Goal: Task Accomplishment & Management: Manage account settings

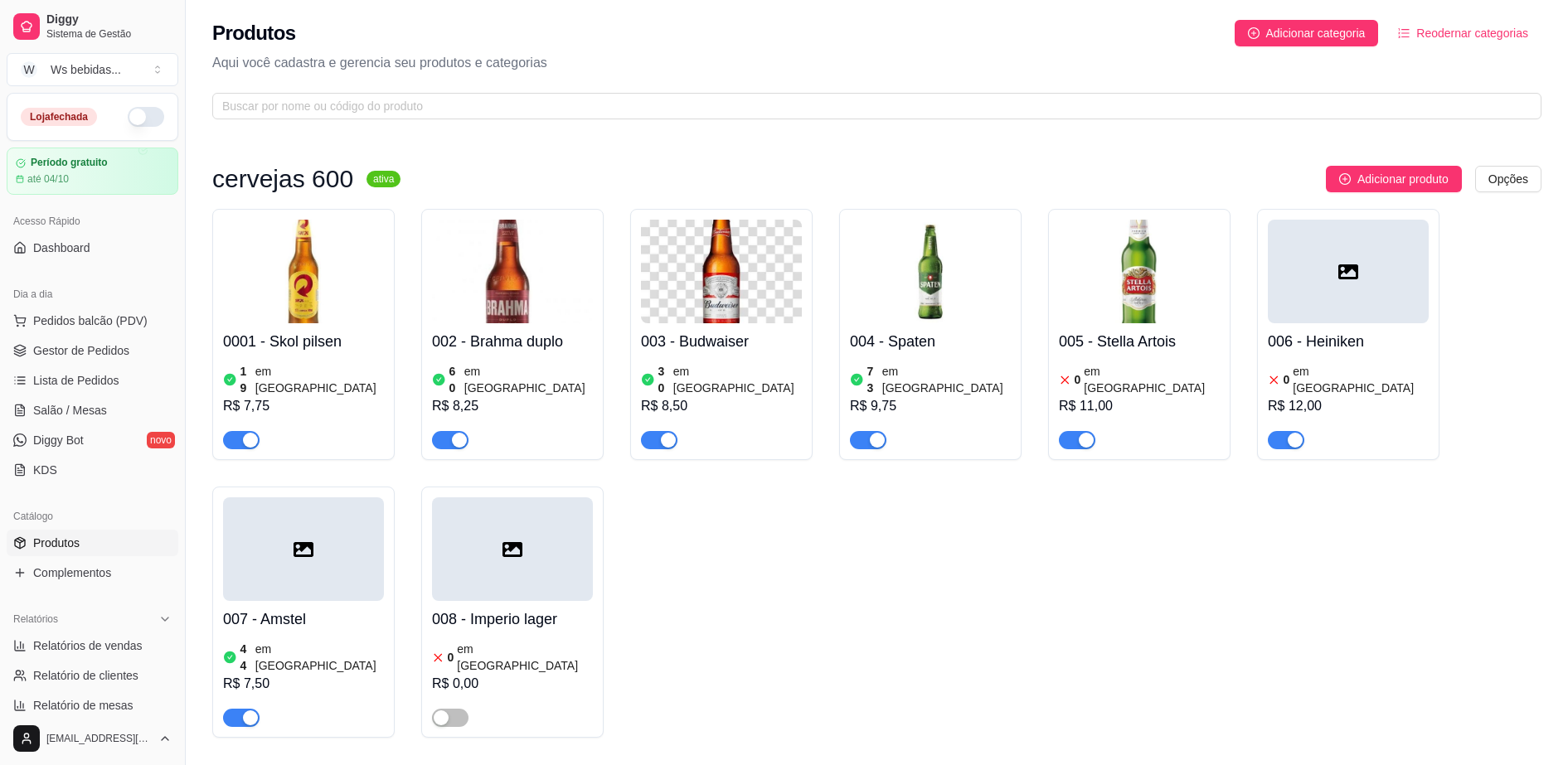
click at [303, 314] on img at bounding box center [303, 272] width 161 height 104
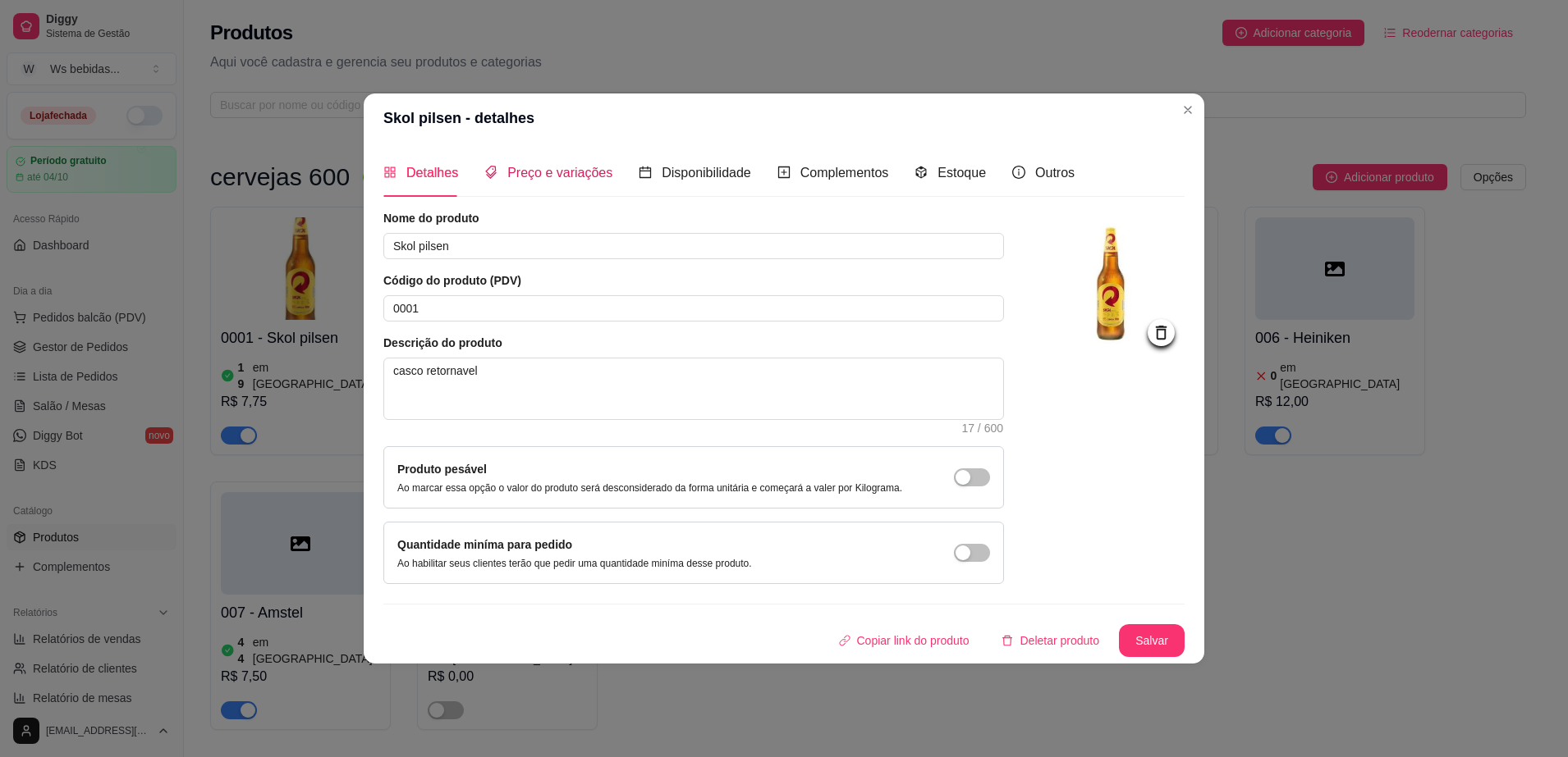
click at [570, 171] on span "Preço e variações" at bounding box center [559, 172] width 105 height 14
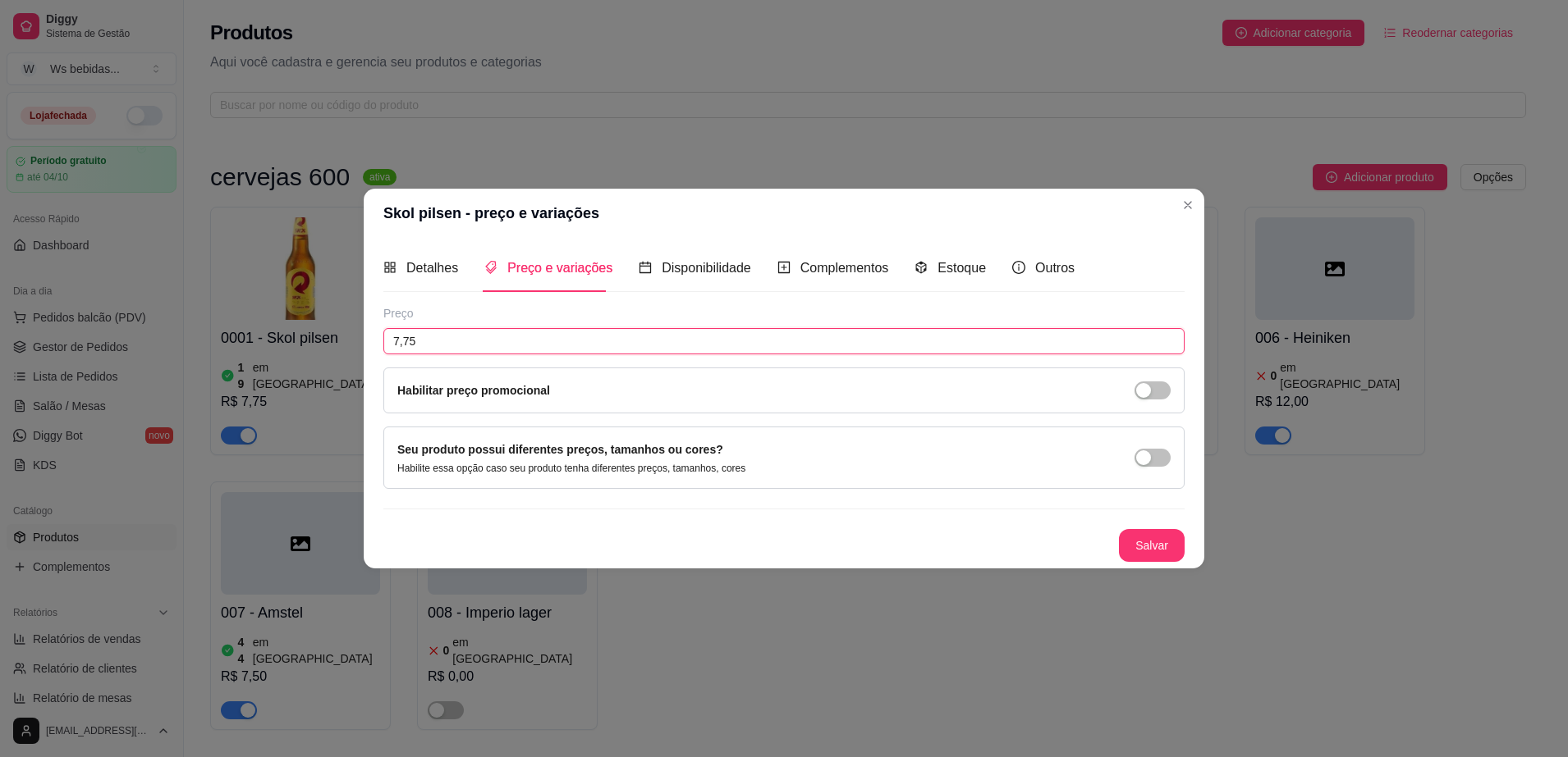
click at [503, 336] on input "7,75" at bounding box center [784, 341] width 801 height 27
type input "8,50"
click at [1137, 553] on button "Salvar" at bounding box center [1151, 545] width 66 height 33
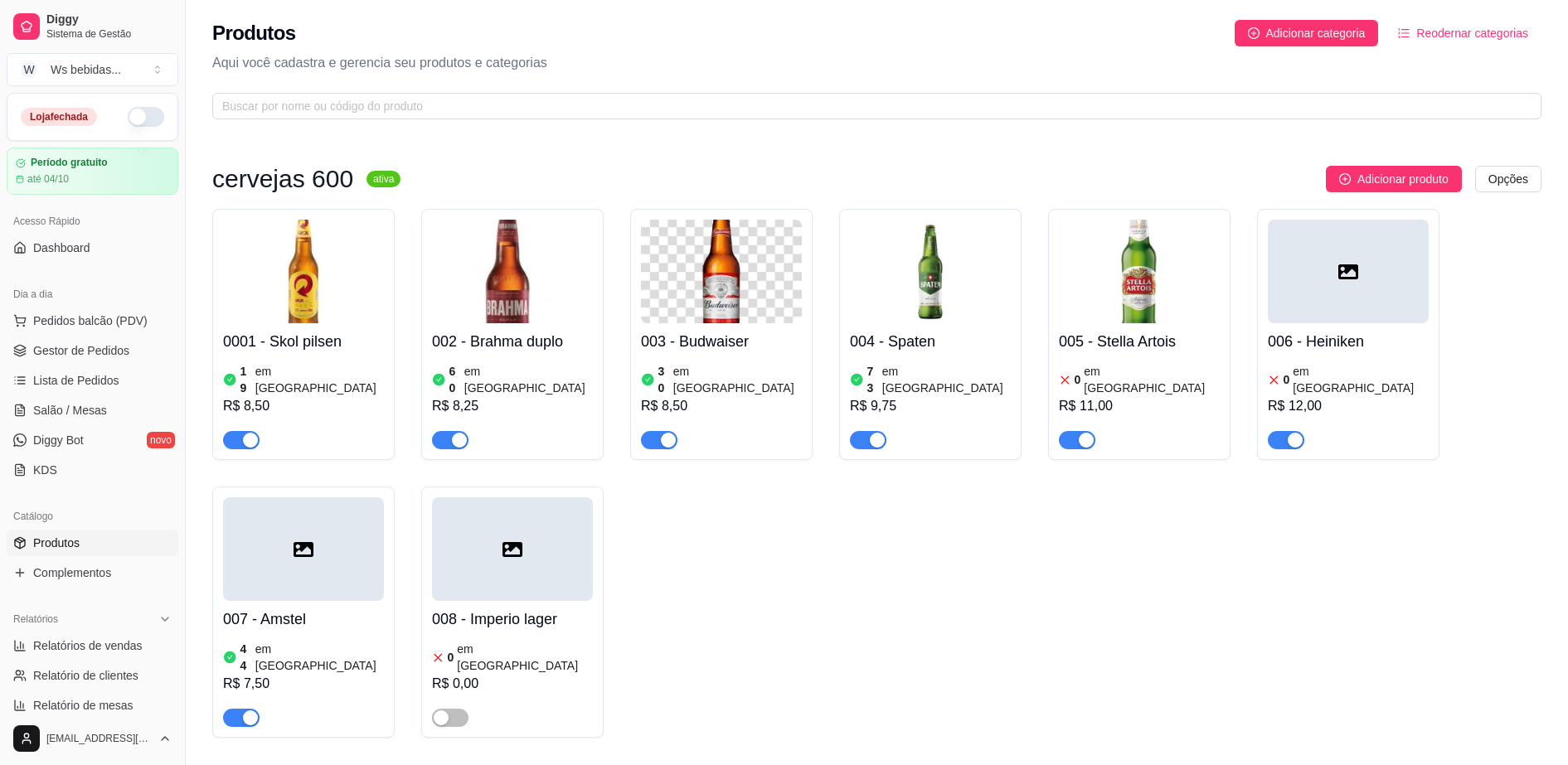
click at [475, 345] on h4 "002 - Brahma duplo" at bounding box center [513, 341] width 161 height 23
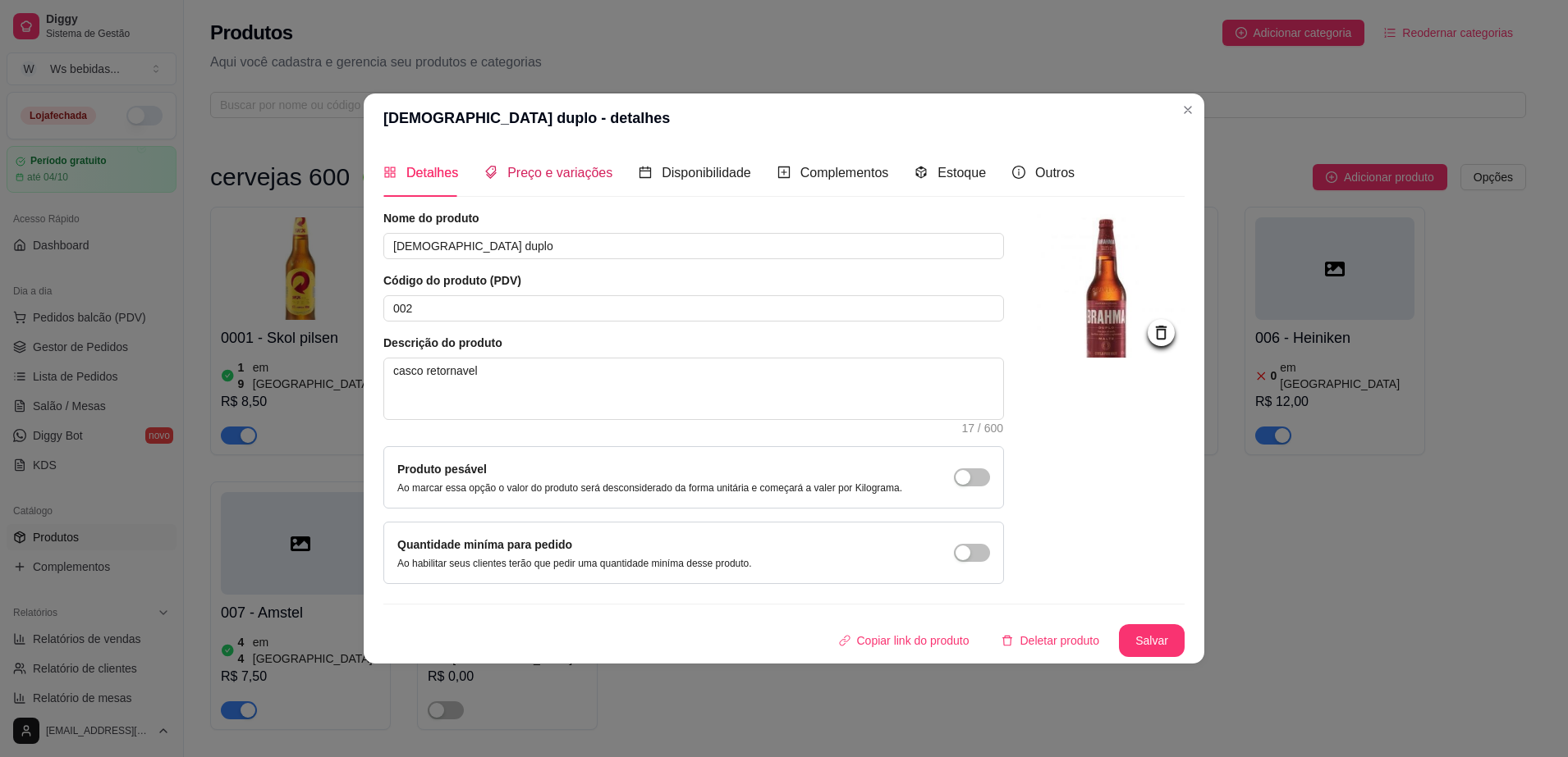
click at [523, 177] on span "Preço e variações" at bounding box center [559, 172] width 105 height 14
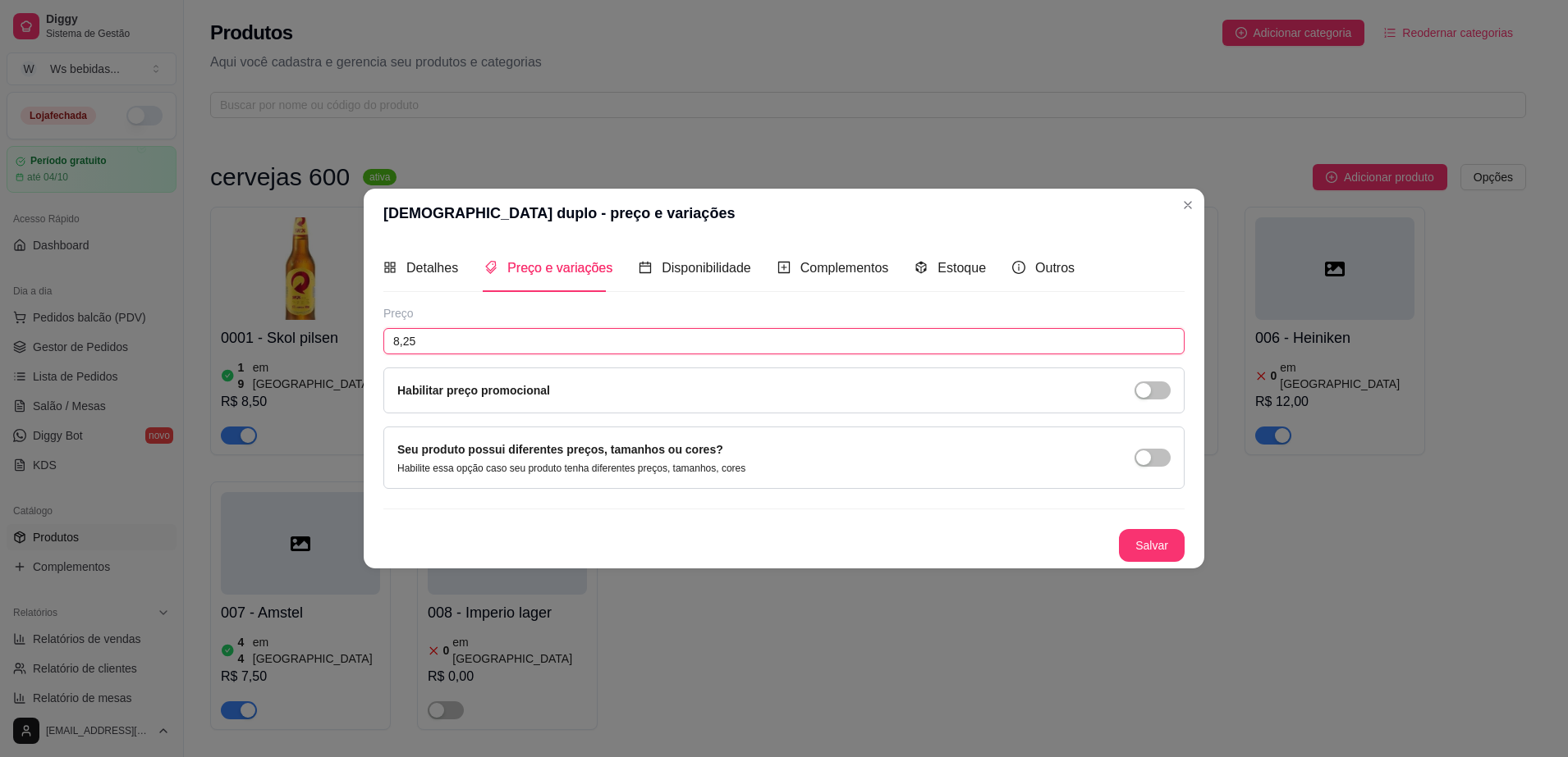
click at [473, 339] on input "8,25" at bounding box center [784, 341] width 801 height 27
type input "8,50"
click at [1125, 535] on button "Salvar" at bounding box center [1151, 544] width 64 height 32
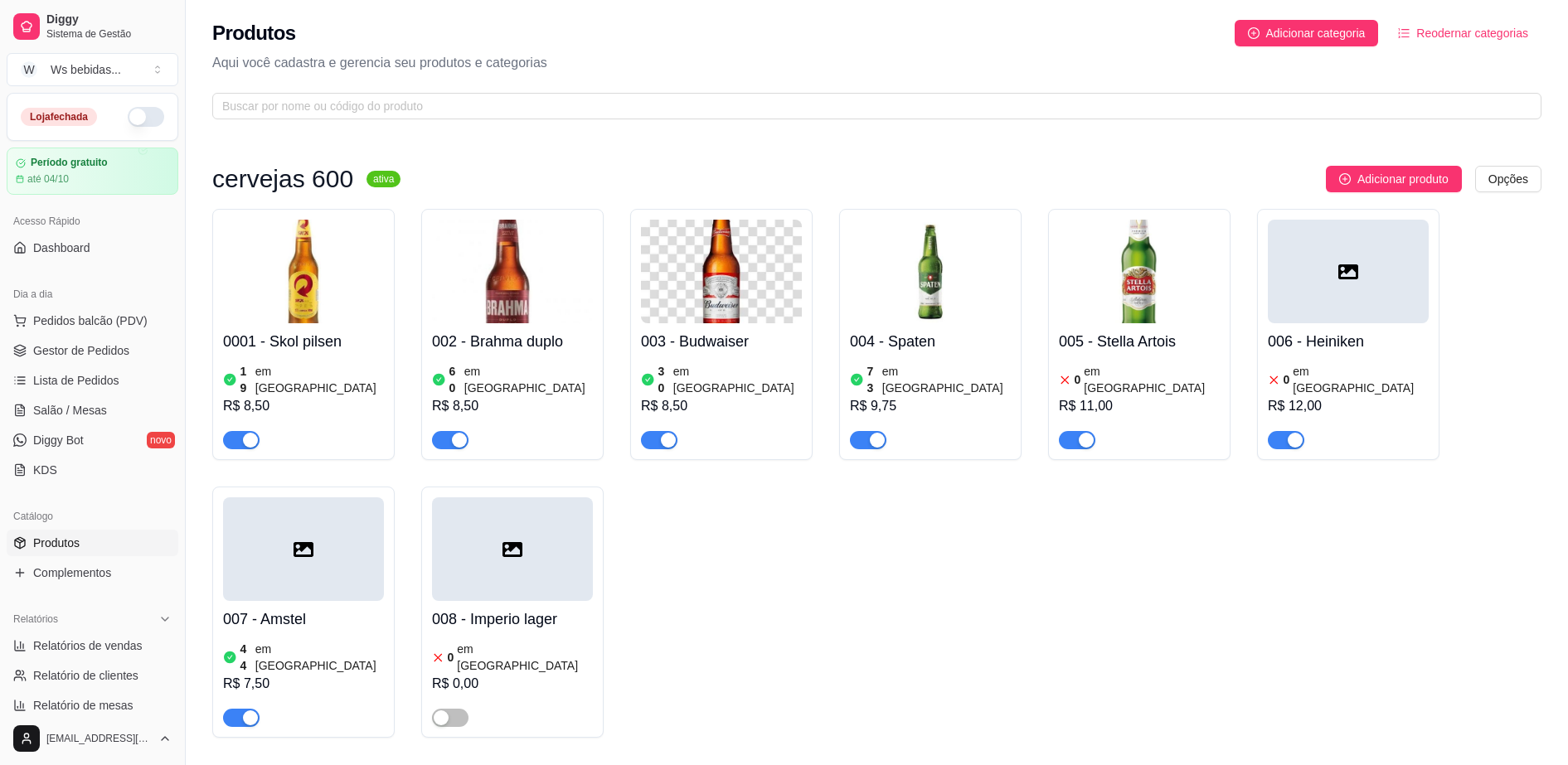
click at [921, 361] on div "73 em estoque R$ 9,75" at bounding box center [931, 404] width 161 height 89
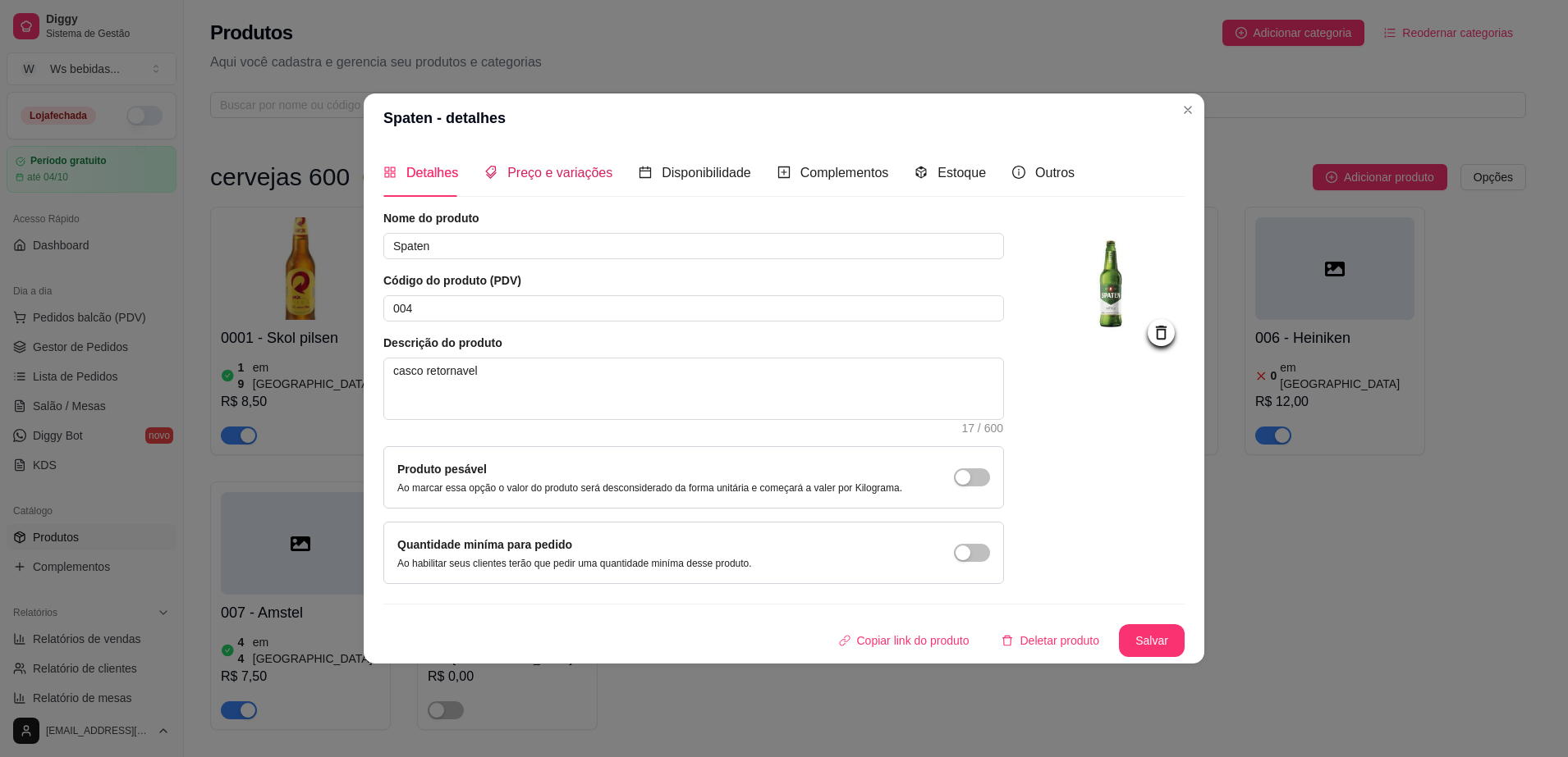
click at [593, 171] on span "Preço e variações" at bounding box center [559, 172] width 105 height 14
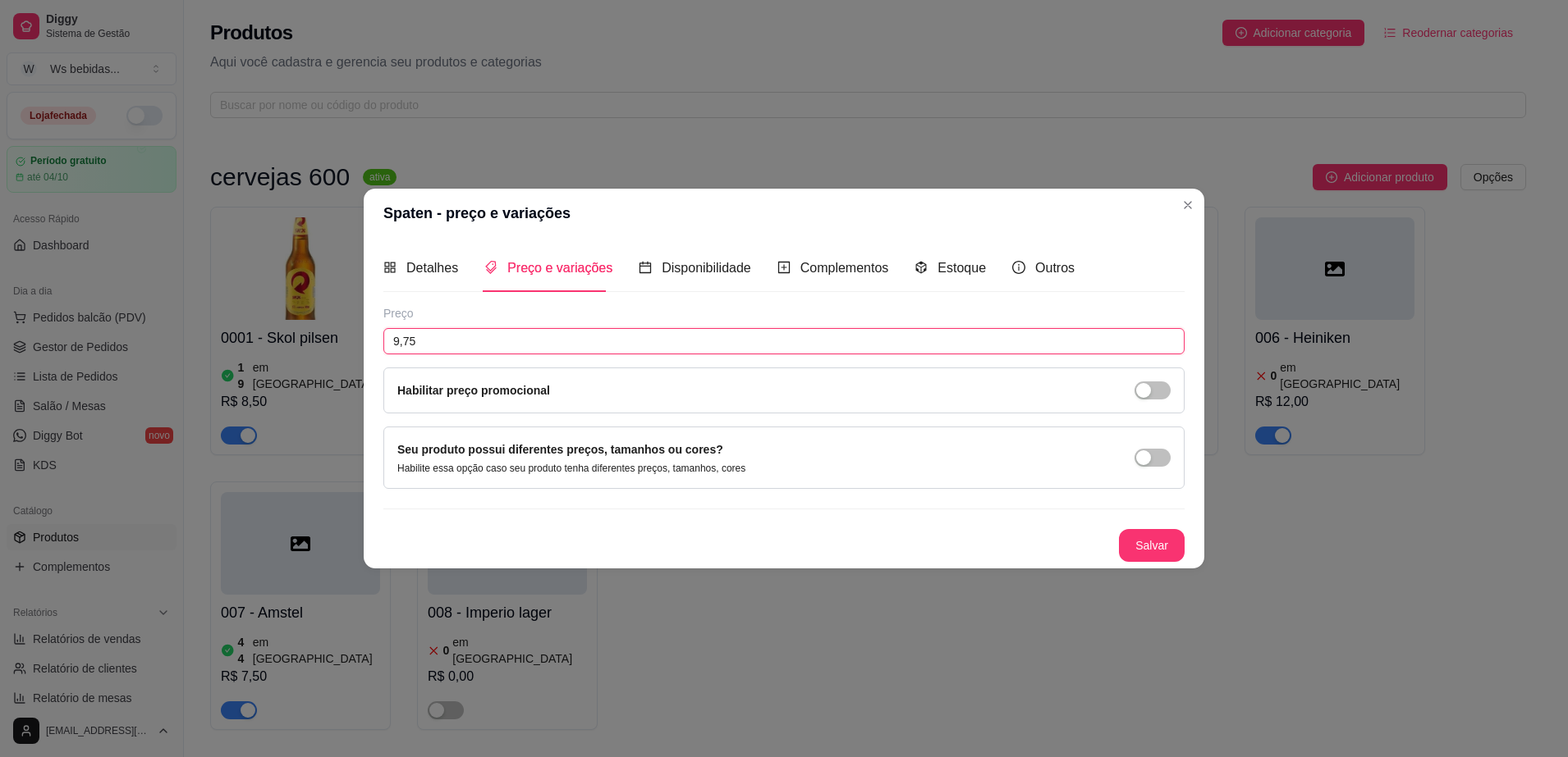
click at [534, 333] on input "9,75" at bounding box center [784, 341] width 801 height 27
type input "9,50"
click at [1181, 534] on button "Salvar" at bounding box center [1151, 544] width 64 height 32
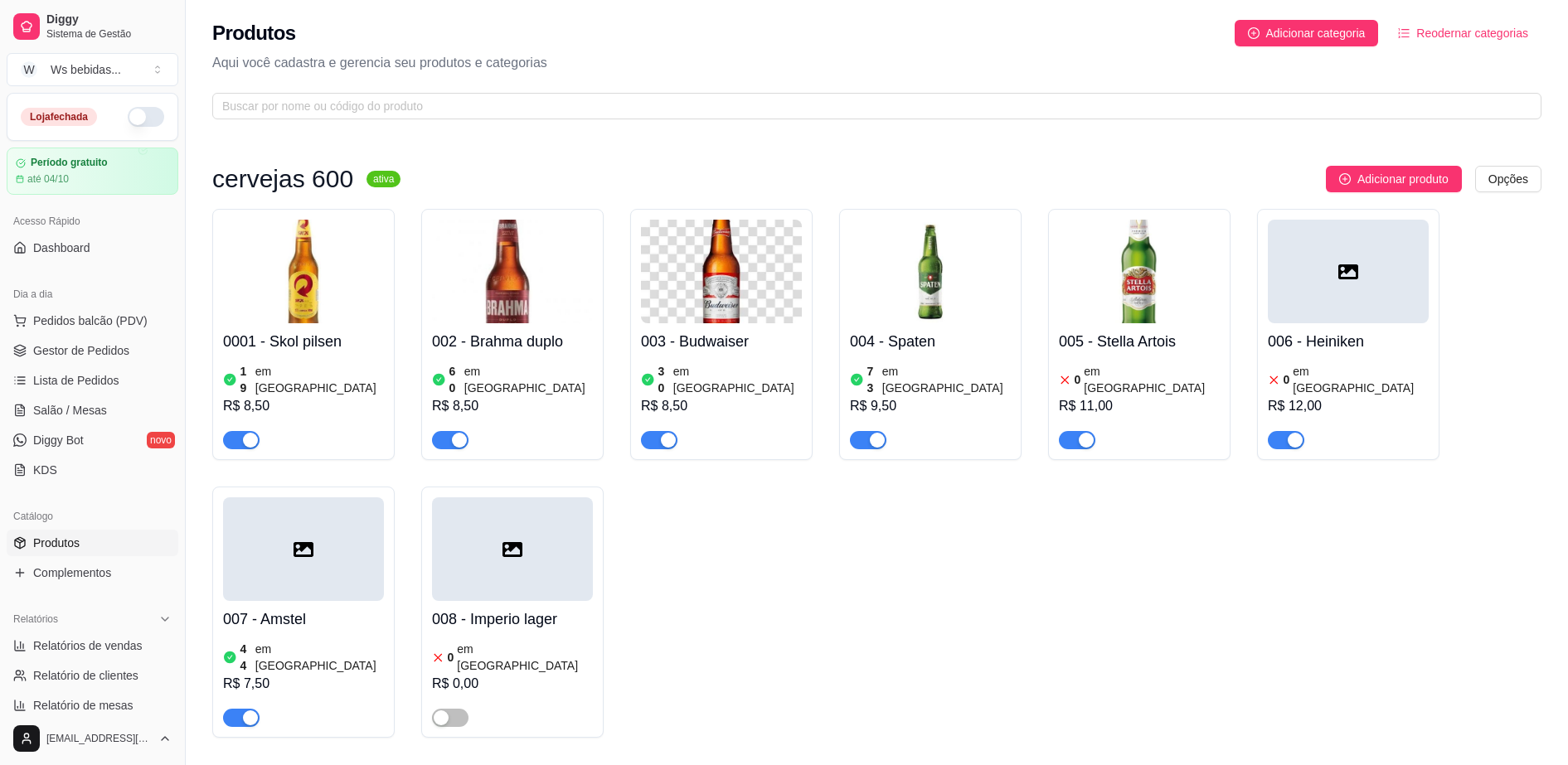
click at [1146, 321] on img at bounding box center [1140, 272] width 161 height 104
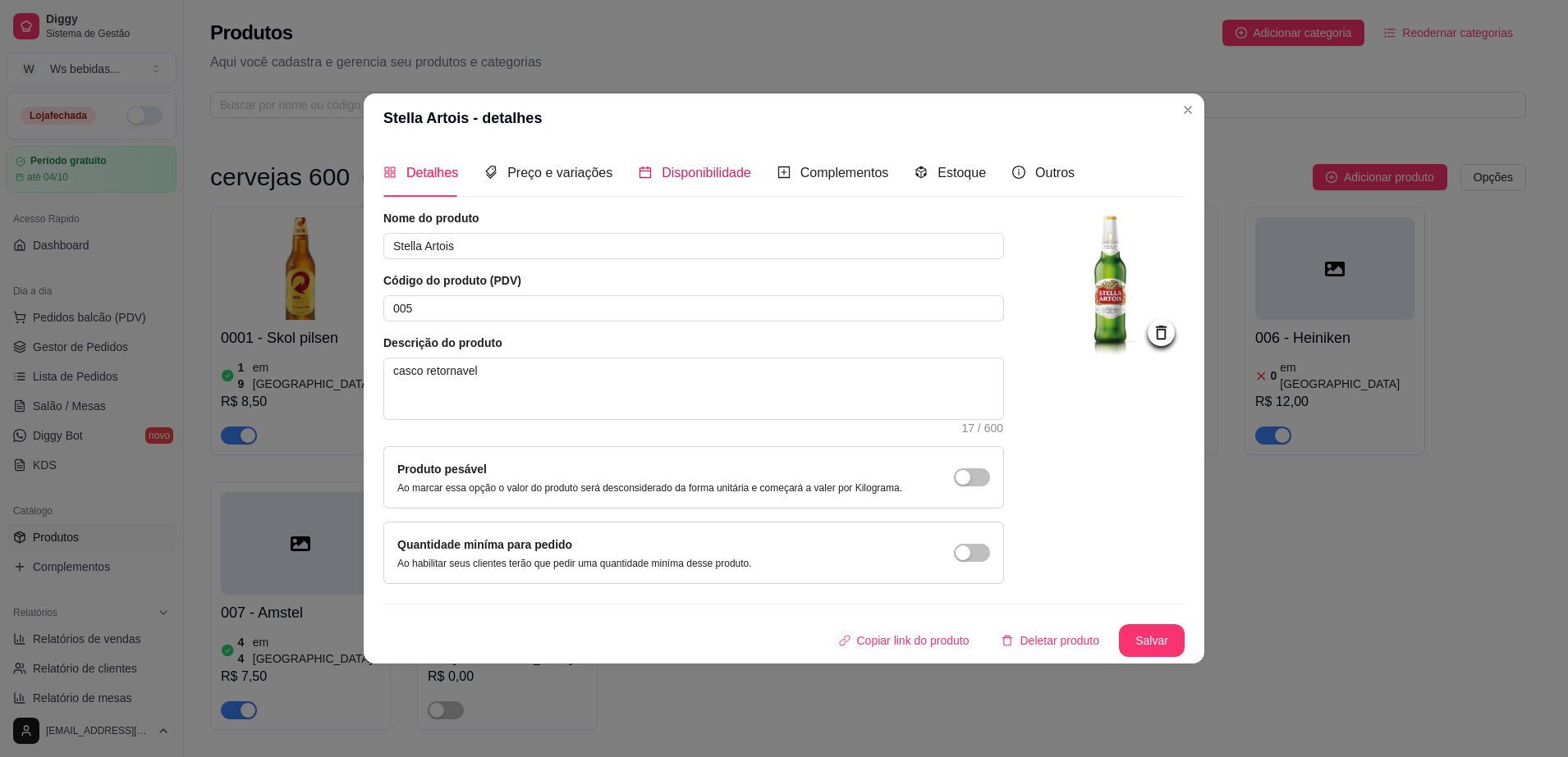
click at [717, 166] on span "Disponibilidade" at bounding box center [706, 172] width 89 height 14
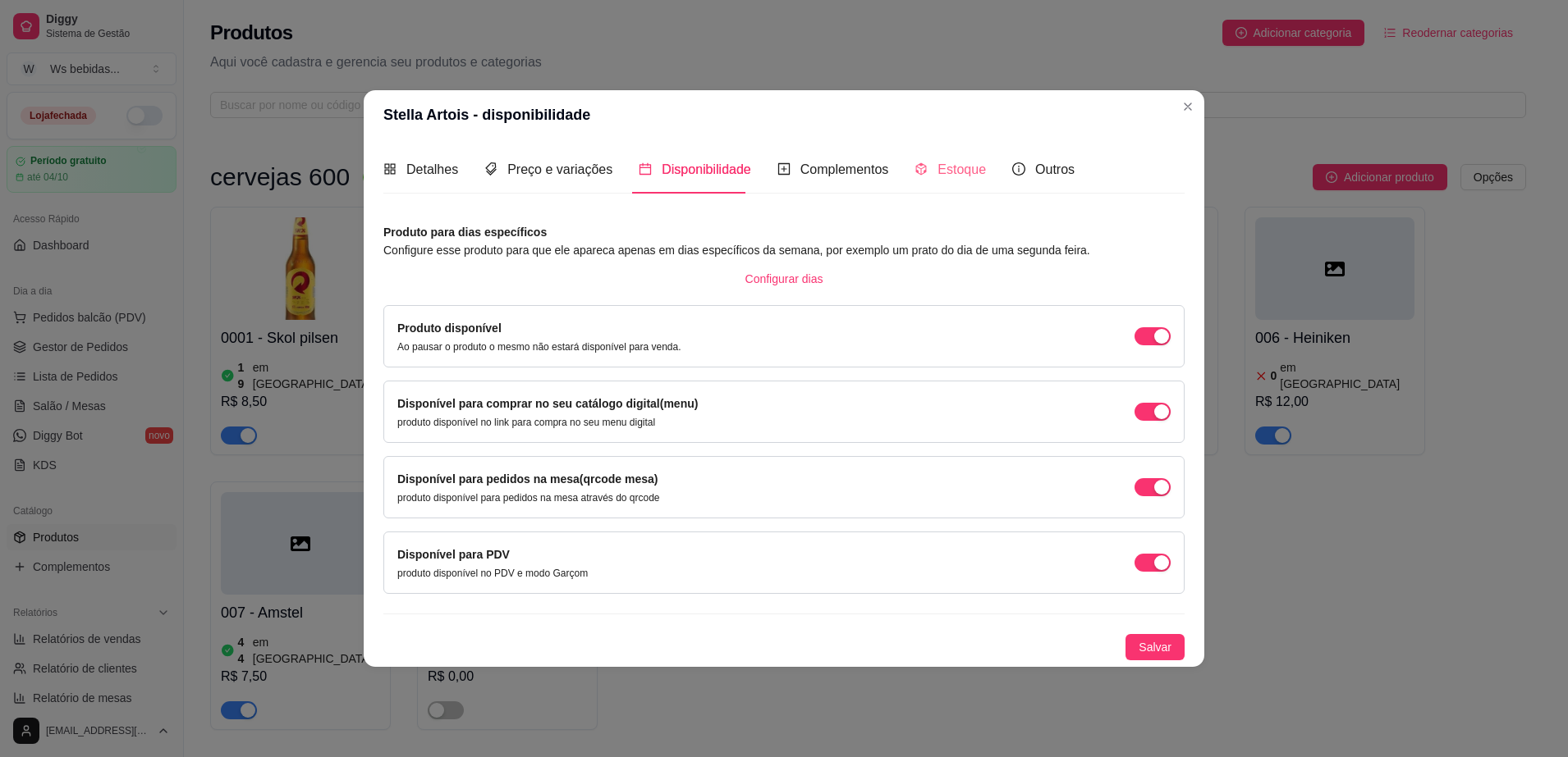
click at [950, 181] on div "Estoque" at bounding box center [950, 169] width 71 height 47
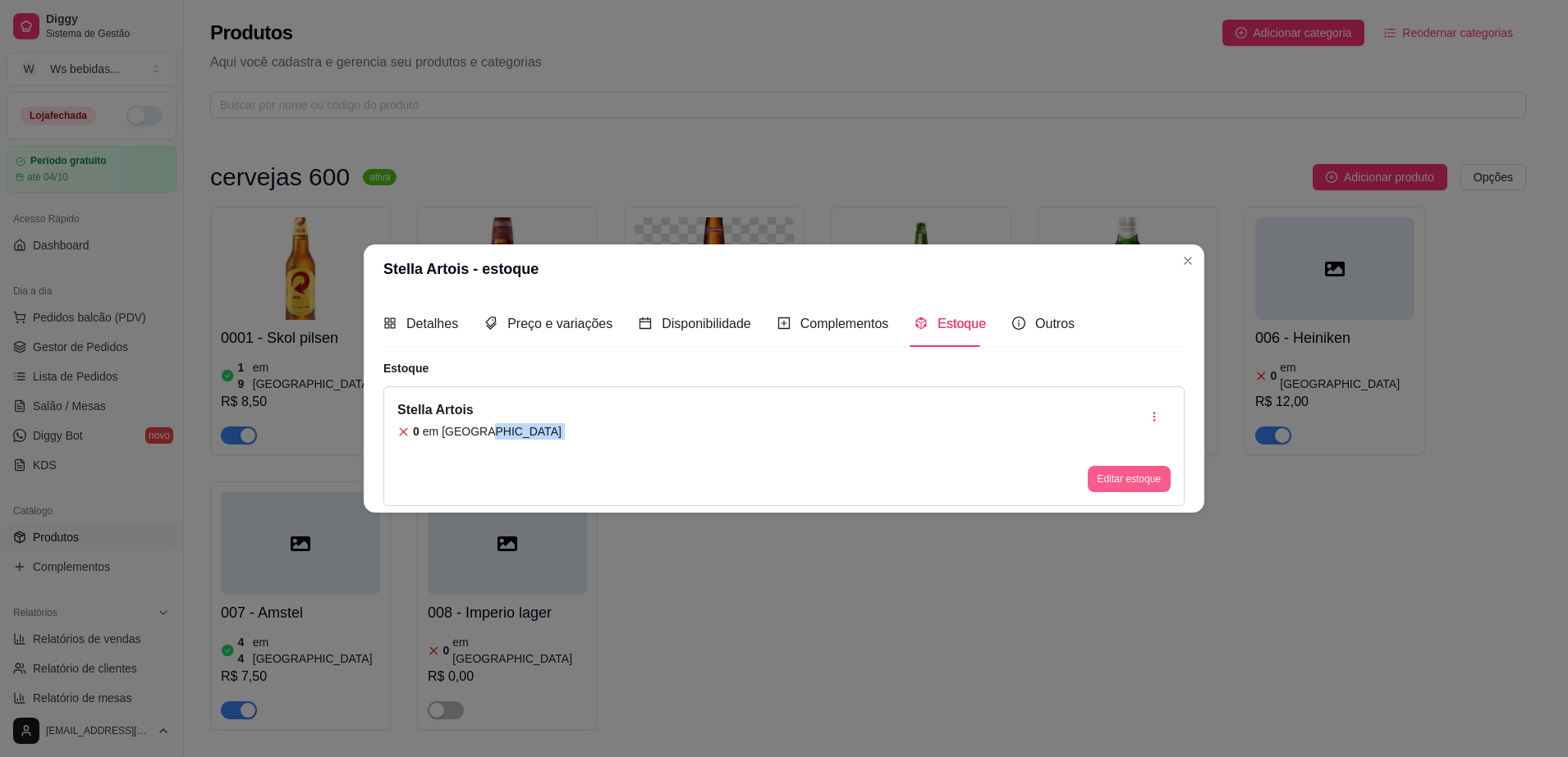
drag, startPoint x: 572, startPoint y: 428, endPoint x: 1099, endPoint y: 485, distance: 530.1
click at [1099, 485] on div "Stella Artois 0 em estoque Editar estoque" at bounding box center [784, 447] width 801 height 120
click at [1099, 485] on button "Editar estoque" at bounding box center [1129, 479] width 81 height 26
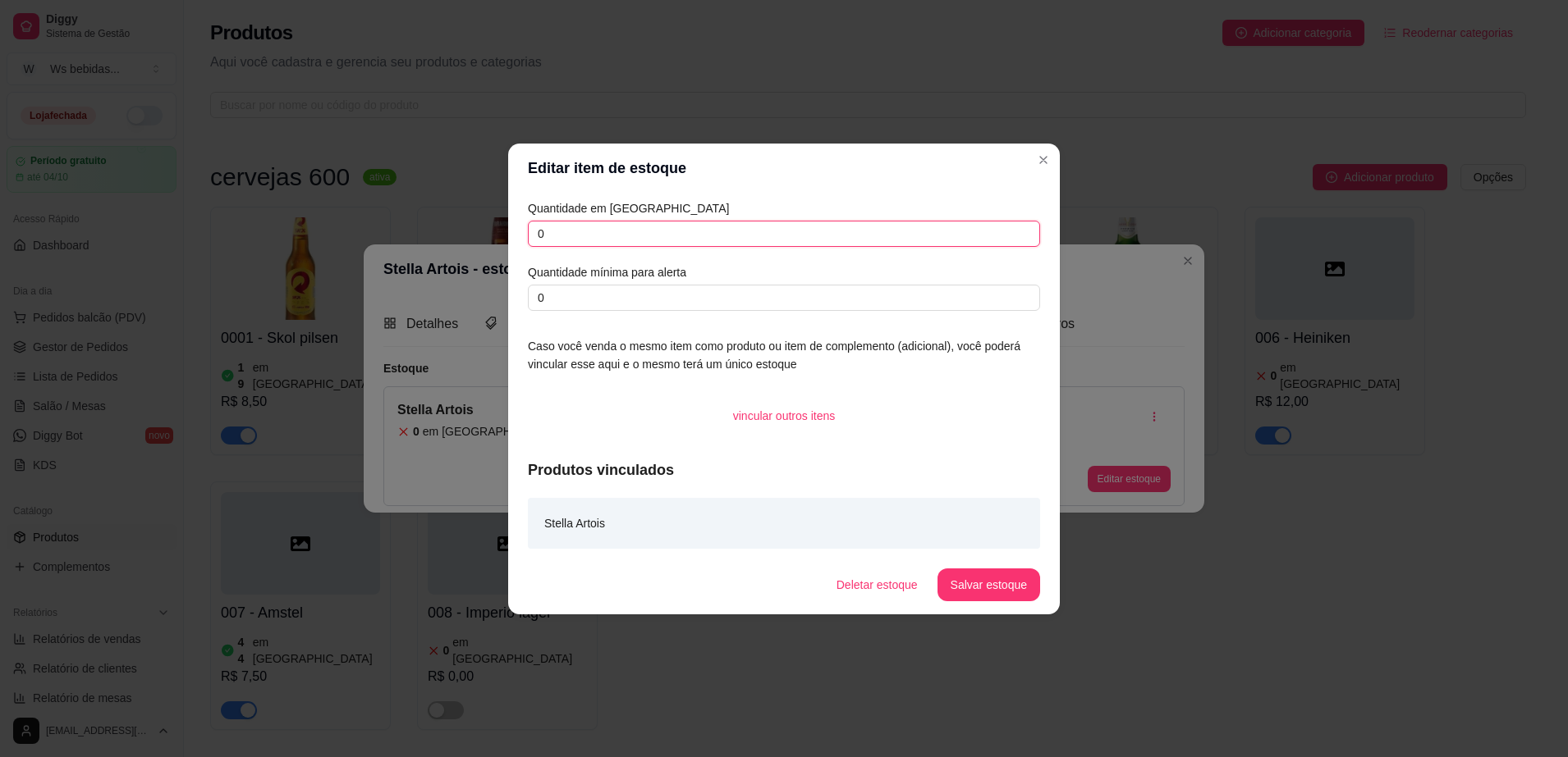
click at [893, 237] on input "0" at bounding box center [783, 233] width 512 height 27
type input "048"
click at [857, 298] on input "0" at bounding box center [783, 297] width 512 height 27
type input "010"
click at [992, 587] on button "Salvar estoque" at bounding box center [988, 584] width 100 height 32
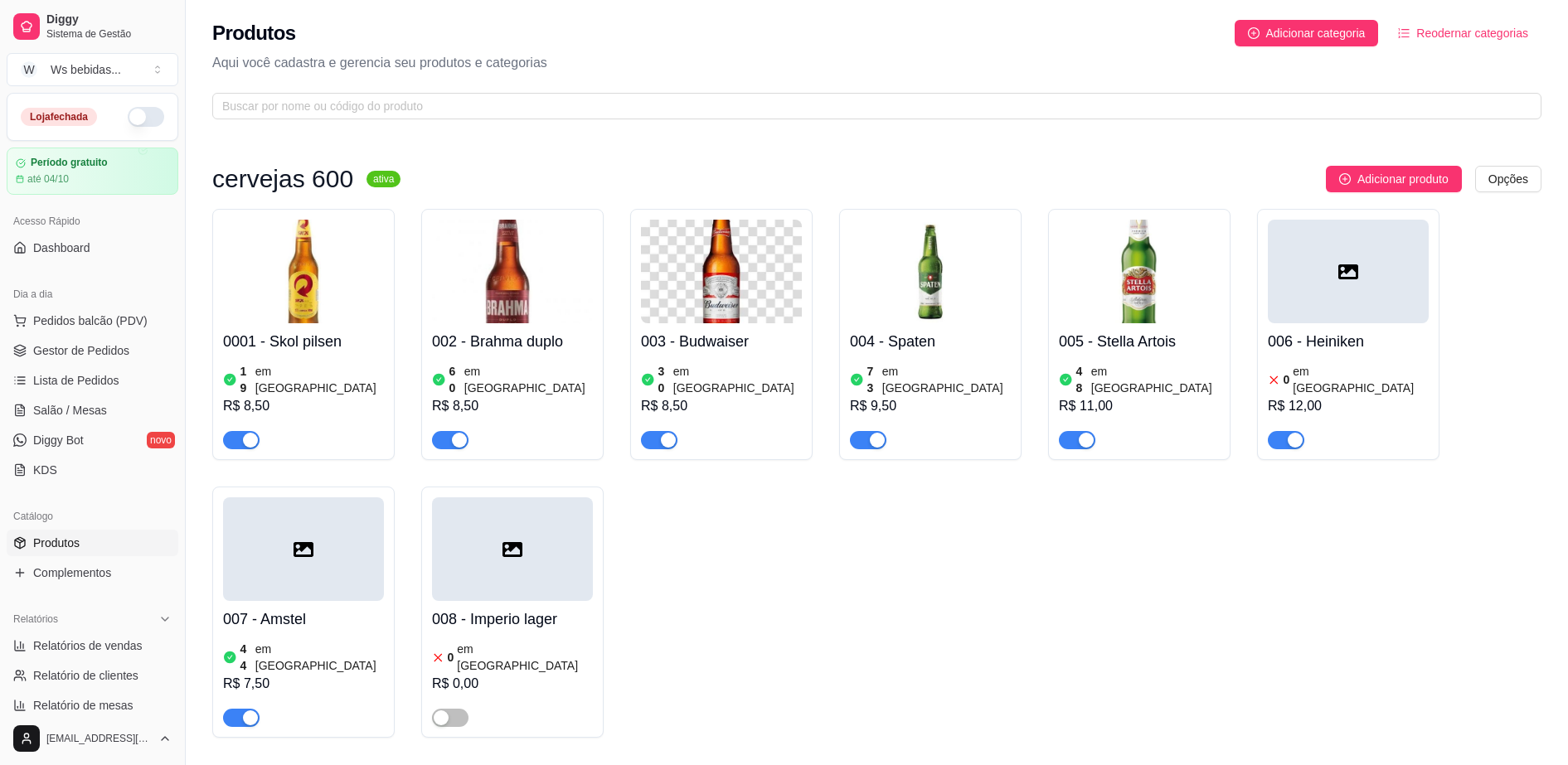
click at [1293, 432] on div "button" at bounding box center [1295, 439] width 15 height 15
click at [299, 542] on icon at bounding box center [303, 549] width 20 height 20
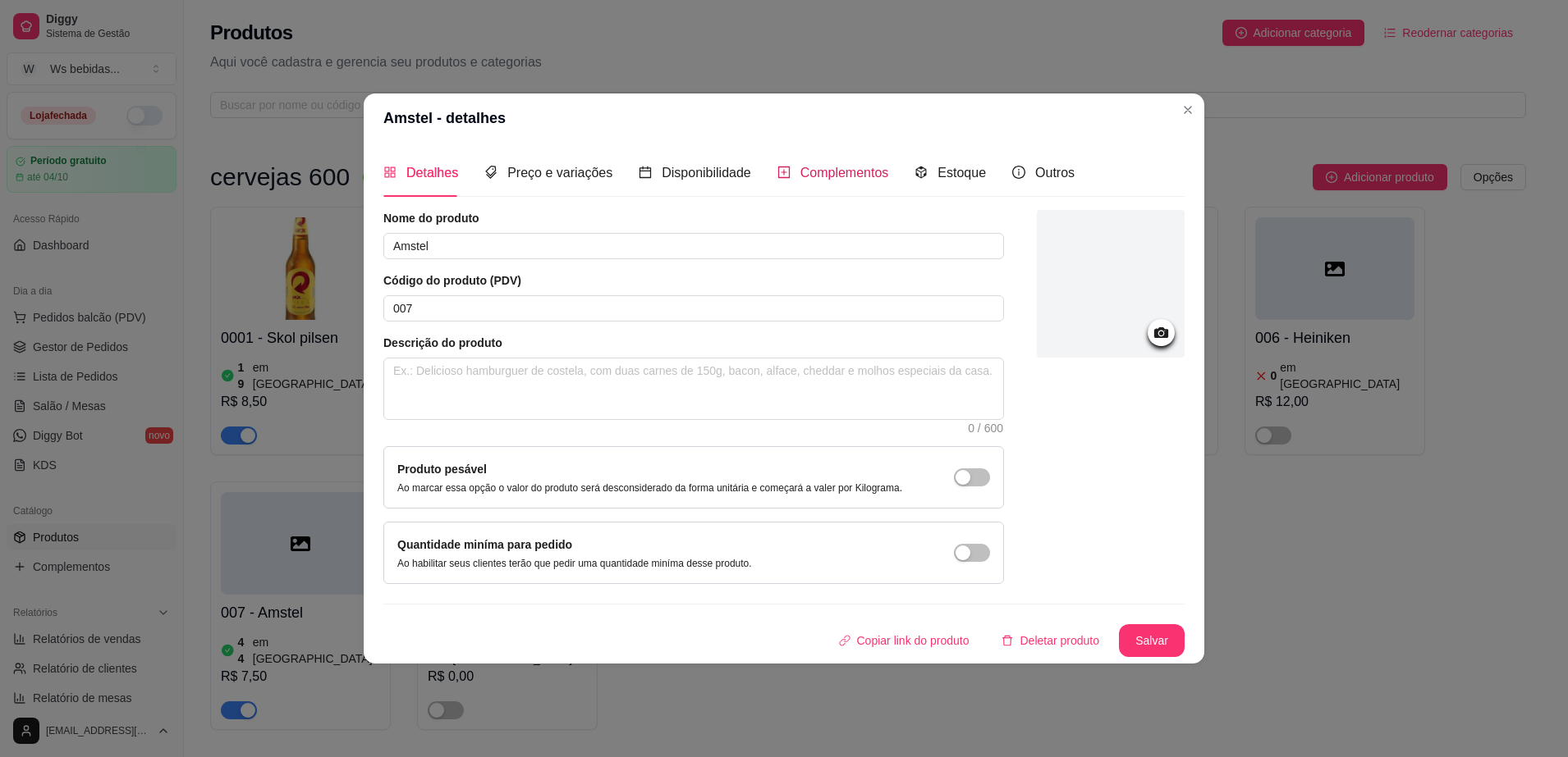
click at [823, 168] on span "Complementos" at bounding box center [844, 172] width 88 height 14
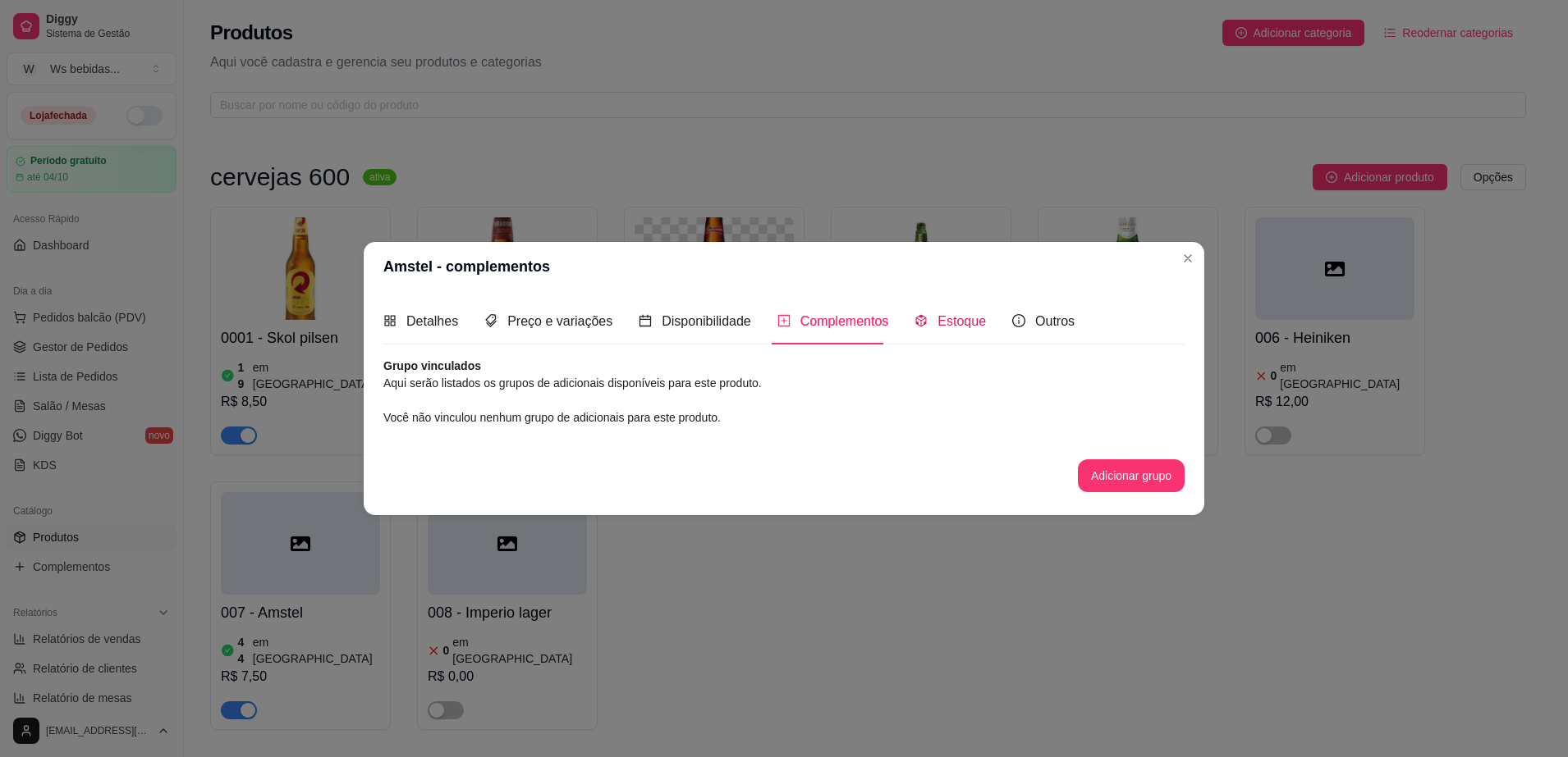
click at [962, 314] on span "Estoque" at bounding box center [962, 321] width 48 height 14
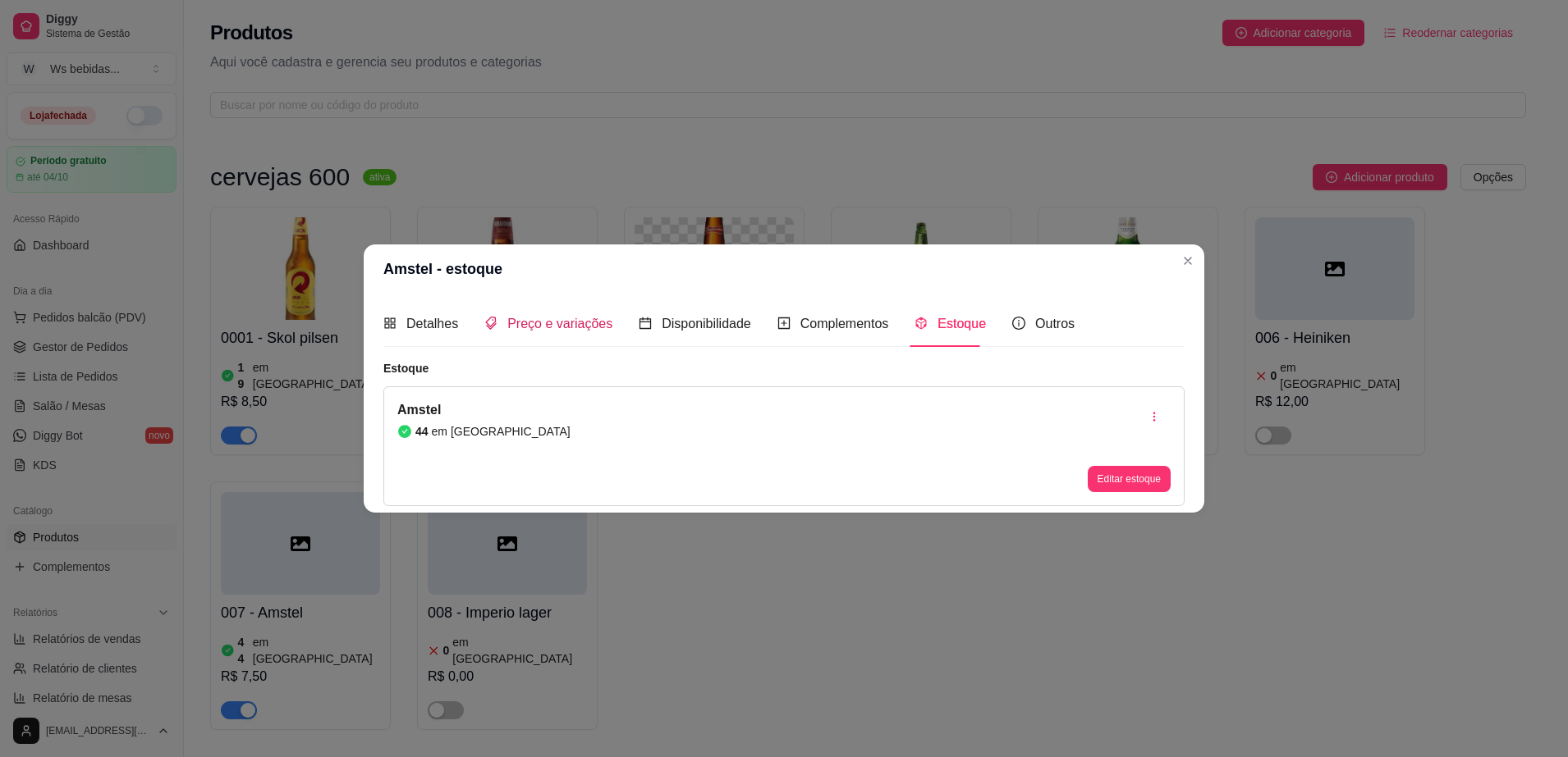
click at [530, 321] on span "Preço e variações" at bounding box center [559, 323] width 105 height 14
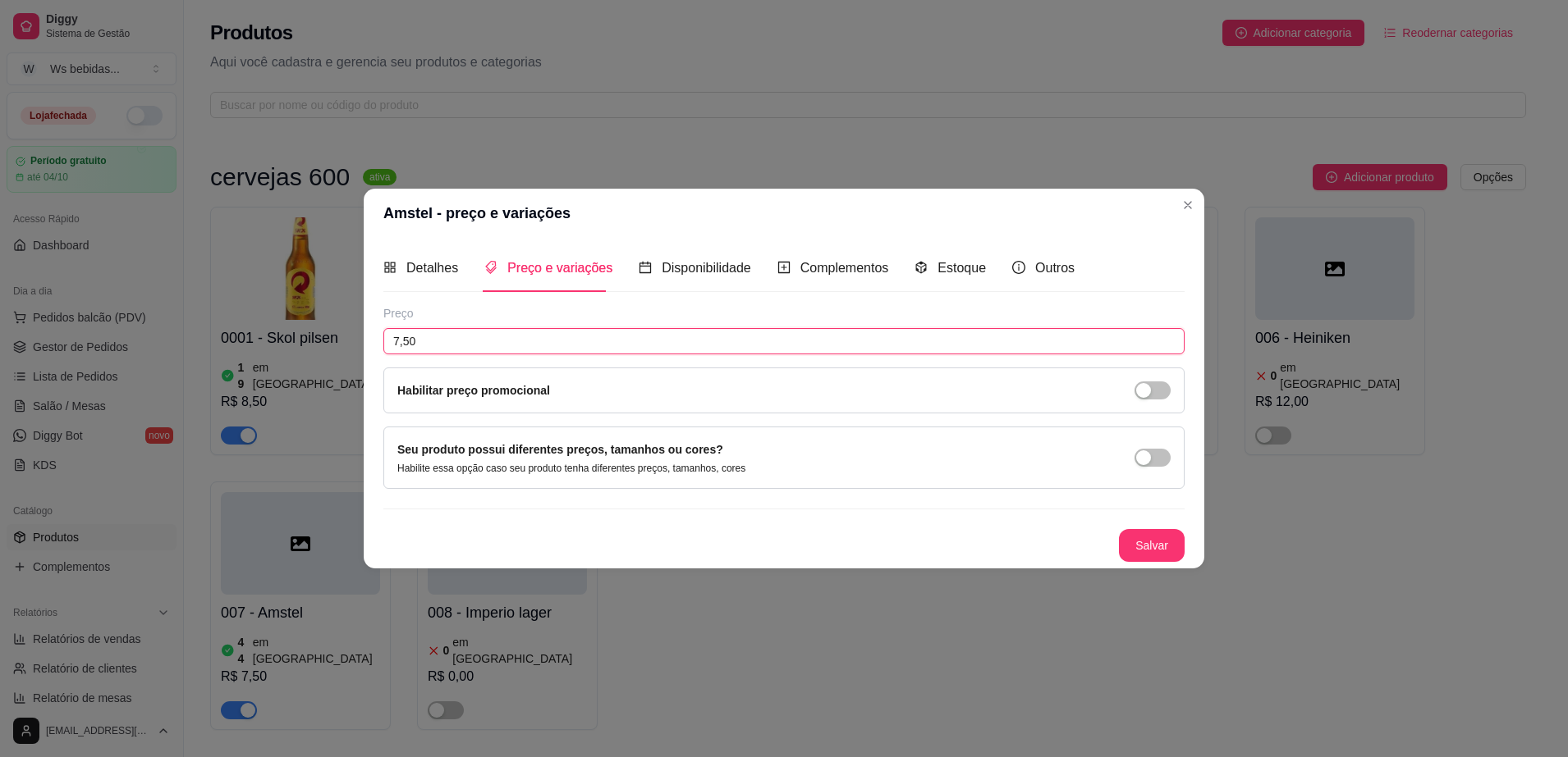
click at [454, 329] on input "7,50" at bounding box center [784, 341] width 801 height 27
type input "6,75"
click at [1155, 538] on button "Salvar" at bounding box center [1151, 544] width 64 height 32
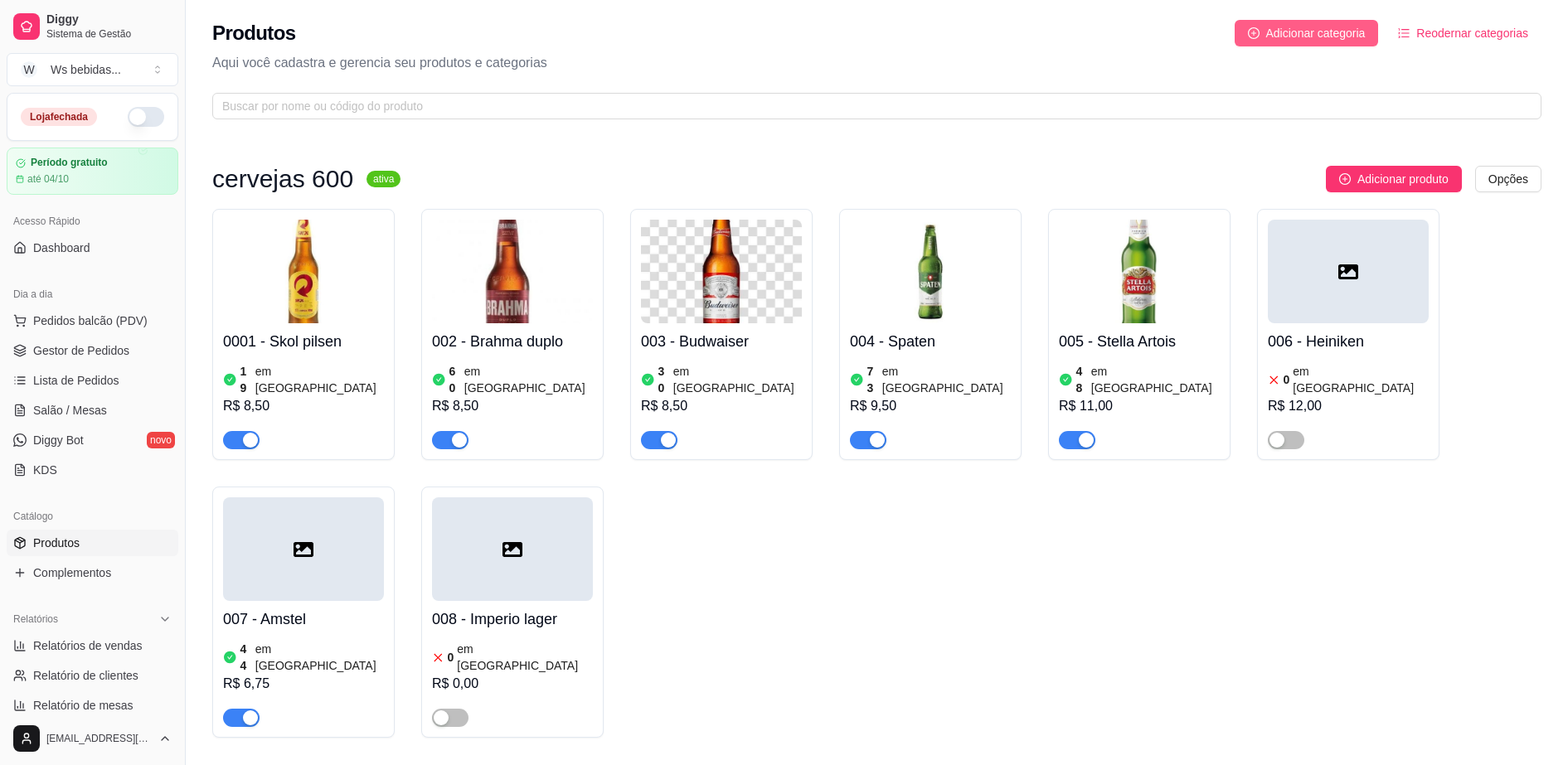
click at [1275, 27] on span "Adicionar categoria" at bounding box center [1316, 33] width 100 height 18
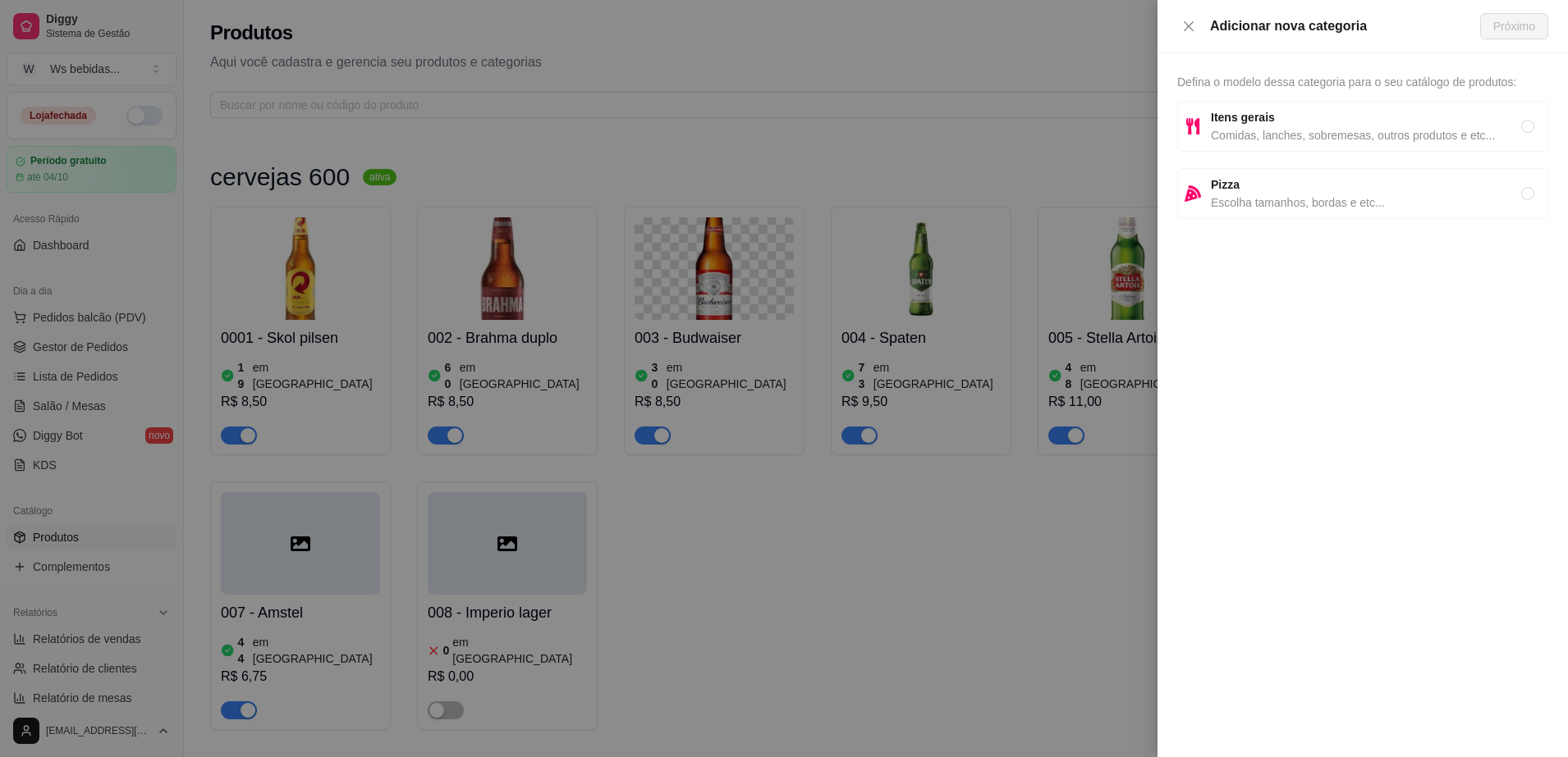
click at [1311, 76] on span "Defina o modelo dessa categoria para o seu catálogo de produtos:" at bounding box center [1346, 81] width 339 height 13
click at [1342, 139] on div "Adicionar nova categoria Próximo Defina o modelo dessa categoria para o seu cat…" at bounding box center [1362, 378] width 410 height 757
click at [1342, 139] on span "Comidas, lanches, sobremesas, outros produtos e etc..." at bounding box center [1366, 135] width 311 height 18
radio input "true"
click at [1493, 15] on button "Próximo" at bounding box center [1513, 26] width 68 height 27
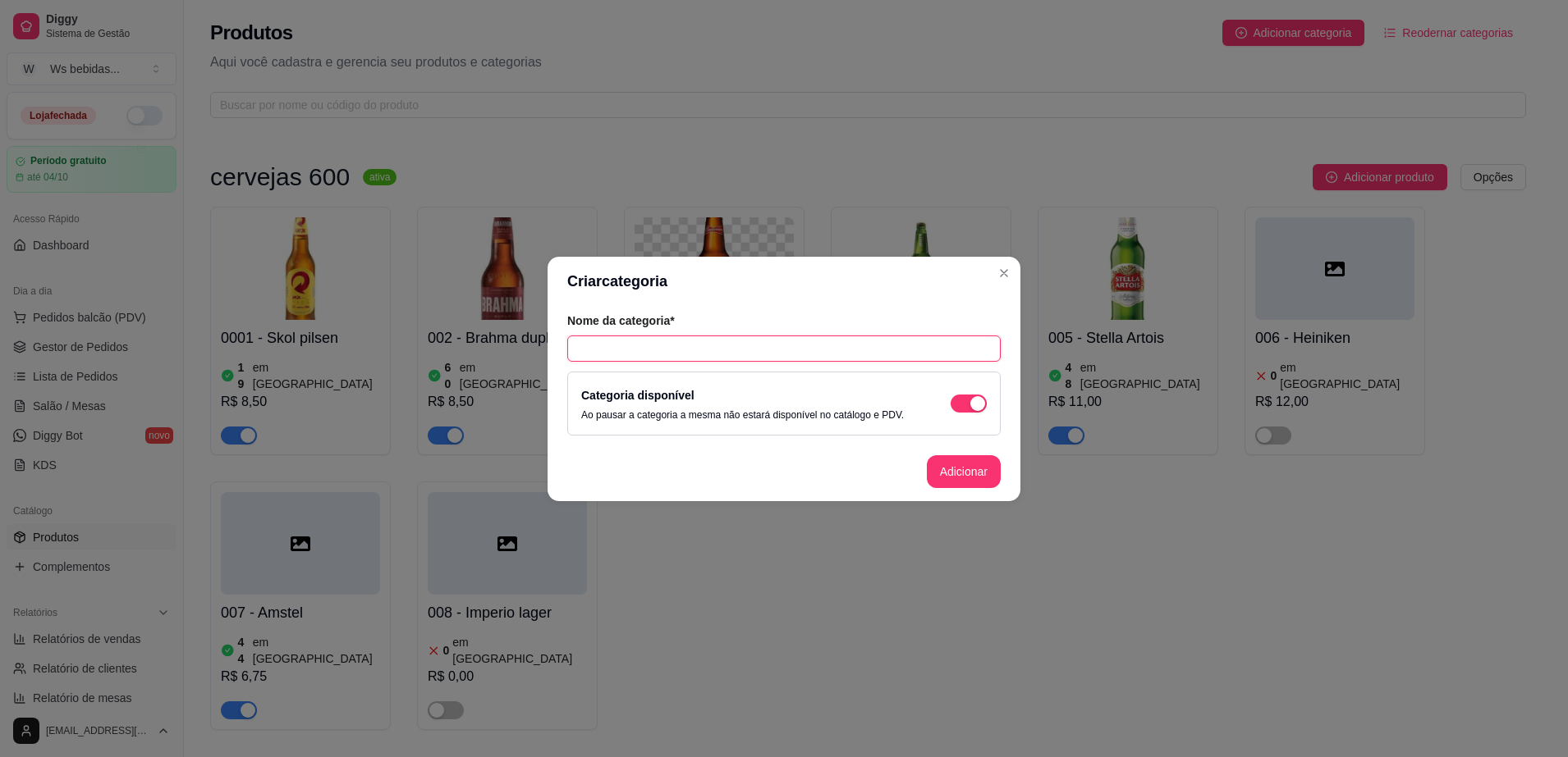
click at [631, 355] on input "text" at bounding box center [783, 348] width 433 height 27
type input "cervejas 1 litro"
click at [972, 477] on button "Adicionar" at bounding box center [963, 471] width 72 height 32
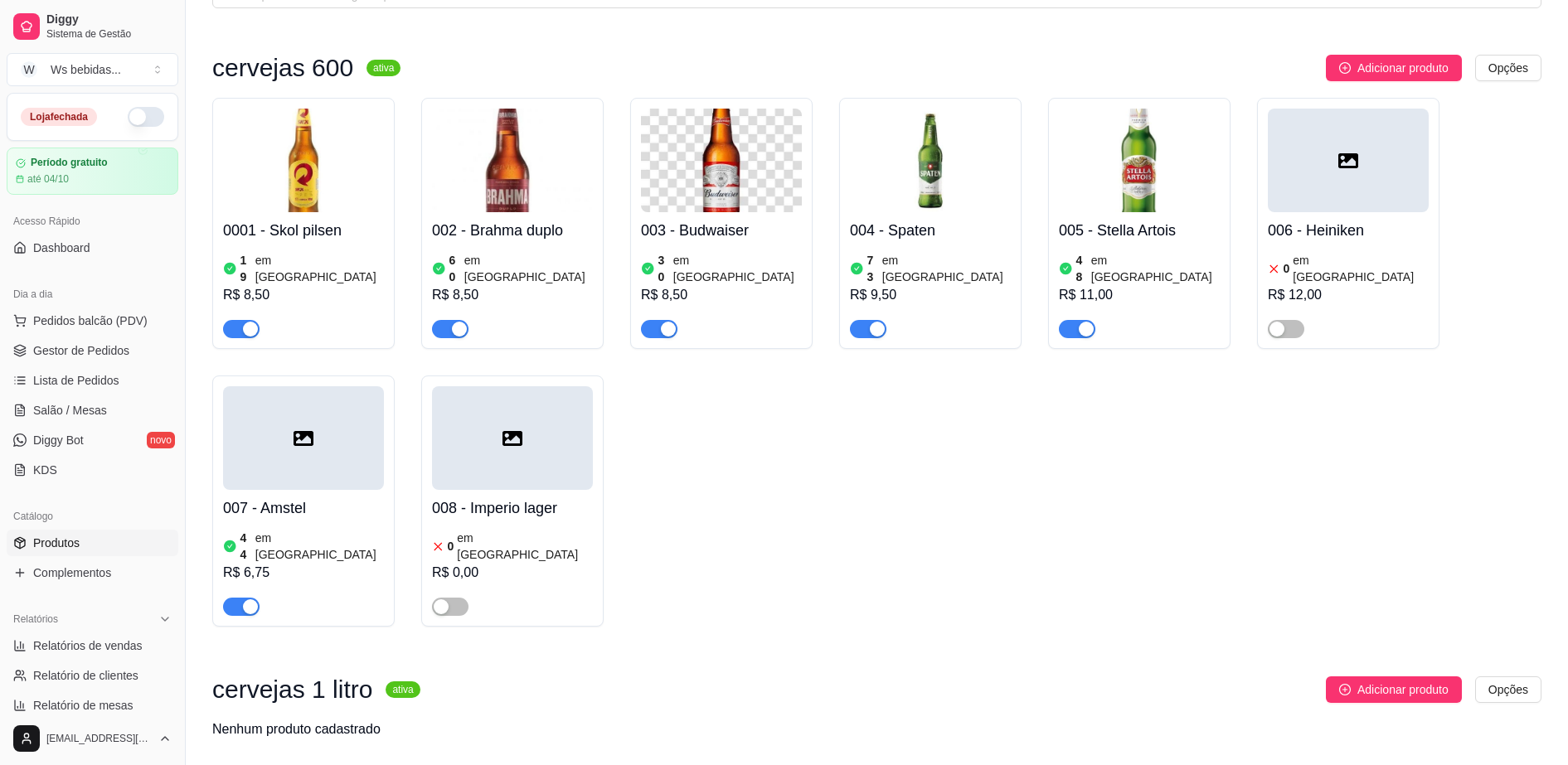
scroll to position [138, 0]
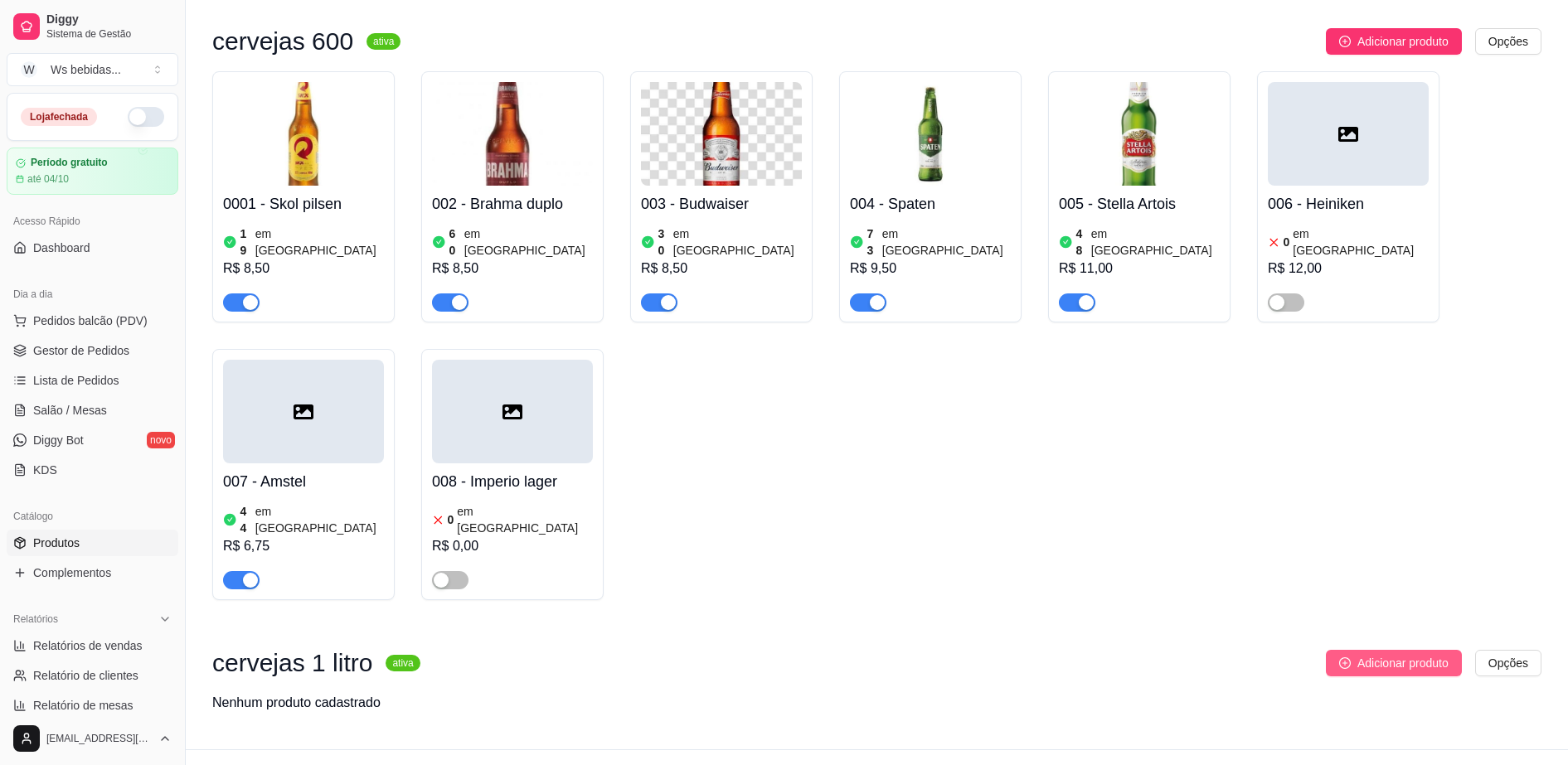
click at [1420, 654] on span "Adicionar produto" at bounding box center [1402, 663] width 91 height 18
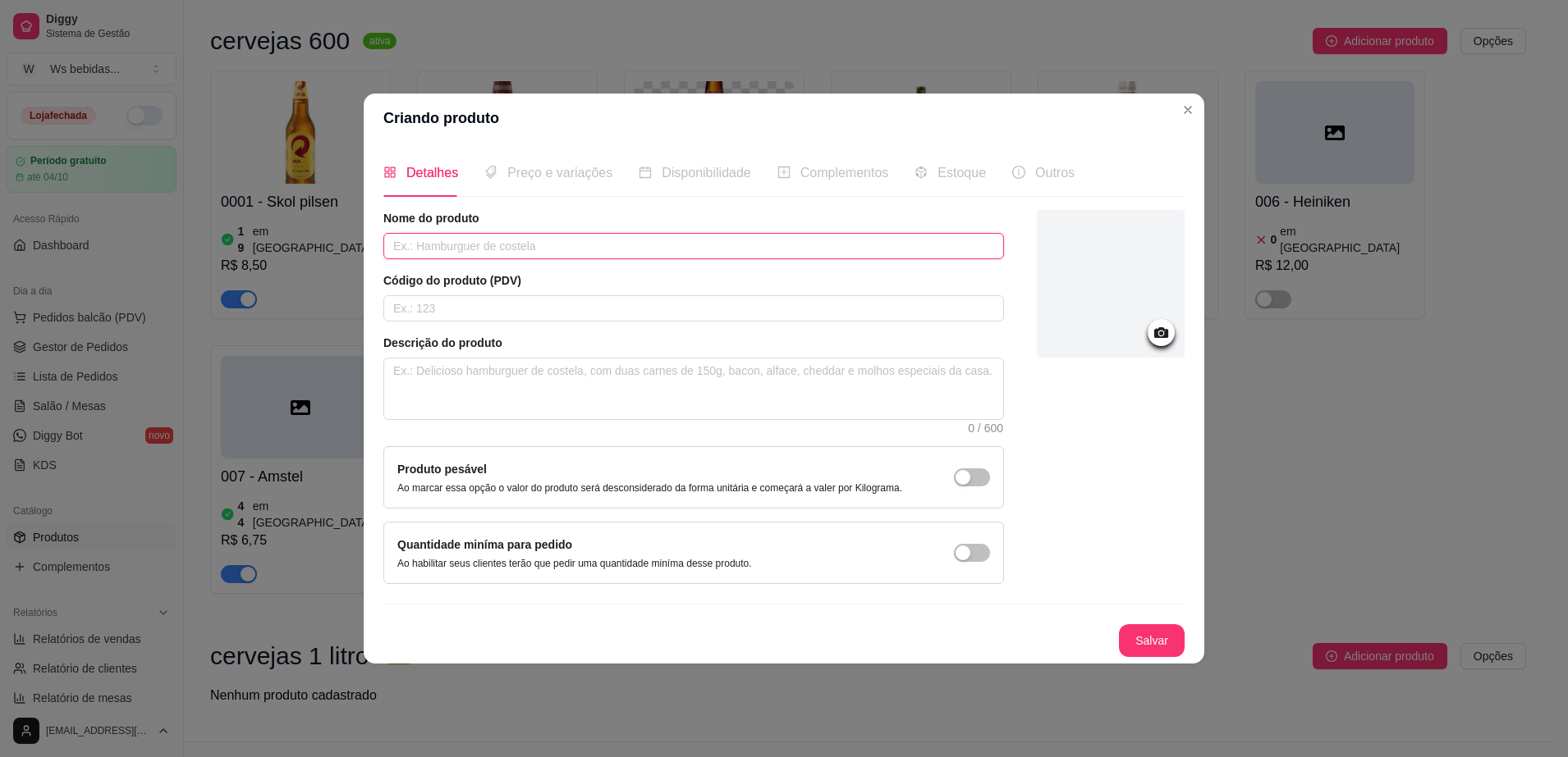
click at [610, 250] on input "text" at bounding box center [693, 246] width 620 height 27
type input "c"
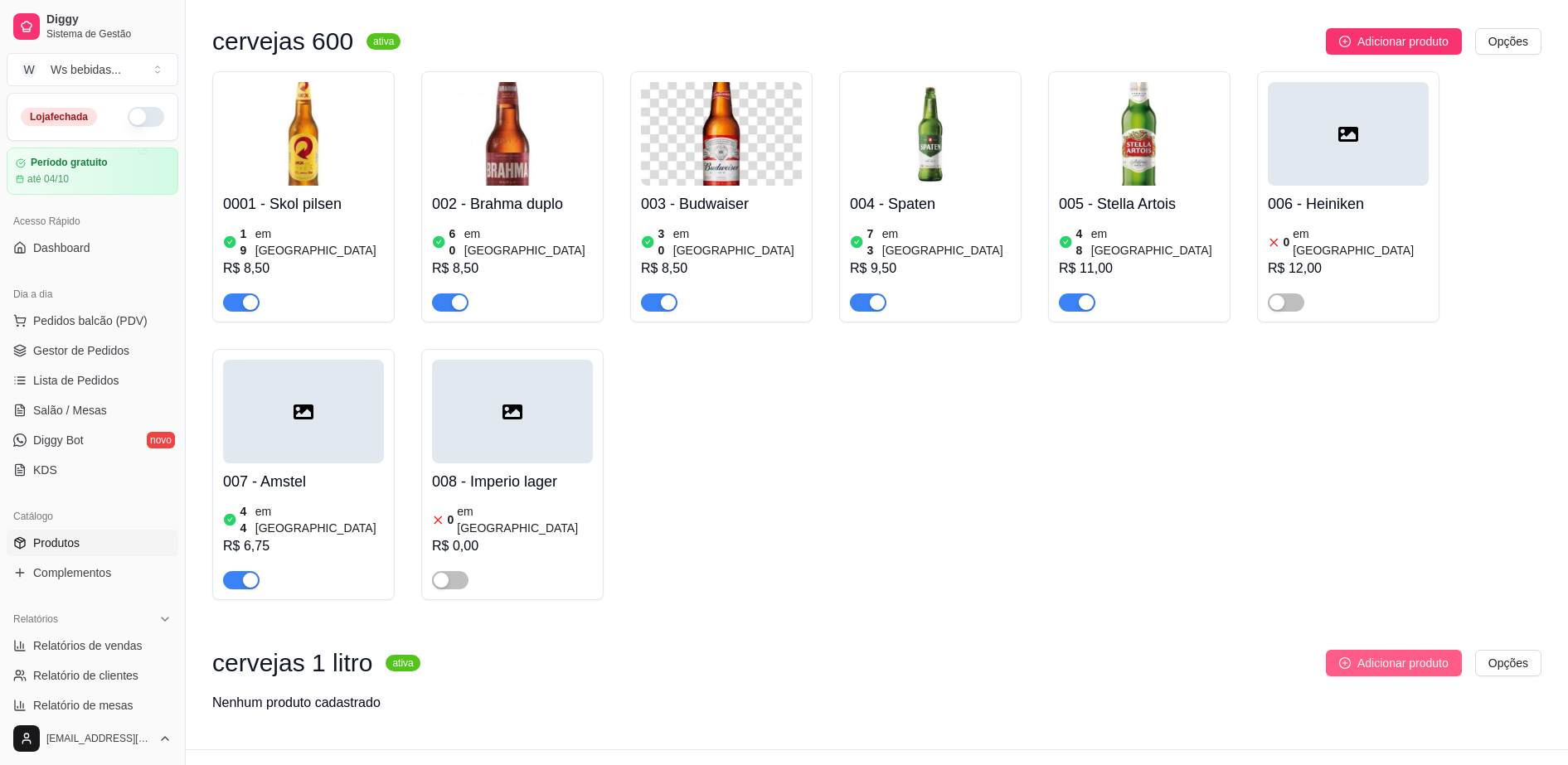
click at [1433, 654] on span "Adicionar produto" at bounding box center [1402, 663] width 91 height 18
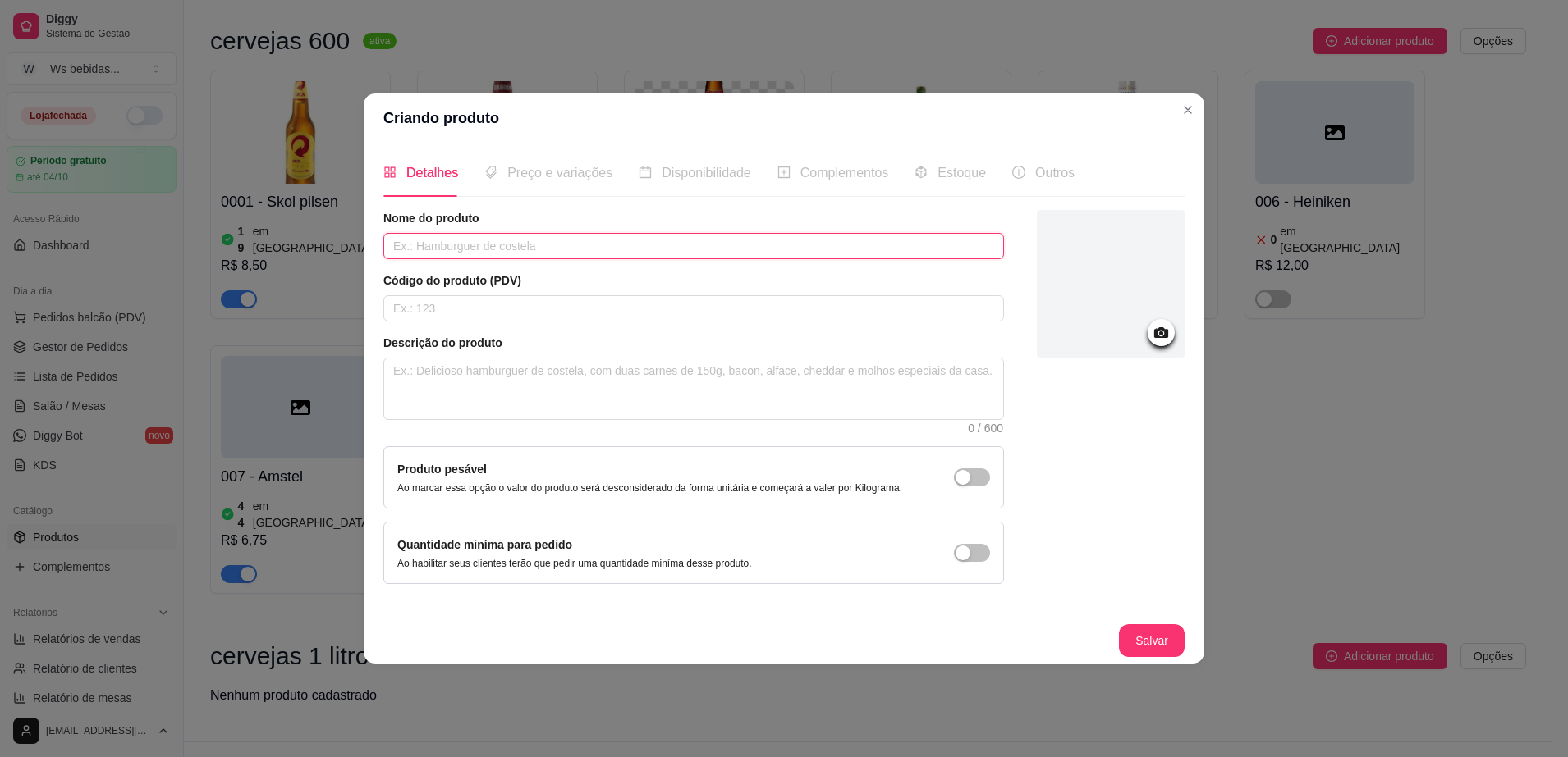
click at [671, 247] on input "text" at bounding box center [693, 246] width 620 height 27
type input "s"
type input "Skol"
click at [619, 315] on input "text" at bounding box center [693, 308] width 620 height 27
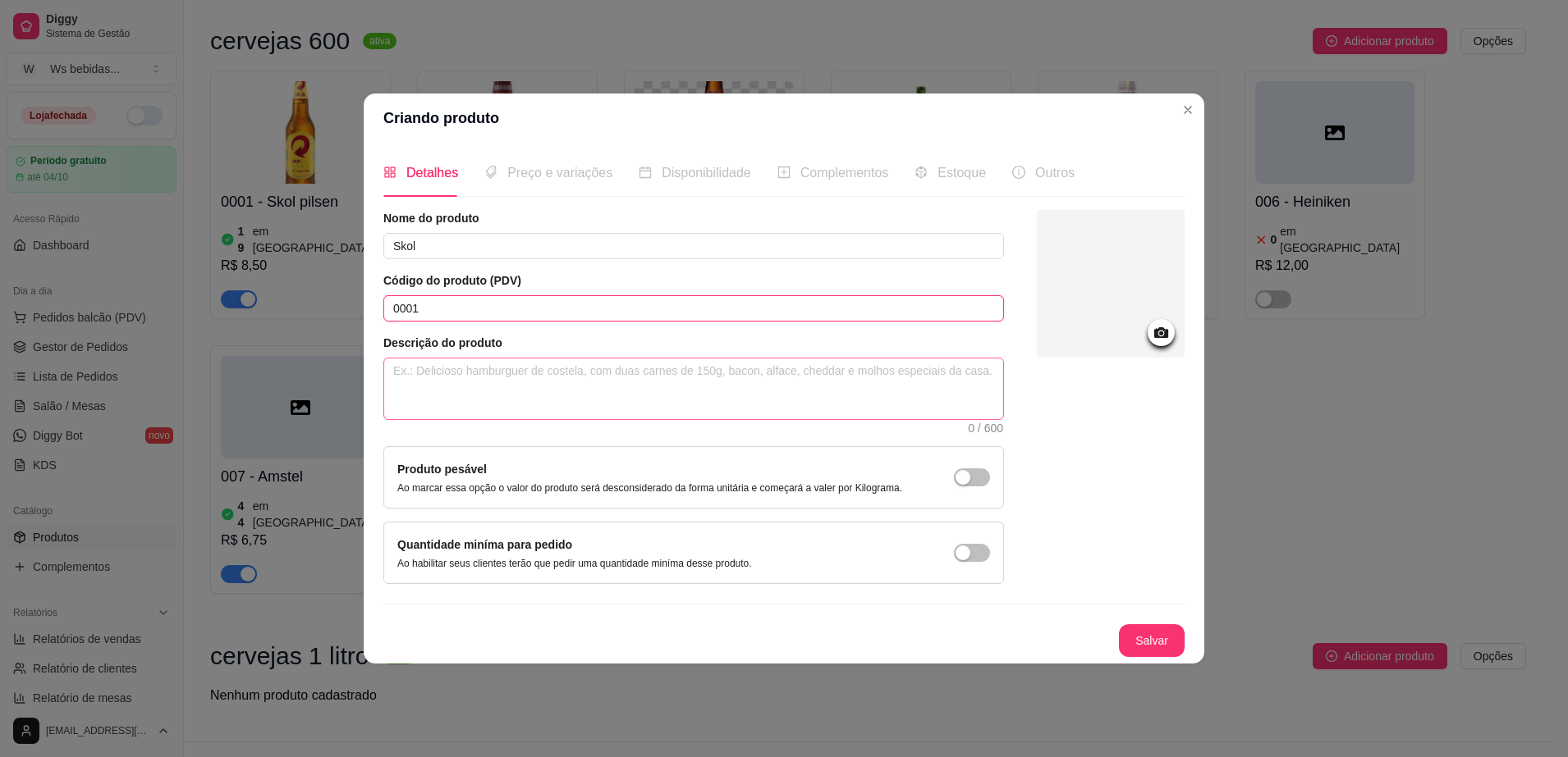
type input "0001"
click at [582, 388] on textarea at bounding box center [693, 388] width 618 height 61
type textarea "c"
type textarea "ca"
type textarea "cas"
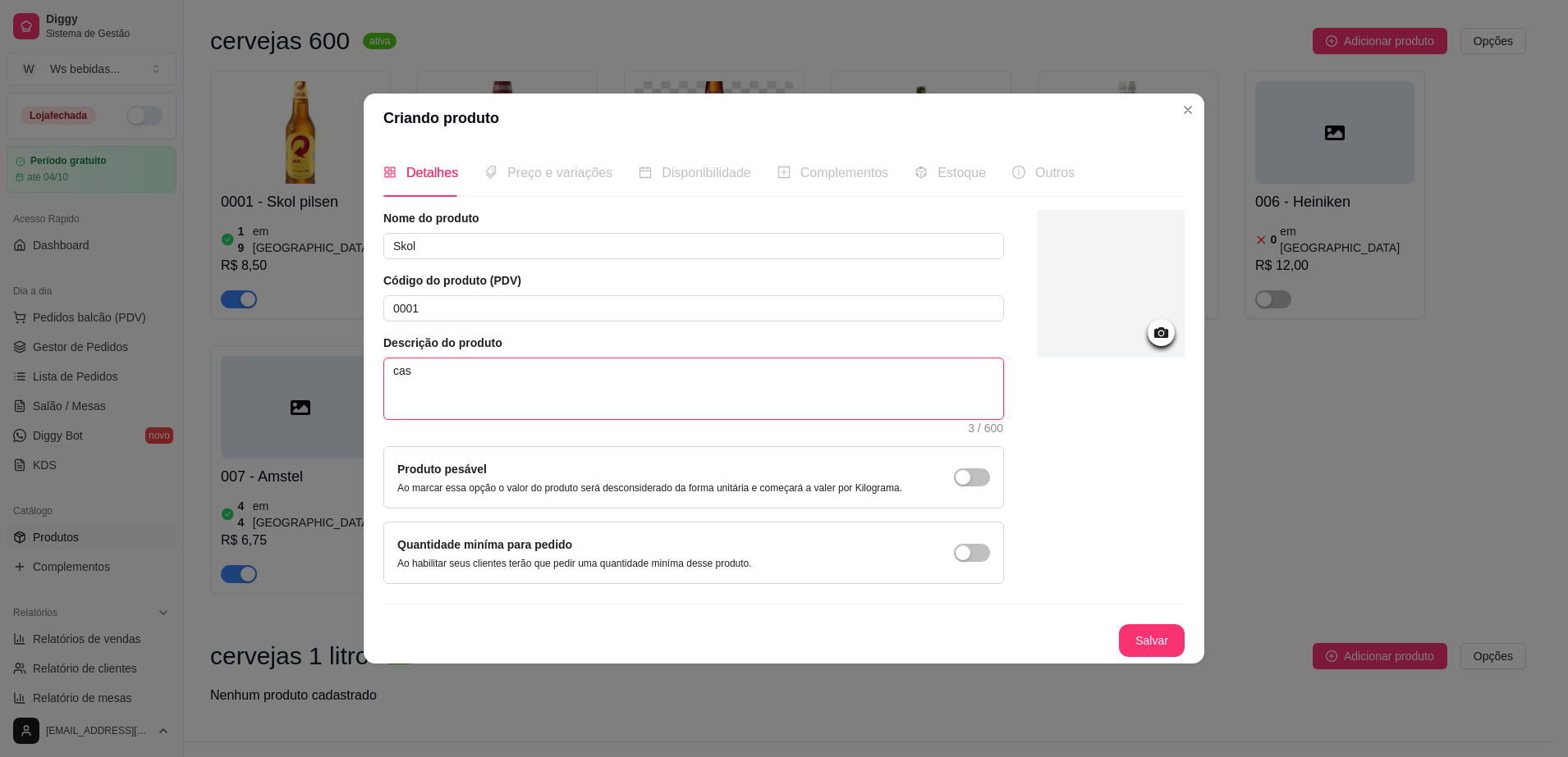
type textarea "casc"
type textarea "casco"
type textarea "casco r"
type textarea "casco re"
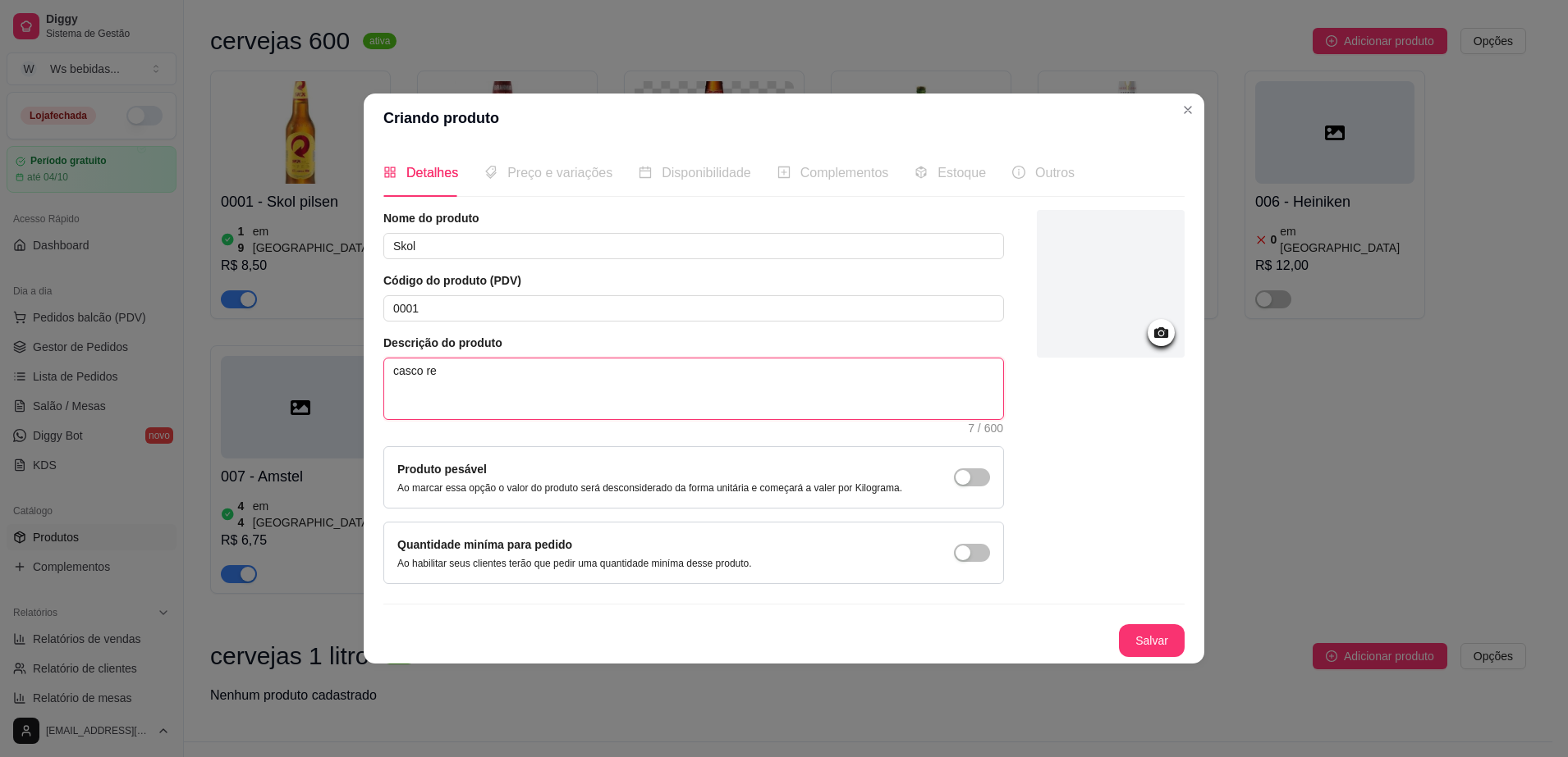
type textarea "casco ret"
type textarea "casco reto"
type textarea "casco retor"
type textarea "casco retorna"
type textarea "casco retornav"
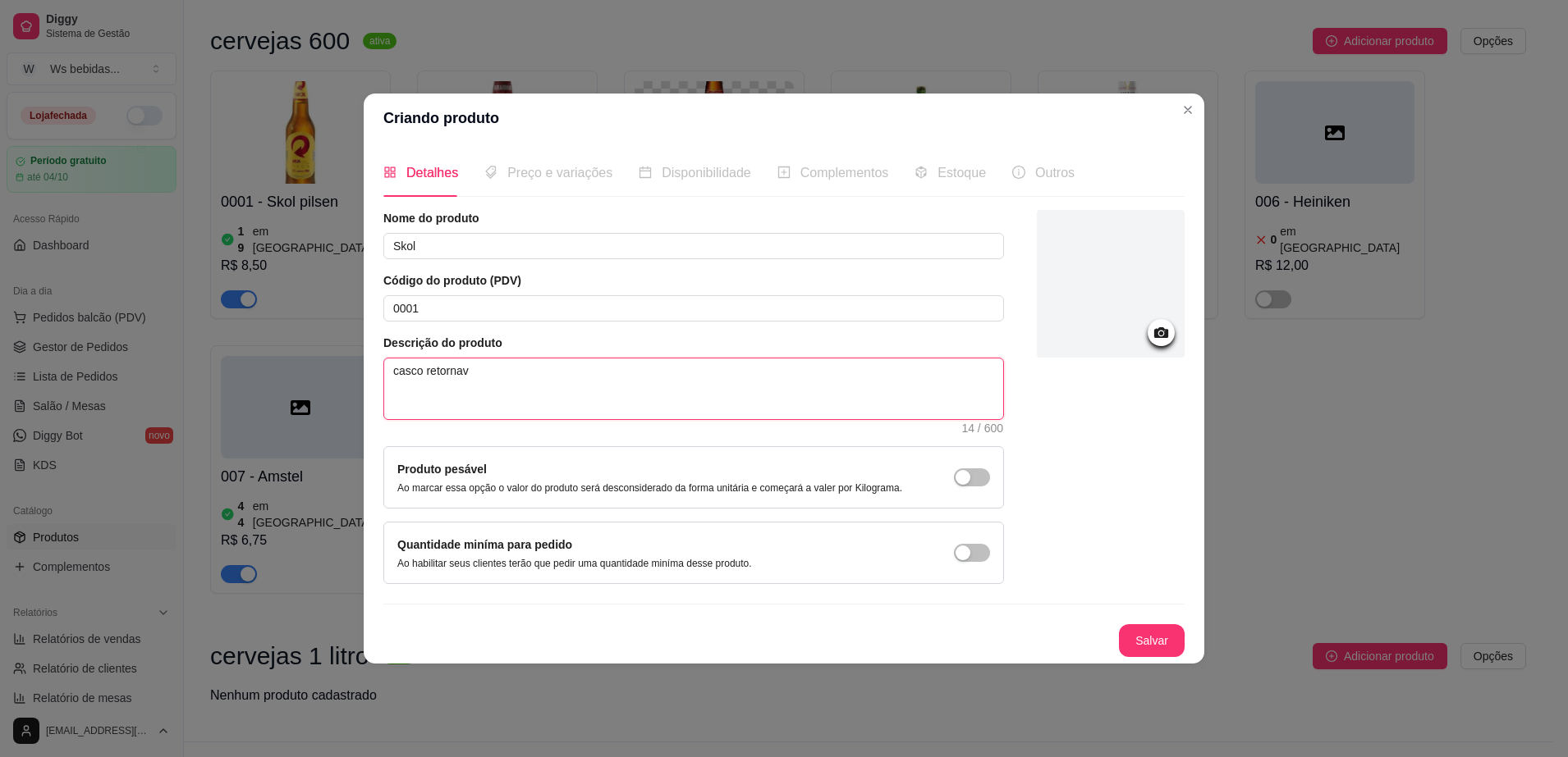
type textarea "casco retornave"
type textarea "casco retornavel"
click at [1154, 630] on button "Salvar" at bounding box center [1151, 640] width 64 height 32
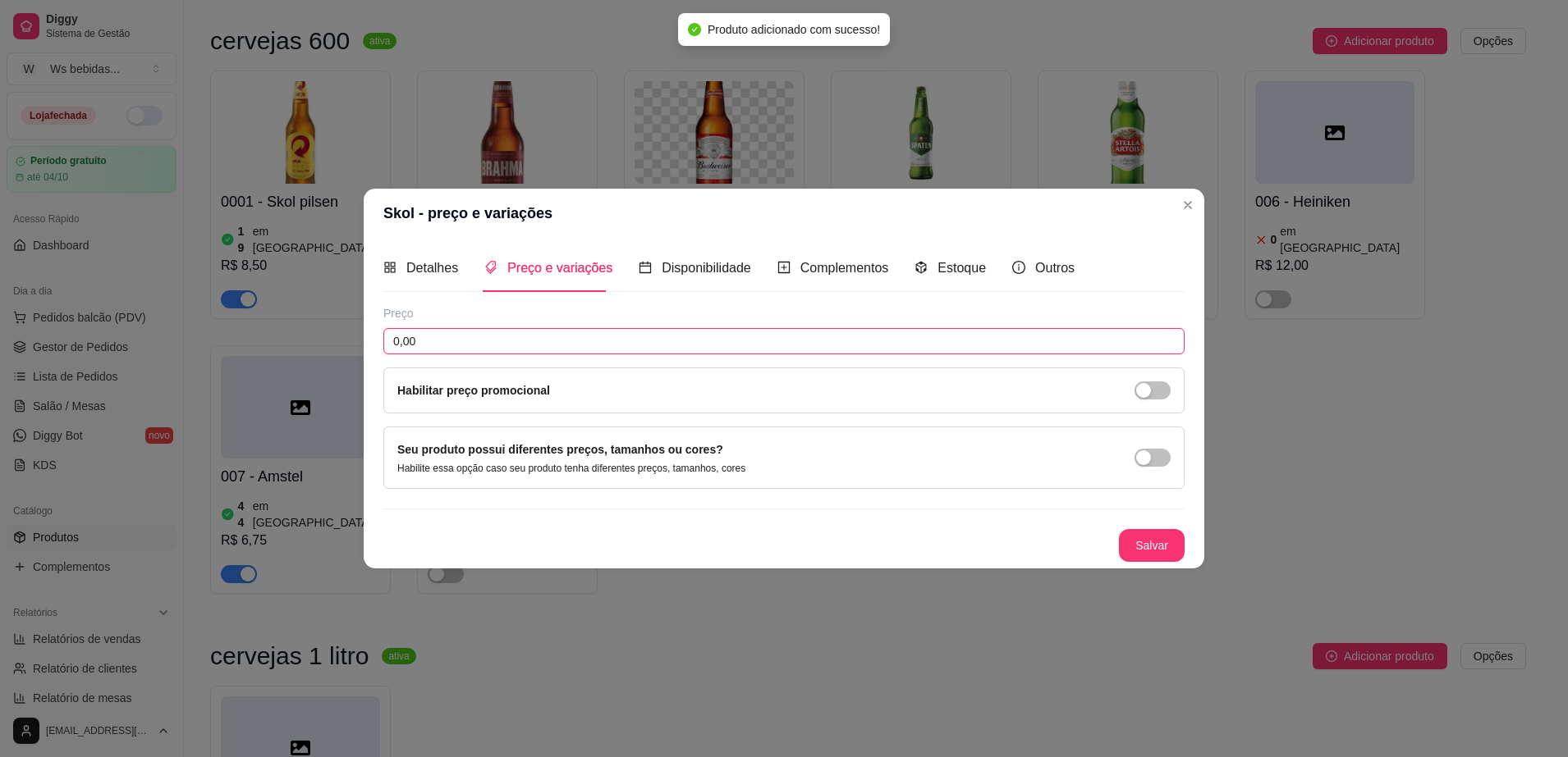
click at [721, 345] on input "0,00" at bounding box center [784, 341] width 801 height 27
type input "8,99"
click at [1113, 461] on div "Seu produto possui diferentes preços, tamanhos ou cores? Habilite essa opção ca…" at bounding box center [783, 458] width 773 height 34
click at [1139, 460] on div "button" at bounding box center [1143, 457] width 15 height 15
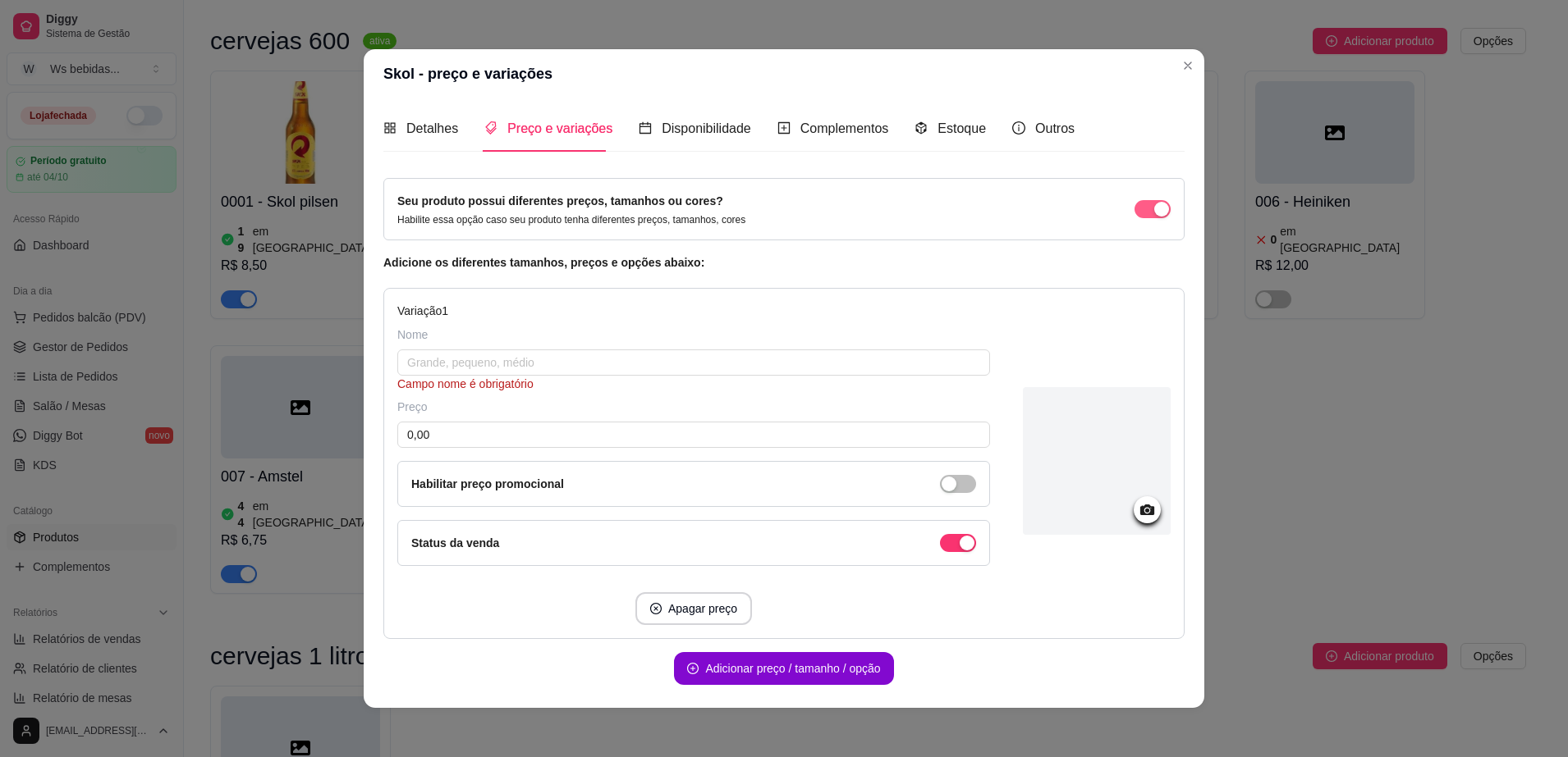
drag, startPoint x: 1119, startPoint y: 197, endPoint x: 1124, endPoint y: 208, distance: 12.1
click at [1124, 208] on div "Seu produto possui diferentes preços, tamanhos ou cores? Habilite essa opção ca…" at bounding box center [783, 209] width 773 height 34
click at [1134, 208] on span "button" at bounding box center [1152, 208] width 36 height 18
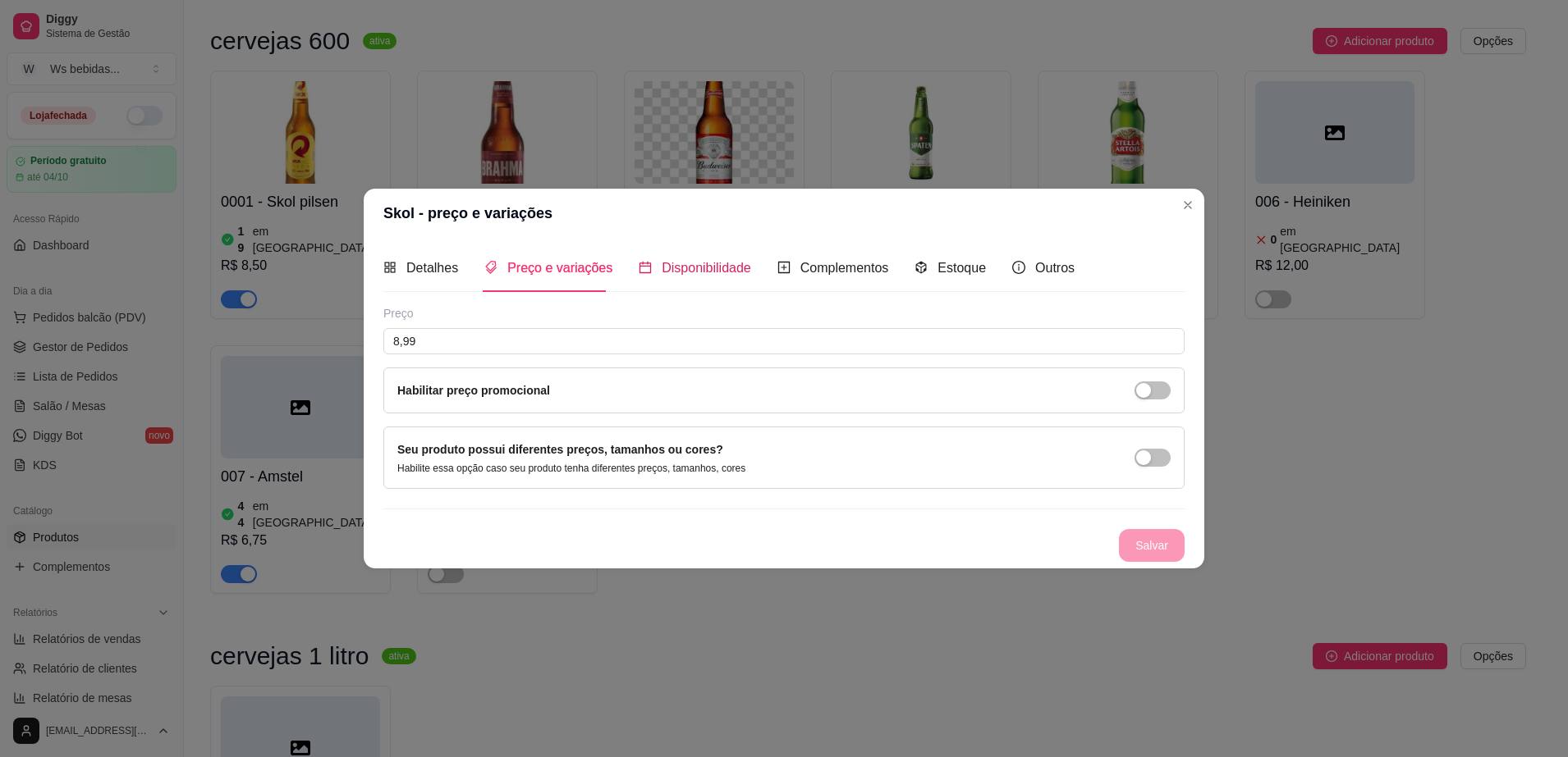
click at [720, 264] on span "Disponibilidade" at bounding box center [706, 267] width 89 height 14
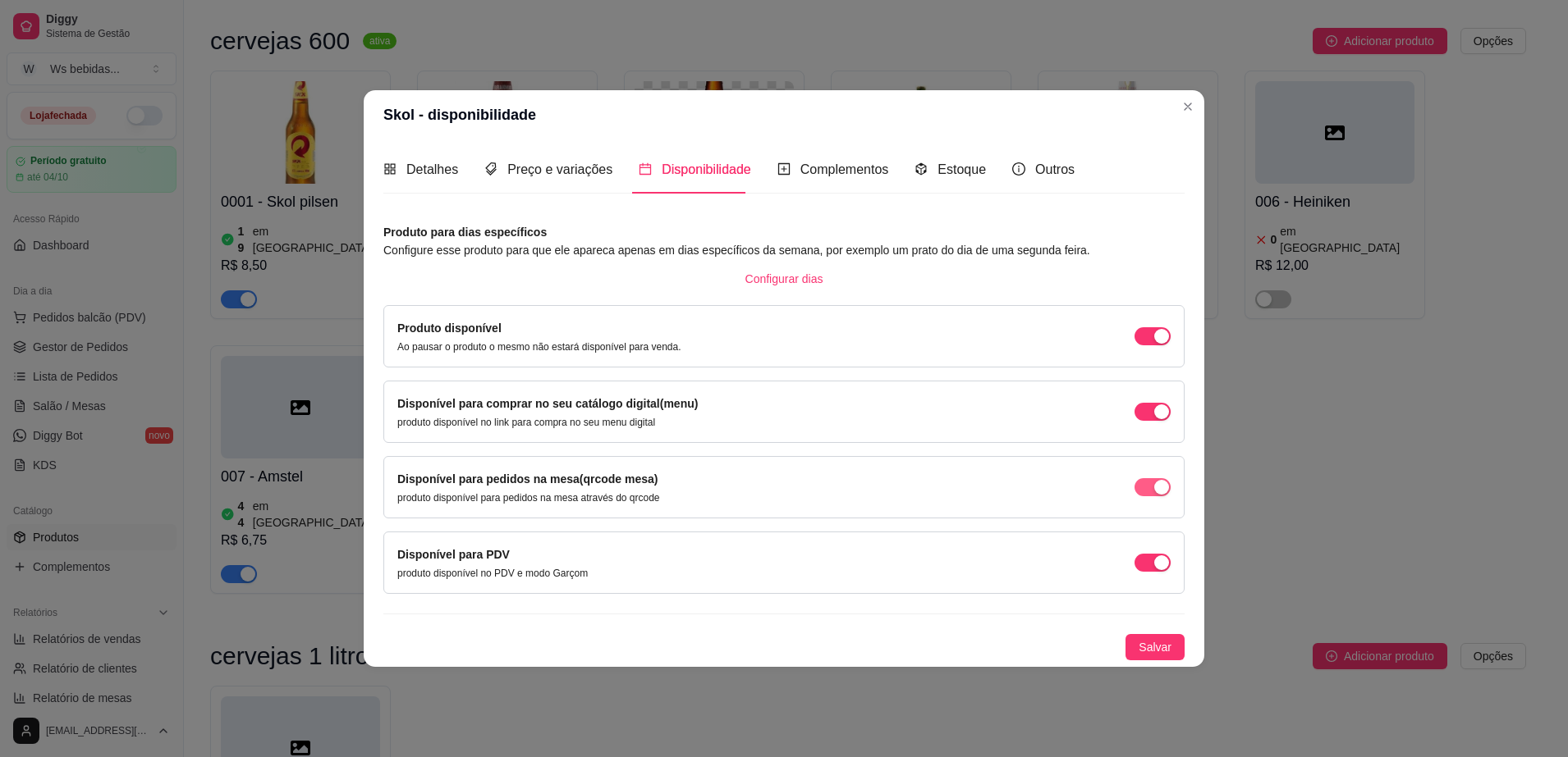
click at [1143, 479] on span "button" at bounding box center [1152, 487] width 36 height 18
click at [927, 165] on div "Estoque" at bounding box center [950, 170] width 71 height 21
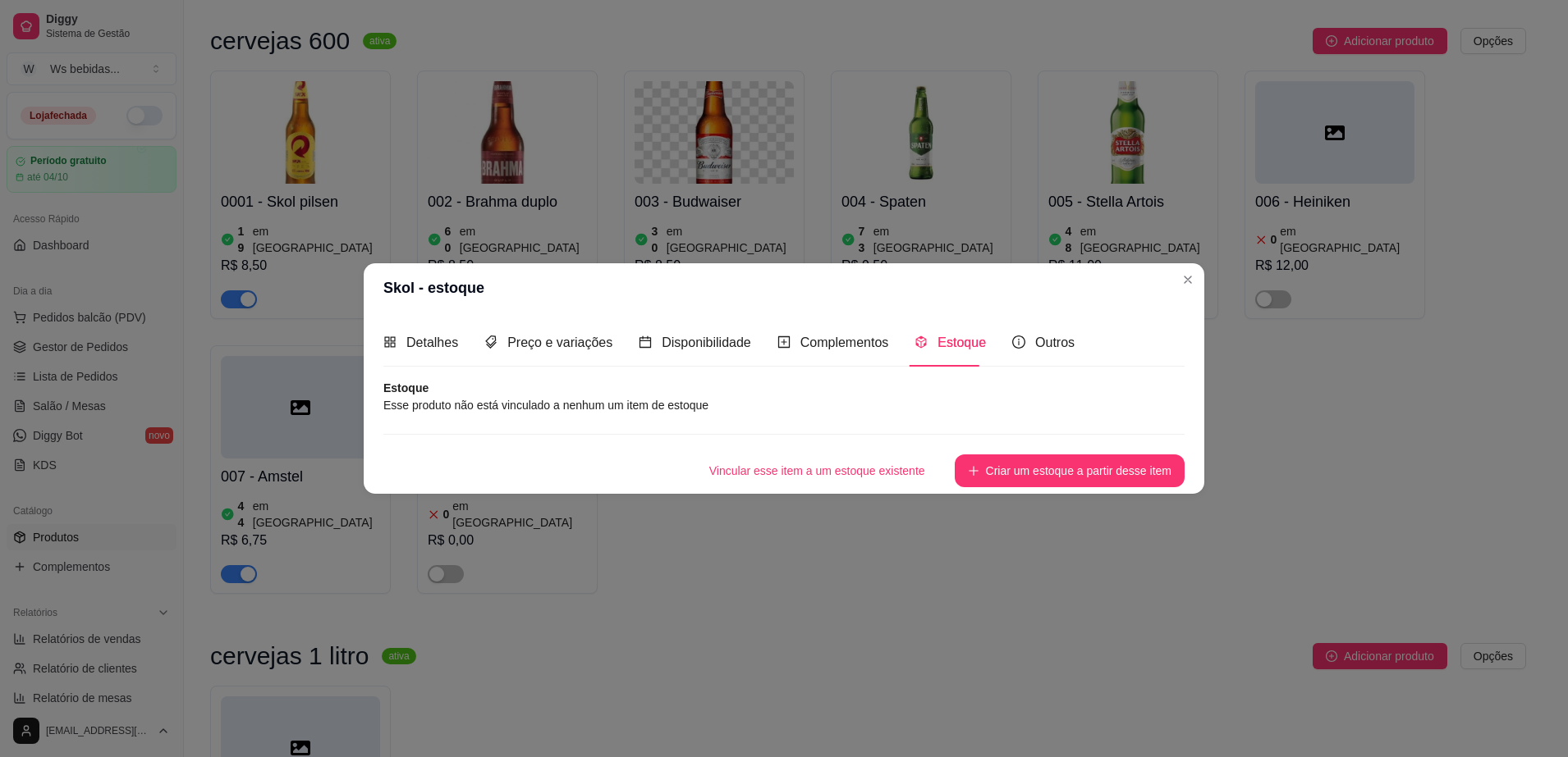
click at [727, 393] on article "Estoque" at bounding box center [784, 388] width 801 height 16
click at [708, 404] on article "Esse produto não está vinculado a nenhum um item de estoque" at bounding box center [784, 405] width 801 height 18
click at [745, 405] on article "Esse produto não está vinculado a nenhum um item de estoque" at bounding box center [784, 405] width 801 height 18
click at [1014, 473] on button "Criar um estoque a partir desse item" at bounding box center [1070, 470] width 223 height 32
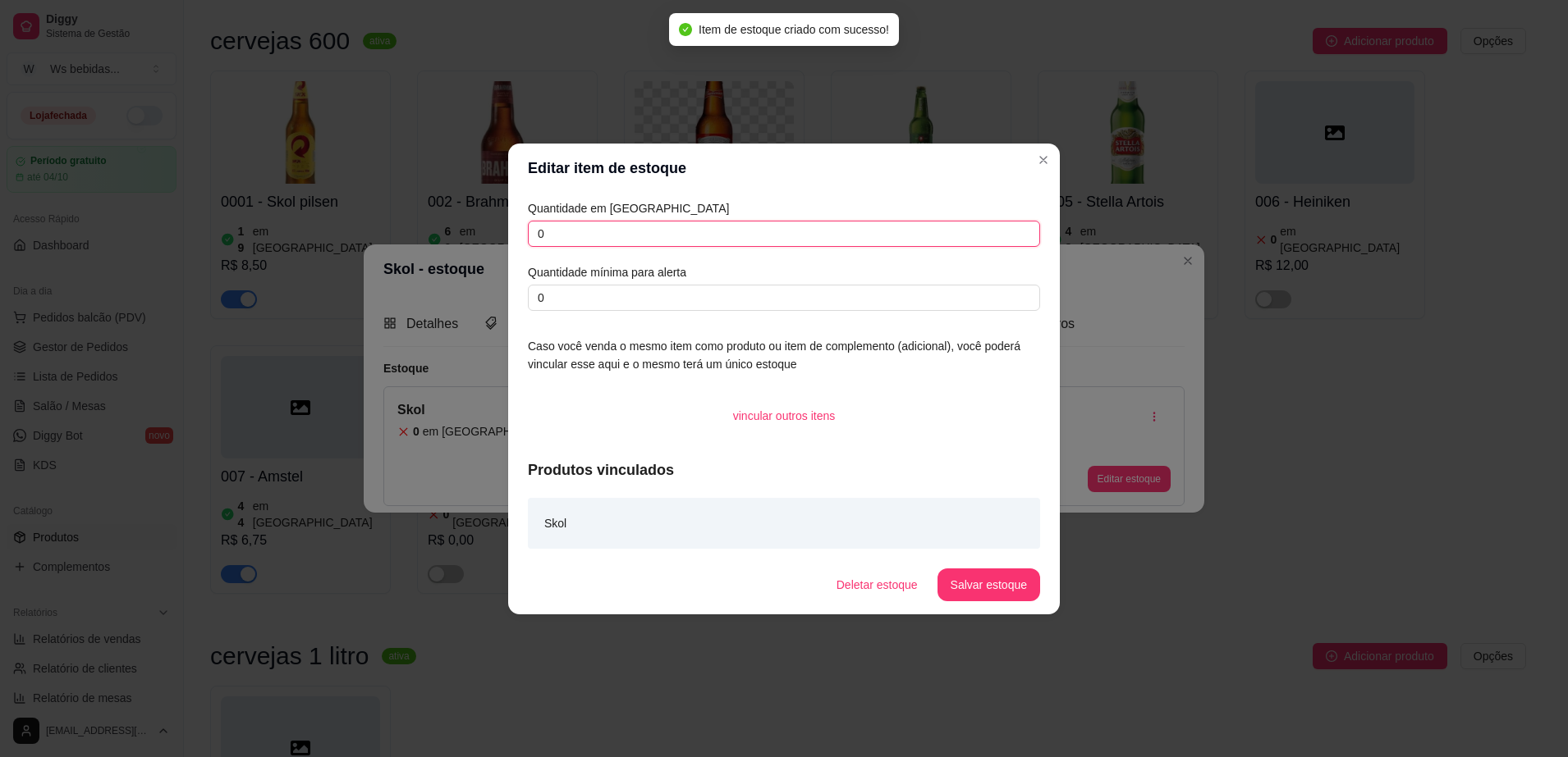
click at [877, 231] on input "0" at bounding box center [783, 233] width 512 height 27
type input "020"
click at [920, 297] on input "0" at bounding box center [783, 297] width 512 height 27
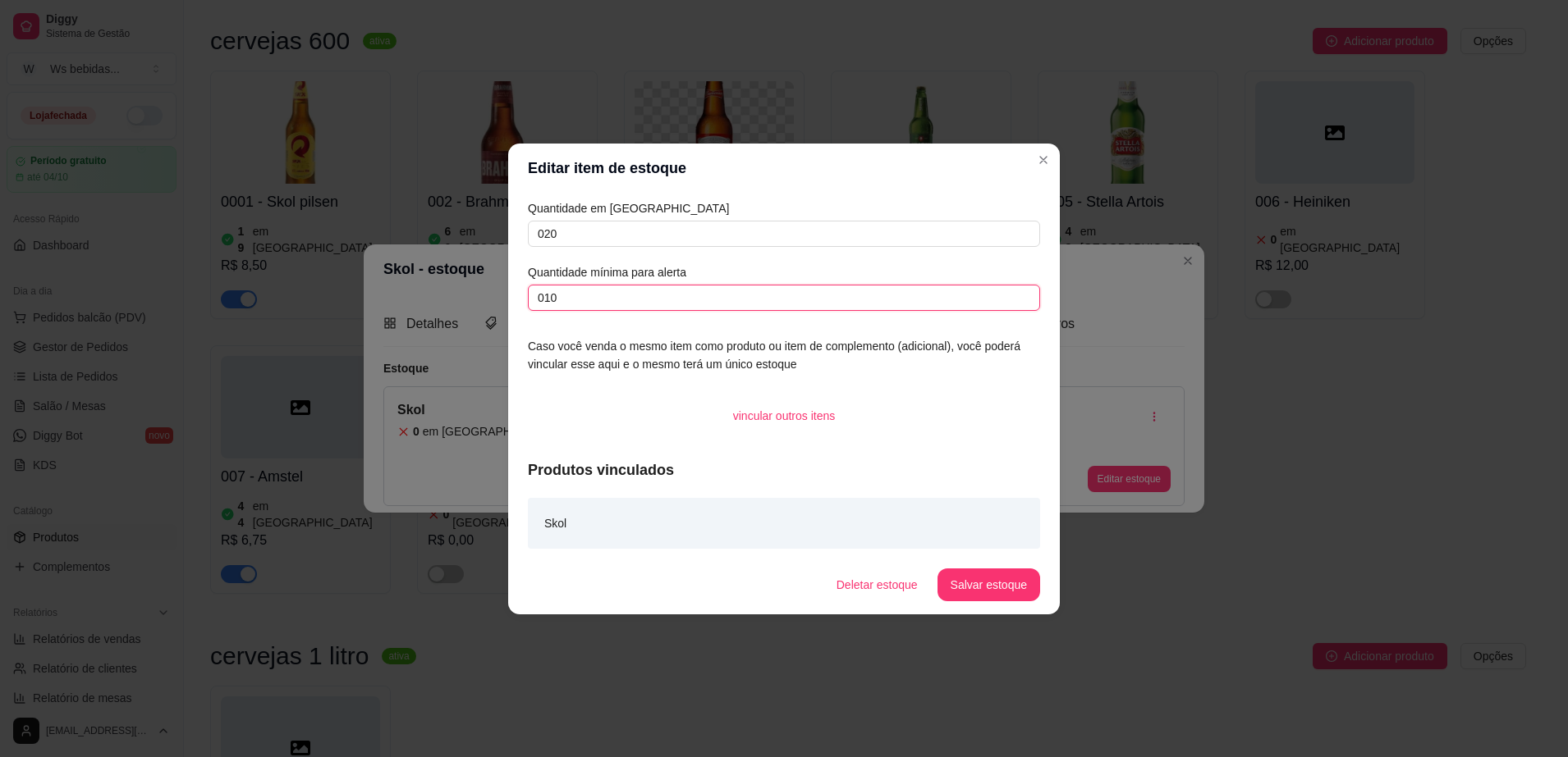
type input "010"
click at [1014, 583] on button "Salvar estoque" at bounding box center [988, 584] width 100 height 32
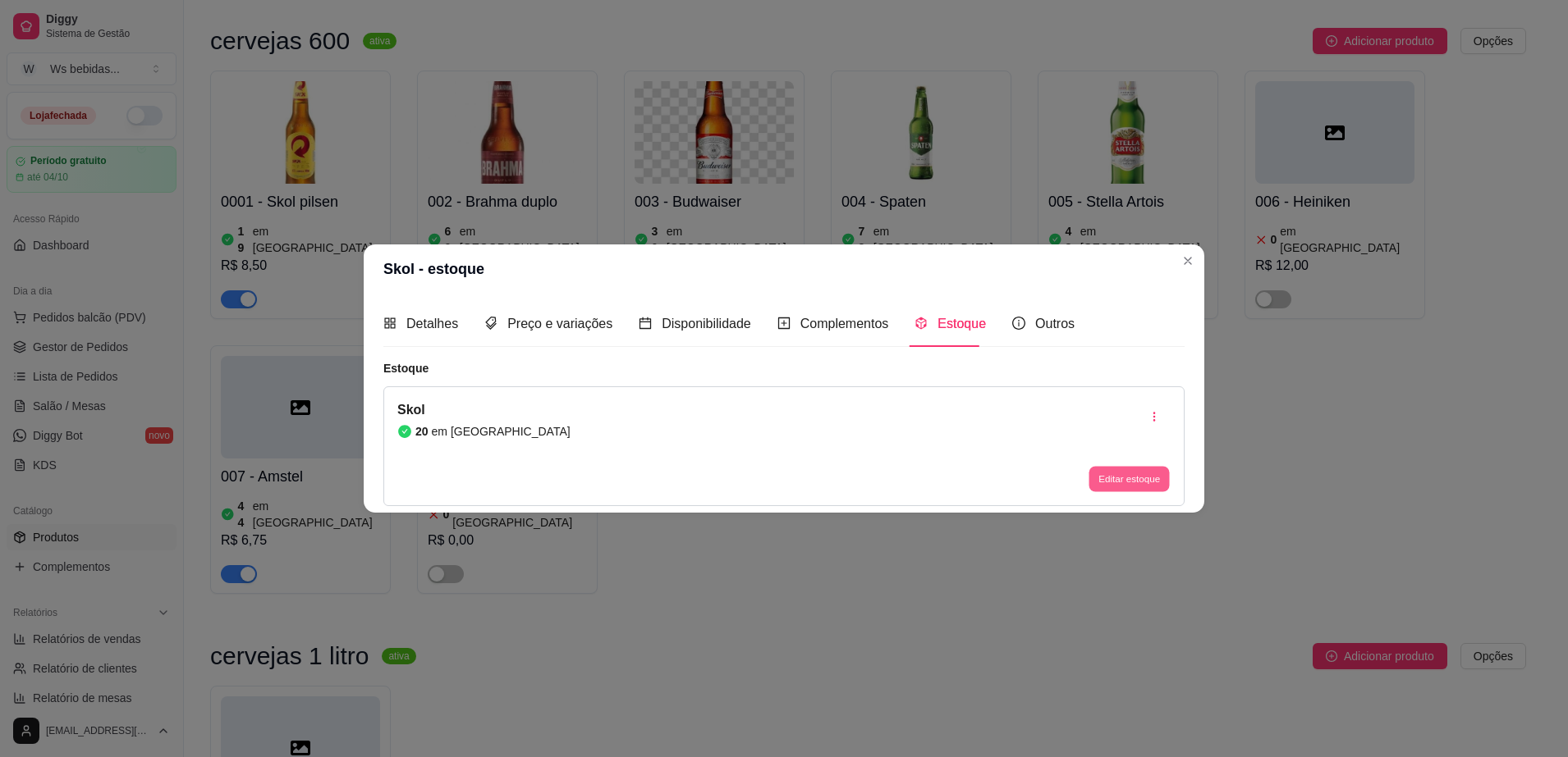
click at [1149, 474] on button "Editar estoque" at bounding box center [1129, 479] width 81 height 26
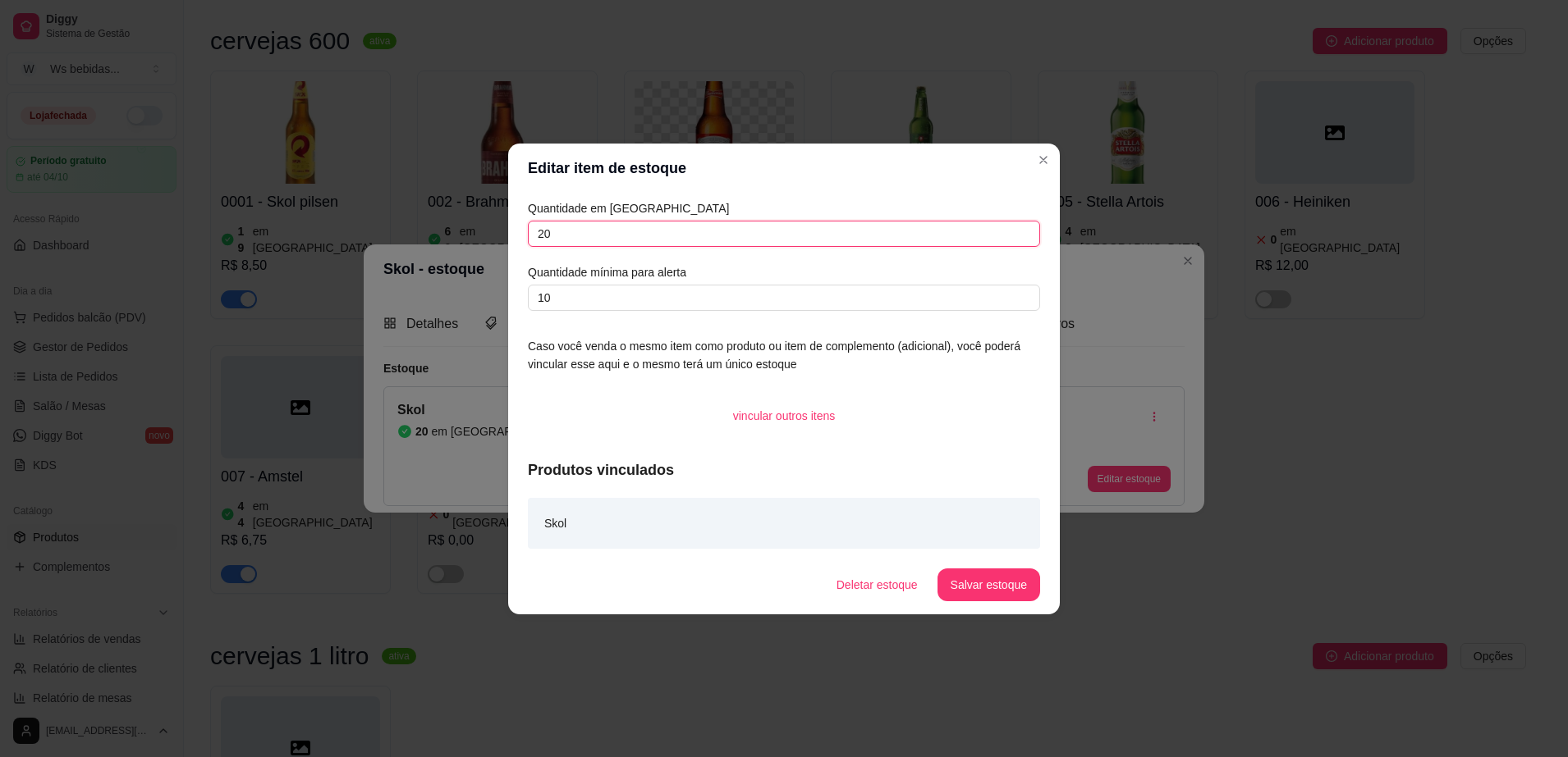
click at [781, 233] on input "20" at bounding box center [783, 233] width 512 height 27
type input "2"
type input "16"
click at [733, 299] on input "10" at bounding box center [783, 297] width 512 height 27
type input "1"
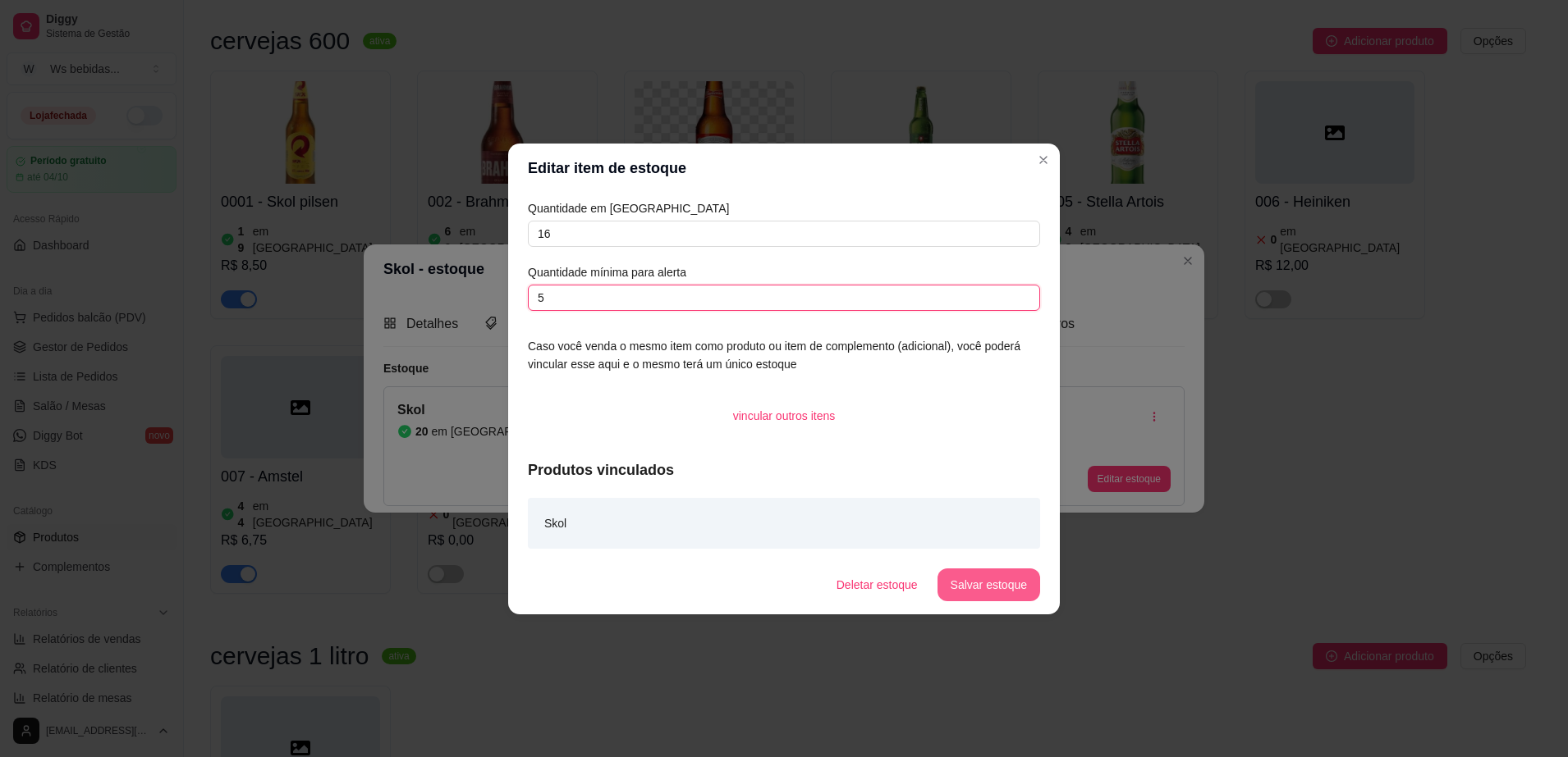
type input "5"
click at [963, 576] on button "Salvar estoque" at bounding box center [989, 585] width 103 height 33
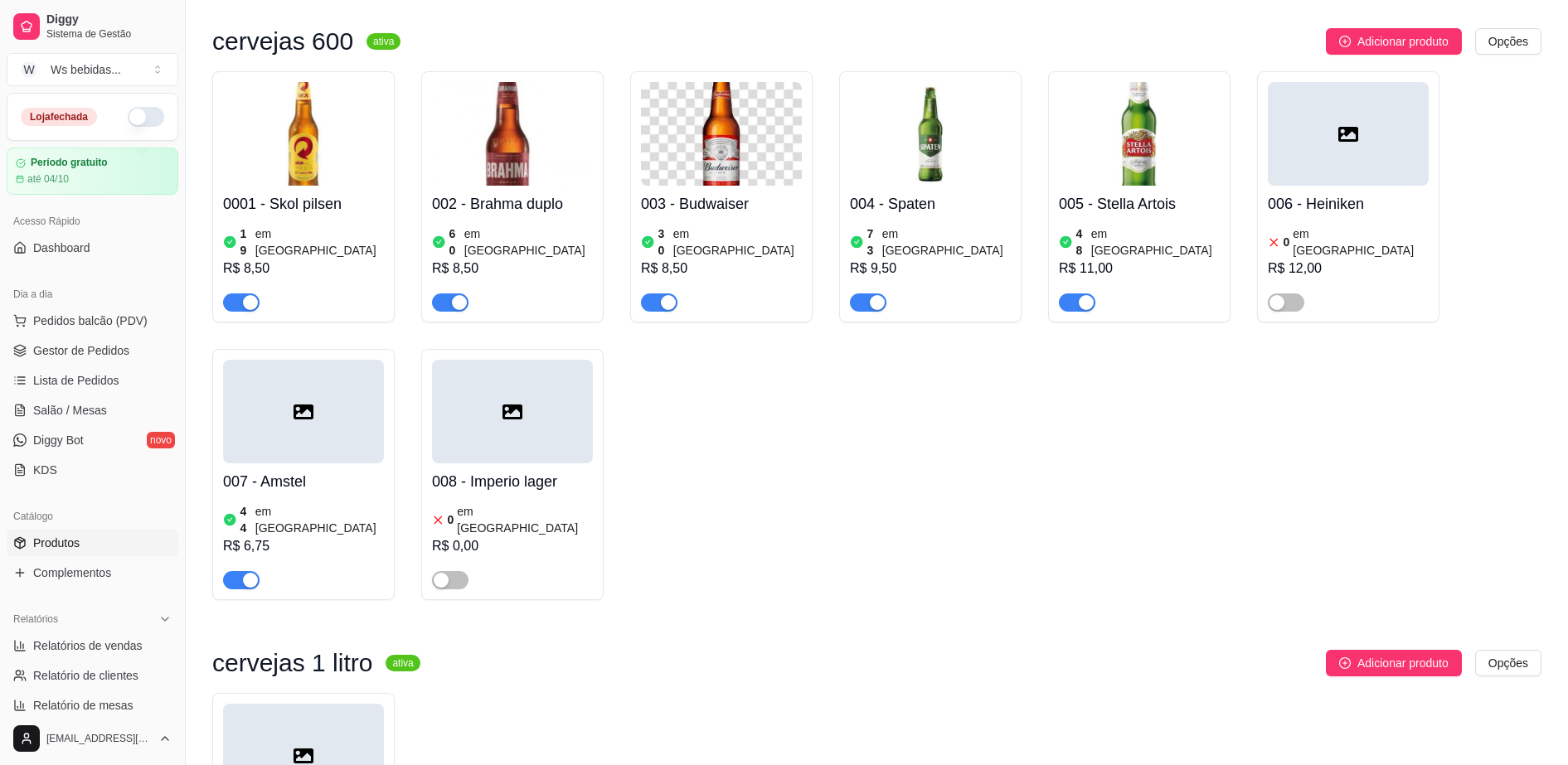
click at [1155, 588] on div "cervejas 600 ativa Adicionar produto Opções 0001 - Skol pilsen 19 em estoque R$…" at bounding box center [877, 495] width 1330 height 933
click at [1386, 654] on span "Adicionar produto" at bounding box center [1402, 663] width 91 height 18
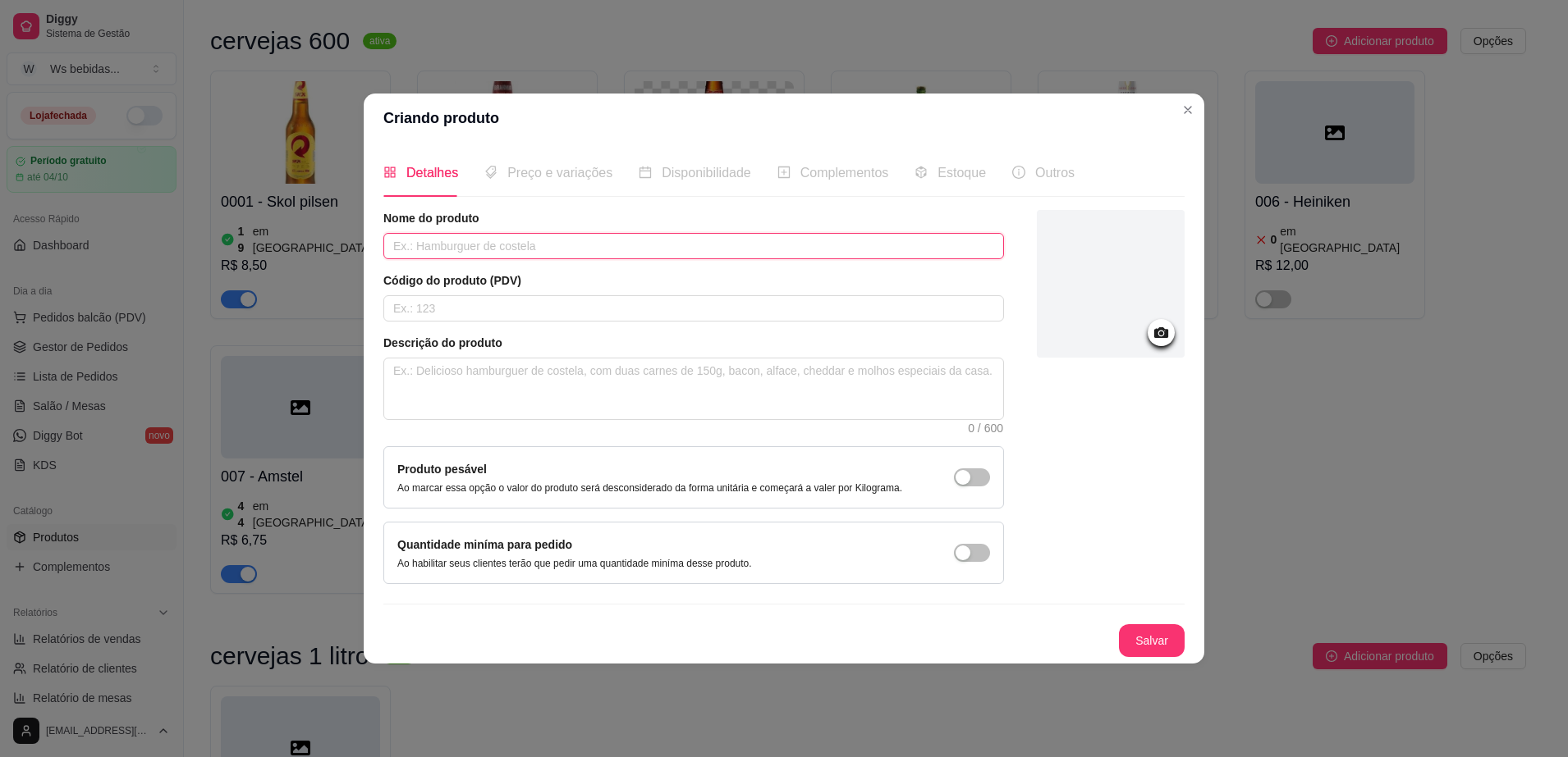
click at [476, 255] on input "text" at bounding box center [693, 246] width 620 height 27
click at [476, 255] on input "B" at bounding box center [693, 246] width 620 height 27
type input "[DEMOGRAPHIC_DATA] duplo"
click at [483, 308] on input "text" at bounding box center [693, 308] width 620 height 27
type input "0002"
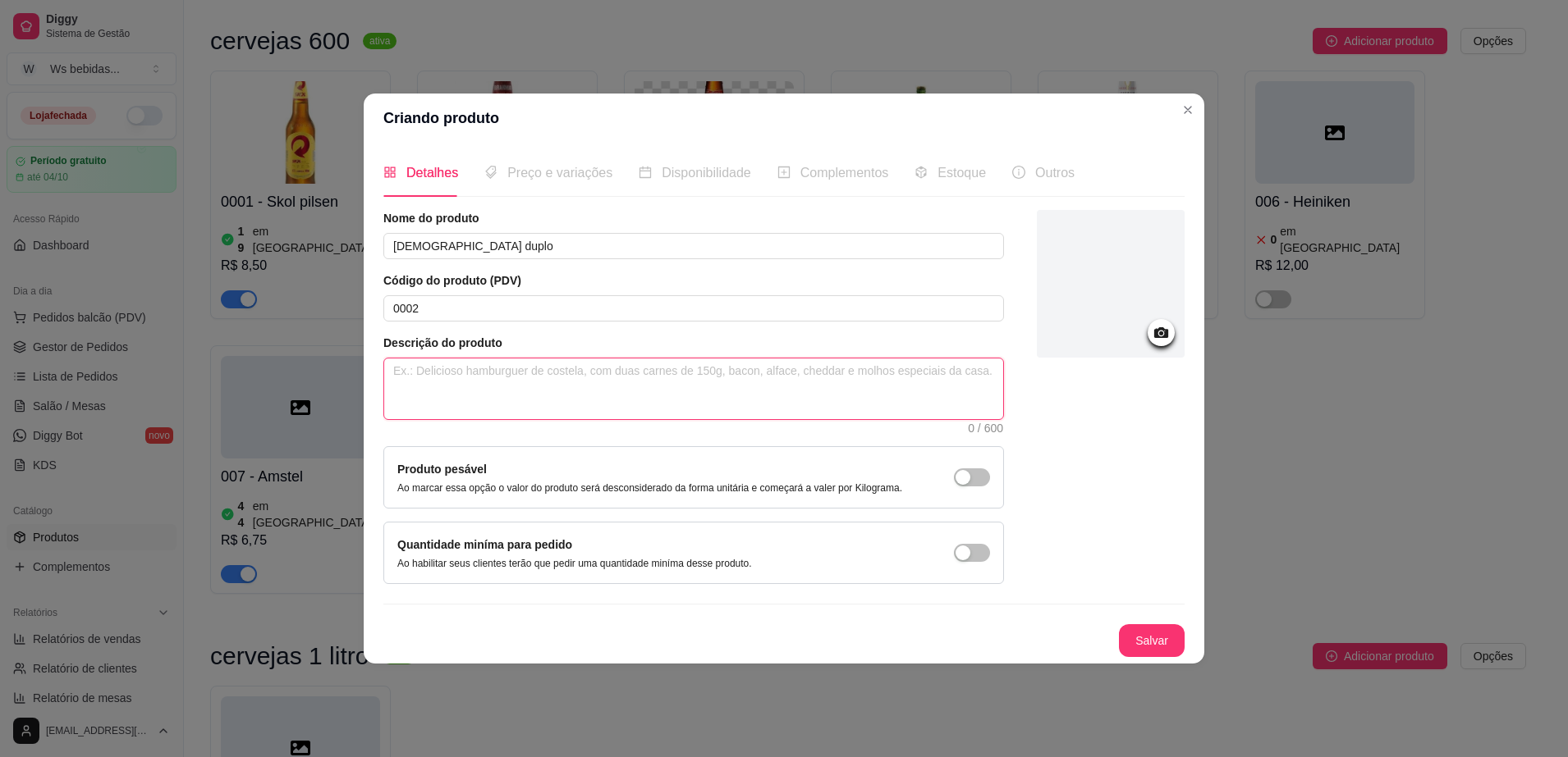
click at [487, 390] on textarea at bounding box center [693, 388] width 618 height 61
type textarea "c"
type textarea "ca"
type textarea "cad"
type textarea "ca"
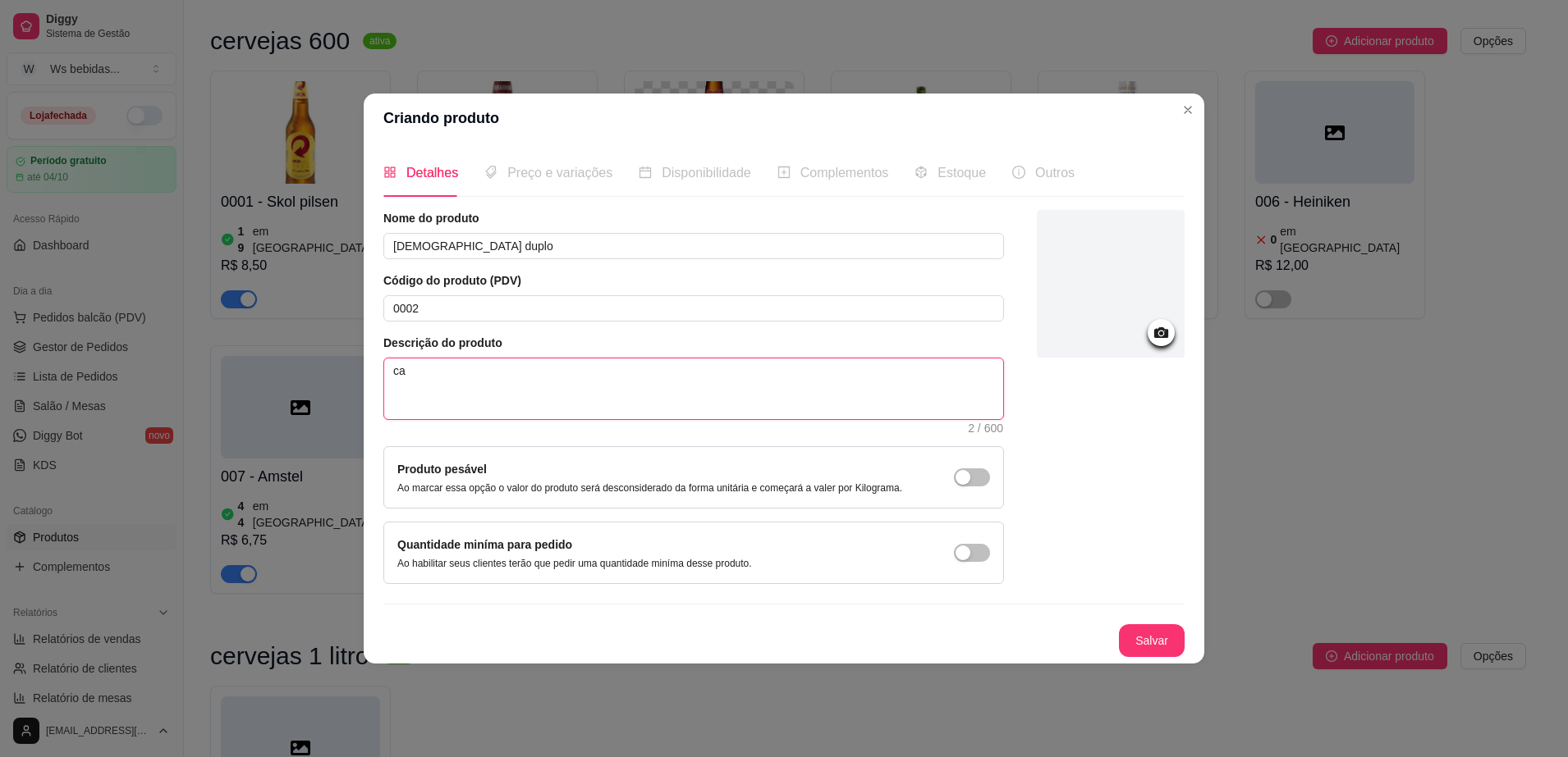
type textarea "cas"
type textarea "casc"
type textarea "casco"
type textarea "casco r"
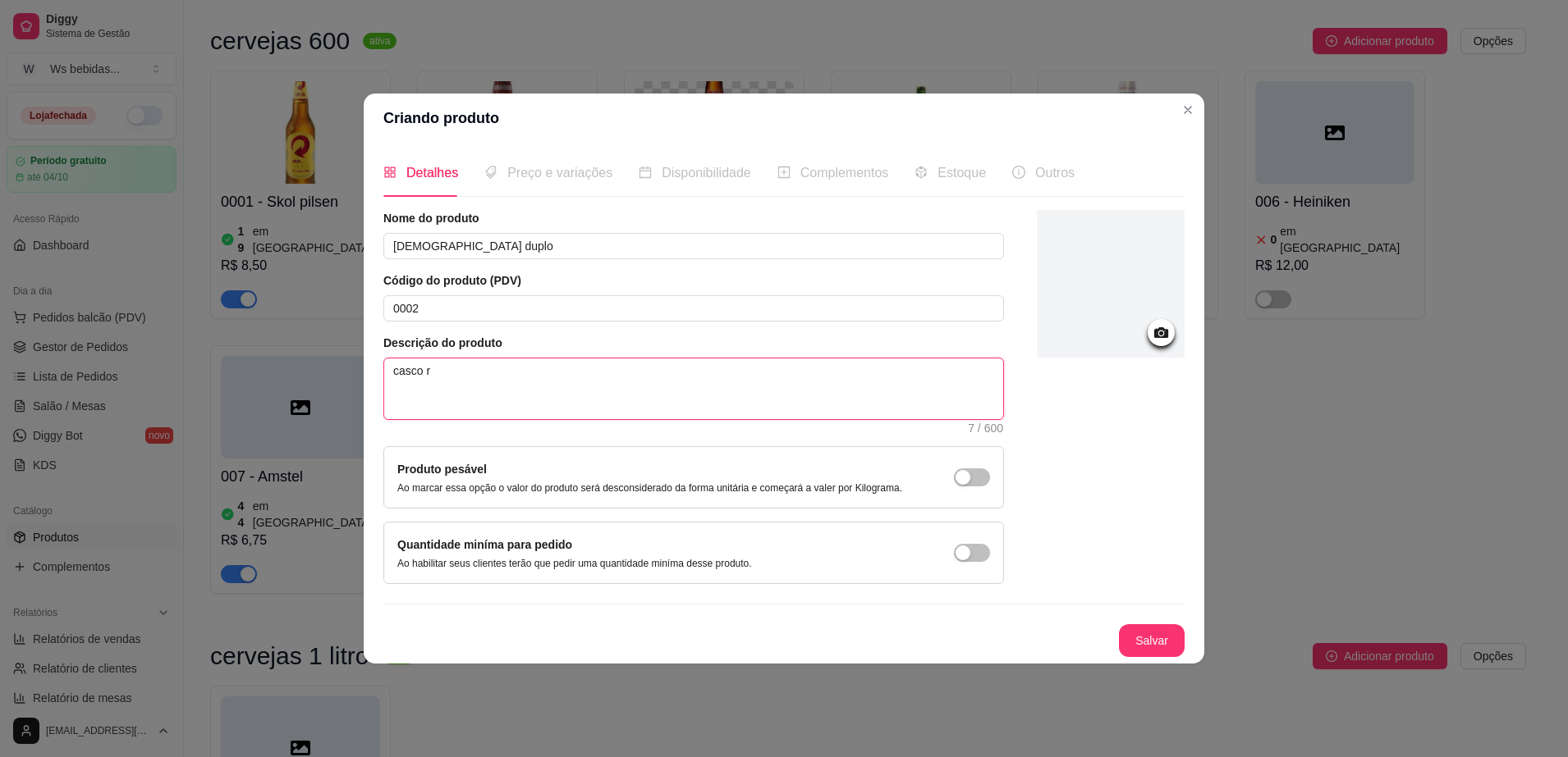
type textarea "casco re"
type textarea "casco ret"
type textarea "casco reto"
type textarea "casco retor"
type textarea "casco retorn"
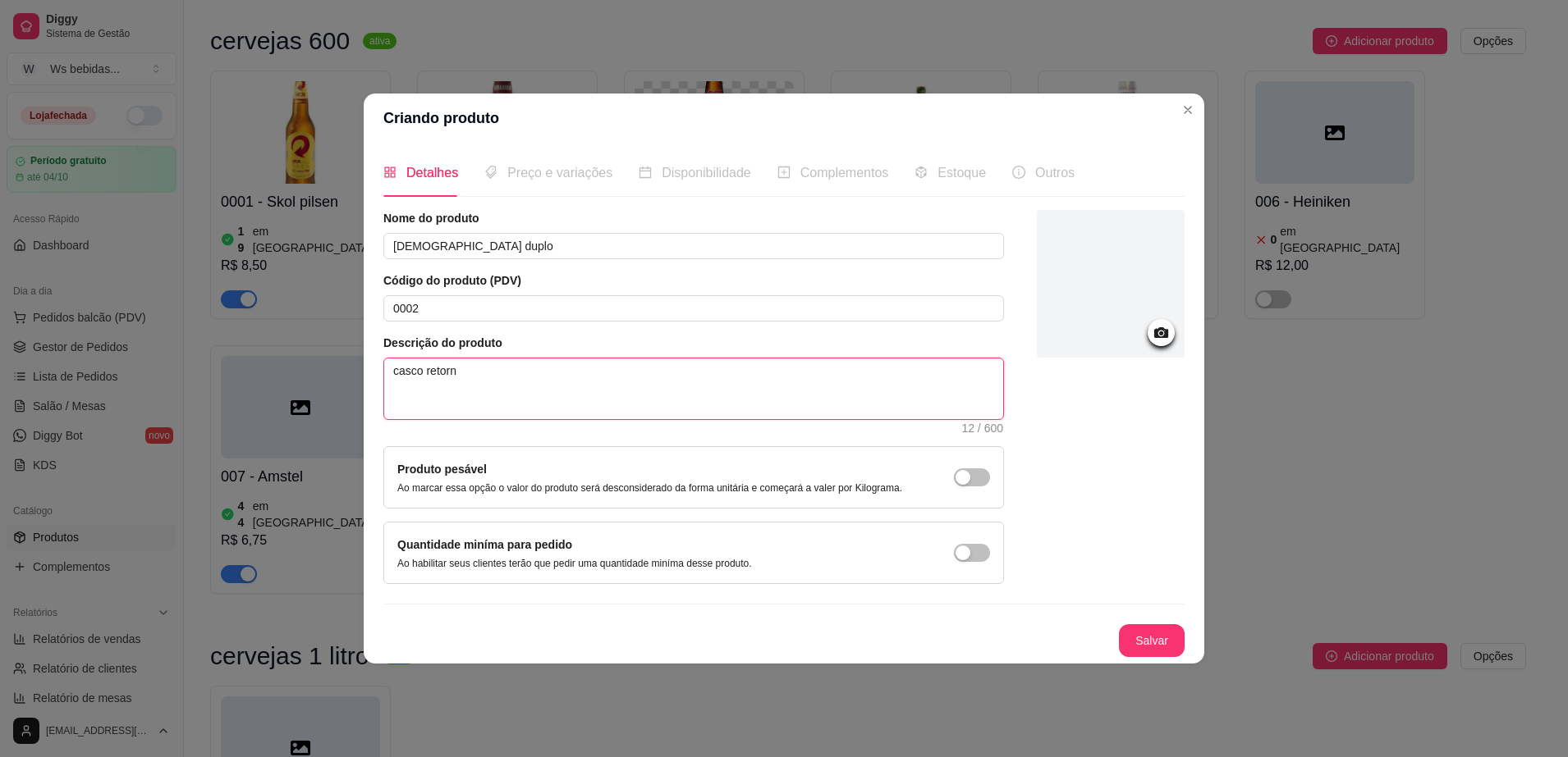
type textarea "casco retorna"
type textarea "casco retornab"
type textarea "casco retorna"
type textarea "casco retornav"
type textarea "casco retornavel"
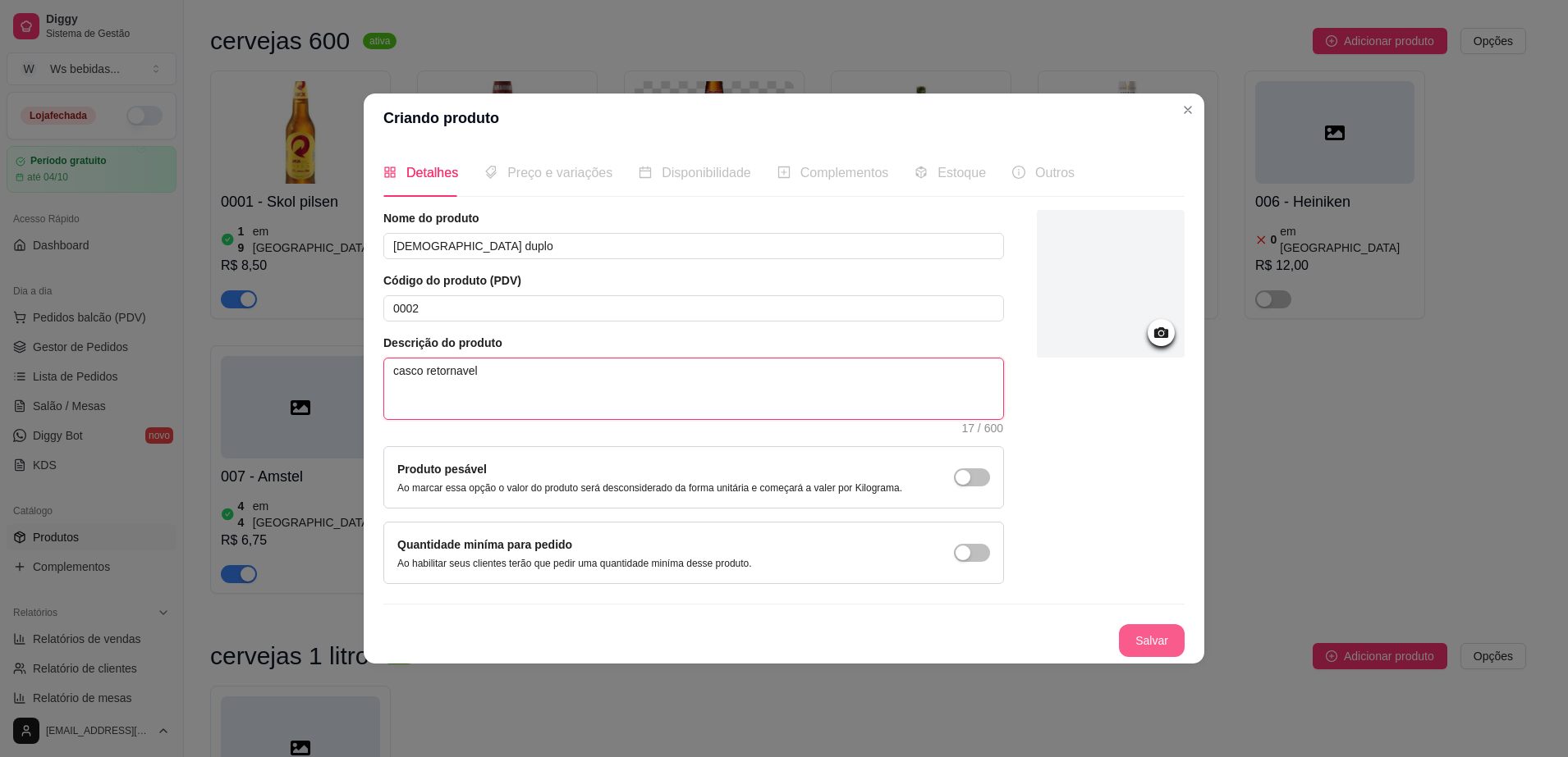
type textarea "casco retornavel"
click at [1164, 632] on button "Salvar" at bounding box center [1151, 640] width 64 height 32
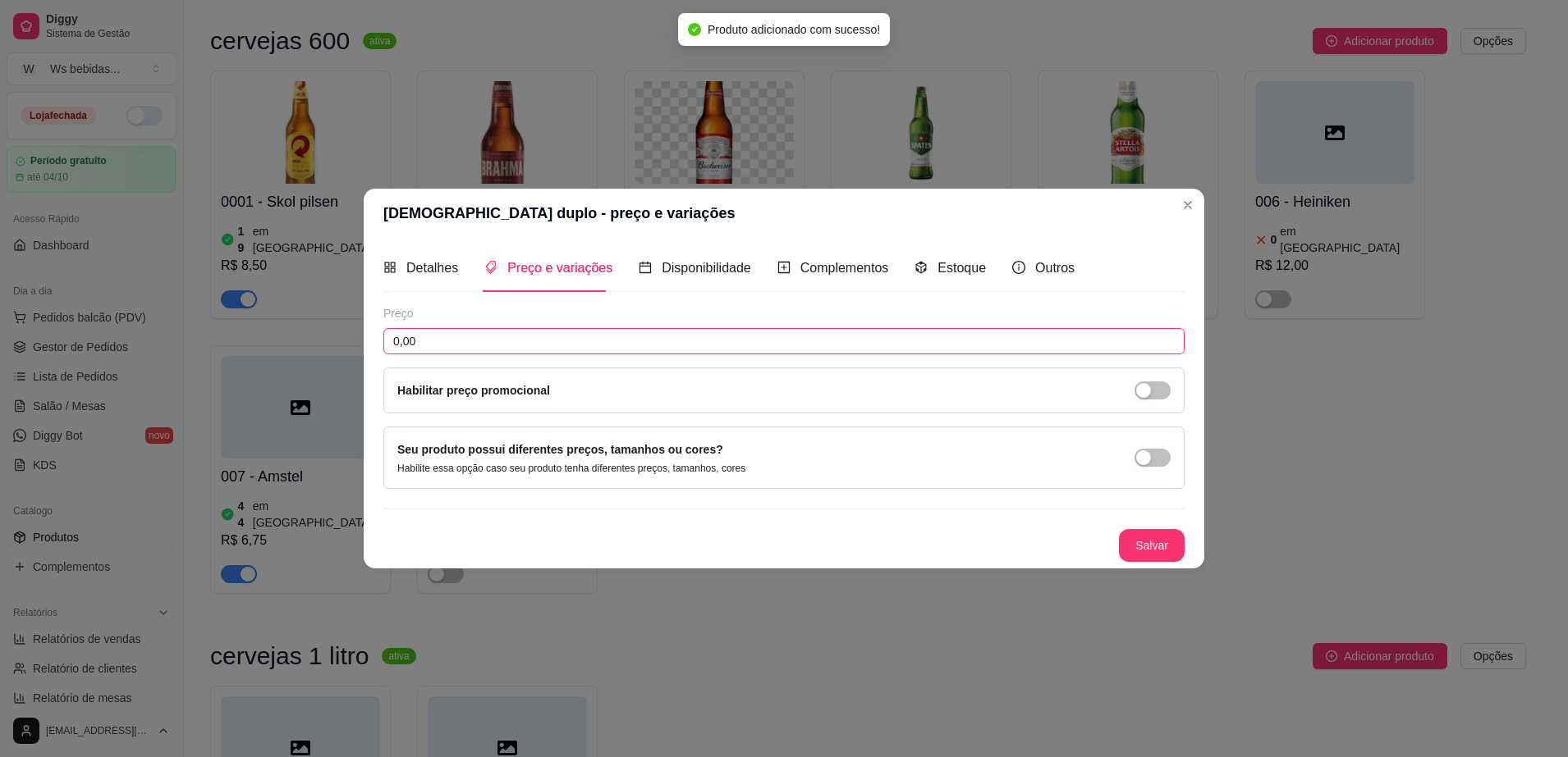
click at [676, 332] on input "0,00" at bounding box center [784, 341] width 801 height 27
type input "8,99"
click at [712, 276] on div "Disponibilidade" at bounding box center [694, 267] width 112 height 21
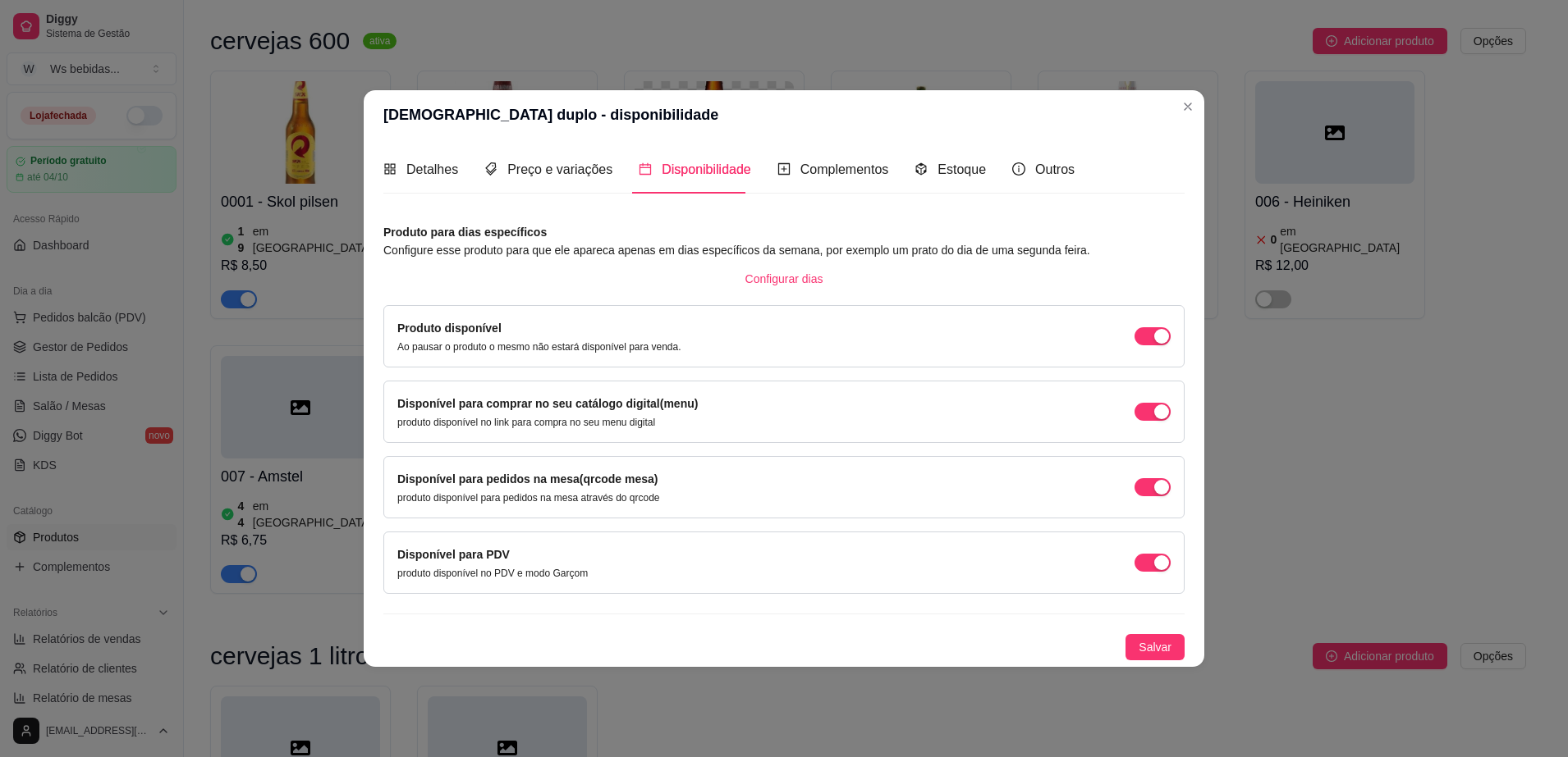
click at [1131, 482] on div "Disponível para pedidos na mesa(qrcode mesa) produto disponível para pedidos na…" at bounding box center [783, 487] width 773 height 34
click at [1139, 484] on span "button" at bounding box center [1152, 487] width 36 height 18
click at [941, 172] on span "Estoque" at bounding box center [962, 169] width 48 height 14
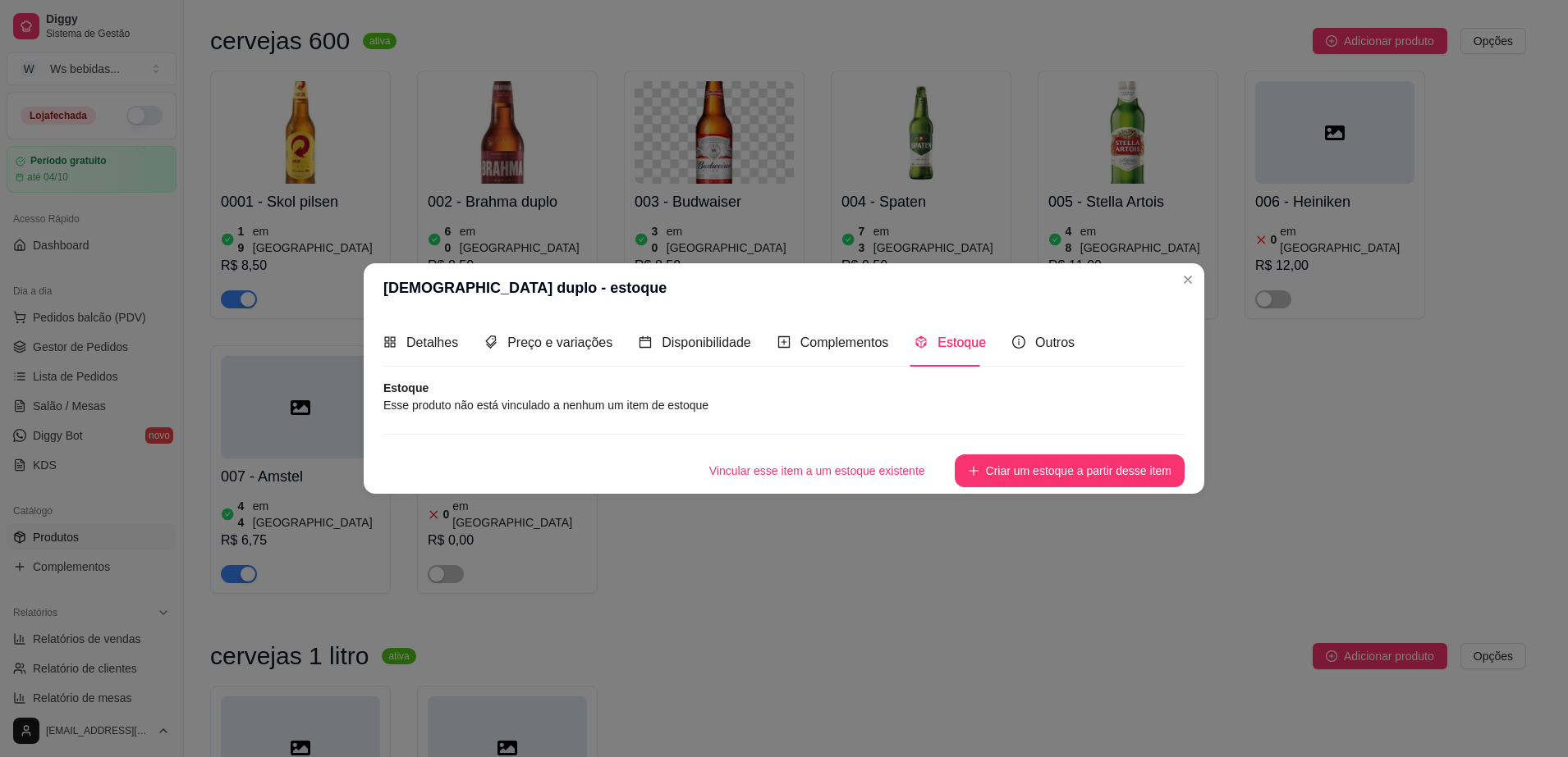
click at [680, 389] on article "Estoque" at bounding box center [784, 388] width 801 height 16
click at [1022, 455] on button "Criar um estoque a partir desse item" at bounding box center [1070, 470] width 223 height 32
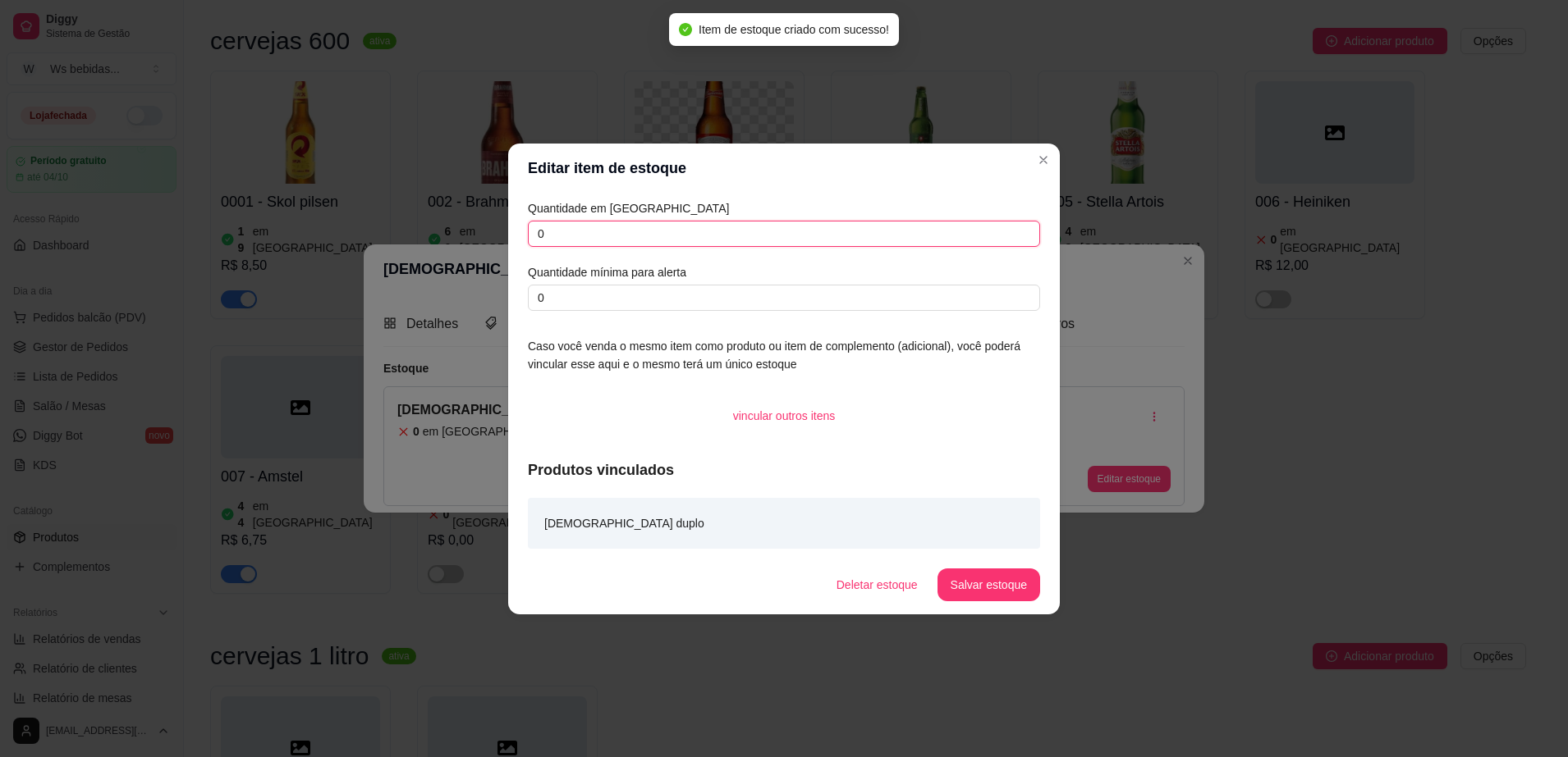
click at [694, 225] on input "0" at bounding box center [783, 233] width 512 height 27
type input "012"
drag, startPoint x: 847, startPoint y: 313, endPoint x: 855, endPoint y: 309, distance: 8.9
click at [855, 309] on div "Quantidade em estoque 012 Quantidade mínima para alerta 0 Caso você venda o mes…" at bounding box center [783, 374] width 552 height 363
click at [855, 309] on input "0" at bounding box center [783, 297] width 512 height 27
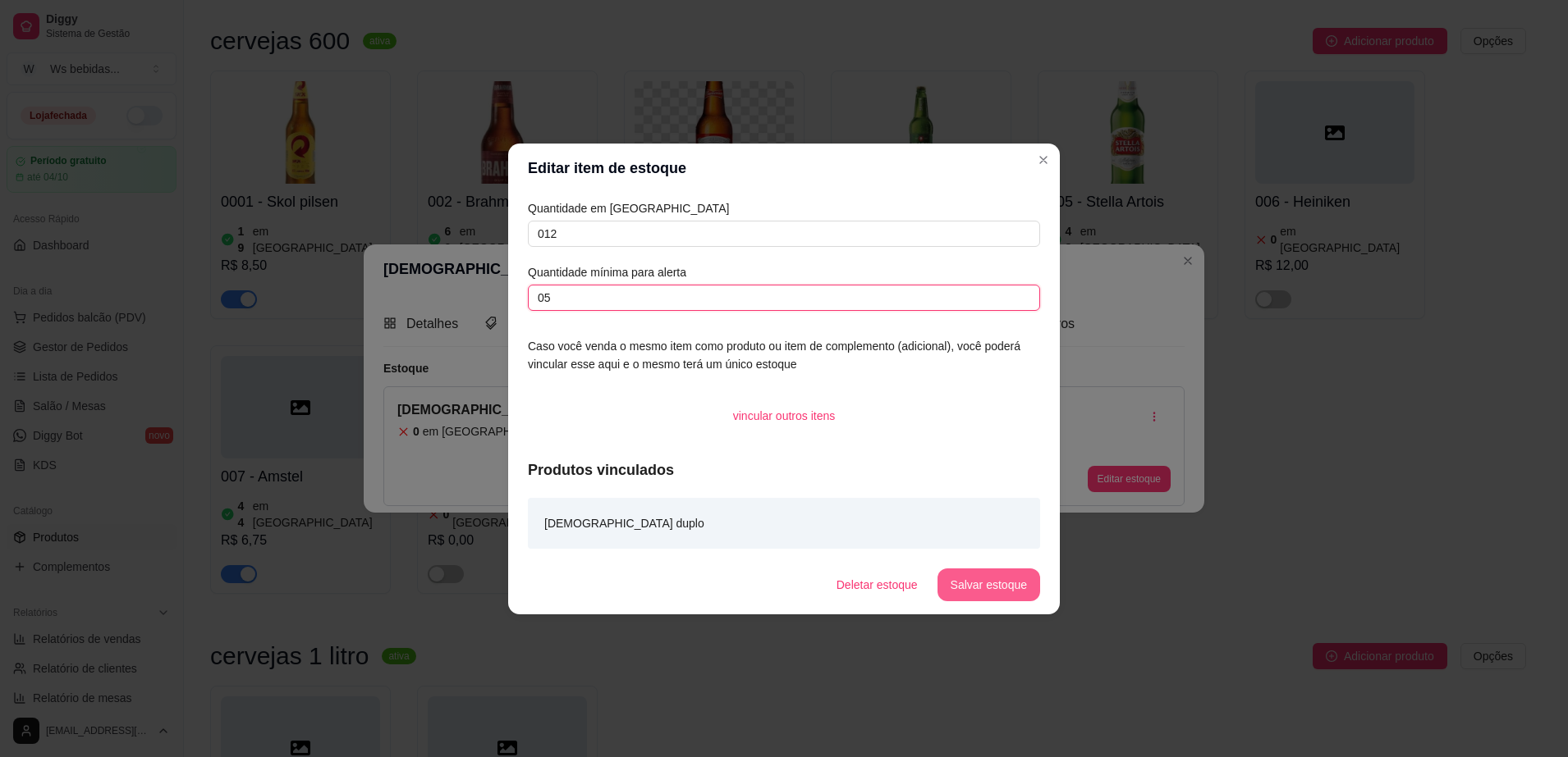
type input "05"
click at [980, 594] on button "Salvar estoque" at bounding box center [988, 584] width 100 height 32
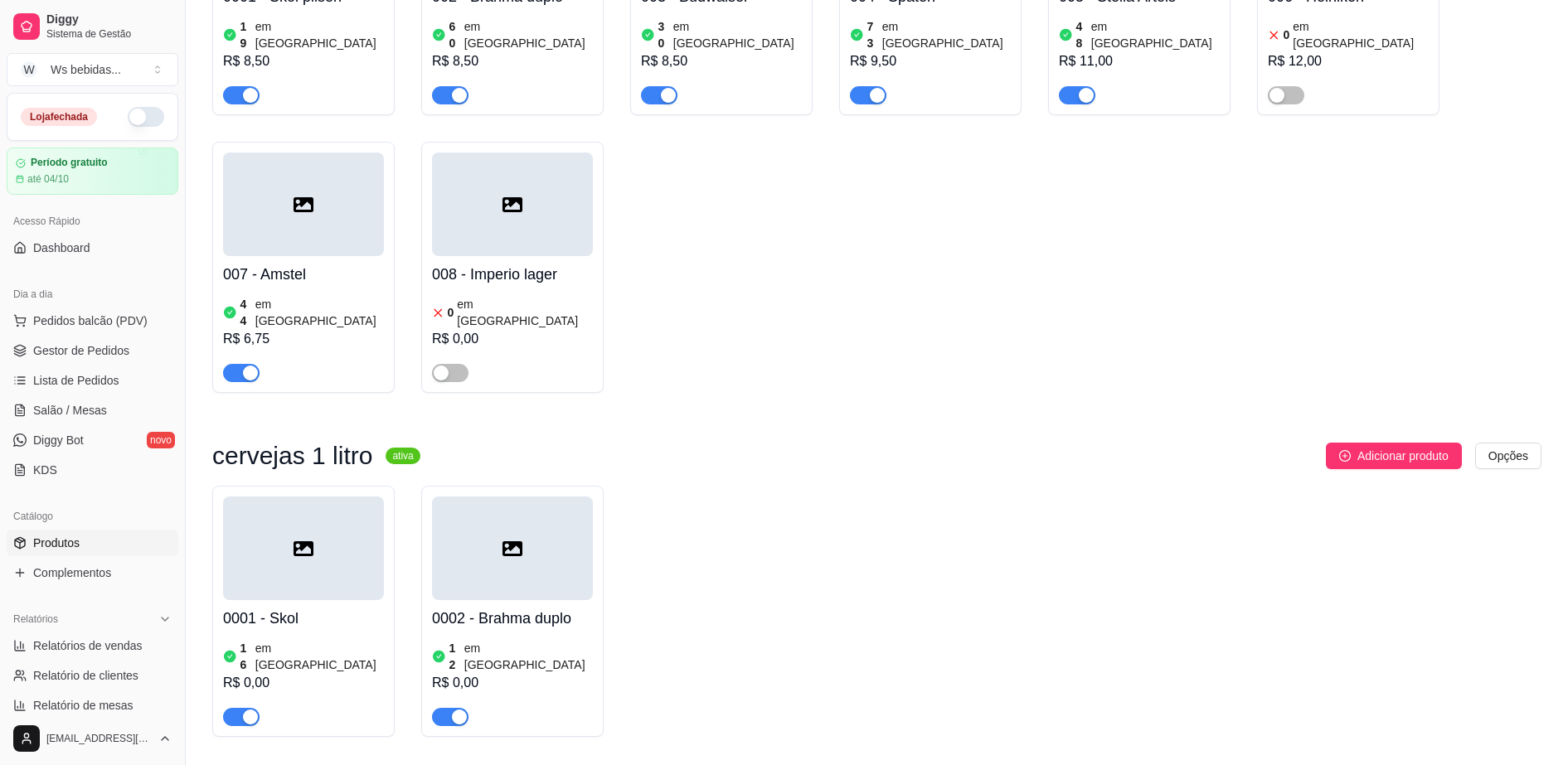
scroll to position [353, 0]
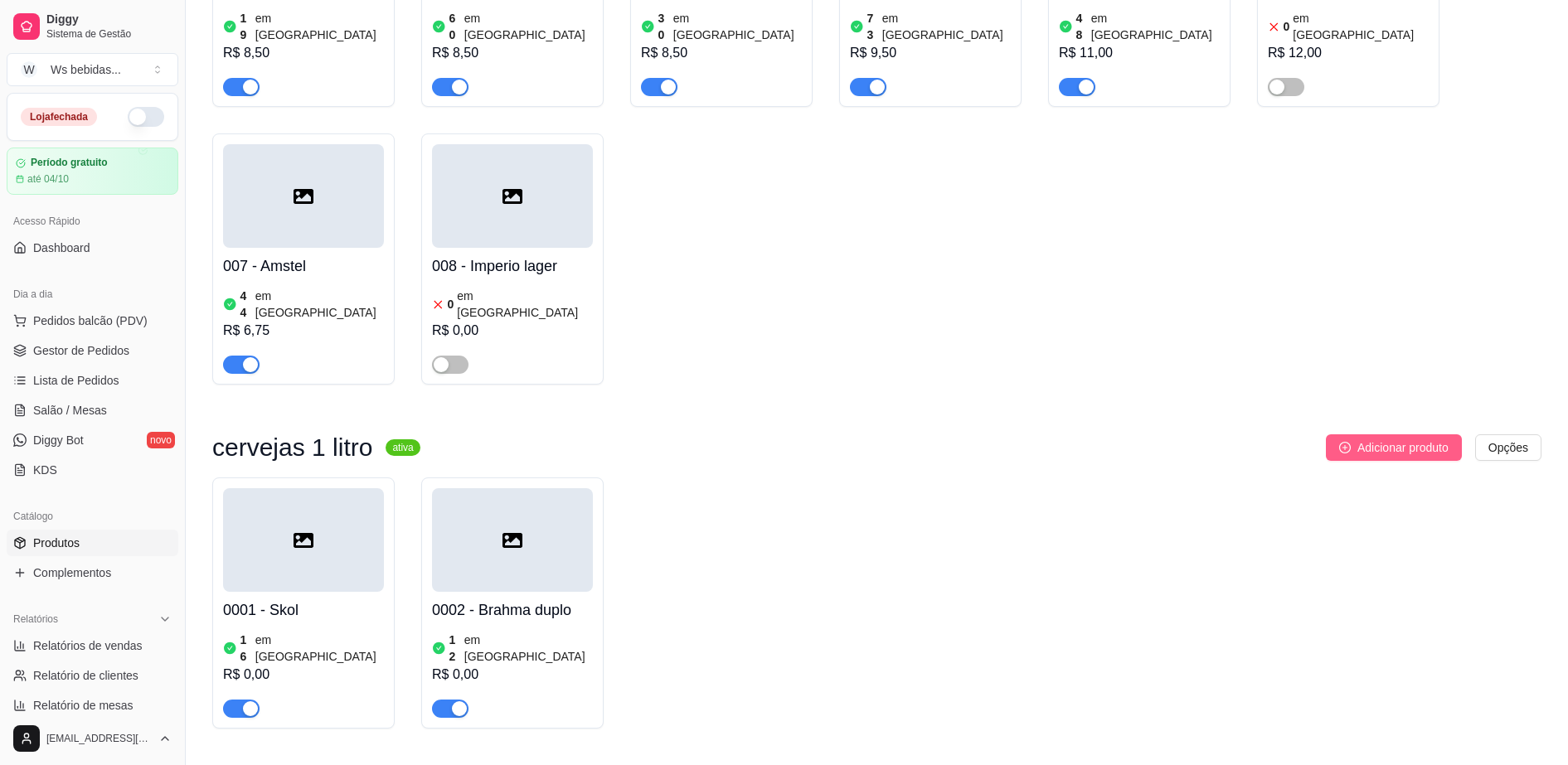
click at [1415, 438] on span "Adicionar produto" at bounding box center [1402, 447] width 91 height 18
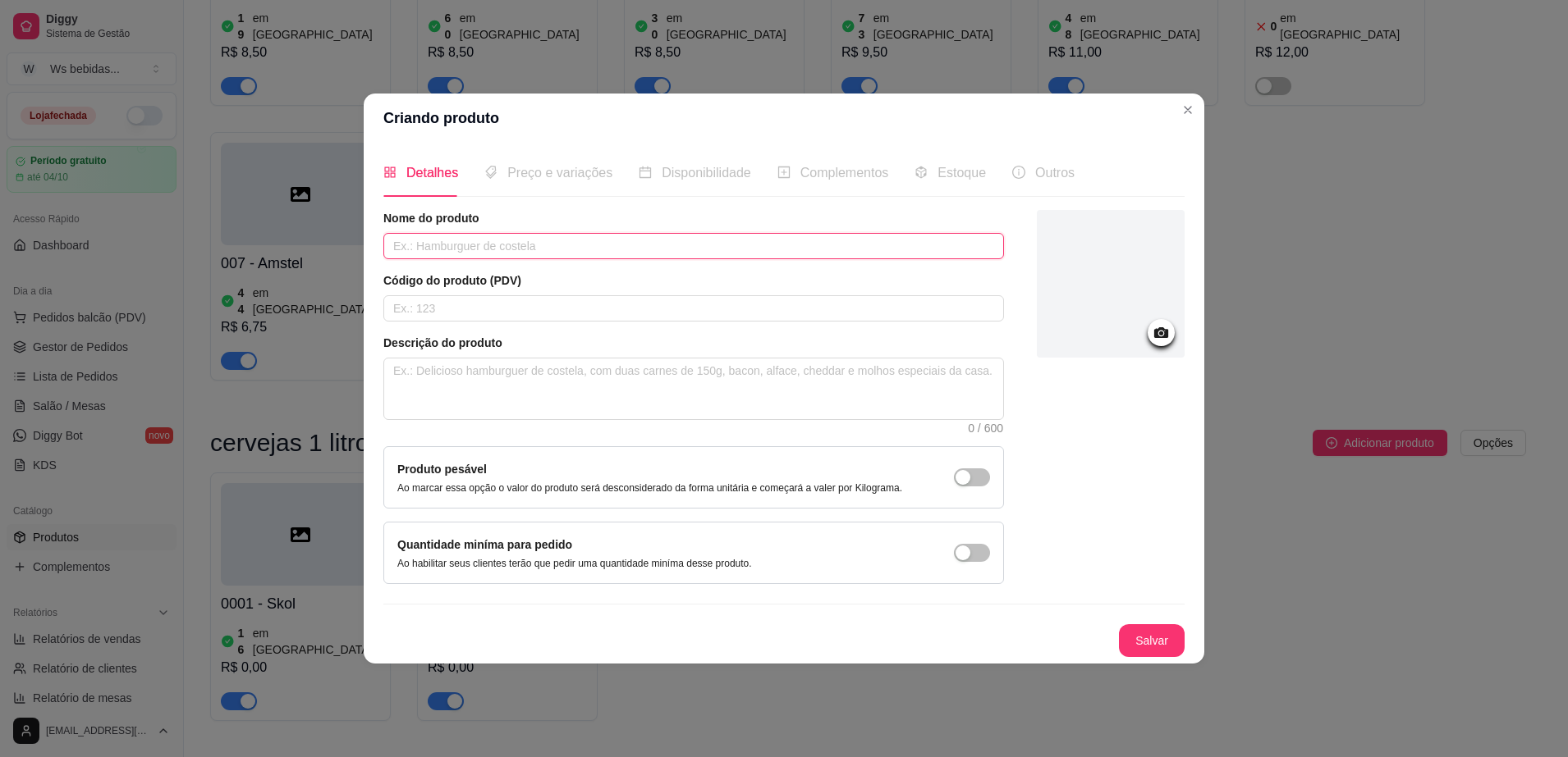
click at [600, 243] on input "text" at bounding box center [693, 246] width 620 height 27
type input "b"
type input "Budwaiser"
click at [533, 302] on input "text" at bounding box center [693, 308] width 620 height 27
type input "0003"
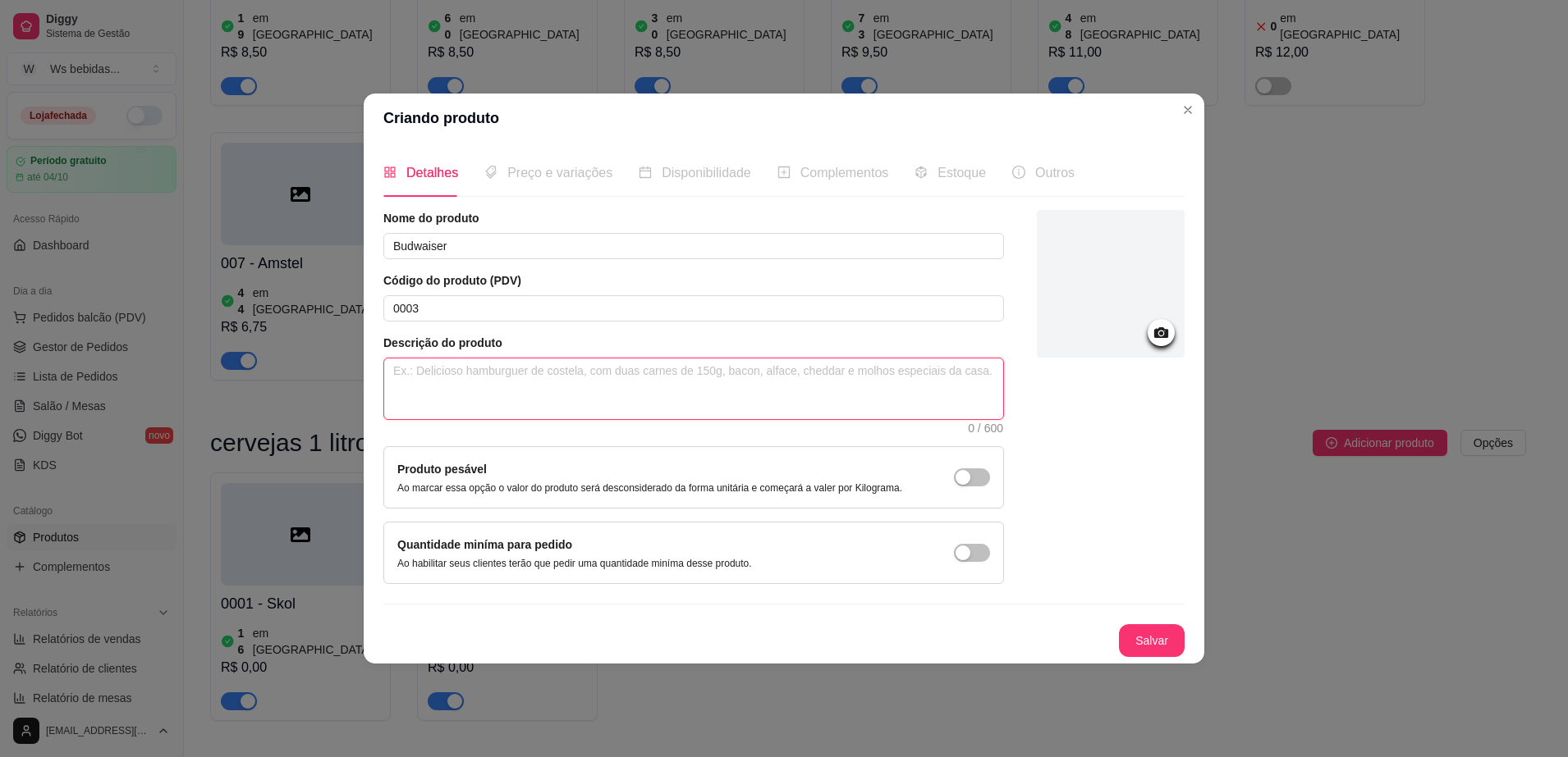
click at [510, 399] on textarea at bounding box center [693, 388] width 618 height 61
type textarea "w"
type textarea "we"
type textarea "wes"
type textarea "we"
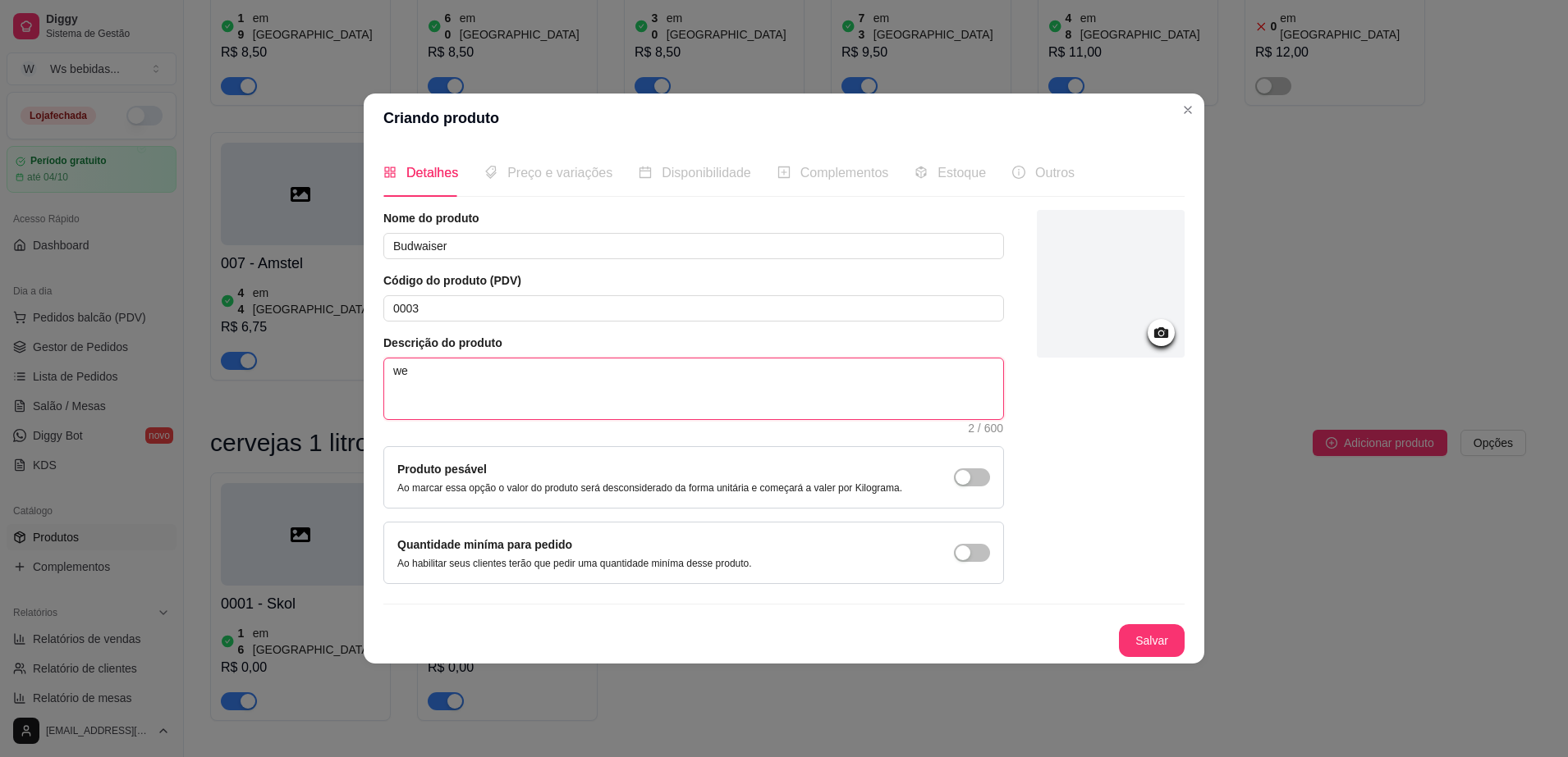
type textarea "w"
type textarea "c"
type textarea "ca"
type textarea "cas"
type textarea "casc"
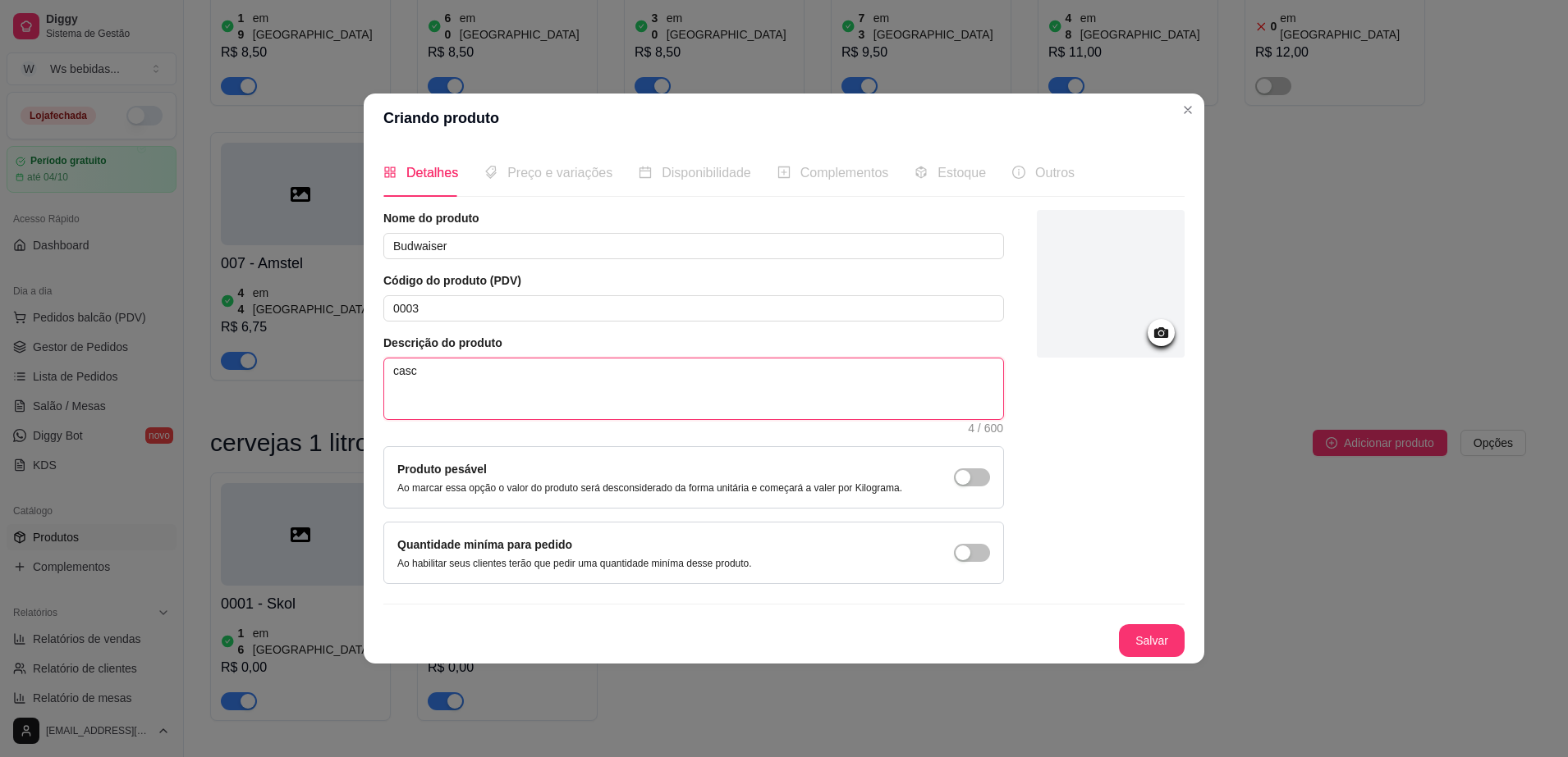
type textarea "casco"
type textarea "casco t"
type textarea "casco"
type textarea "casco r"
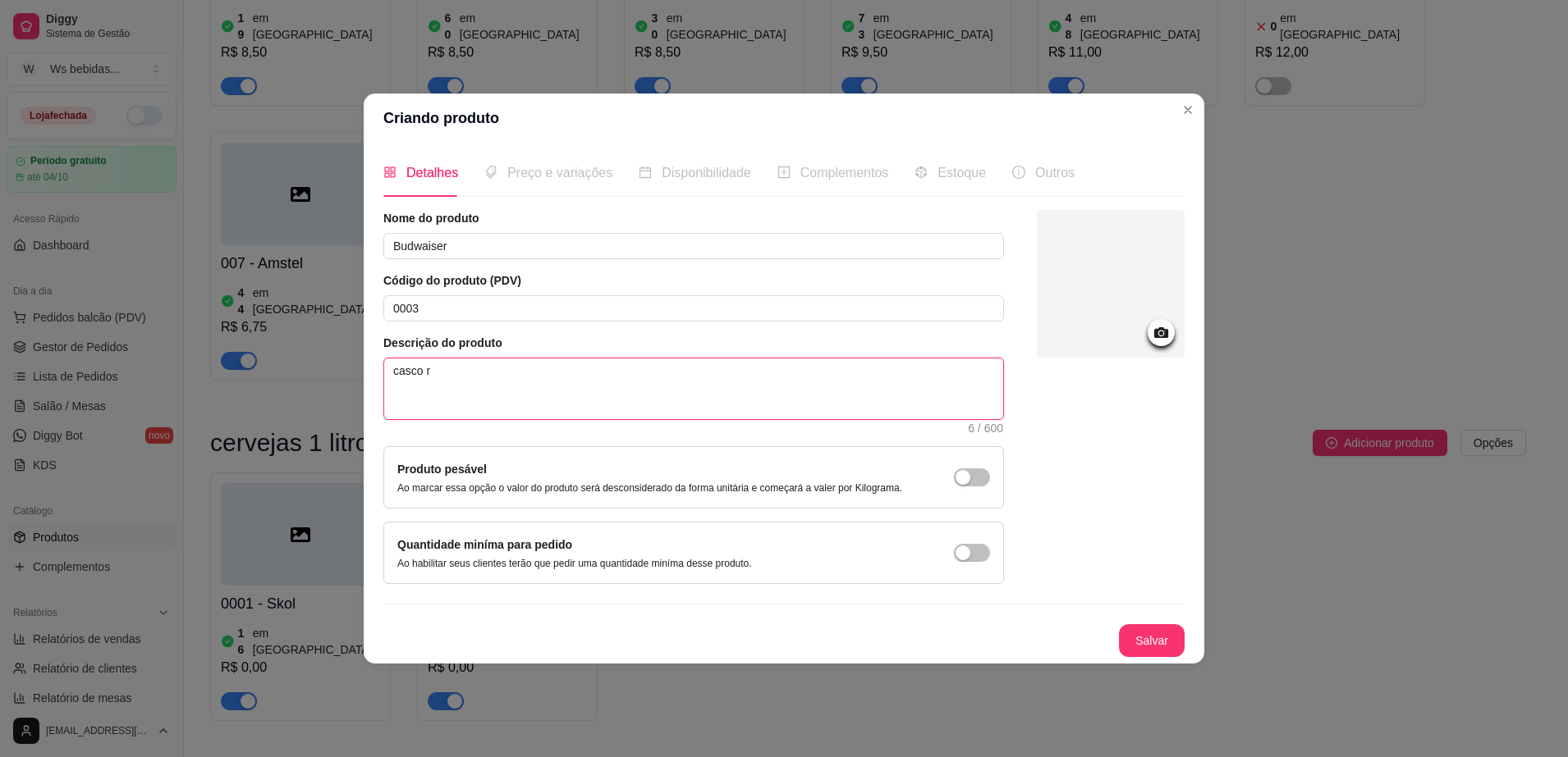
type textarea "casco re"
type textarea "casco ret"
type textarea "casco reto"
type textarea "casco retor"
type textarea "casco retorn"
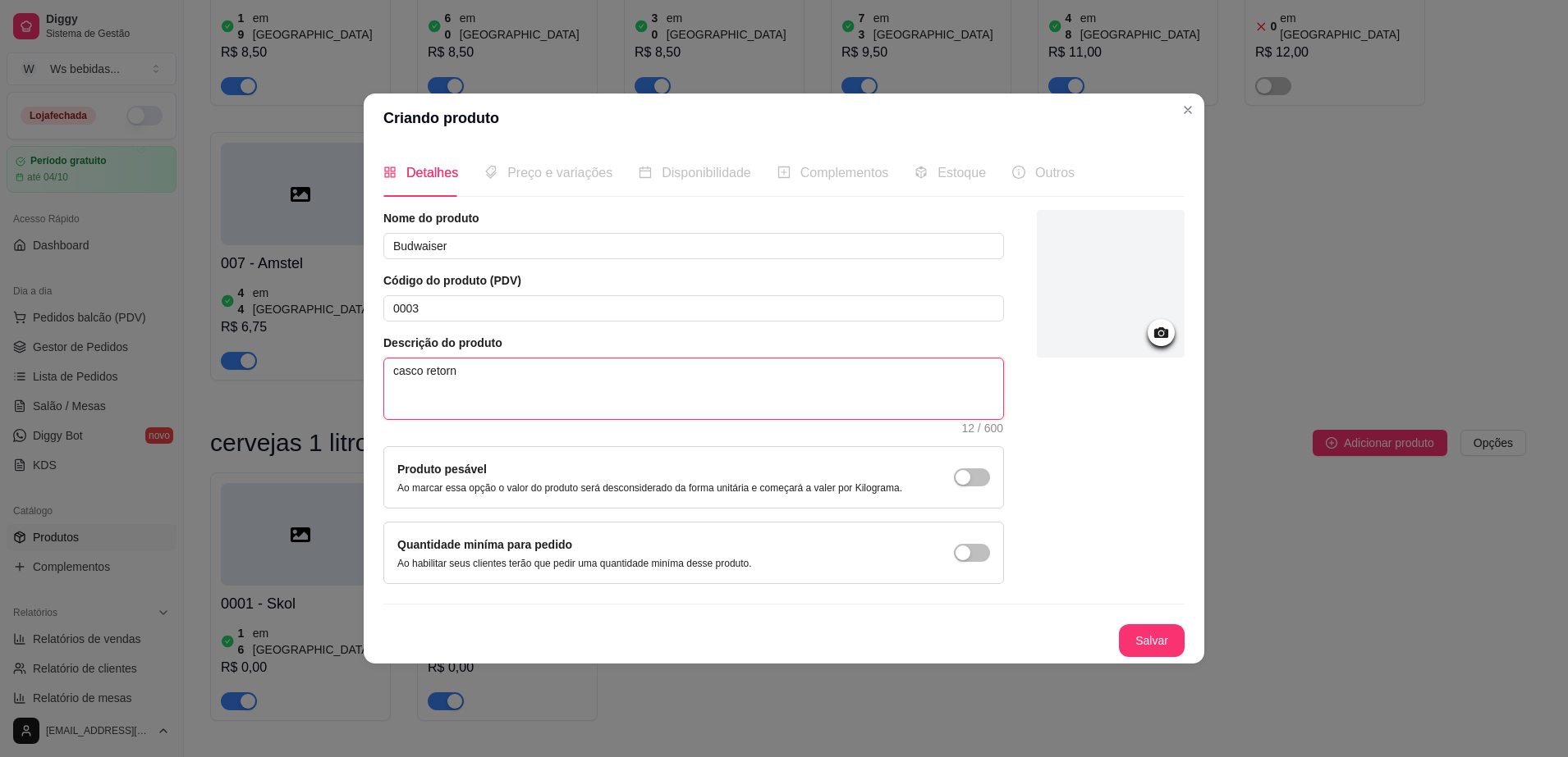
type textarea "casco retorna"
type textarea "casco retornav"
type textarea "casco retornave"
type textarea "casco retornavel"
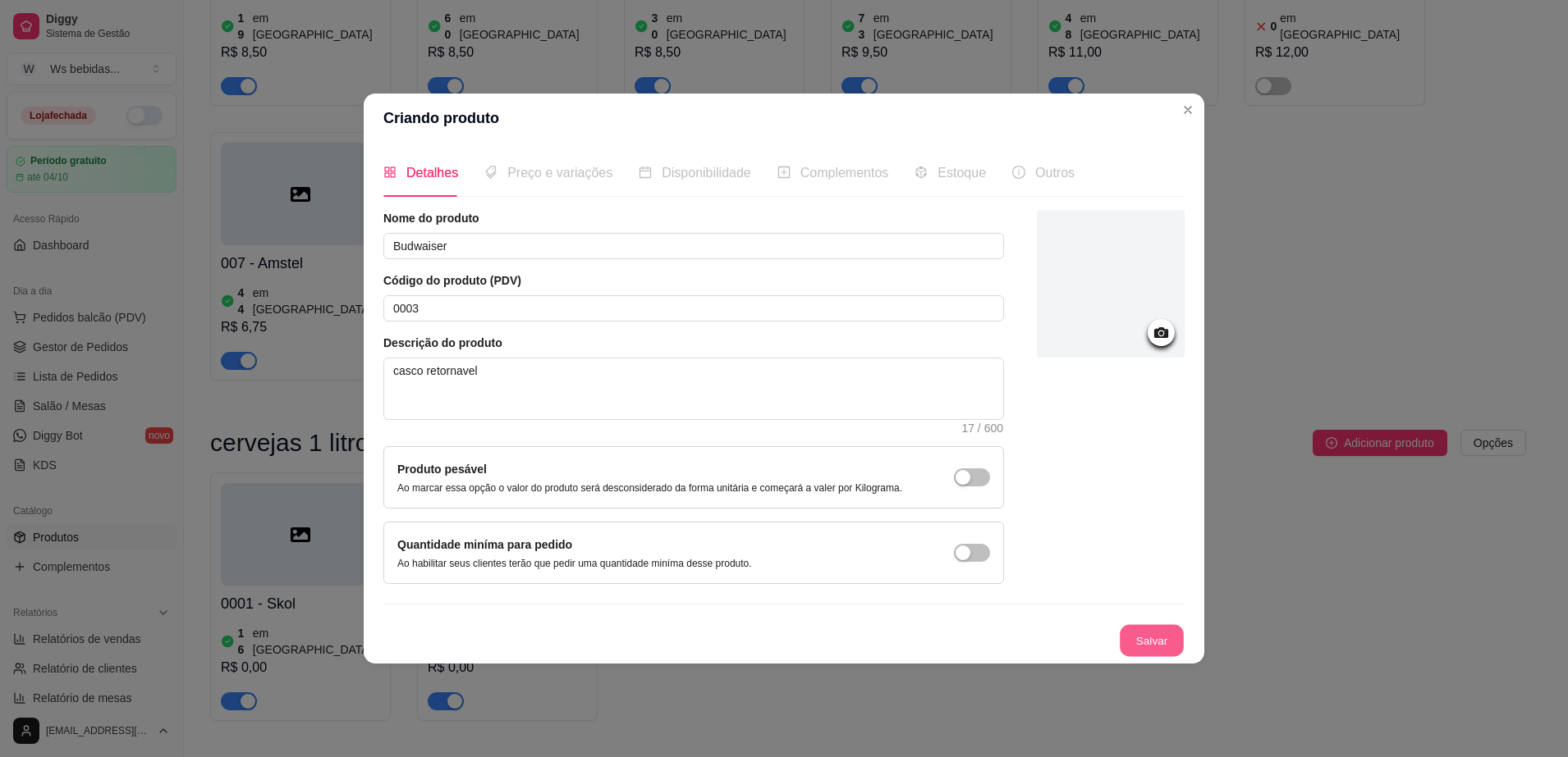
click at [1139, 635] on button "Salvar" at bounding box center [1151, 640] width 64 height 32
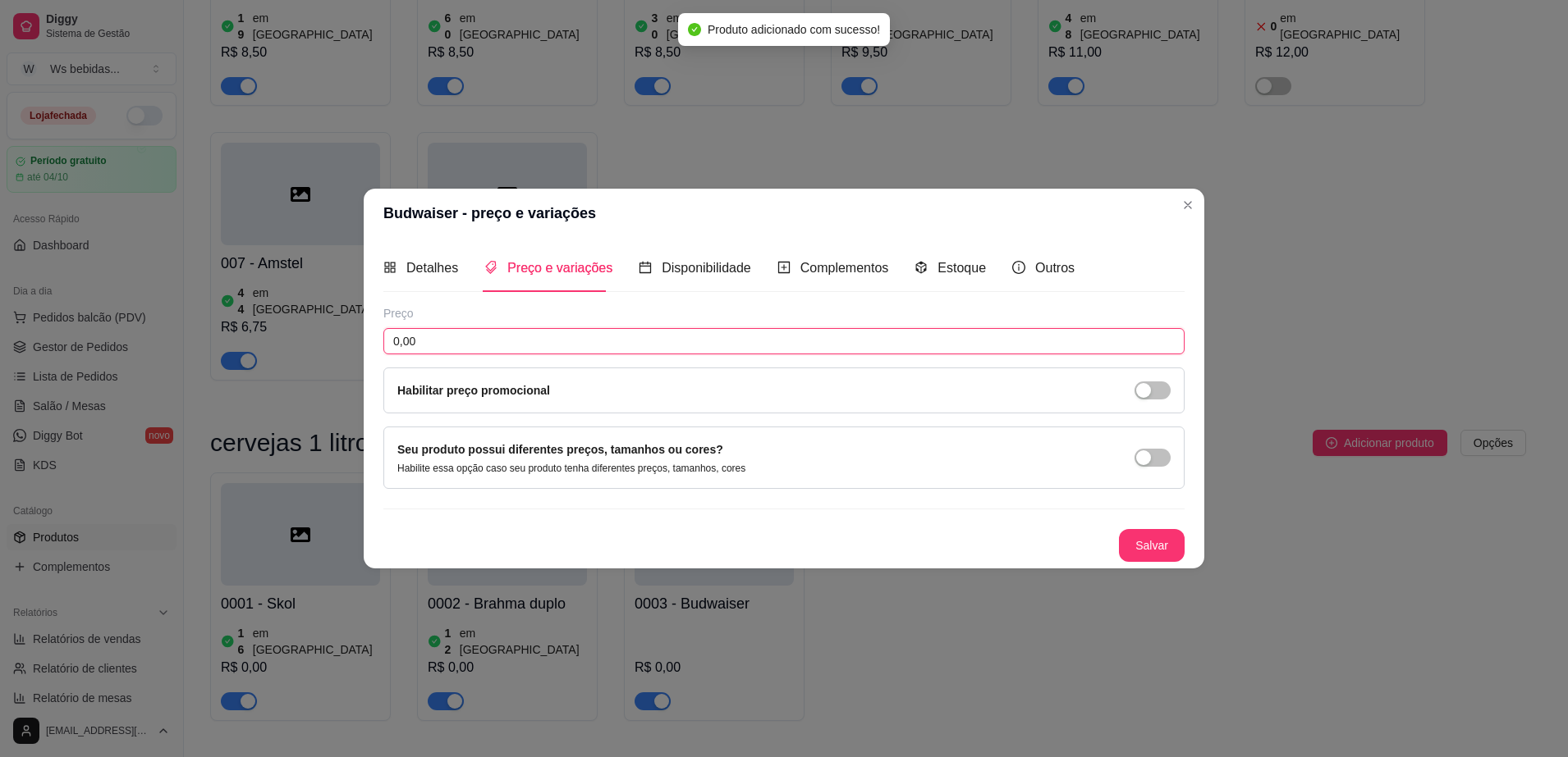
click at [579, 346] on input "0,00" at bounding box center [784, 341] width 801 height 27
type input "9,50"
click at [1140, 543] on button "Salvar" at bounding box center [1151, 544] width 64 height 32
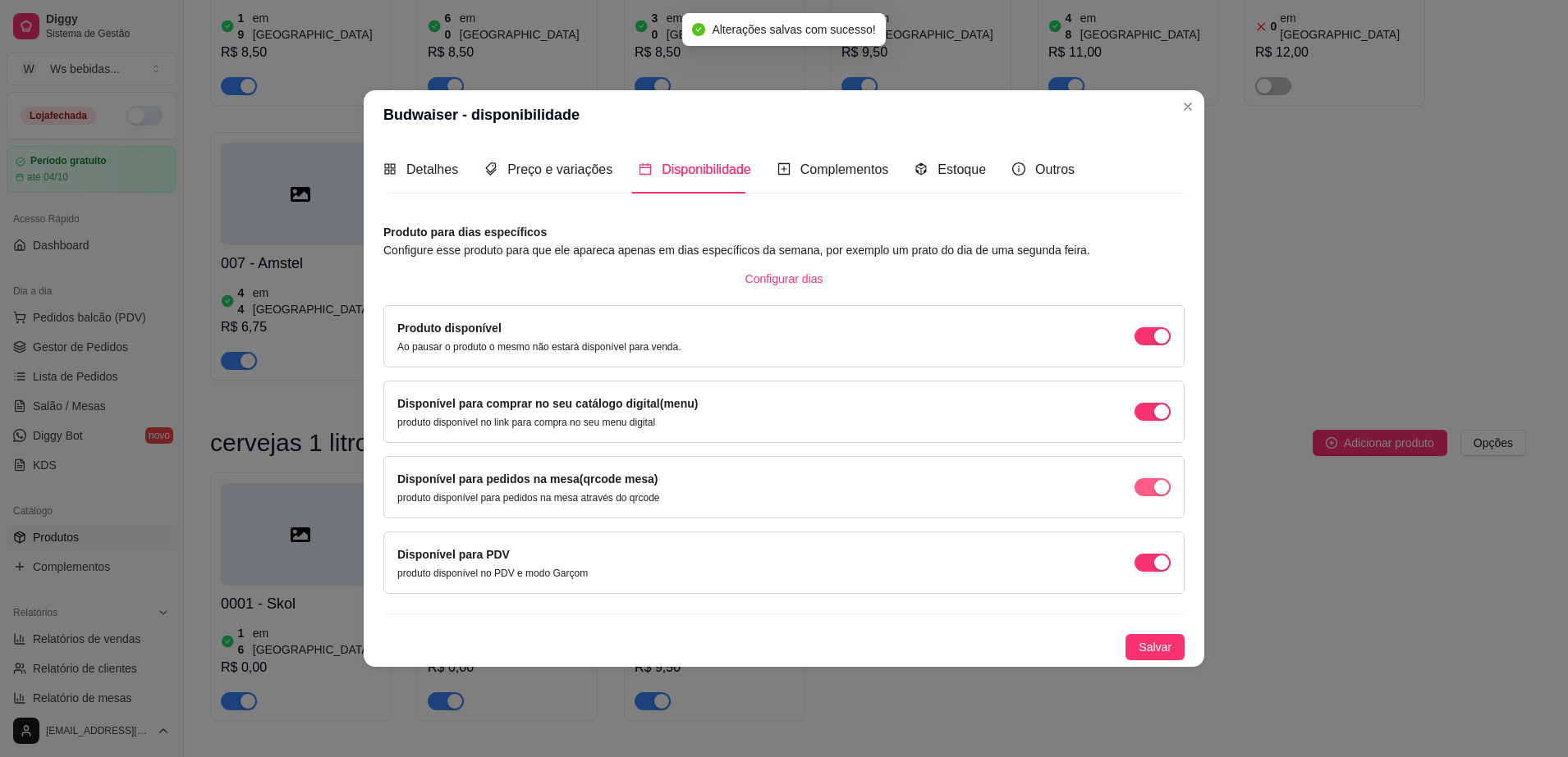
click at [1154, 490] on div "button" at bounding box center [1161, 487] width 15 height 15
click at [1185, 646] on div "Detalhes Preço e variações Disponibilidade Complementos Estoque Outros Nome do …" at bounding box center [784, 403] width 841 height 526
click at [1181, 647] on button "Salvar" at bounding box center [1155, 647] width 59 height 27
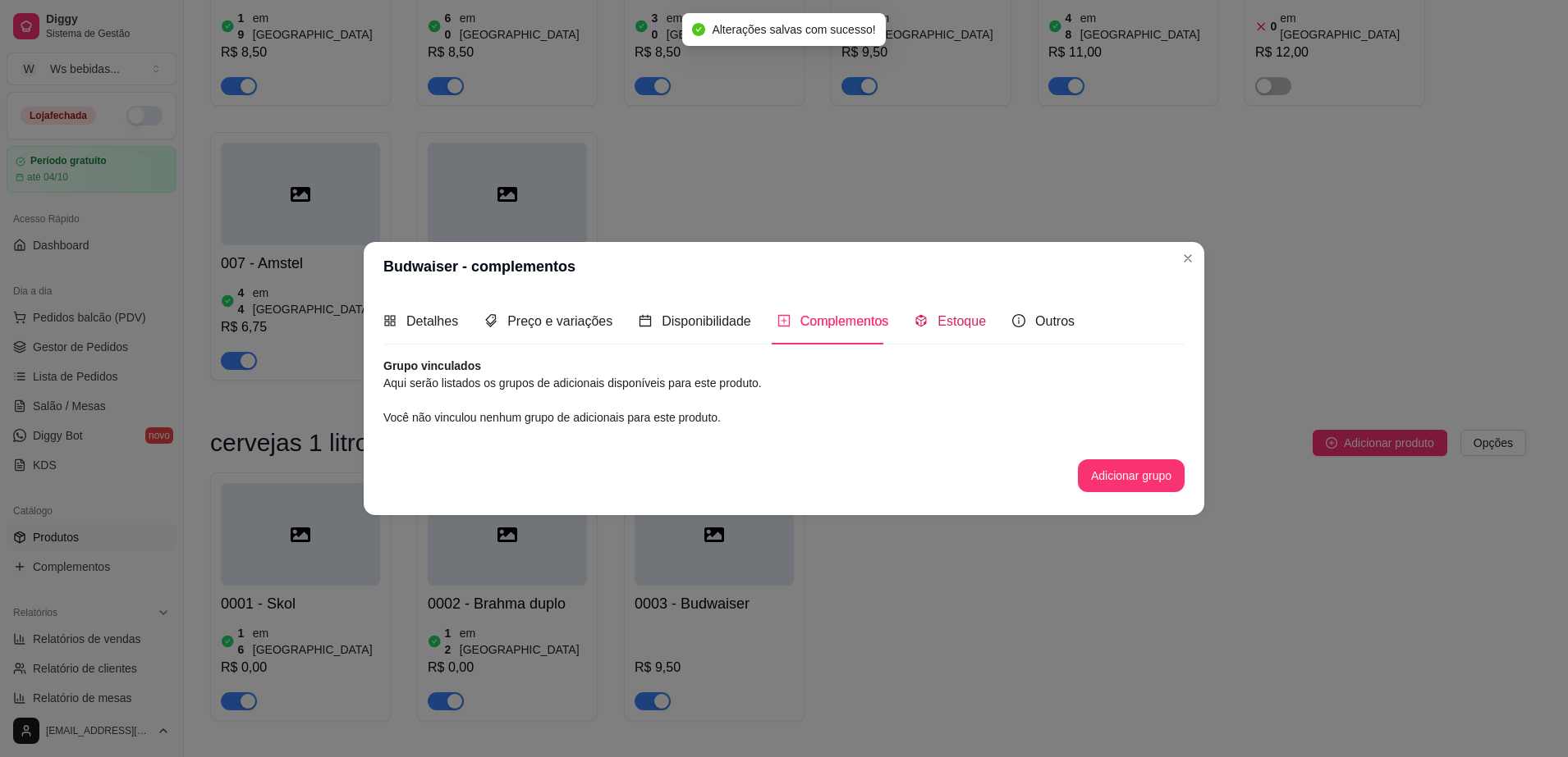
click at [974, 311] on div "Estoque" at bounding box center [950, 321] width 71 height 21
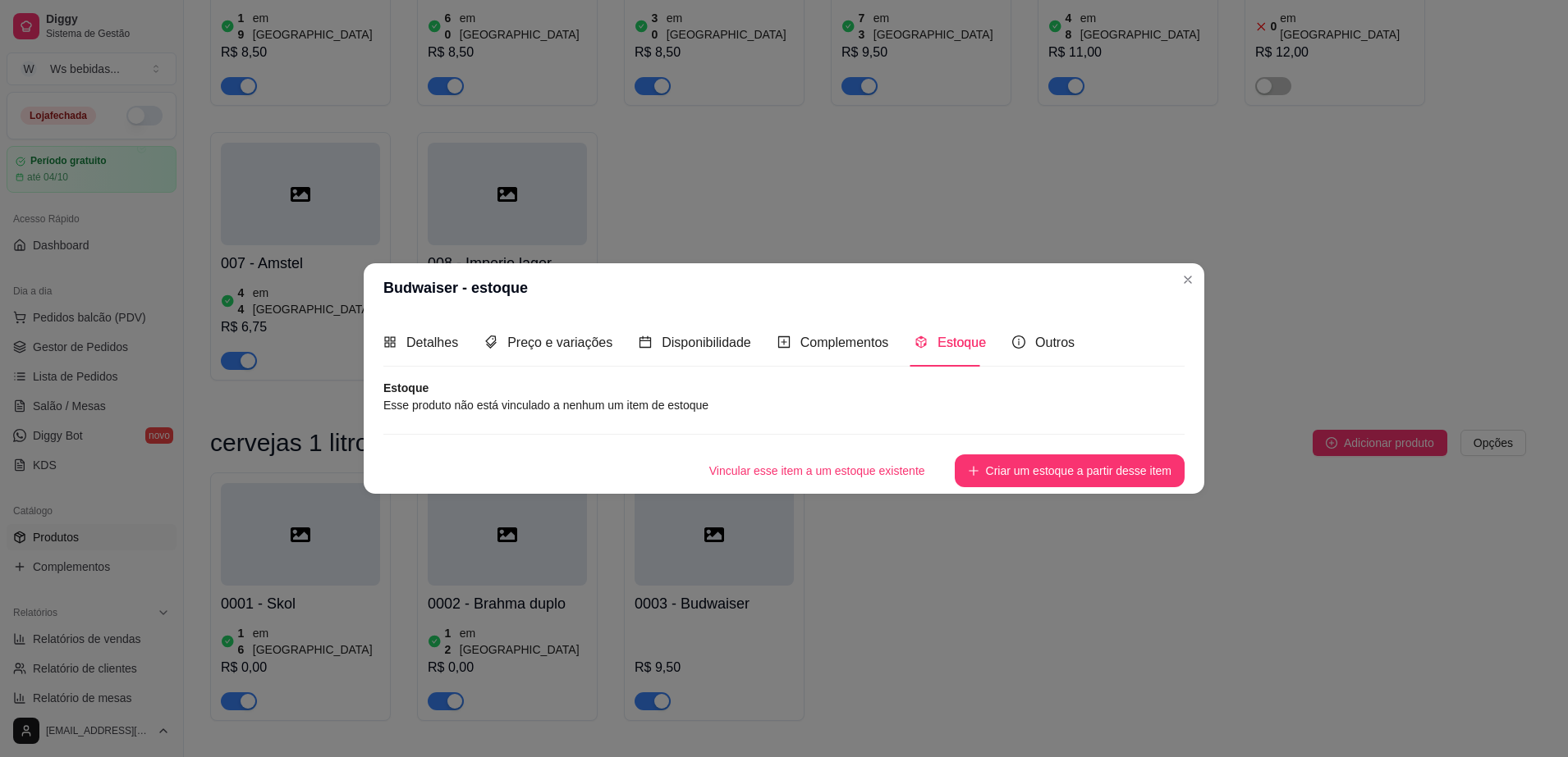
drag, startPoint x: 993, startPoint y: 406, endPoint x: 814, endPoint y: 405, distance: 179.0
click at [814, 405] on article "Esse produto não está vinculado a nenhum um item de estoque" at bounding box center [784, 405] width 801 height 18
click at [1055, 472] on button "Criar um estoque a partir desse item" at bounding box center [1070, 470] width 223 height 32
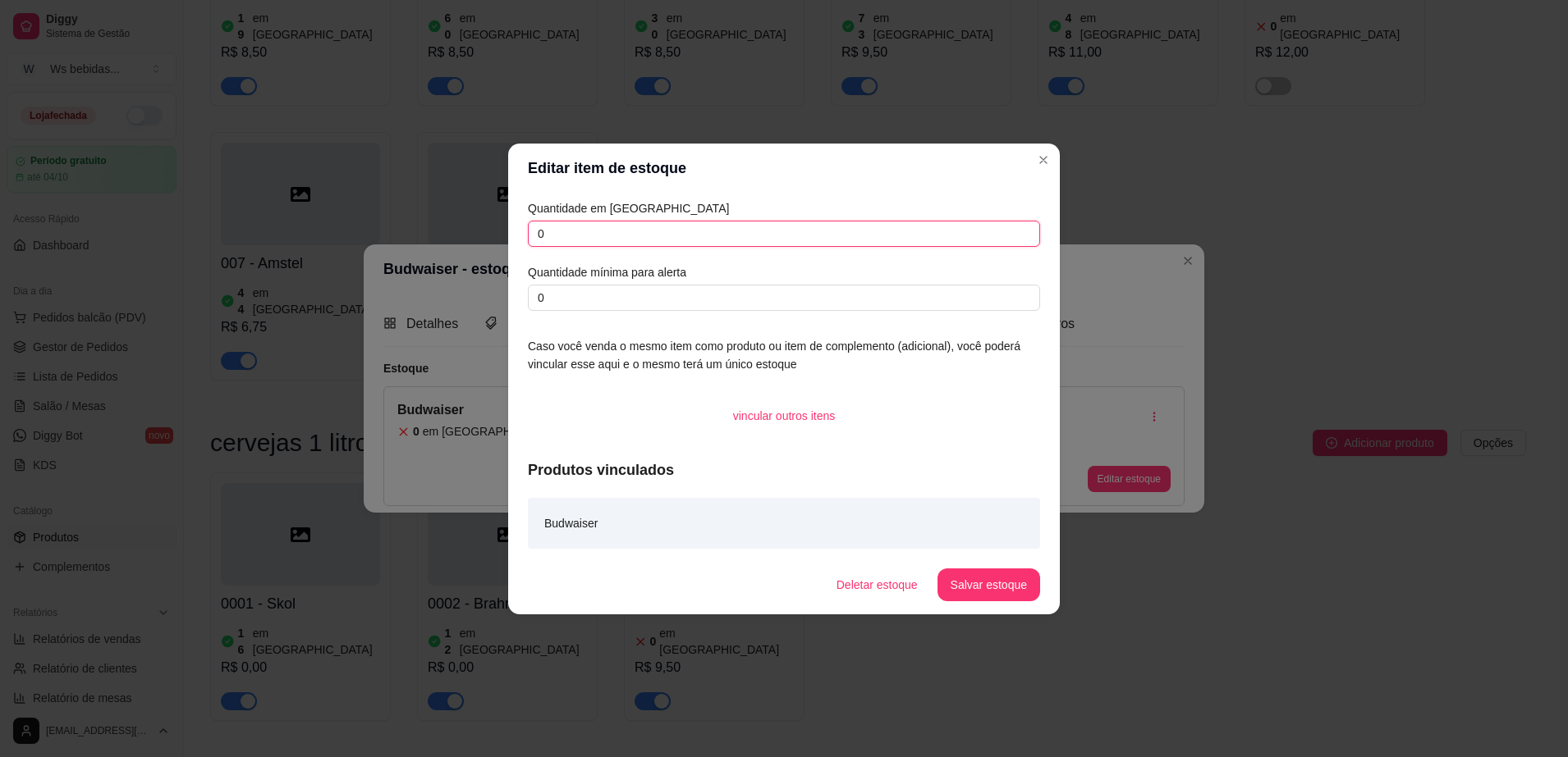
click at [599, 231] on input "0" at bounding box center [783, 233] width 512 height 27
type input "010"
click at [561, 293] on input "0" at bounding box center [783, 297] width 512 height 27
type input "05"
click at [991, 580] on button "Salvar estoque" at bounding box center [988, 584] width 100 height 32
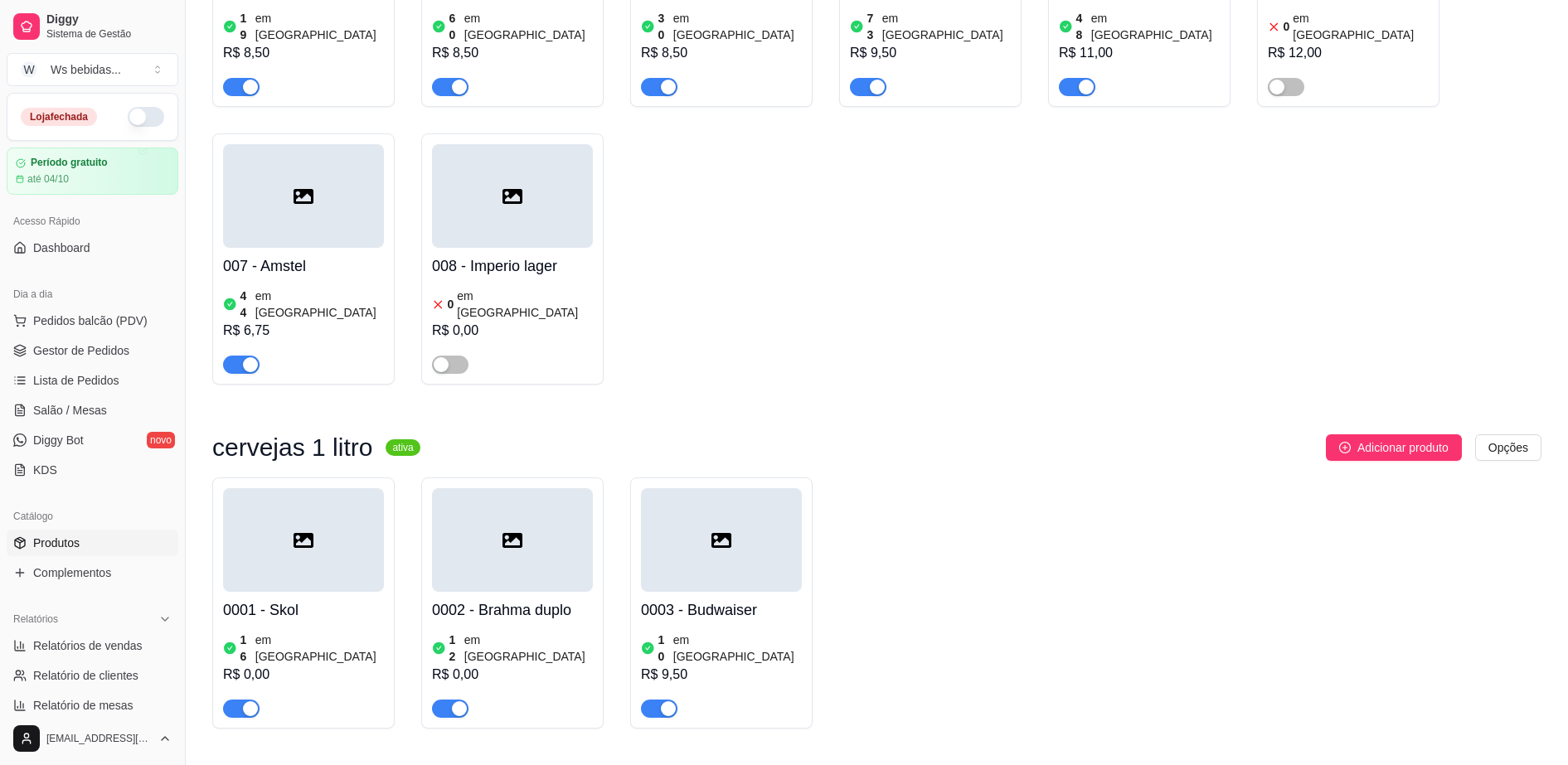
click at [127, 107] on button "button" at bounding box center [146, 116] width 36 height 20
click at [92, 314] on span "Pedidos balcão (PDV)" at bounding box center [90, 321] width 114 height 16
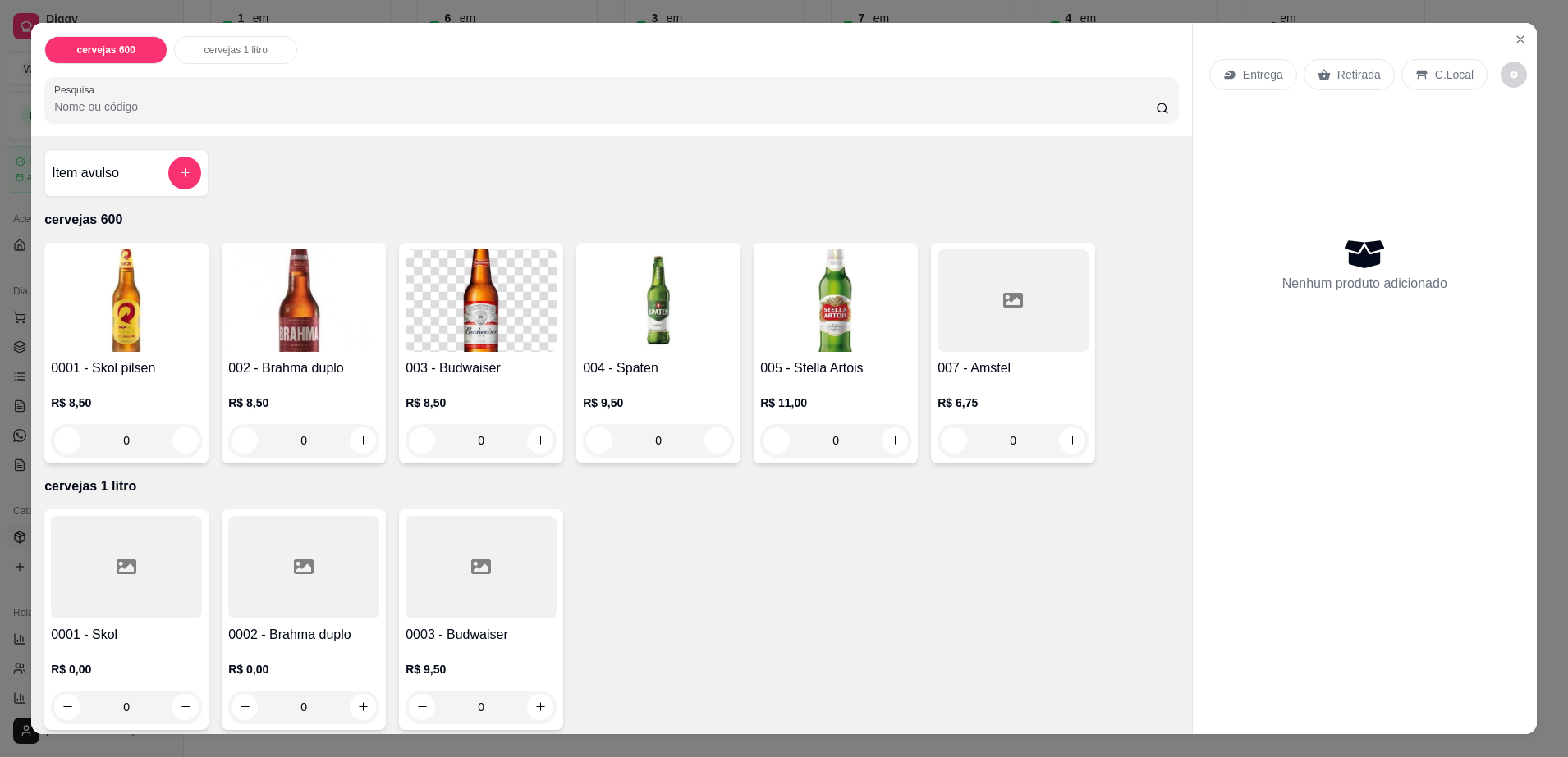
click at [1344, 71] on p "Retirada" at bounding box center [1359, 75] width 44 height 16
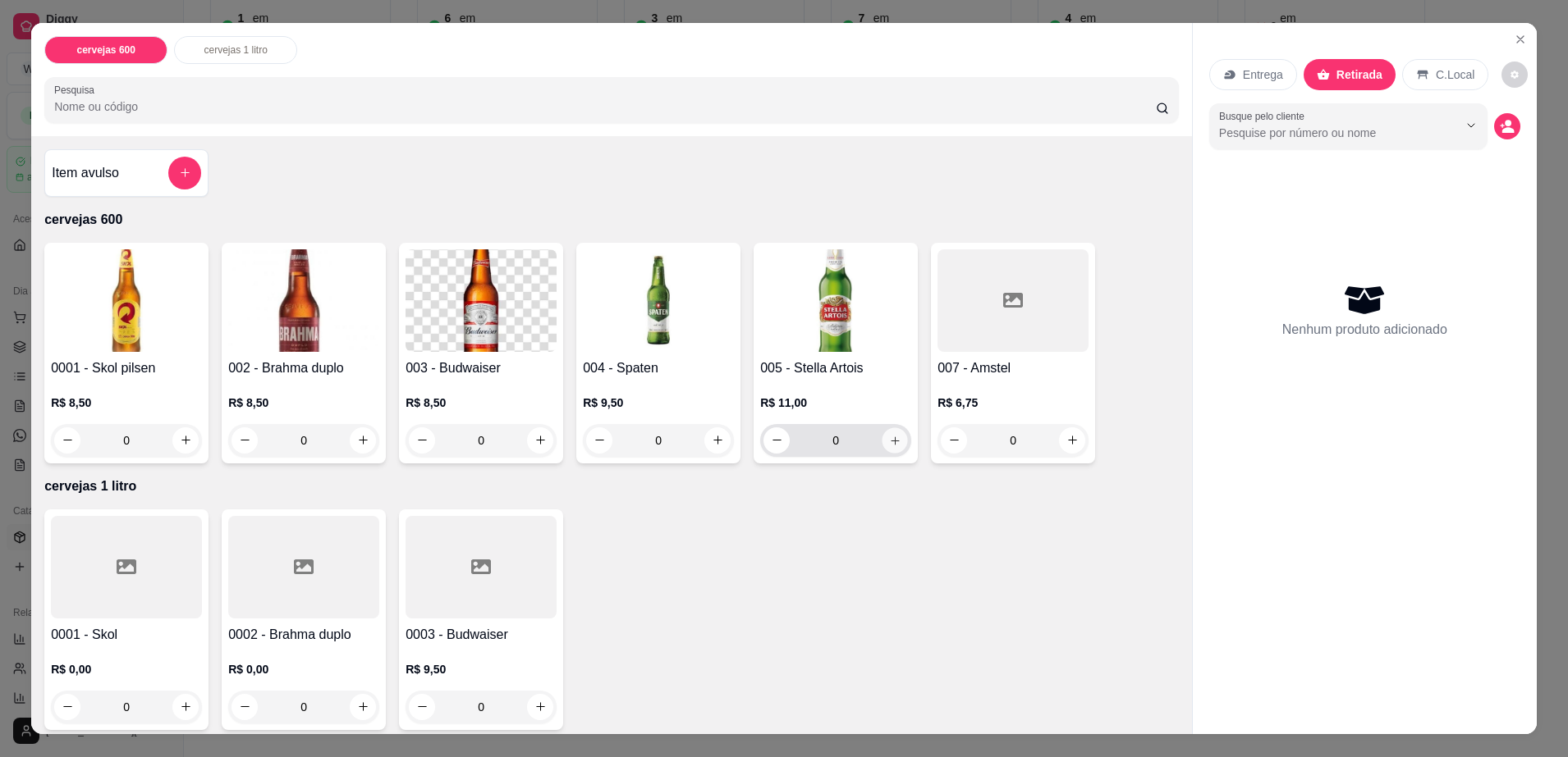
click at [894, 443] on button "increase-product-quantity" at bounding box center [896, 441] width 26 height 26
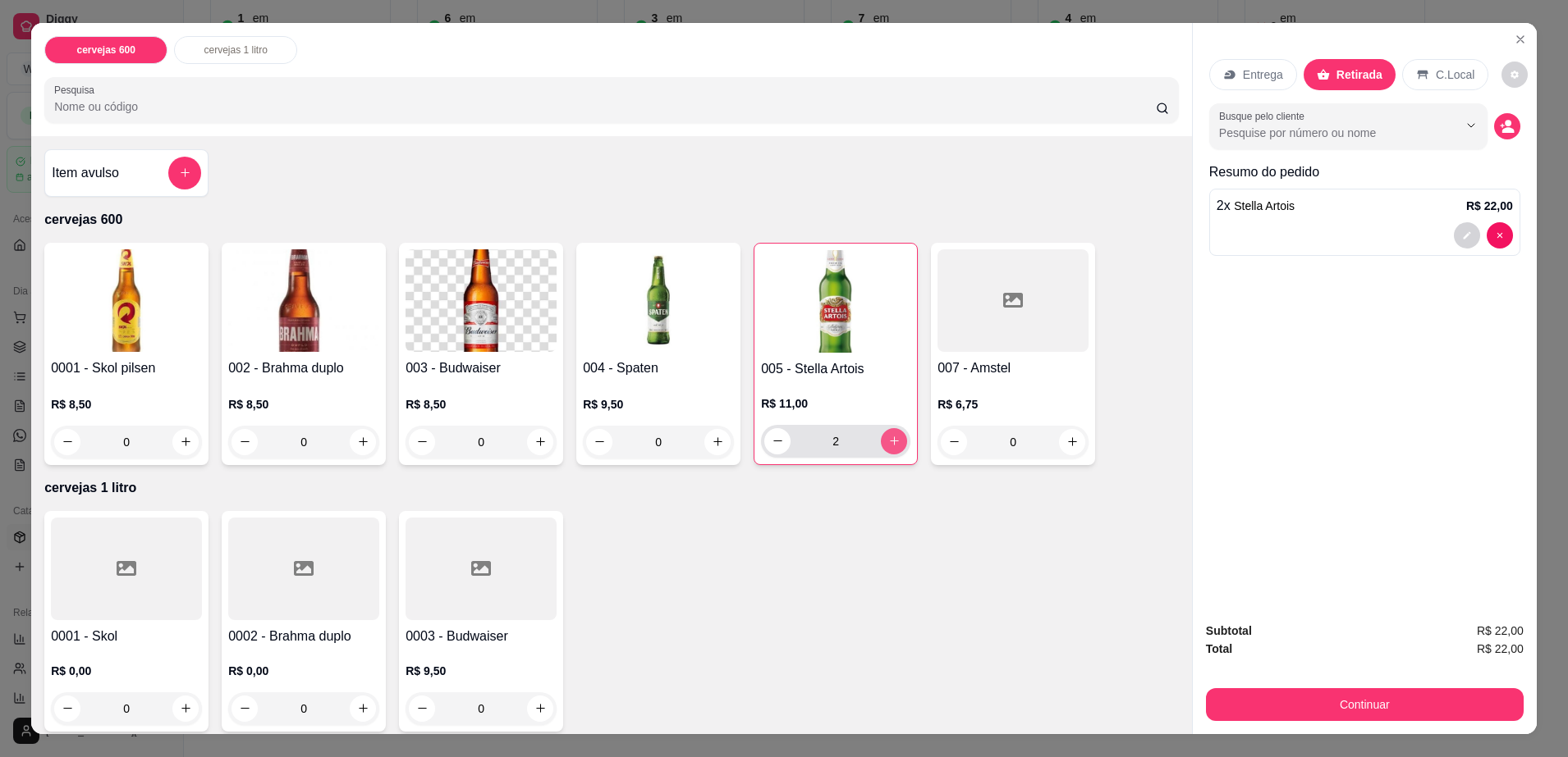
click at [894, 443] on button "increase-product-quantity" at bounding box center [894, 441] width 27 height 27
click at [894, 443] on button "increase-product-quantity" at bounding box center [895, 441] width 26 height 26
click at [774, 448] on button "decrease-product-quantity" at bounding box center [778, 441] width 26 height 26
type input "4"
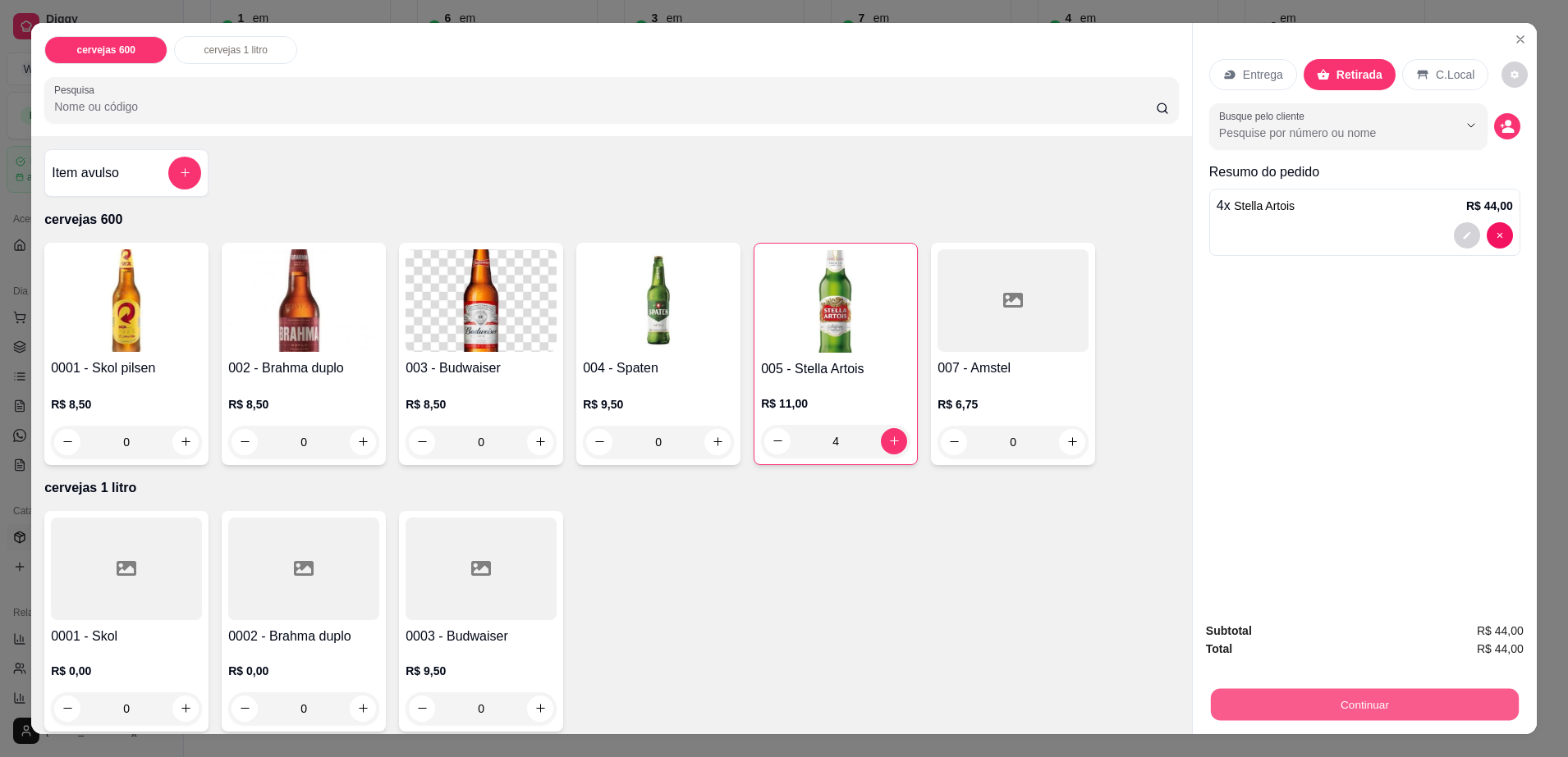
click at [1298, 694] on button "Continuar" at bounding box center [1364, 705] width 308 height 32
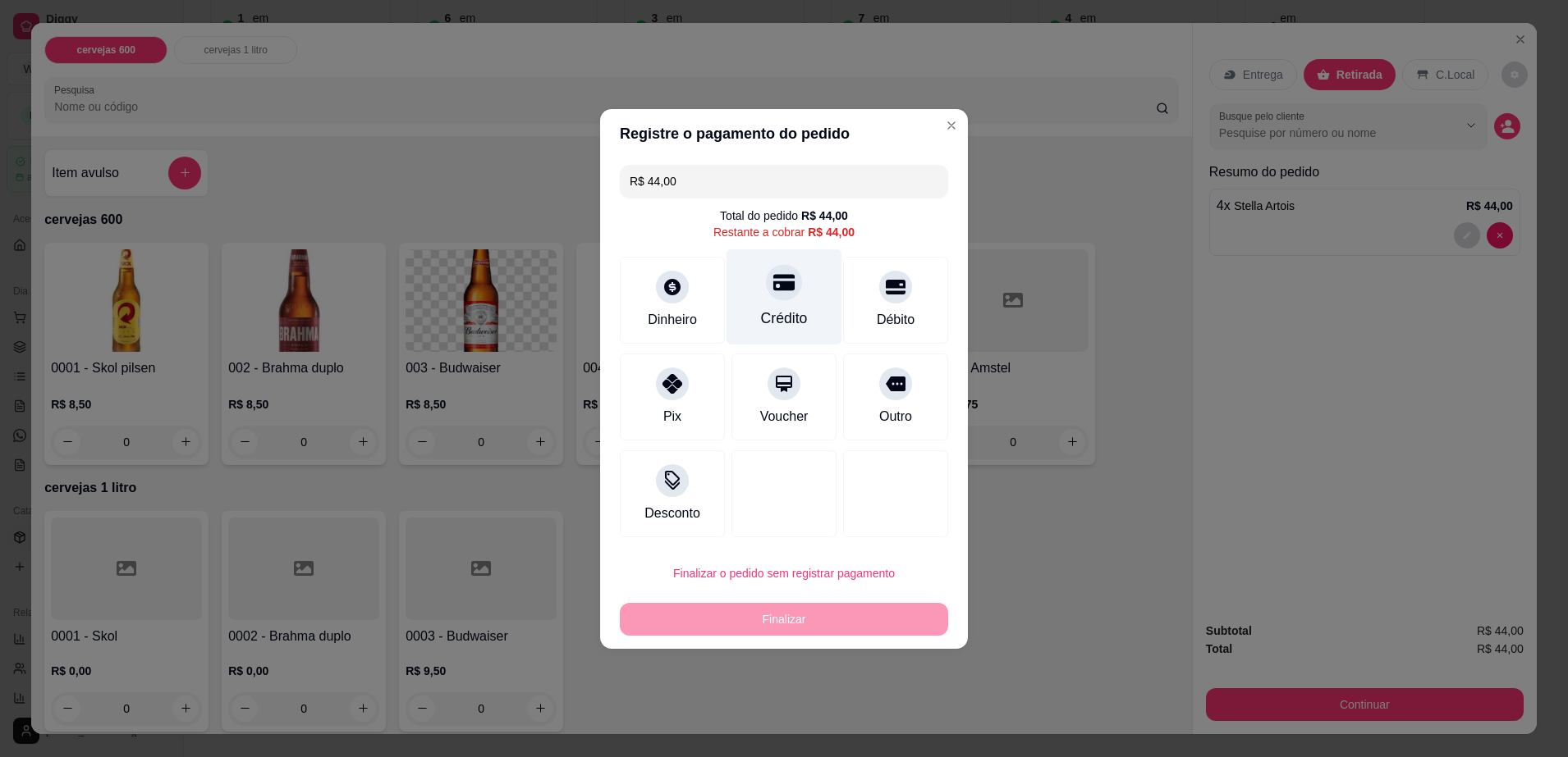
click at [791, 280] on div at bounding box center [784, 282] width 36 height 36
type input "R$ 0,00"
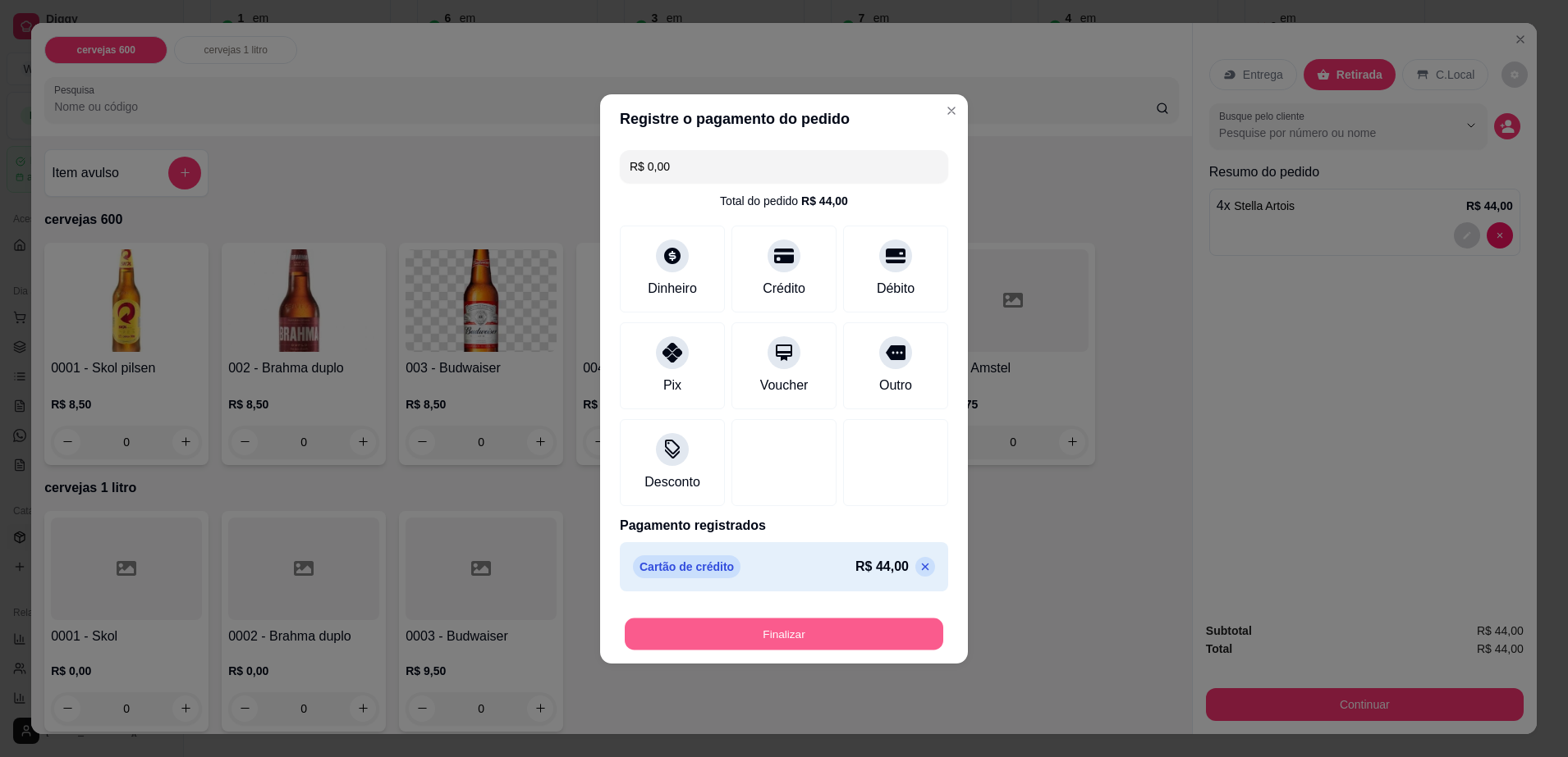
click at [842, 637] on button "Finalizar" at bounding box center [783, 634] width 318 height 32
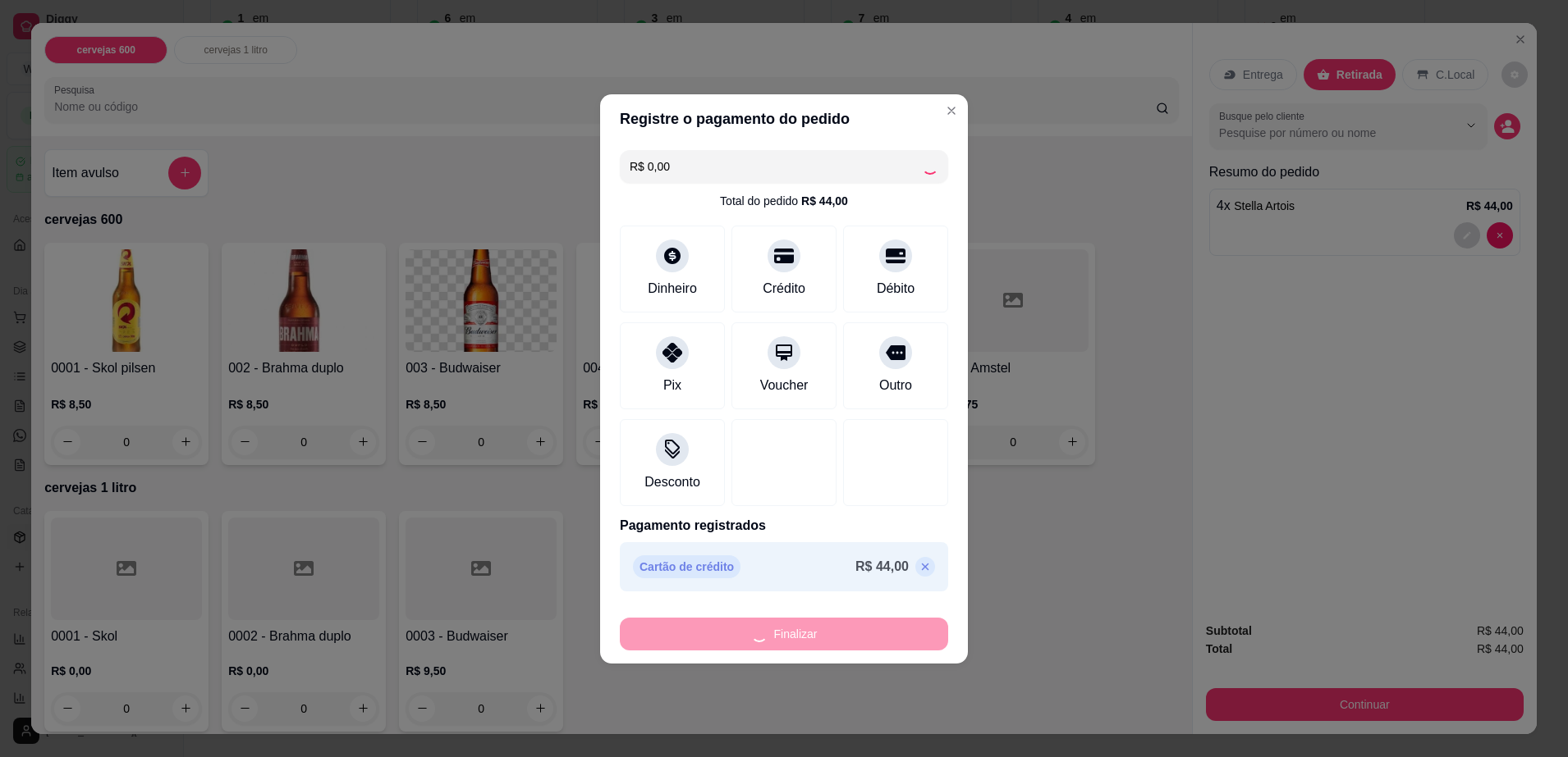
type input "0"
type input "-R$ 44,00"
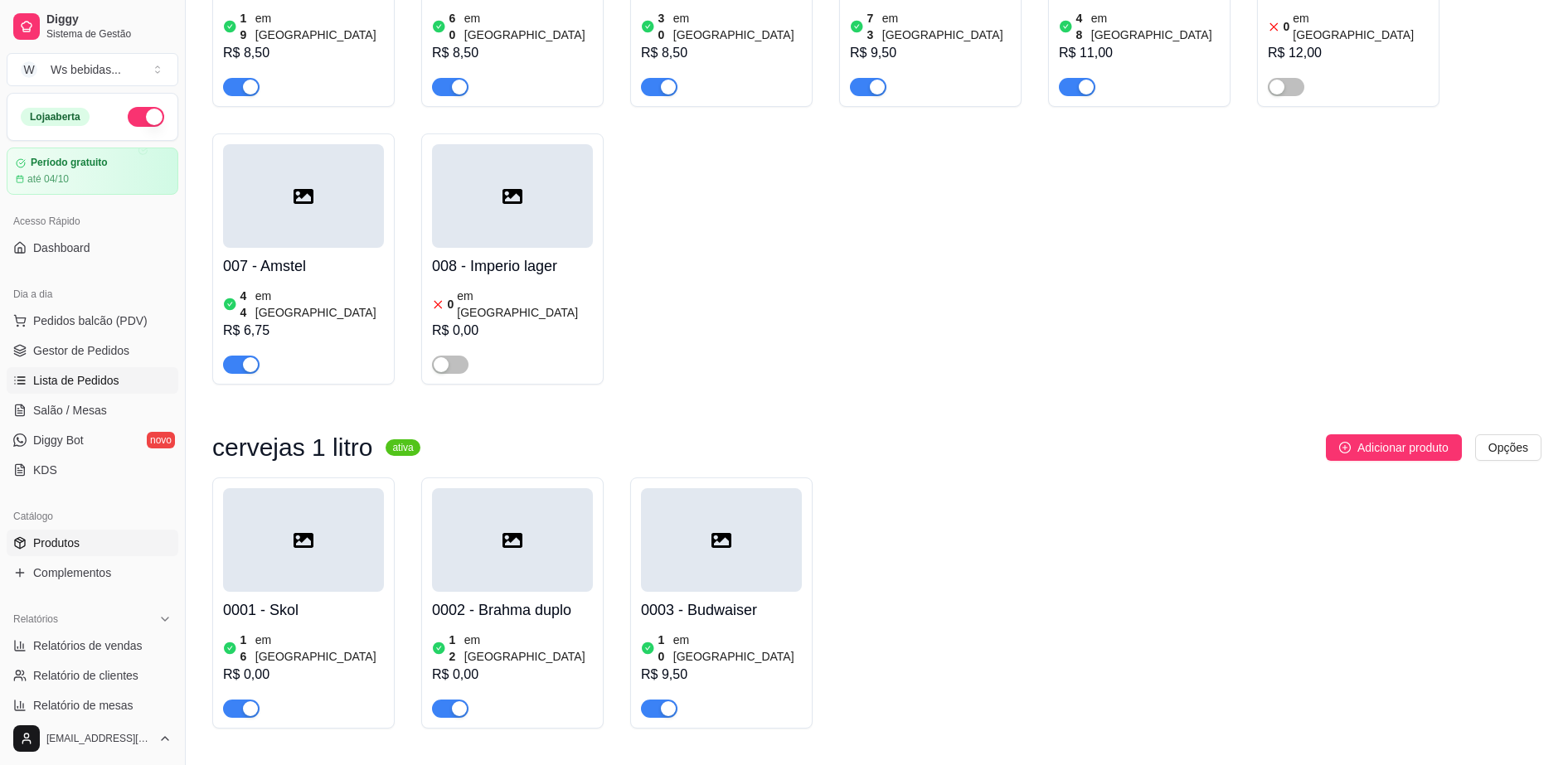
click at [65, 370] on link "Lista de Pedidos" at bounding box center [93, 380] width 172 height 27
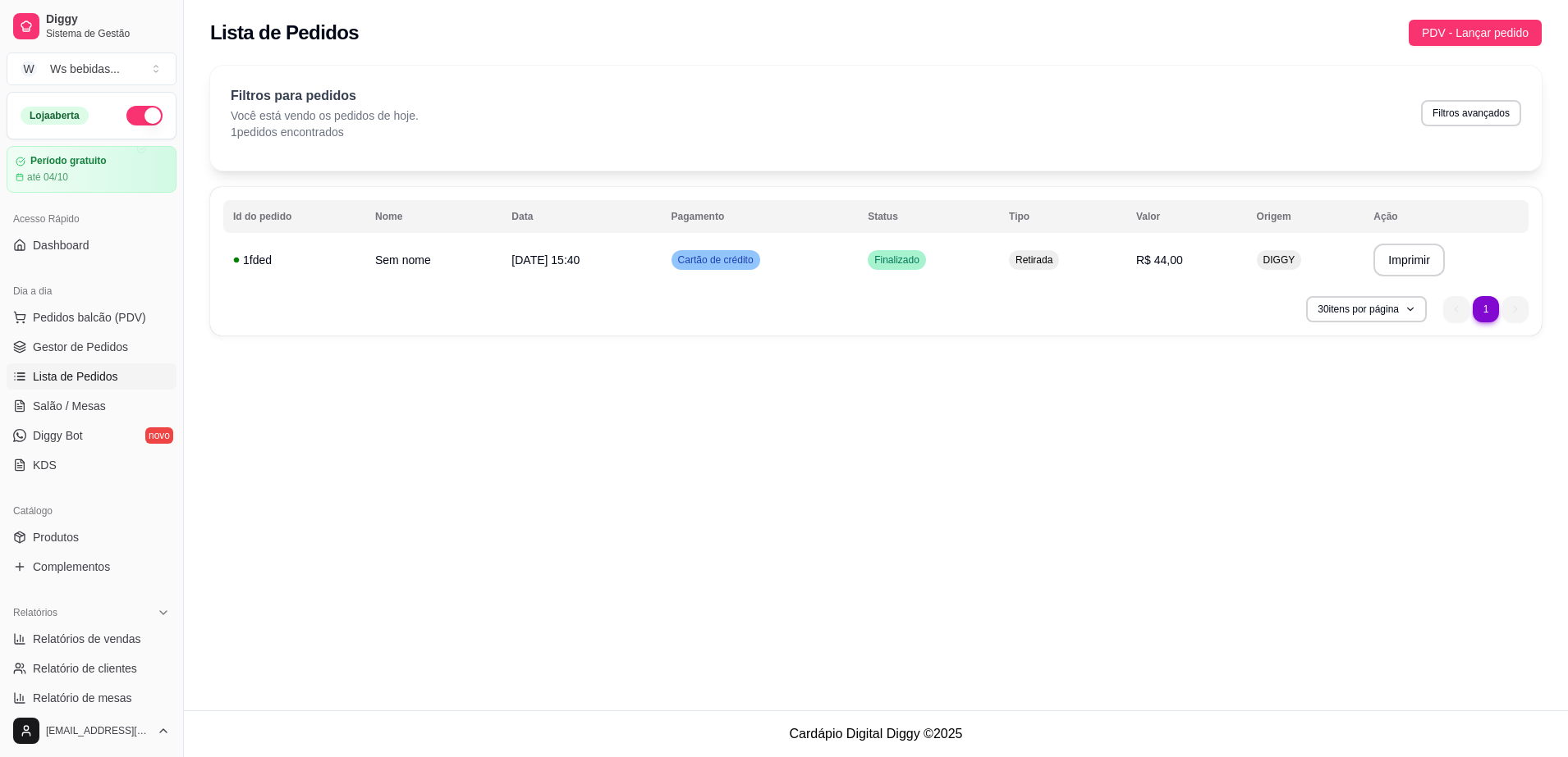
click at [1485, 318] on li "1" at bounding box center [1486, 309] width 26 height 26
click at [1407, 303] on button "30 itens por página" at bounding box center [1366, 309] width 117 height 26
click at [1499, 460] on div "**********" at bounding box center [875, 355] width 1384 height 711
click at [1515, 21] on button "PDV - Lançar pedido" at bounding box center [1475, 33] width 133 height 27
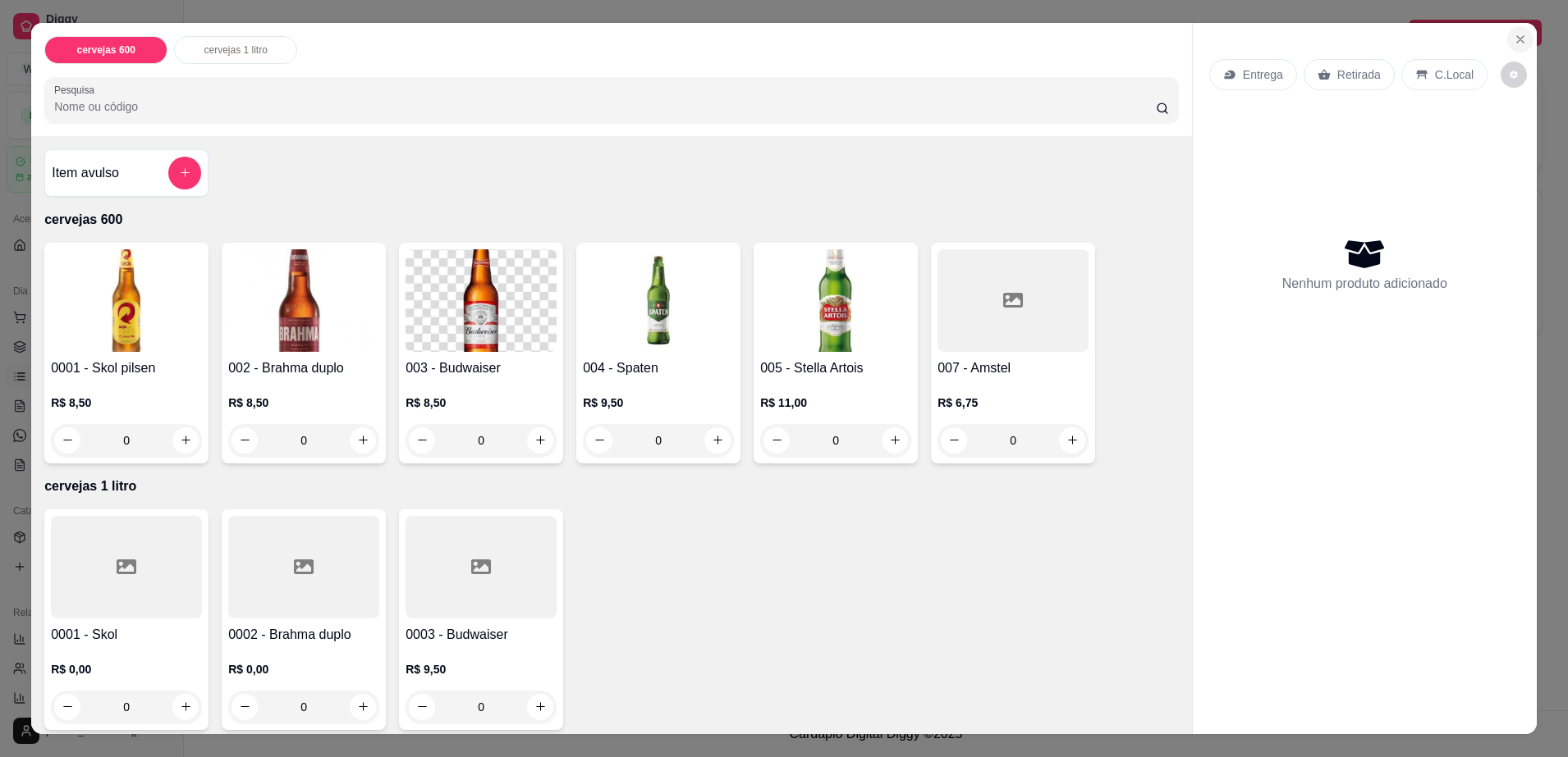
click at [1517, 36] on icon "Close" at bounding box center [1520, 39] width 7 height 7
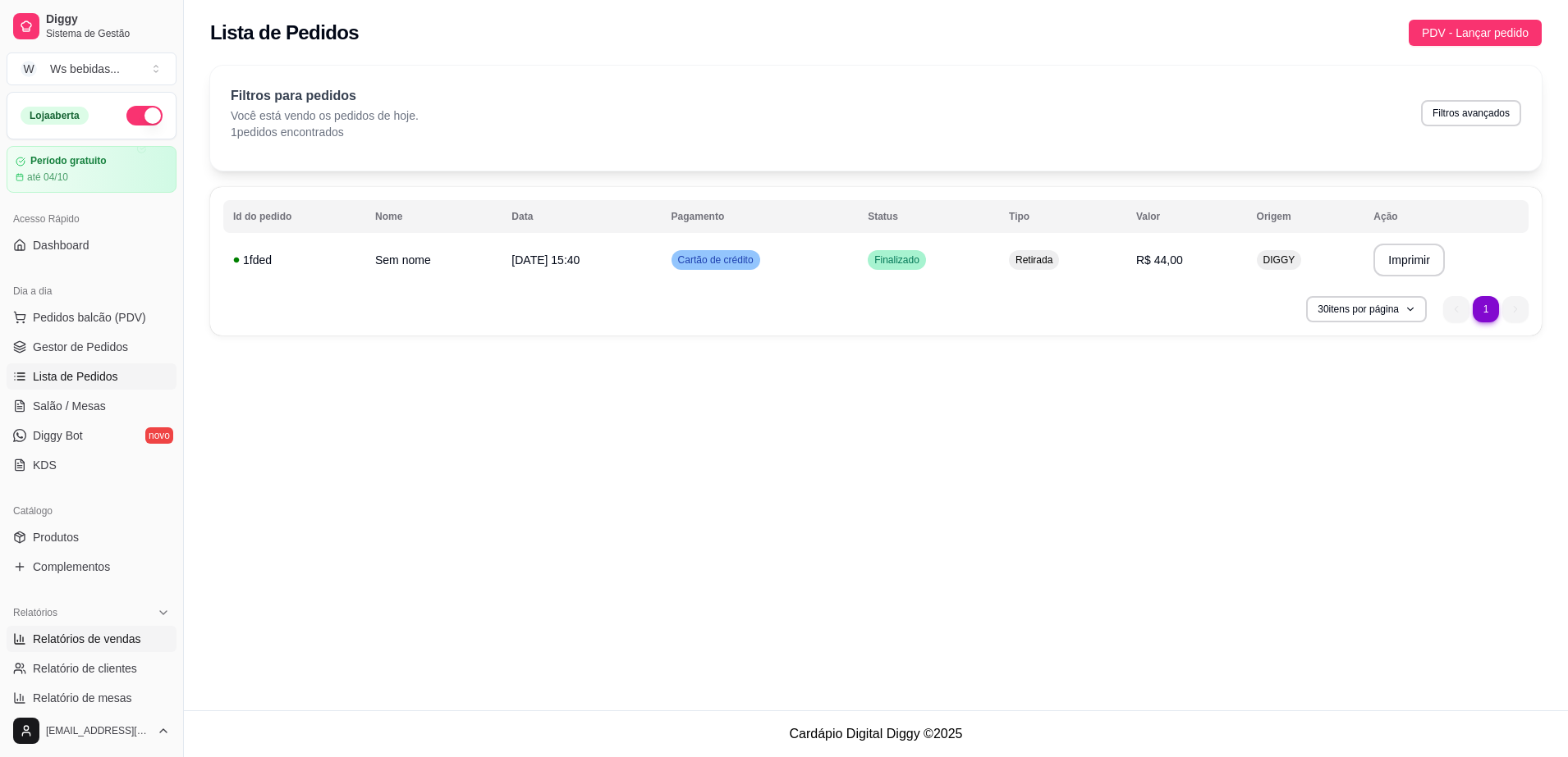
click at [40, 648] on link "Relatórios de vendas" at bounding box center [92, 639] width 170 height 27
select select "ALL"
select select "0"
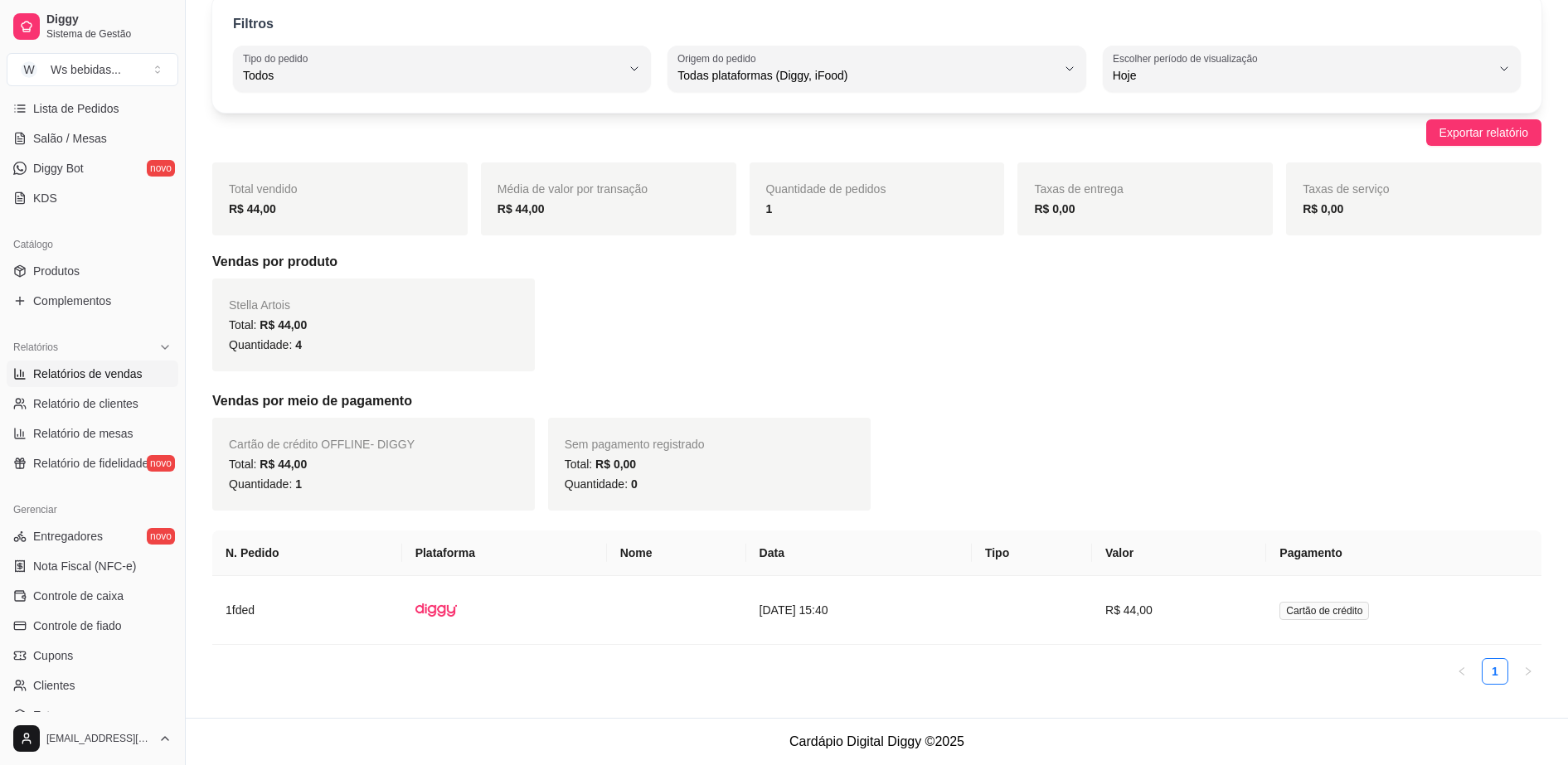
scroll to position [290, 0]
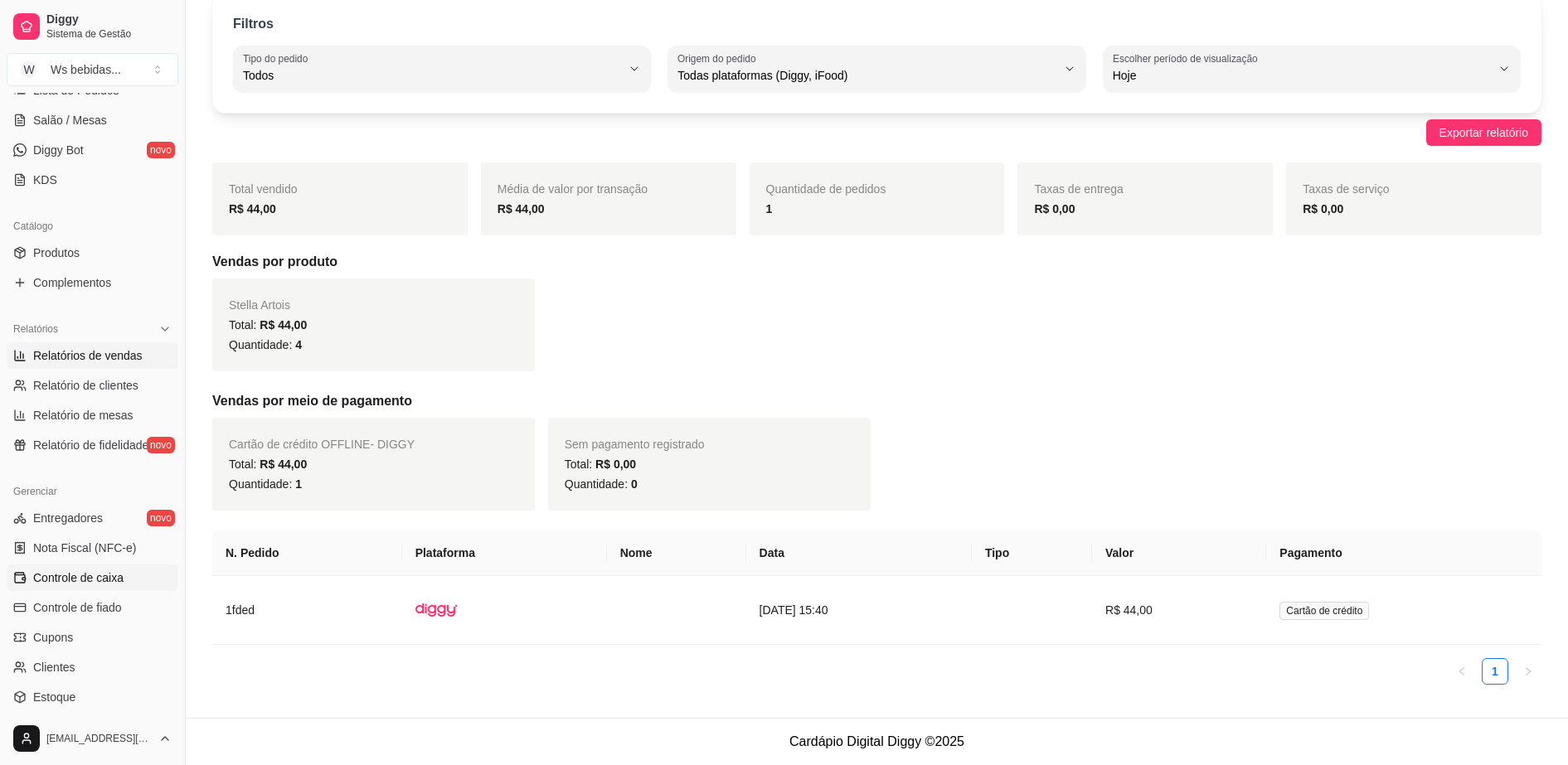
click at [68, 576] on span "Controle de caixa" at bounding box center [78, 577] width 90 height 16
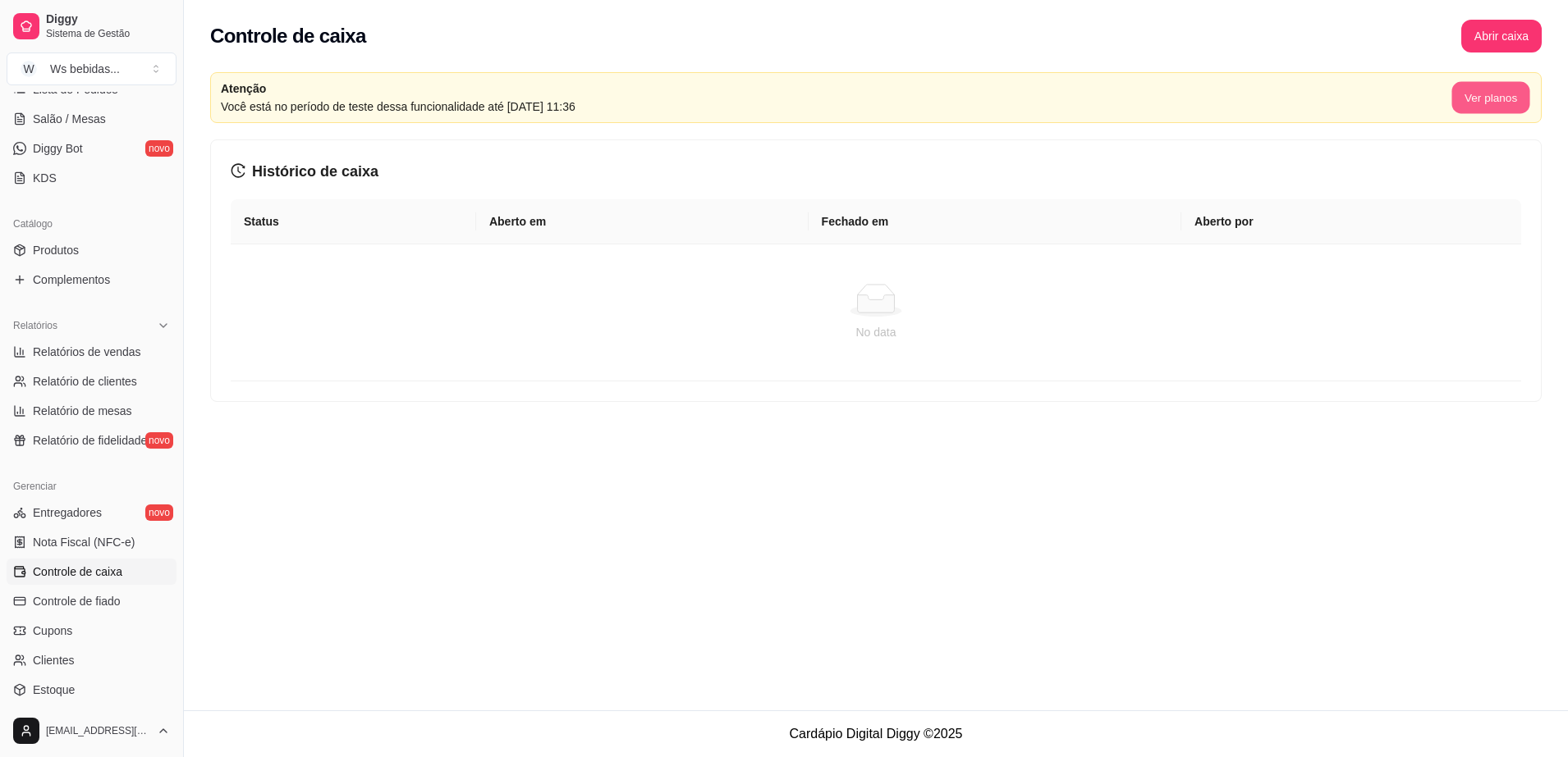
click at [1469, 89] on button "Ver planos" at bounding box center [1490, 98] width 78 height 32
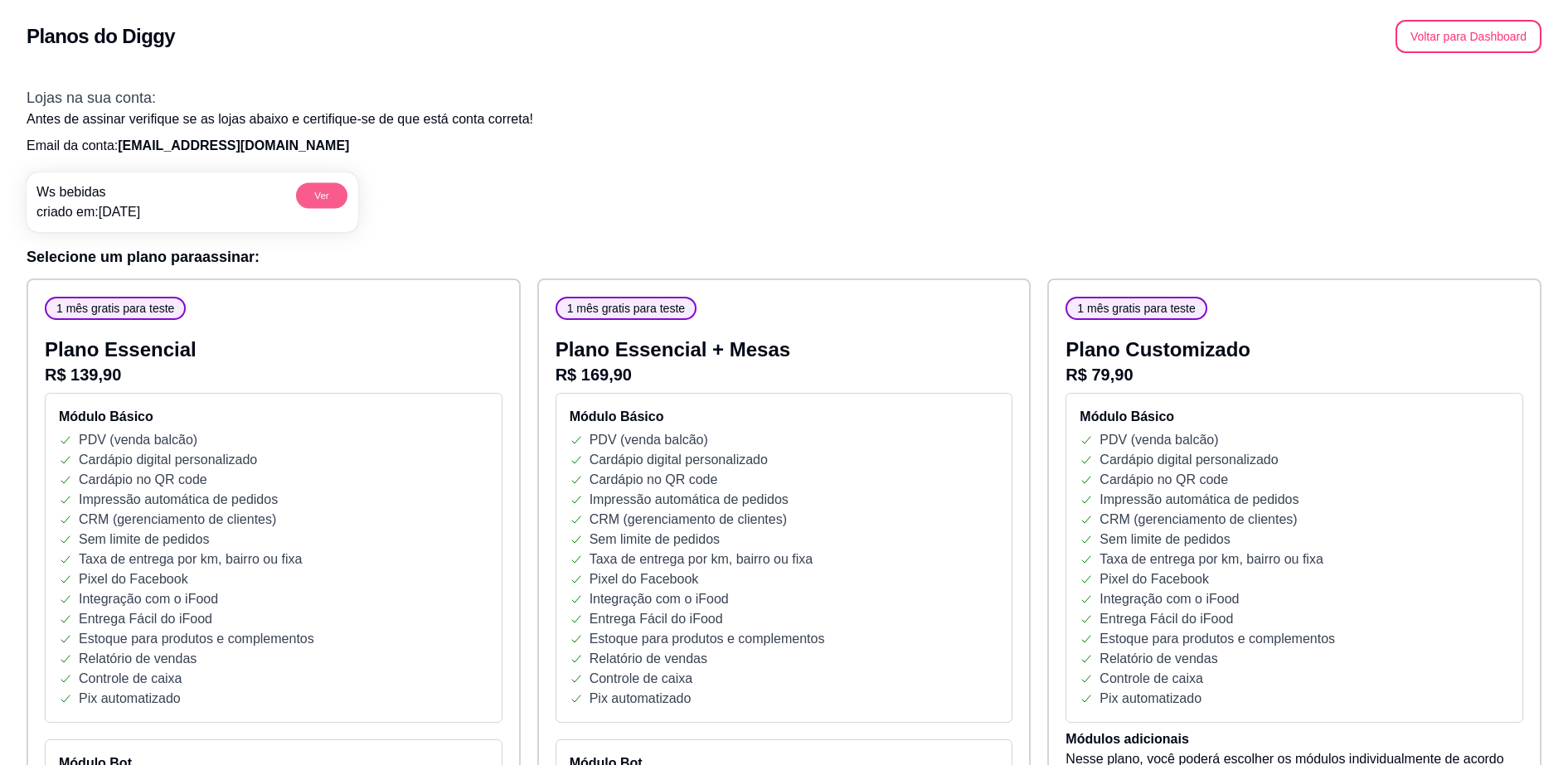
click at [340, 193] on button "Ver" at bounding box center [322, 196] width 51 height 26
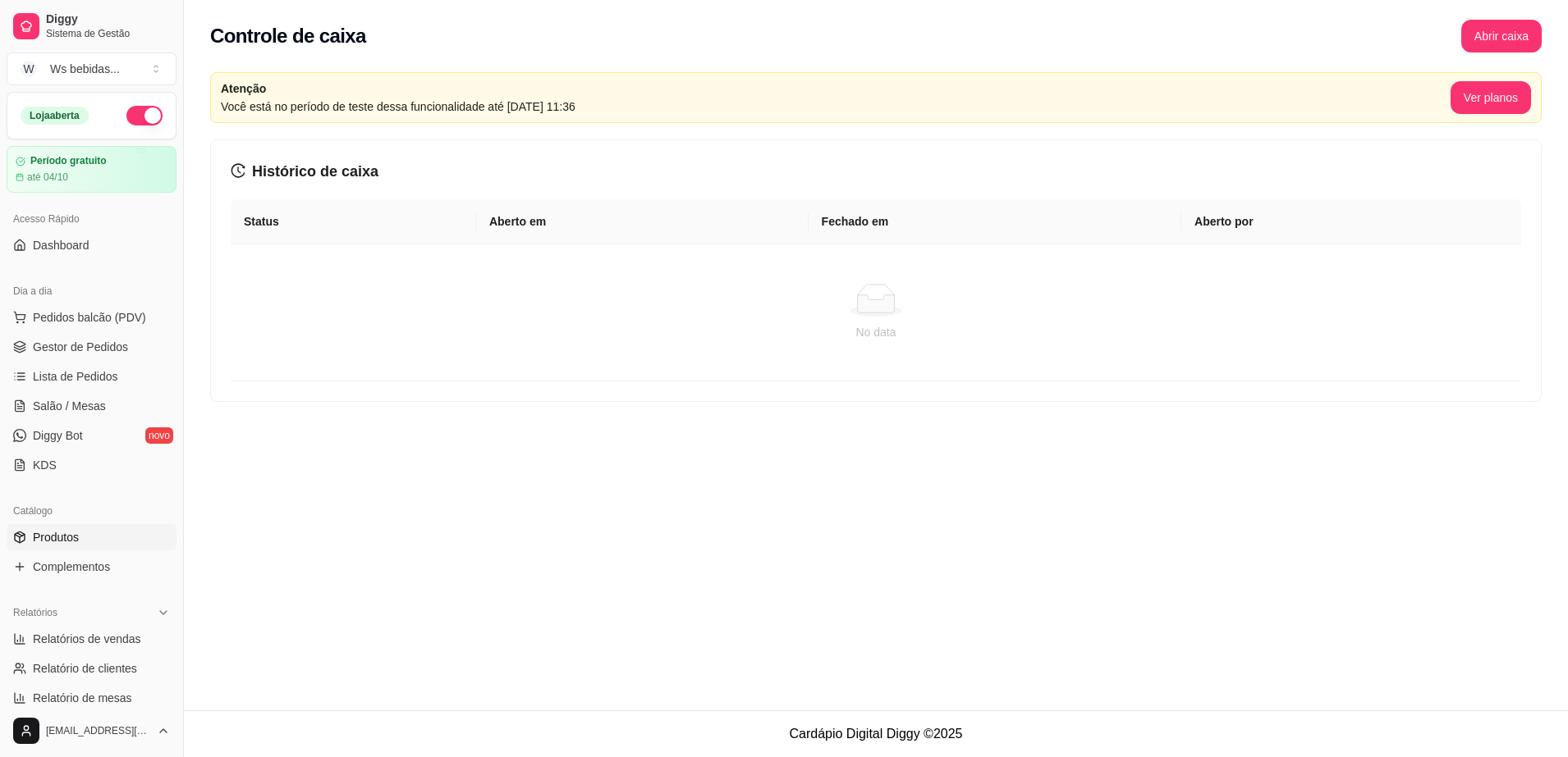
click at [57, 541] on span "Produtos" at bounding box center [56, 537] width 46 height 16
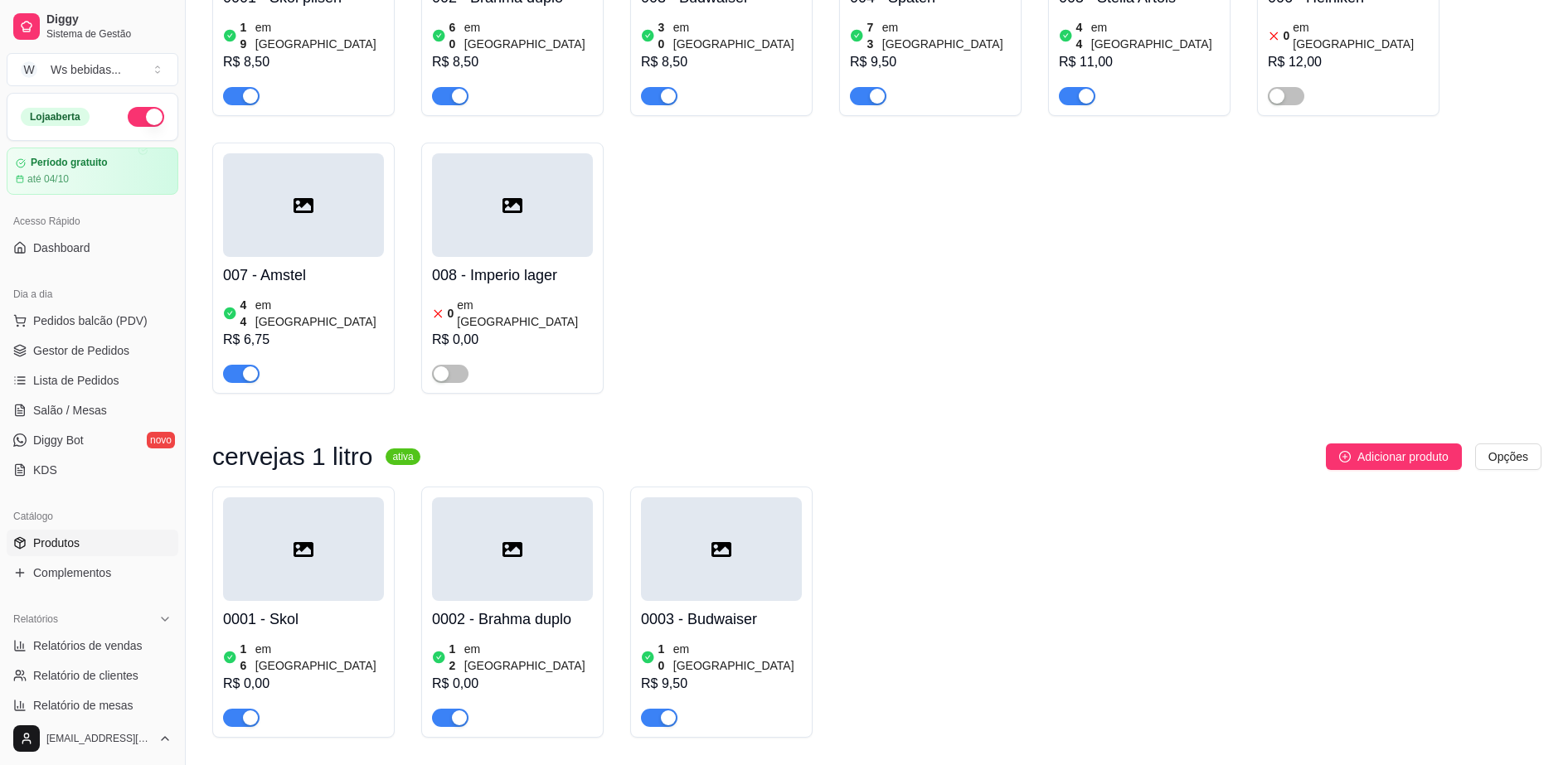
scroll to position [353, 0]
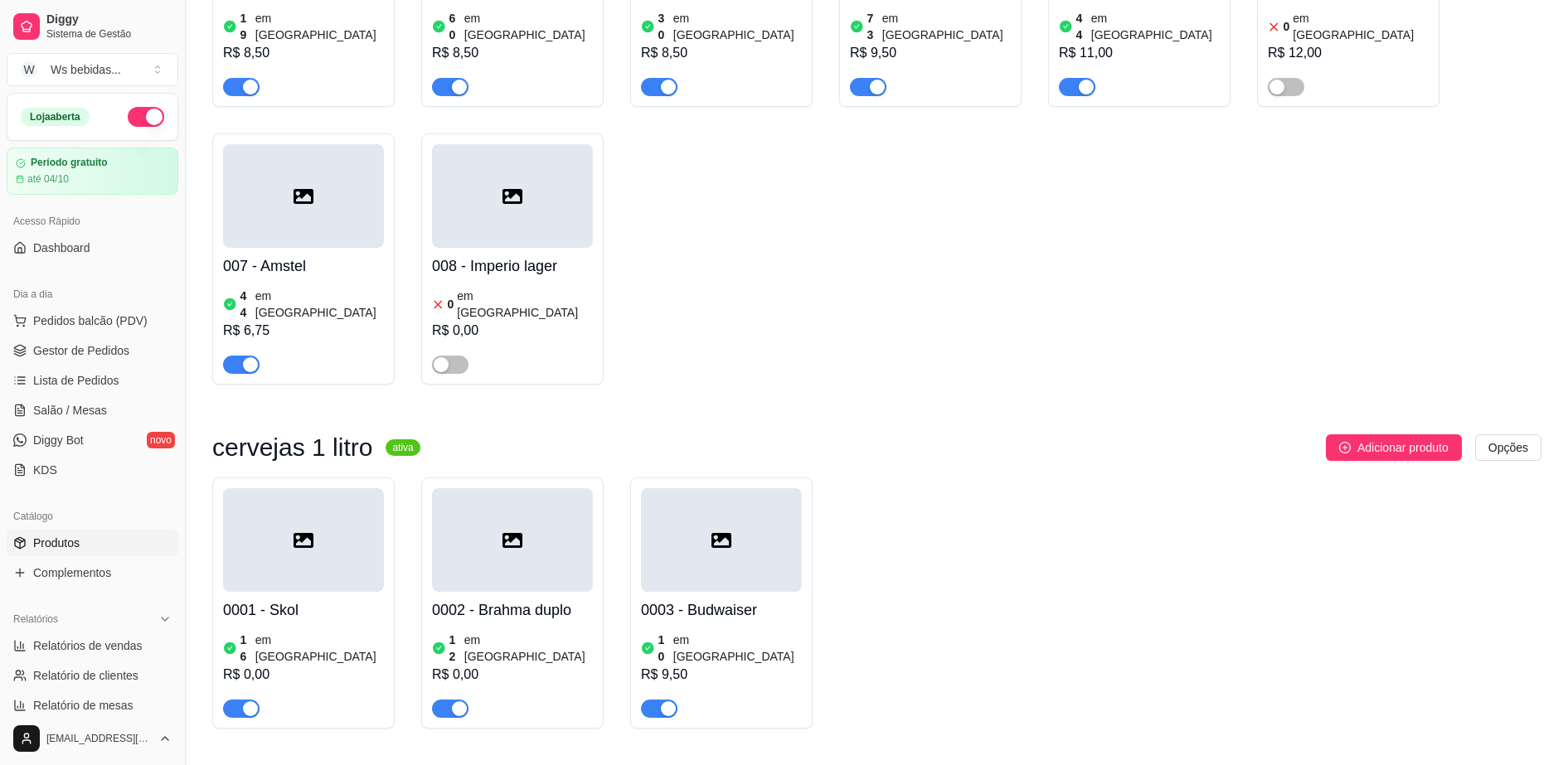
click at [318, 548] on div at bounding box center [303, 541] width 161 height 104
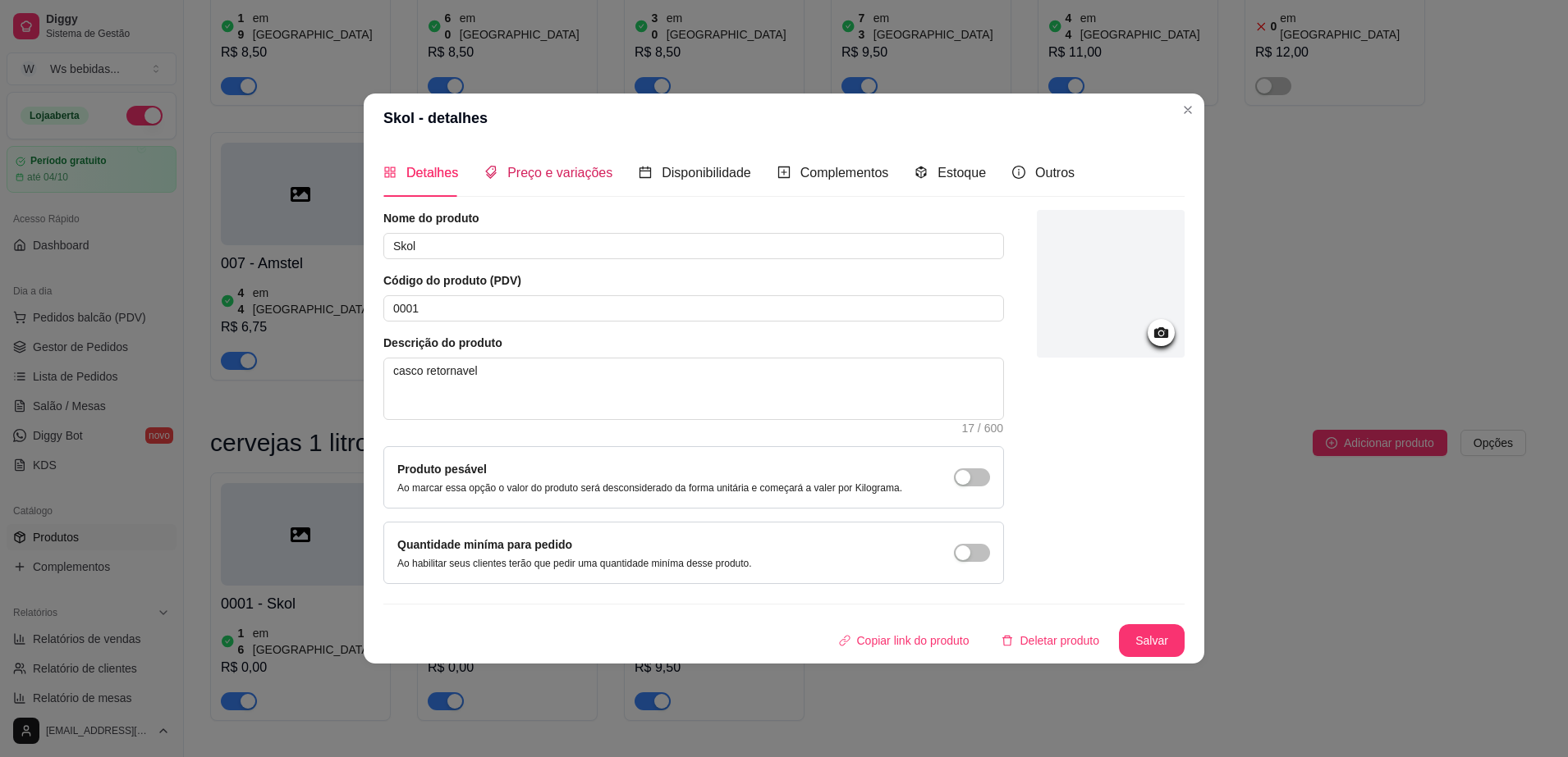
click at [587, 172] on span "Preço e variações" at bounding box center [559, 172] width 105 height 14
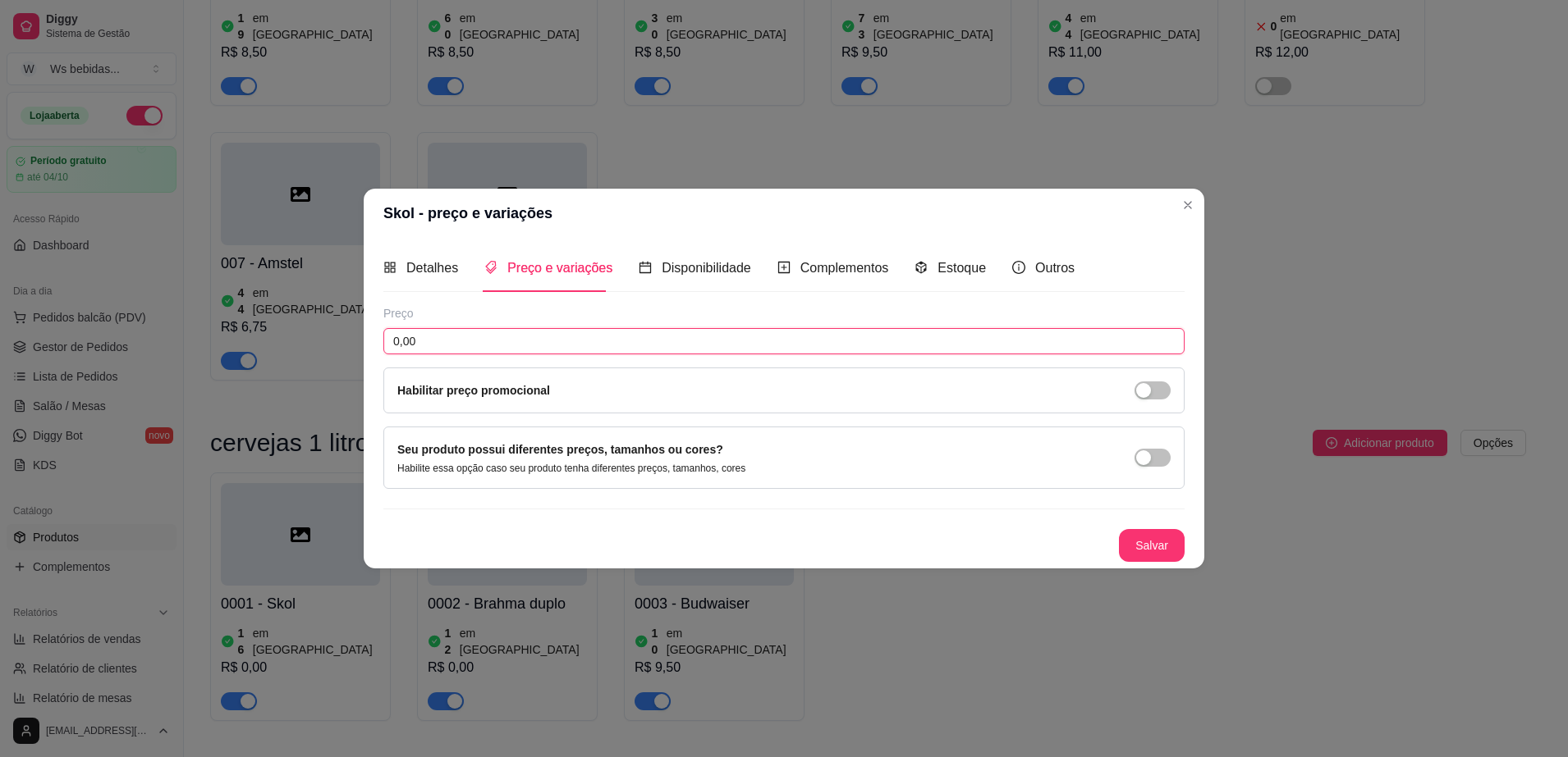
click at [449, 335] on input "0,00" at bounding box center [784, 341] width 801 height 27
type input "8,99"
click at [1148, 555] on button "Salvar" at bounding box center [1151, 544] width 64 height 32
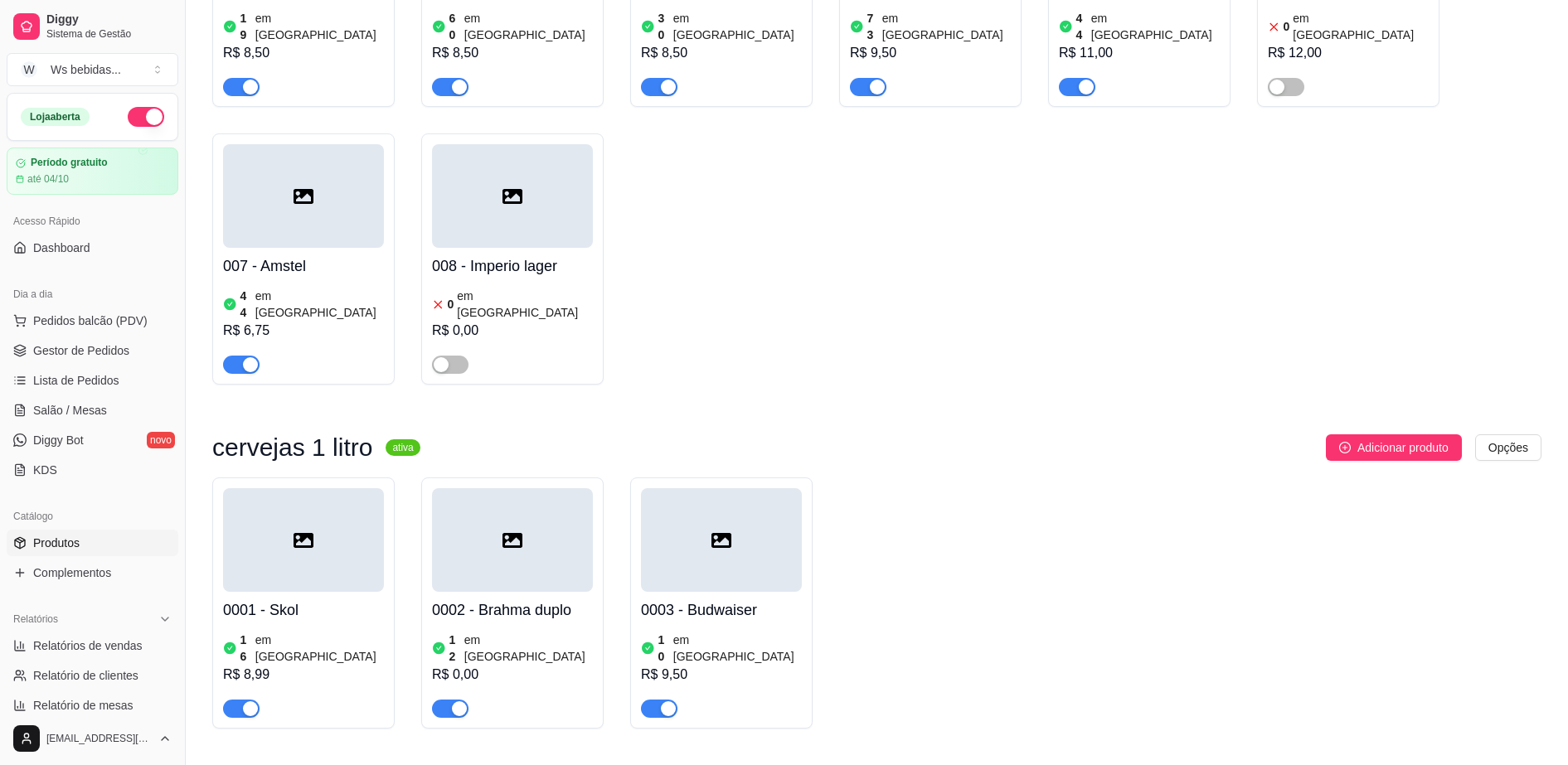
click at [541, 665] on div "R$ 0,00" at bounding box center [513, 674] width 161 height 20
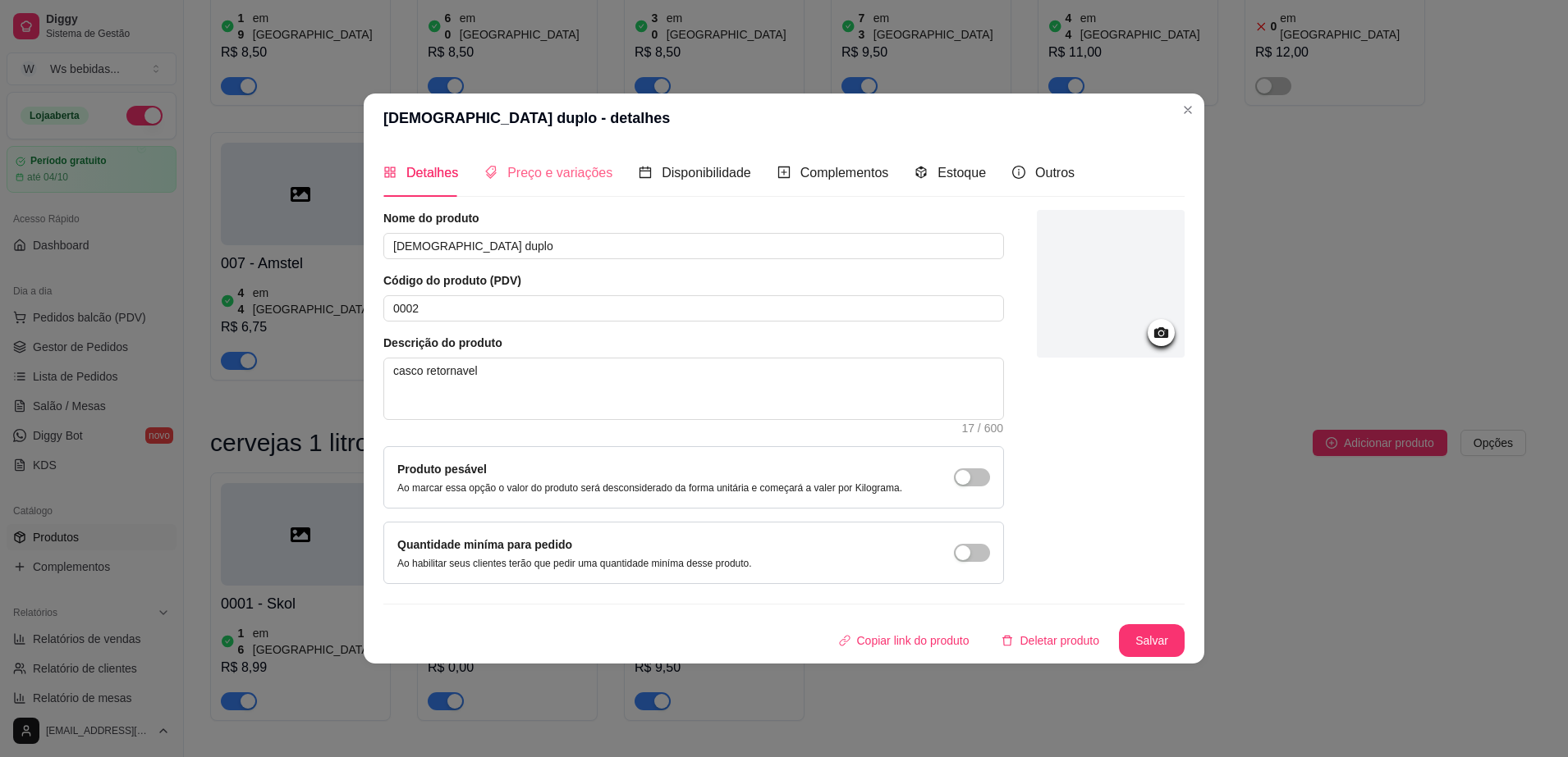
click at [537, 157] on div "Preço e variações" at bounding box center [548, 172] width 128 height 47
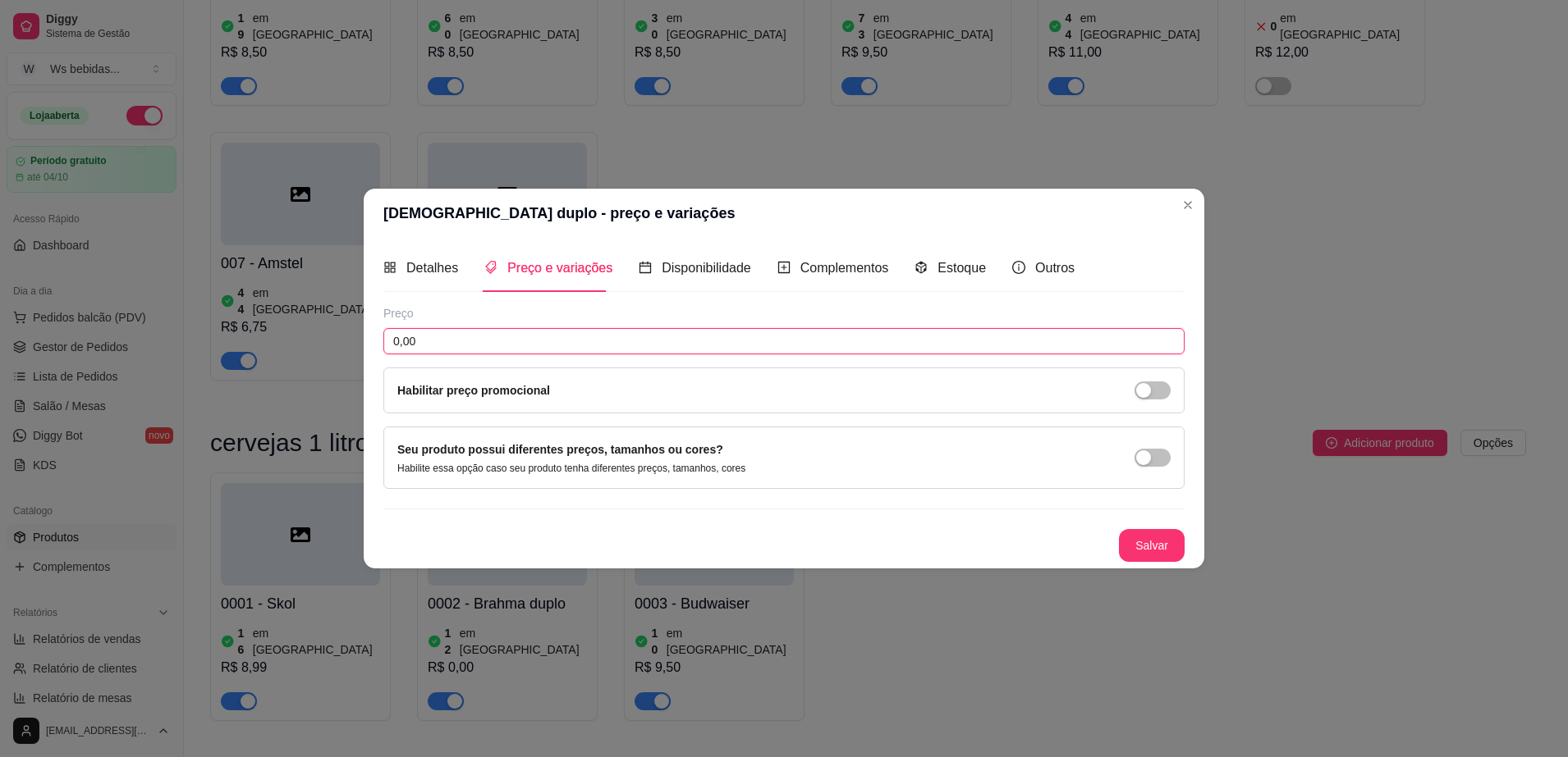
click at [492, 345] on input "0,00" at bounding box center [784, 341] width 801 height 27
type input "8,99"
click at [1177, 545] on button "Salvar" at bounding box center [1151, 544] width 64 height 32
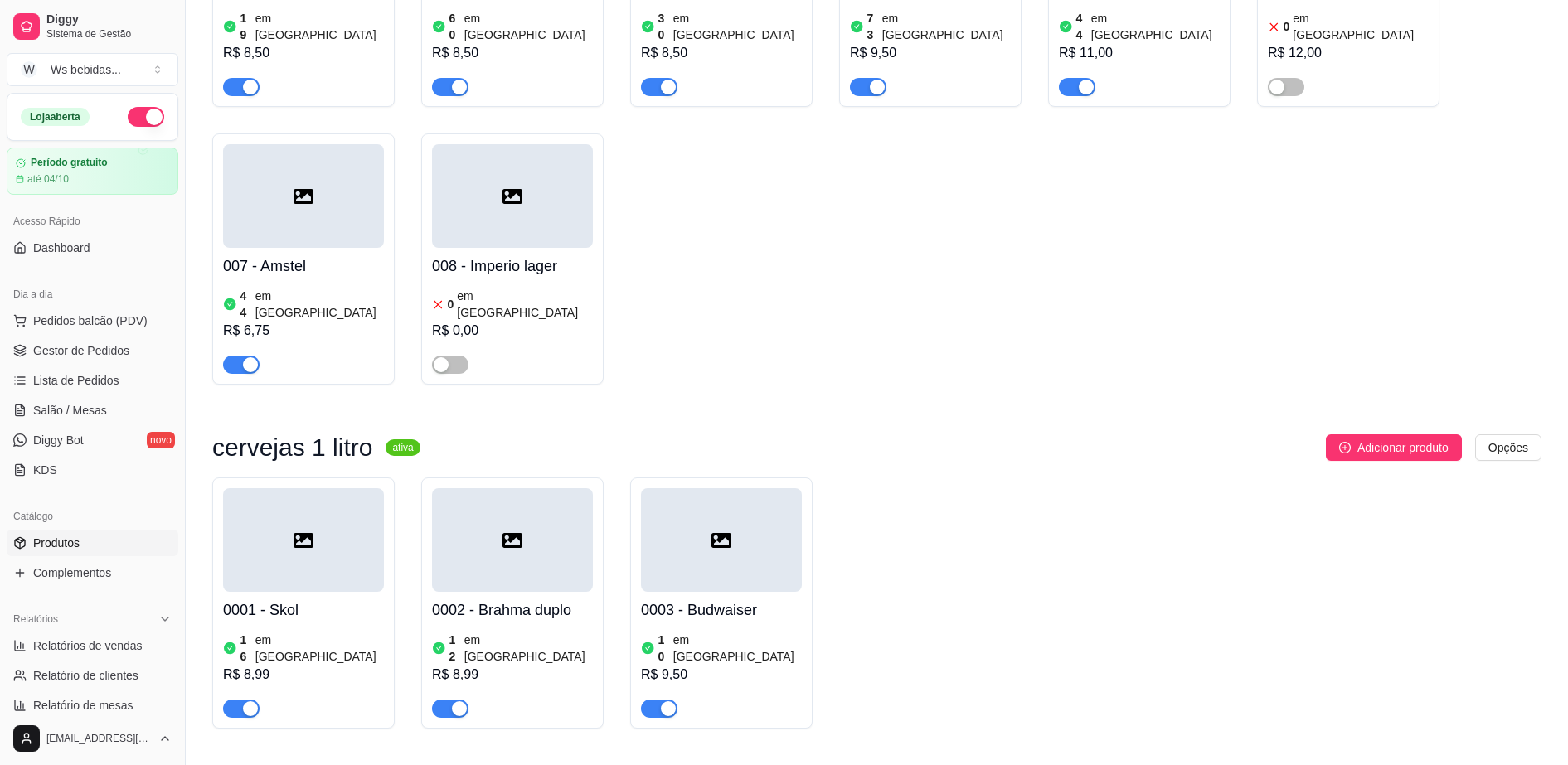
click at [750, 529] on div at bounding box center [722, 541] width 161 height 104
click at [179, 701] on button "Toggle Sidebar" at bounding box center [185, 382] width 13 height 765
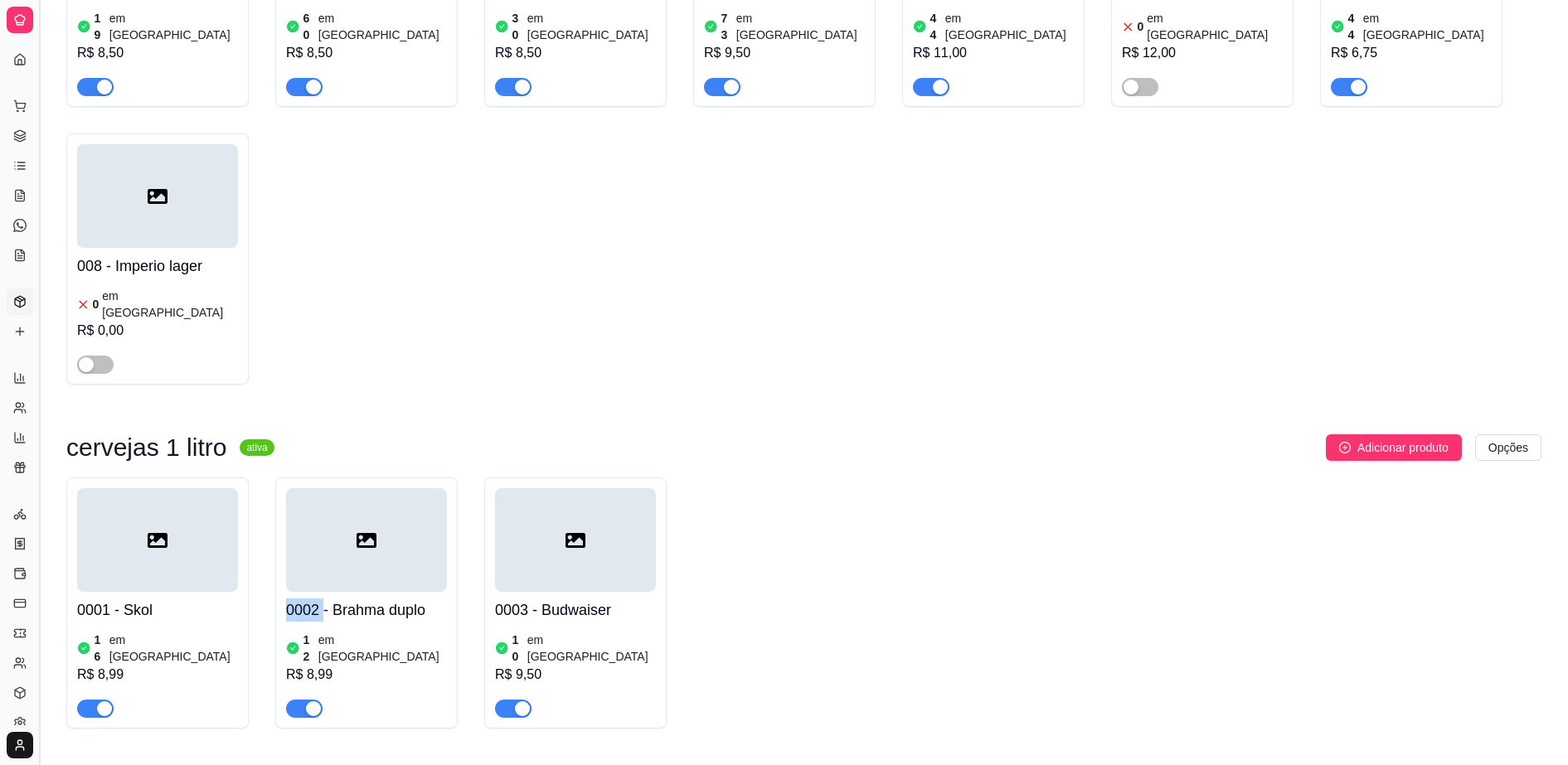
click at [179, 701] on div "cervejas 600 ativa Adicionar produto Opções 0001 - Skol pilsen 19 em estoque R$…" at bounding box center [804, 271] width 1529 height 989
drag, startPoint x: 179, startPoint y: 701, endPoint x: 42, endPoint y: 652, distance: 145.5
click at [42, 652] on button "Toggle Sidebar" at bounding box center [38, 382] width 13 height 765
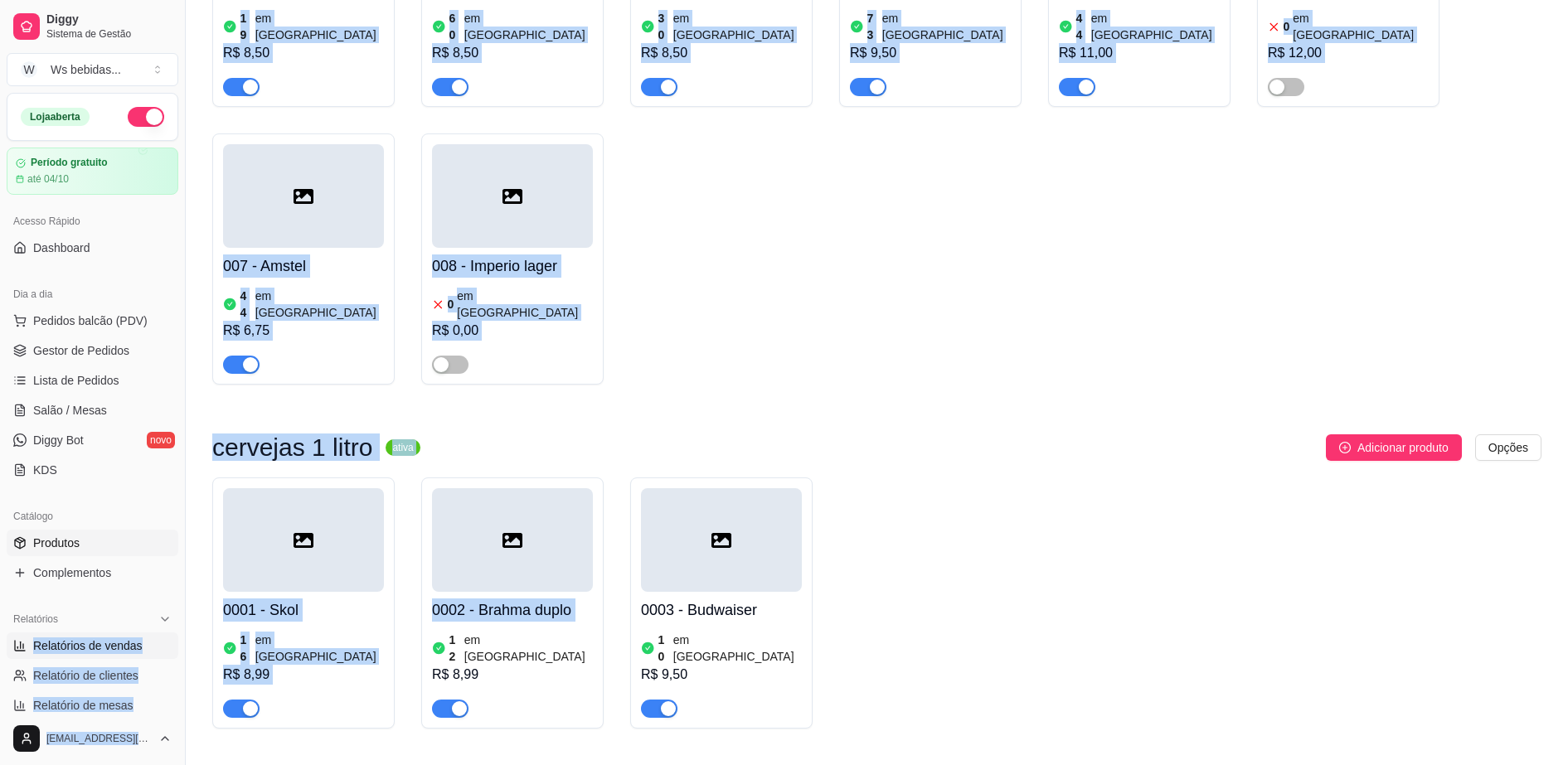
click at [42, 652] on li "Relatórios de vendas" at bounding box center [93, 645] width 172 height 27
click at [1051, 302] on div "0001 - Skol pilsen 19 em estoque R$ 8,50 002 - Brahma duplo 60 em estoque R$ 8,…" at bounding box center [877, 120] width 1330 height 528
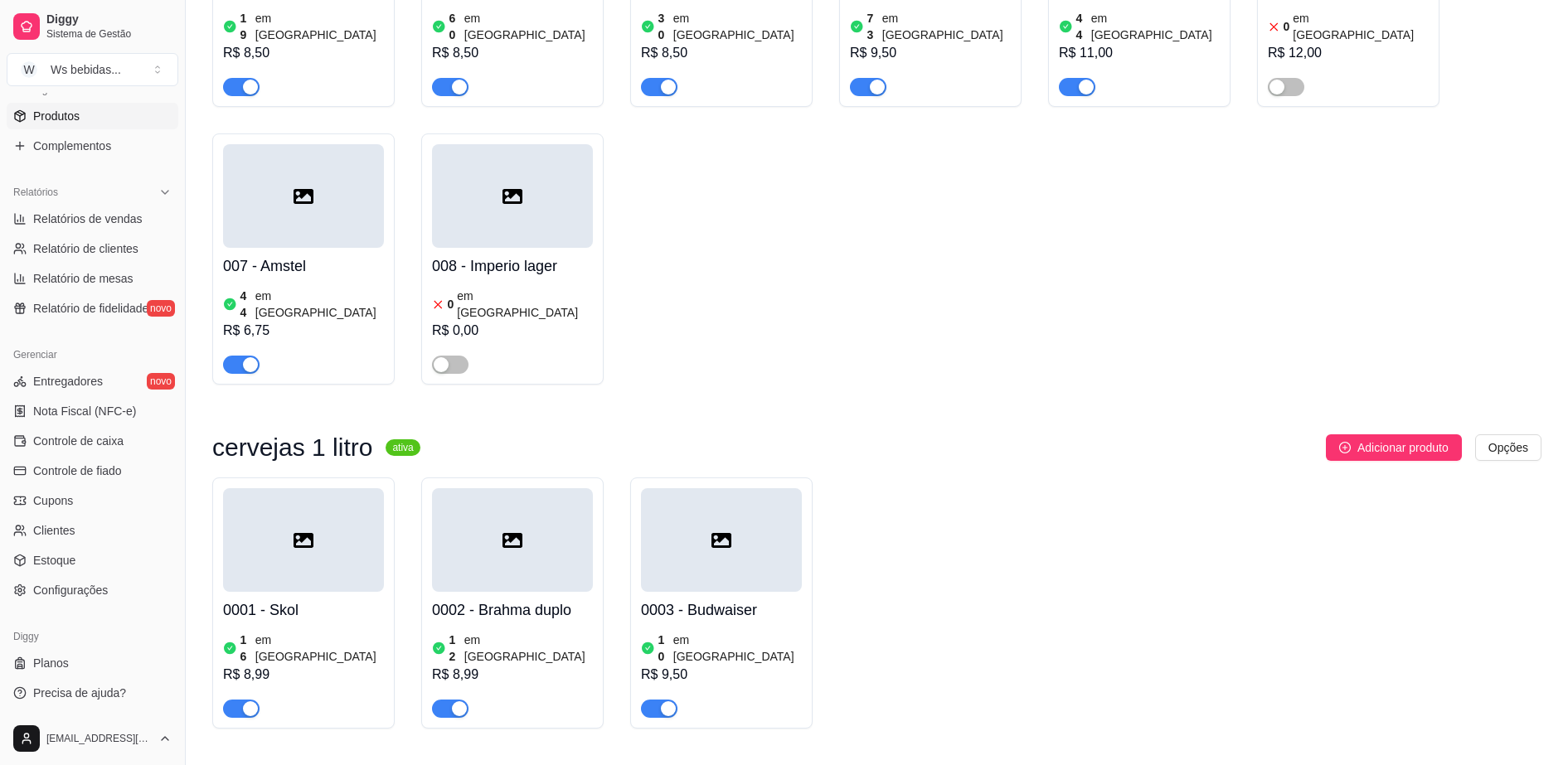
scroll to position [428, 0]
click at [94, 548] on link "Estoque" at bounding box center [93, 560] width 172 height 27
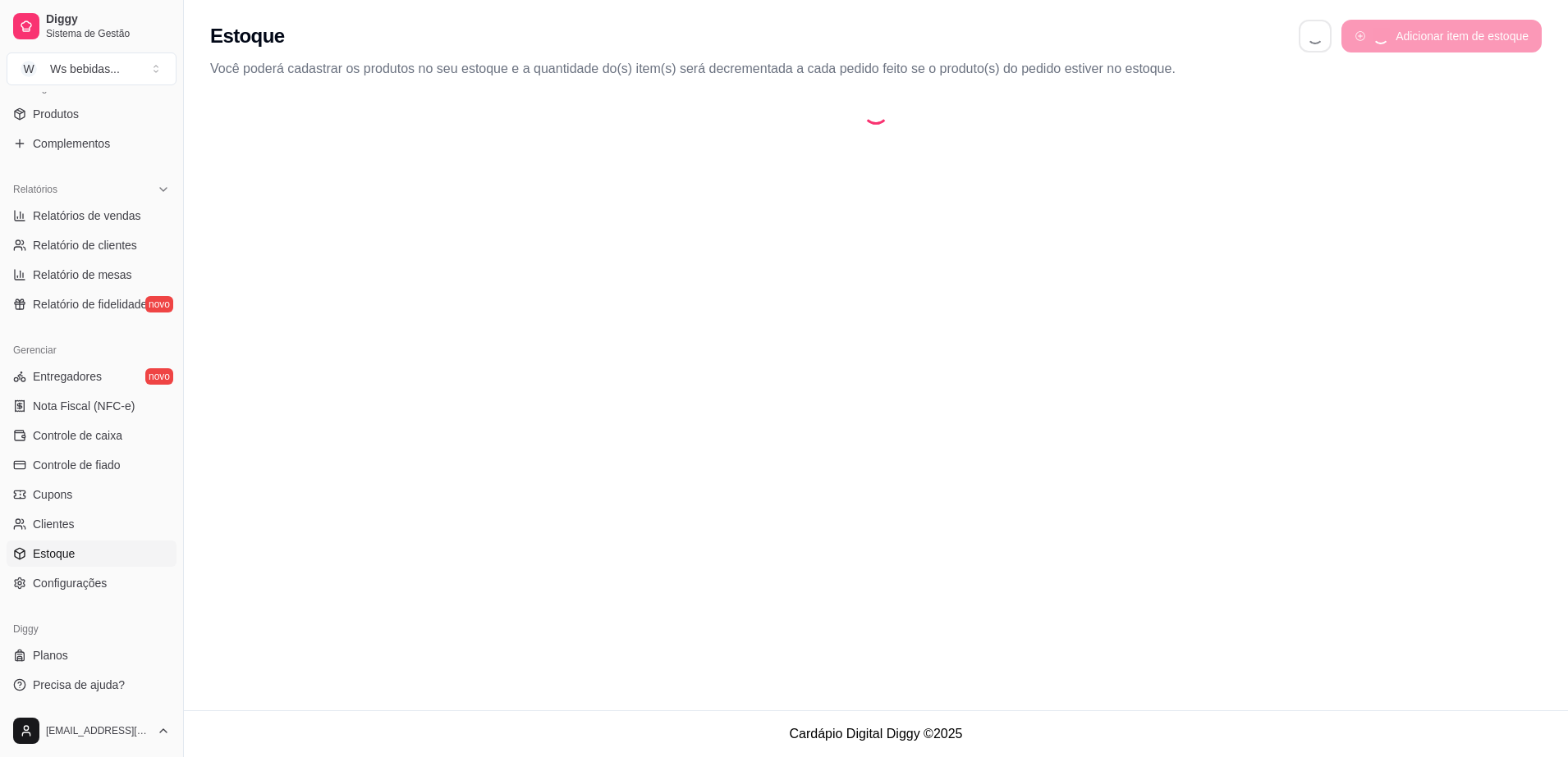
select select "QUANTITY_ORDER"
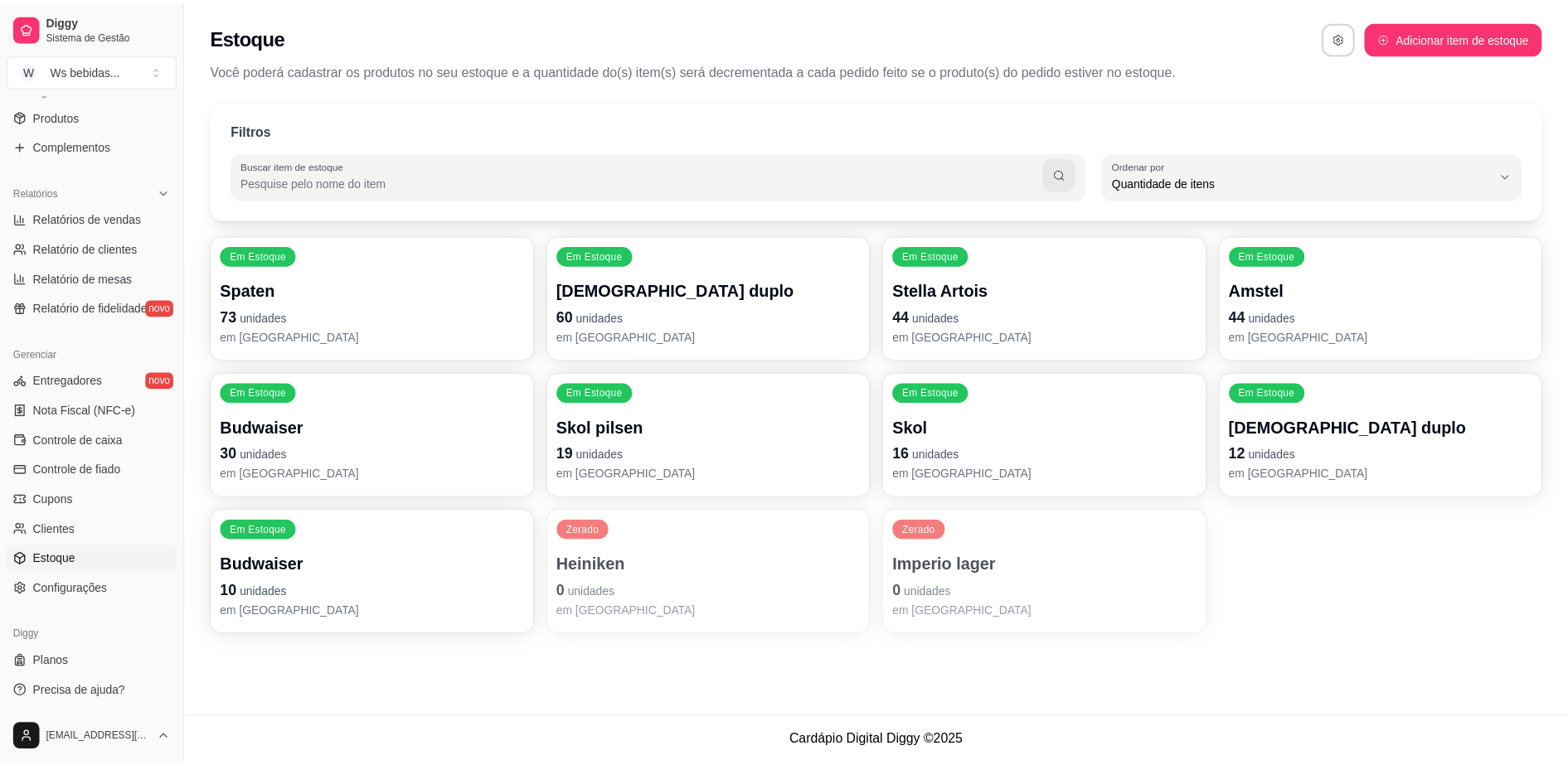
scroll to position [16, 0]
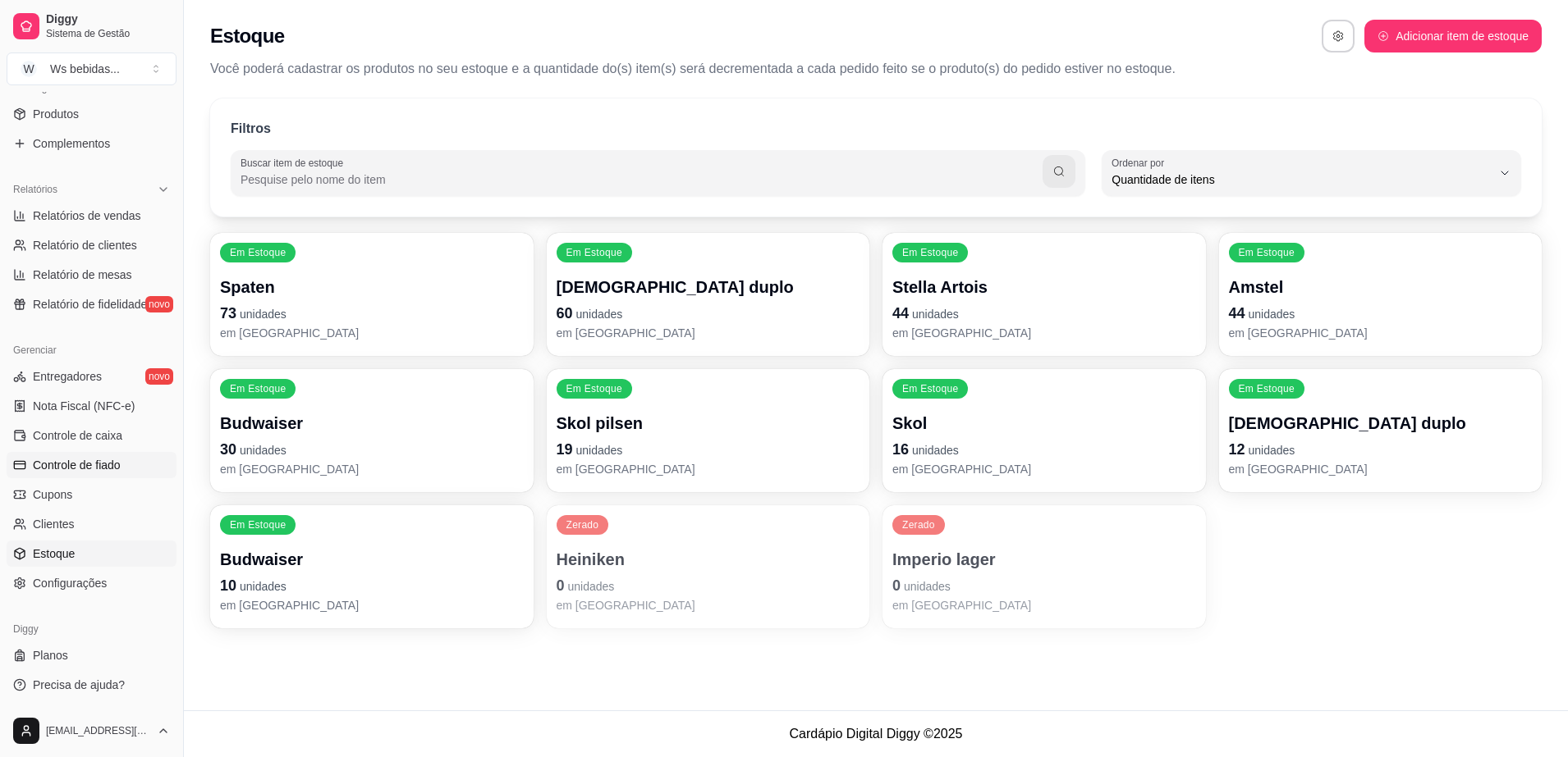
click at [101, 472] on span "Controle de fiado" at bounding box center [76, 465] width 87 height 16
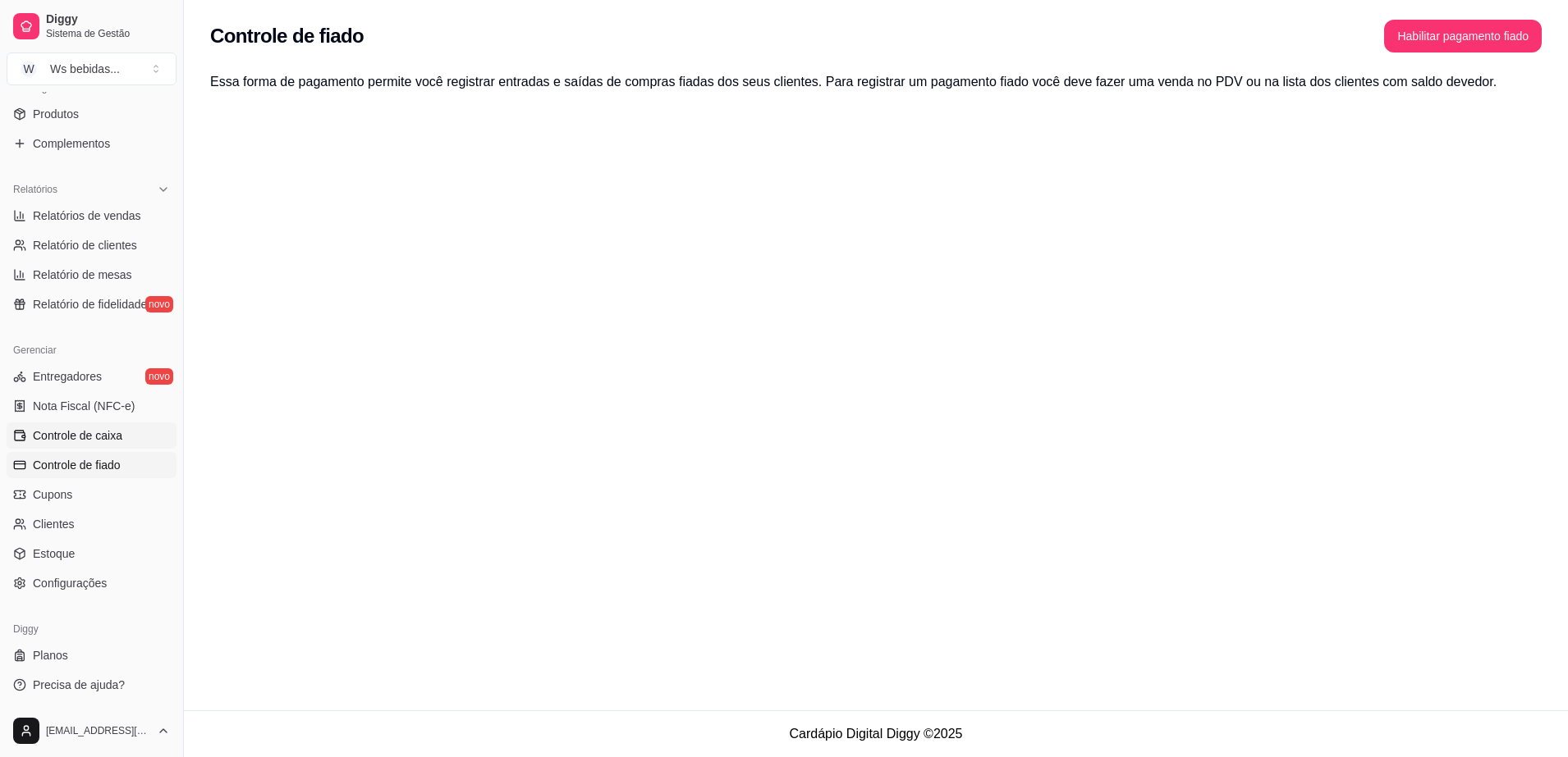
click at [102, 438] on span "Controle de caixa" at bounding box center [77, 436] width 89 height 16
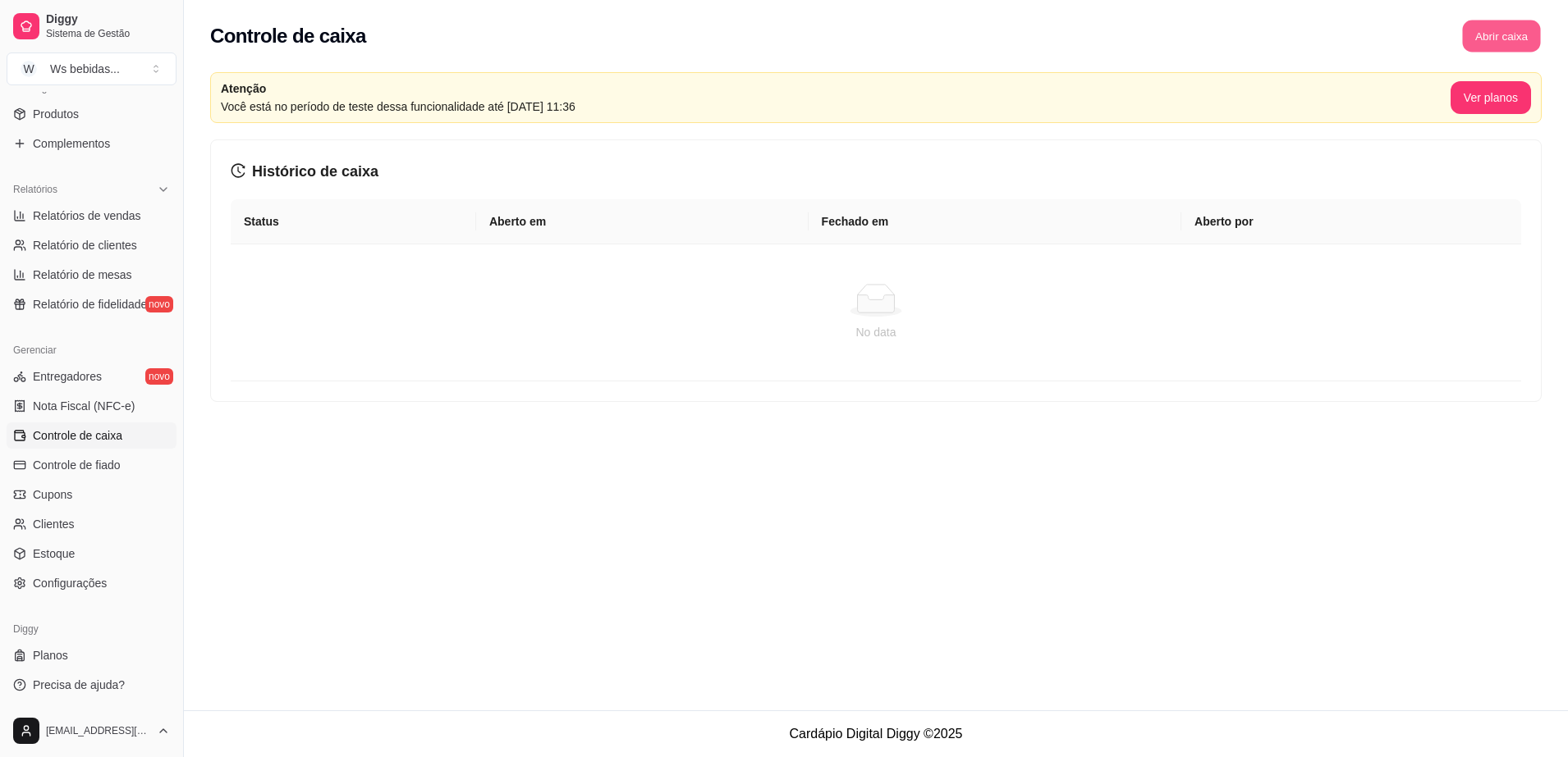
click at [1481, 34] on button "Abrir caixa" at bounding box center [1500, 36] width 78 height 32
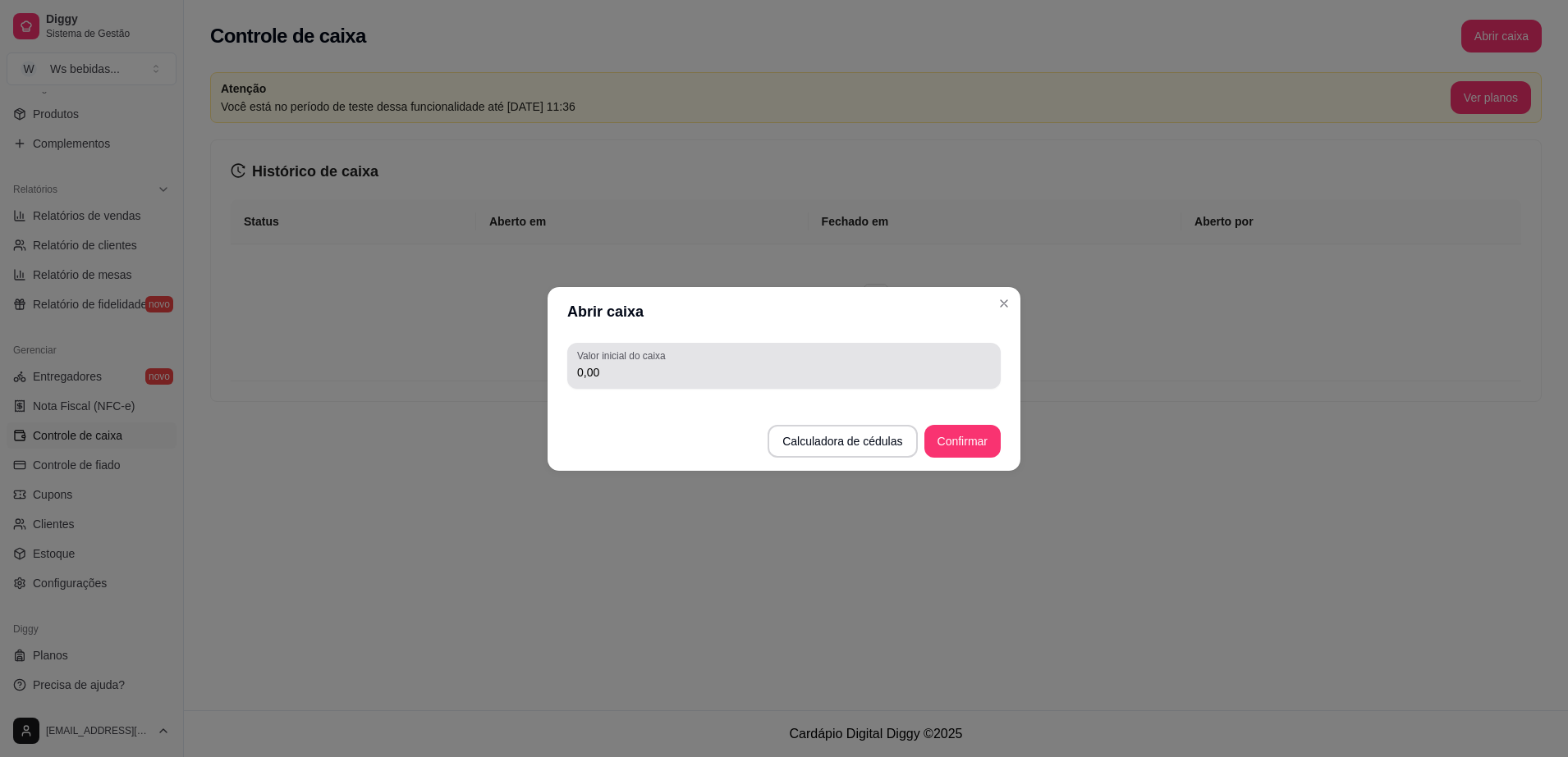
click at [878, 352] on div "0,00" at bounding box center [784, 366] width 413 height 33
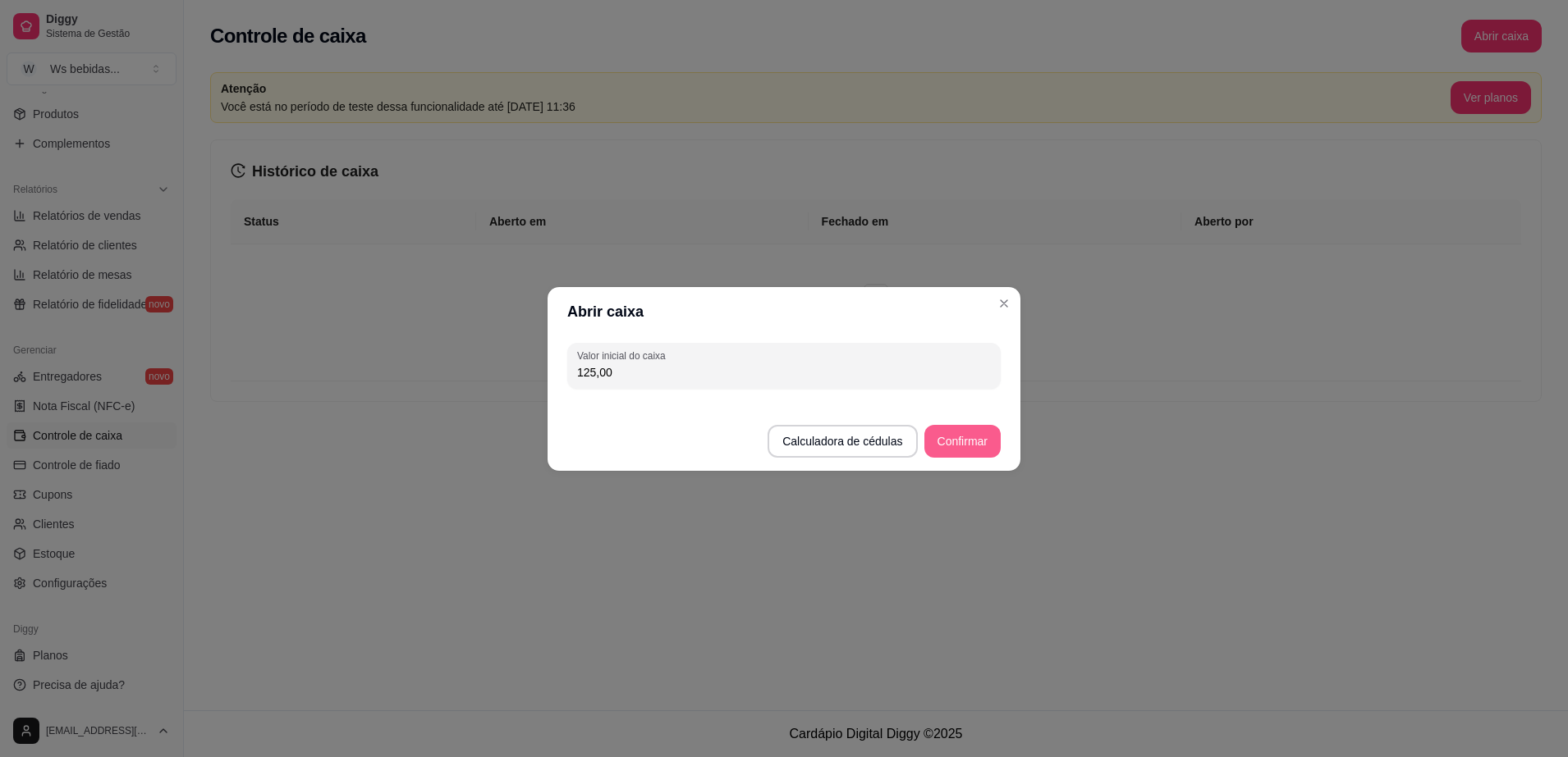
type input "125,00"
click at [972, 452] on button "Confirmar" at bounding box center [962, 441] width 75 height 32
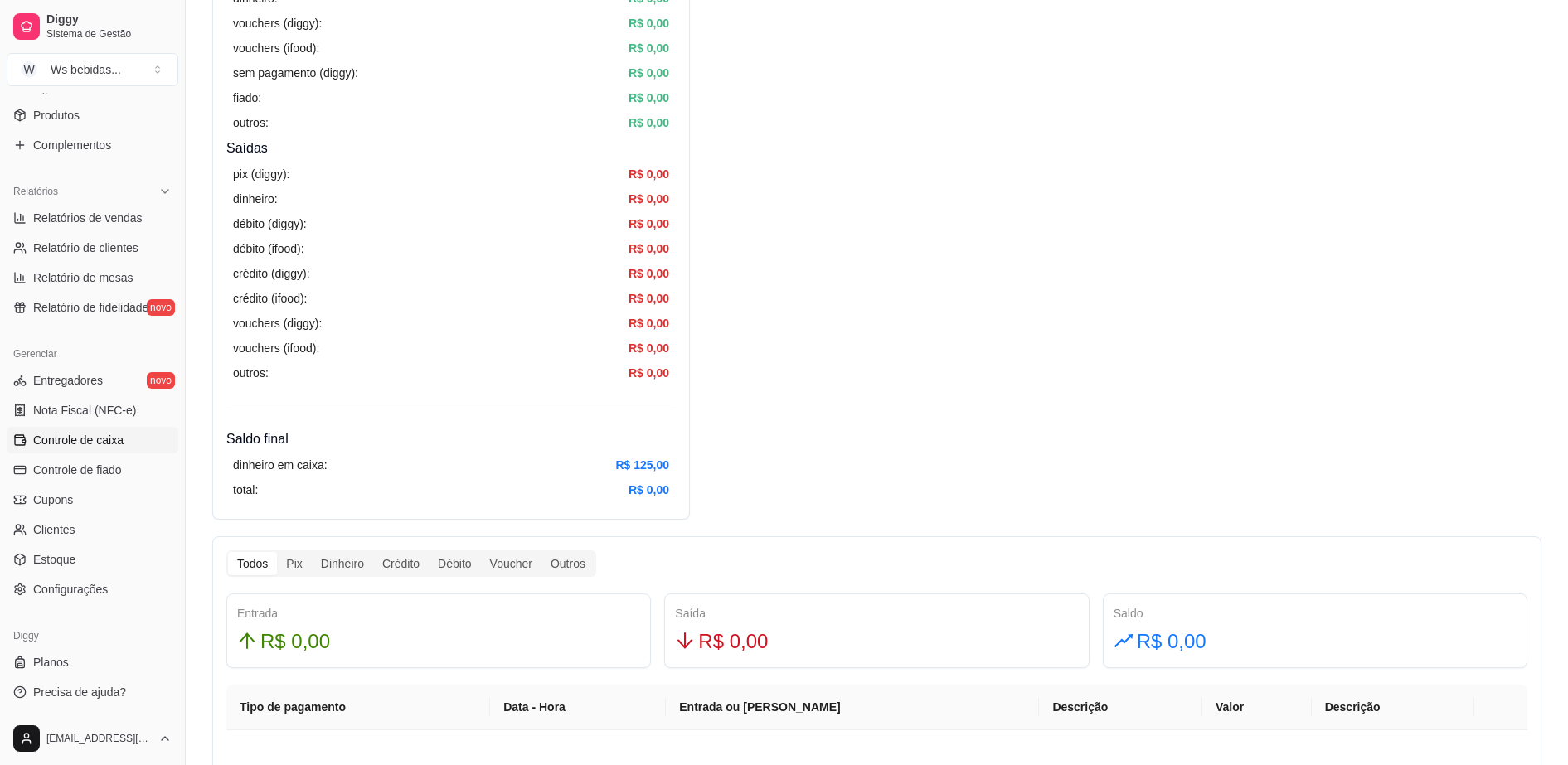
scroll to position [539, 0]
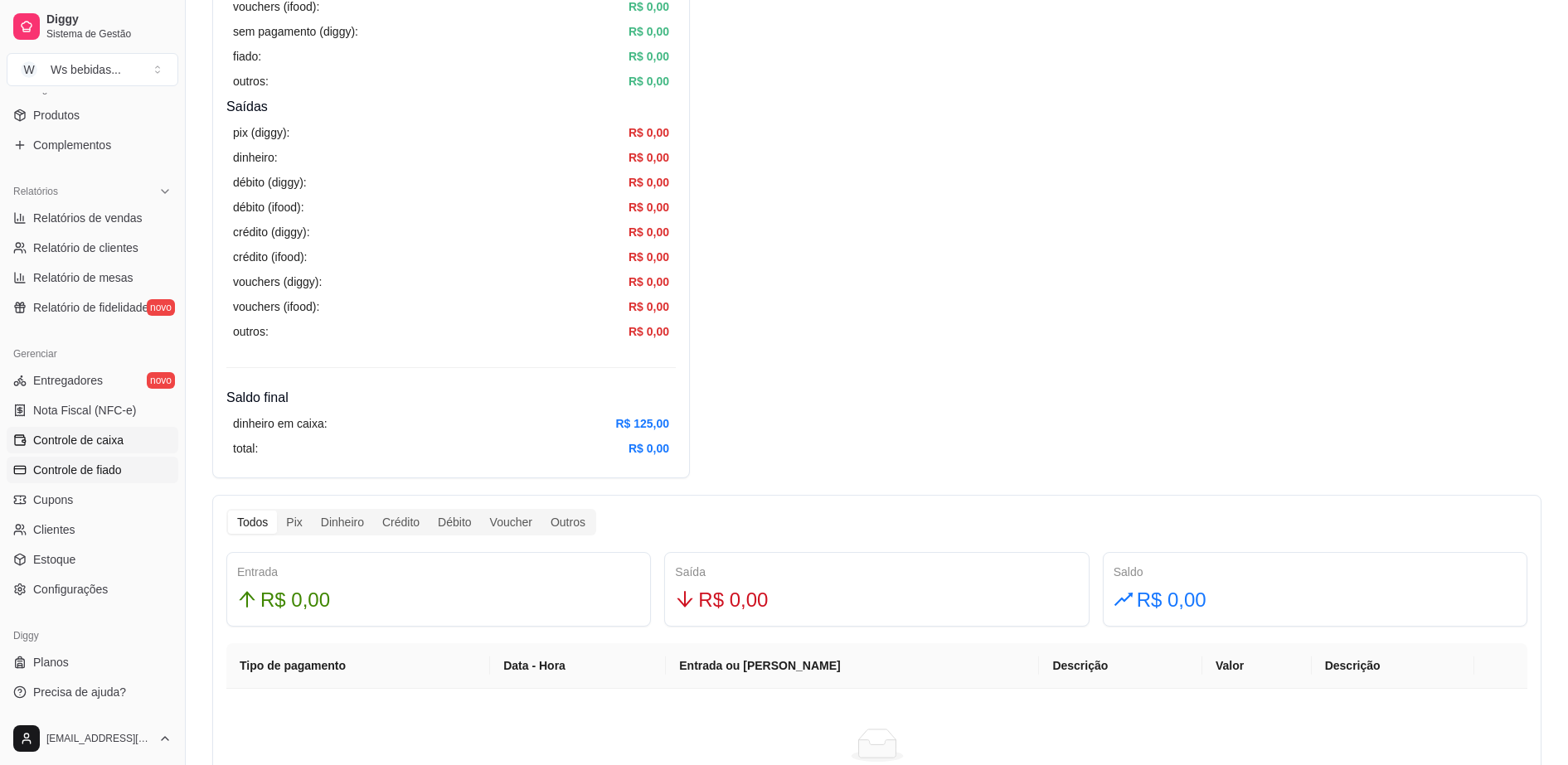
click at [94, 477] on span "Controle de fiado" at bounding box center [77, 470] width 88 height 16
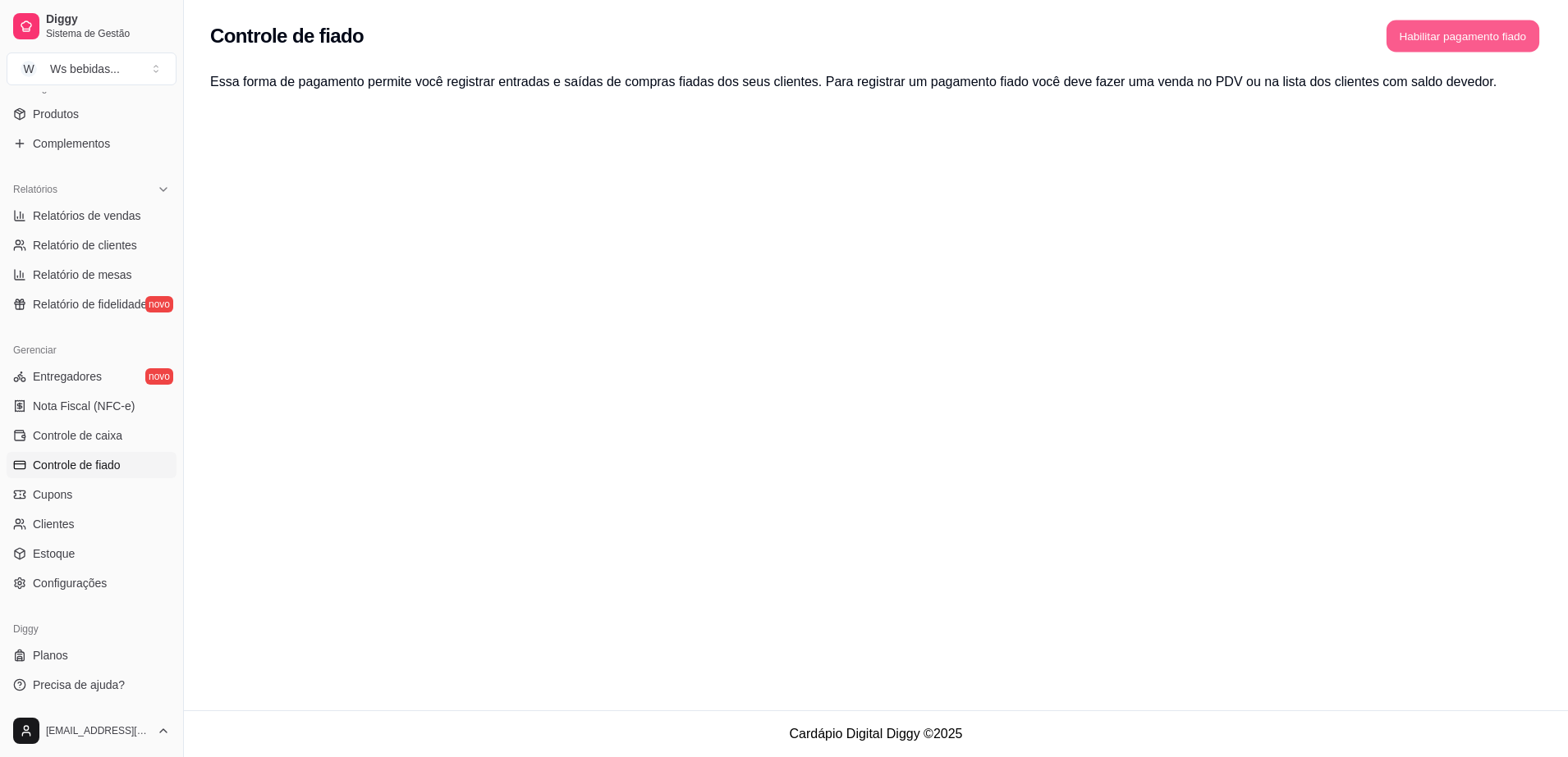
click at [1428, 37] on button "Habilitar pagamento fiado" at bounding box center [1462, 36] width 153 height 32
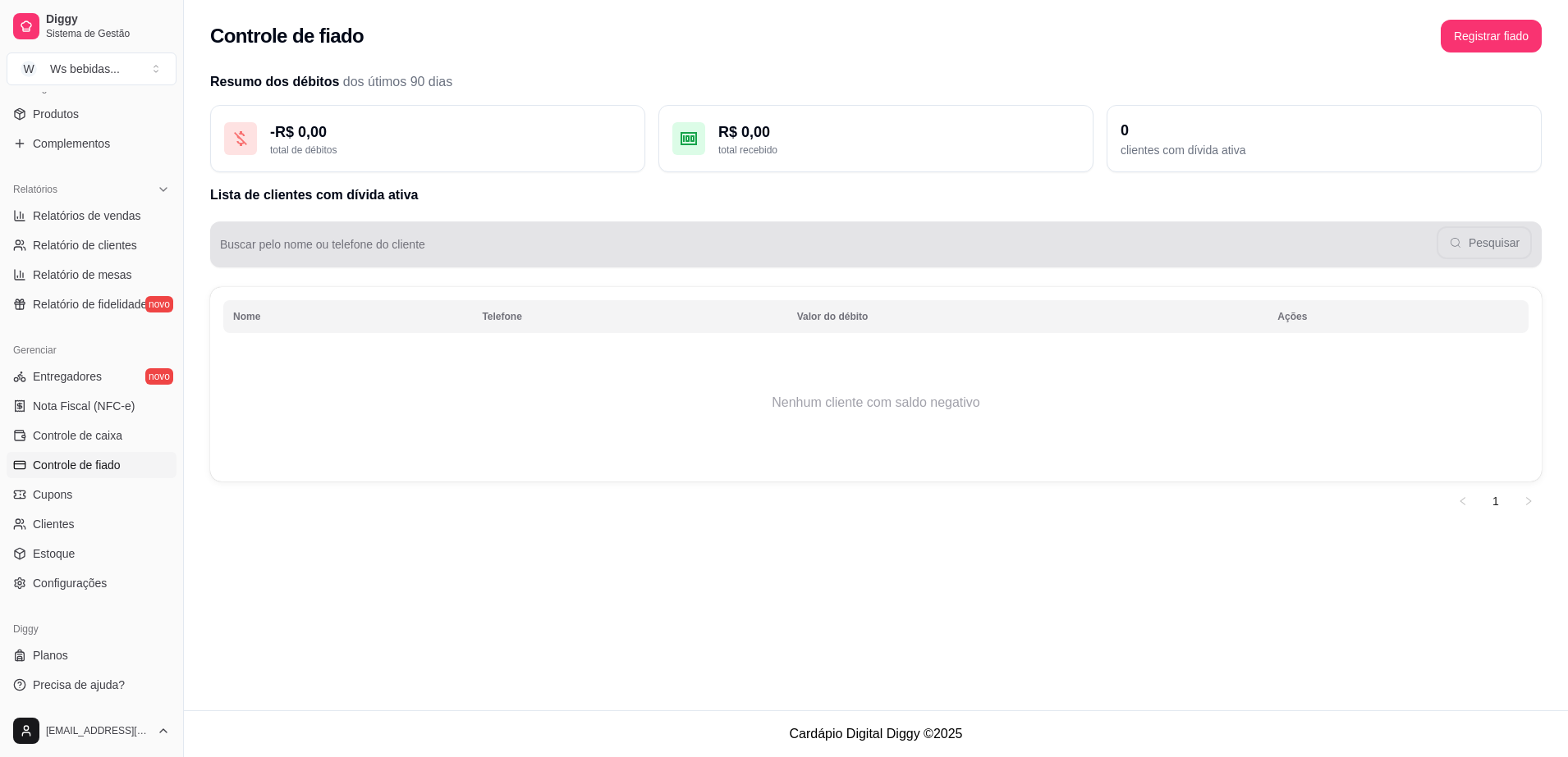
click at [479, 238] on div "Pesquisar" at bounding box center [875, 244] width 1312 height 33
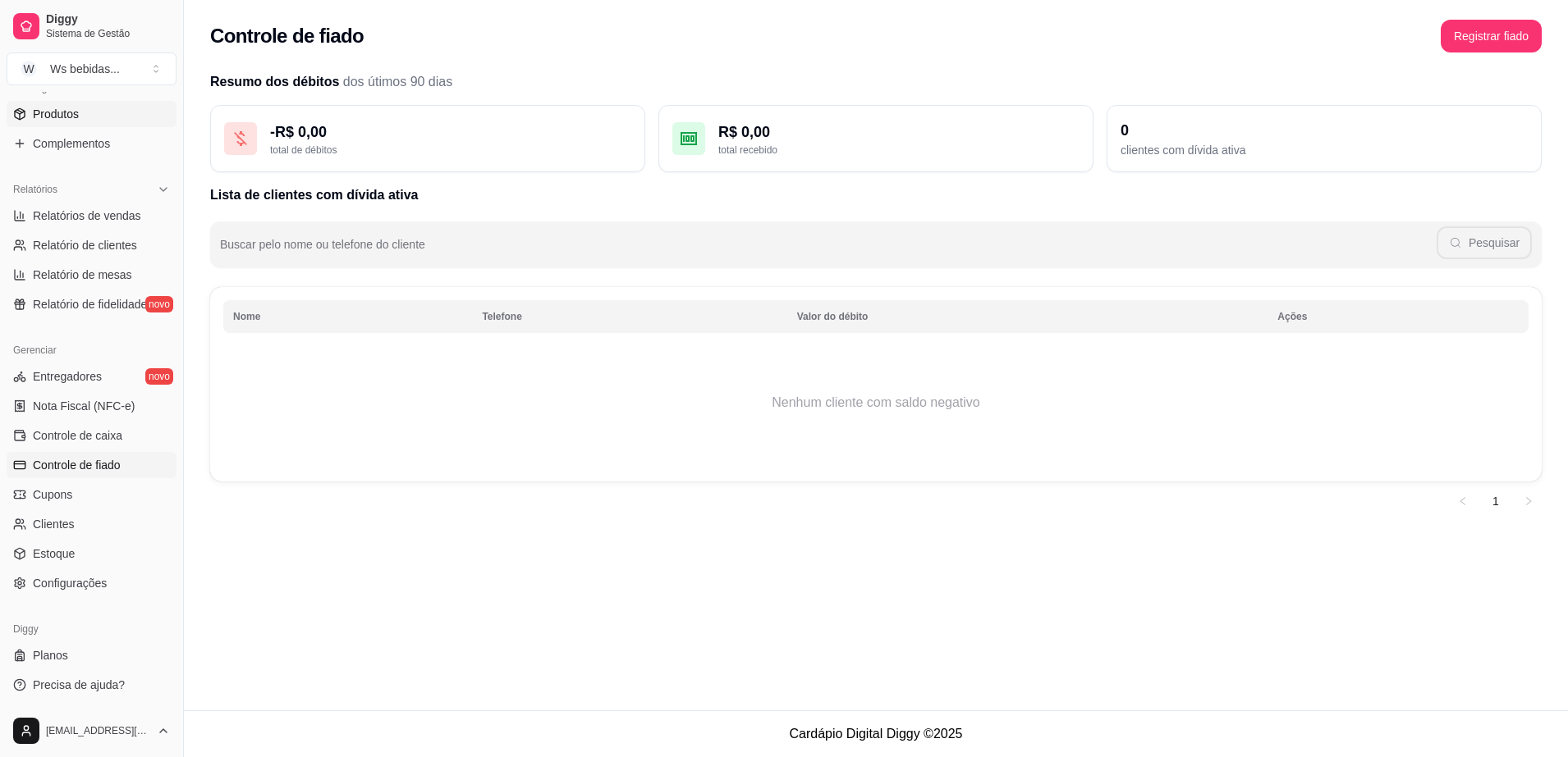
click at [61, 120] on span "Produtos" at bounding box center [56, 113] width 46 height 16
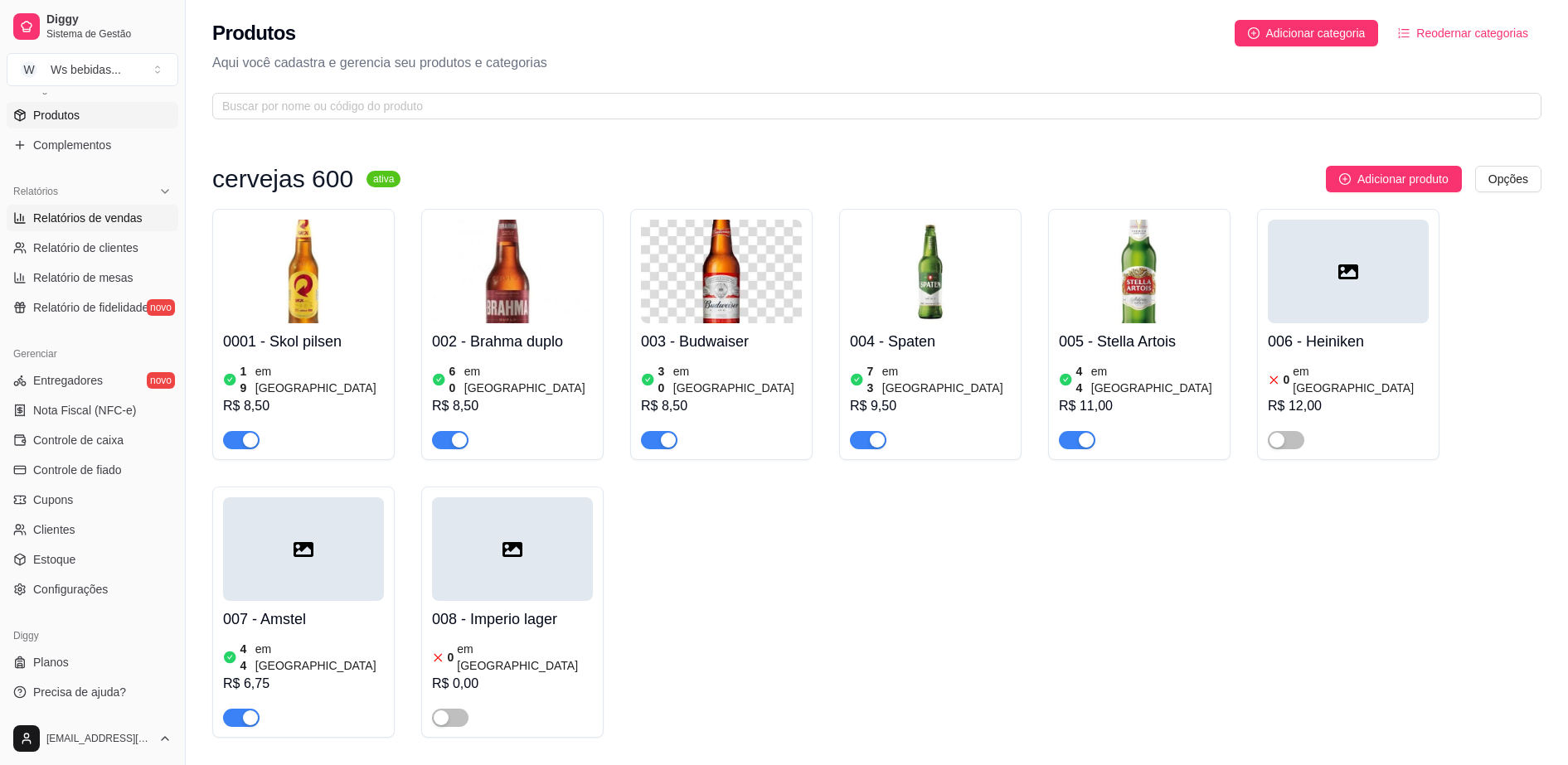
click at [101, 211] on span "Relatórios de vendas" at bounding box center [88, 217] width 109 height 16
select select "ALL"
select select "0"
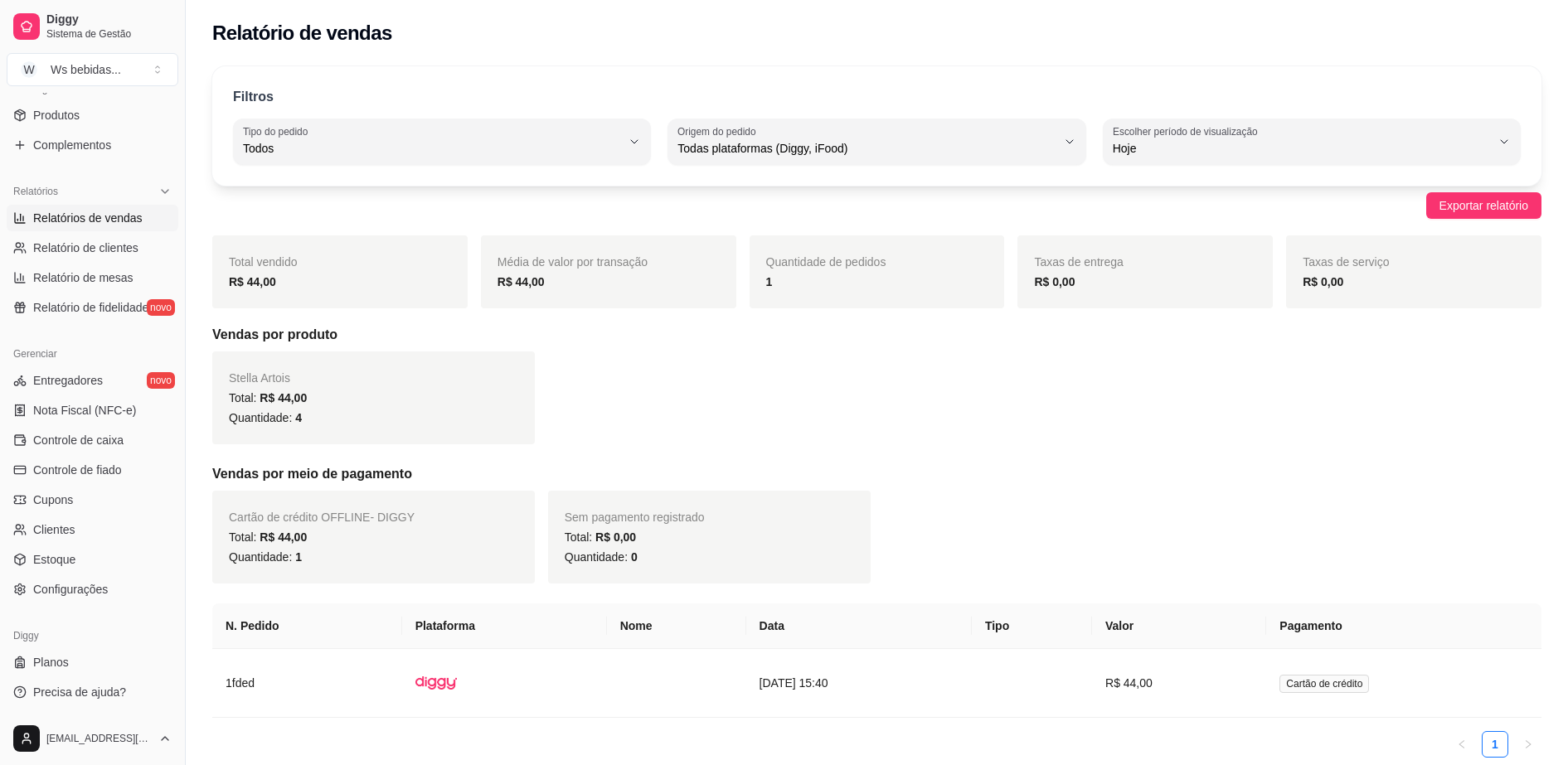
click at [101, 225] on span "Relatórios de vendas" at bounding box center [88, 217] width 109 height 16
click at [105, 247] on span "Relatório de clientes" at bounding box center [86, 248] width 106 height 16
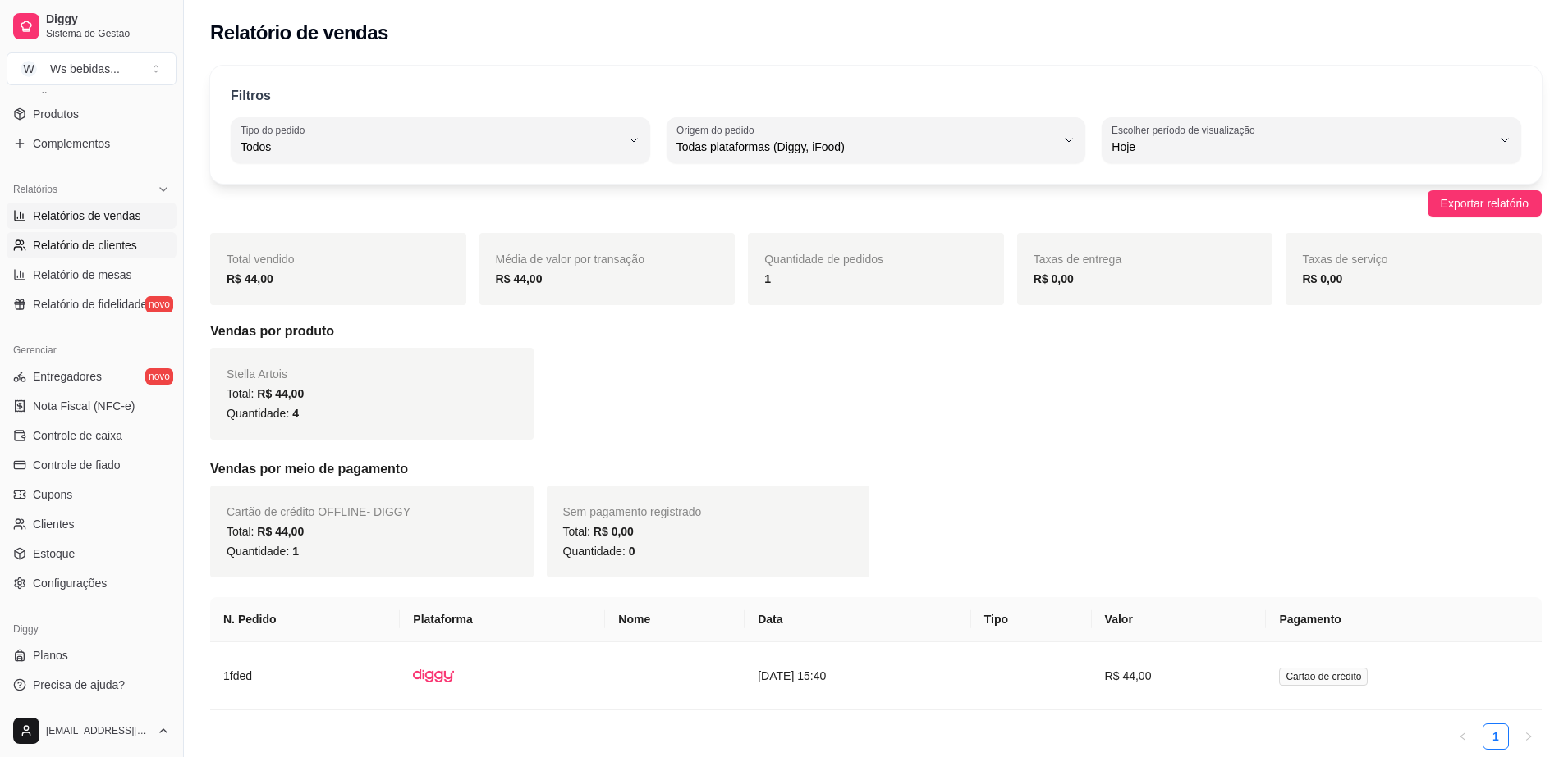
select select "30"
select select "HIGHEST_TOTAL_SPENT_WITH_ORDERS"
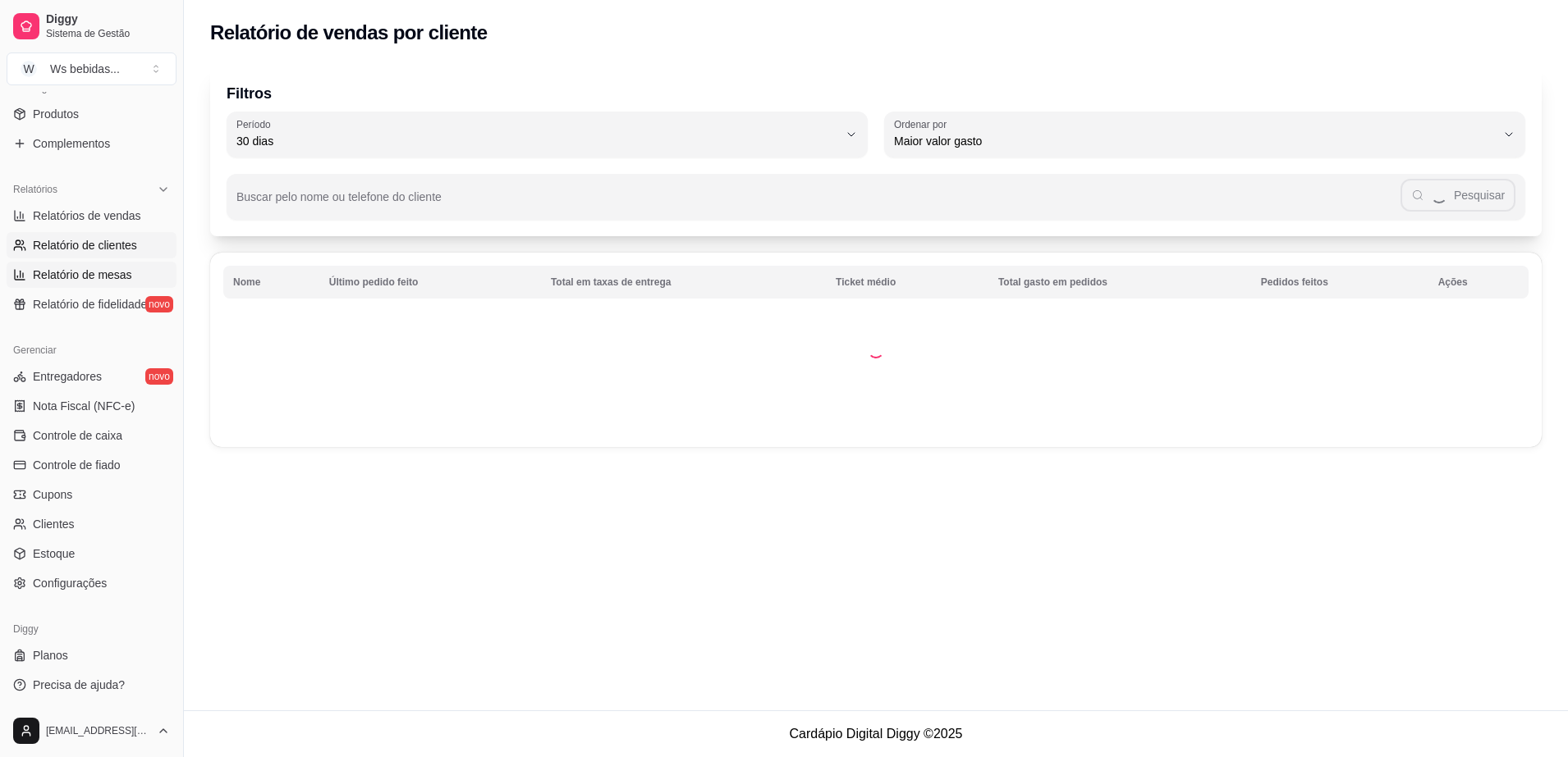
click at [100, 278] on span "Relatório de mesas" at bounding box center [82, 274] width 100 height 16
select select "TOTAL_OF_ORDERS"
select select "7"
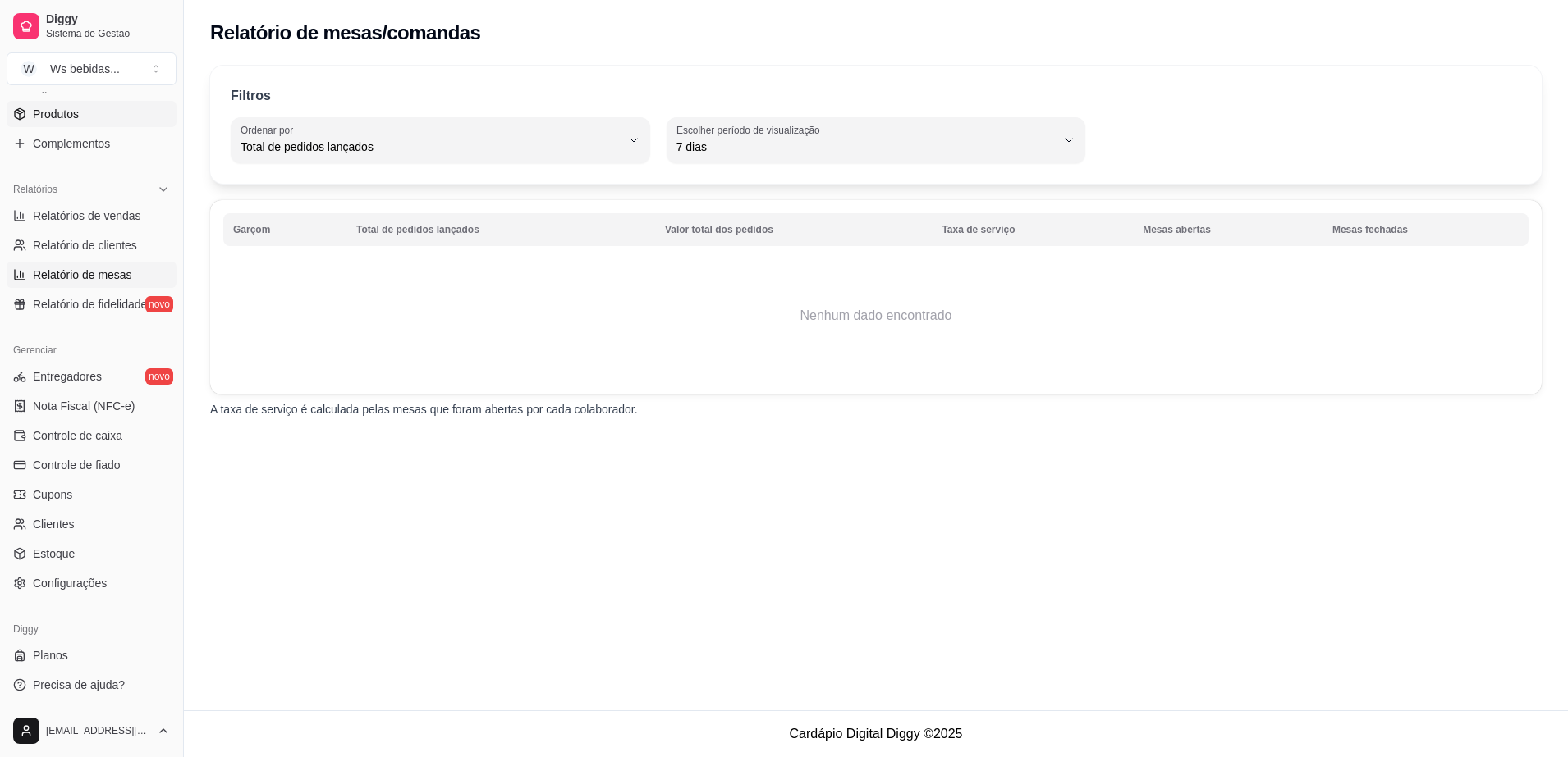
click at [94, 123] on link "Produtos" at bounding box center [92, 114] width 170 height 27
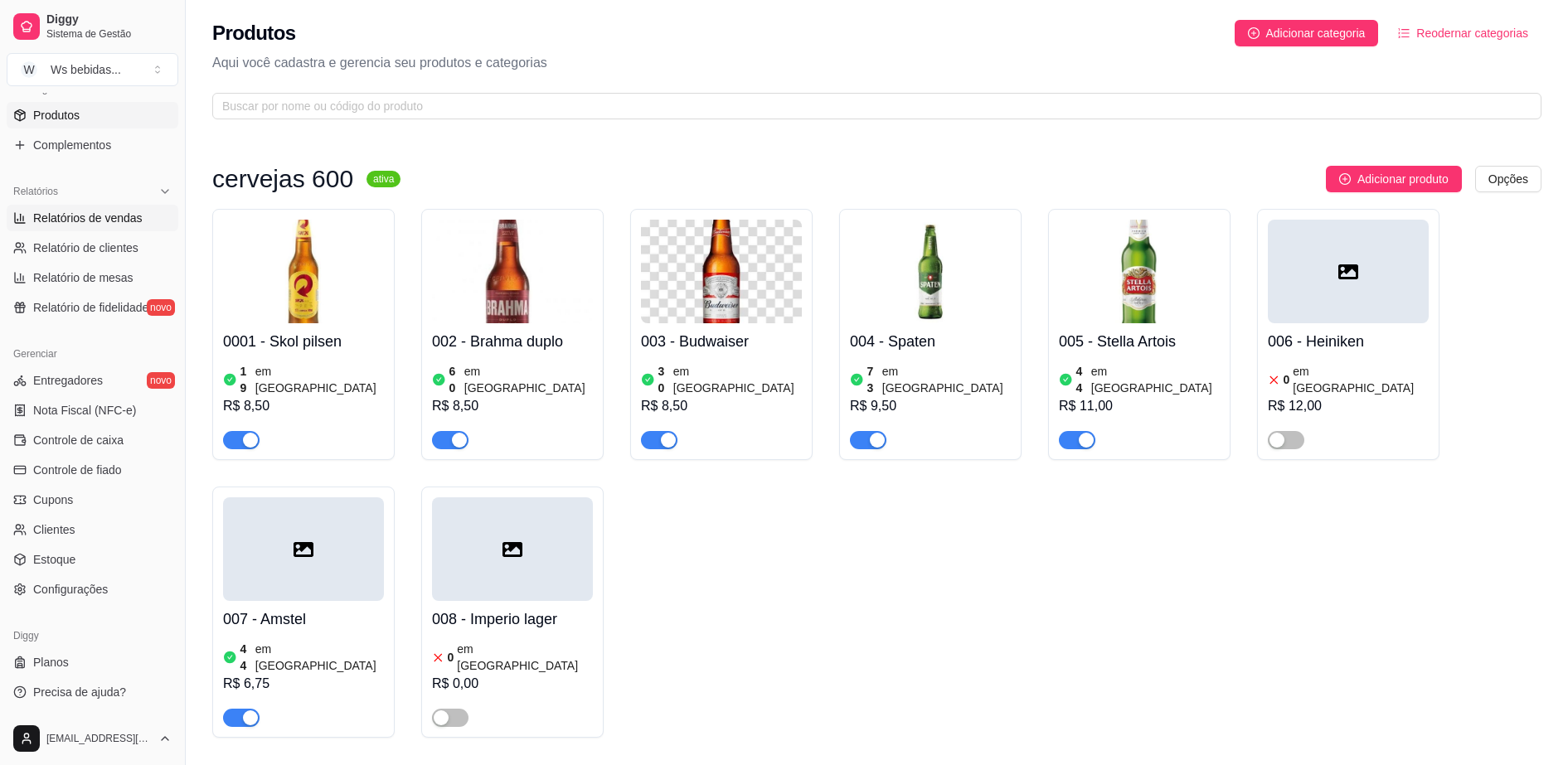
click at [69, 207] on link "Relatórios de vendas" at bounding box center [93, 217] width 172 height 27
select select "ALL"
select select "0"
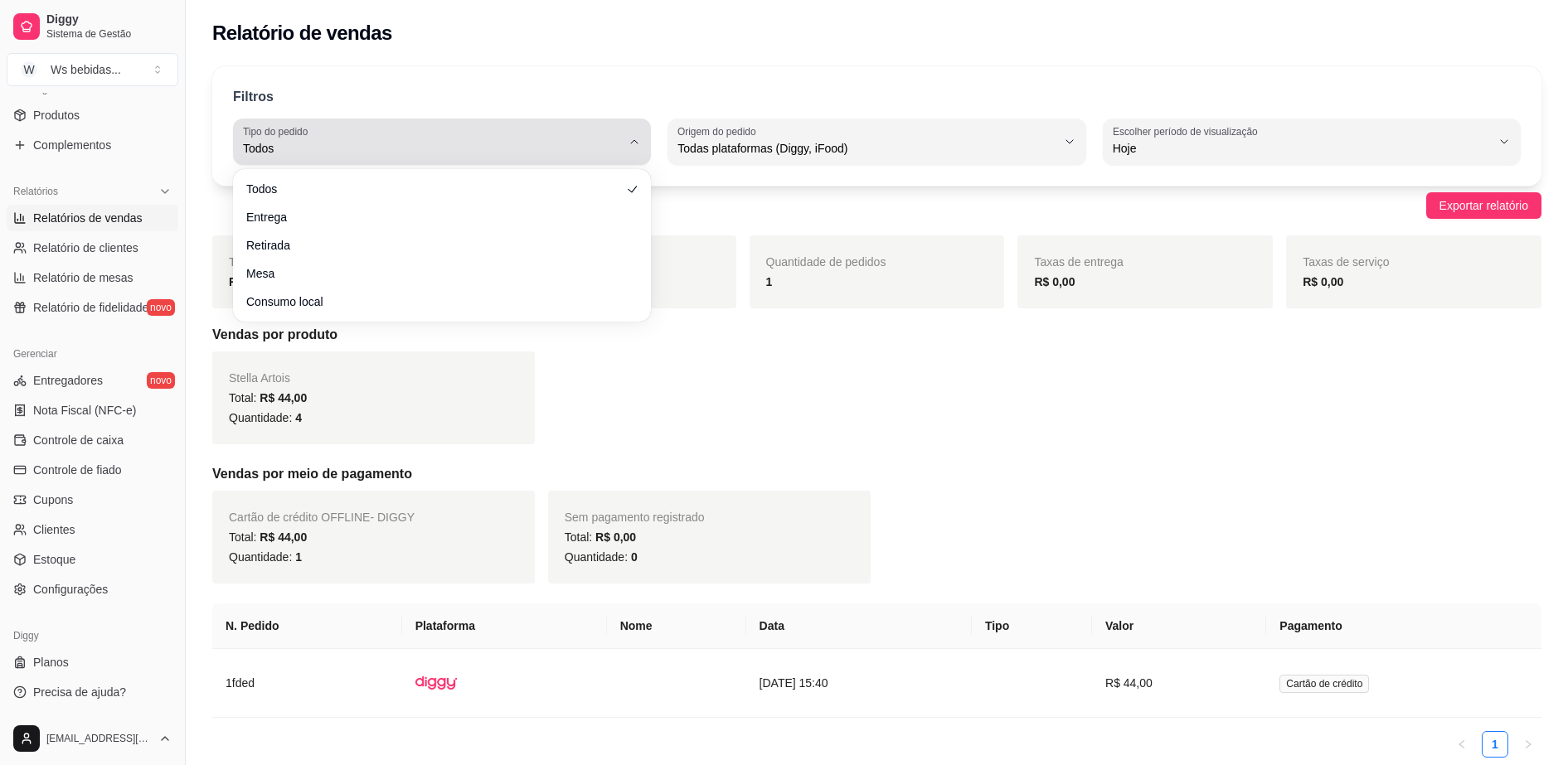
click at [396, 141] on span "Todos" at bounding box center [432, 148] width 378 height 16
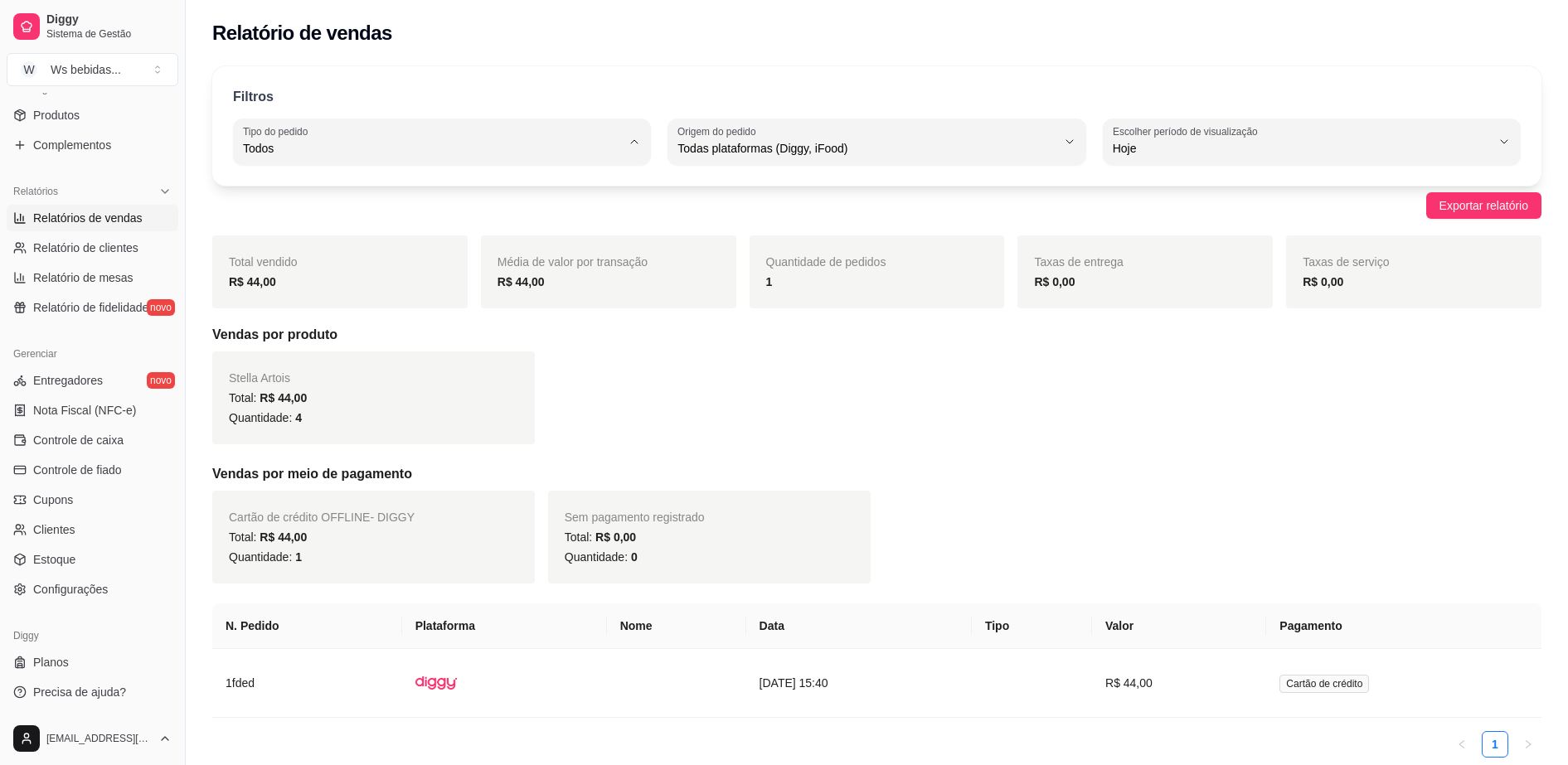
click at [348, 245] on span "Retirada" at bounding box center [433, 243] width 360 height 16
type input "PICKUP"
select select "PICKUP"
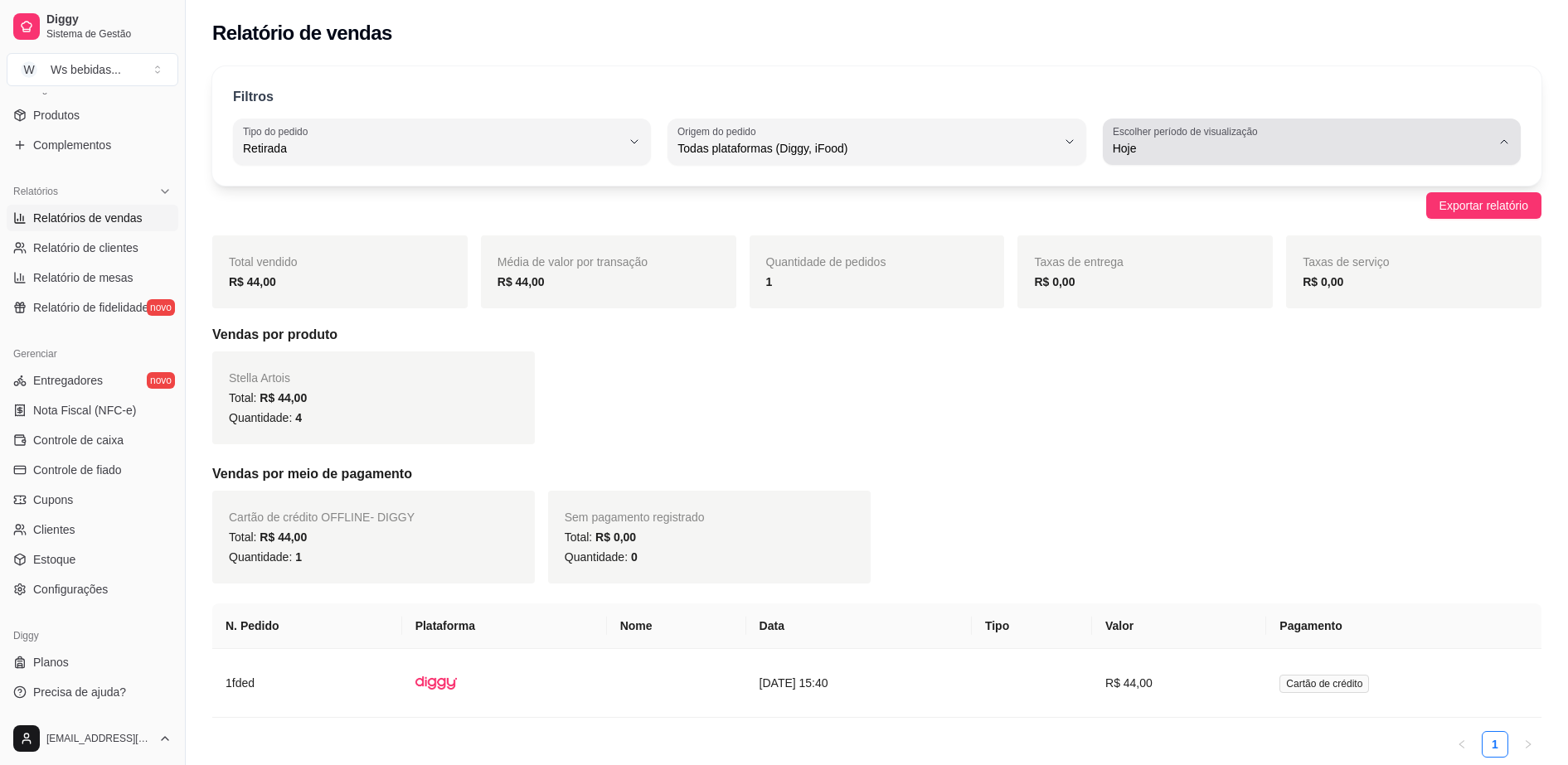
click at [1252, 140] on span "Hoje" at bounding box center [1302, 148] width 378 height 16
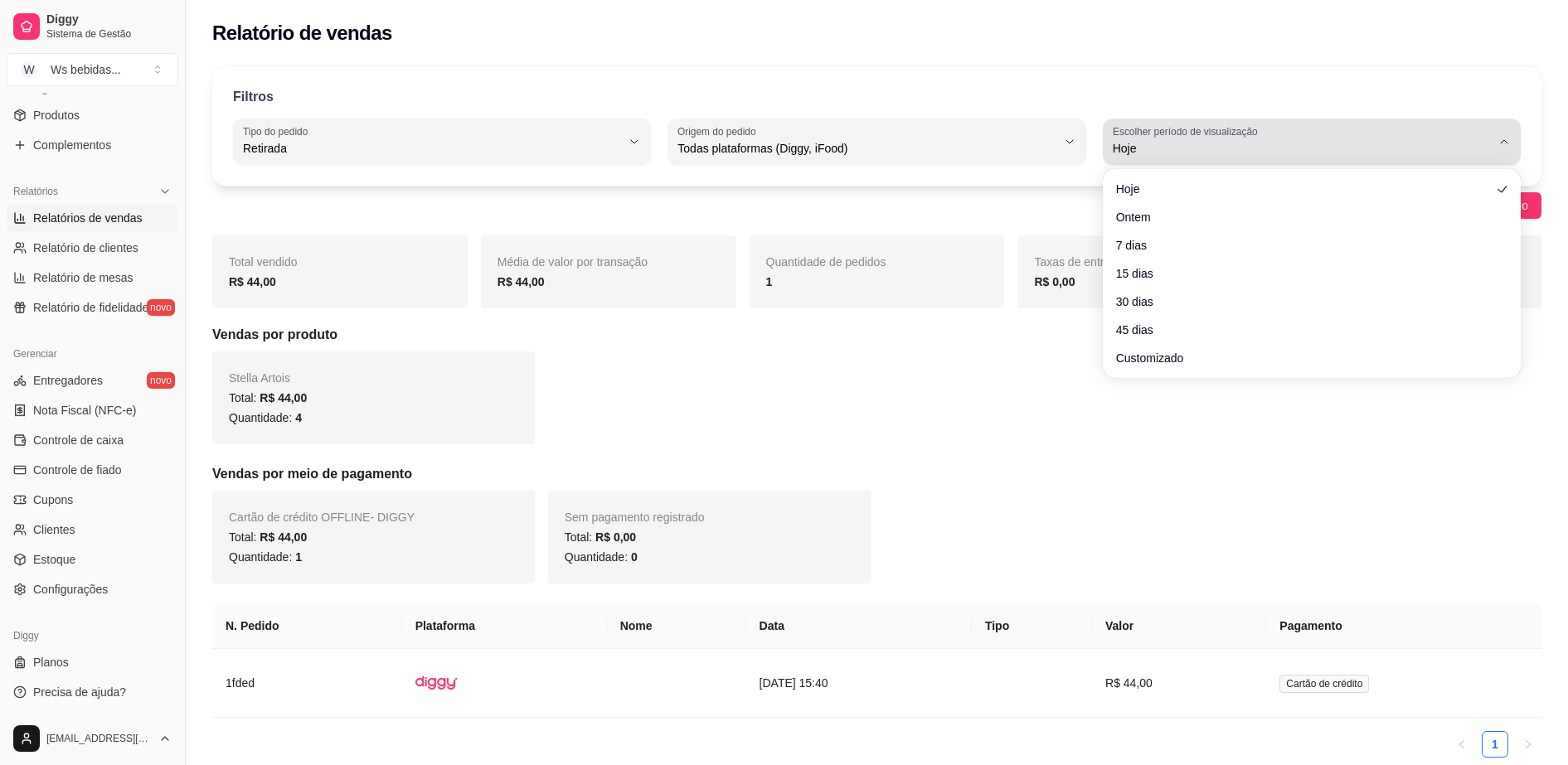
click at [1252, 140] on span "Hoje" at bounding box center [1302, 148] width 378 height 16
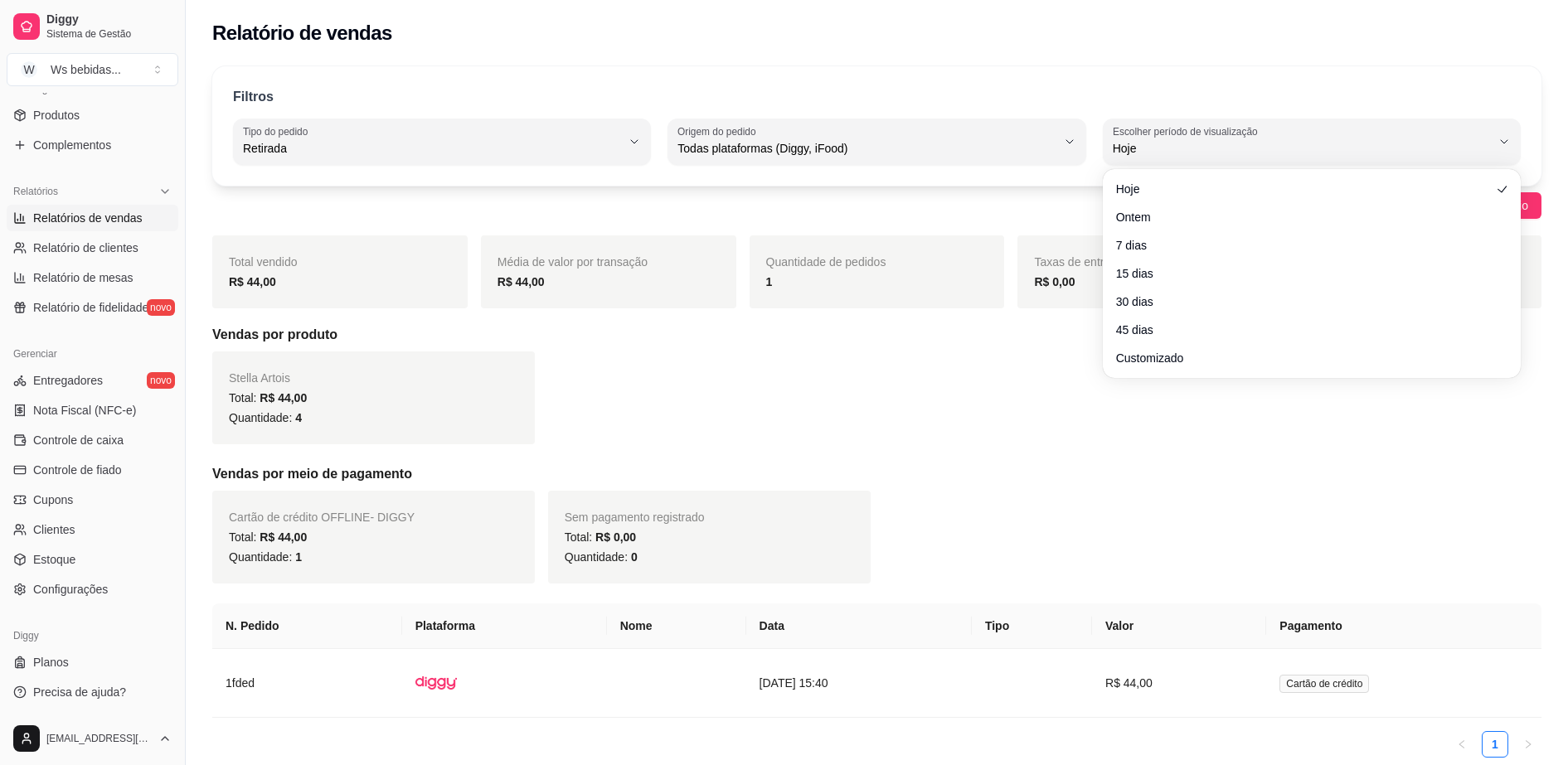
click at [301, 287] on div "R$ 44,00" at bounding box center [340, 282] width 222 height 20
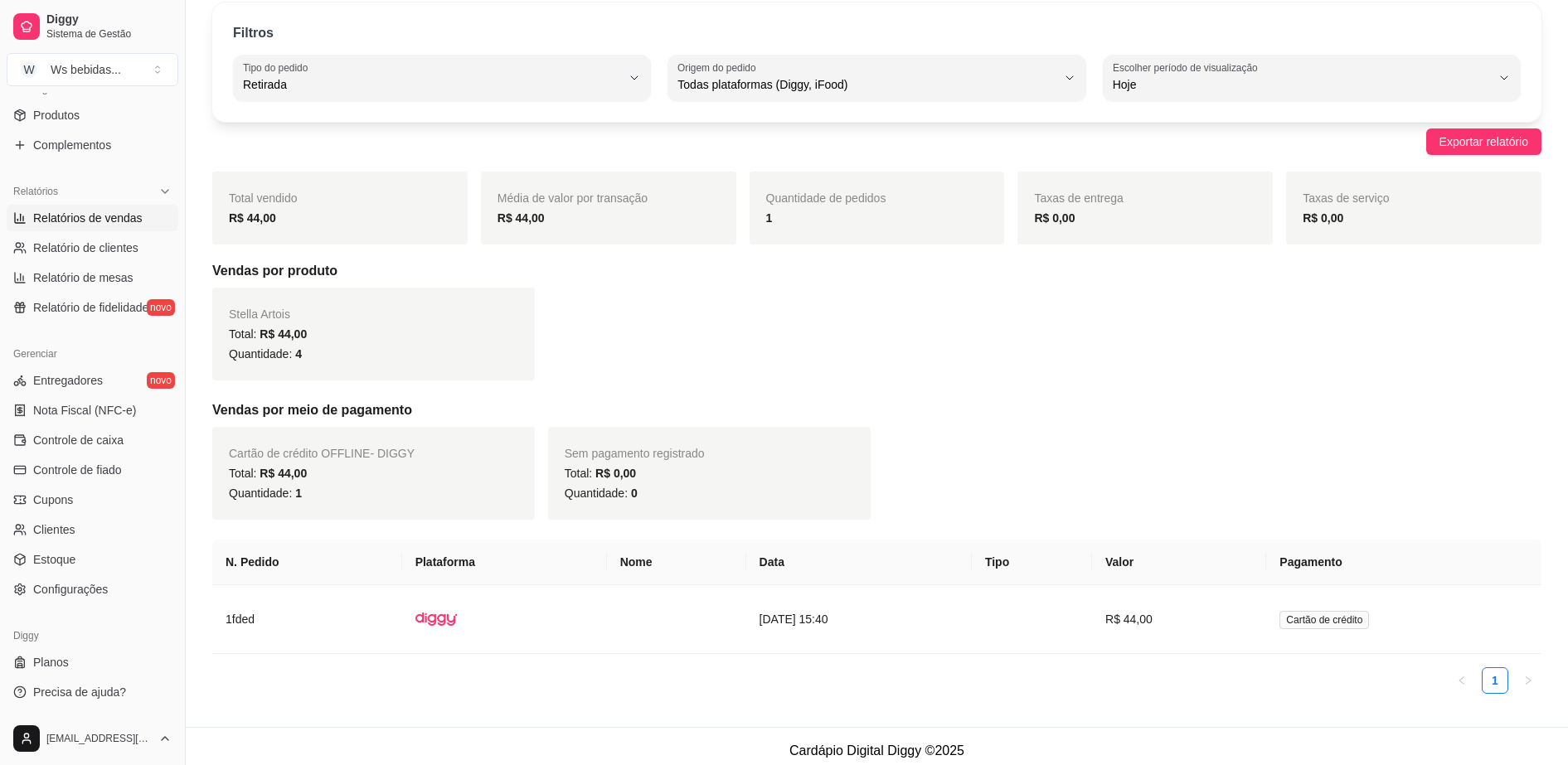
scroll to position [73, 0]
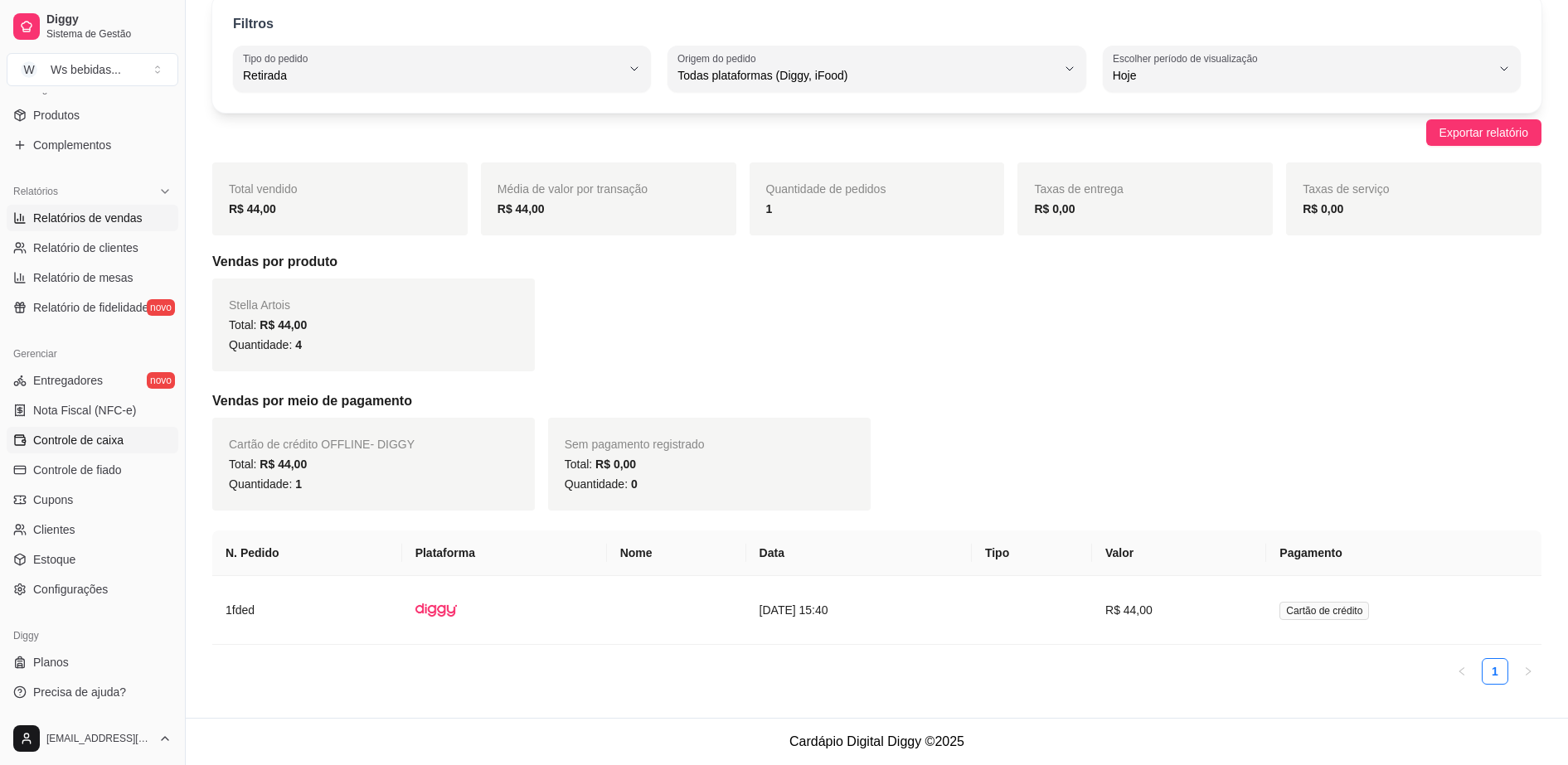
click at [121, 447] on span "Controle de caixa" at bounding box center [78, 440] width 90 height 16
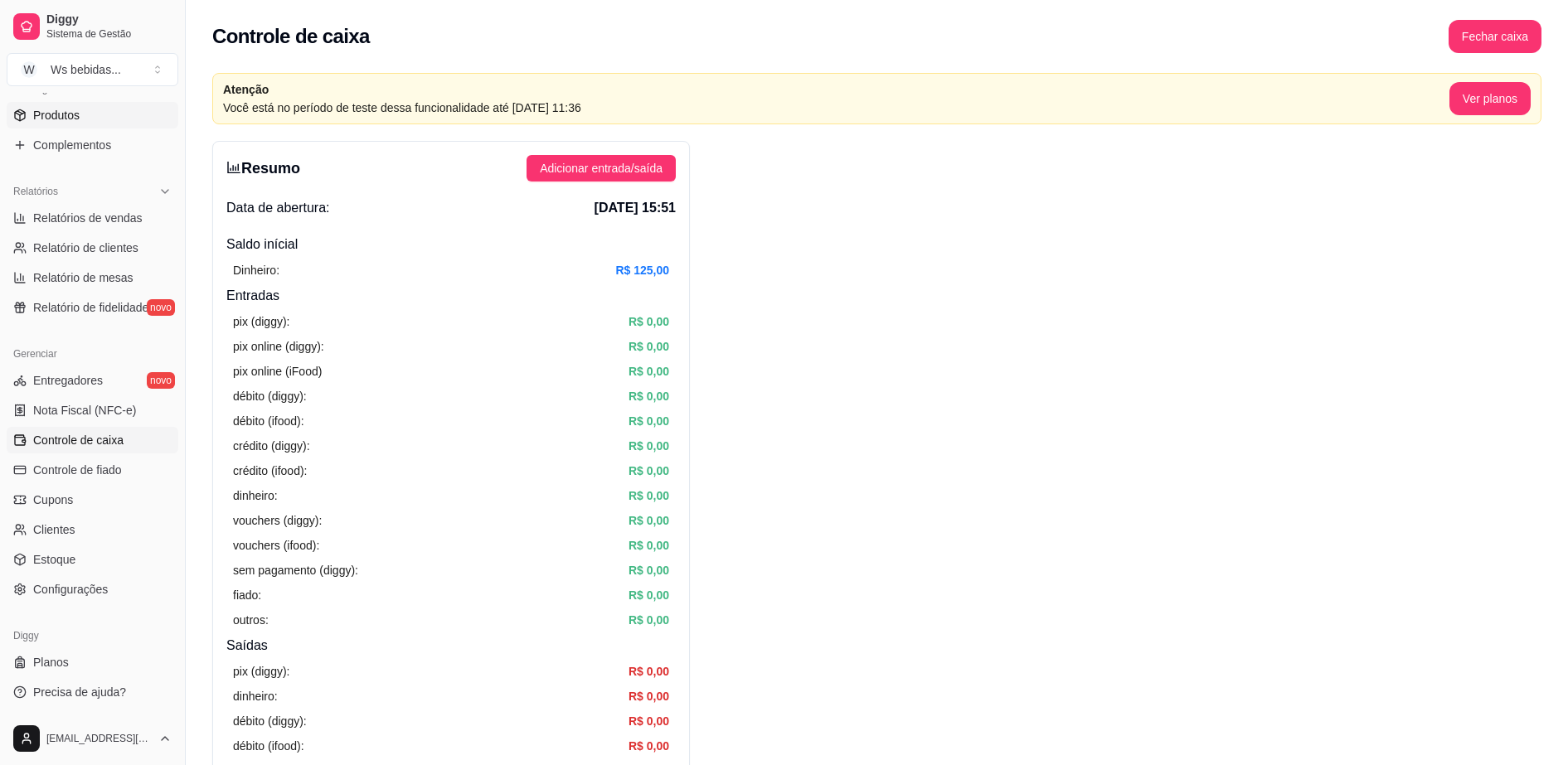
click at [42, 108] on span "Produtos" at bounding box center [56, 114] width 47 height 16
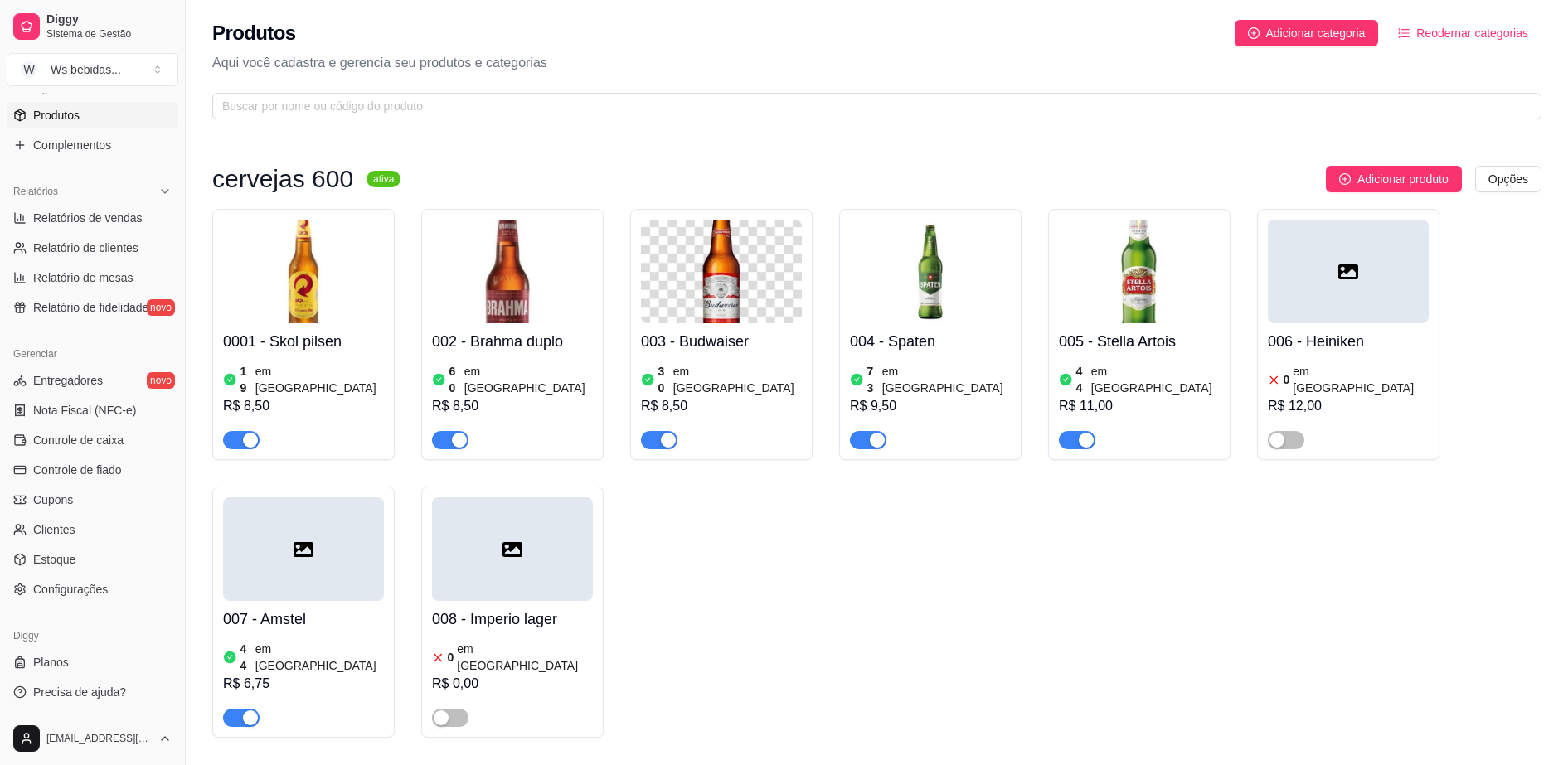
click at [1087, 302] on img at bounding box center [1140, 272] width 161 height 104
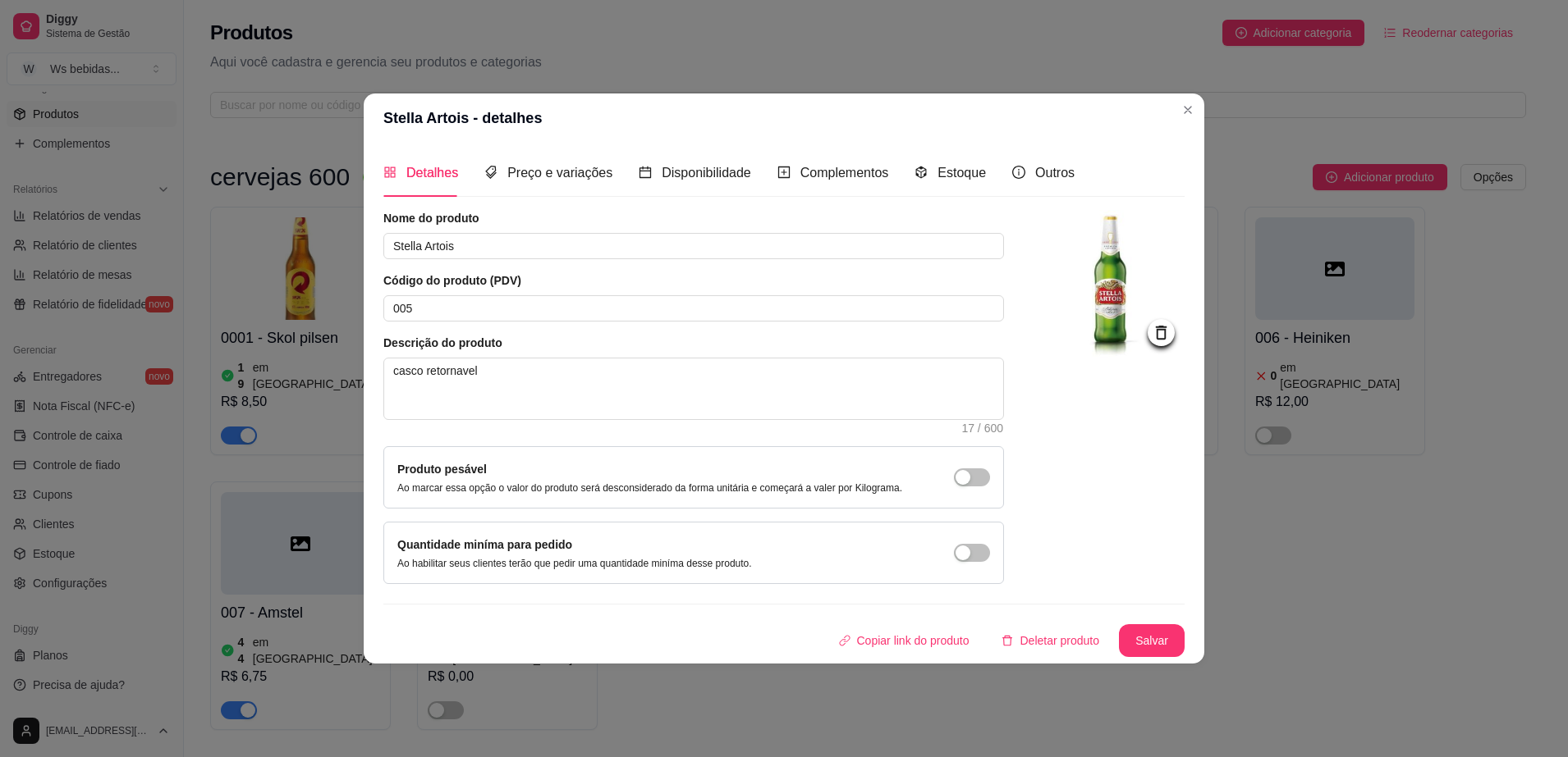
click at [1076, 299] on img at bounding box center [1111, 284] width 148 height 147
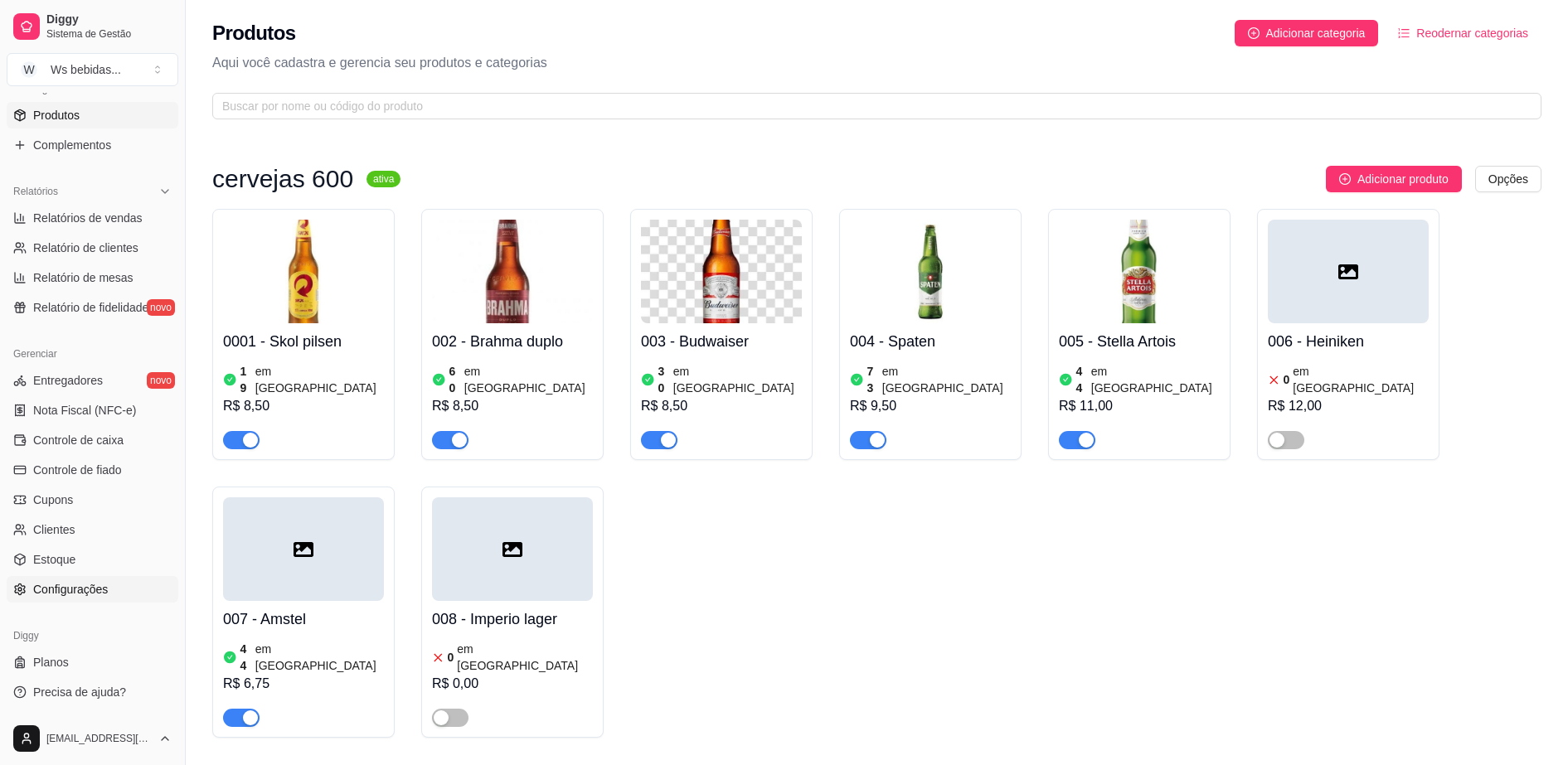
click at [86, 589] on span "Configurações" at bounding box center [70, 589] width 75 height 16
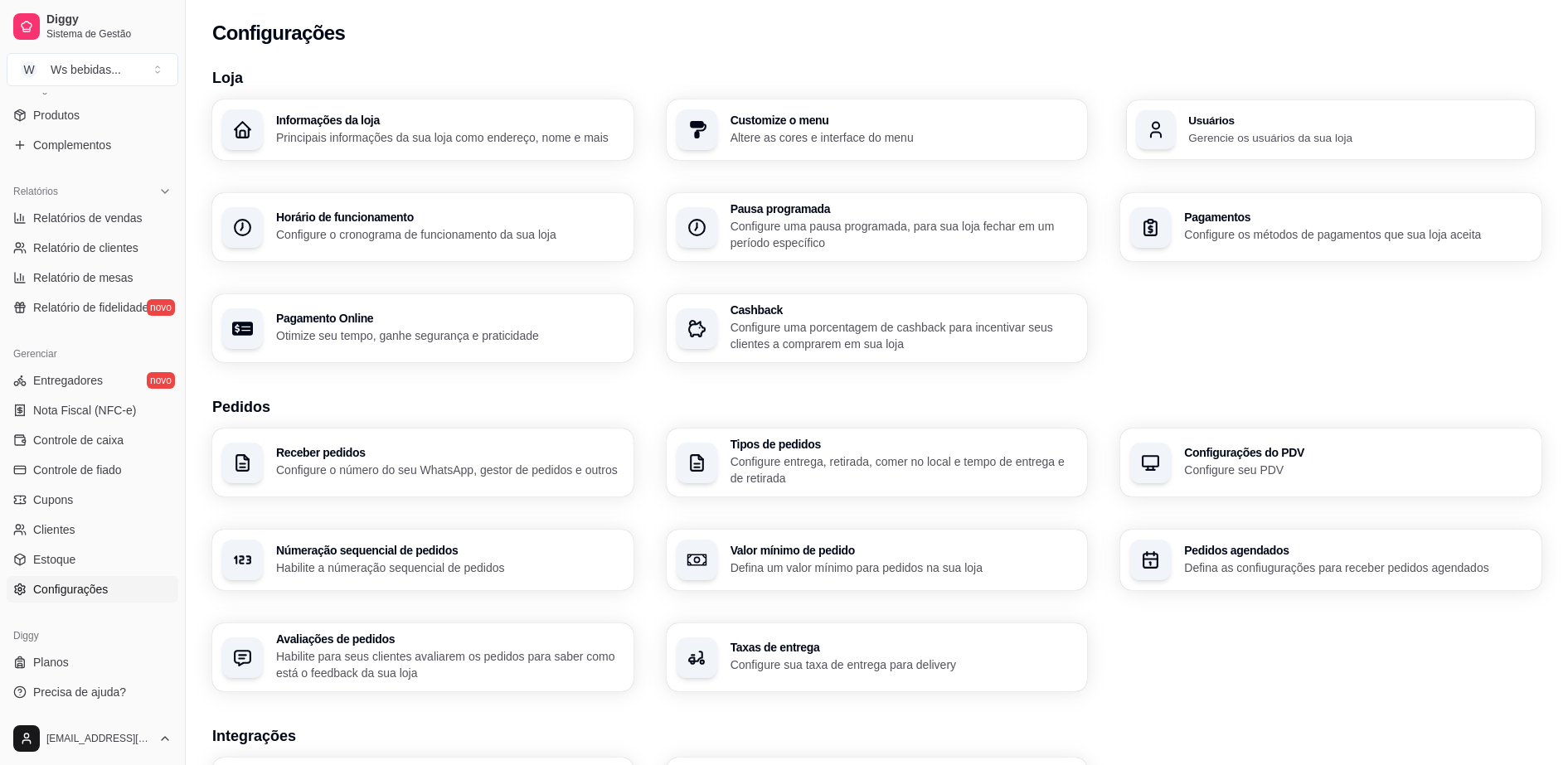
click at [1225, 124] on h3 "Usuários" at bounding box center [1357, 120] width 336 height 11
click at [130, 112] on link "Produtos" at bounding box center [93, 115] width 172 height 27
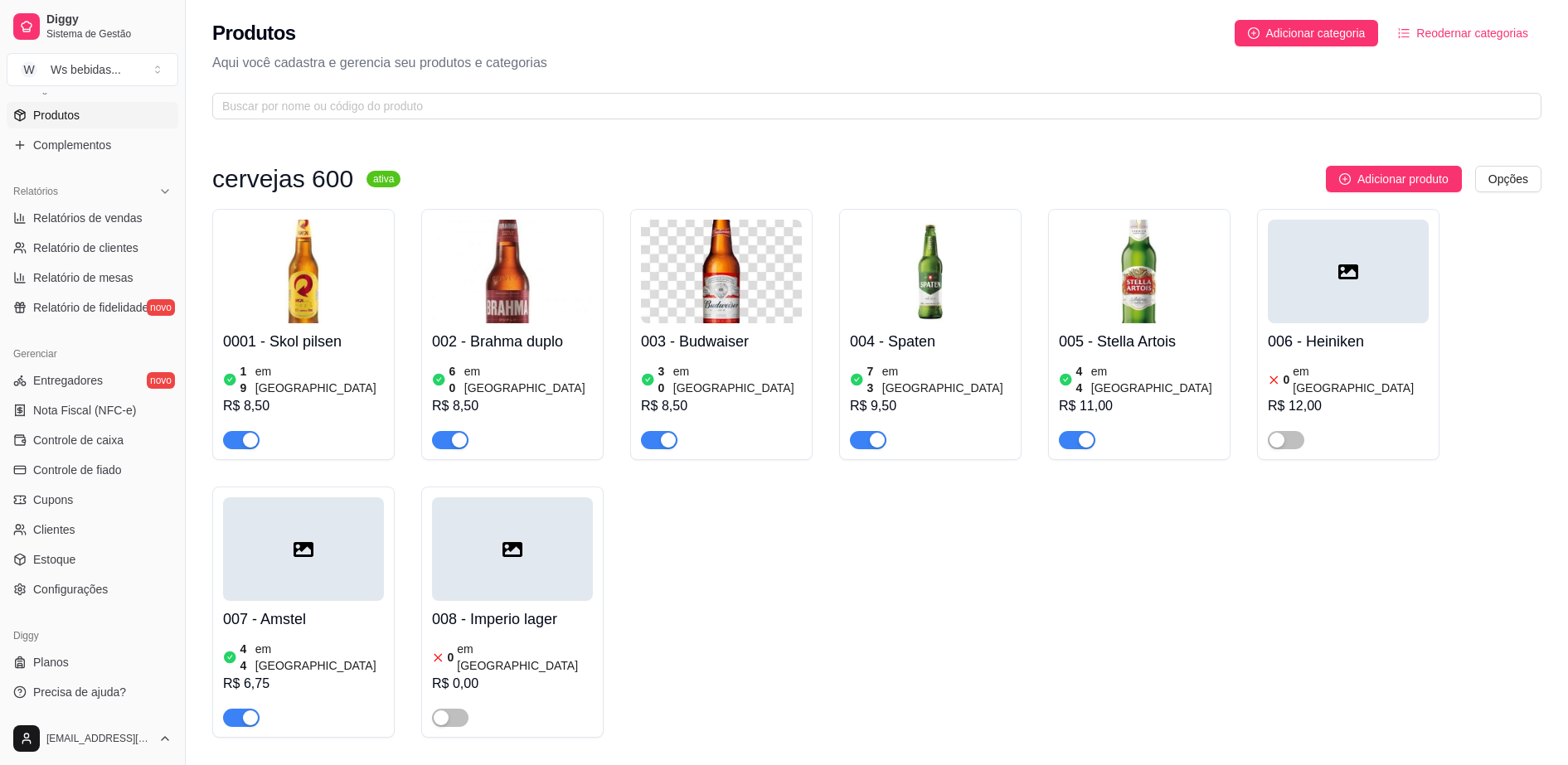
click at [319, 303] on img at bounding box center [303, 272] width 161 height 104
click at [105, 206] on link "Relatórios de vendas" at bounding box center [93, 217] width 172 height 27
select select "ALL"
select select "0"
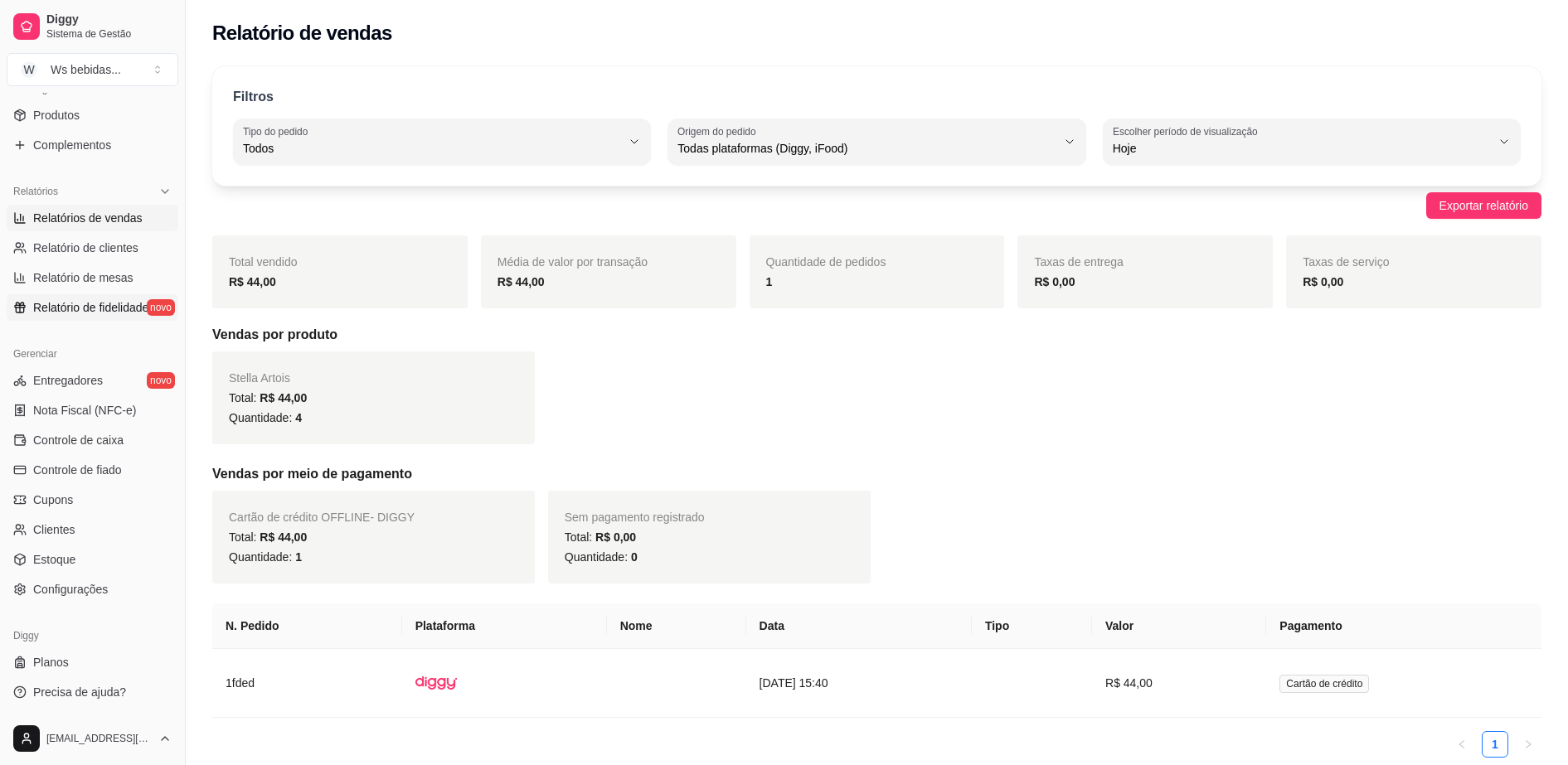
click at [77, 317] on link "Relatório de fidelidade novo" at bounding box center [93, 308] width 172 height 27
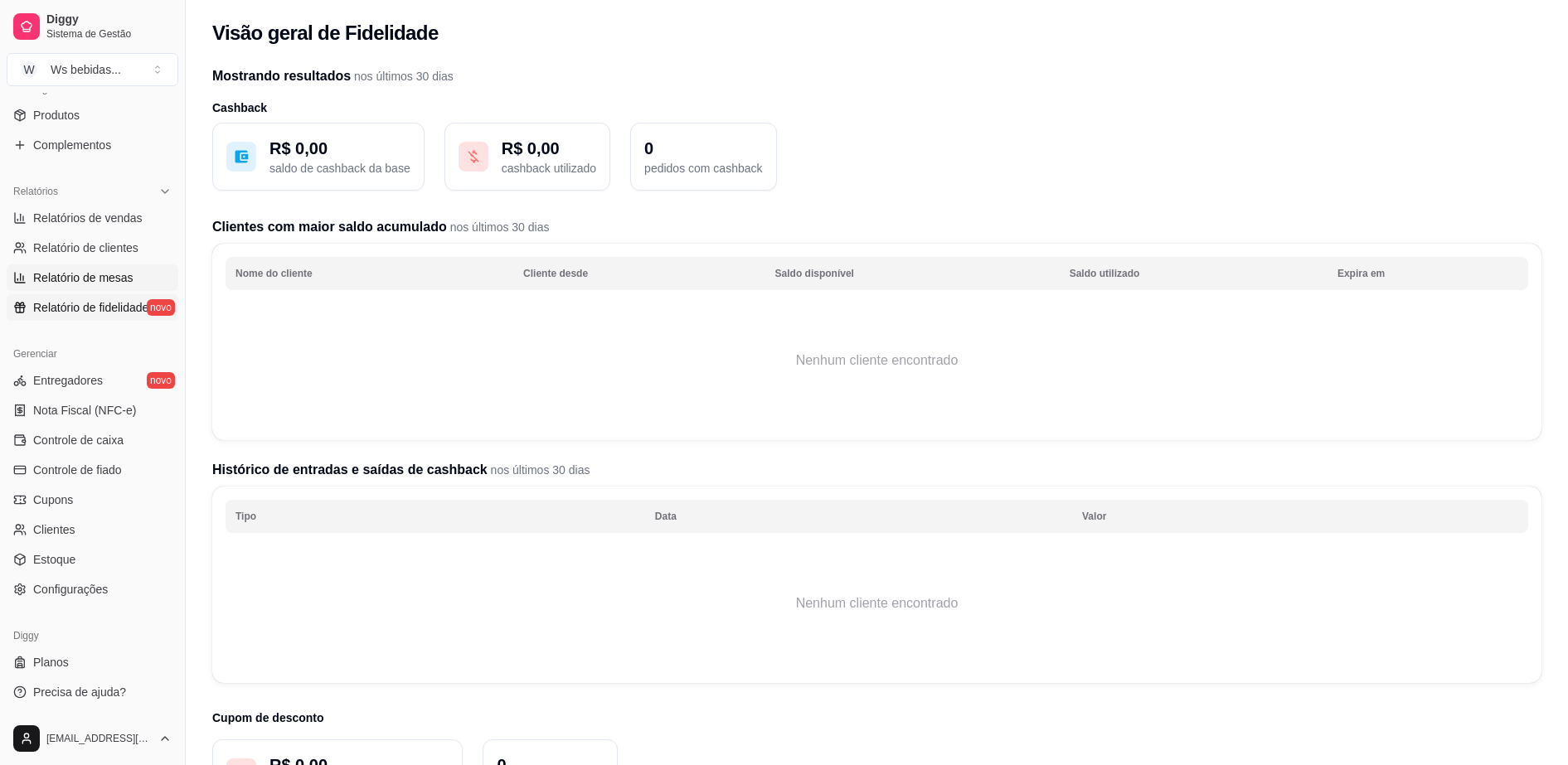
click at [82, 269] on span "Relatório de mesas" at bounding box center [83, 277] width 101 height 16
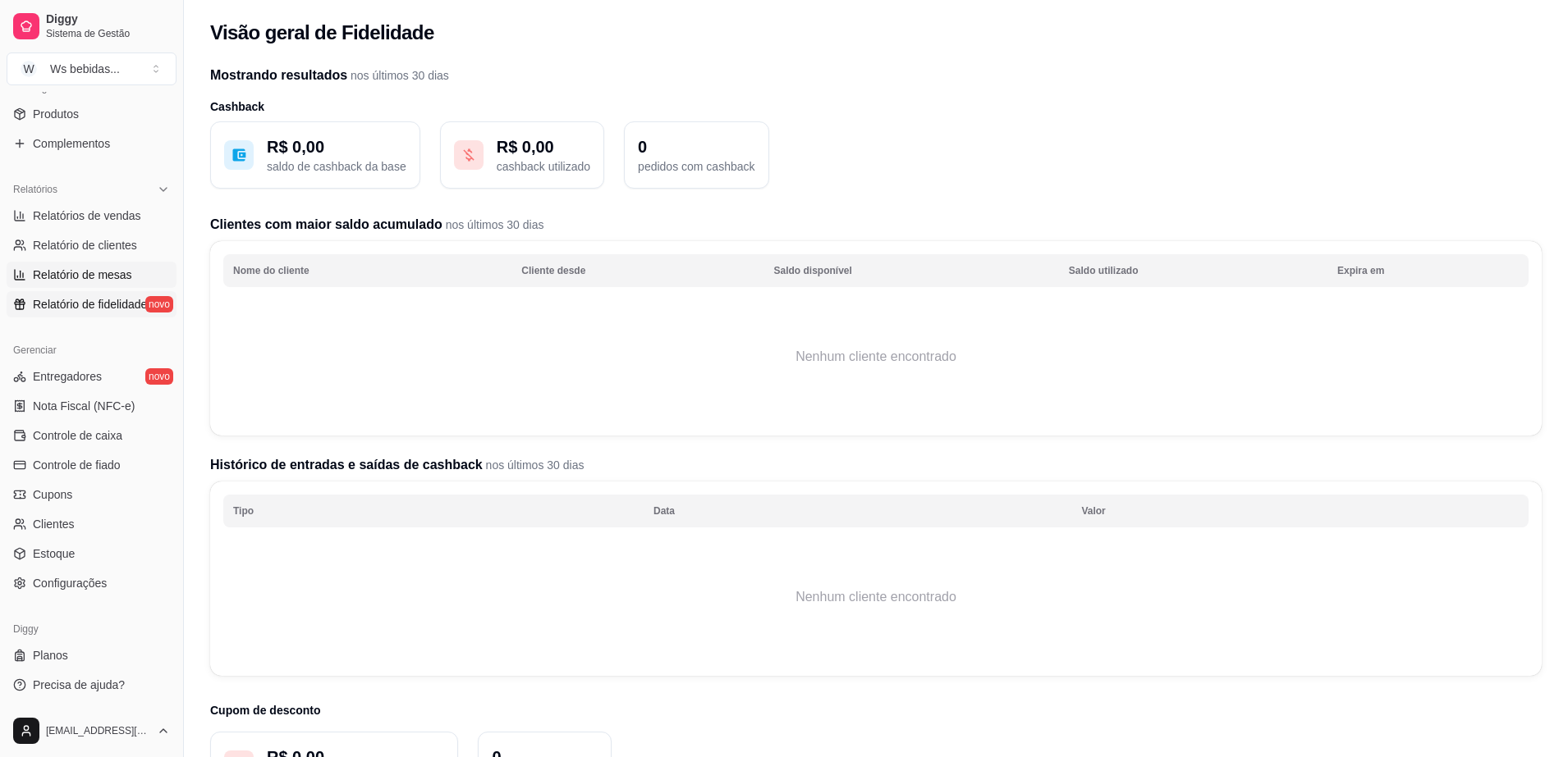
select select "TOTAL_OF_ORDERS"
select select "7"
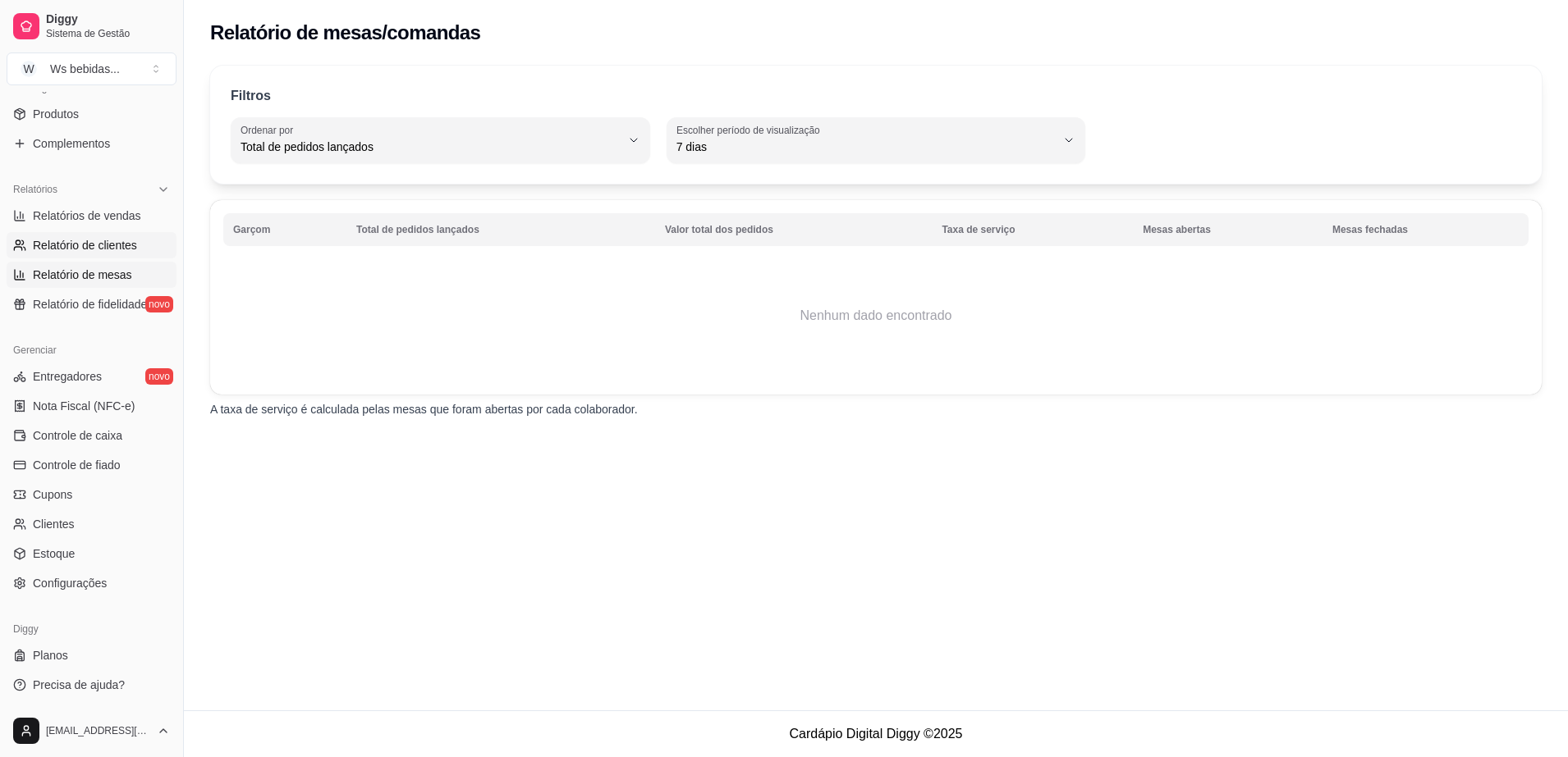
click at [105, 247] on span "Relatório de clientes" at bounding box center [85, 245] width 105 height 16
select select "30"
select select "HIGHEST_TOTAL_SPENT_WITH_ORDERS"
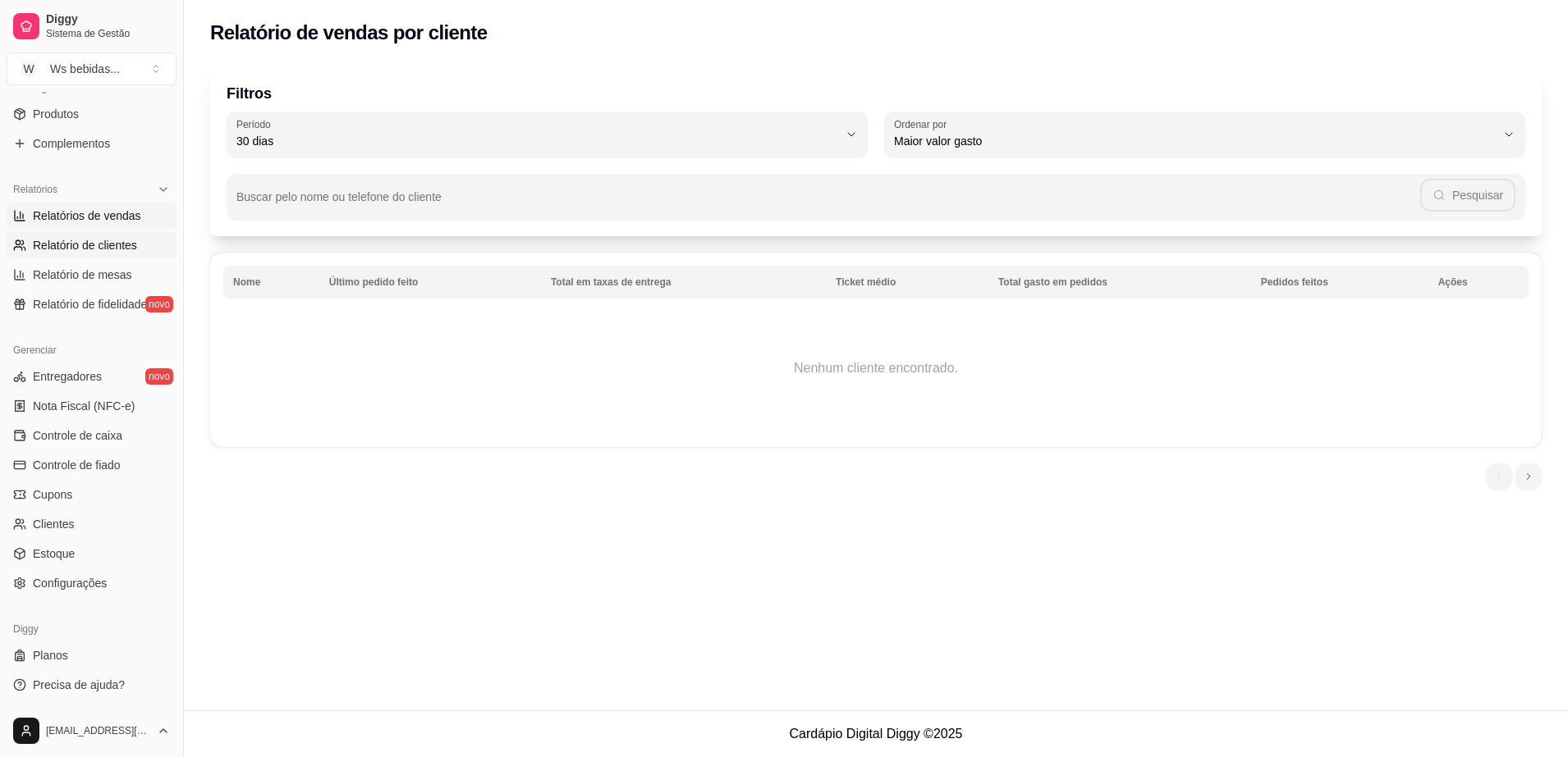
click at [108, 221] on span "Relatórios de vendas" at bounding box center [87, 215] width 108 height 16
select select "ALL"
select select "0"
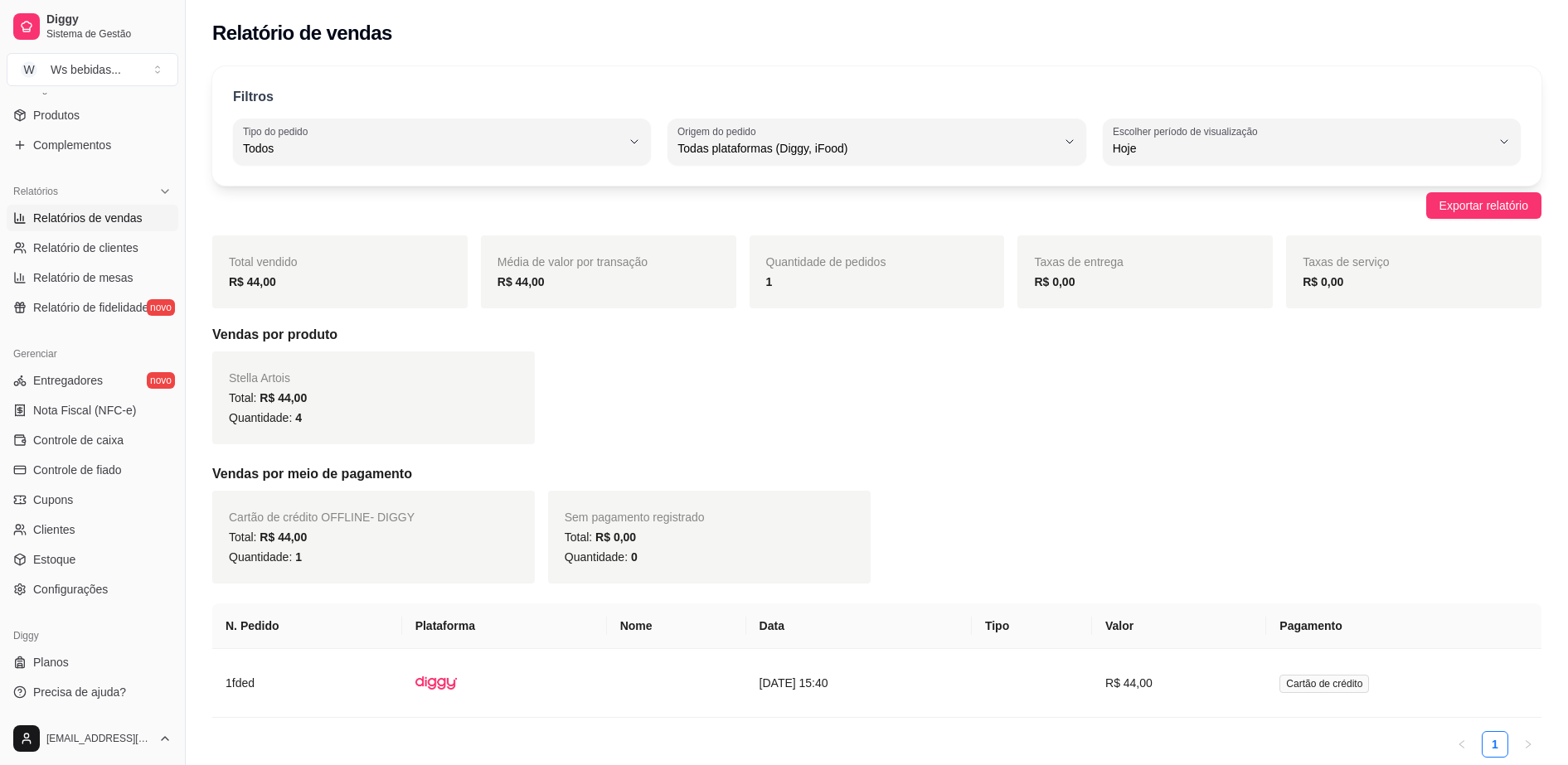
click at [374, 372] on div "Stella Artois Total: R$ 44,00 Quantidade: 4" at bounding box center [374, 398] width 322 height 93
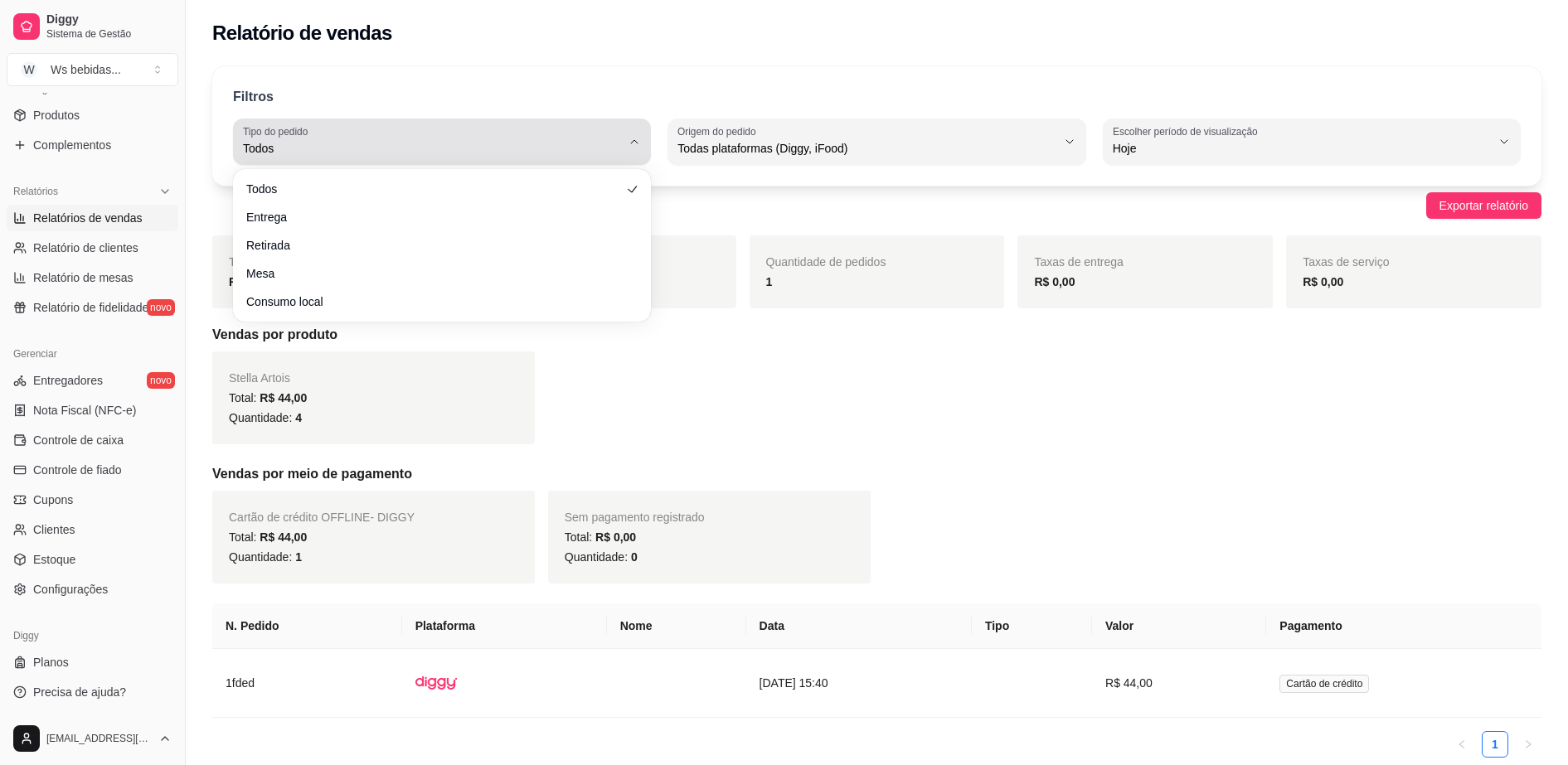
click at [410, 131] on div "Todos" at bounding box center [432, 141] width 378 height 33
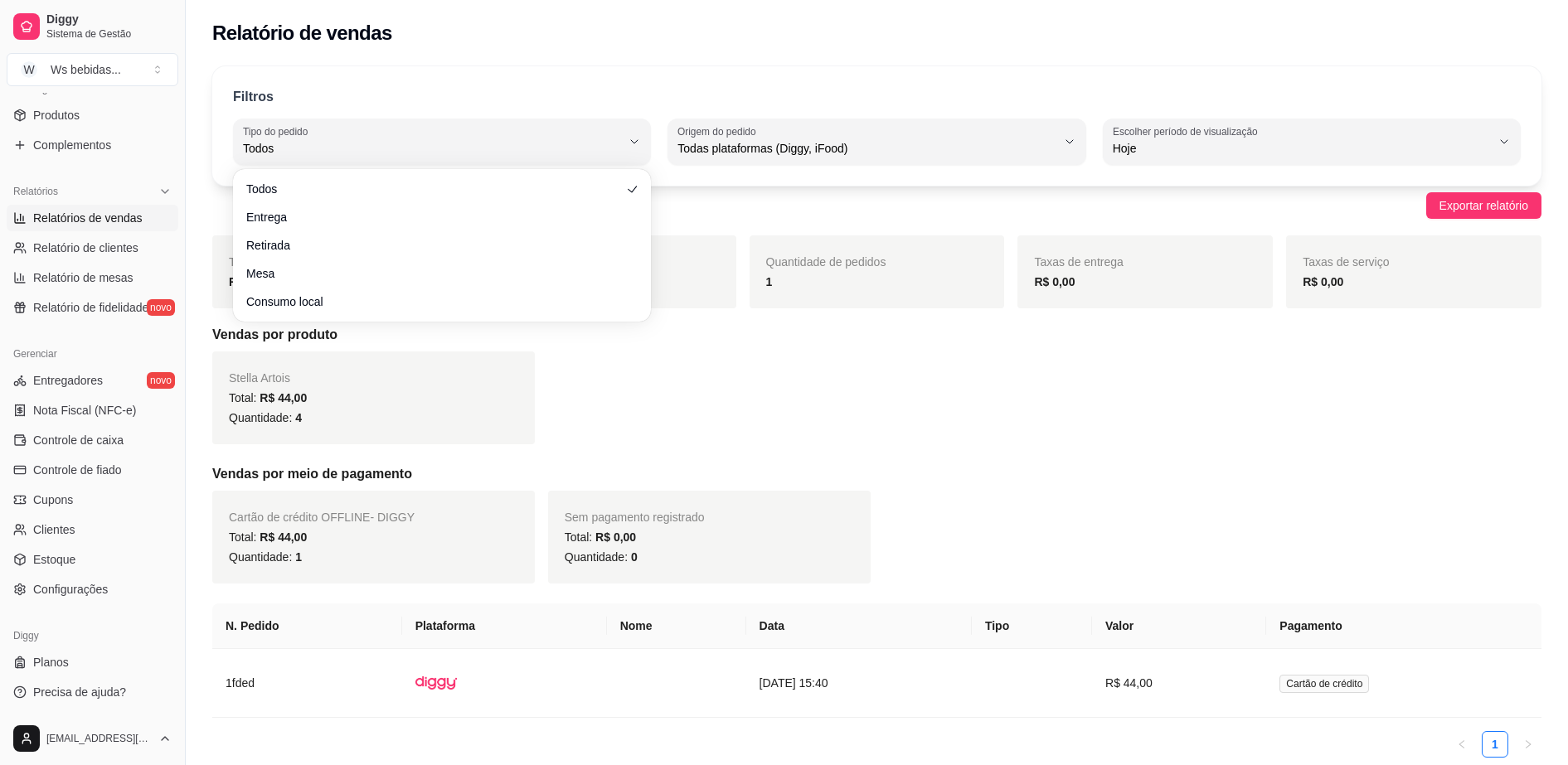
click at [407, 95] on div "Filtros" at bounding box center [877, 97] width 1288 height 22
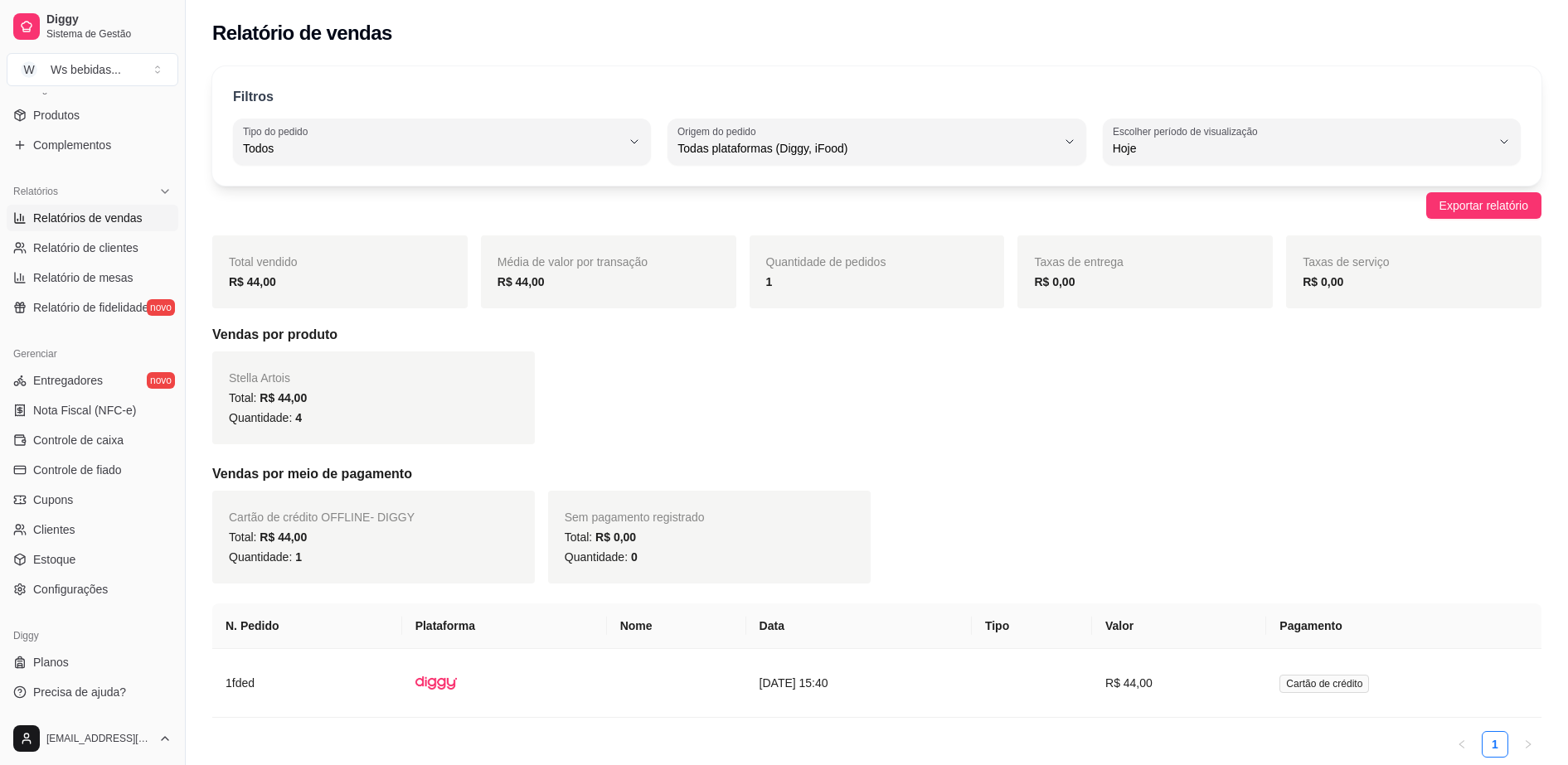
click at [407, 95] on div "Filtros" at bounding box center [877, 97] width 1288 height 22
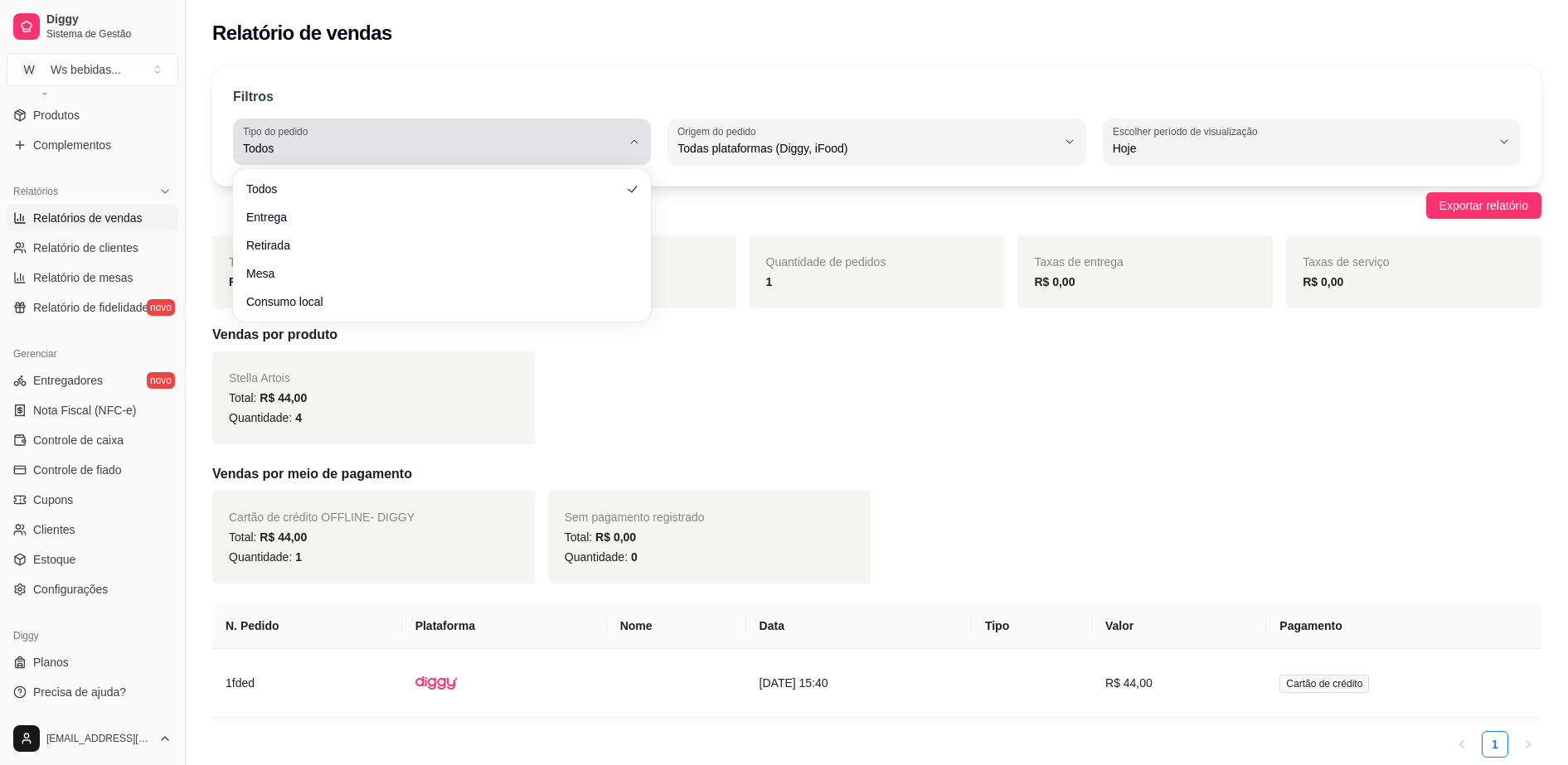
click at [454, 123] on button "Tipo do pedido Todos" at bounding box center [442, 142] width 418 height 47
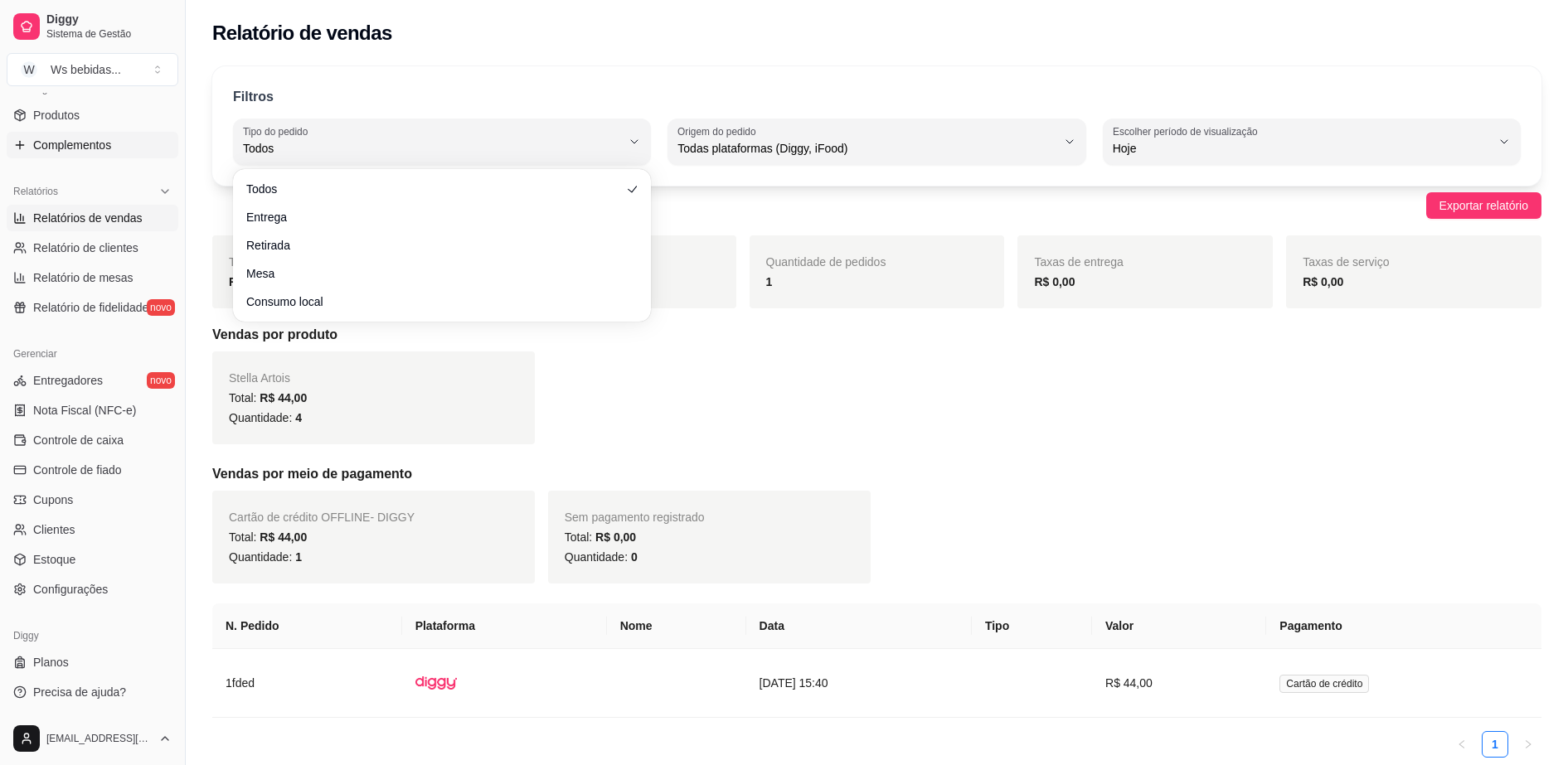
click at [74, 144] on span "Complementos" at bounding box center [72, 145] width 78 height 16
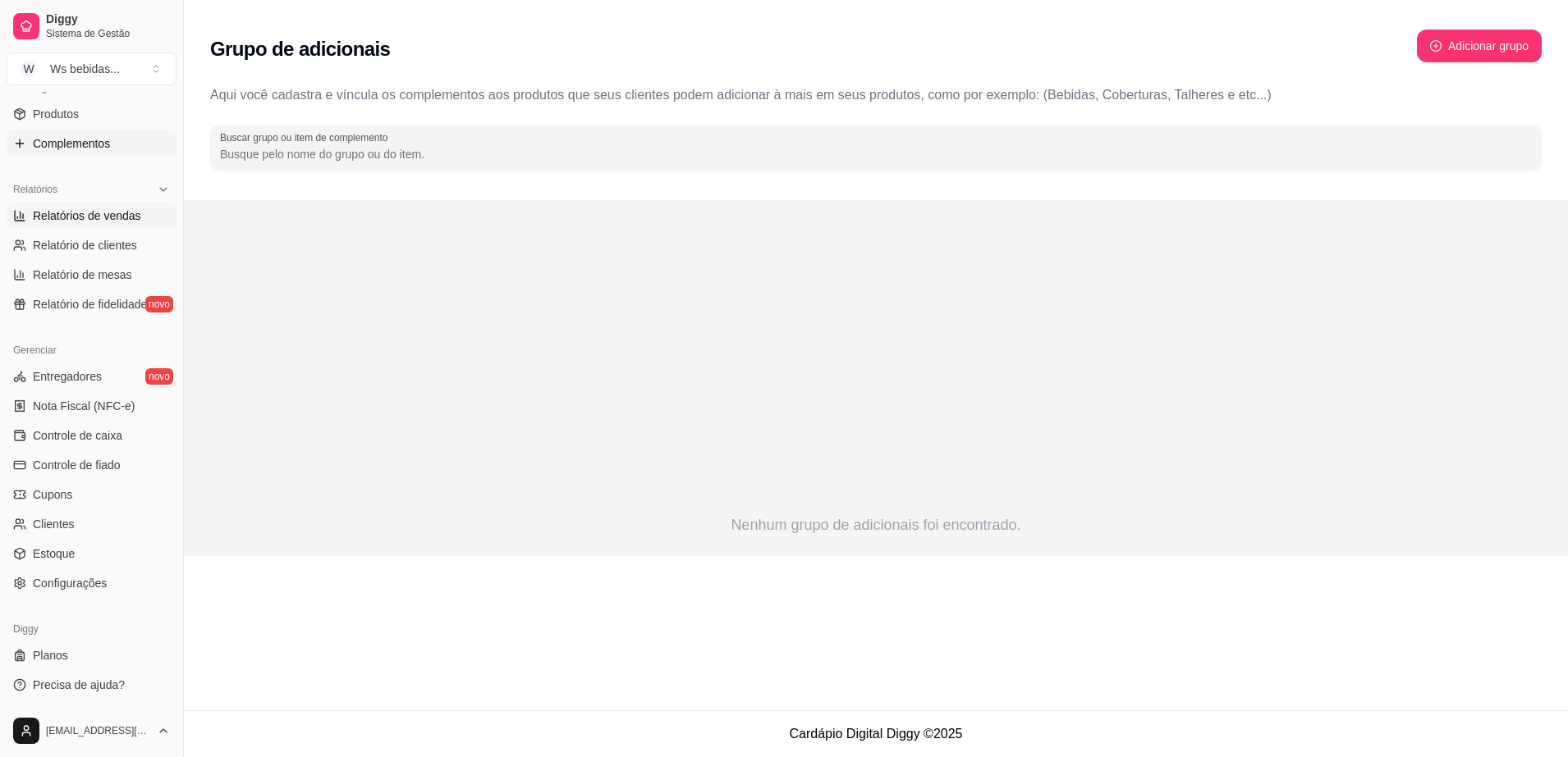
click at [48, 219] on span "Relatórios de vendas" at bounding box center [87, 215] width 108 height 16
select select "ALL"
select select "0"
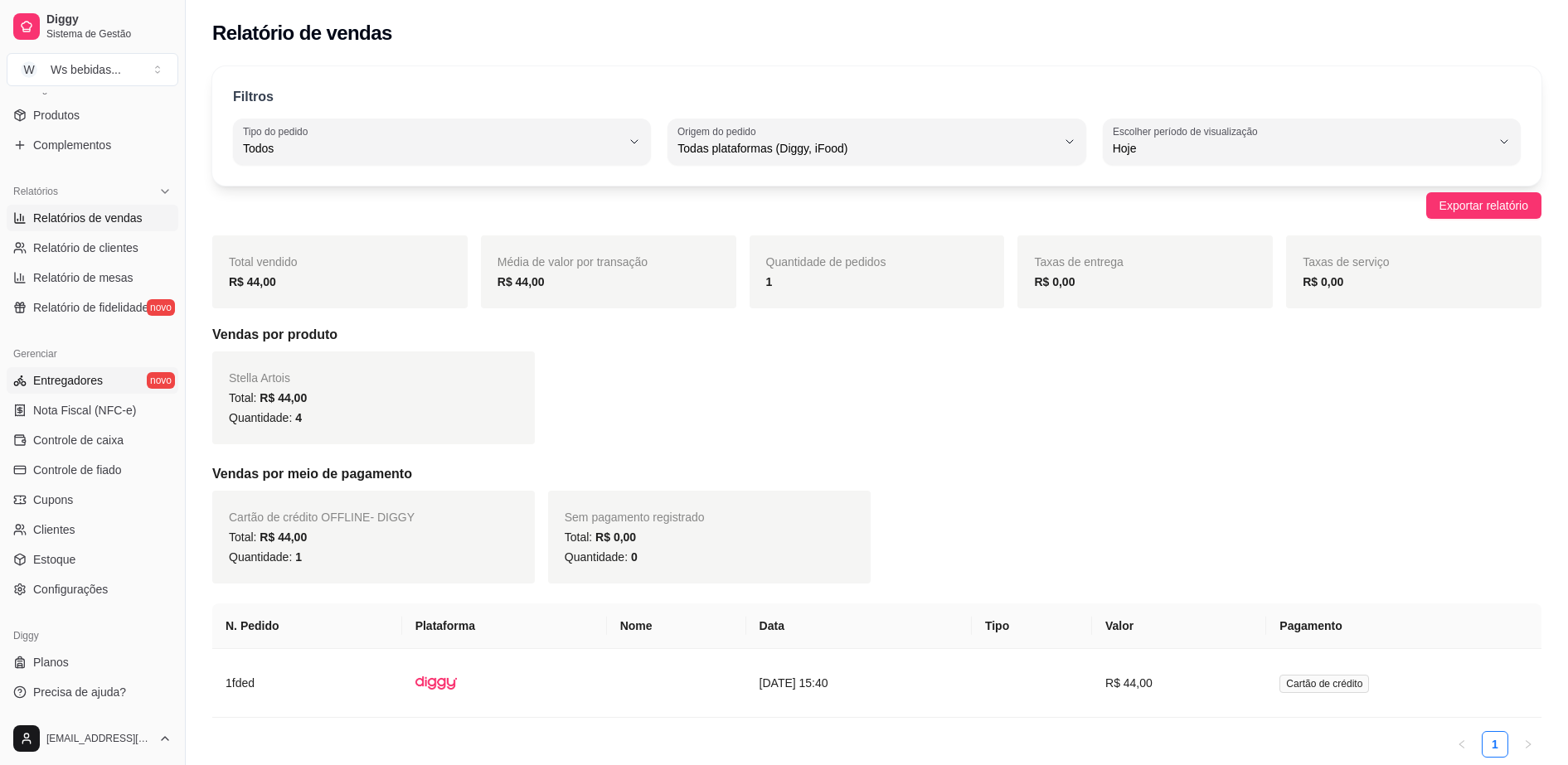
click at [91, 380] on span "Entregadores" at bounding box center [68, 380] width 69 height 16
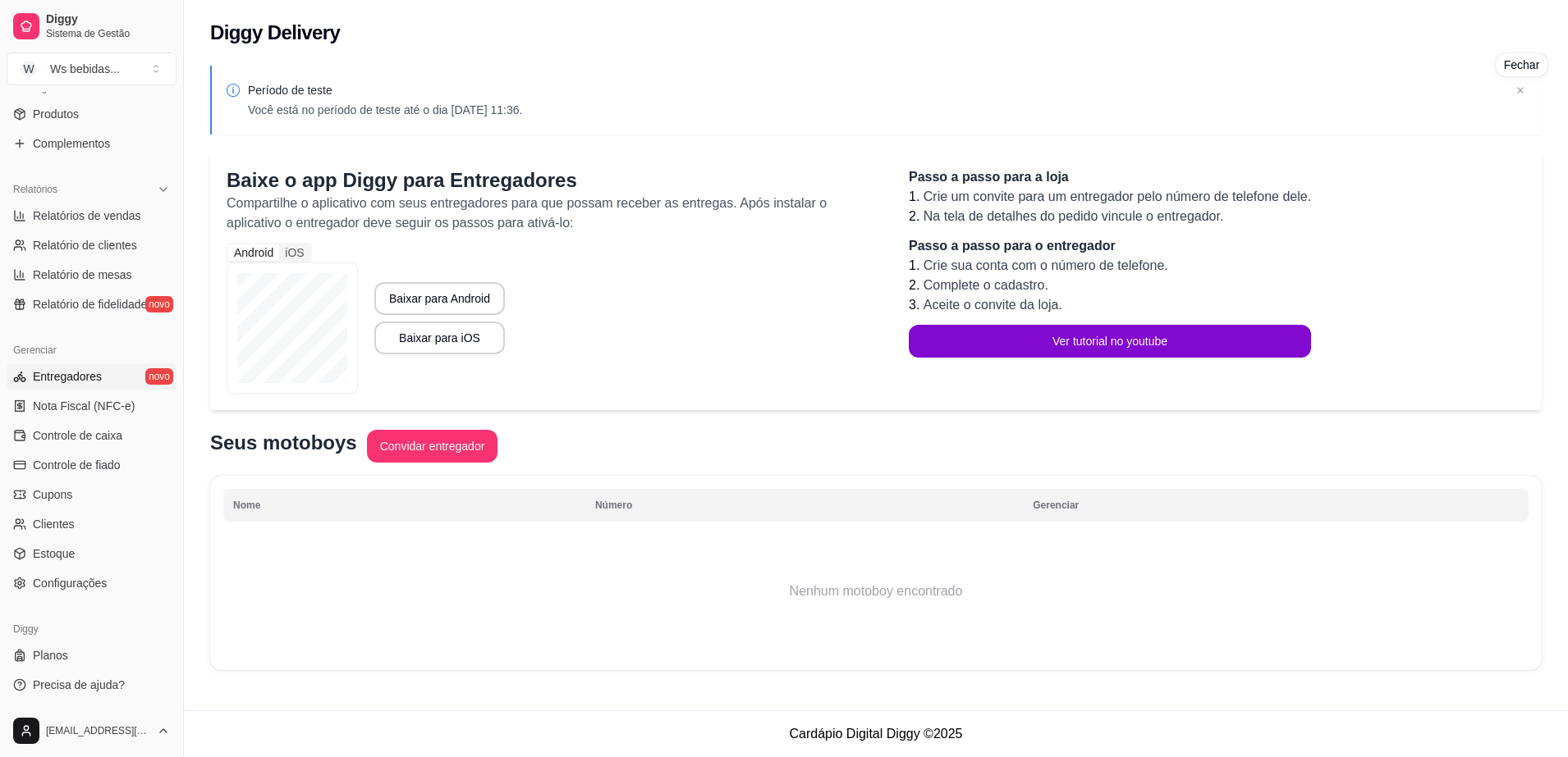
click at [1519, 63] on div "Fechar" at bounding box center [1521, 64] width 52 height 23
click at [1523, 76] on div "Período de teste Você está no período de teste até o dia [DATE] 11:36." at bounding box center [876, 100] width 1331 height 69
click at [1517, 88] on icon at bounding box center [1520, 90] width 16 height 16
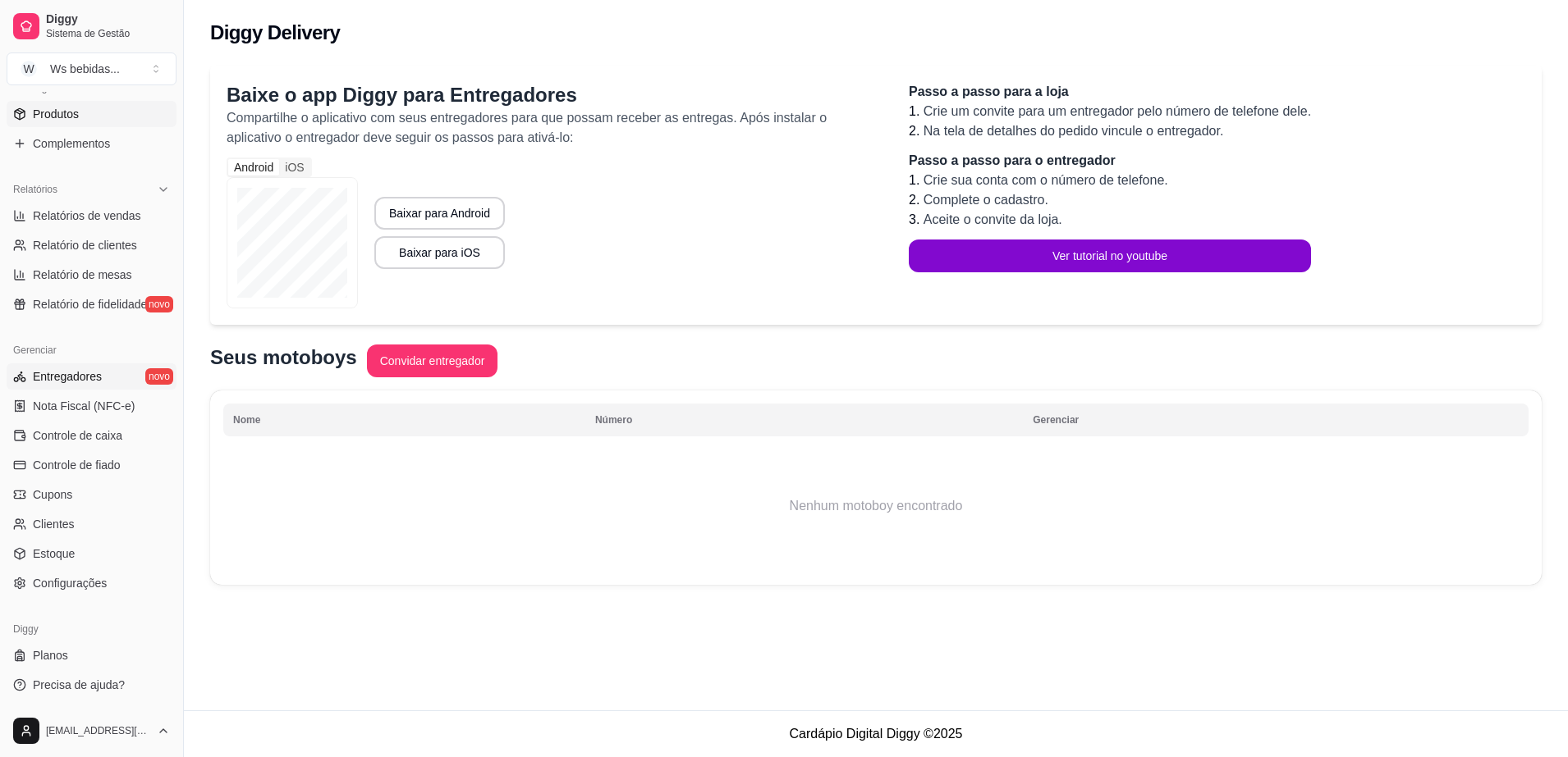
click at [73, 115] on span "Produtos" at bounding box center [56, 113] width 46 height 16
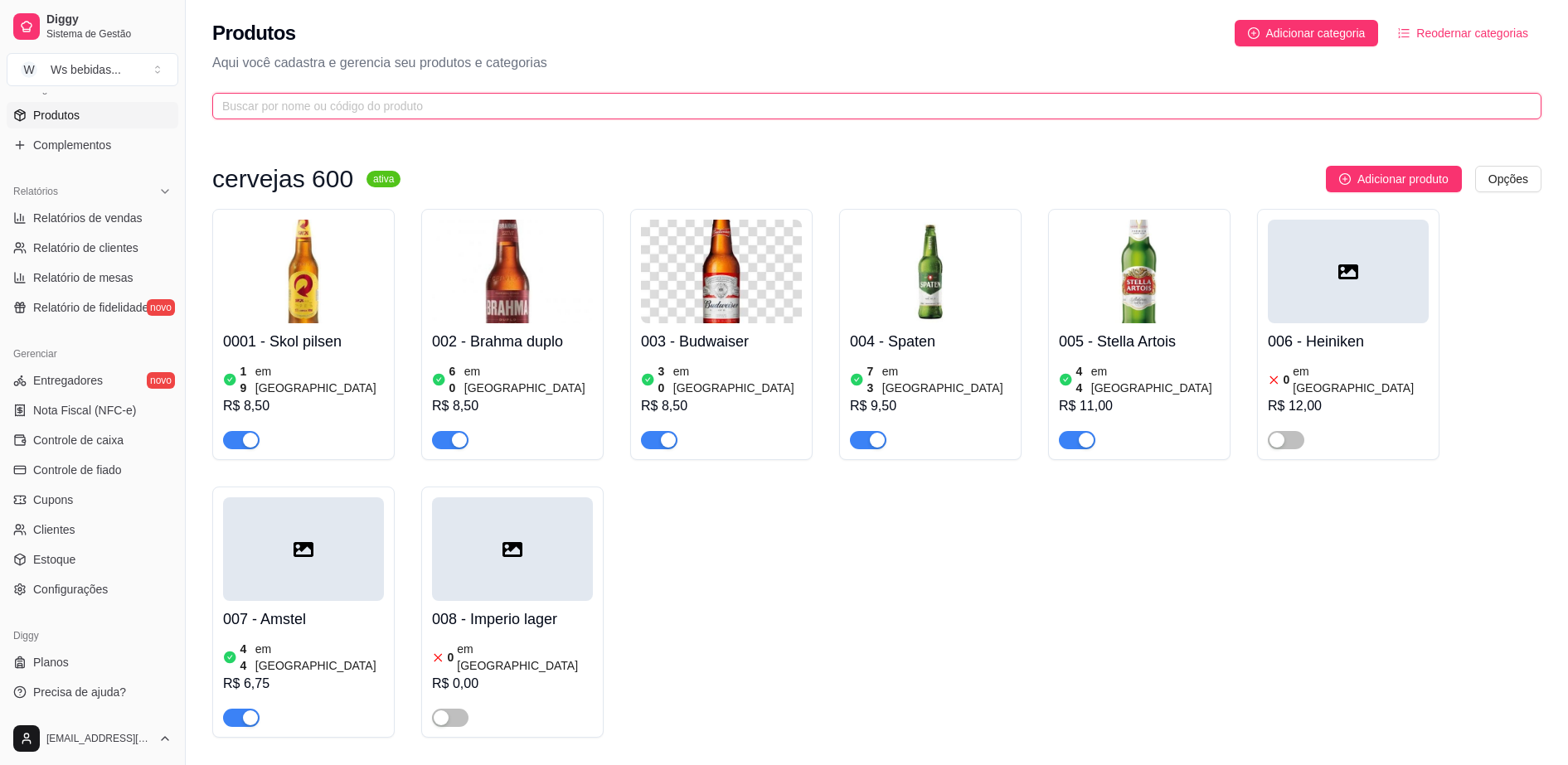
click at [307, 103] on input "text" at bounding box center [870, 106] width 1297 height 18
click at [1152, 305] on img at bounding box center [1140, 272] width 161 height 104
click at [273, 343] on h4 "0001 - Skol pilsen" at bounding box center [303, 341] width 161 height 23
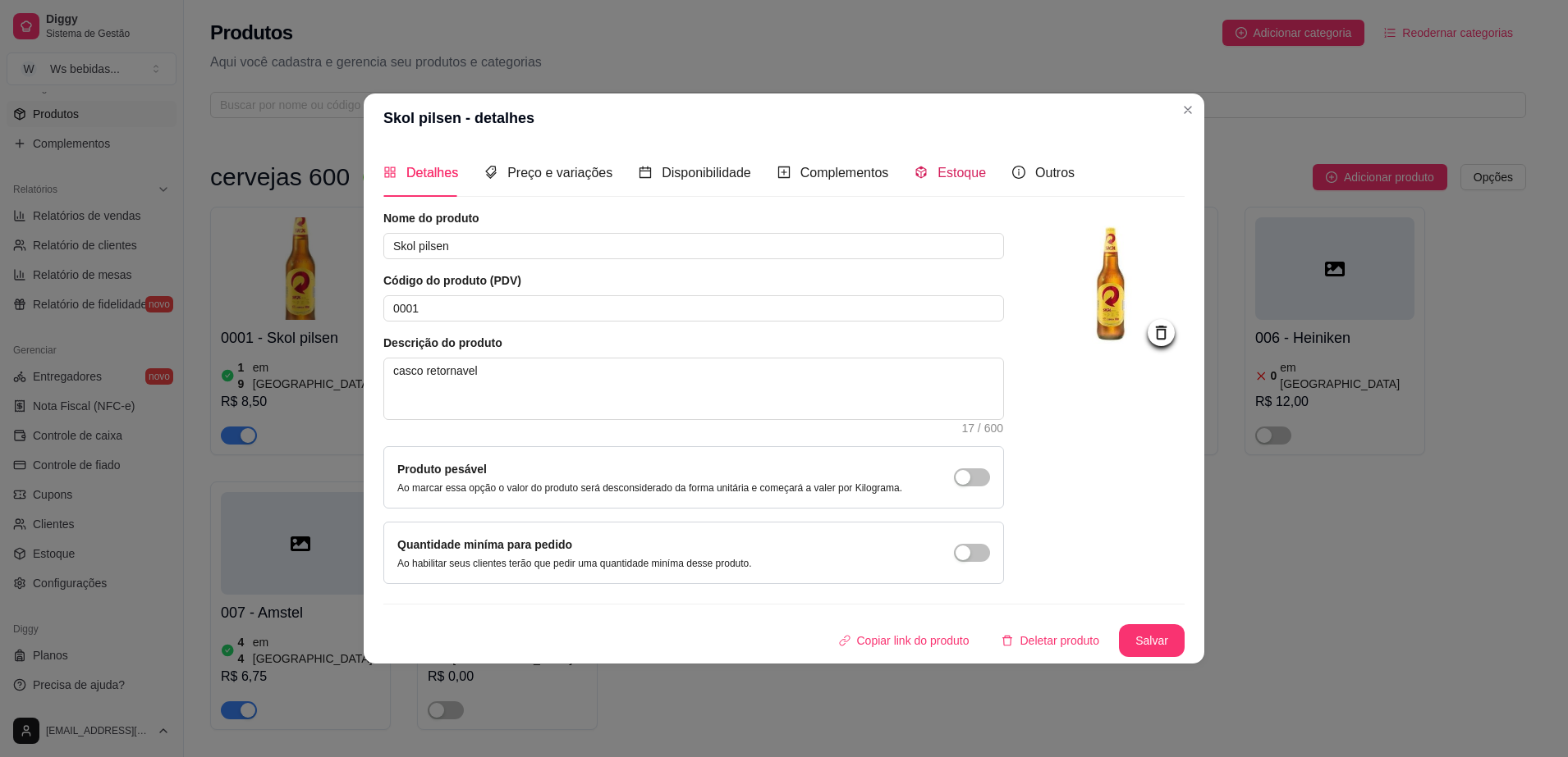
click at [969, 177] on span "Estoque" at bounding box center [962, 172] width 48 height 14
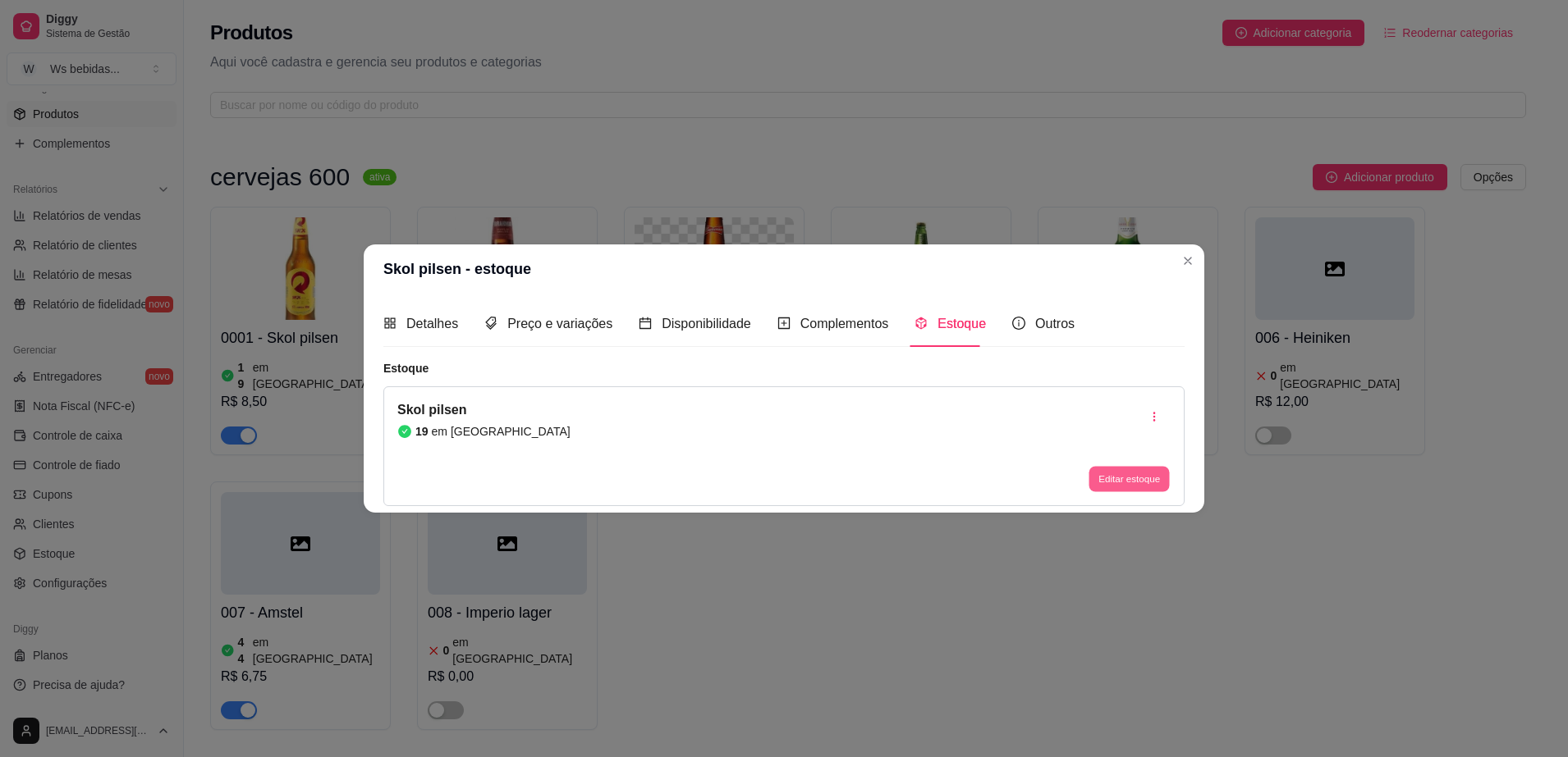
click at [1137, 471] on button "Editar estoque" at bounding box center [1129, 479] width 81 height 26
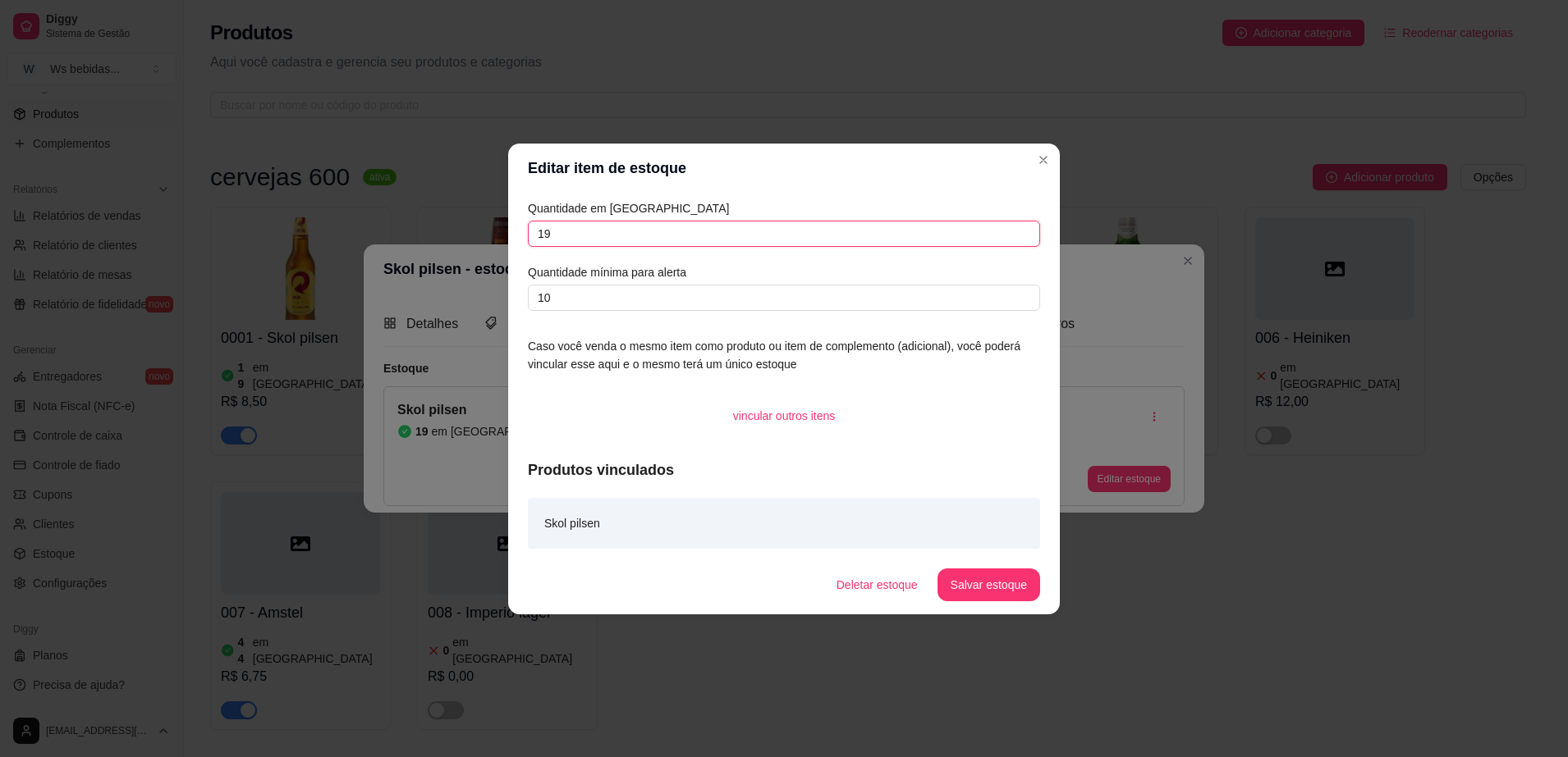
click at [804, 235] on input "19" at bounding box center [783, 233] width 512 height 27
type input "1"
type input "192"
click at [996, 589] on button "Salvar estoque" at bounding box center [988, 584] width 100 height 32
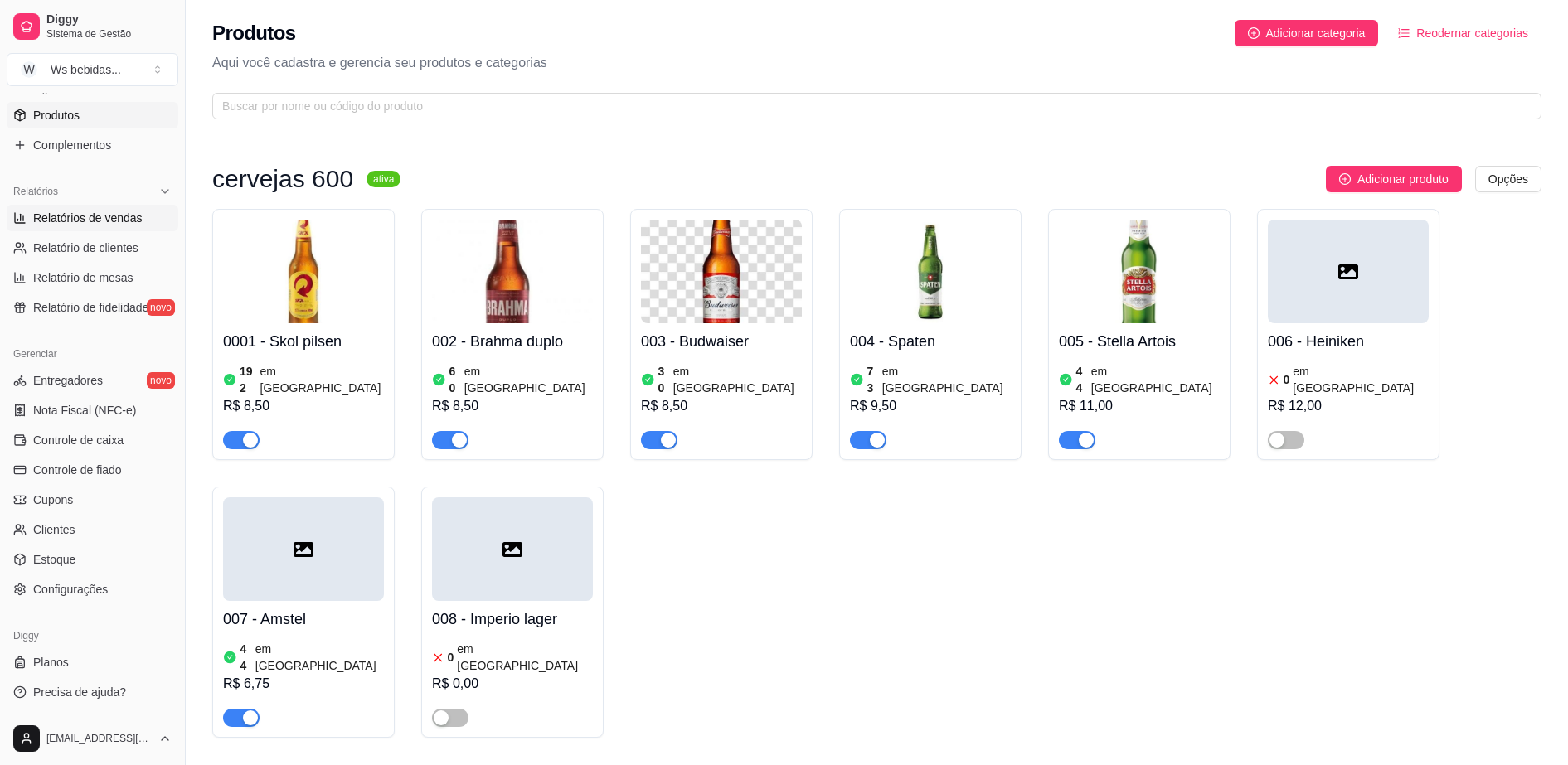
click at [125, 214] on span "Relatórios de vendas" at bounding box center [88, 217] width 109 height 16
select select "ALL"
select select "0"
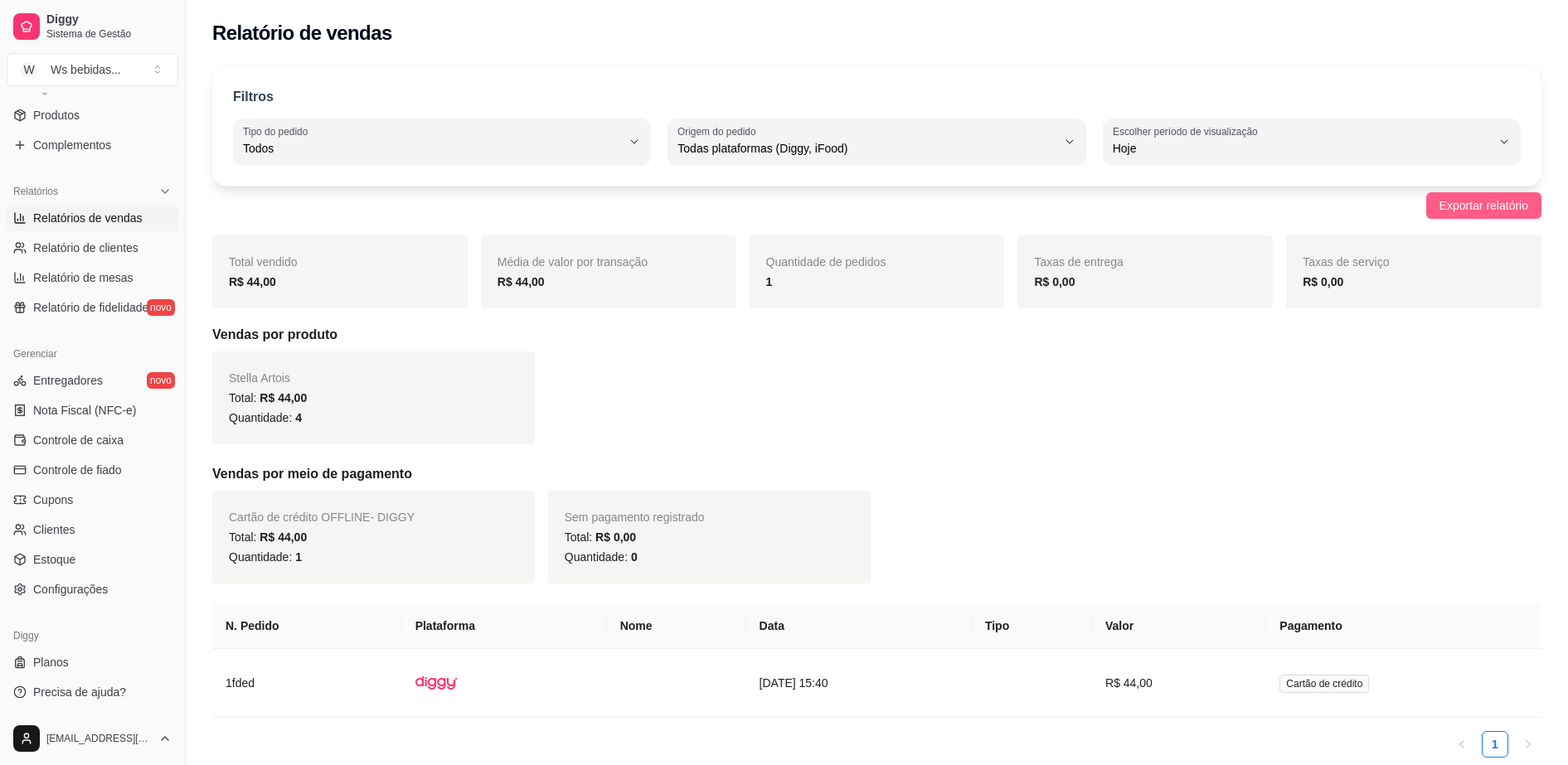
click at [1494, 201] on span "Exportar relatório" at bounding box center [1484, 205] width 88 height 18
click at [1030, 62] on div "Filtros ALL Tipo do pedido Todos Entrega Retirada Mesa Consumo local Tipo do pe…" at bounding box center [876, 424] width 1383 height 735
click at [287, 626] on th "N. Pedido" at bounding box center [307, 626] width 190 height 46
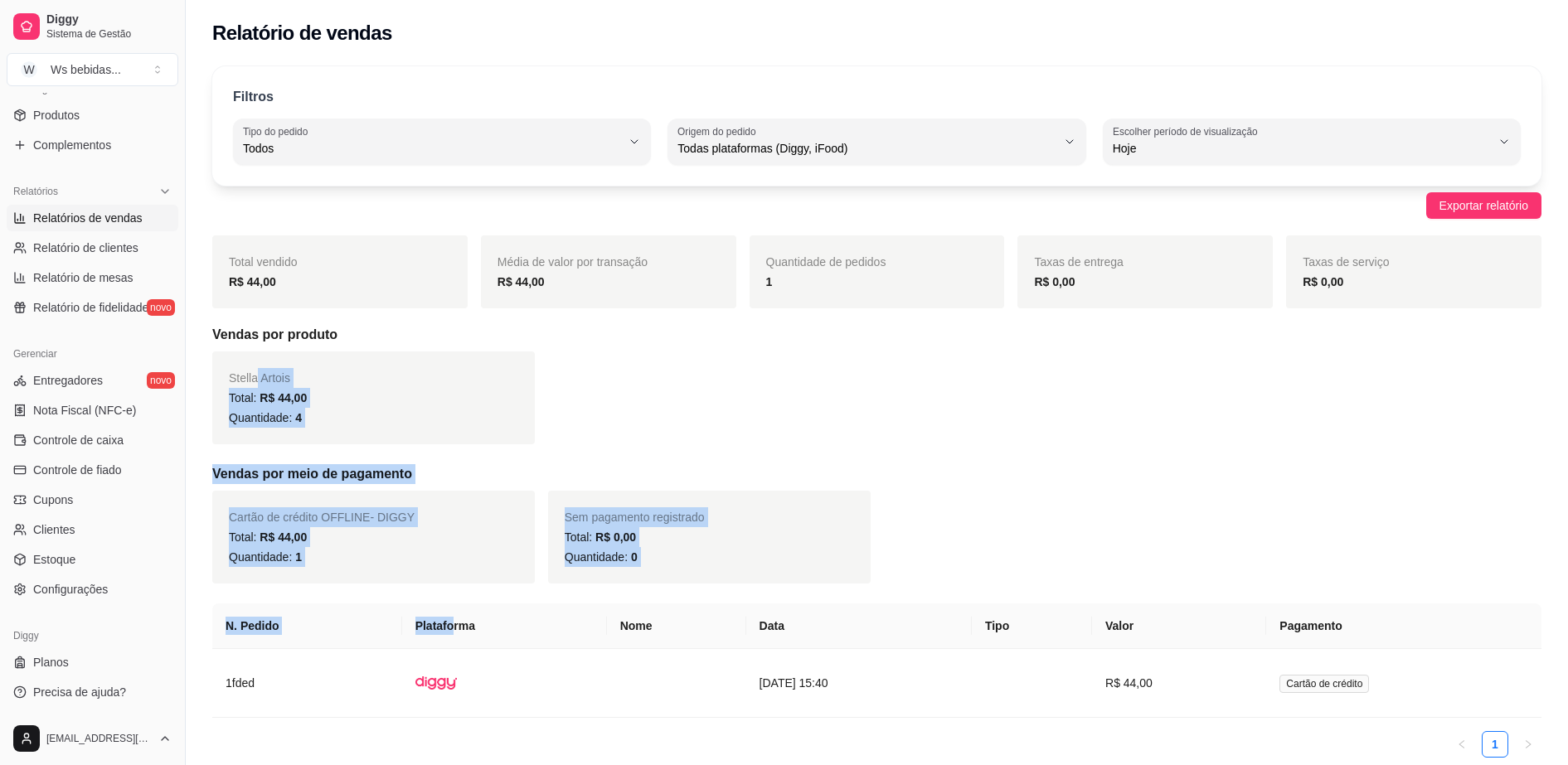
drag, startPoint x: 435, startPoint y: 634, endPoint x: 244, endPoint y: 347, distance: 344.7
click at [244, 347] on div "Total vendido R$ 44,00 Média de valor por transação R$ 44,00 Quantidade de pedi…" at bounding box center [877, 503] width 1330 height 535
drag, startPoint x: 244, startPoint y: 347, endPoint x: 149, endPoint y: 67, distance: 295.7
click at [149, 67] on button "W Ws bebidas ..." at bounding box center [93, 69] width 172 height 33
click at [164, 134] on div "W Ws bebidas" at bounding box center [95, 130] width 183 height 27
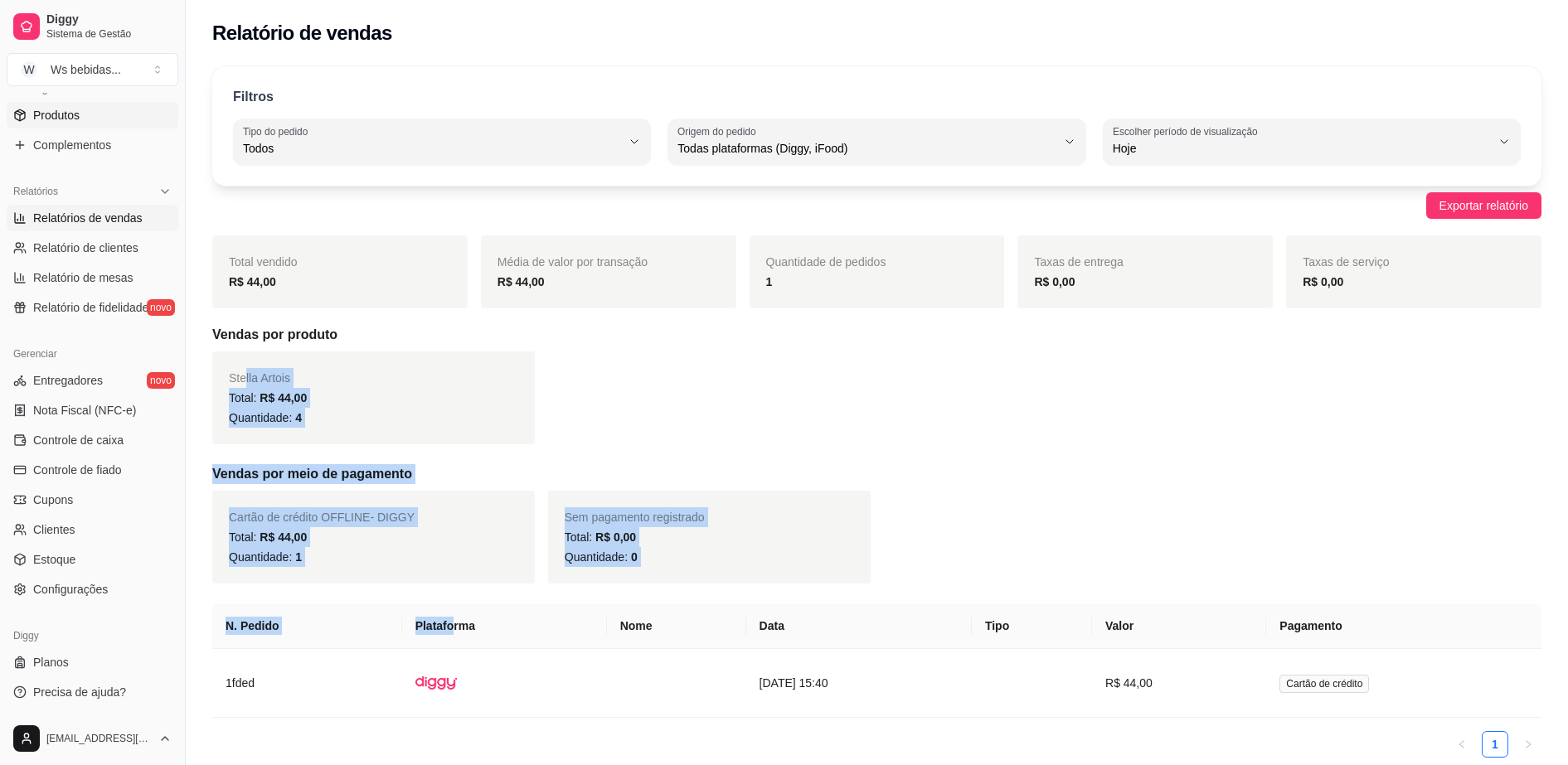
click at [68, 110] on span "Produtos" at bounding box center [56, 114] width 47 height 16
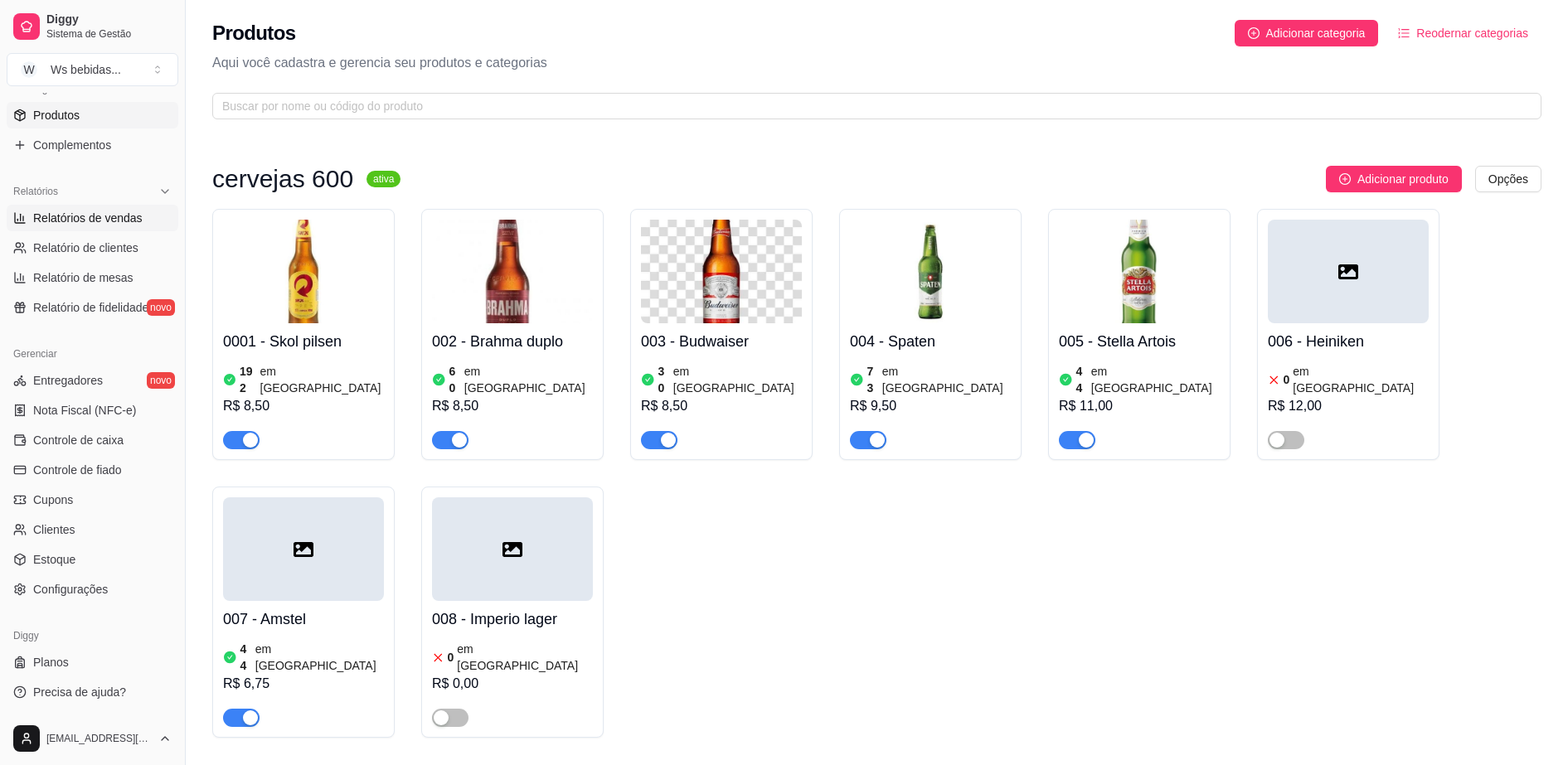
click at [68, 221] on span "Relatórios de vendas" at bounding box center [88, 217] width 109 height 16
select select "ALL"
select select "0"
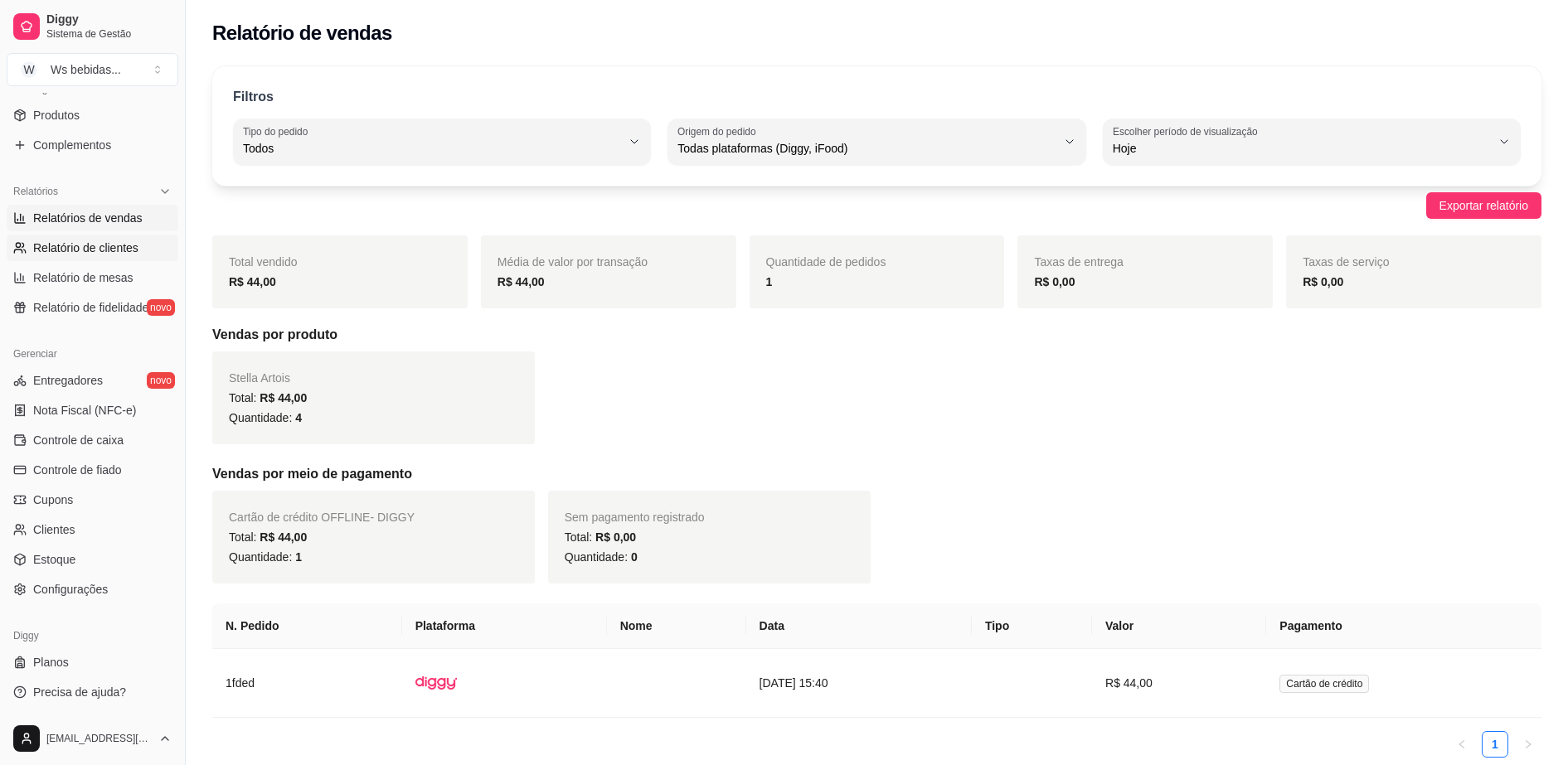
click at [68, 250] on span "Relatório de clientes" at bounding box center [86, 248] width 106 height 16
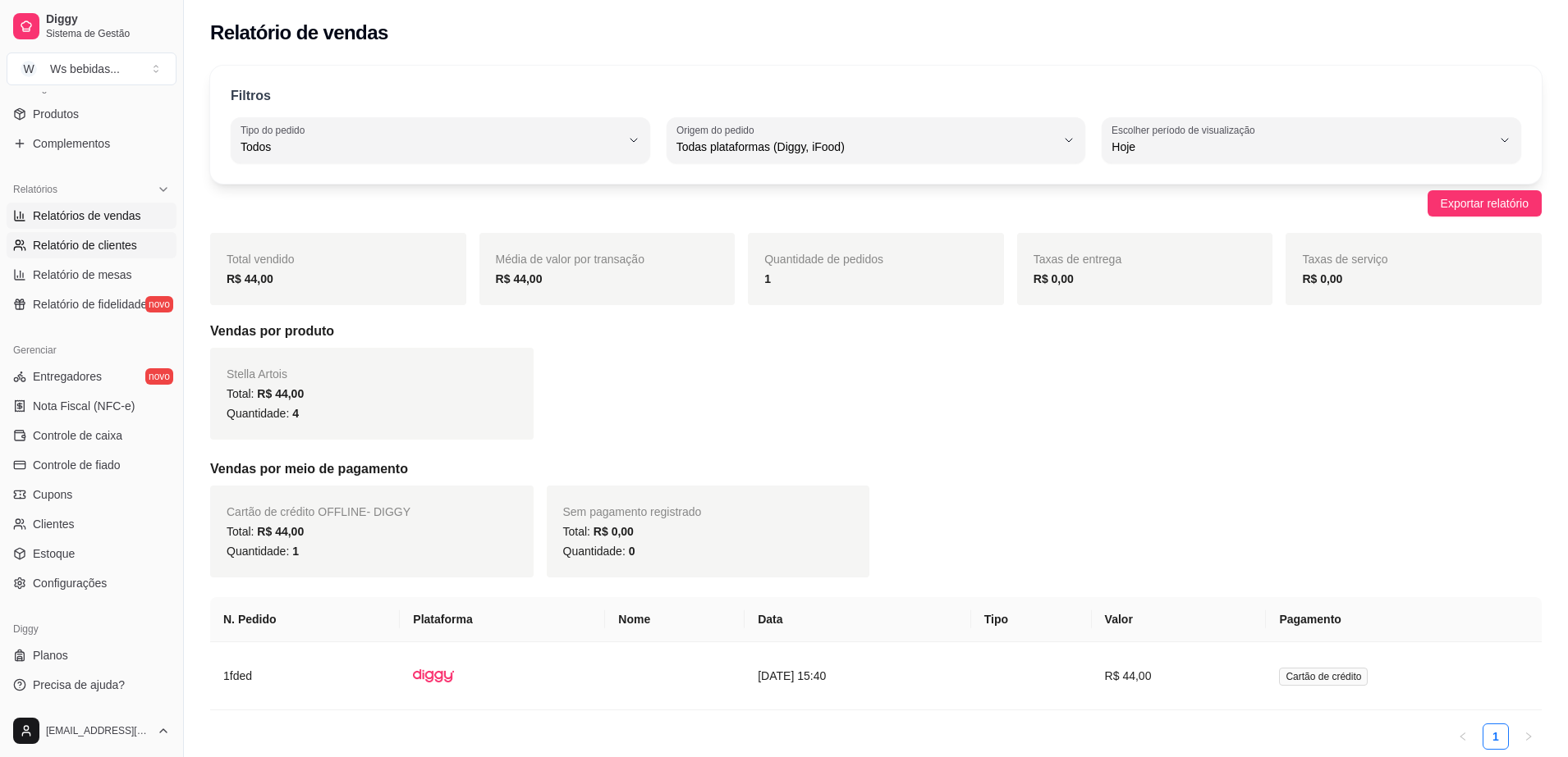
select select "30"
select select "HIGHEST_TOTAL_SPENT_WITH_ORDERS"
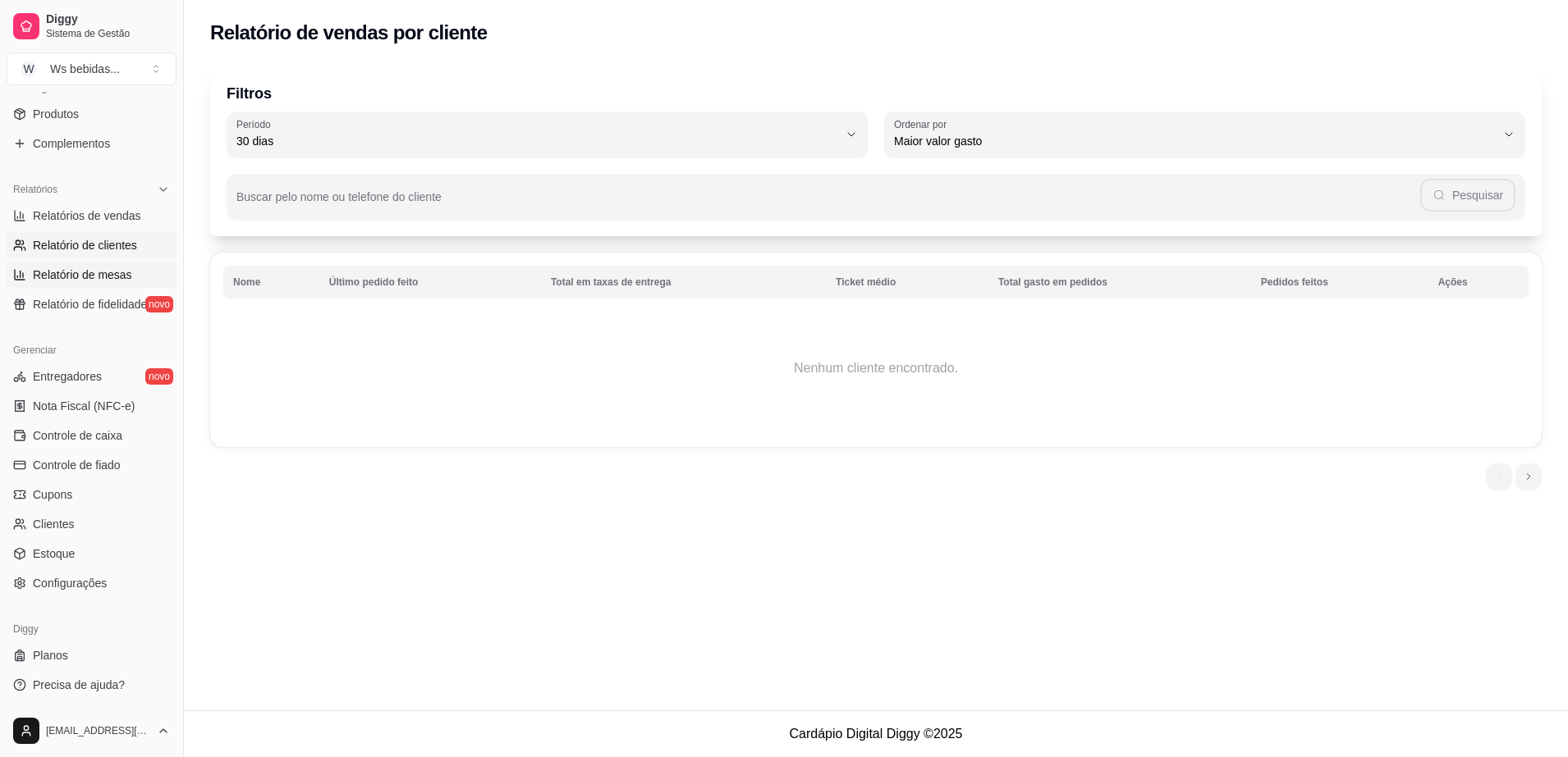
click at [66, 267] on span "Relatório de mesas" at bounding box center [82, 274] width 100 height 16
select select "TOTAL_OF_ORDERS"
select select "7"
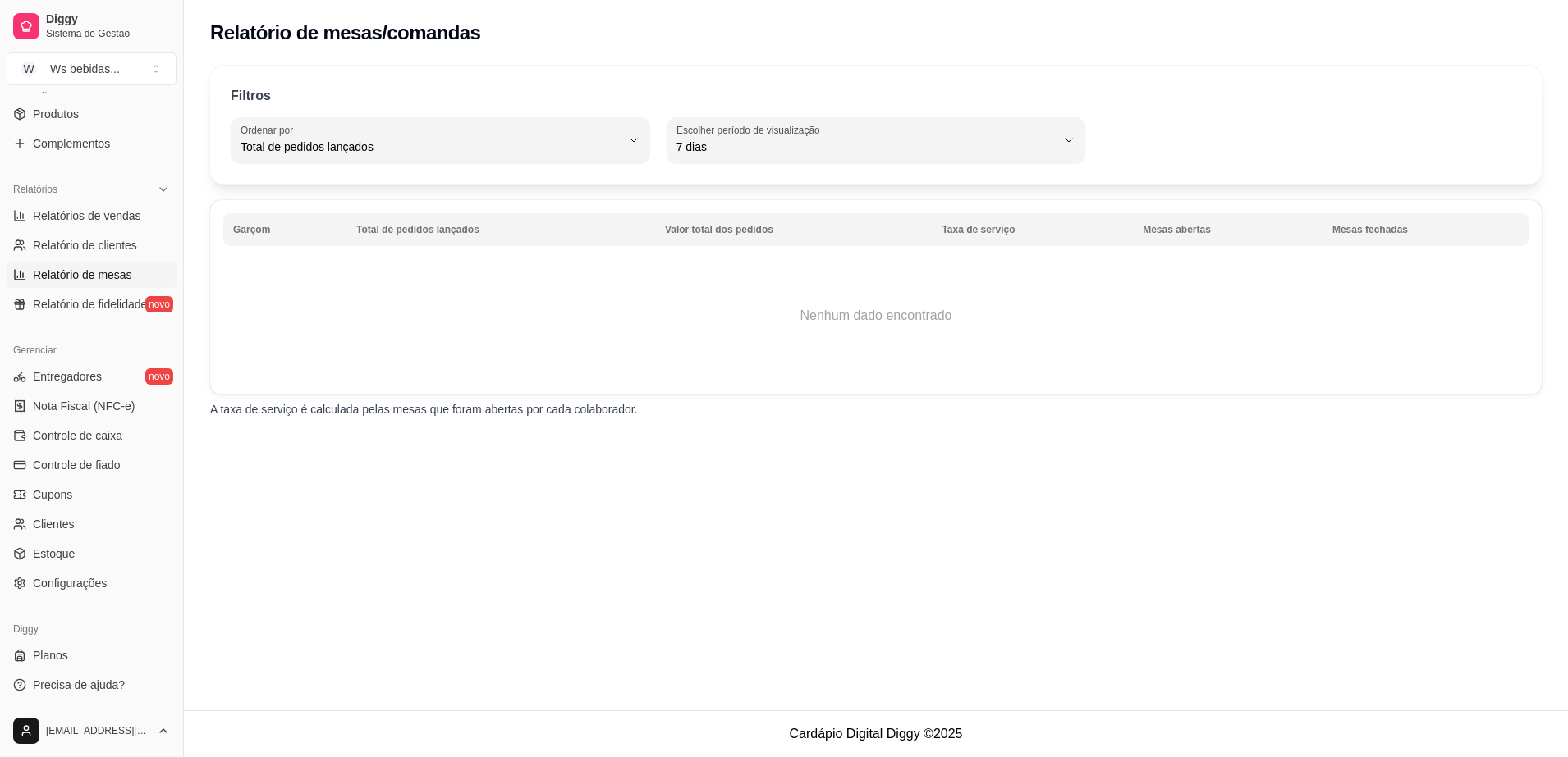
click at [421, 443] on div "Relatório de mesas/comandas Filtros TOTAL_OF_ORDERS Ordenar por Total de pedido…" at bounding box center [875, 355] width 1384 height 711
click at [76, 431] on span "Controle de caixa" at bounding box center [77, 436] width 89 height 16
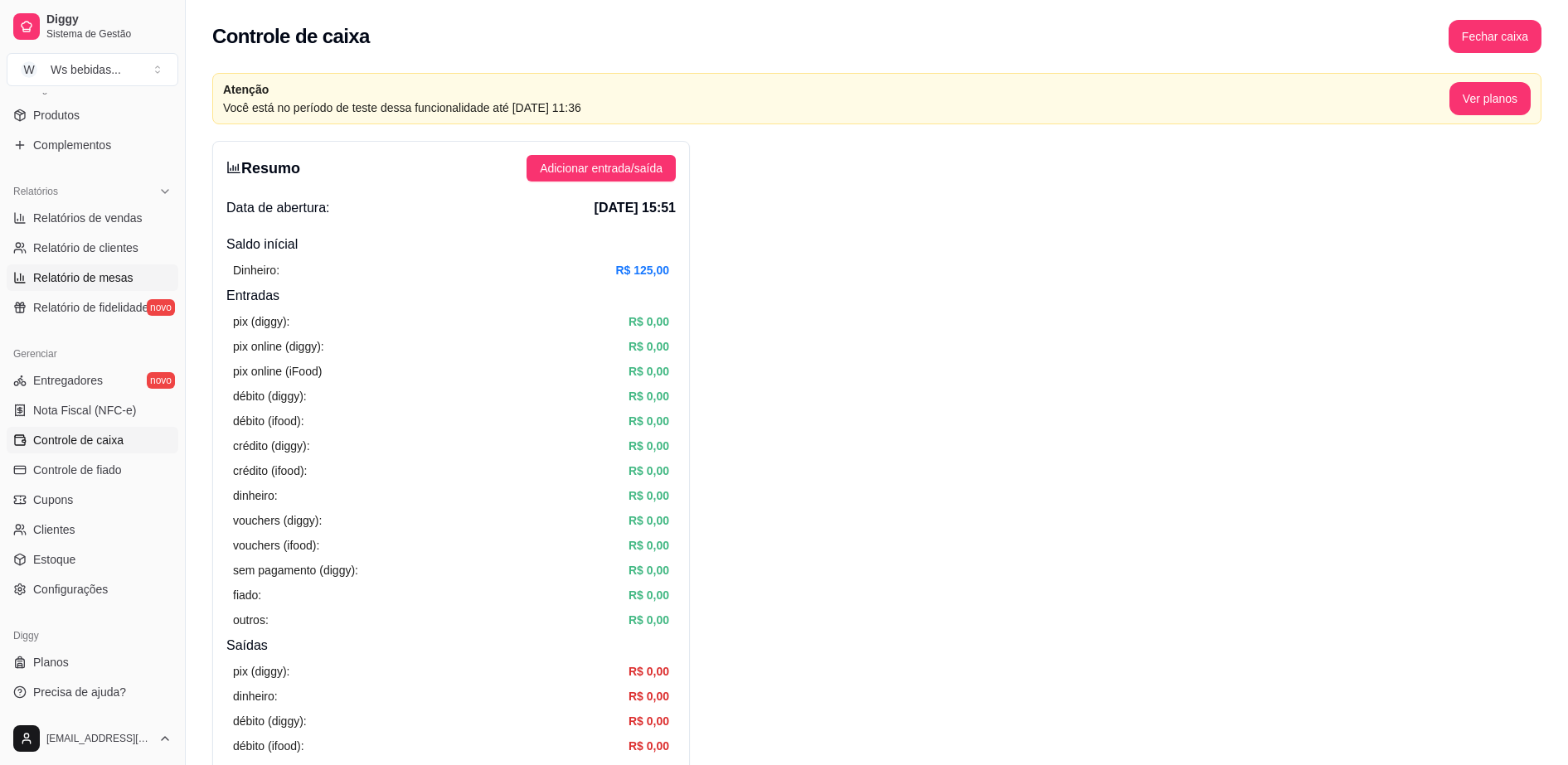
click at [82, 278] on span "Relatório de mesas" at bounding box center [83, 277] width 101 height 16
select select "TOTAL_OF_ORDERS"
select select "7"
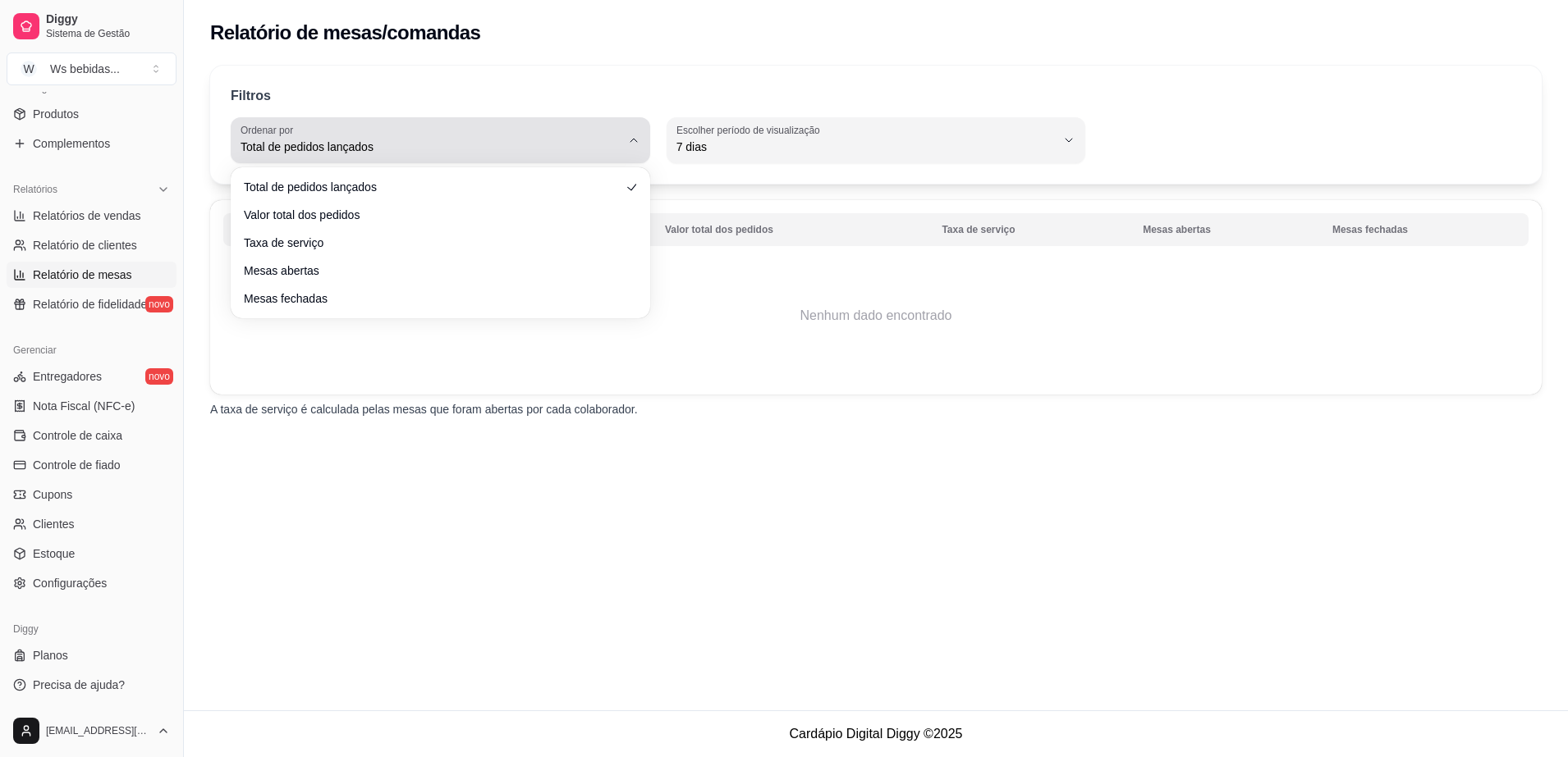
click at [333, 150] on span "Total de pedidos lançados" at bounding box center [430, 147] width 380 height 16
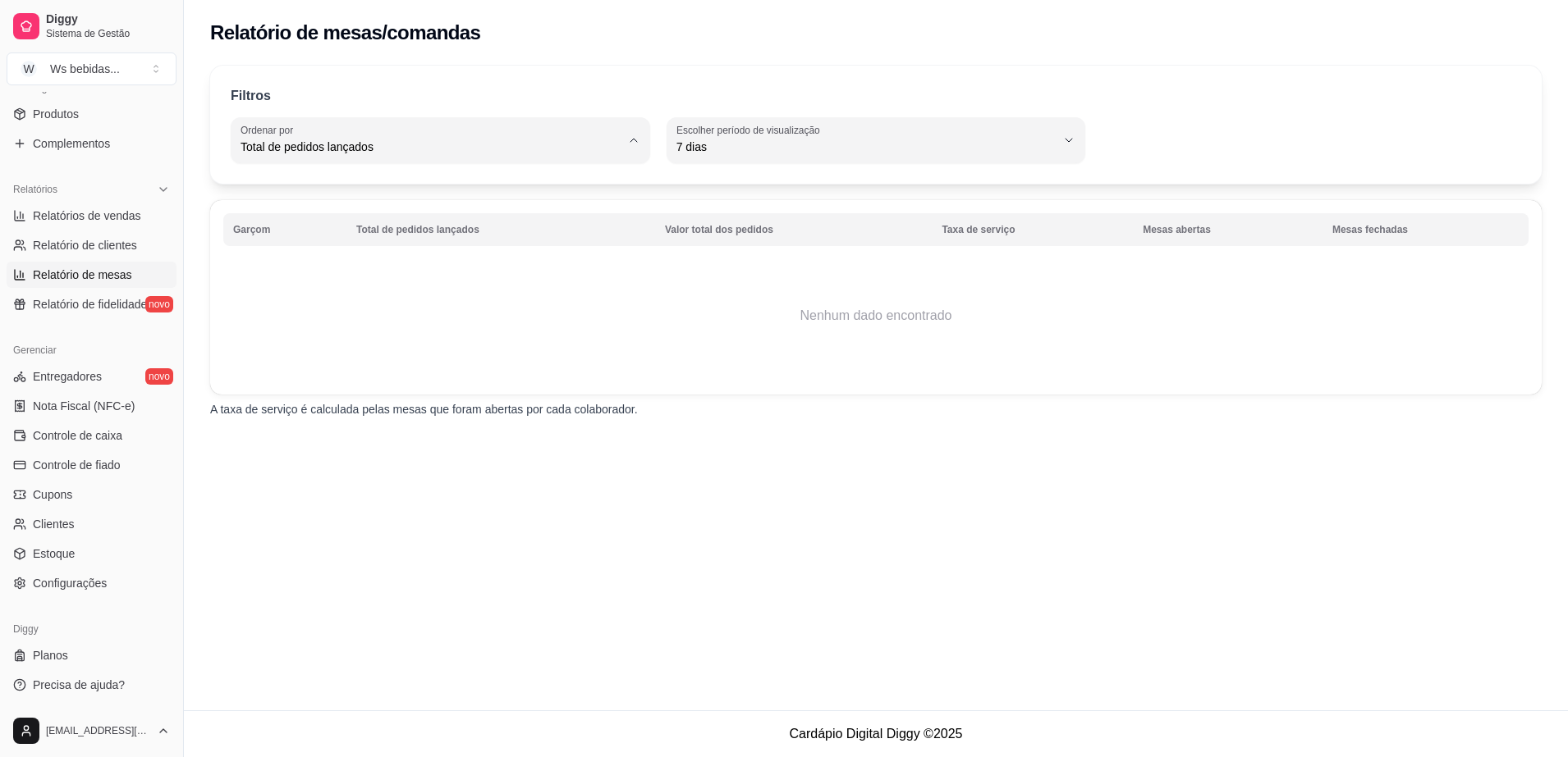
click at [359, 212] on span "Valor total dos pedidos" at bounding box center [432, 213] width 361 height 15
type input "TOTAL_AMOUNT_OF_ORDERS"
select select "TOTAL_AMOUNT_OF_ORDERS"
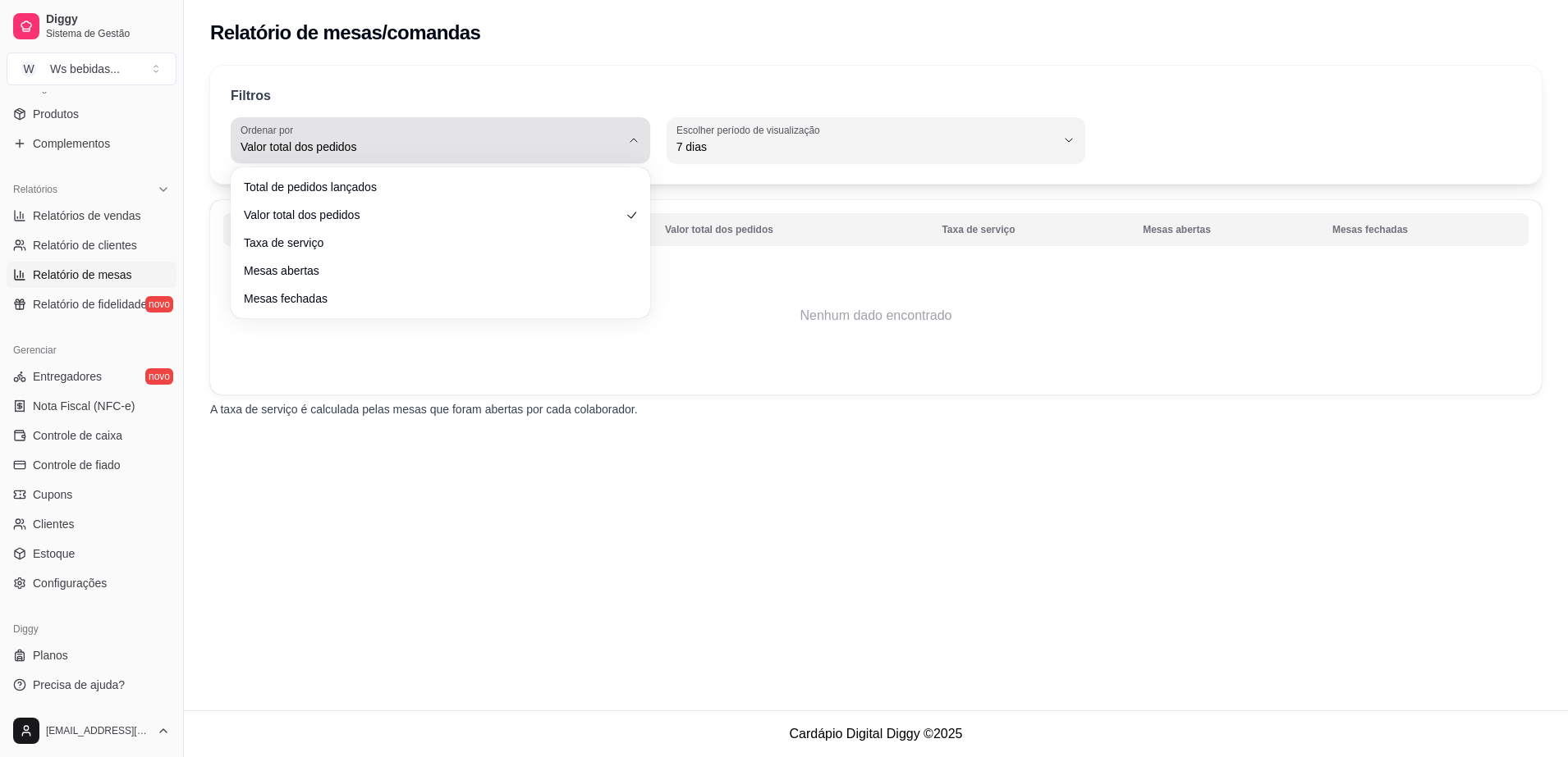
click at [537, 152] on span "Valor total dos pedidos" at bounding box center [430, 147] width 380 height 16
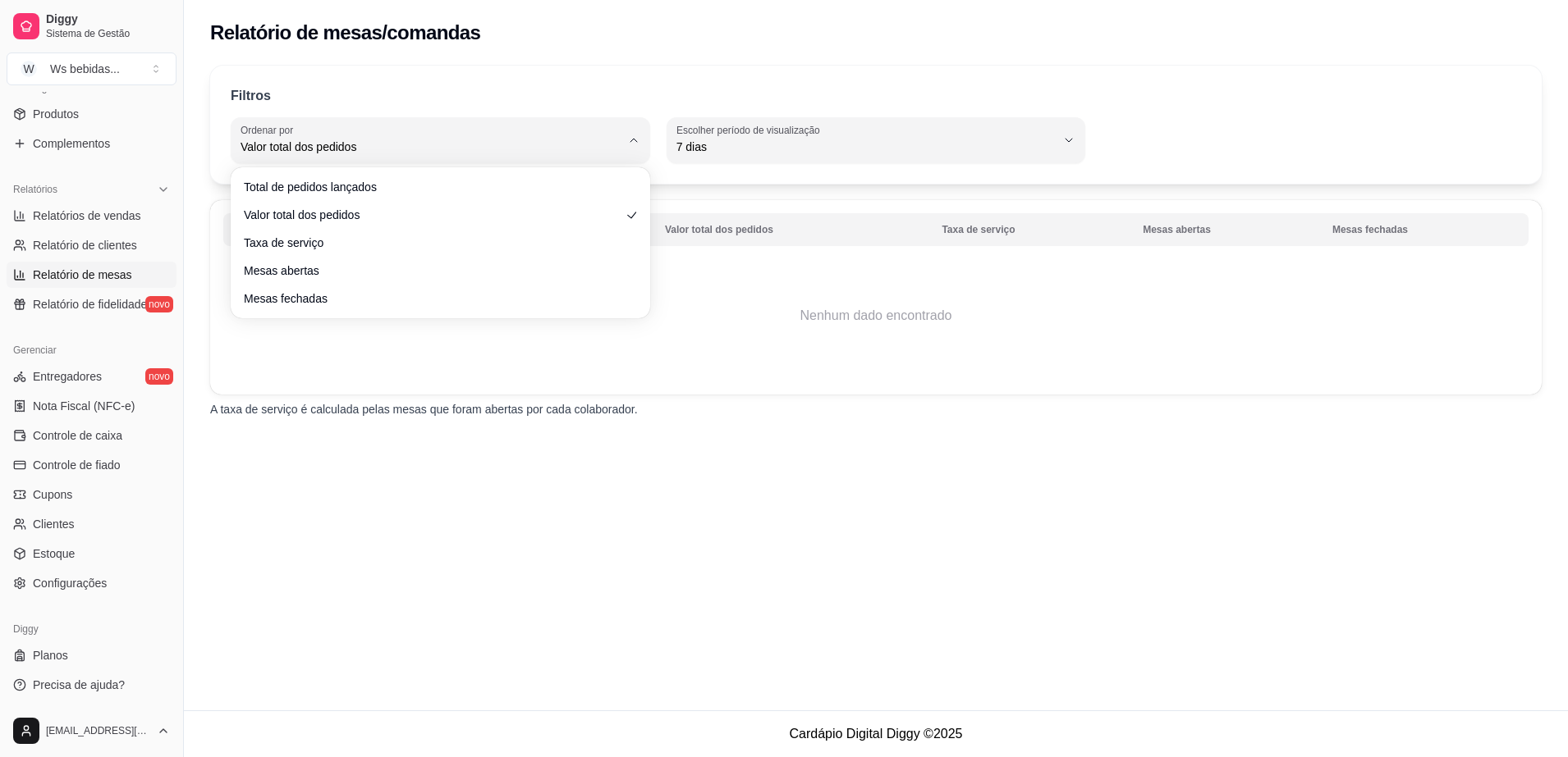
click at [467, 200] on ul "Total de pedidos lançados Valor total dos pedidos Taxa de serviço Mesas abertas…" at bounding box center [441, 243] width 407 height 138
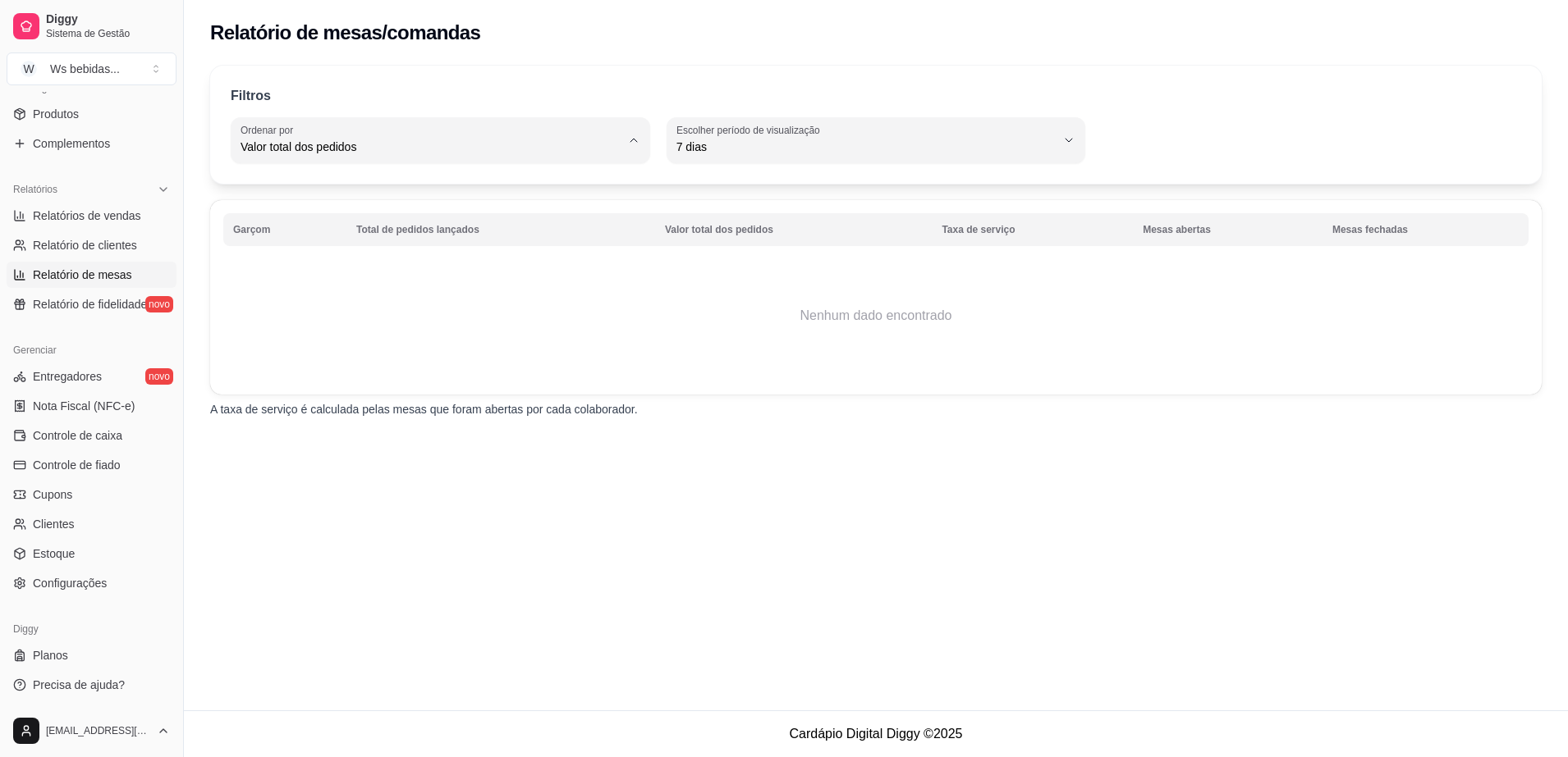
click at [491, 199] on li "Total de pedidos lançados" at bounding box center [440, 187] width 390 height 26
type input "TOTAL_OF_ORDERS"
select select "TOTAL_OF_ORDERS"
click at [133, 224] on link "Relatórios de vendas" at bounding box center [92, 215] width 170 height 27
select select "ALL"
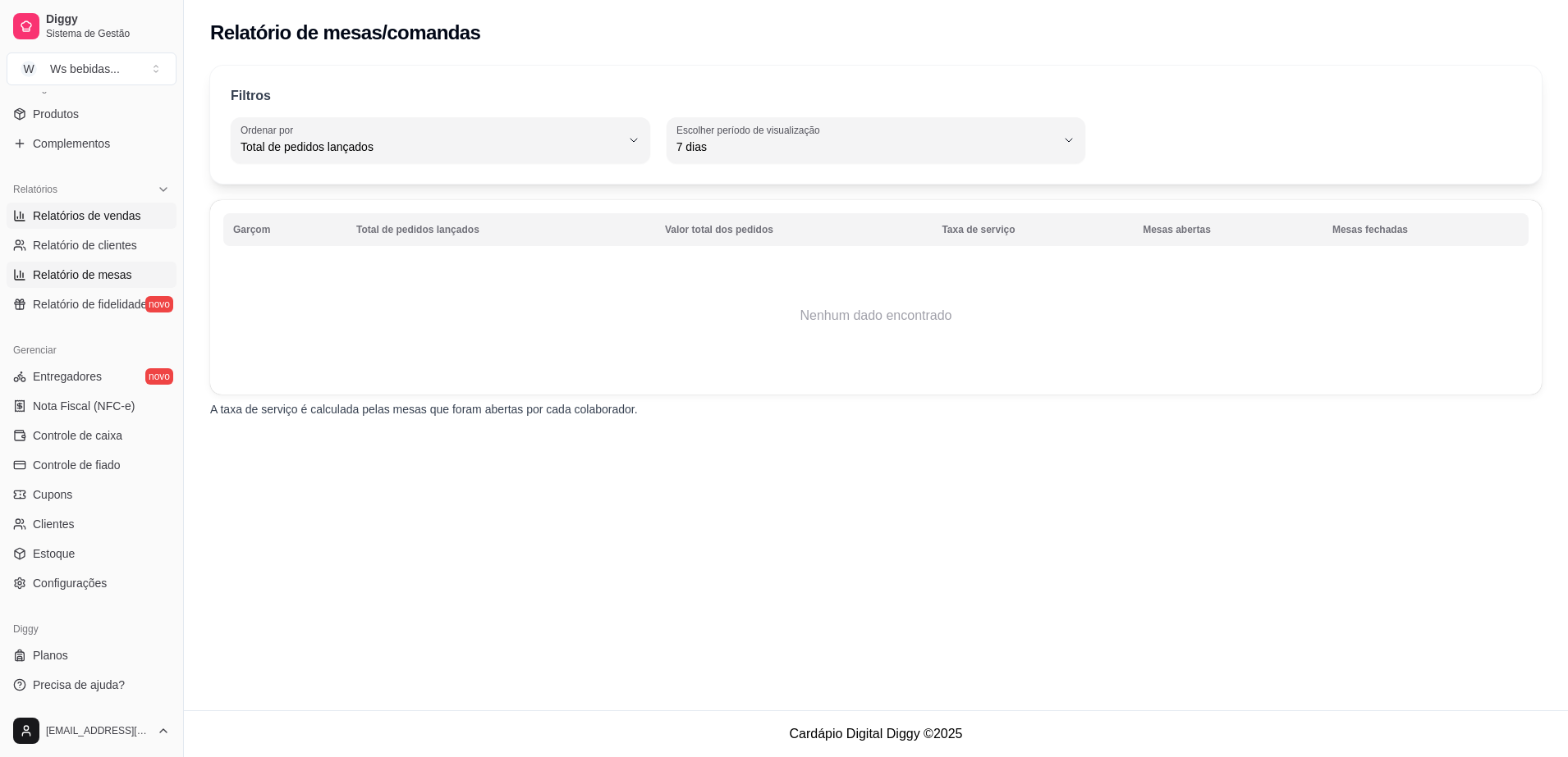
select select "ALL"
select select "0"
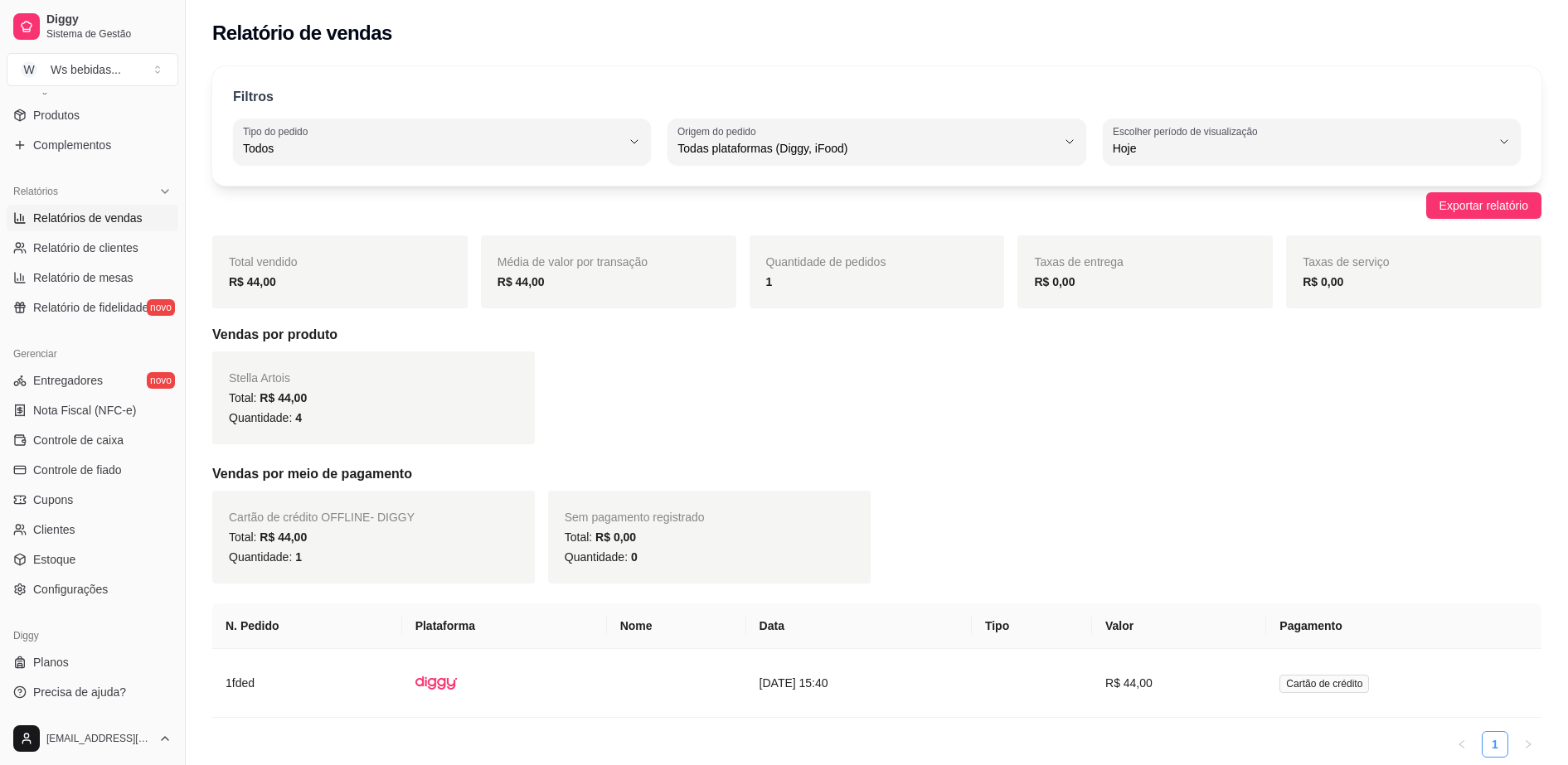
click at [1498, 751] on link "1" at bounding box center [1495, 744] width 25 height 25
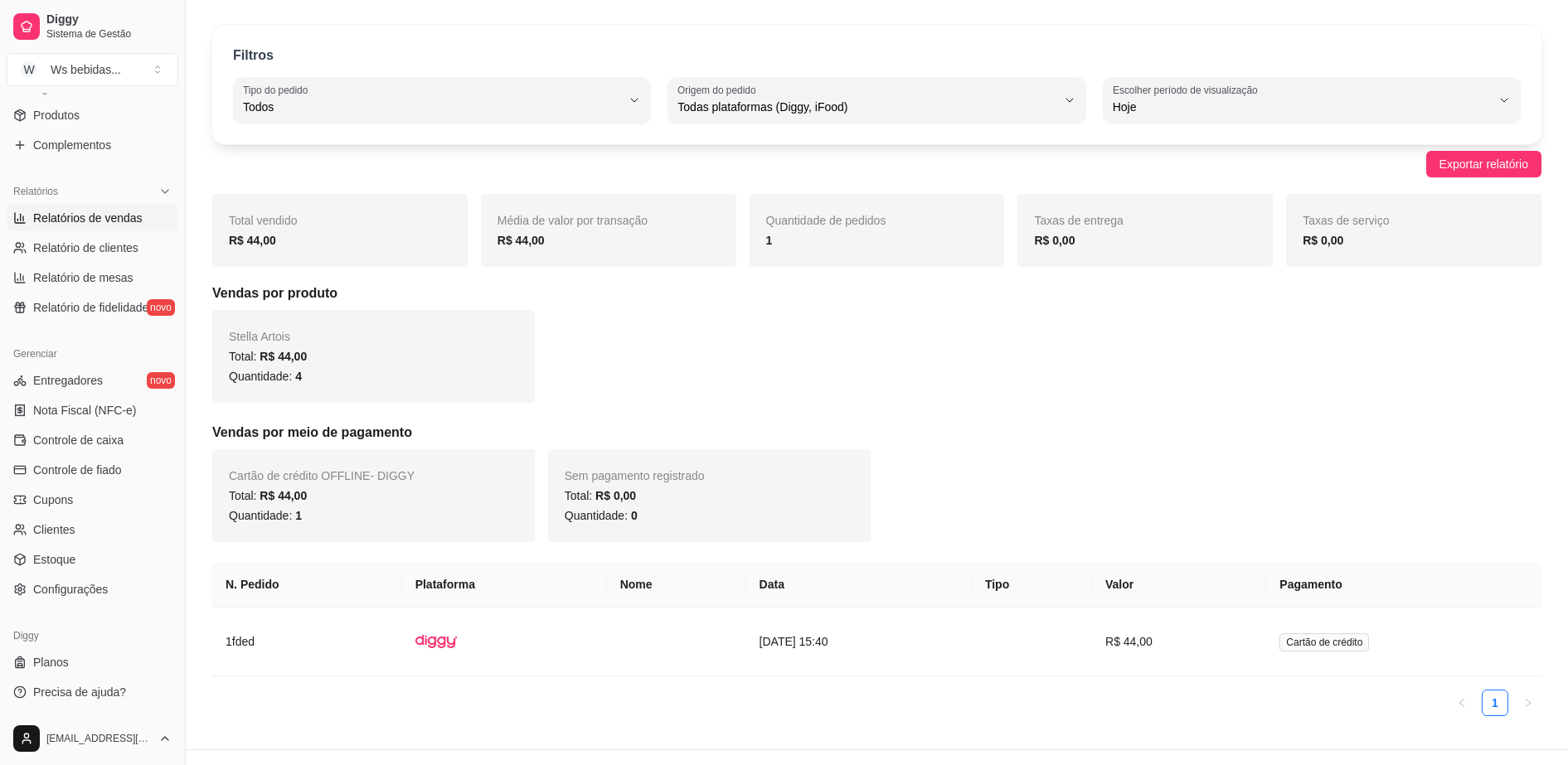
scroll to position [73, 0]
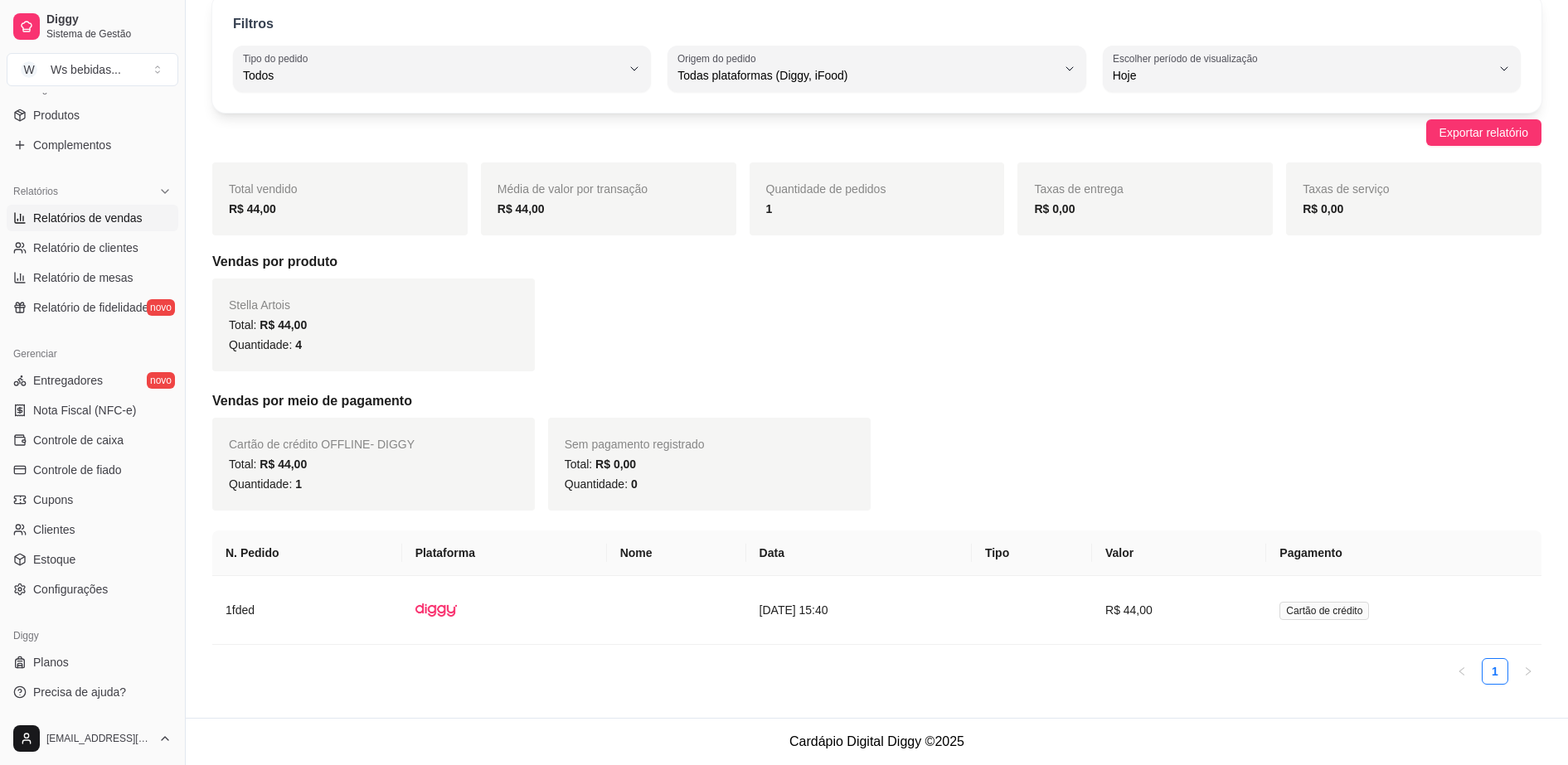
click at [888, 736] on footer "Cardápio Digital Diggy © 2025" at bounding box center [876, 742] width 1383 height 48
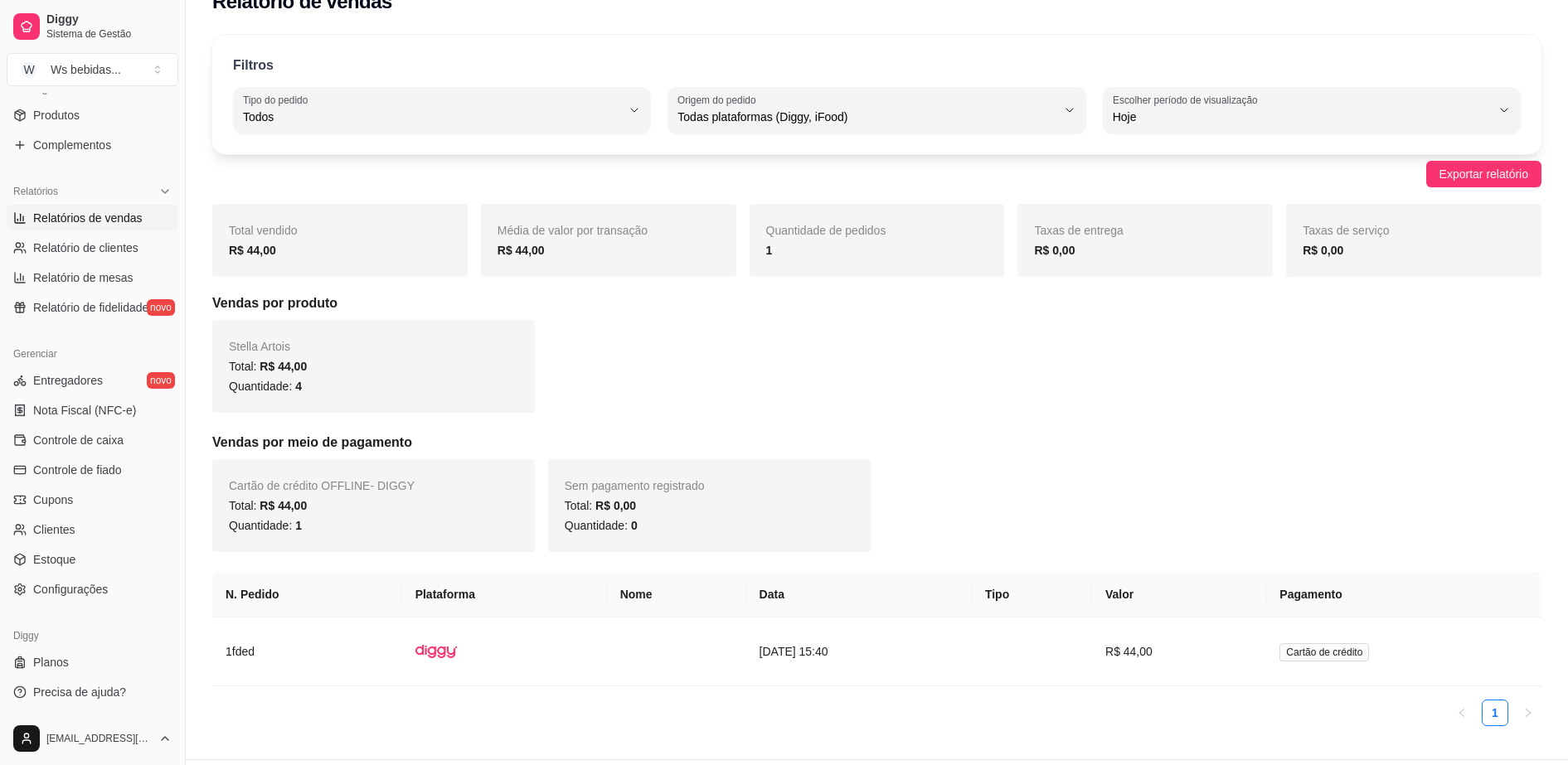
scroll to position [0, 0]
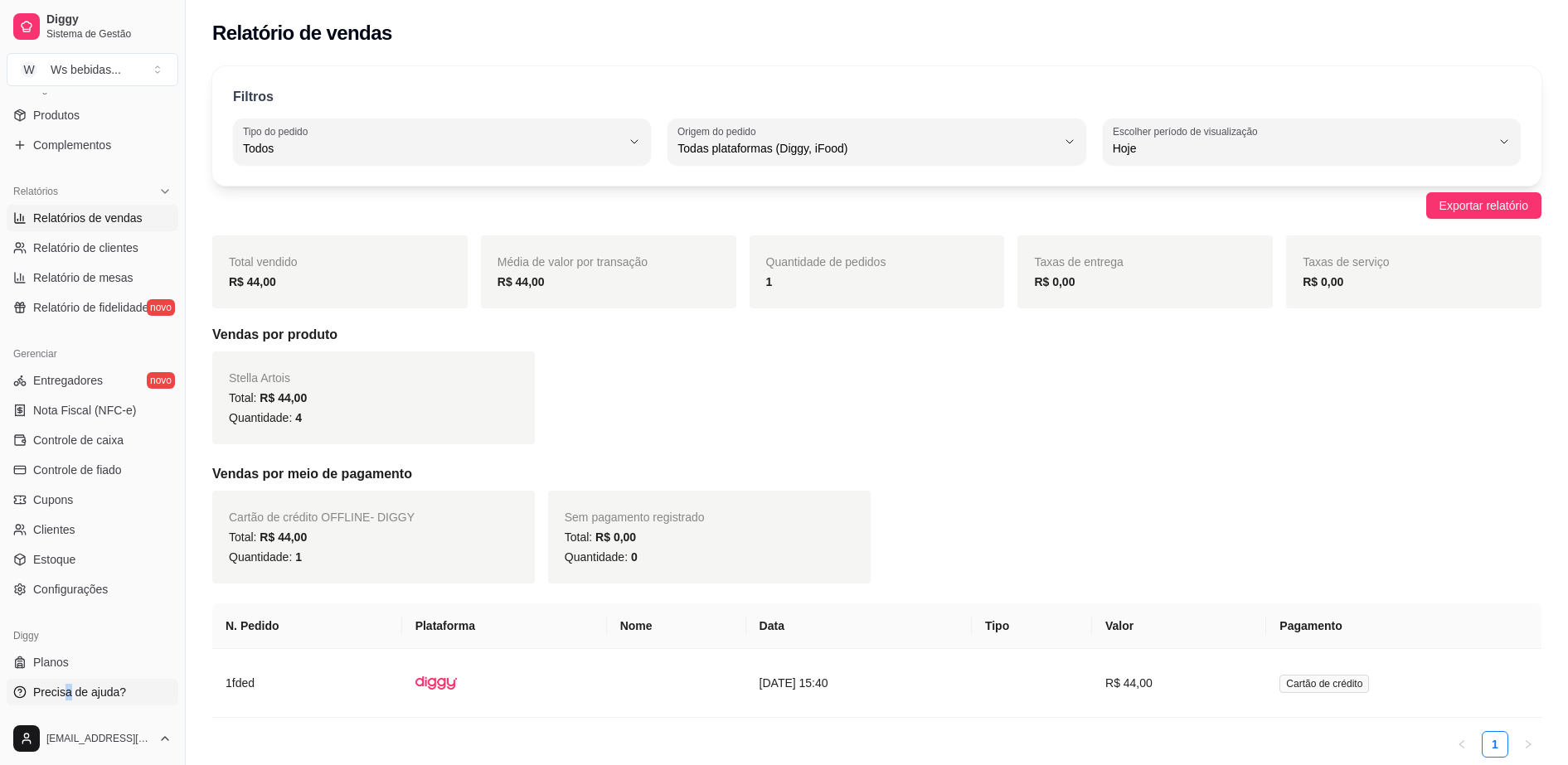
drag, startPoint x: 65, startPoint y: 706, endPoint x: 69, endPoint y: 698, distance: 8.9
click at [69, 698] on div "Diggy Planos Precisa de ajuda?" at bounding box center [92, 664] width 185 height 96
click at [69, 698] on span "Precisa de ajuda?" at bounding box center [79, 691] width 93 height 16
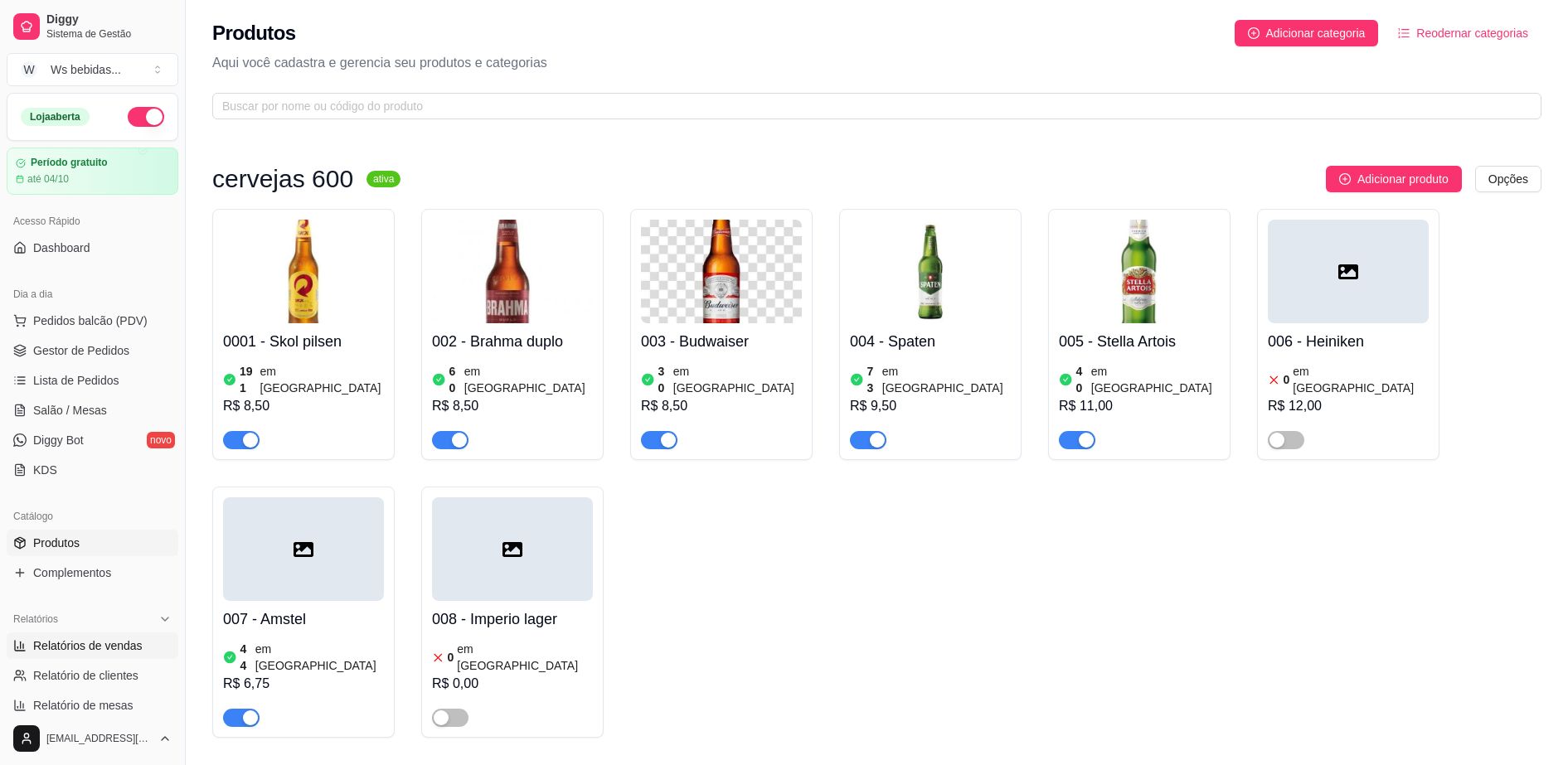
click at [127, 639] on span "Relatórios de vendas" at bounding box center [88, 645] width 109 height 16
select select "ALL"
select select "0"
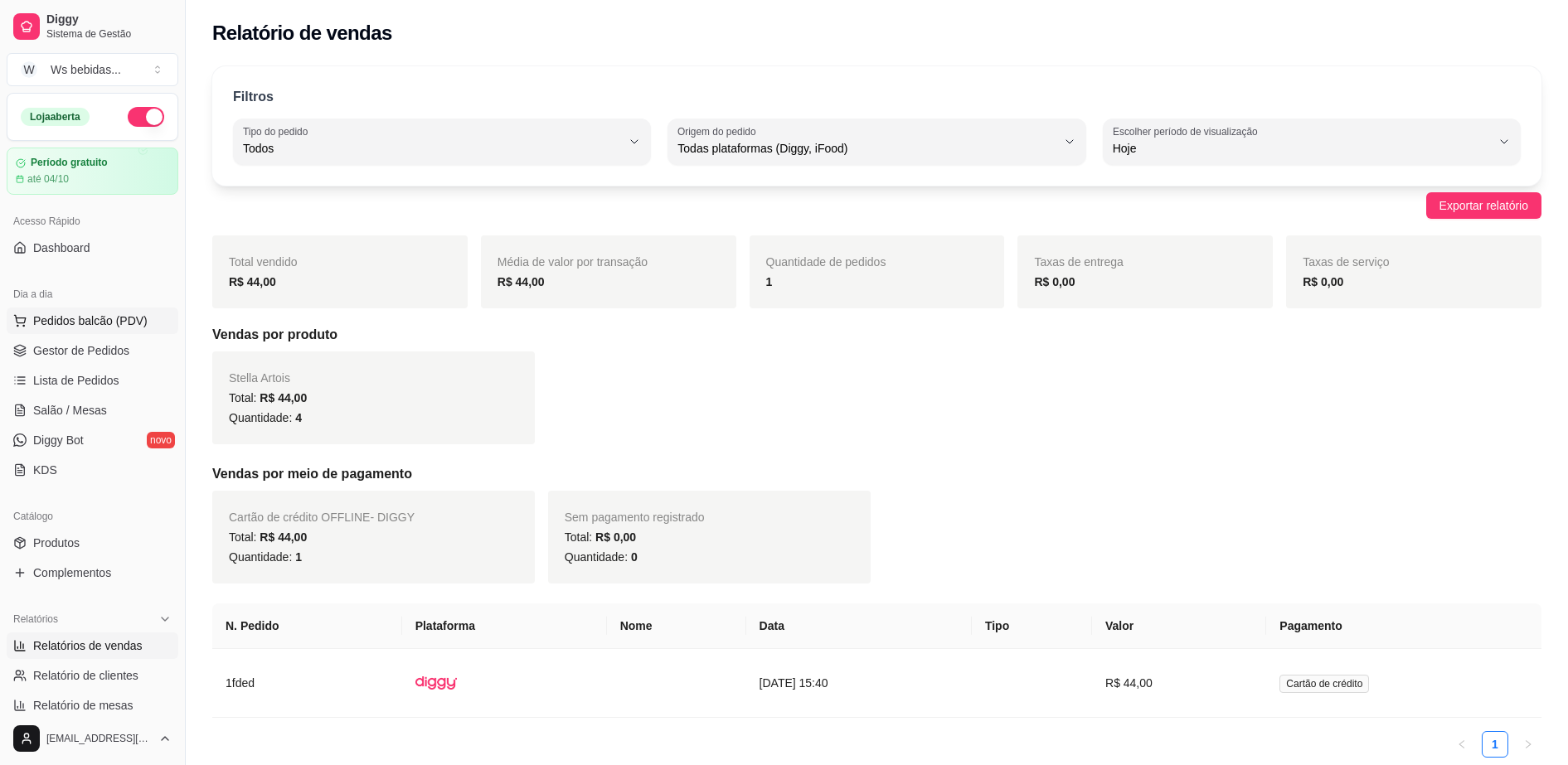
click at [53, 321] on span "Pedidos balcão (PDV)" at bounding box center [90, 321] width 114 height 16
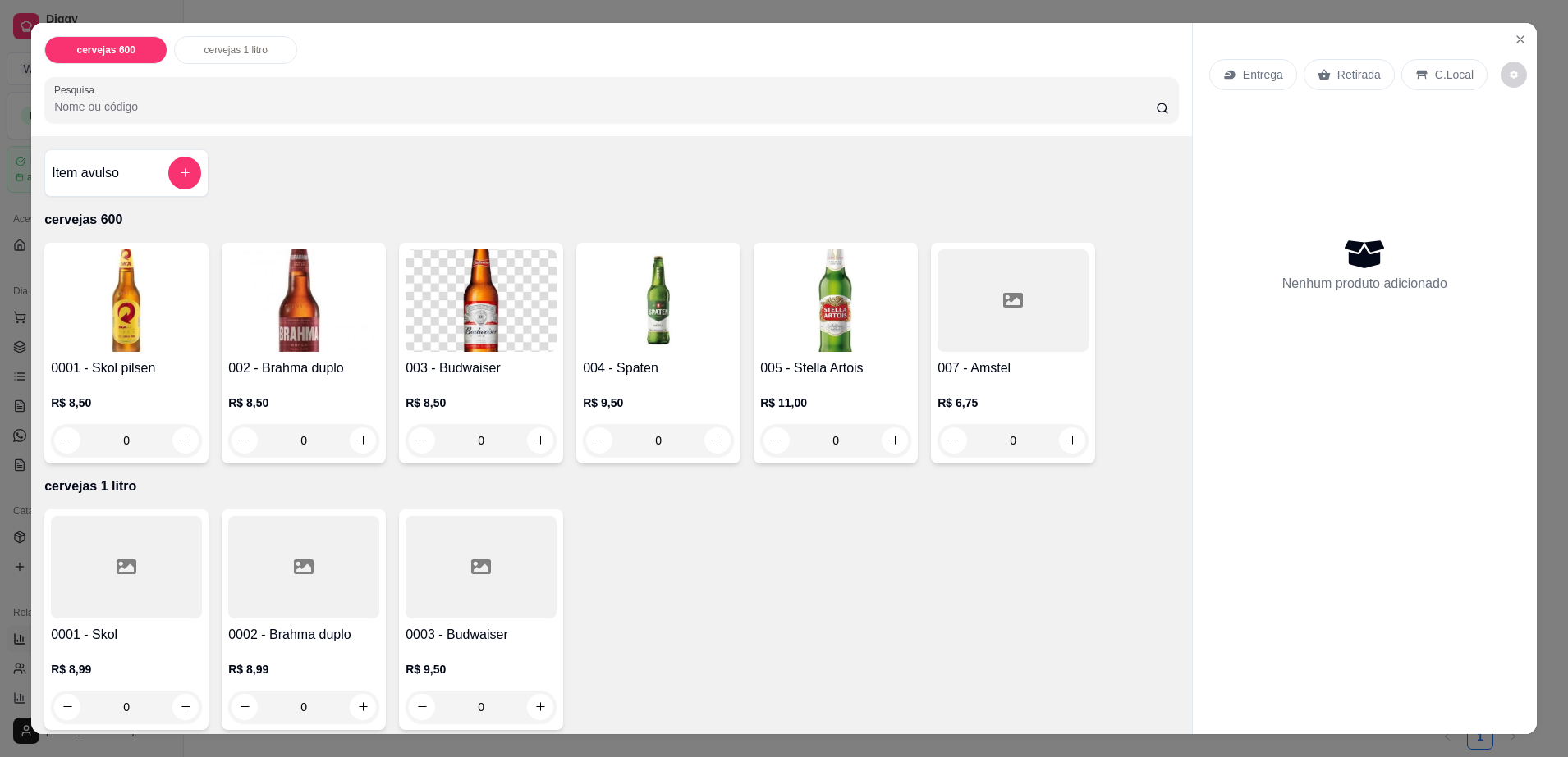
click at [1125, 8] on div "cervejas 600 cervejas 1 litro Pesquisa Item avulso cervejas 600 0001 - Skol pil…" at bounding box center [784, 378] width 1568 height 757
click at [1514, 34] on icon "Close" at bounding box center [1520, 39] width 13 height 13
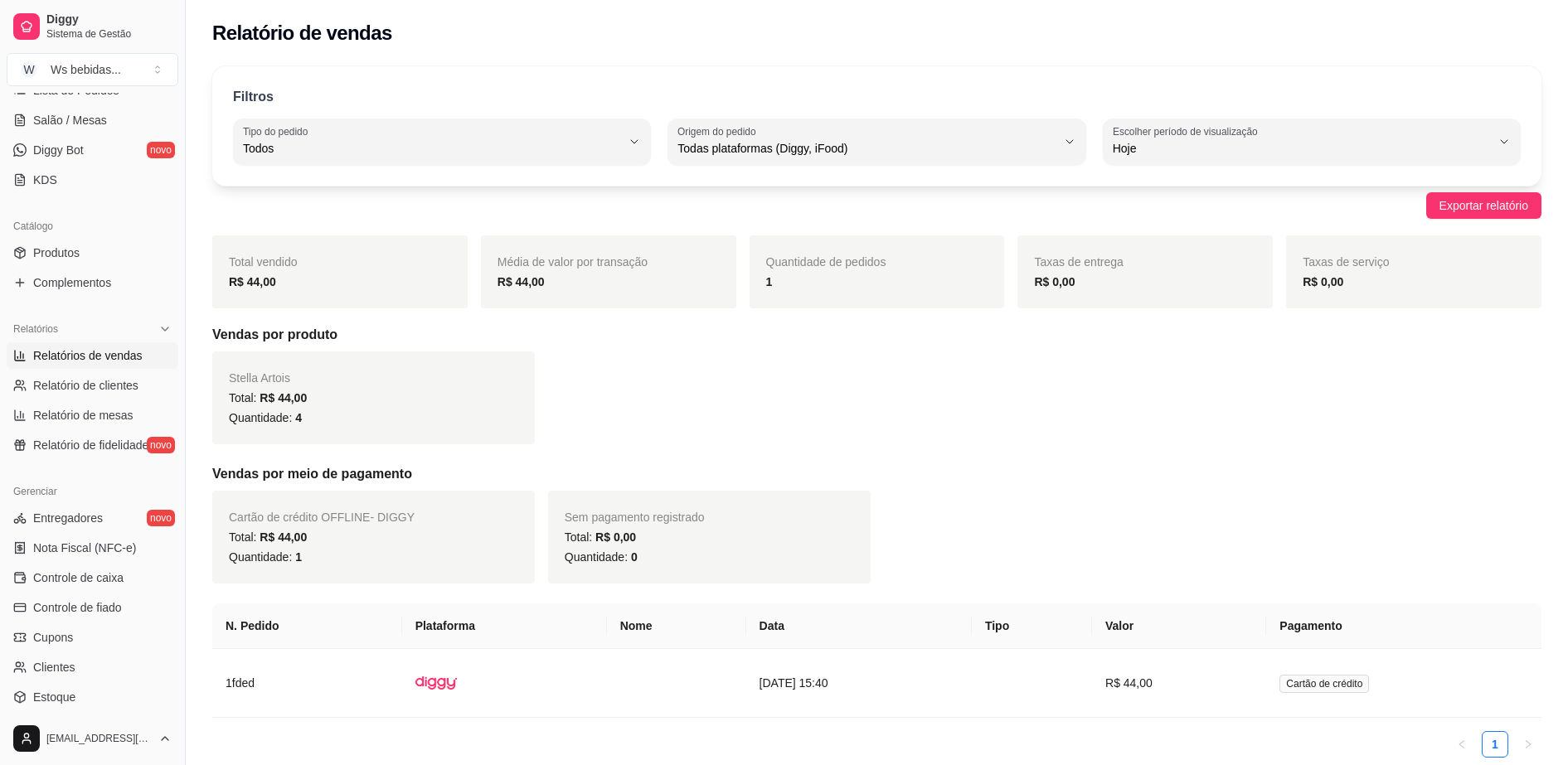
scroll to position [292, 0]
click at [86, 353] on span "Relatórios de vendas" at bounding box center [88, 353] width 109 height 16
click at [70, 580] on span "Controle de caixa" at bounding box center [78, 575] width 90 height 16
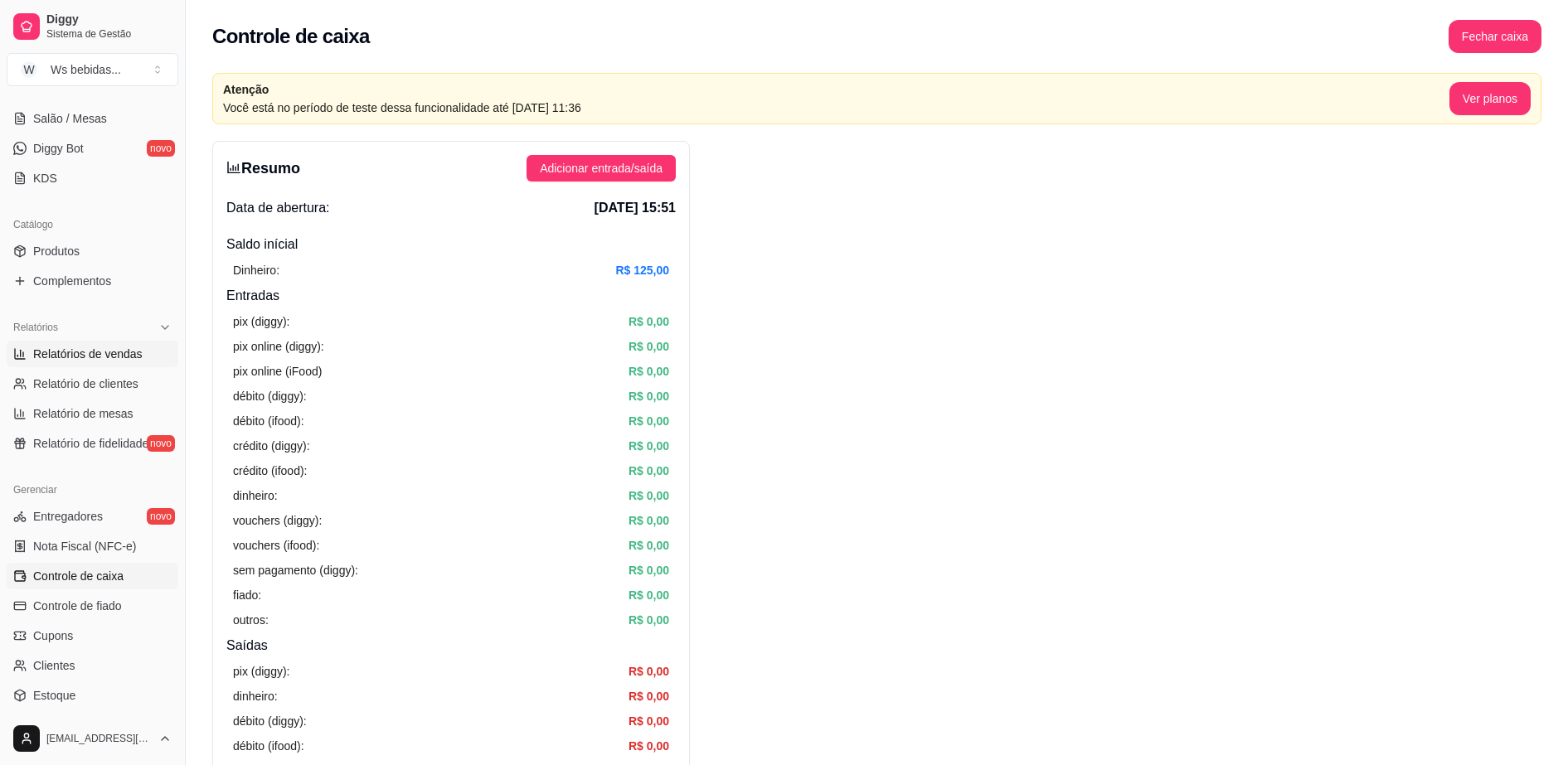
click at [97, 359] on span "Relatórios de vendas" at bounding box center [88, 353] width 109 height 16
select select "ALL"
select select "0"
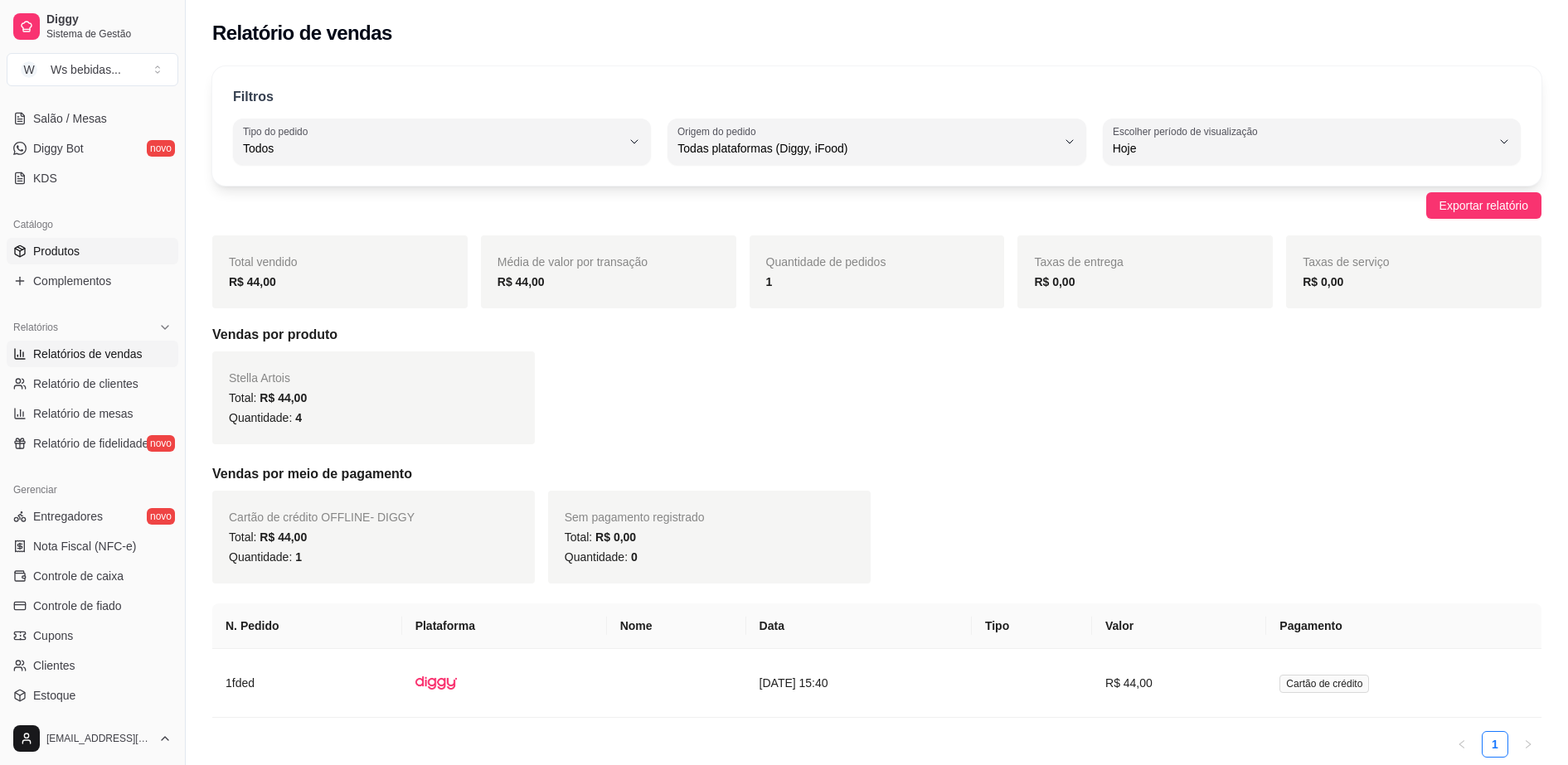
click at [62, 250] on span "Produtos" at bounding box center [56, 250] width 47 height 16
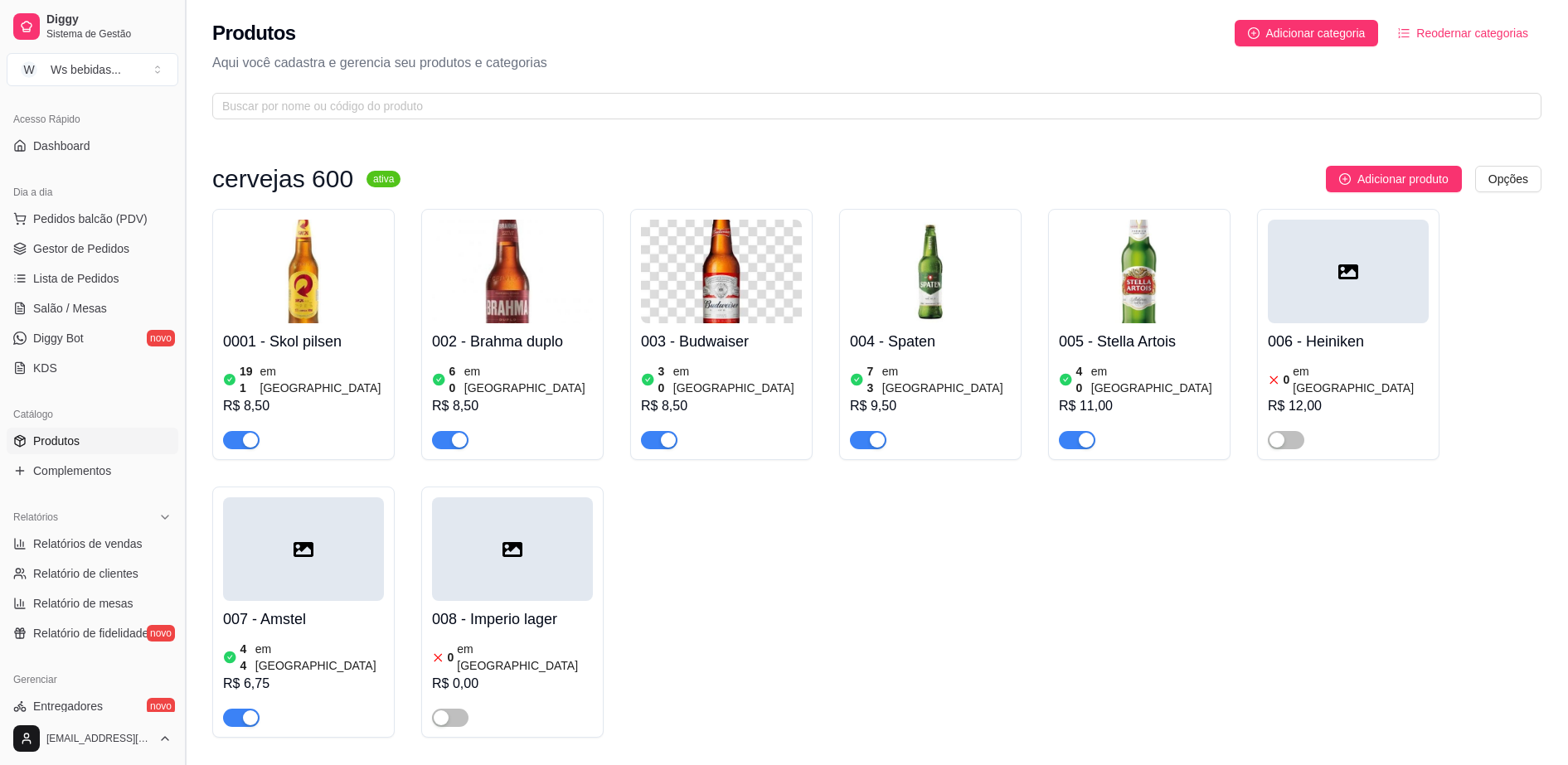
scroll to position [104, 0]
click at [75, 218] on span "Pedidos balcão (PDV)" at bounding box center [90, 217] width 114 height 16
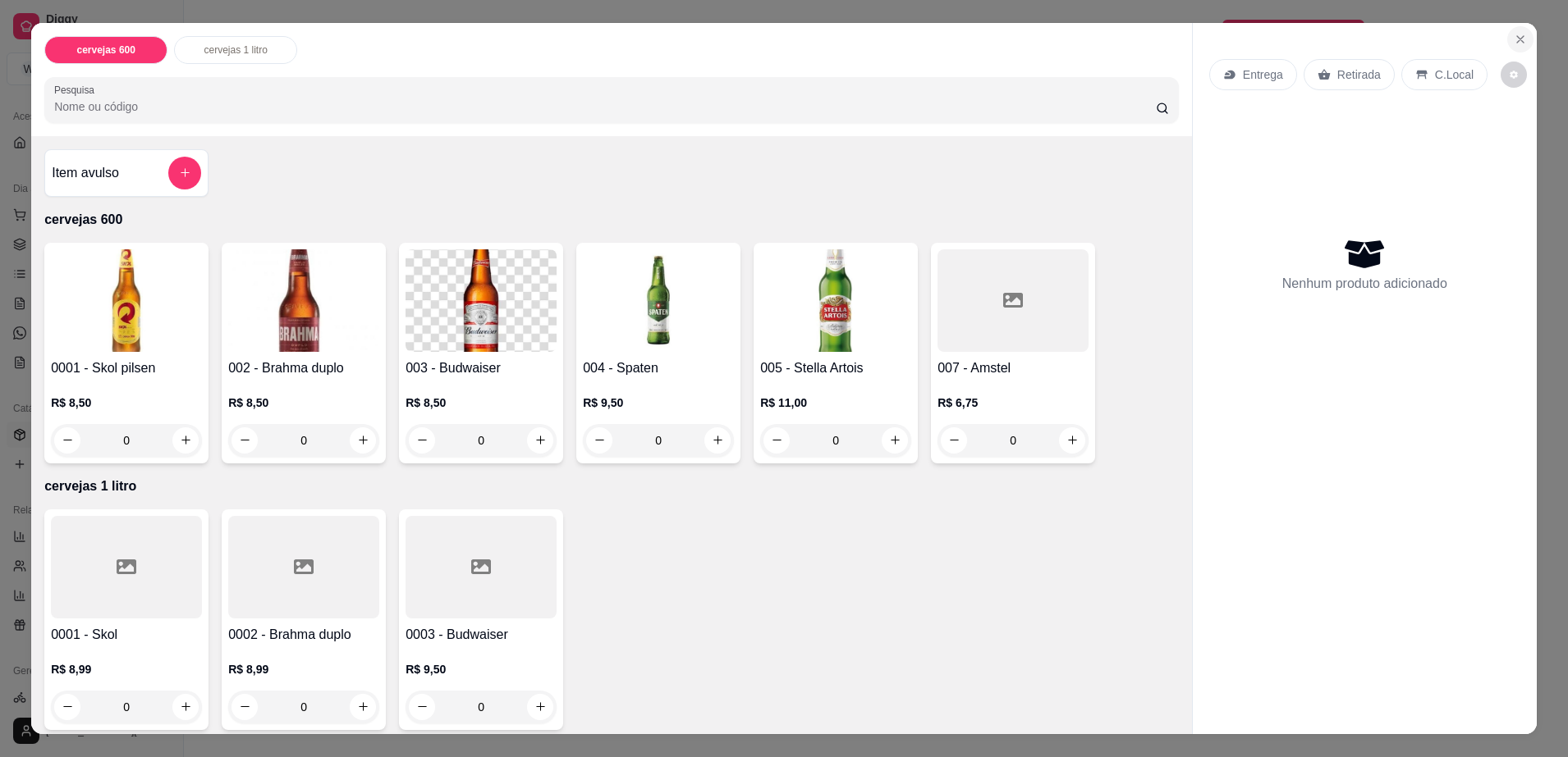
click at [1518, 34] on icon "Close" at bounding box center [1520, 39] width 13 height 13
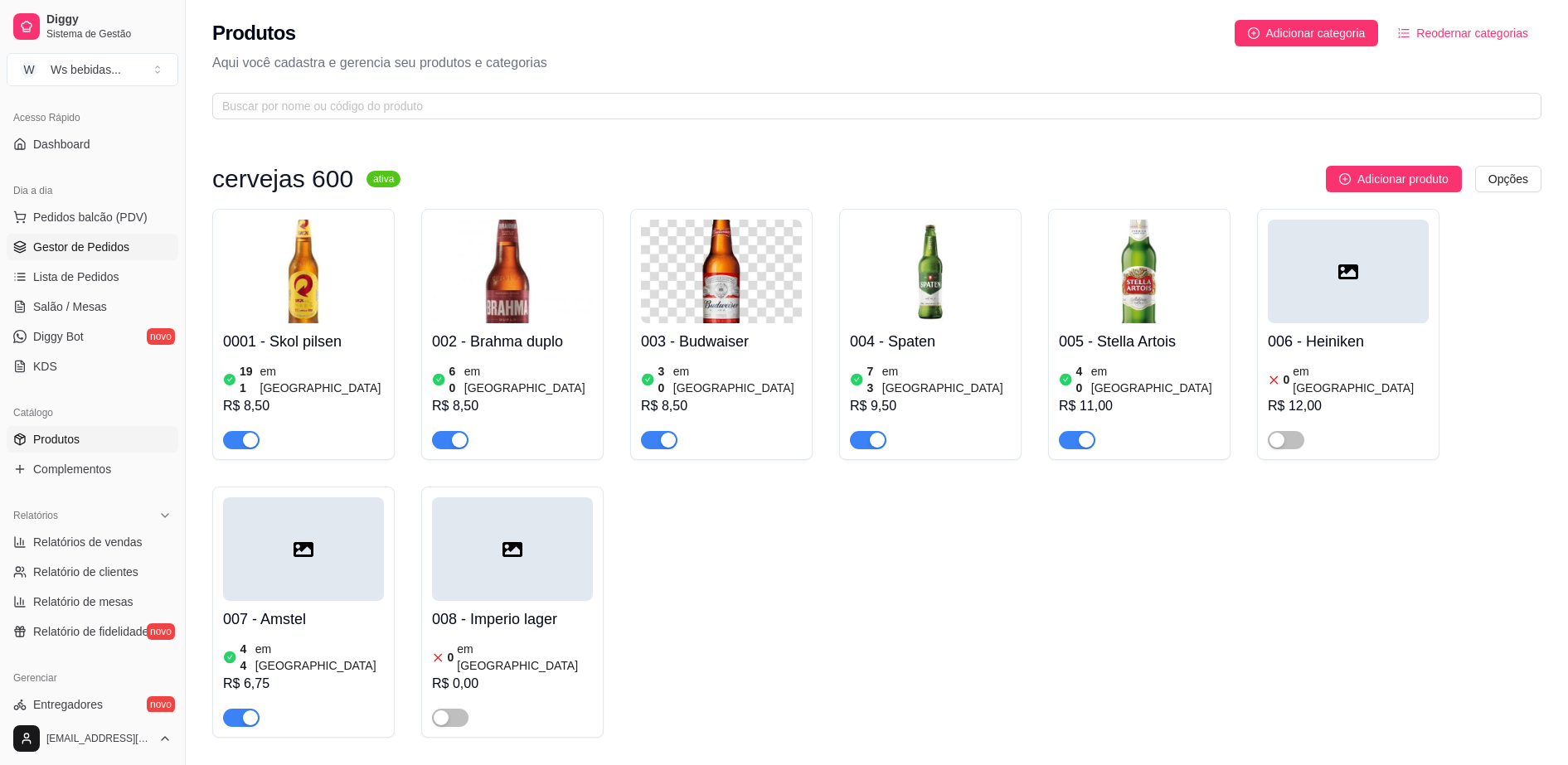
click at [75, 242] on span "Gestor de Pedidos" at bounding box center [81, 247] width 96 height 16
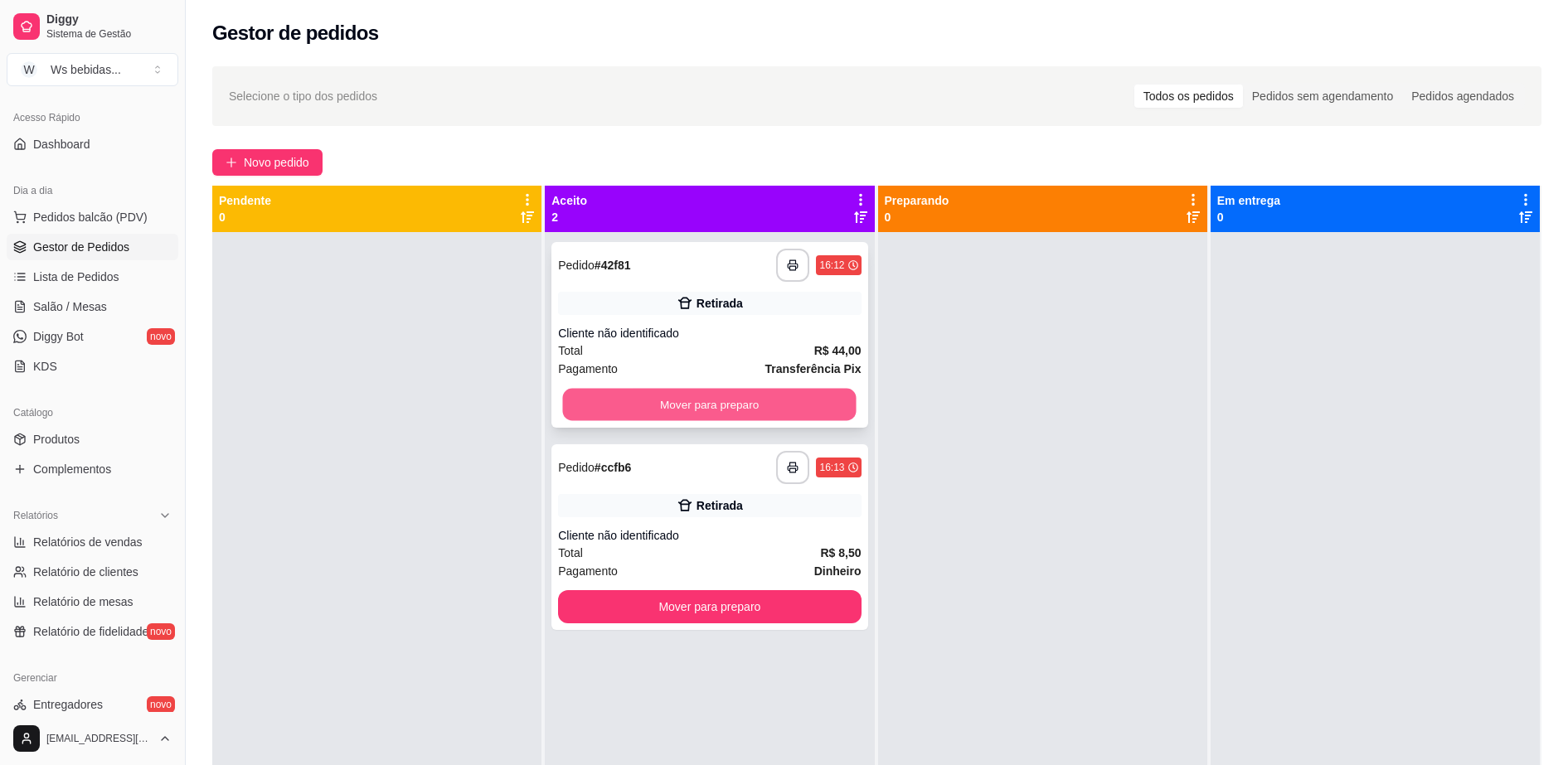
click at [757, 406] on button "Mover para preparo" at bounding box center [710, 405] width 294 height 32
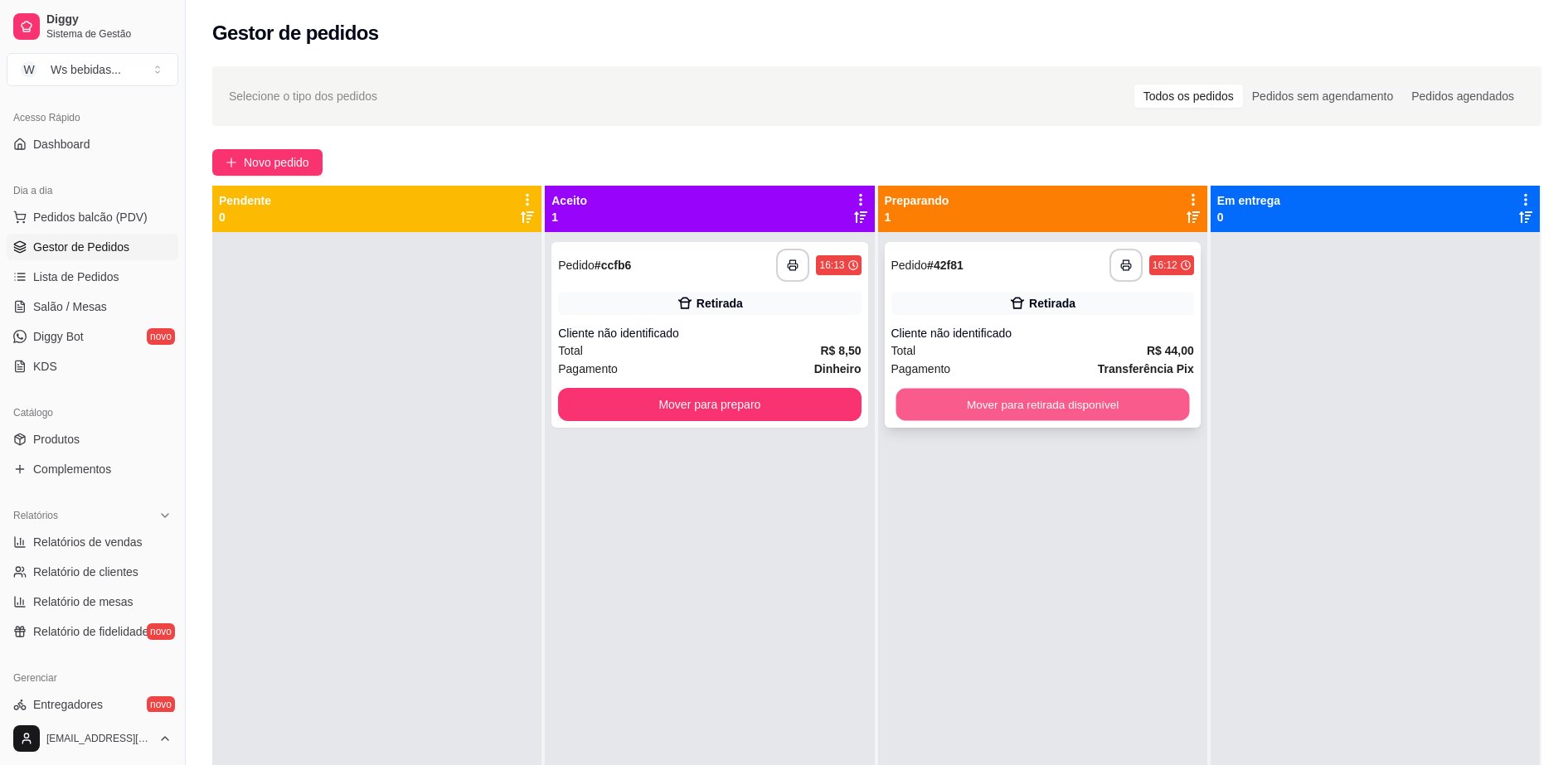
click at [1002, 415] on button "Mover para retirada disponível" at bounding box center [1042, 405] width 294 height 32
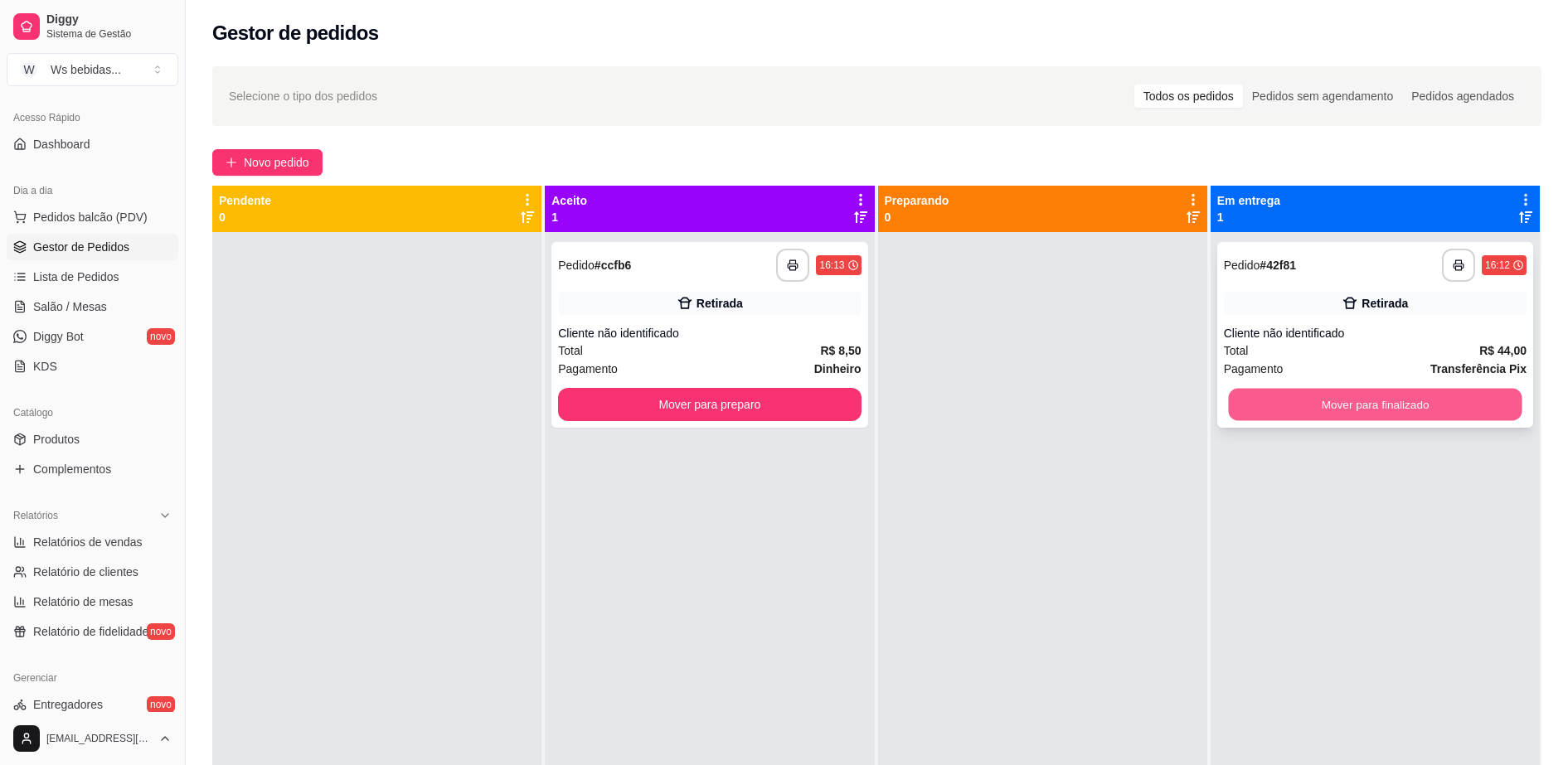
click at [1340, 395] on button "Mover para finalizado" at bounding box center [1375, 405] width 294 height 32
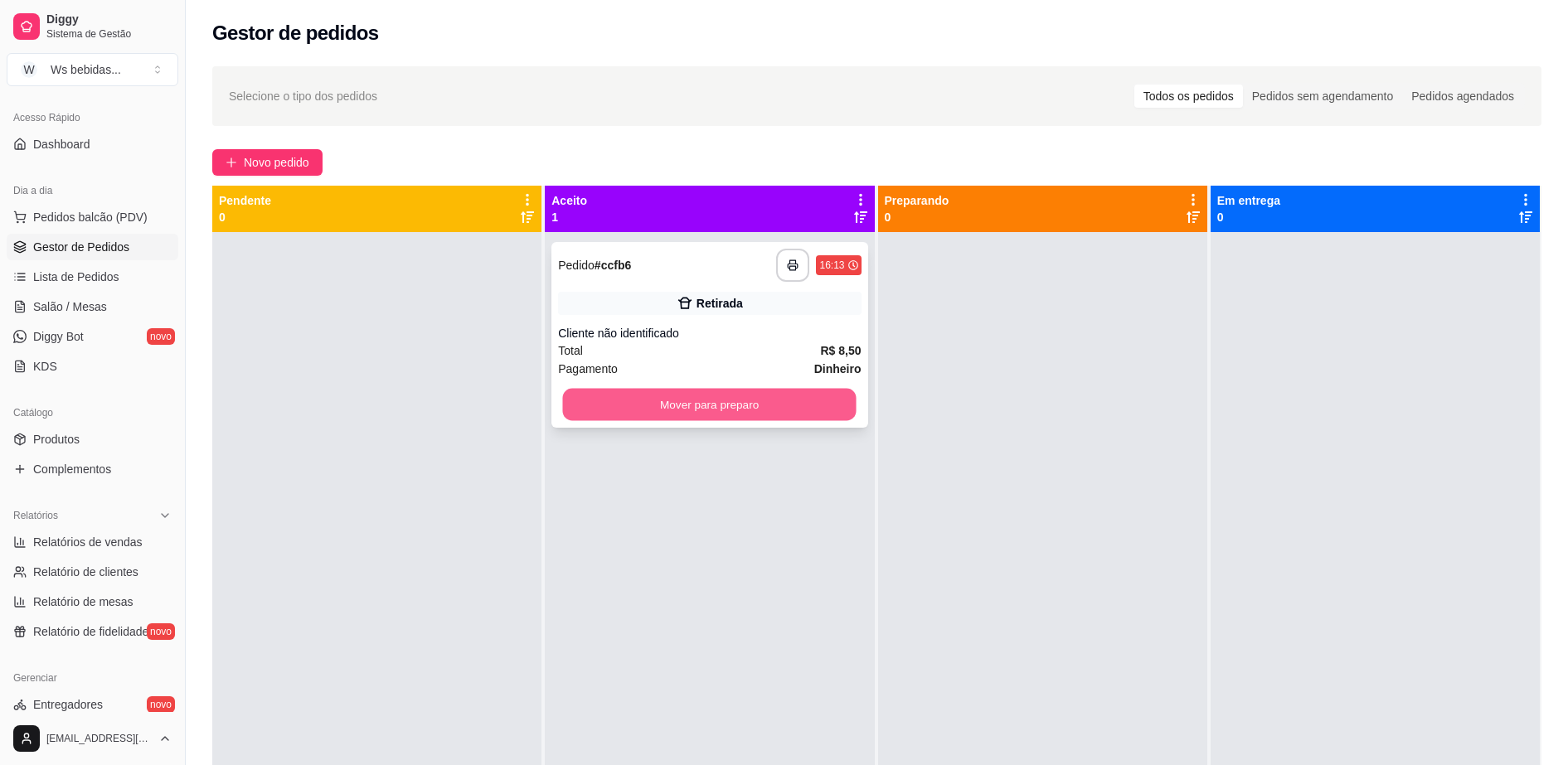
click at [667, 419] on button "Mover para preparo" at bounding box center [710, 405] width 294 height 32
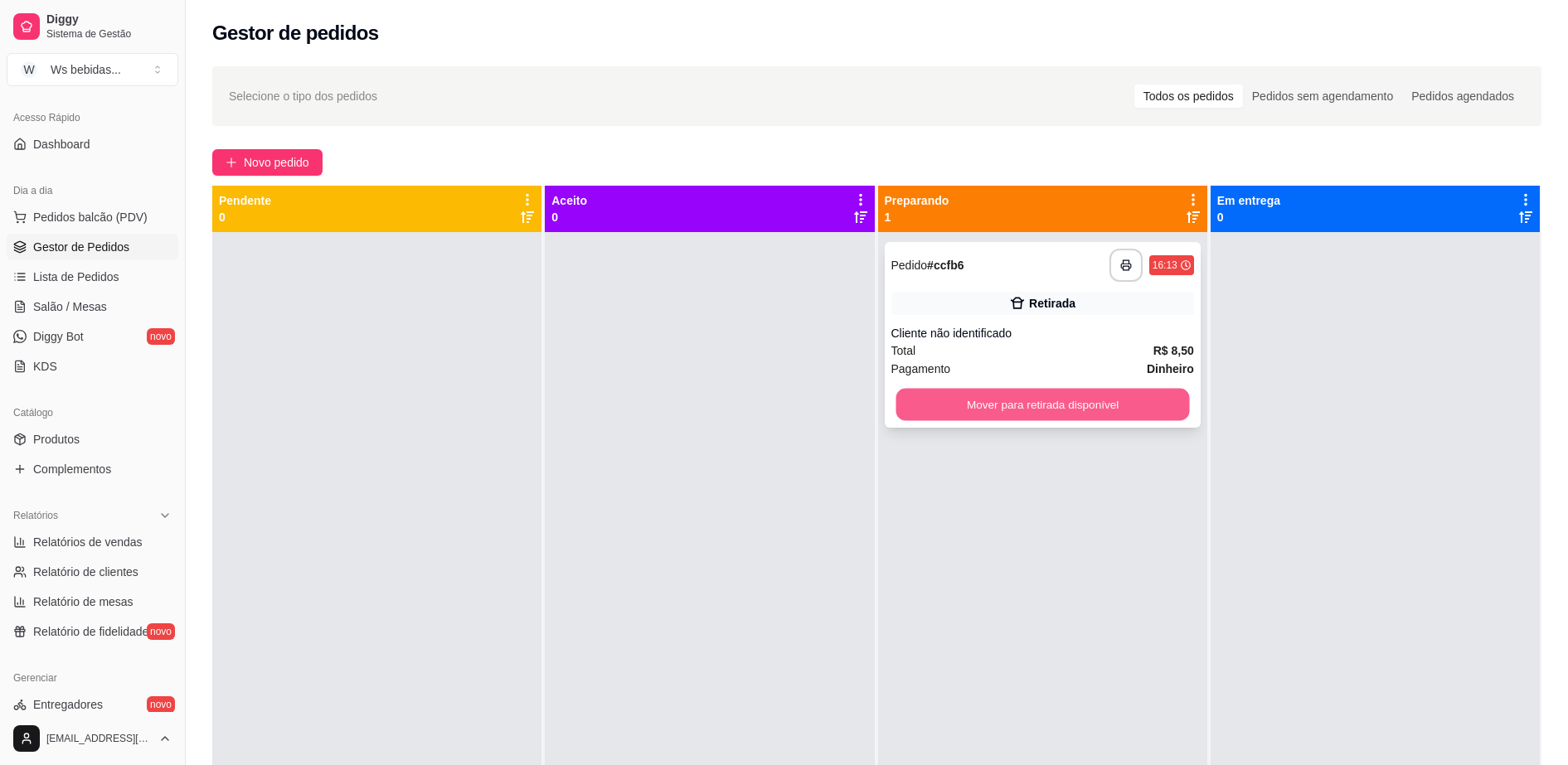
click at [947, 414] on button "Mover para retirada disponível" at bounding box center [1042, 405] width 294 height 32
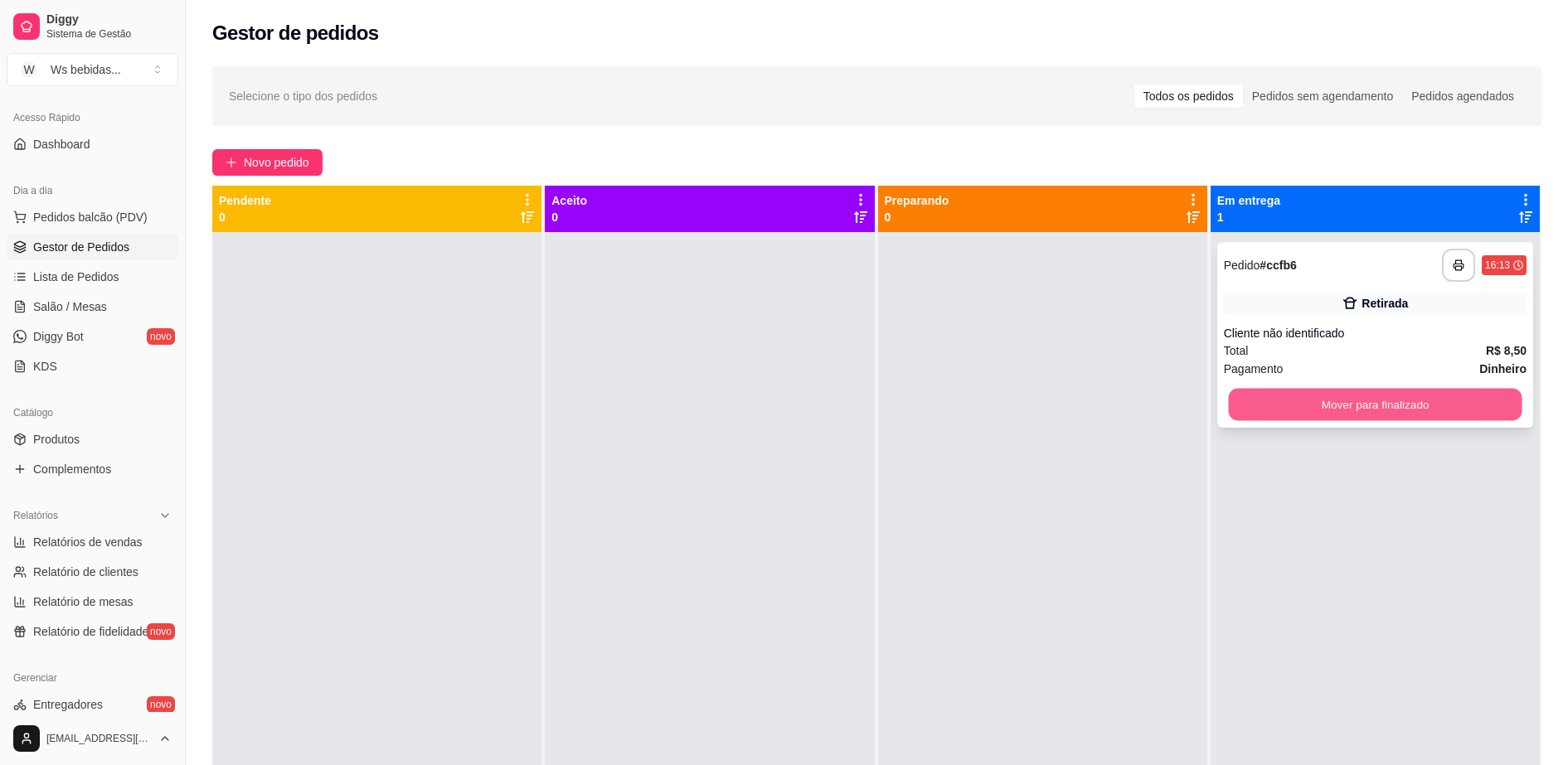
click at [1278, 408] on button "Mover para finalizado" at bounding box center [1375, 405] width 294 height 32
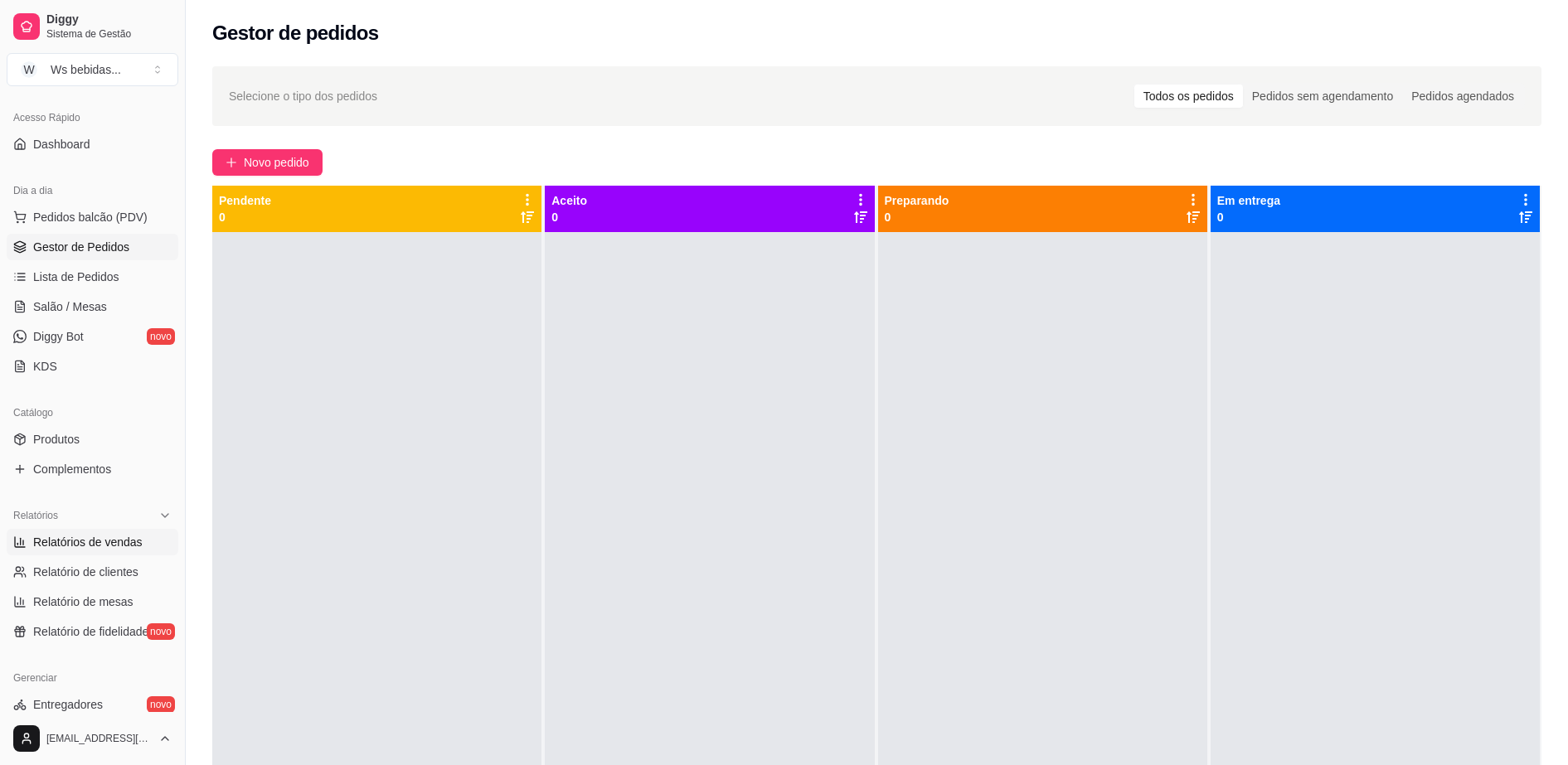
click at [132, 540] on span "Relatórios de vendas" at bounding box center [88, 541] width 109 height 16
select select "ALL"
select select "0"
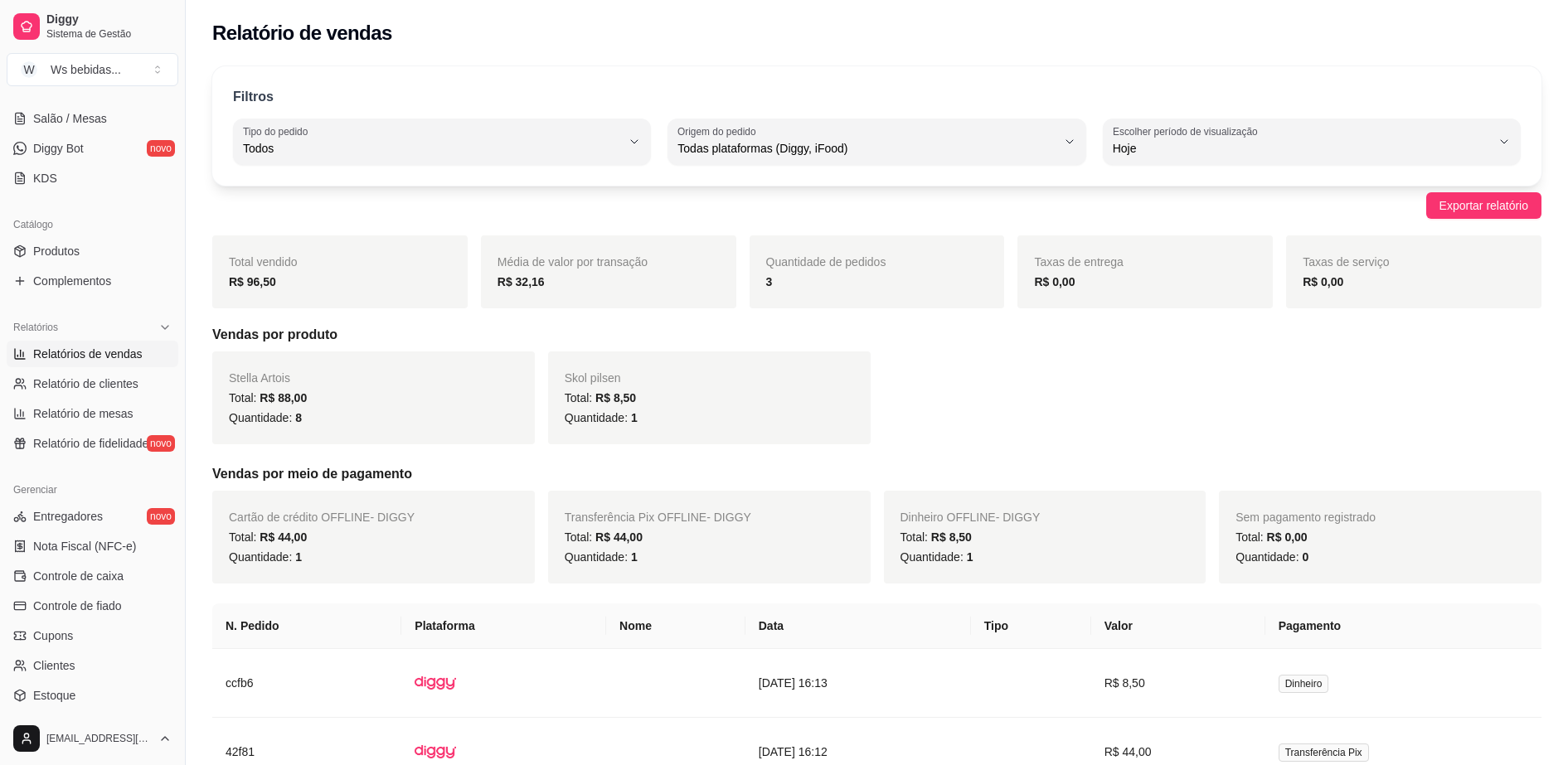
scroll to position [305, 0]
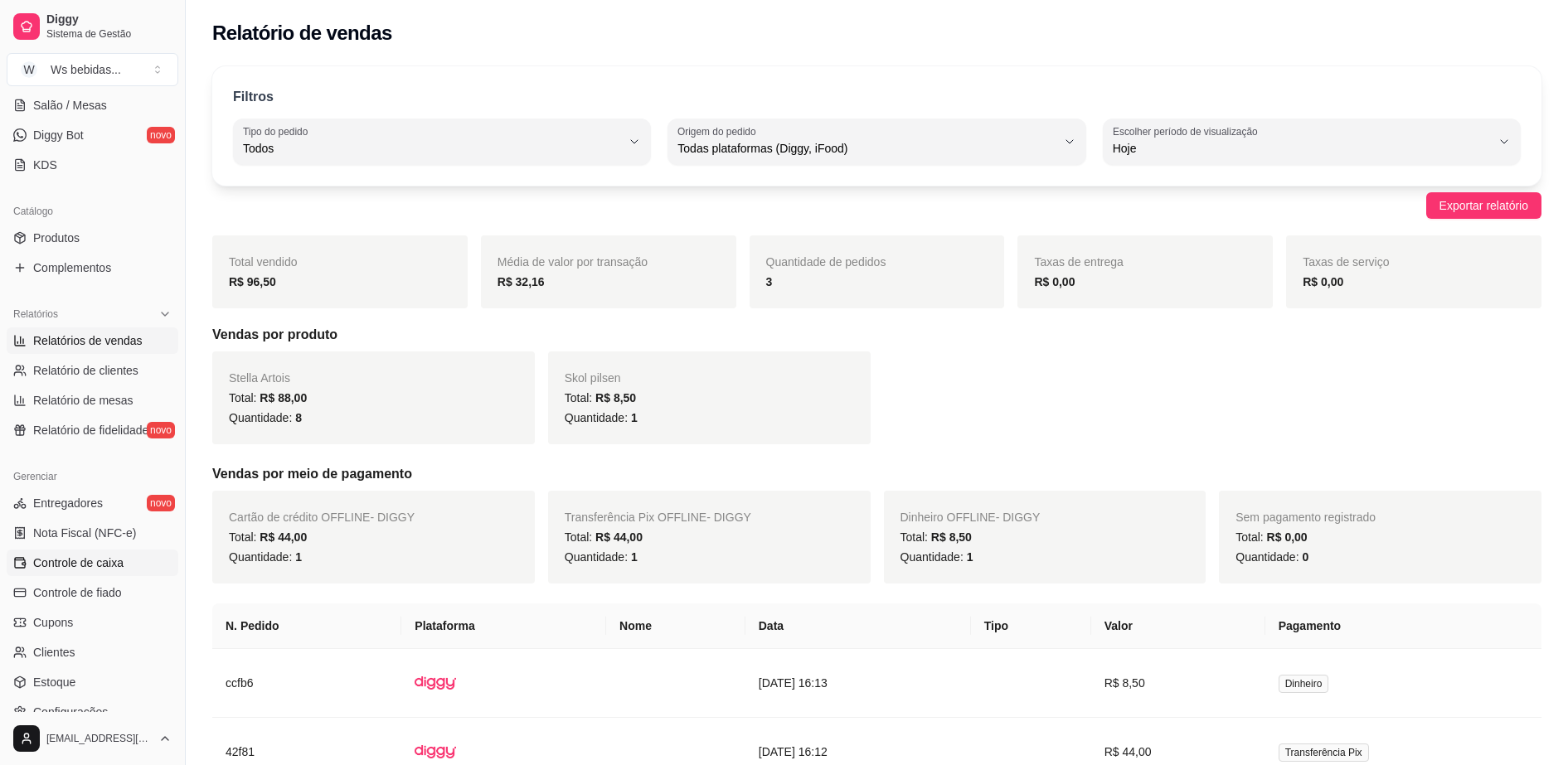
click at [97, 567] on span "Controle de caixa" at bounding box center [78, 562] width 90 height 16
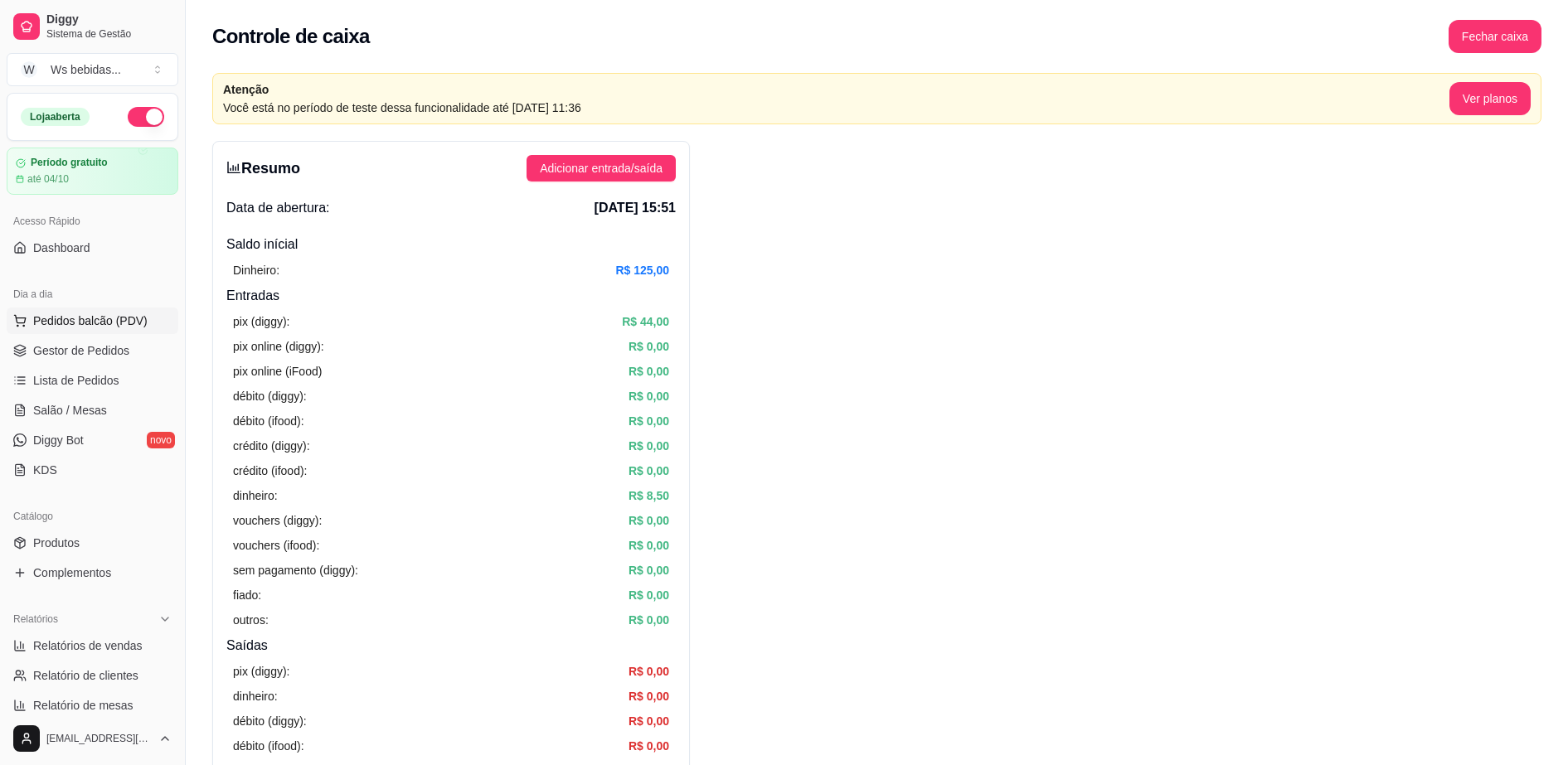
click at [68, 322] on span "Pedidos balcão (PDV)" at bounding box center [90, 321] width 114 height 16
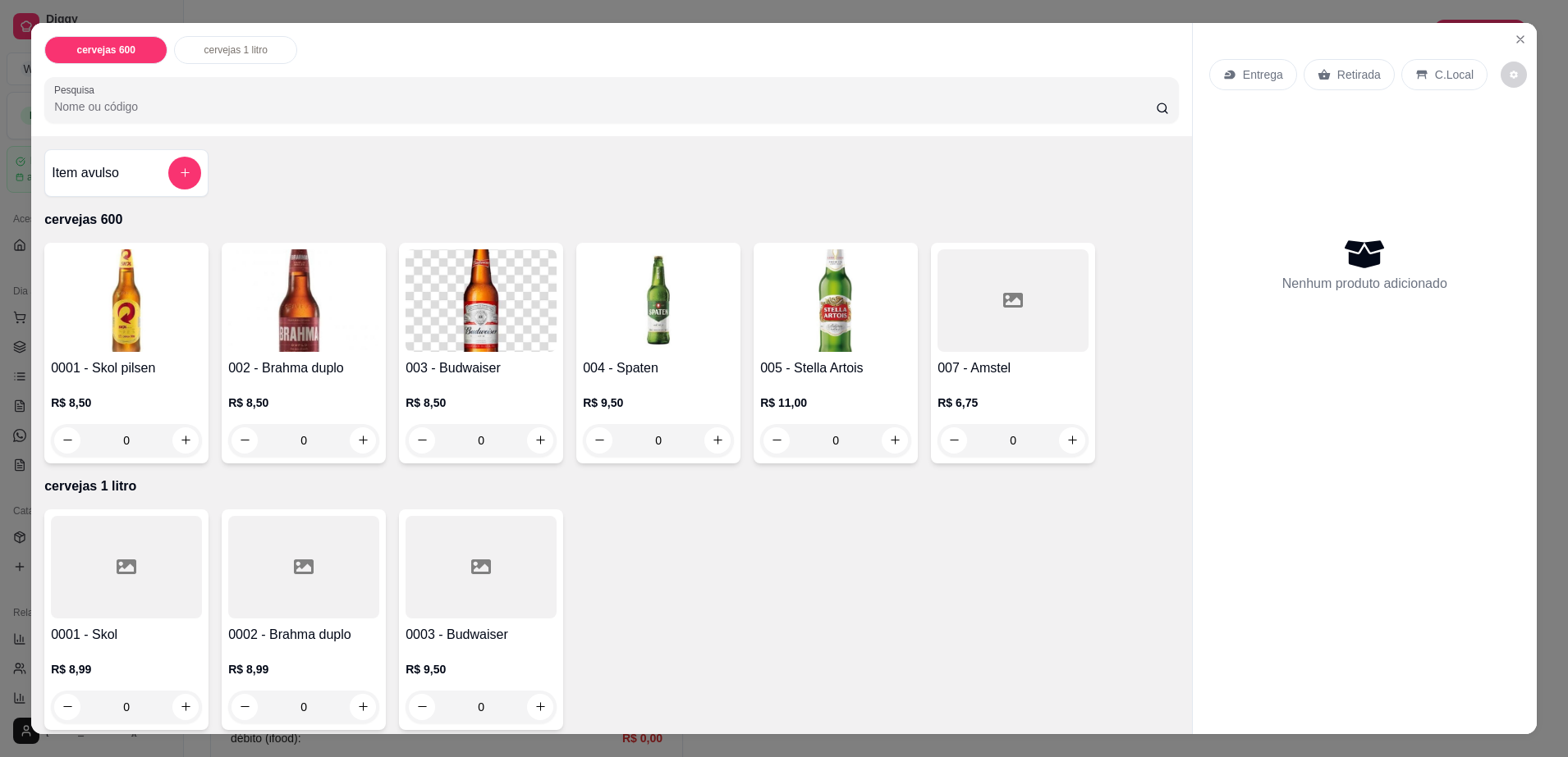
click at [154, 435] on input "0" at bounding box center [126, 441] width 92 height 33
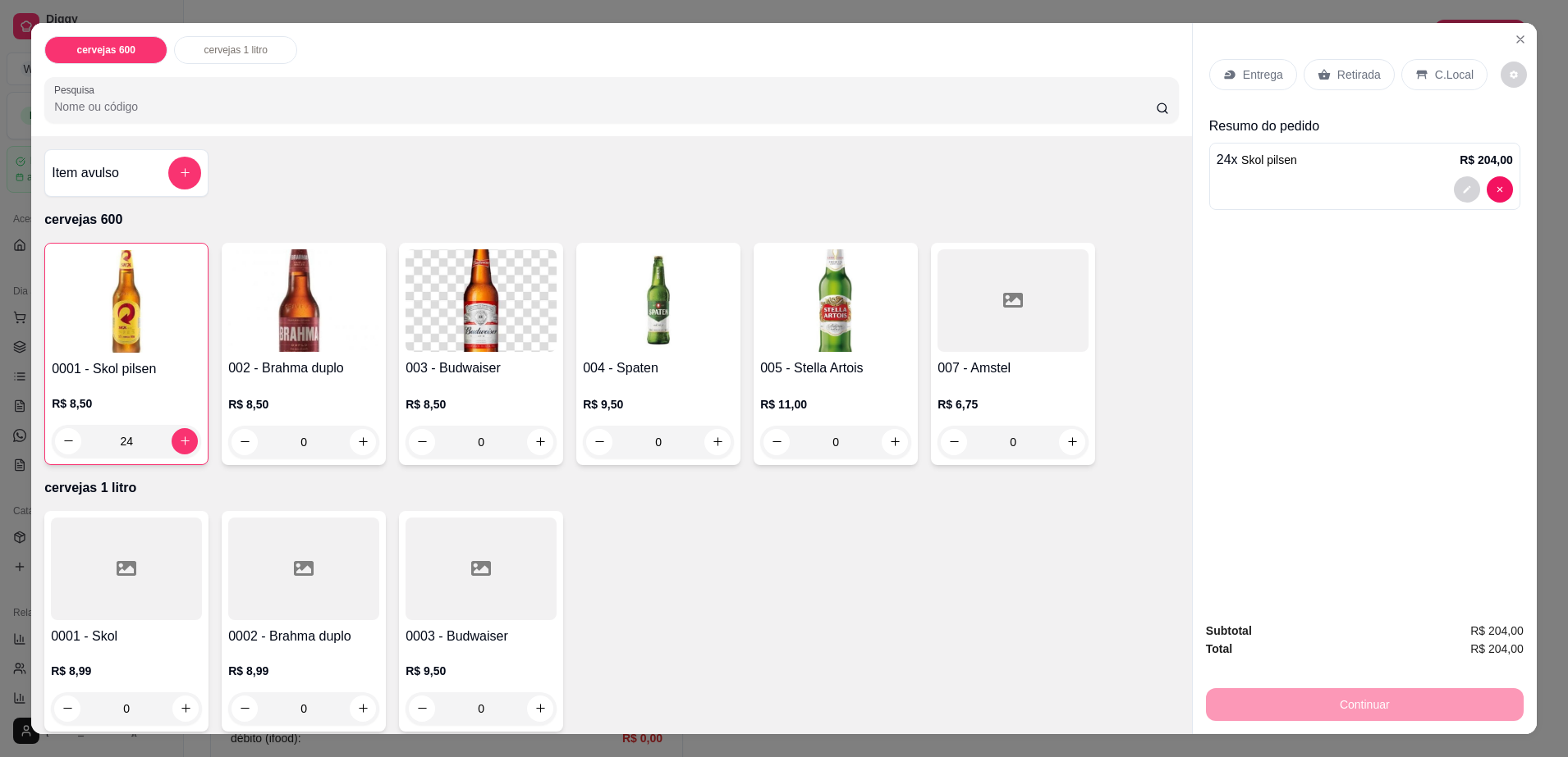
type input "24"
click at [312, 446] on input "0" at bounding box center [303, 442] width 92 height 33
type input "24"
click at [1460, 195] on button "decrease-product-quantity" at bounding box center [1467, 189] width 26 height 26
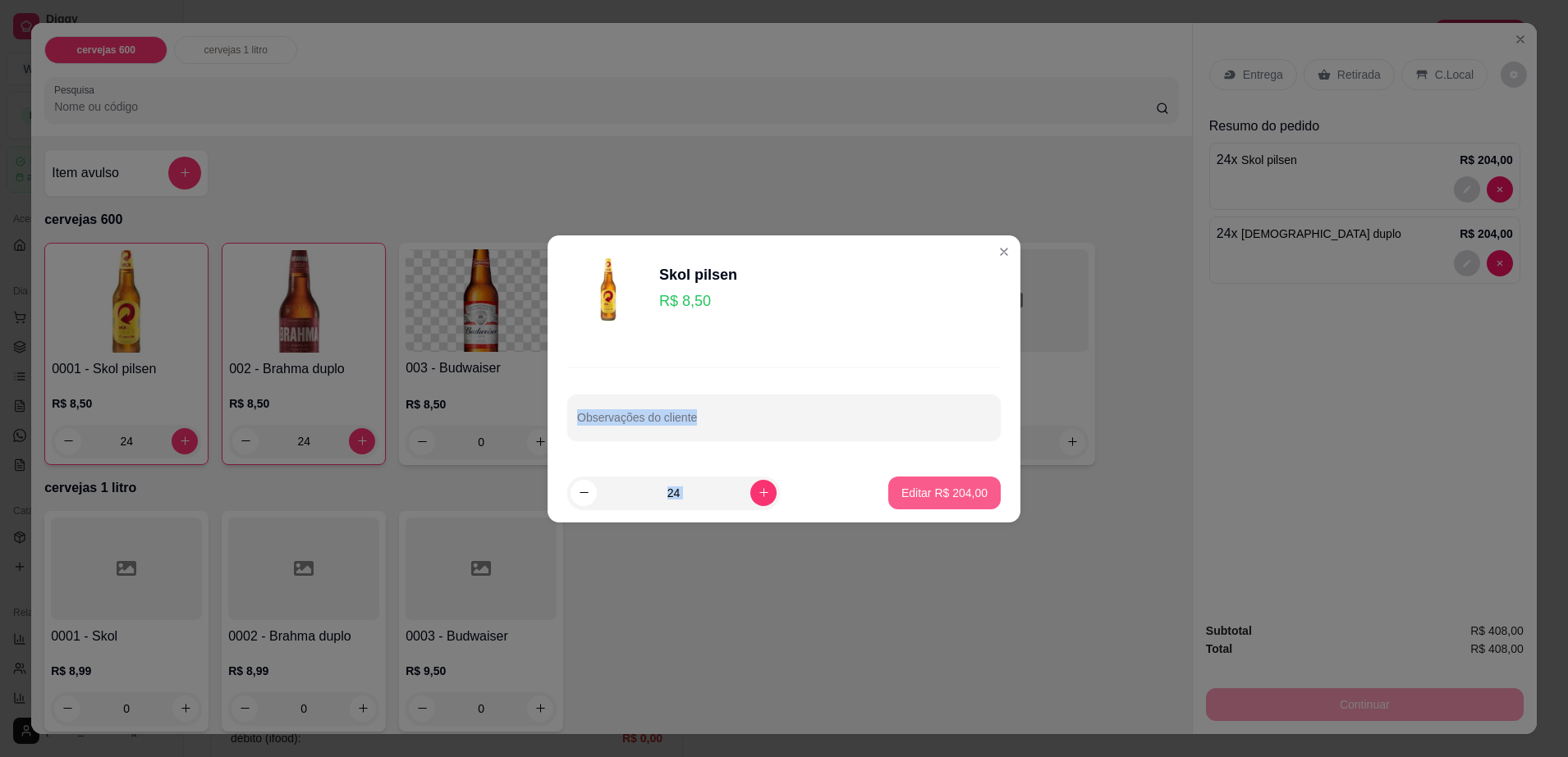
drag, startPoint x: 817, startPoint y: 303, endPoint x: 940, endPoint y: 497, distance: 229.7
click at [940, 497] on section "Skol pilsen R$ 8,50 Observações do cliente 24 Editar R$ 204,00" at bounding box center [783, 379] width 473 height 287
click at [940, 497] on p "Editar R$ 204,00" at bounding box center [944, 493] width 84 height 15
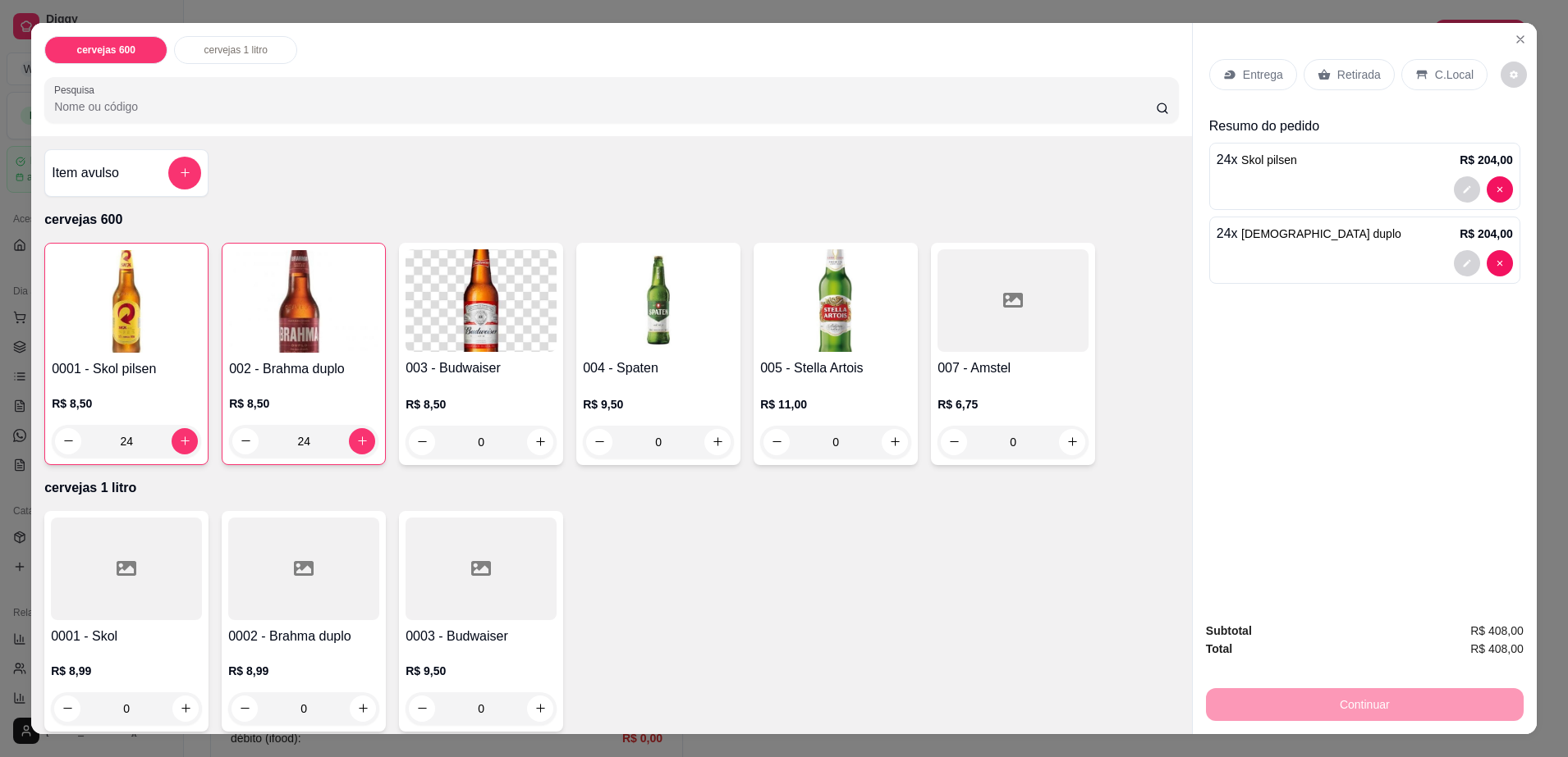
click at [1266, 79] on p "Entrega" at bounding box center [1263, 75] width 40 height 16
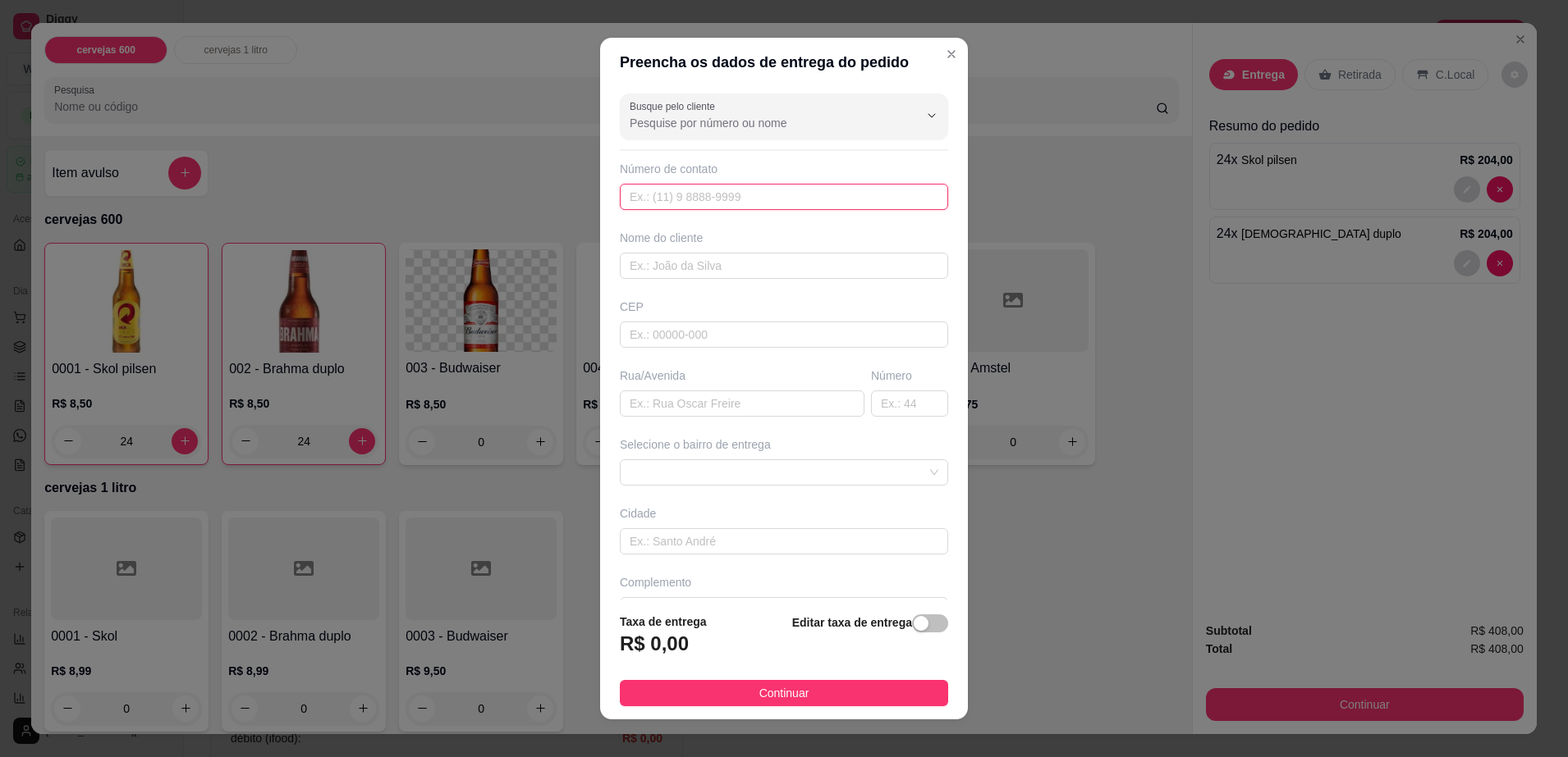
click at [765, 201] on input "text" at bounding box center [783, 196] width 329 height 27
click at [738, 258] on input "text" at bounding box center [783, 266] width 329 height 27
type input "diego alves"
click at [892, 634] on div "Editar taxa de entrega" at bounding box center [870, 640] width 156 height 54
click at [912, 632] on span "button" at bounding box center [930, 623] width 36 height 18
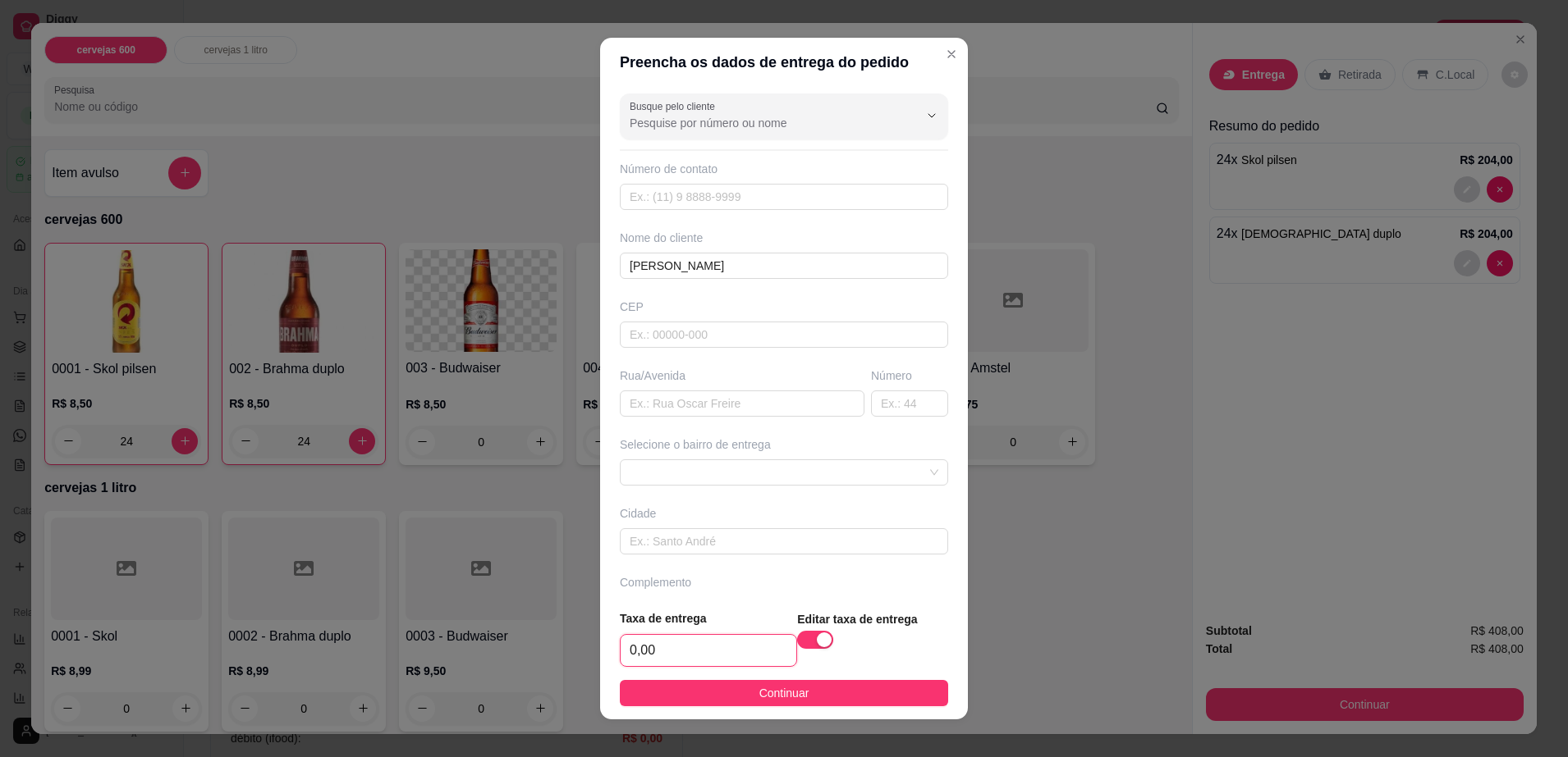
click at [701, 640] on input "0,00" at bounding box center [708, 651] width 176 height 31
type input "5,00"
click at [715, 694] on button "Continuar" at bounding box center [783, 693] width 329 height 27
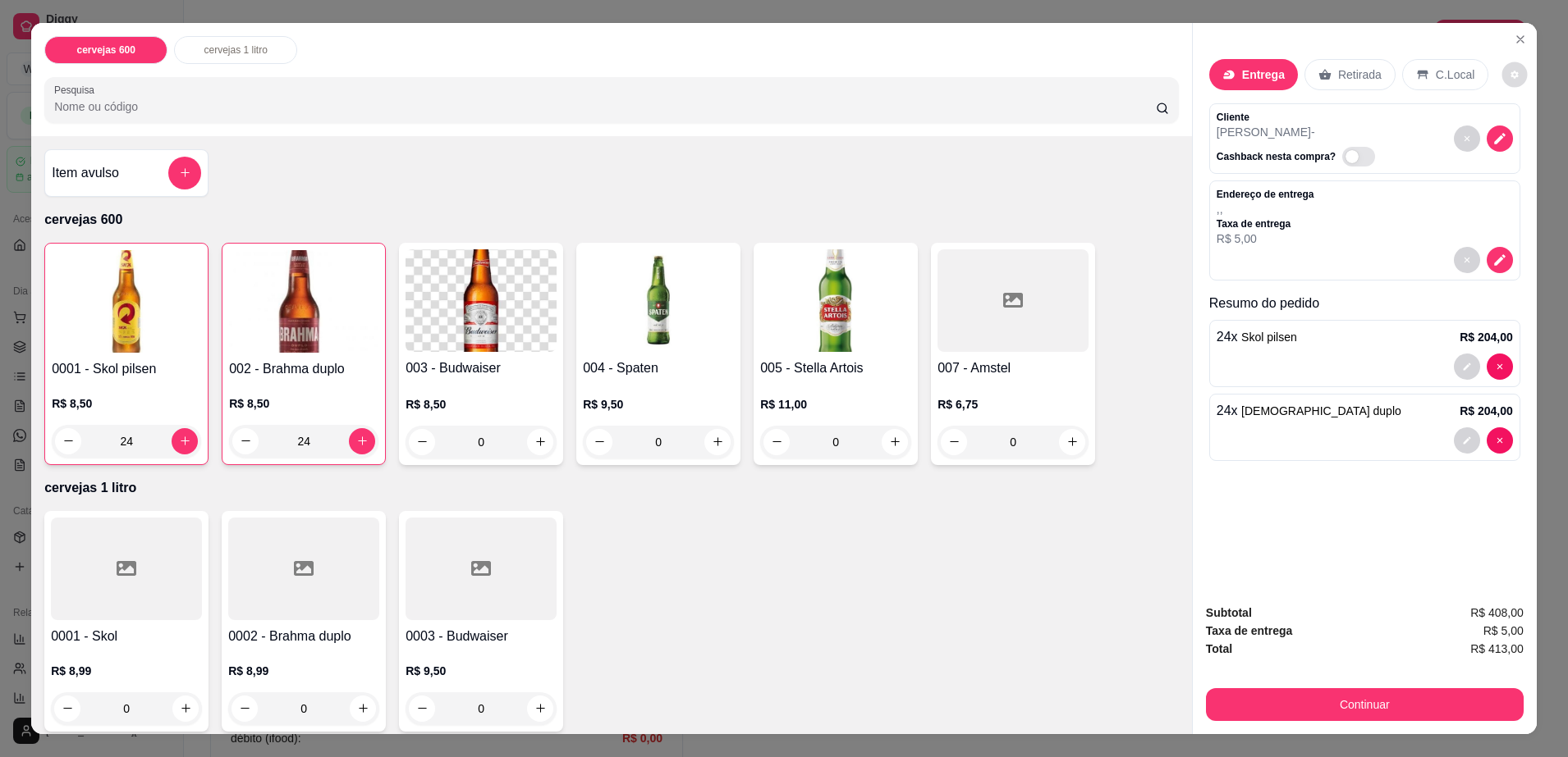
click at [1502, 68] on button "decrease-product-quantity" at bounding box center [1515, 75] width 26 height 26
click at [1464, 355] on button "decrease-product-quantity" at bounding box center [1467, 366] width 26 height 26
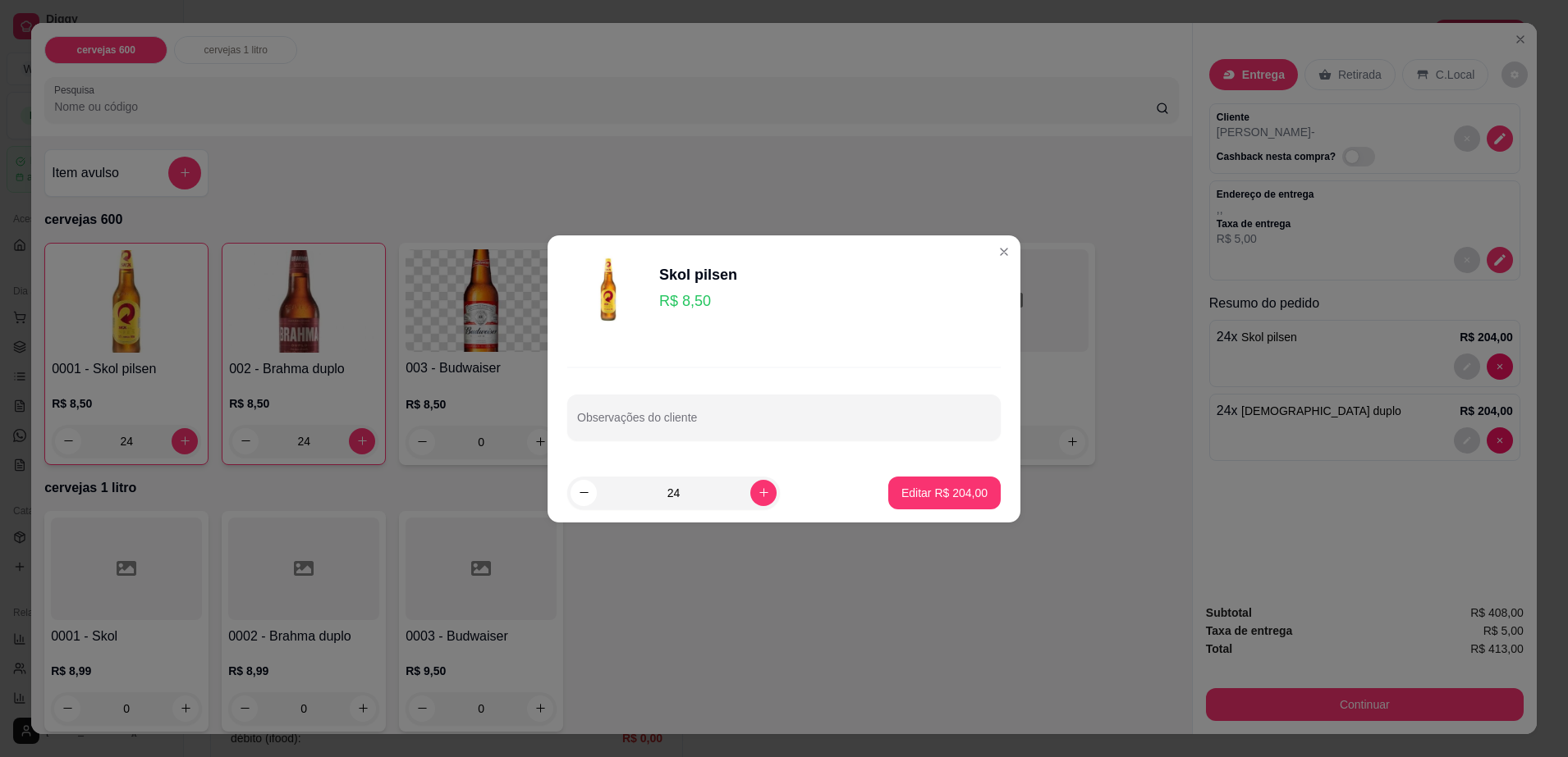
click at [837, 369] on div "Observações do cliente" at bounding box center [783, 404] width 473 height 120
drag, startPoint x: 756, startPoint y: 299, endPoint x: 799, endPoint y: 269, distance: 52.4
click at [799, 269] on div "Skol pilsen R$ 8,50" at bounding box center [783, 290] width 433 height 82
click at [951, 490] on p "Editar R$ 204,00" at bounding box center [944, 493] width 84 height 15
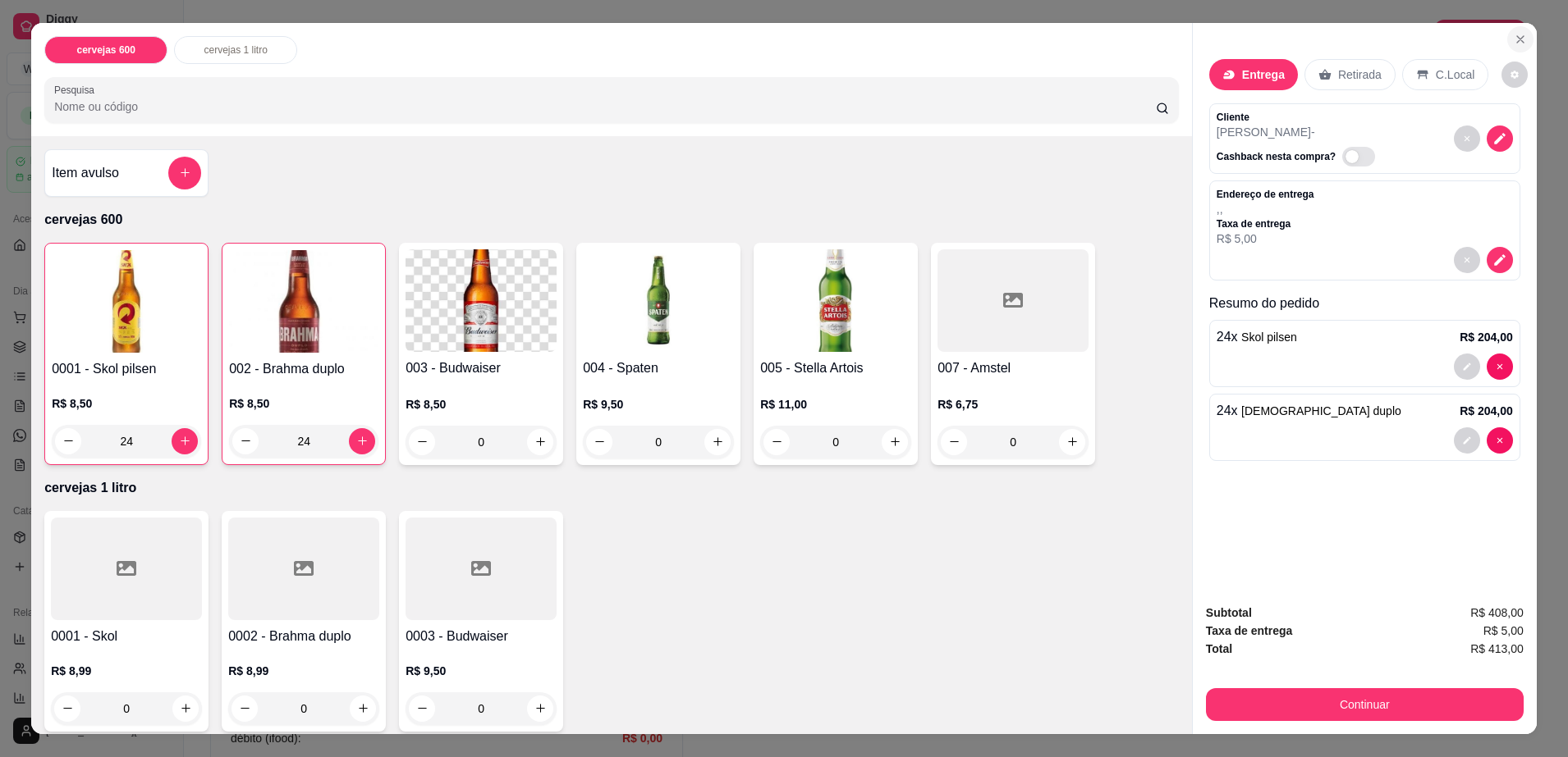
click at [1514, 39] on icon "Close" at bounding box center [1520, 39] width 13 height 13
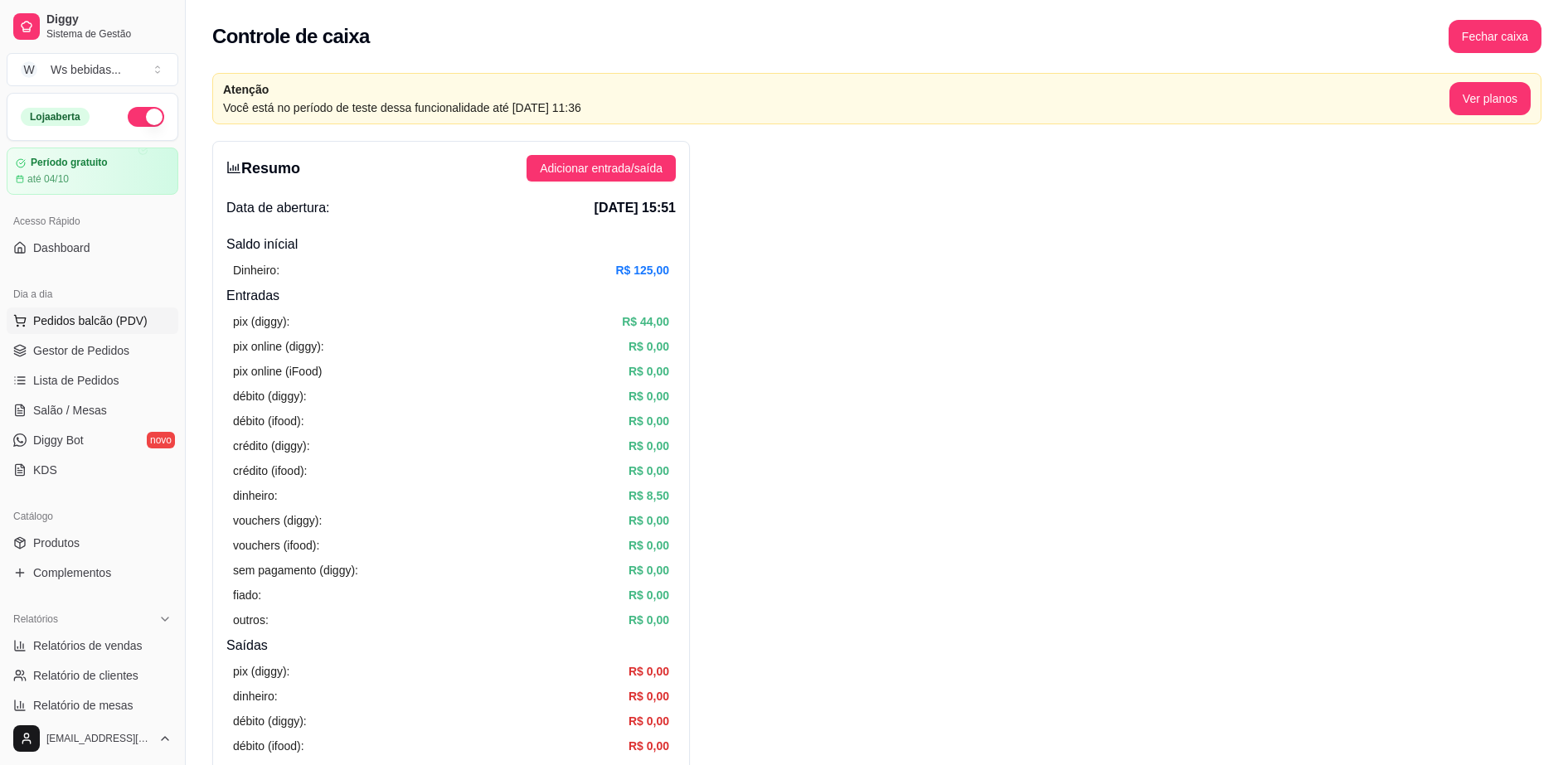
click at [85, 323] on span "Pedidos balcão (PDV)" at bounding box center [90, 321] width 114 height 16
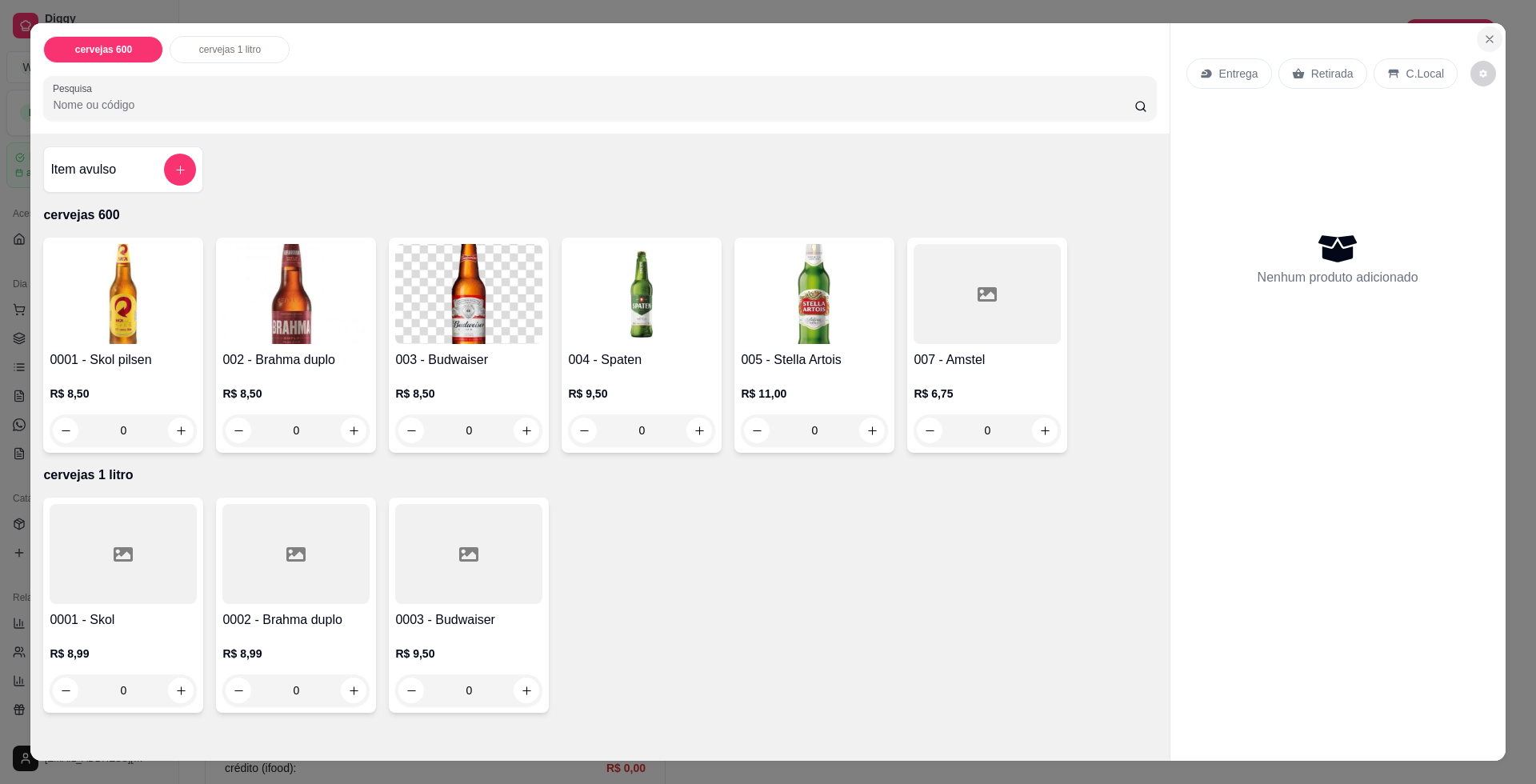
click at [1480, 31] on button "Close" at bounding box center [1489, 39] width 26 height 26
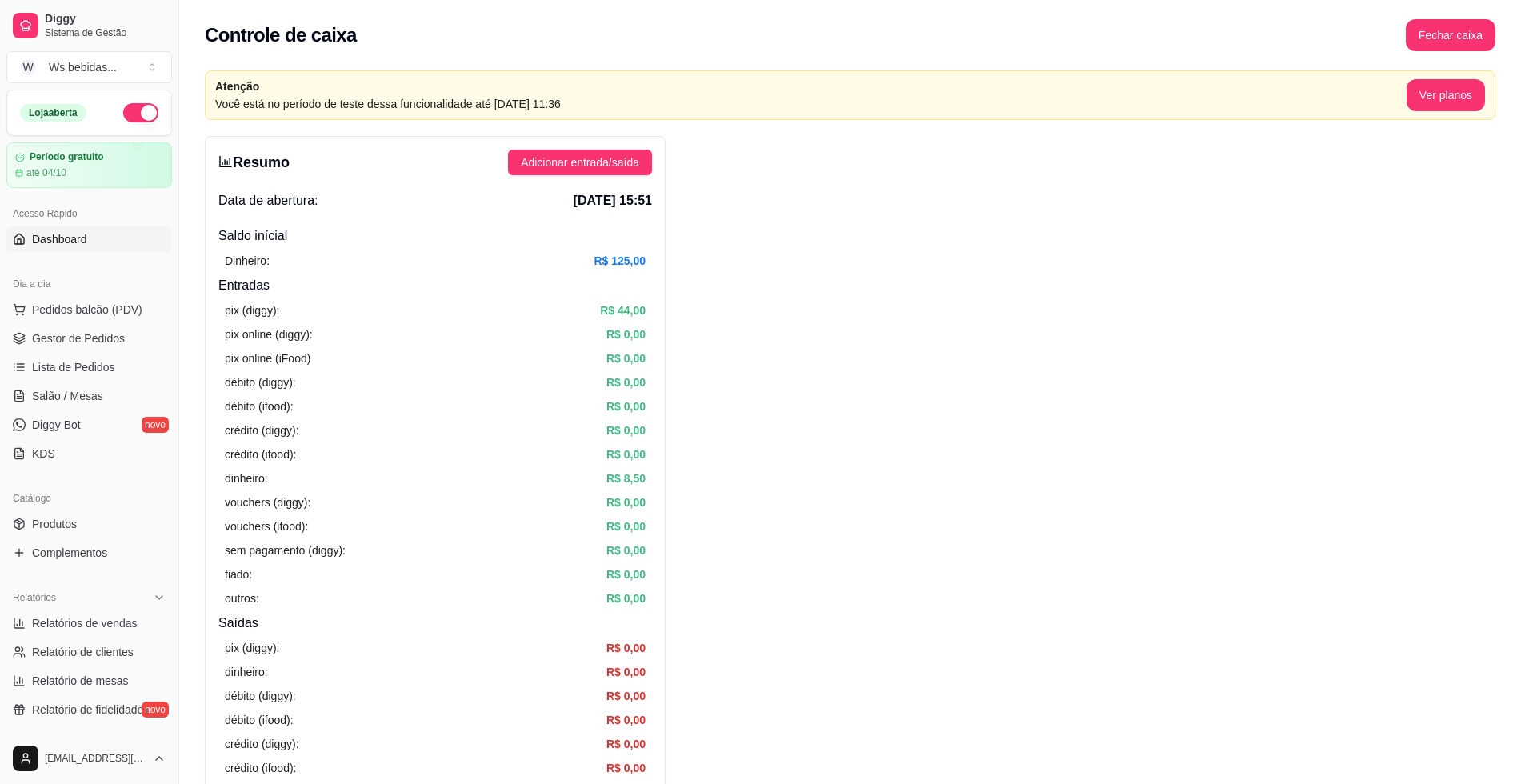
click at [64, 233] on span "Dashboard" at bounding box center [59, 239] width 55 height 16
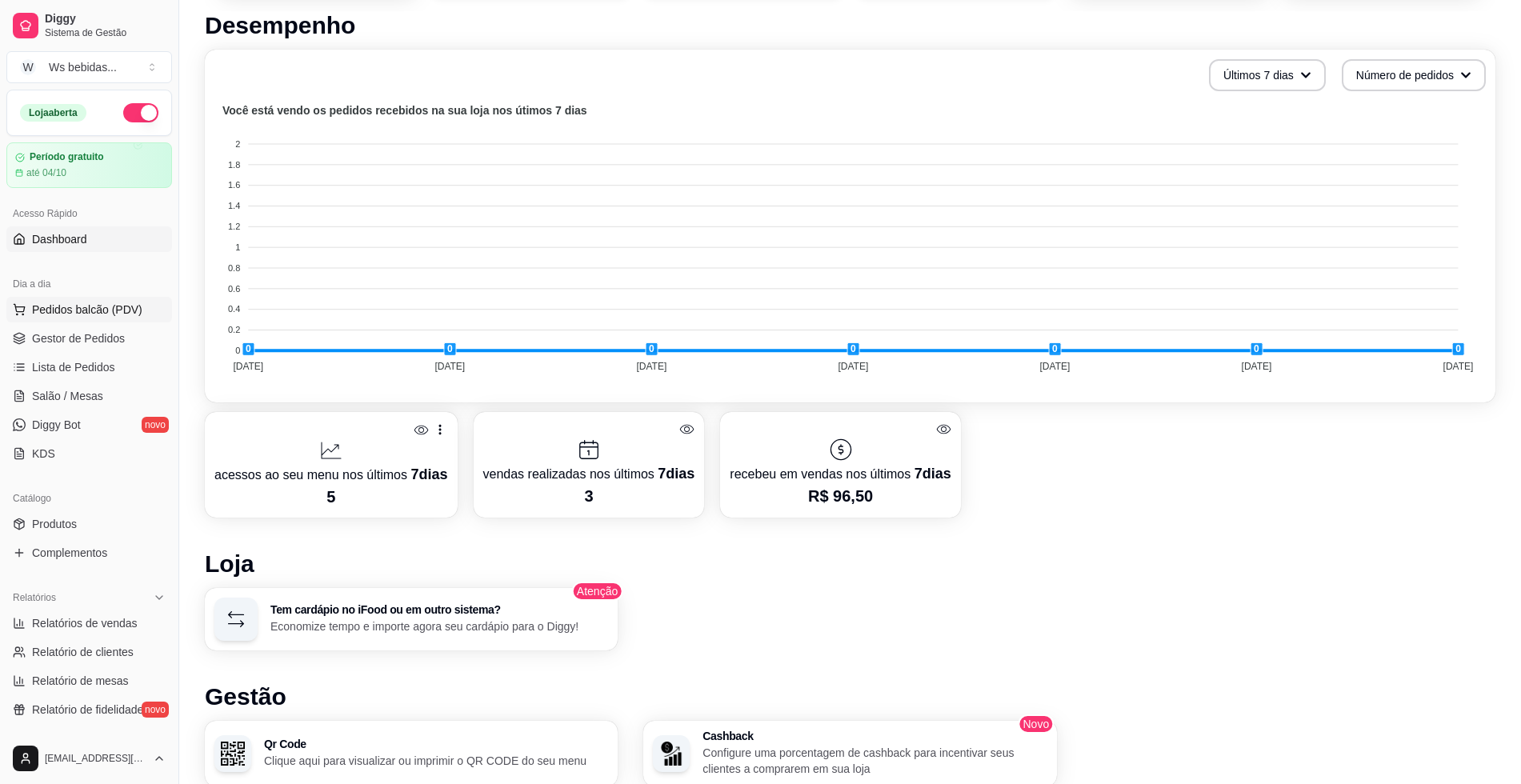
click at [80, 316] on span "Pedidos balcão (PDV)" at bounding box center [87, 309] width 110 height 16
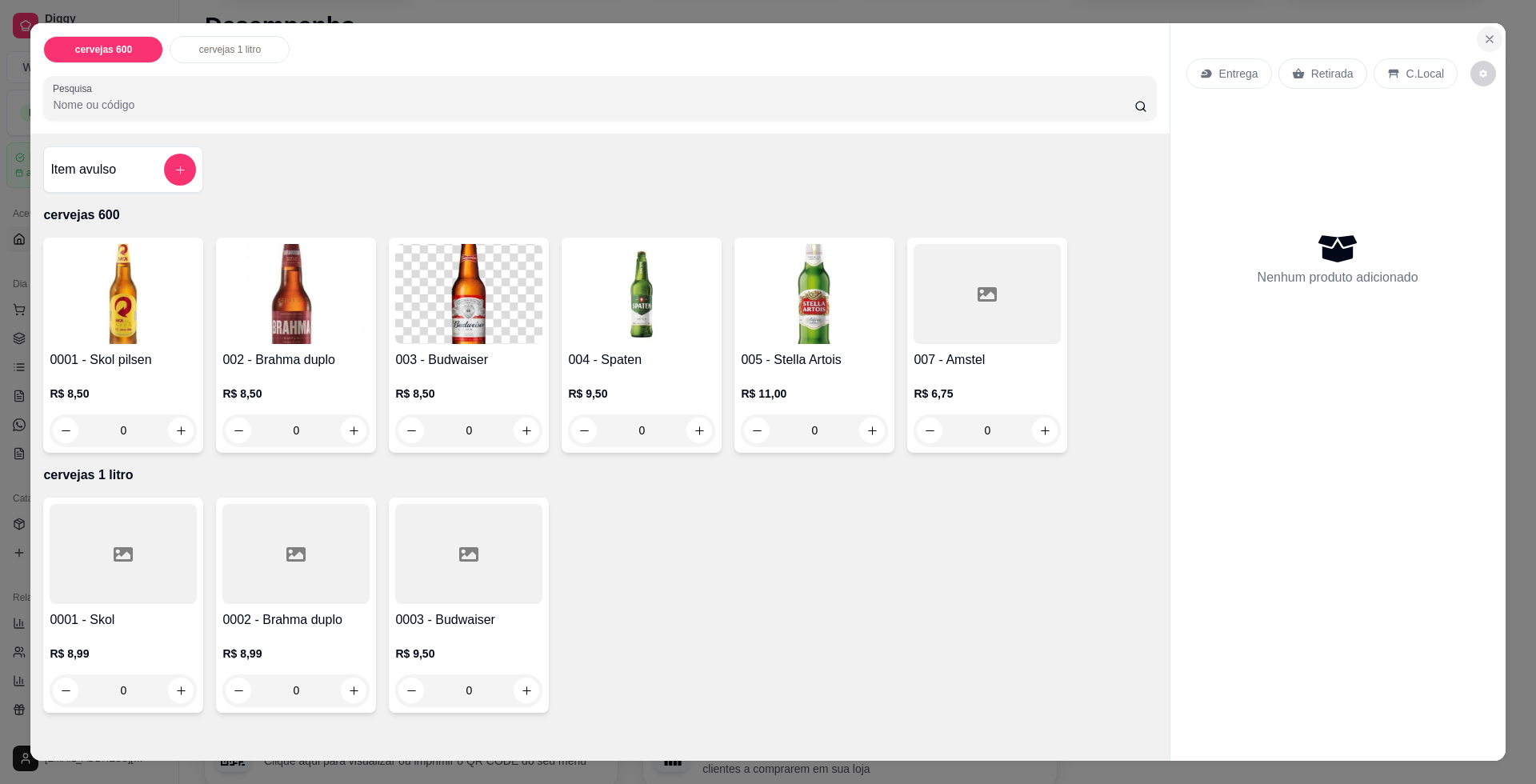
click at [1483, 28] on button "Close" at bounding box center [1489, 39] width 26 height 26
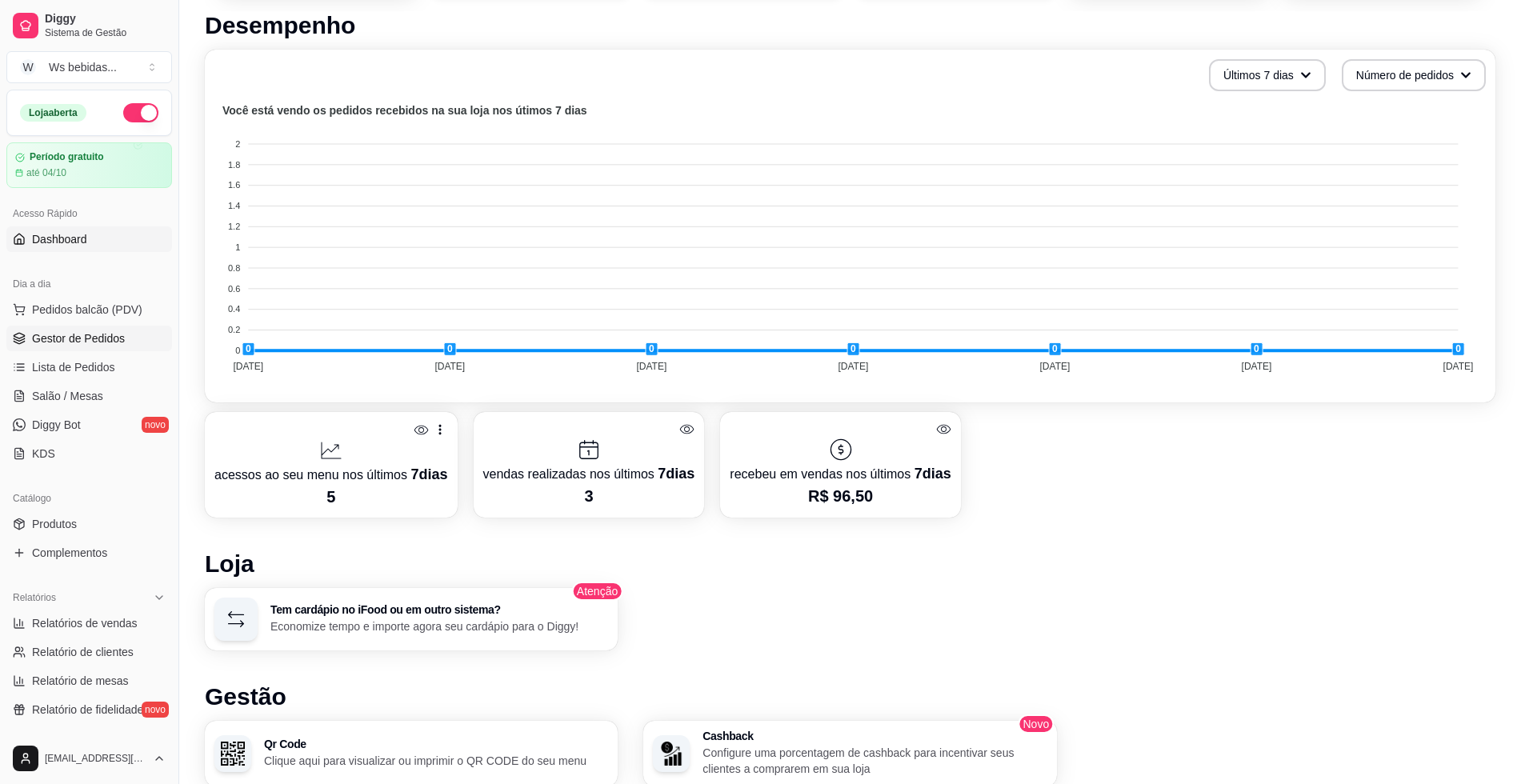
click at [100, 340] on span "Gestor de Pedidos" at bounding box center [78, 338] width 93 height 16
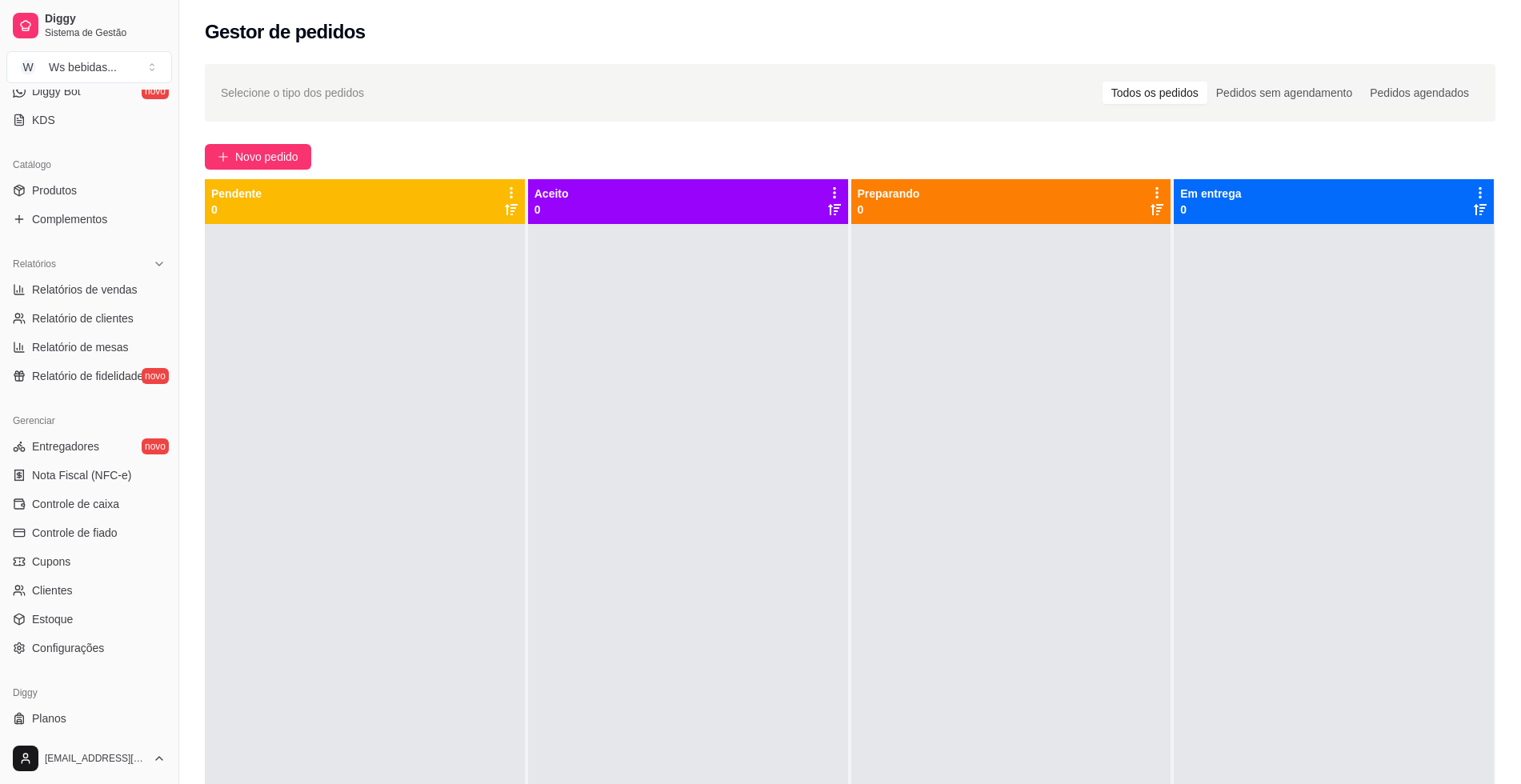
scroll to position [367, 0]
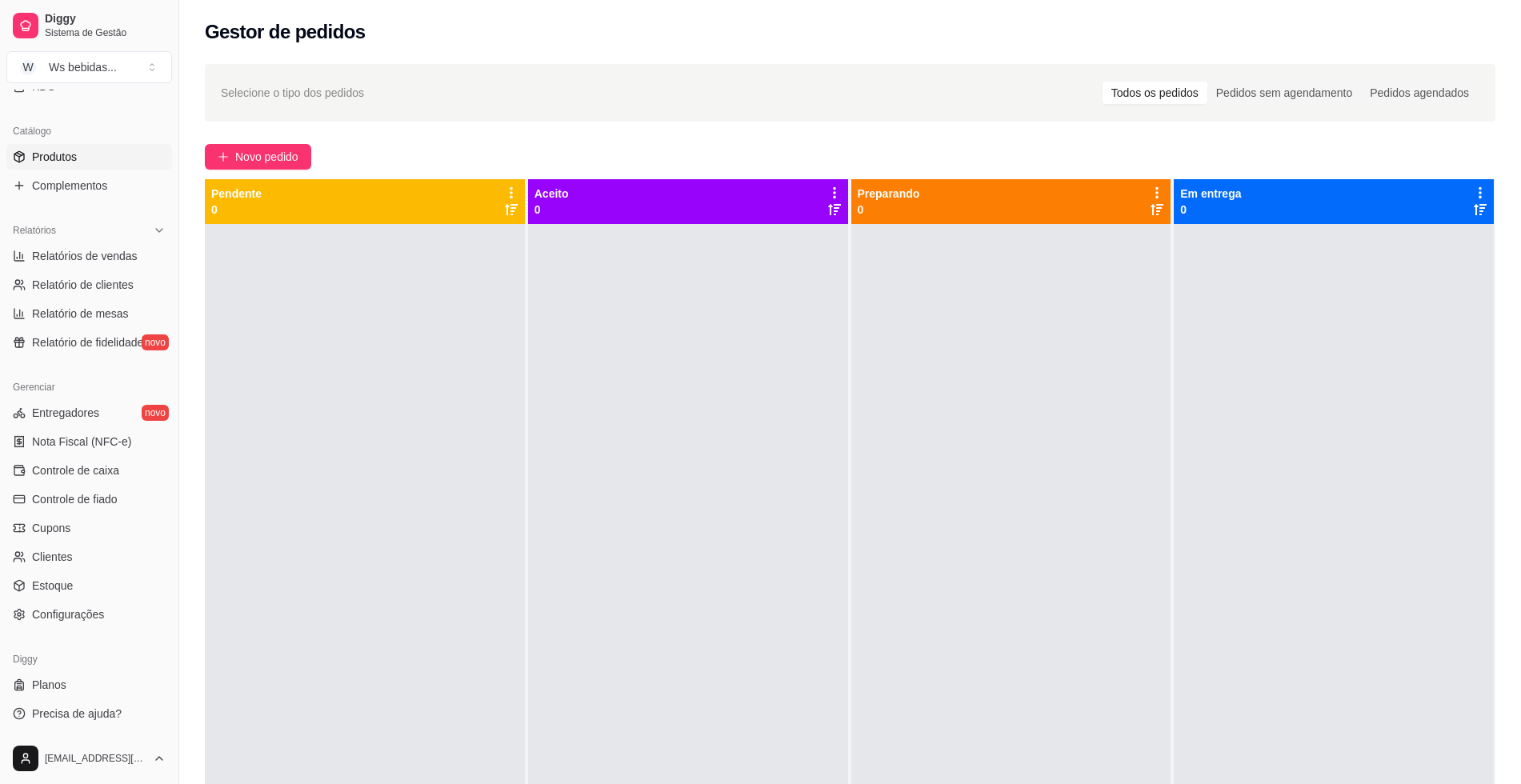
click at [128, 164] on link "Produtos" at bounding box center [89, 156] width 166 height 26
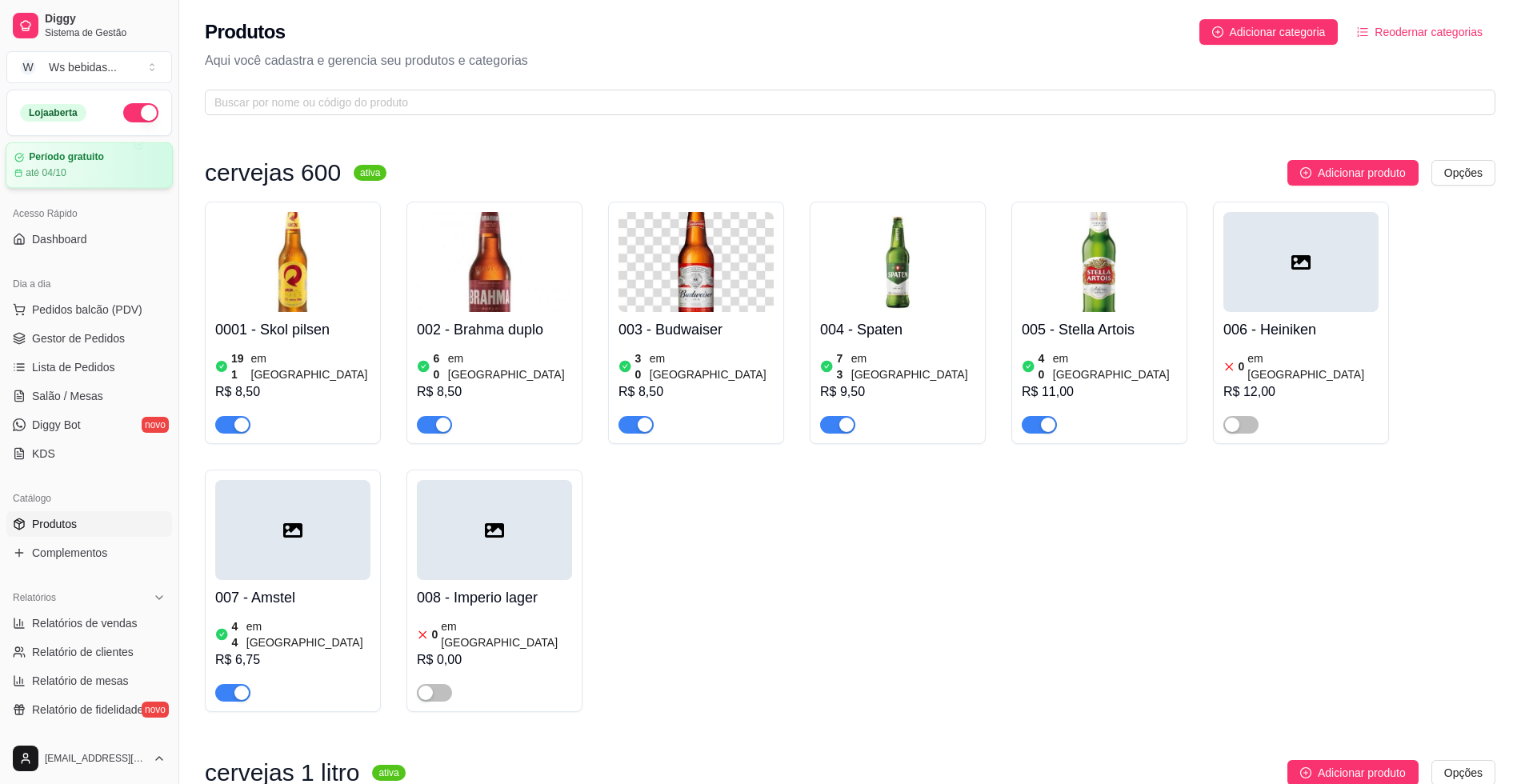
click at [106, 162] on div "Período gratuito" at bounding box center [89, 157] width 150 height 12
click at [78, 553] on span "Complementos" at bounding box center [69, 552] width 75 height 16
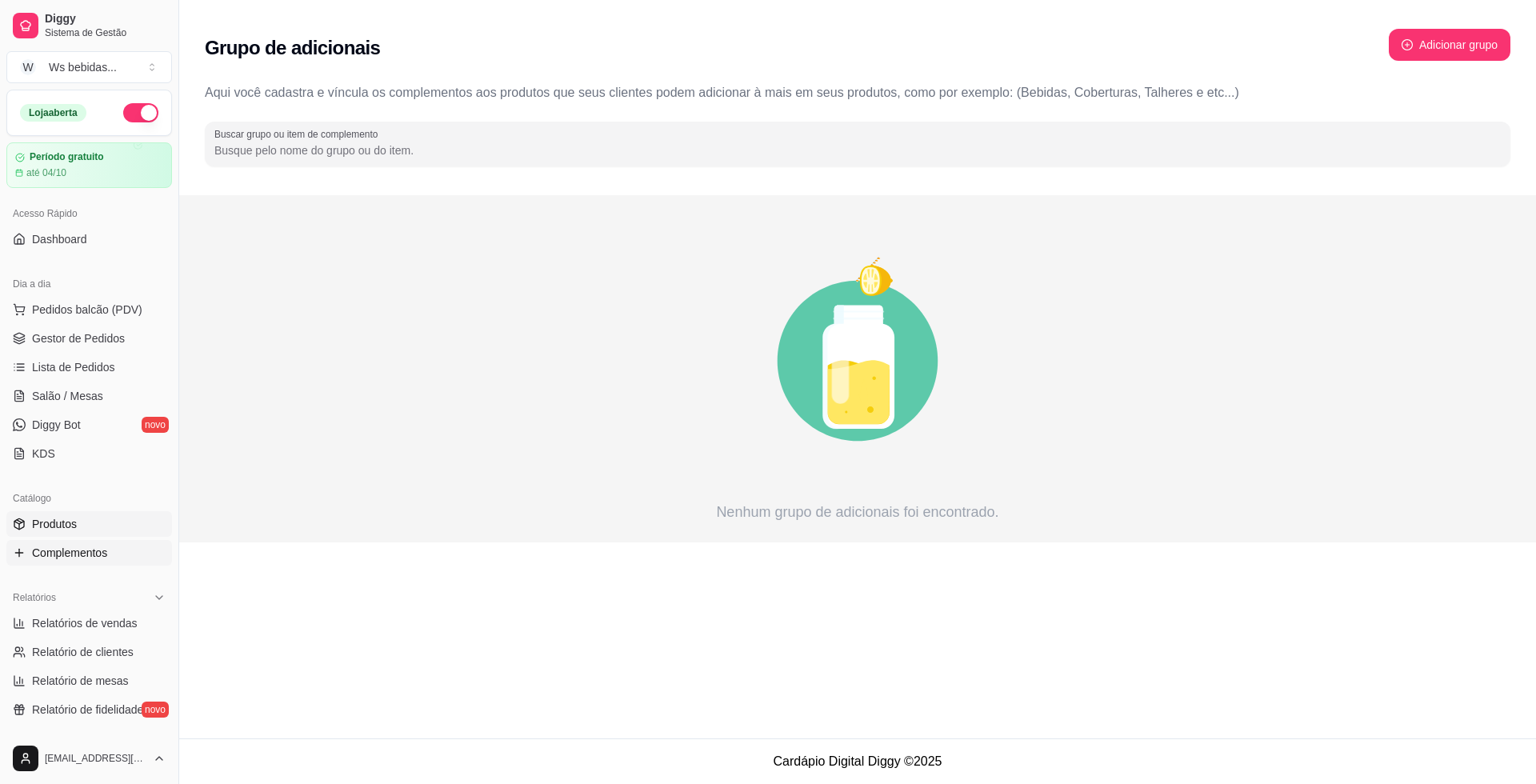
click at [92, 517] on link "Produtos" at bounding box center [89, 523] width 166 height 26
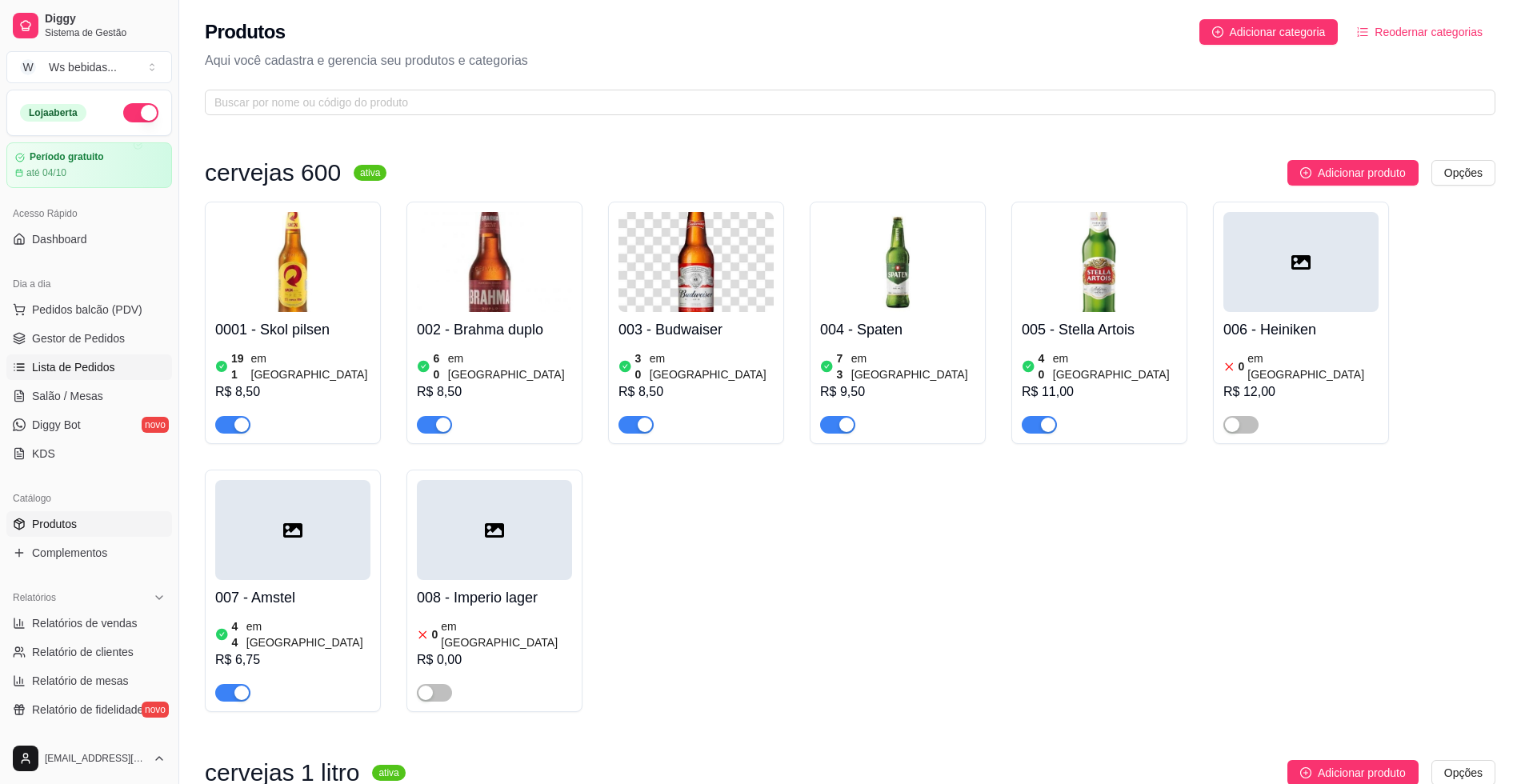
click at [76, 361] on span "Lista de Pedidos" at bounding box center [74, 367] width 84 height 16
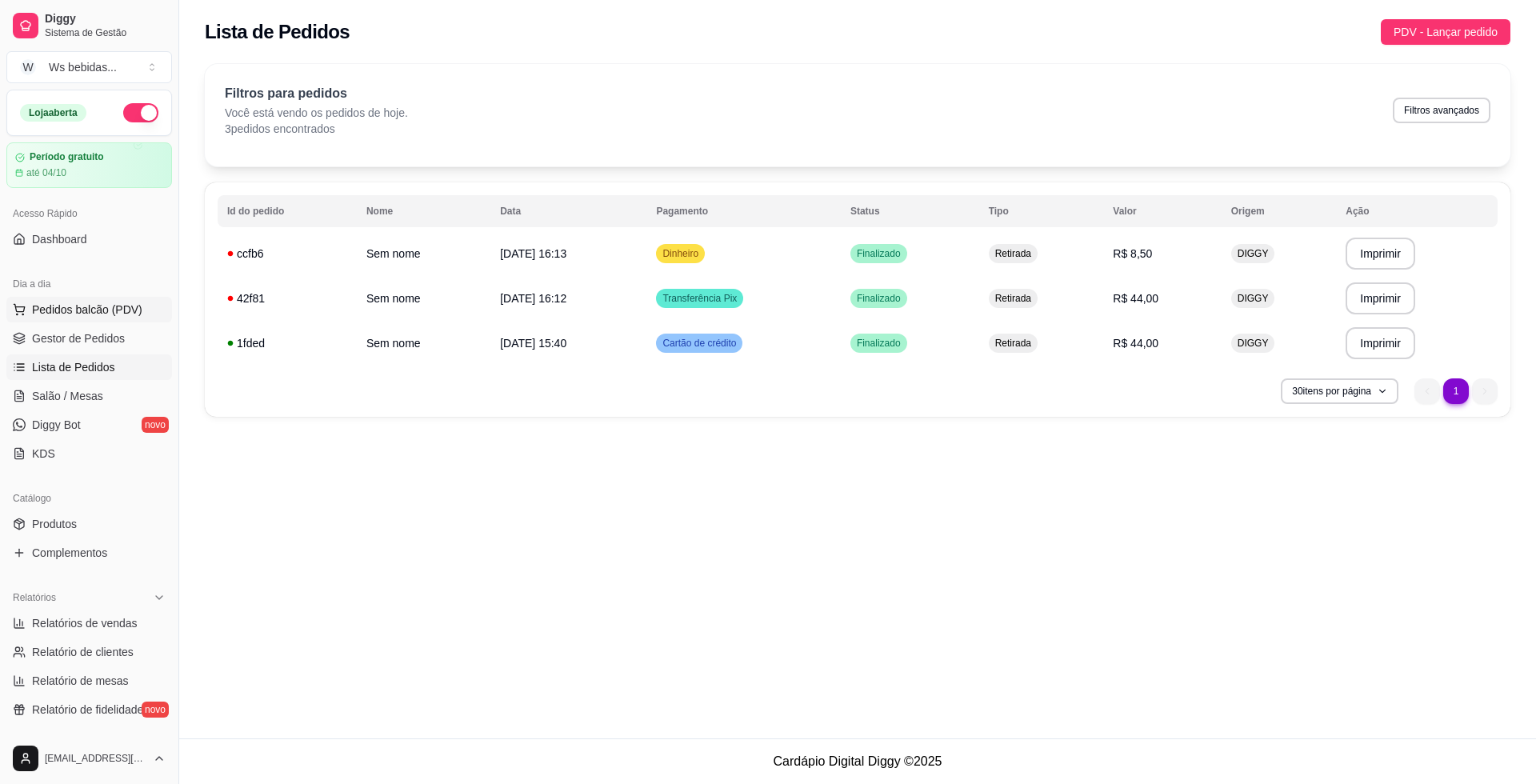
click at [94, 306] on span "Pedidos balcão (PDV)" at bounding box center [87, 309] width 110 height 16
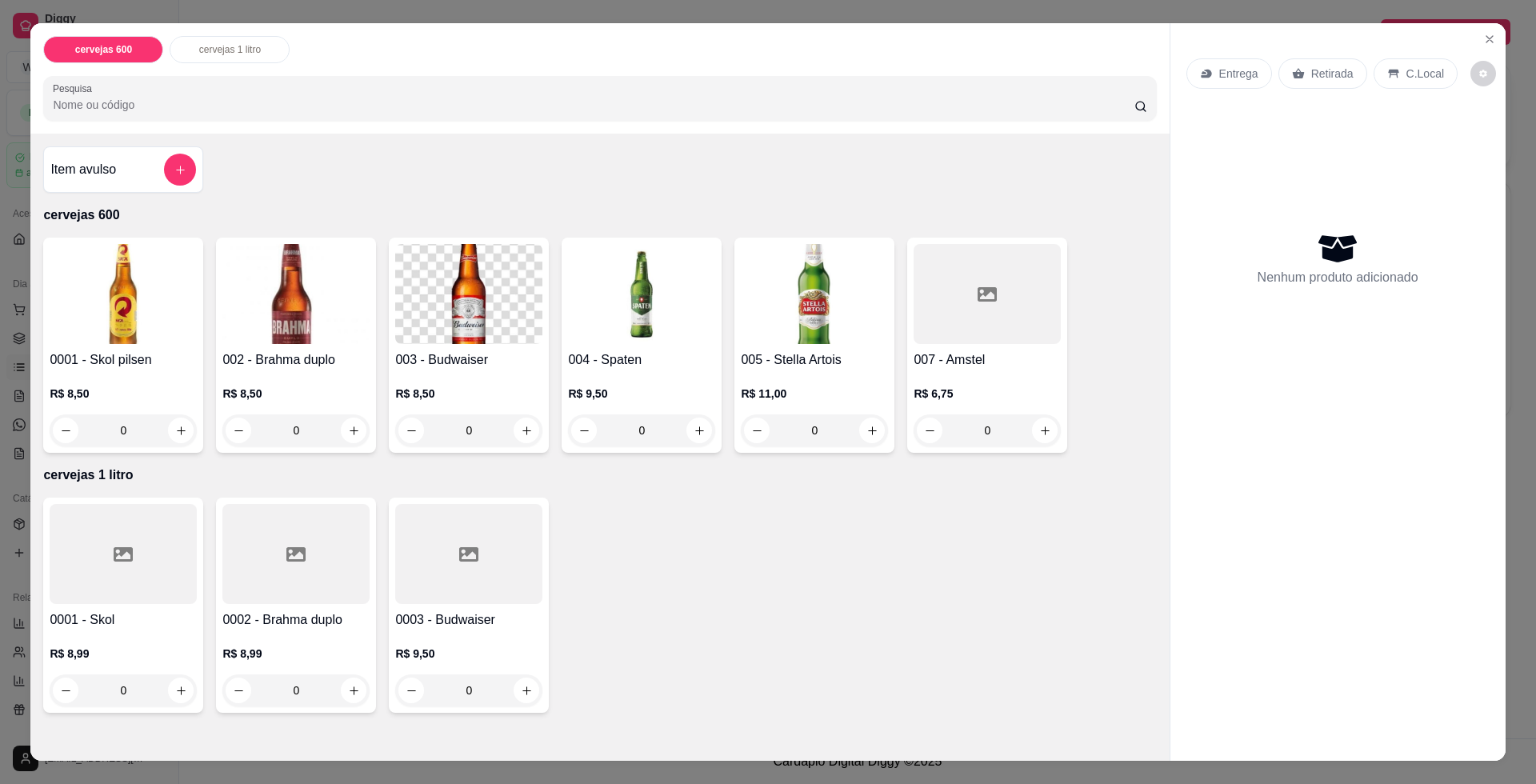
click at [848, 334] on img at bounding box center [814, 294] width 147 height 100
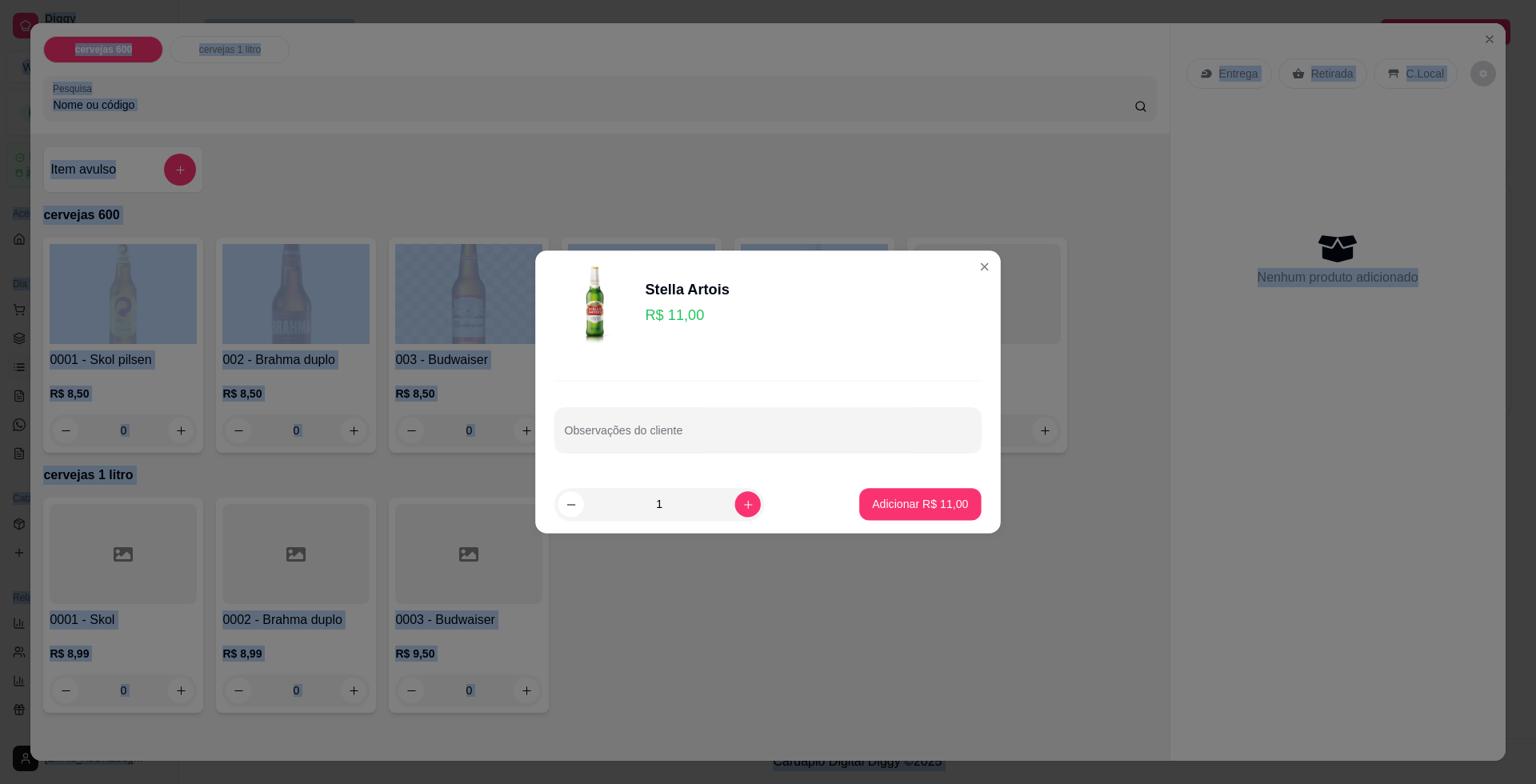
click at [848, 334] on div "Stella Artois R$ 11,00" at bounding box center [768, 303] width 426 height 81
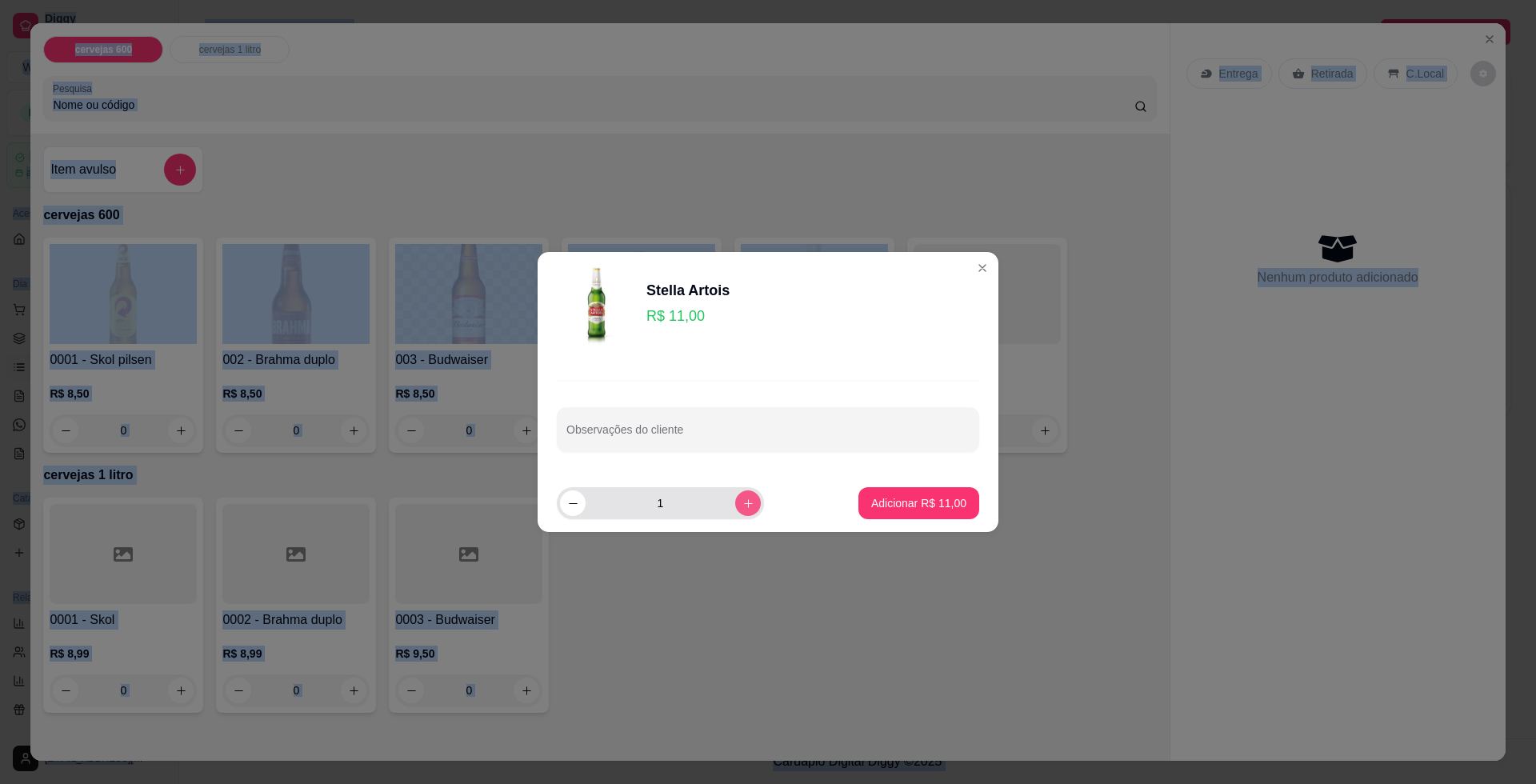
click at [742, 497] on icon "increase-product-quantity" at bounding box center [748, 503] width 12 height 12
type input "4"
click at [931, 496] on p "Adicionar R$ 44,00" at bounding box center [919, 502] width 93 height 15
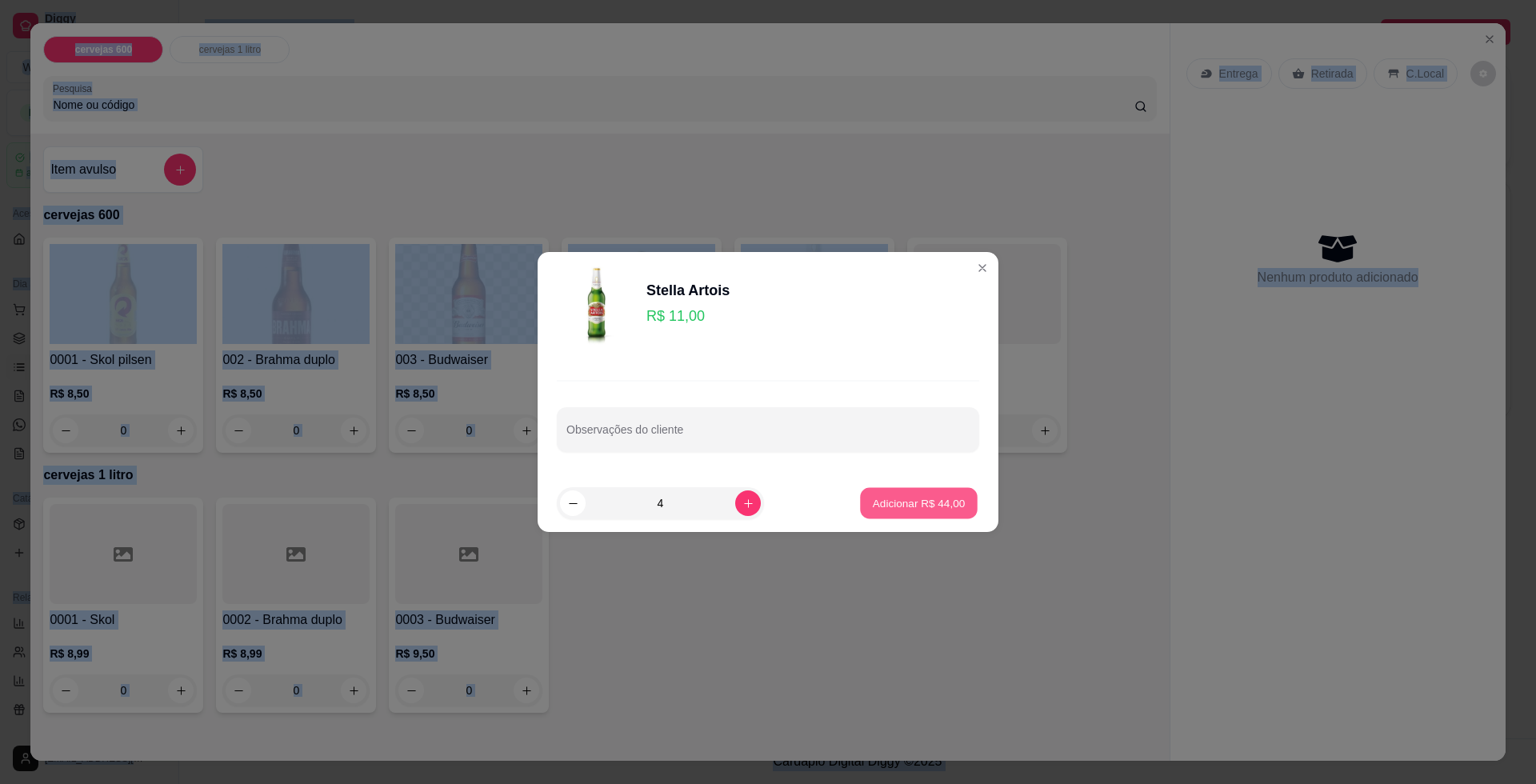
type input "4"
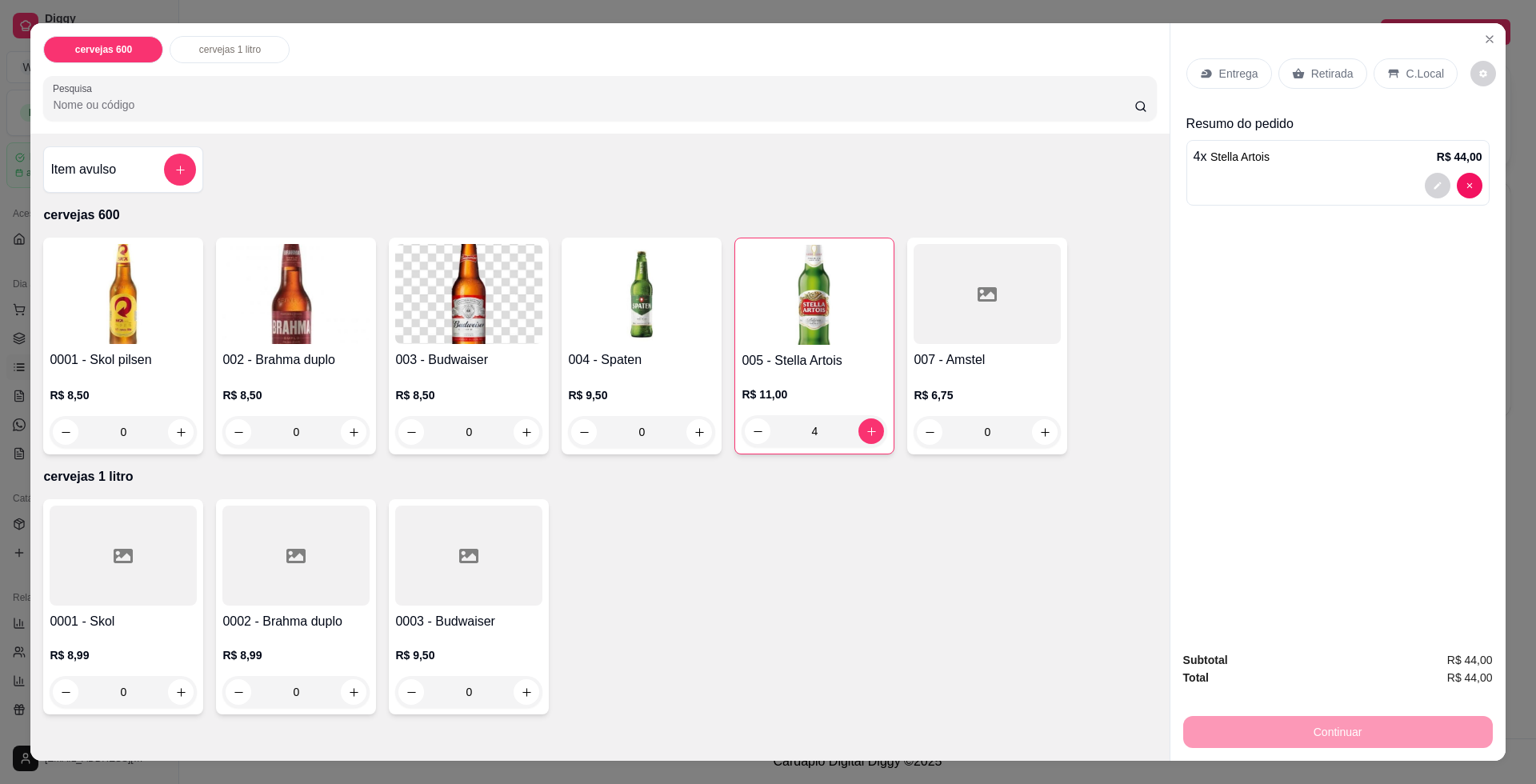
click at [1329, 84] on div "Retirada" at bounding box center [1323, 74] width 89 height 30
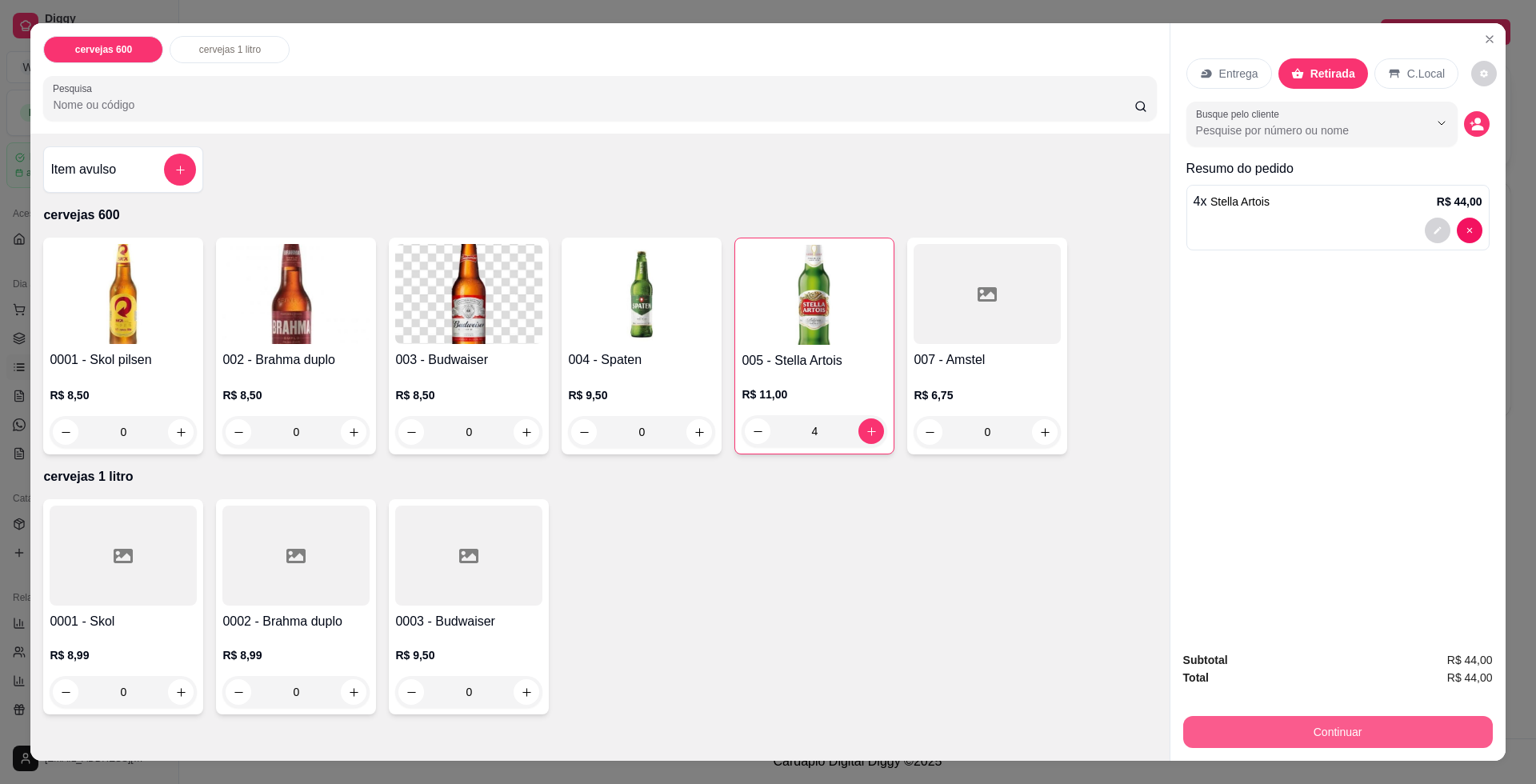
click at [1299, 723] on button "Continuar" at bounding box center [1338, 731] width 309 height 32
click at [1306, 728] on button "Continuar" at bounding box center [1337, 731] width 300 height 31
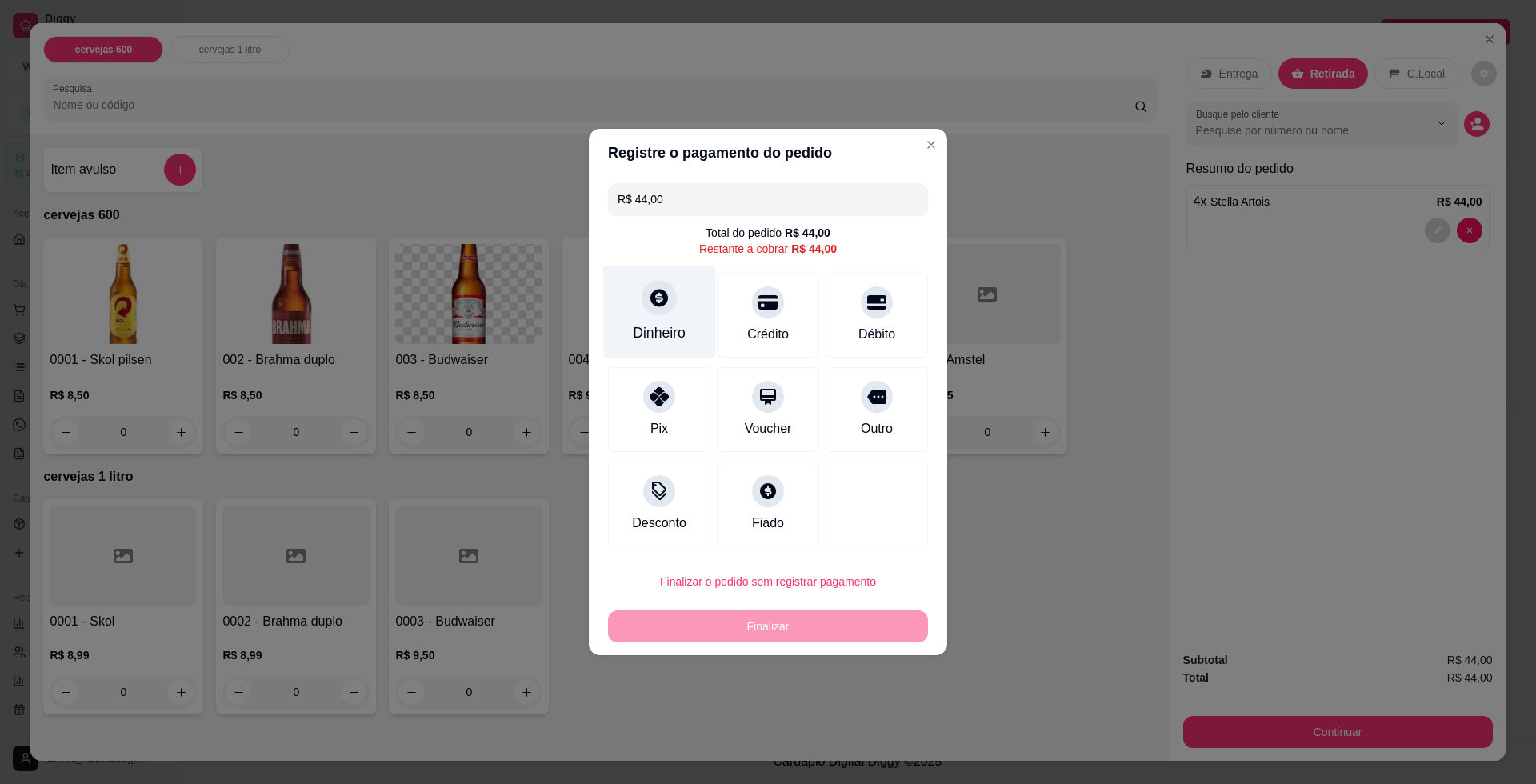
click at [651, 307] on icon at bounding box center [659, 298] width 21 height 21
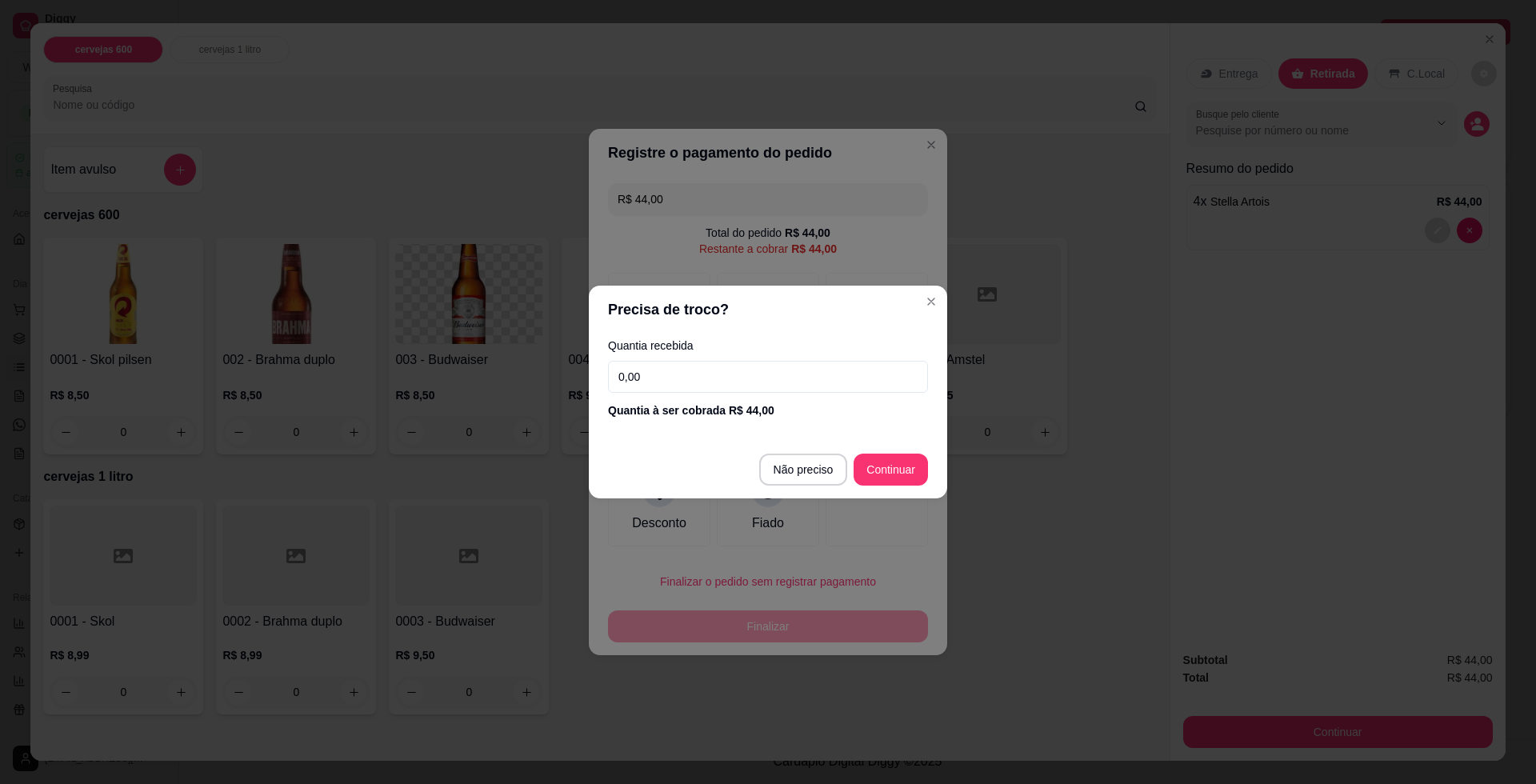
click at [749, 383] on input "0,00" at bounding box center [768, 377] width 320 height 32
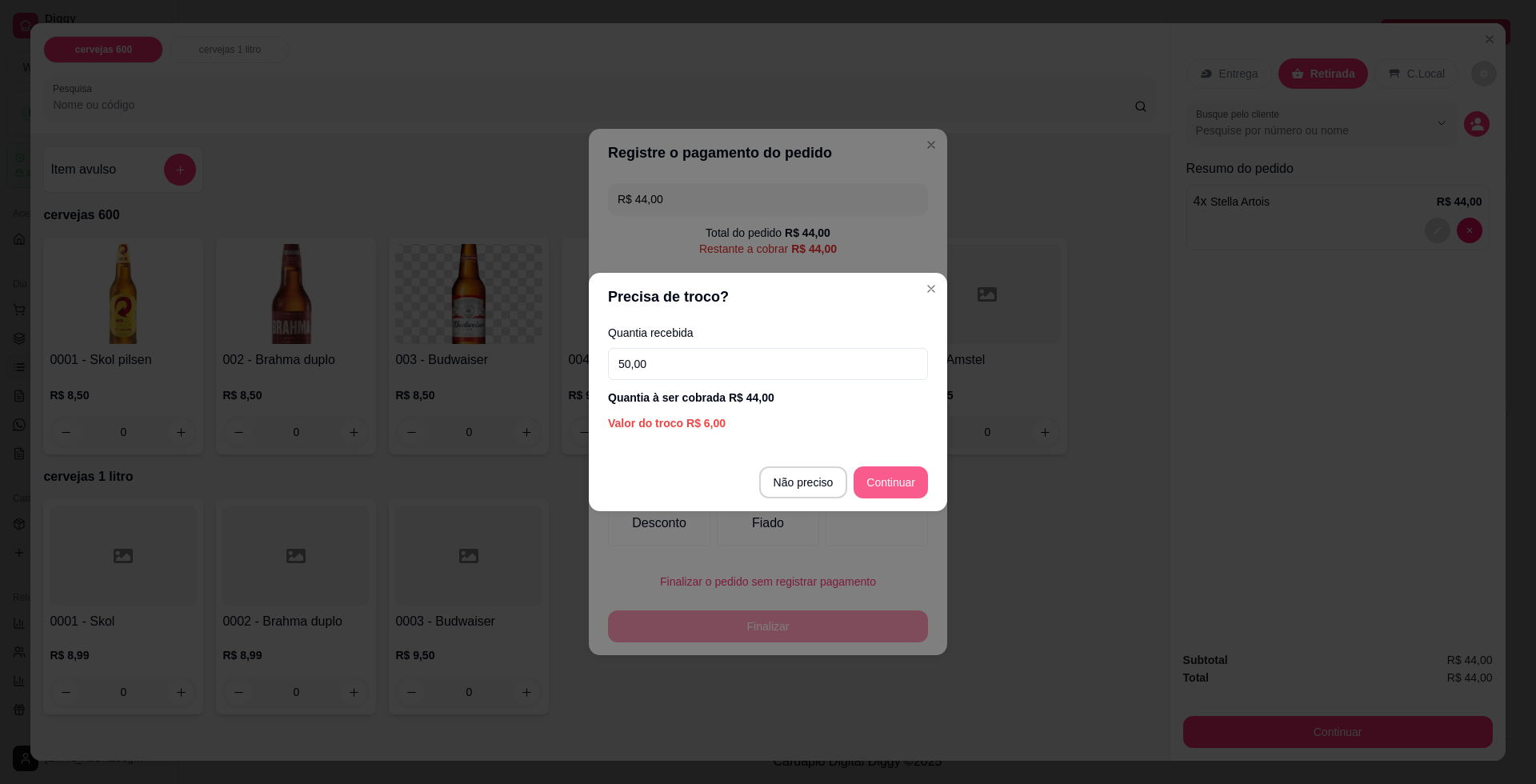
type input "50,00"
type input "R$ 0,00"
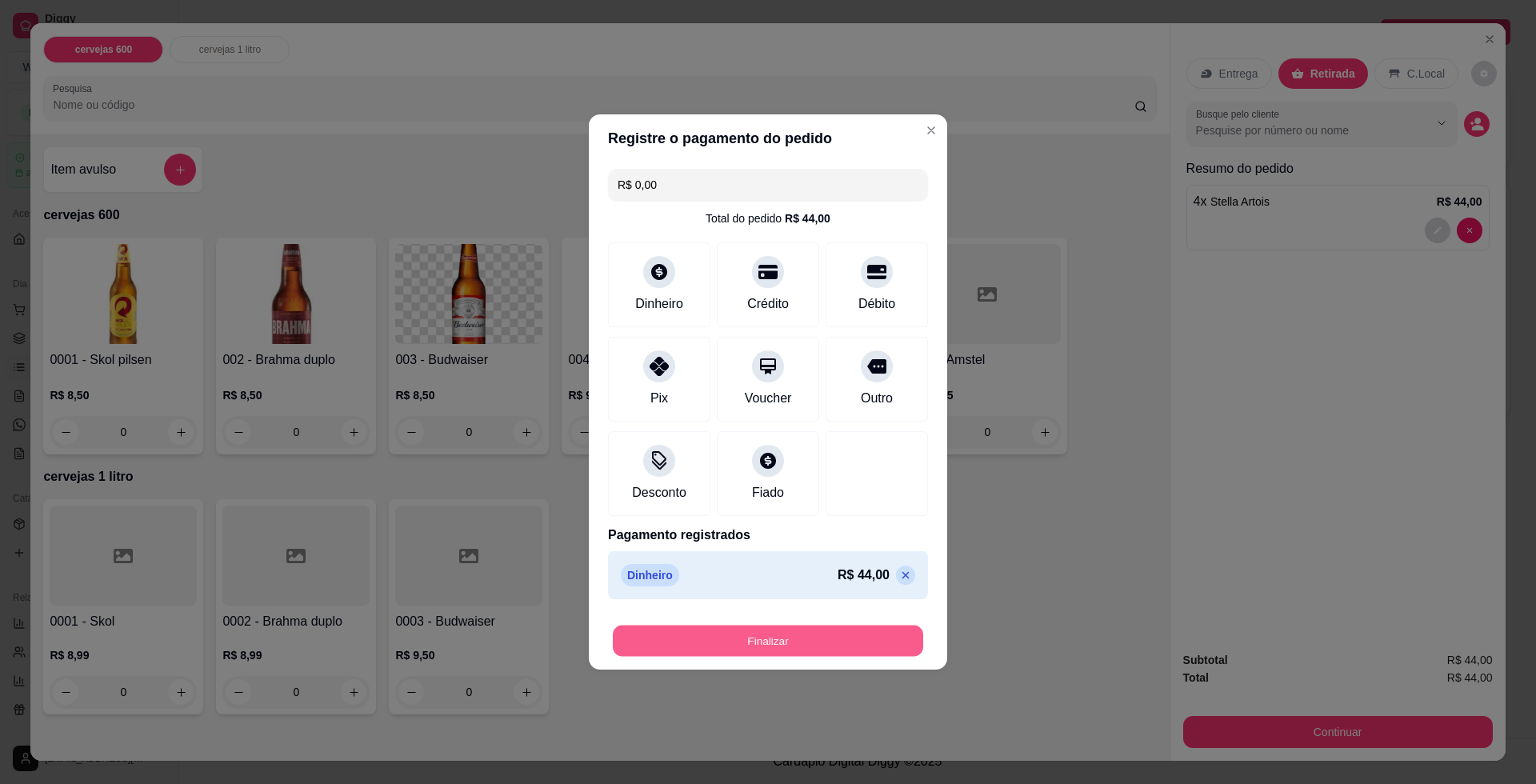
click at [803, 645] on button "Finalizar" at bounding box center [768, 640] width 310 height 31
type input "0"
type input "-R$ 44,00"
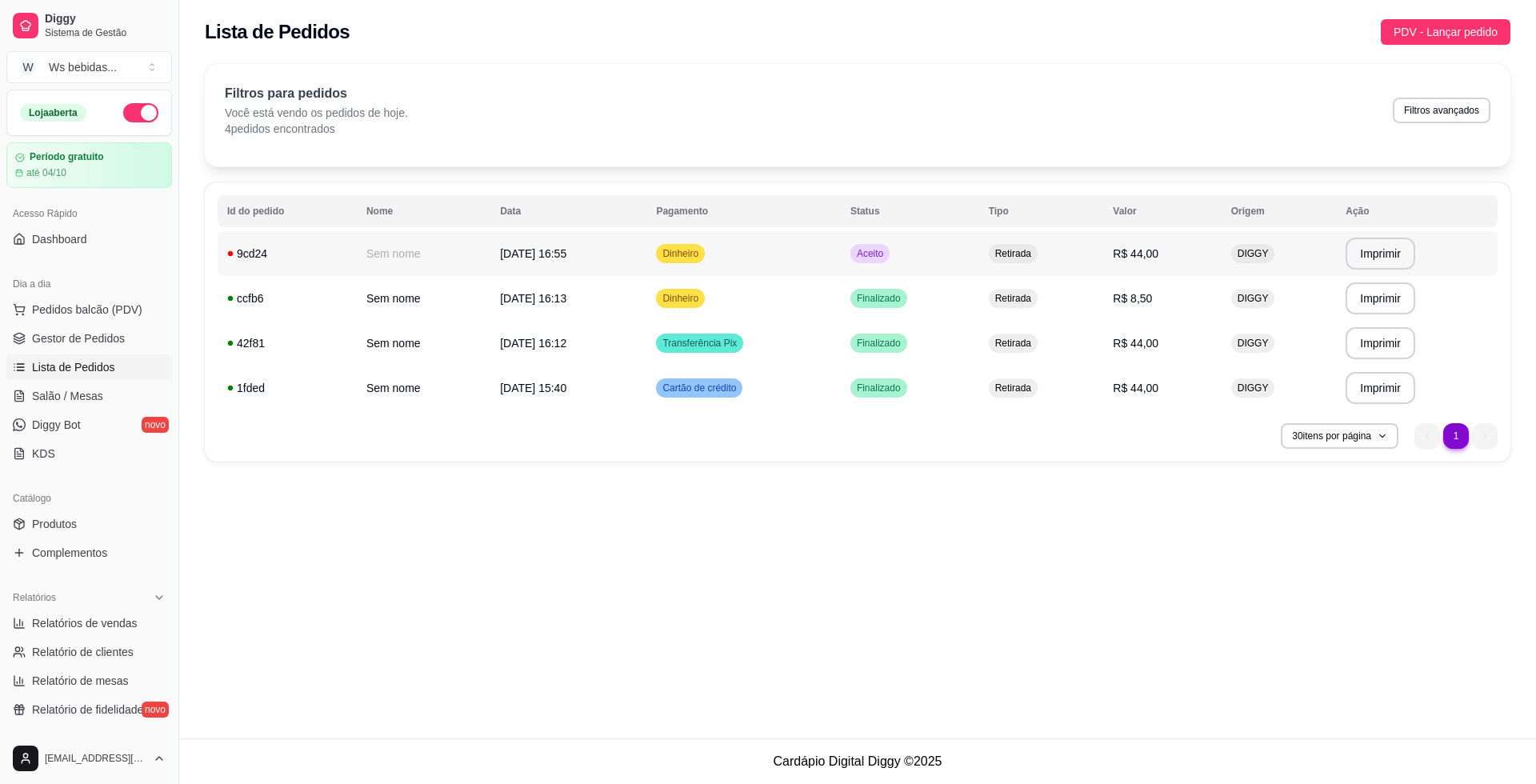
click at [518, 249] on span "05/09/25 às 16:55" at bounding box center [533, 253] width 66 height 13
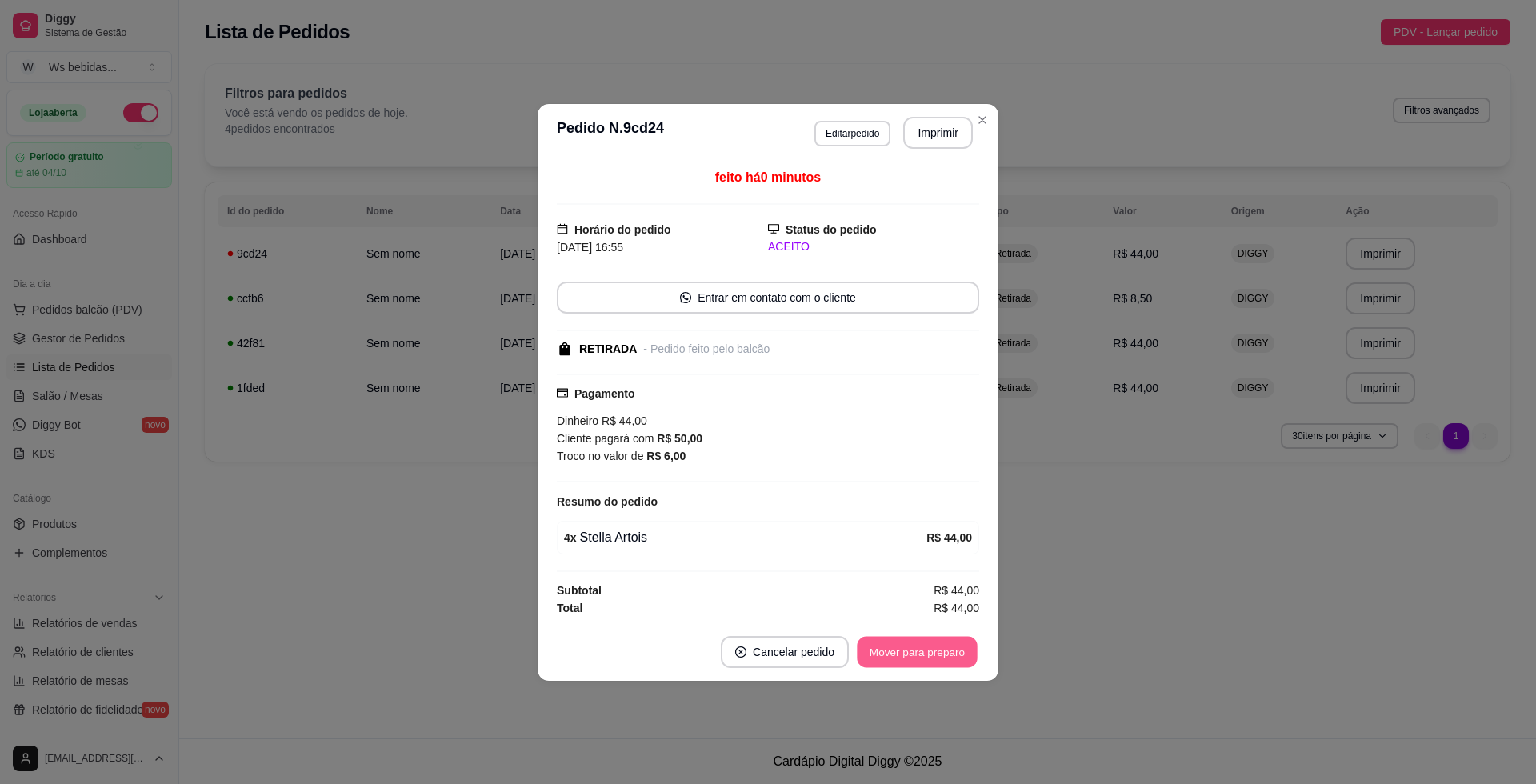
click at [899, 646] on button "Mover para preparo" at bounding box center [917, 651] width 120 height 31
click at [899, 646] on button "Mover para retirada disponível" at bounding box center [890, 651] width 171 height 31
click at [899, 646] on button "Mover para finalizado" at bounding box center [913, 651] width 129 height 31
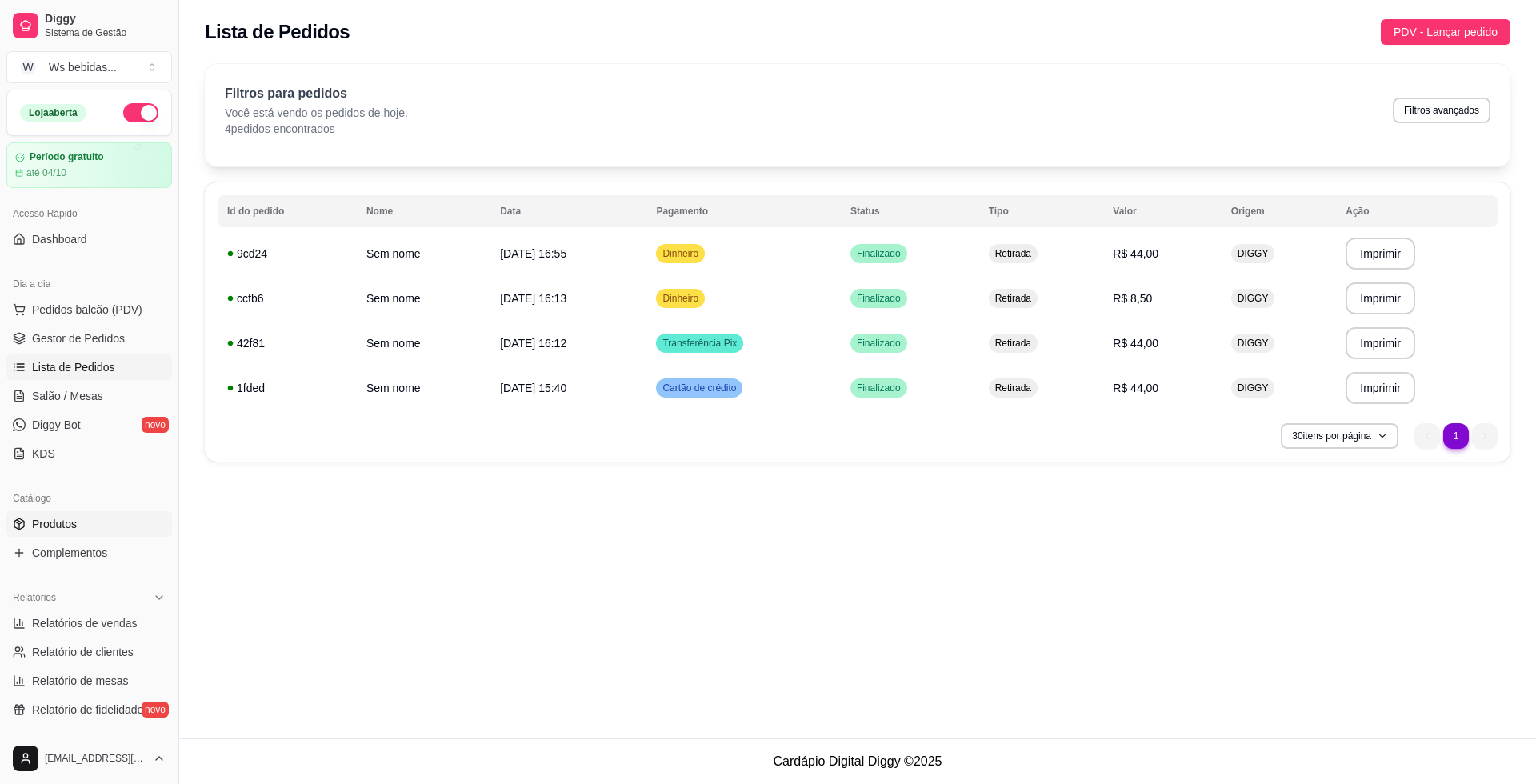
click at [70, 513] on link "Produtos" at bounding box center [89, 523] width 166 height 26
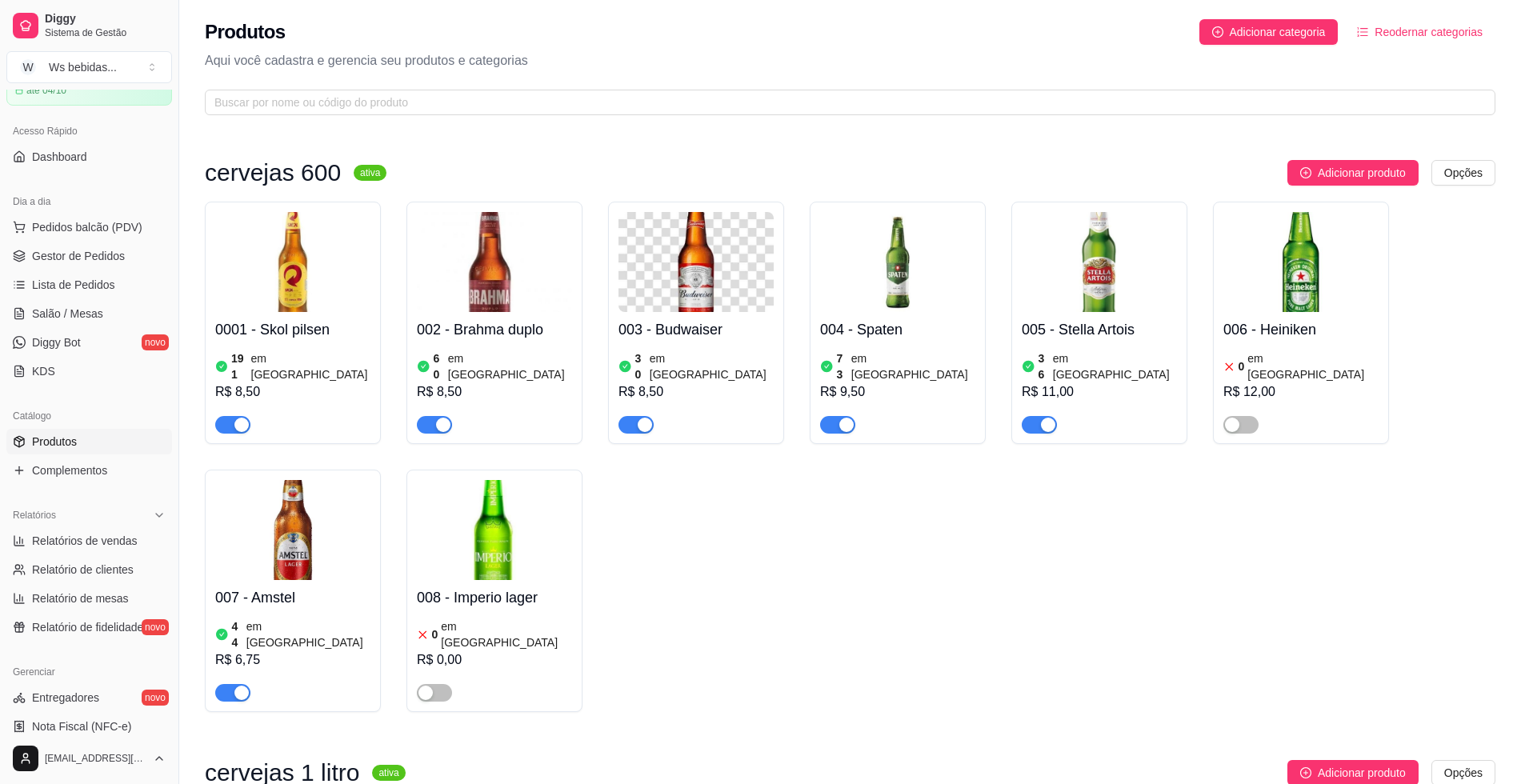
scroll to position [120, 0]
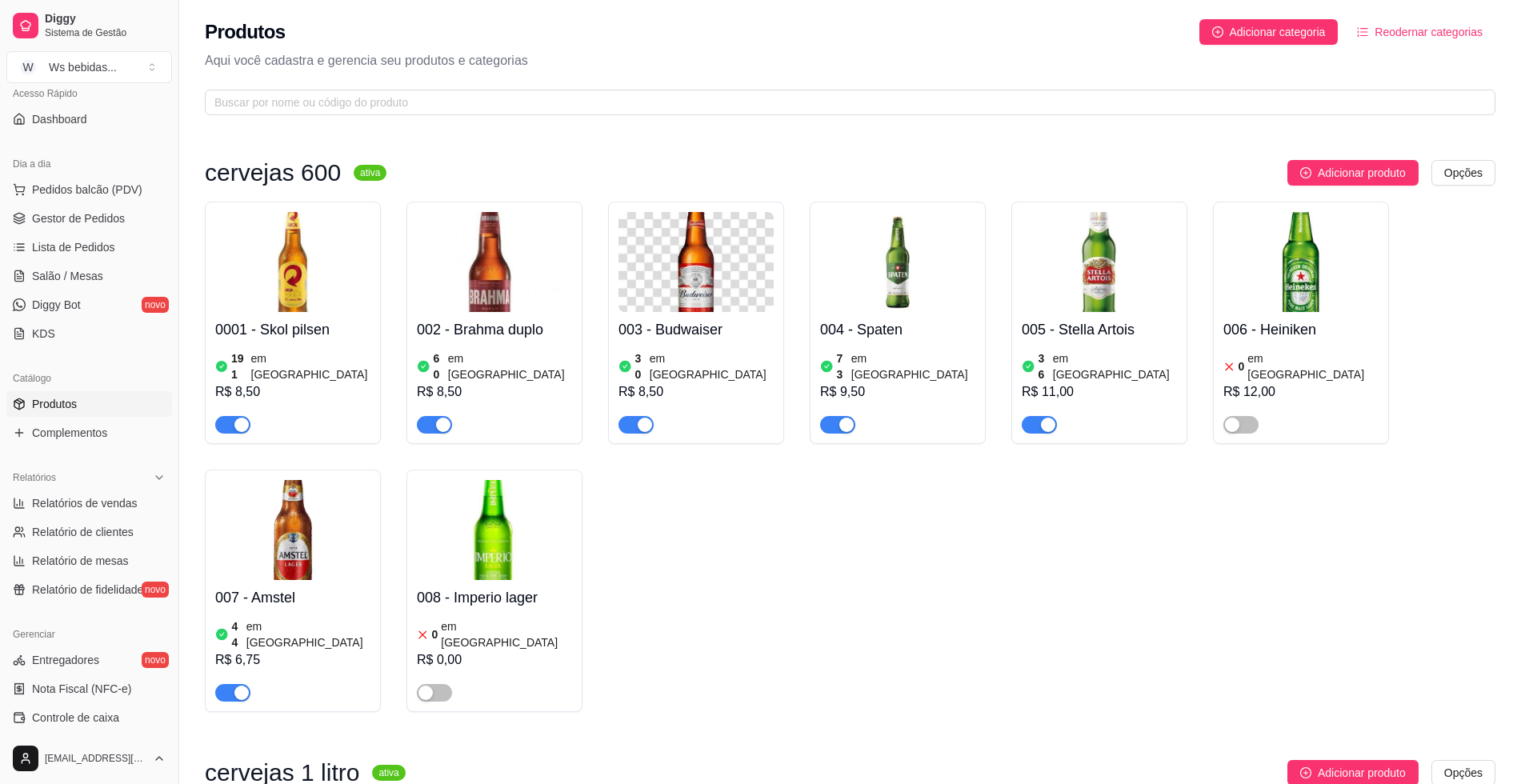
click at [1355, 505] on div "0001 - Skol pilsen 191 em estoque R$ 8,50 002 - Brahma duplo 60 em estoque R$ 8…" at bounding box center [850, 456] width 1290 height 510
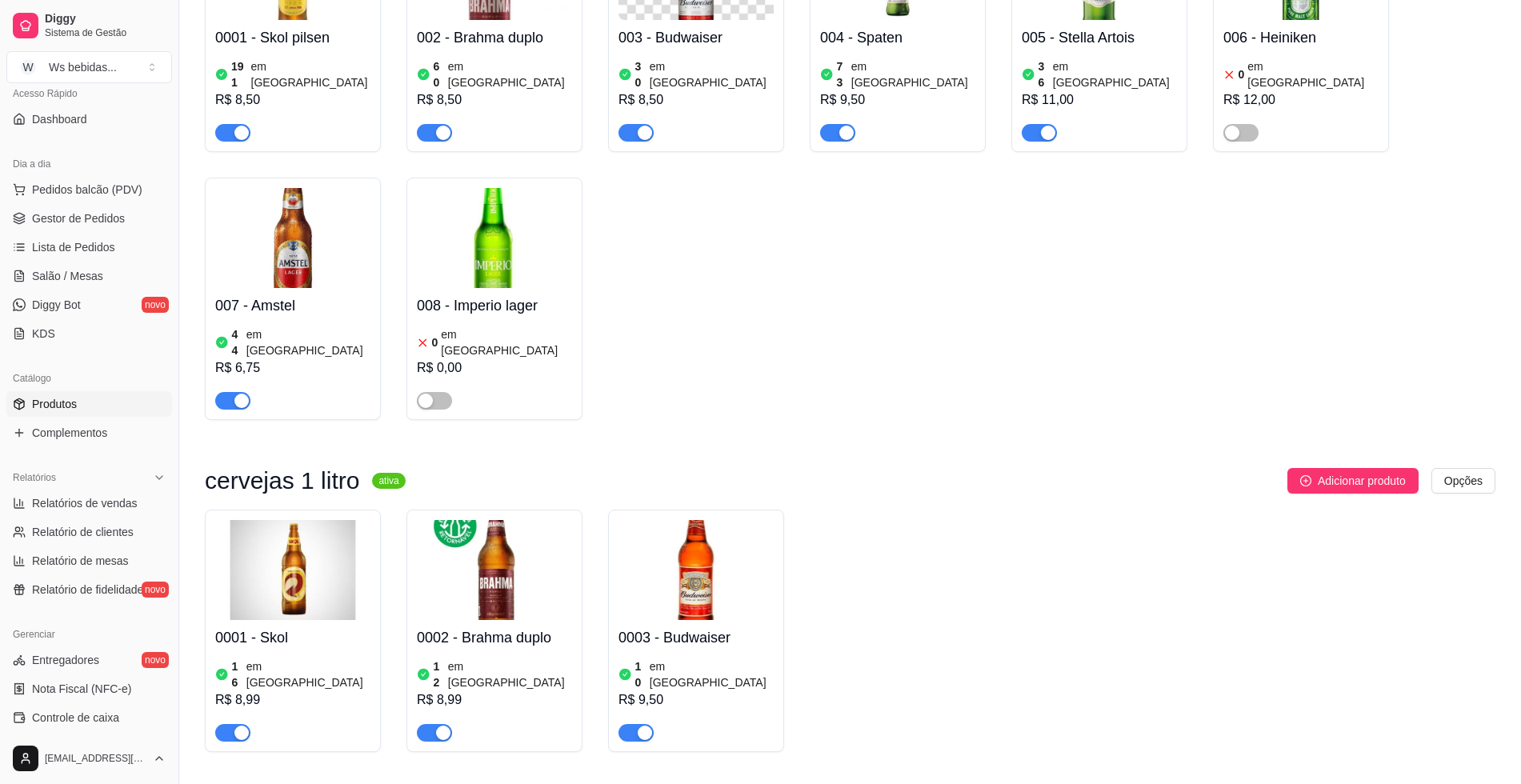
scroll to position [295, 0]
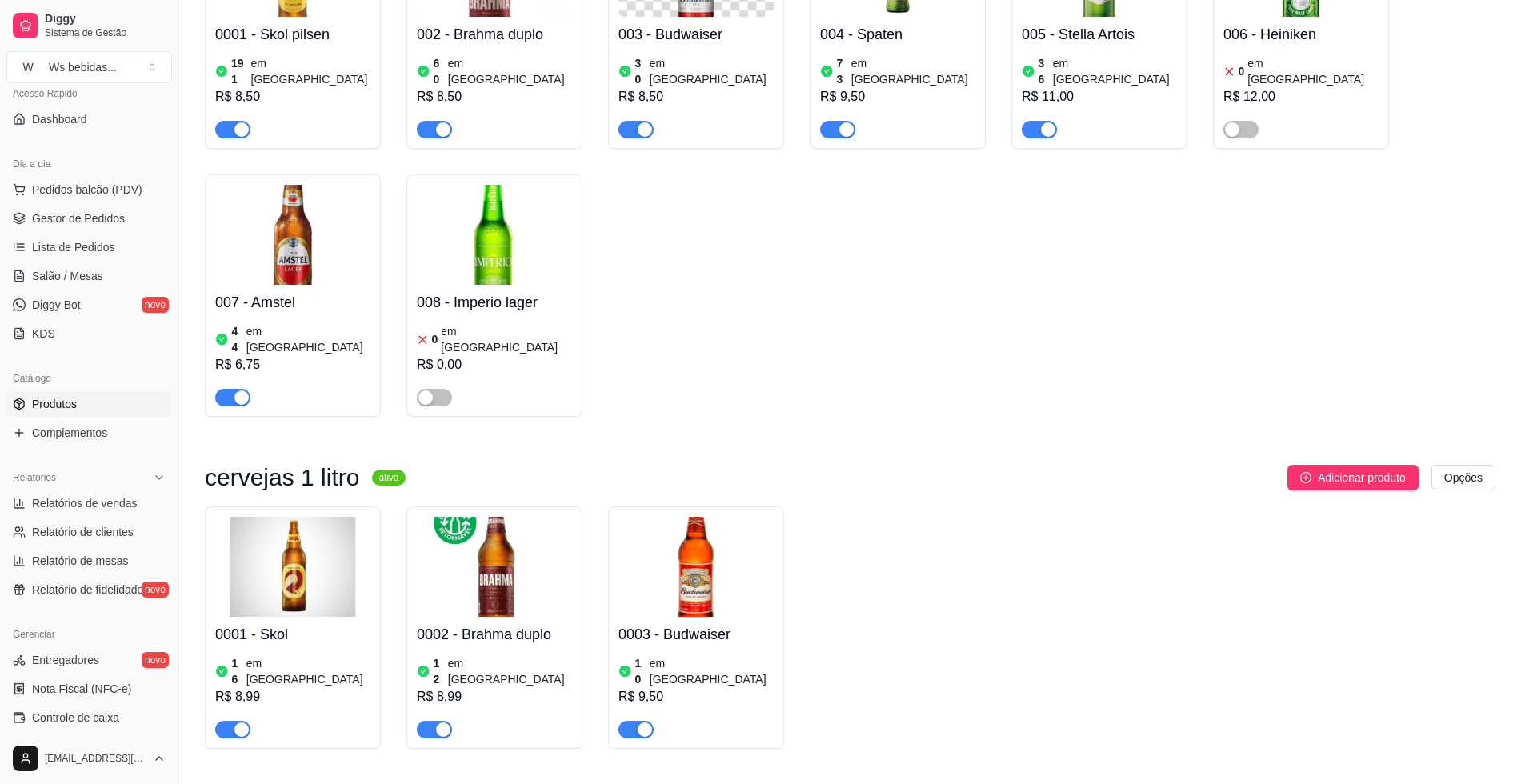
click at [283, 623] on h4 "0001 - Skol" at bounding box center [293, 634] width 156 height 23
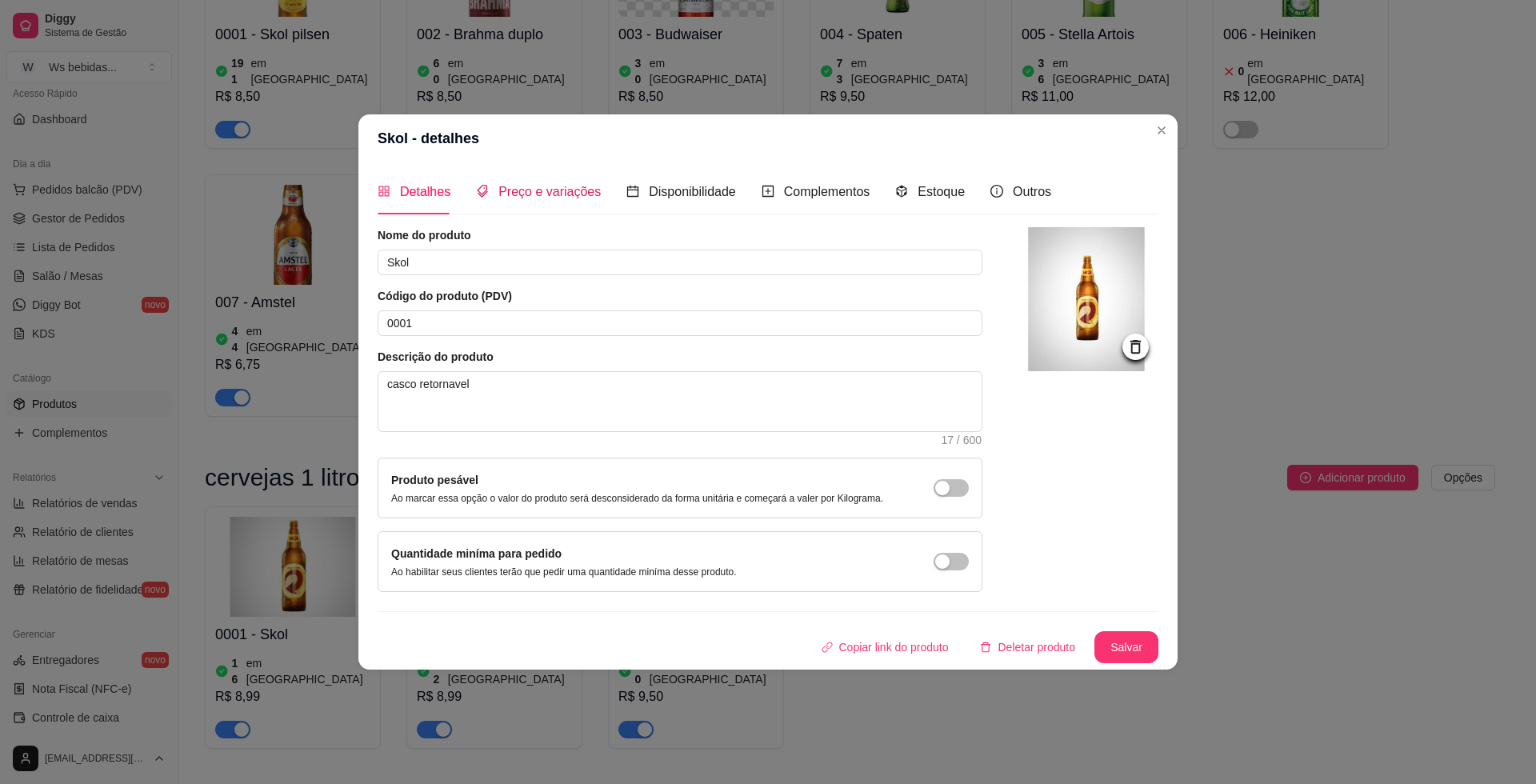
click at [594, 193] on span "Preço e variações" at bounding box center [549, 191] width 102 height 13
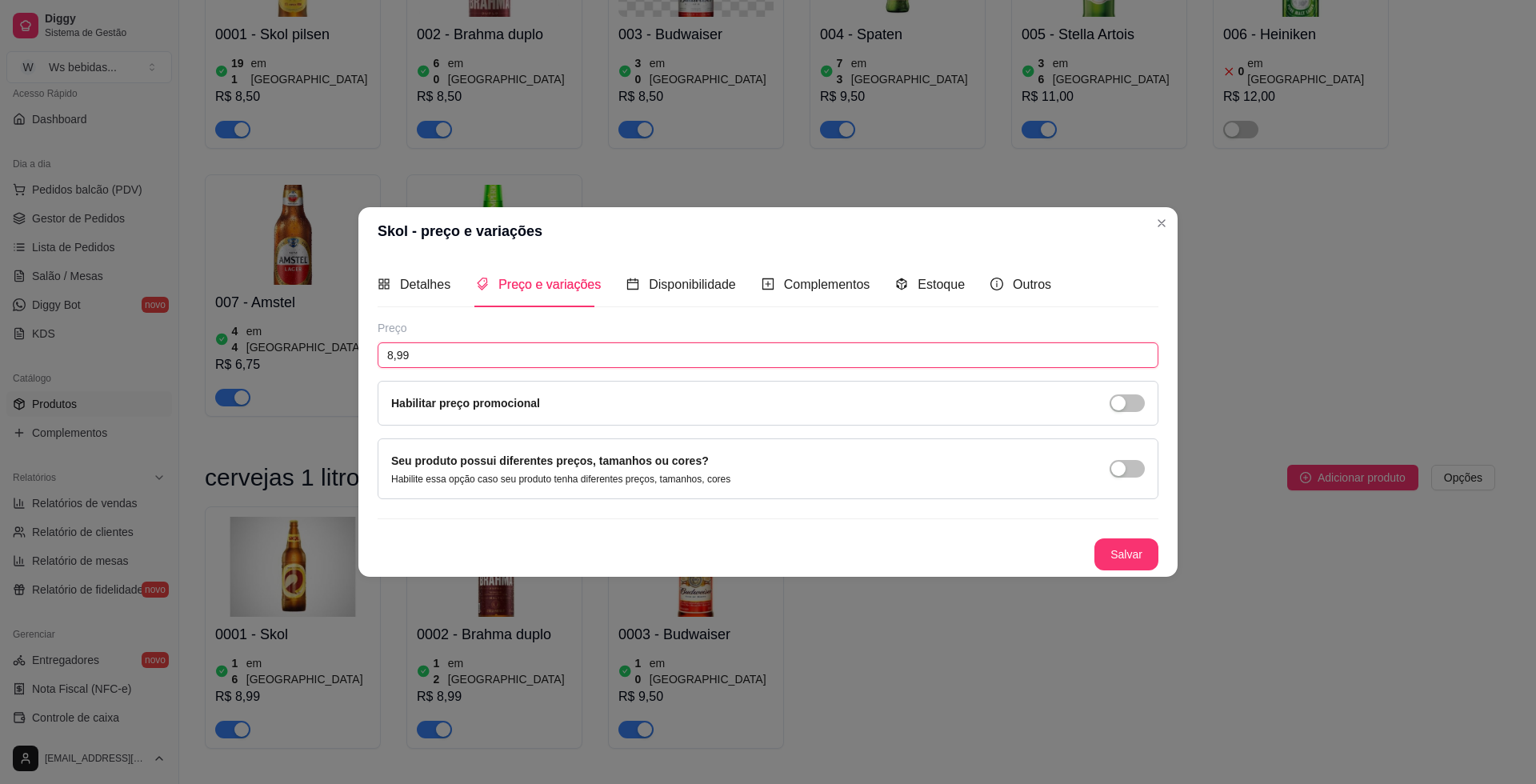
click at [500, 363] on input "8,99" at bounding box center [768, 355] width 781 height 26
type input "9,00"
click at [1147, 555] on button "Salvar" at bounding box center [1126, 554] width 63 height 31
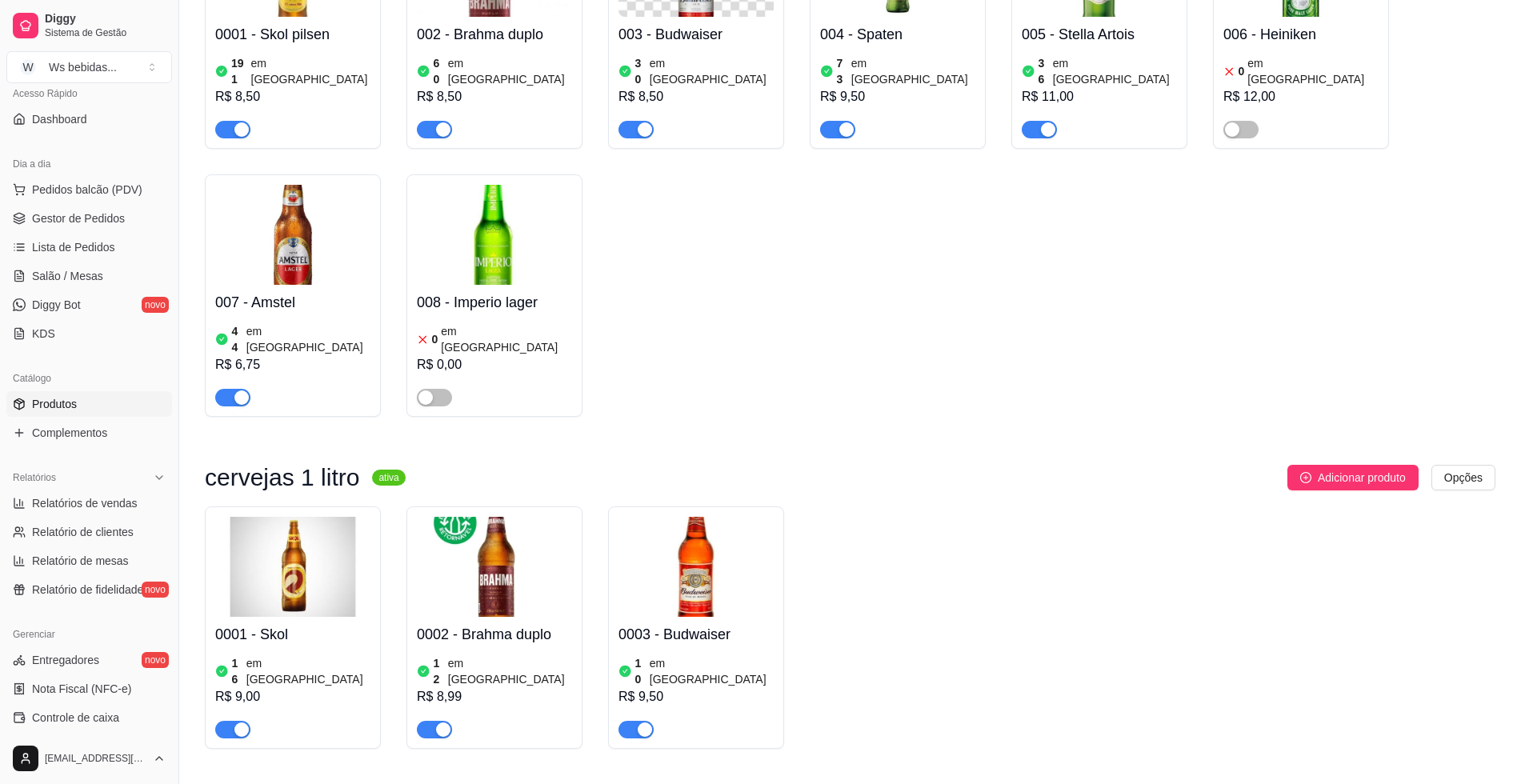
click at [523, 584] on img at bounding box center [495, 567] width 156 height 100
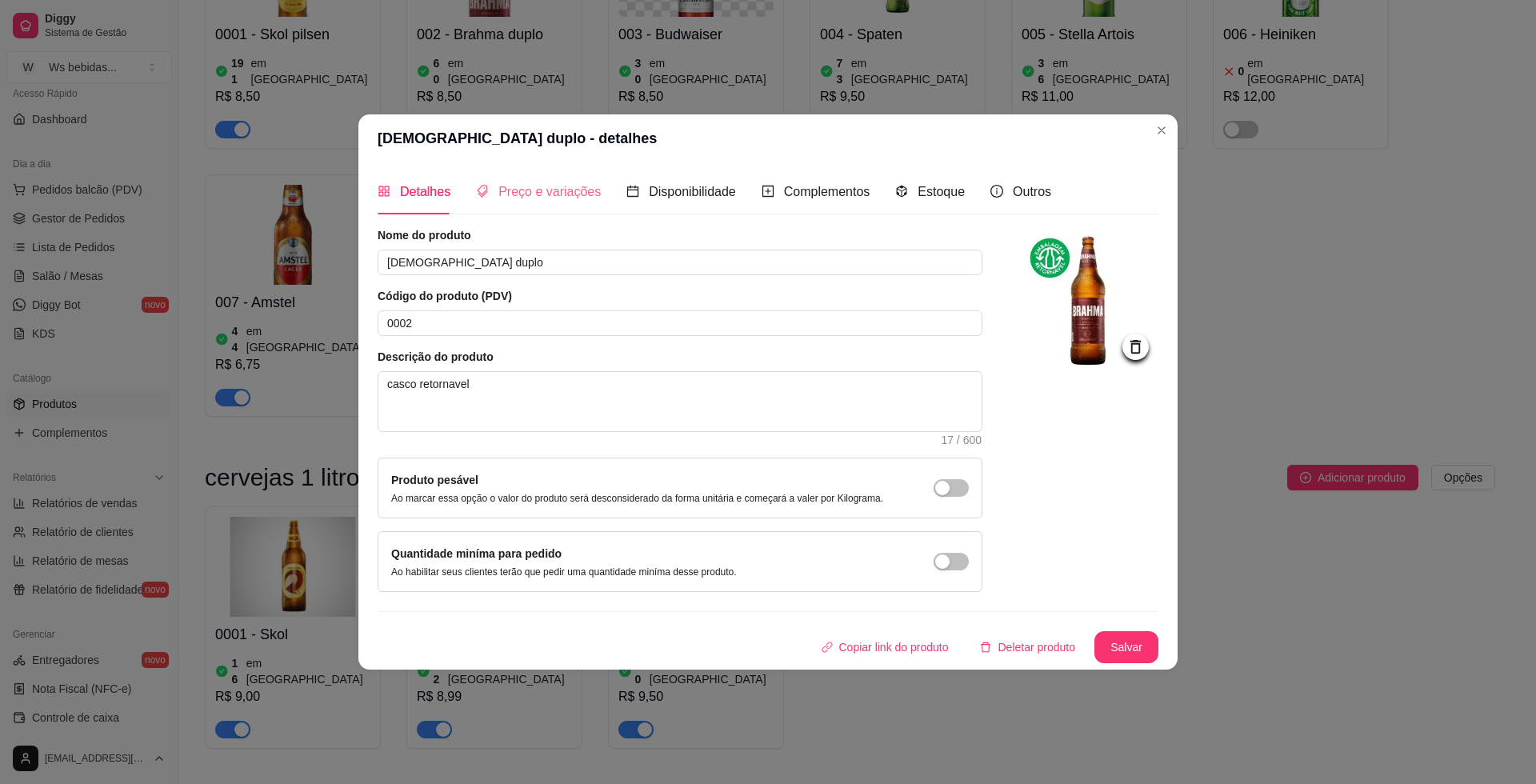
click at [555, 205] on div "Preço e variações" at bounding box center [538, 191] width 125 height 46
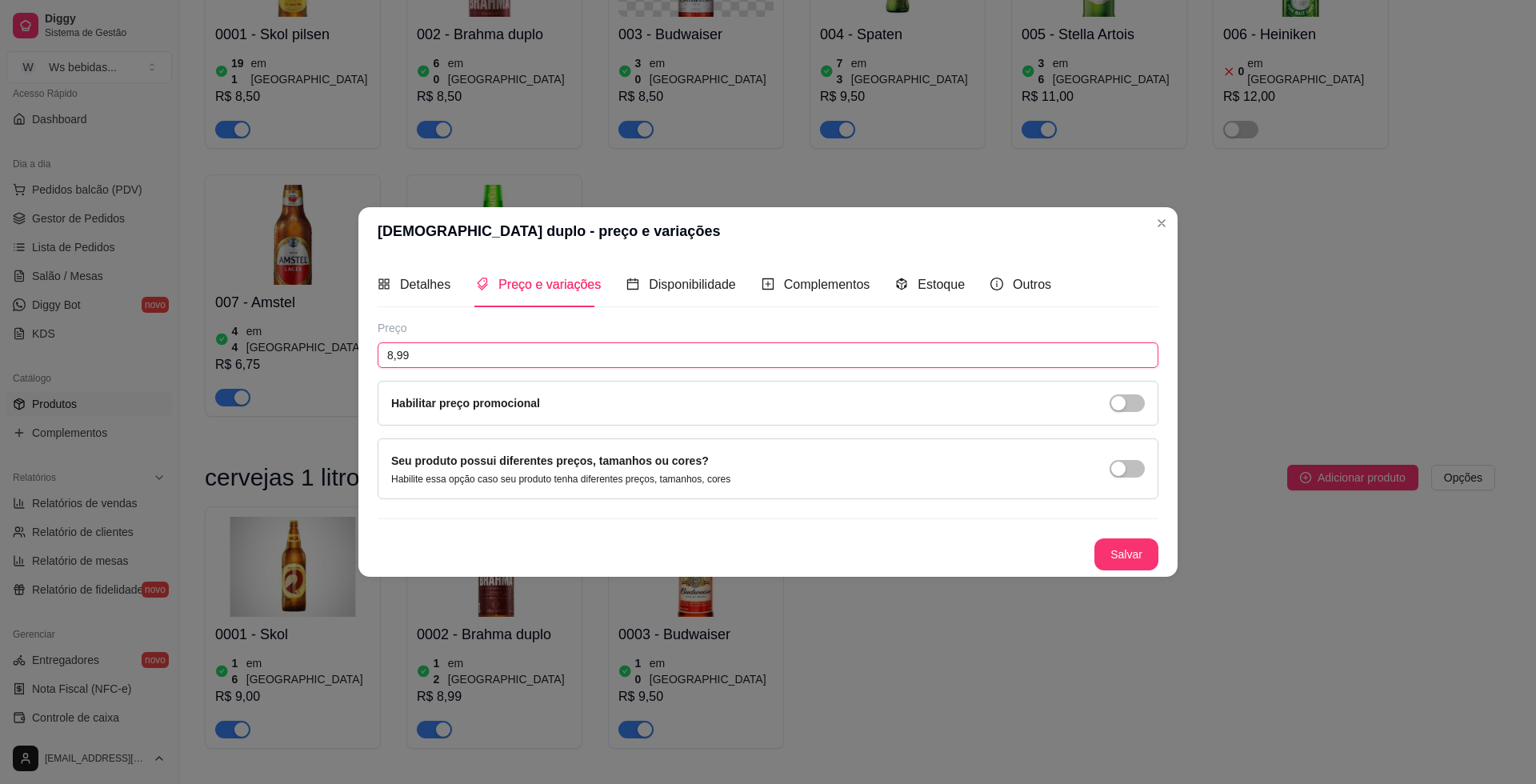
click at [411, 354] on input "8,99" at bounding box center [768, 355] width 781 height 26
type input "9,00"
click at [1133, 541] on button "Salvar" at bounding box center [1126, 554] width 63 height 31
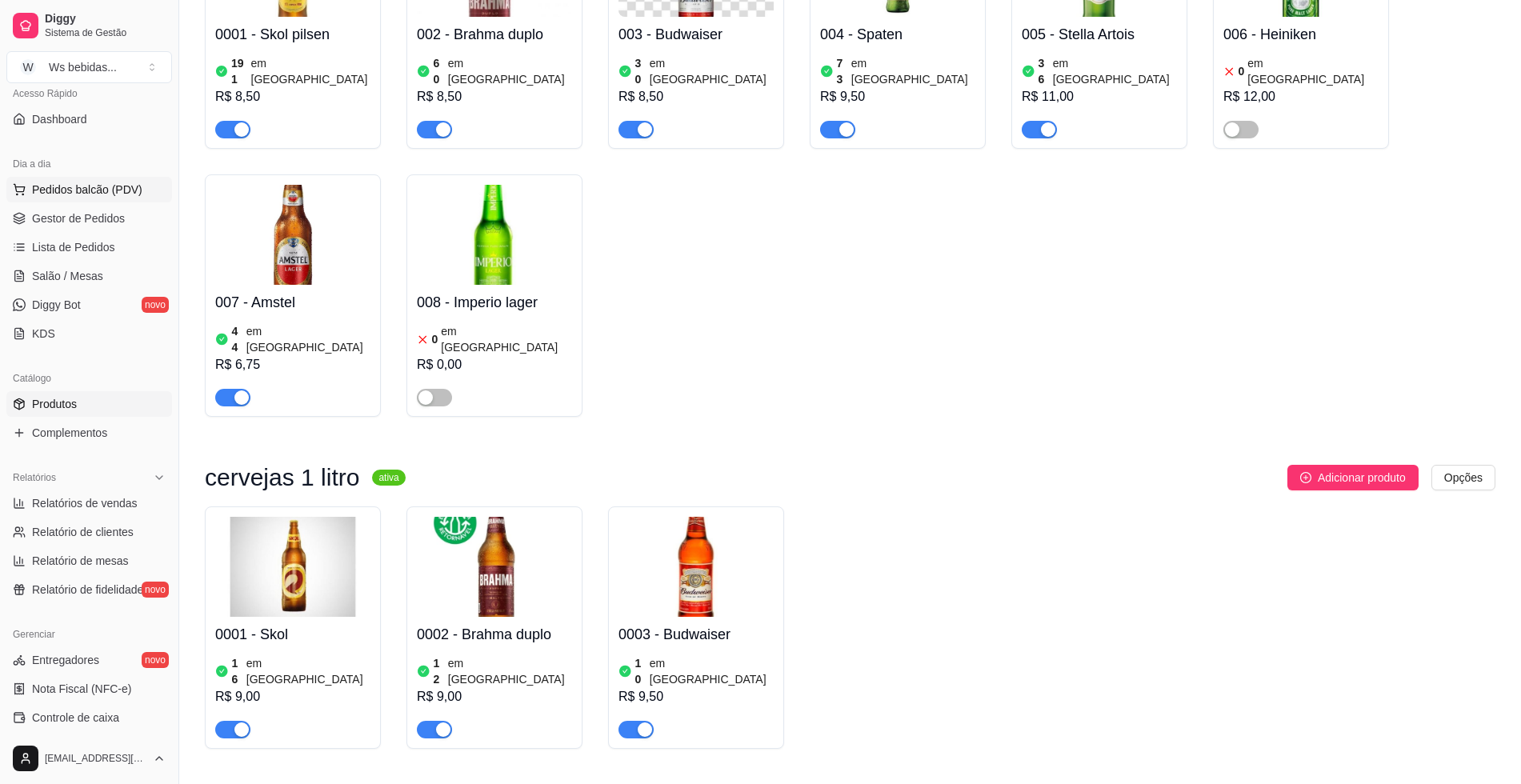
click at [118, 195] on span "Pedidos balcão (PDV)" at bounding box center [87, 189] width 110 height 16
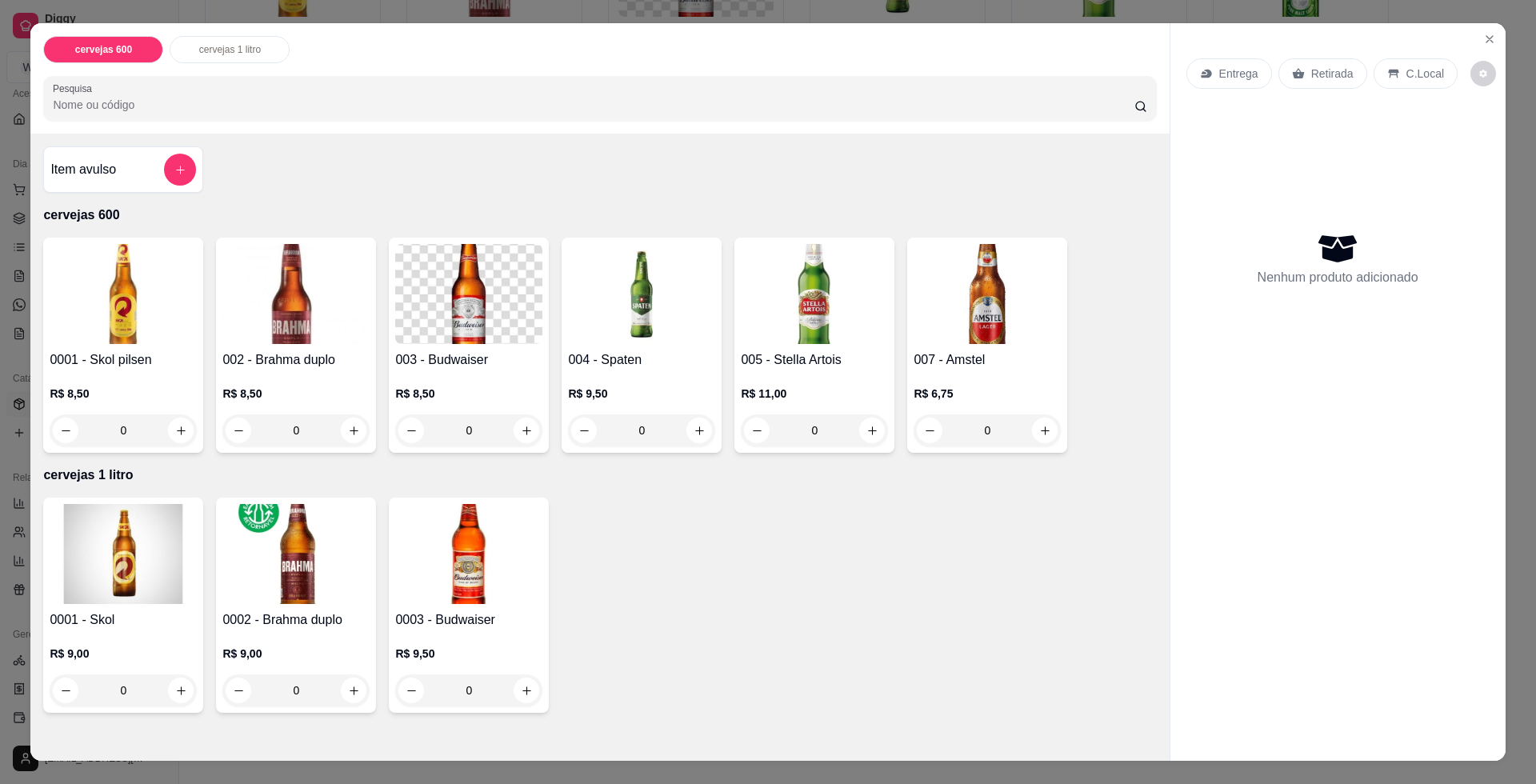
click at [124, 562] on img at bounding box center [123, 554] width 147 height 100
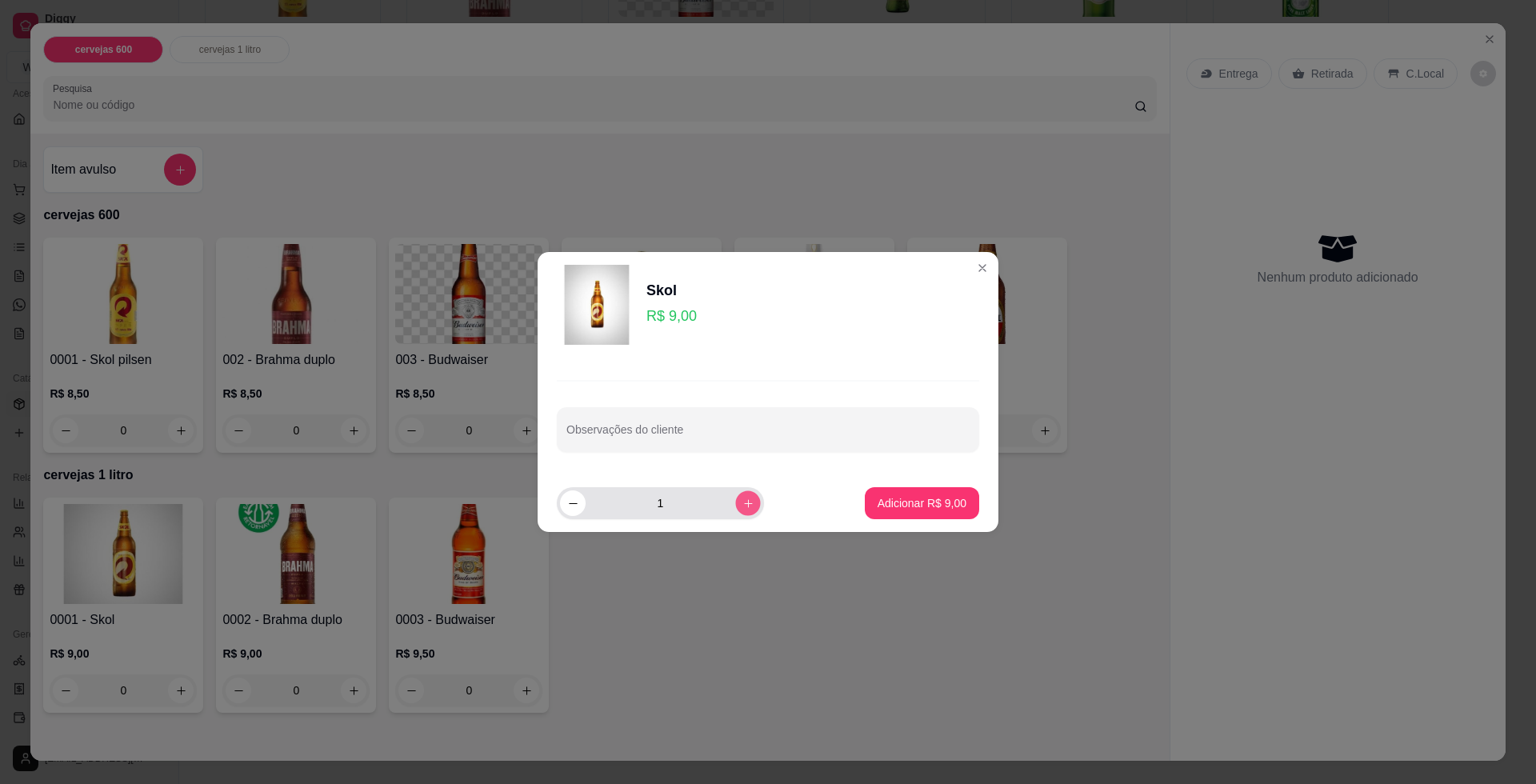
click at [742, 497] on icon "increase-product-quantity" at bounding box center [748, 503] width 12 height 12
type input "3"
click at [574, 516] on div "4" at bounding box center [661, 503] width 201 height 32
click at [574, 507] on icon "decrease-product-quantity" at bounding box center [573, 503] width 12 height 12
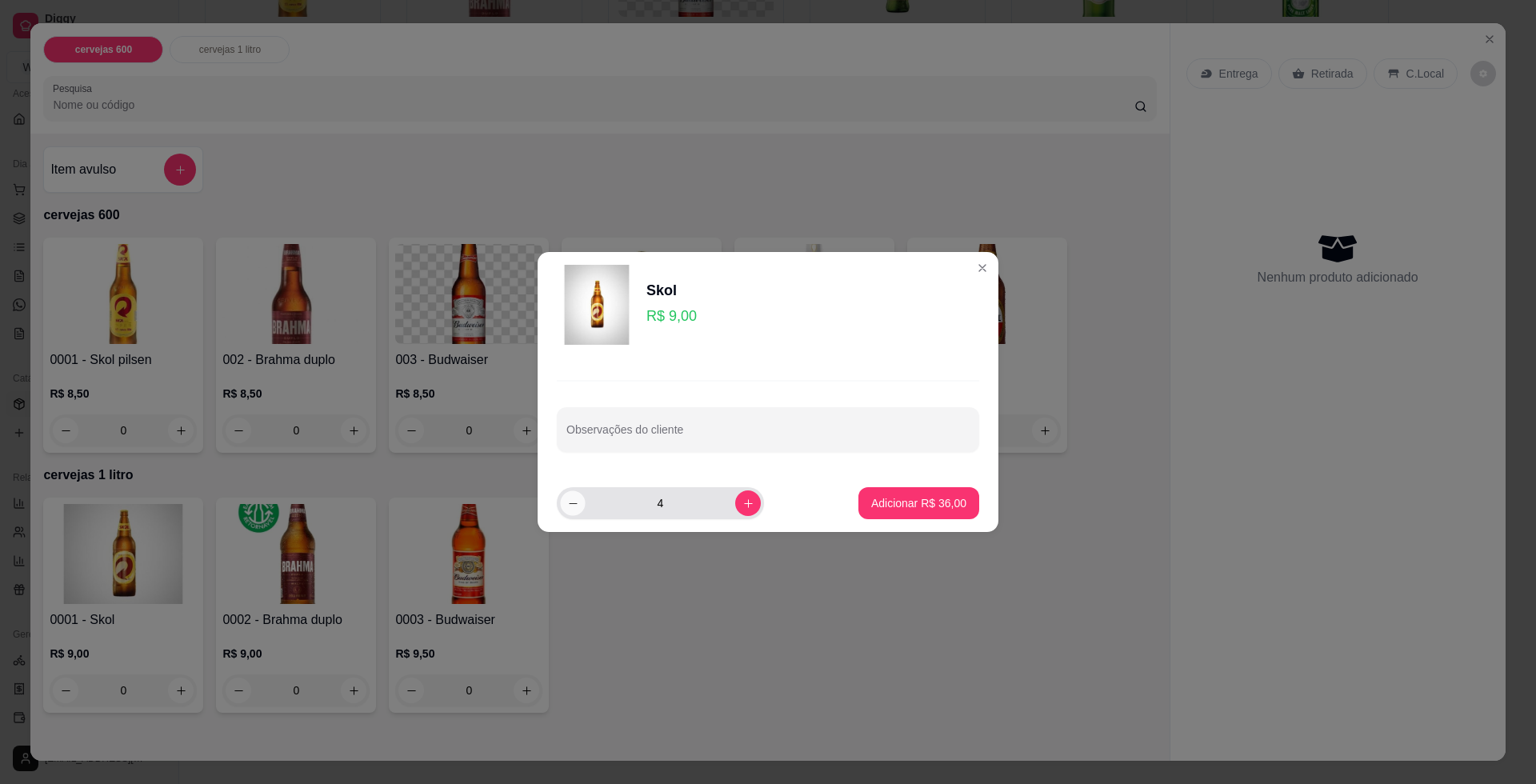
type input "3"
click at [873, 510] on p "Adicionar R$ 27,00" at bounding box center [919, 502] width 93 height 15
type input "3"
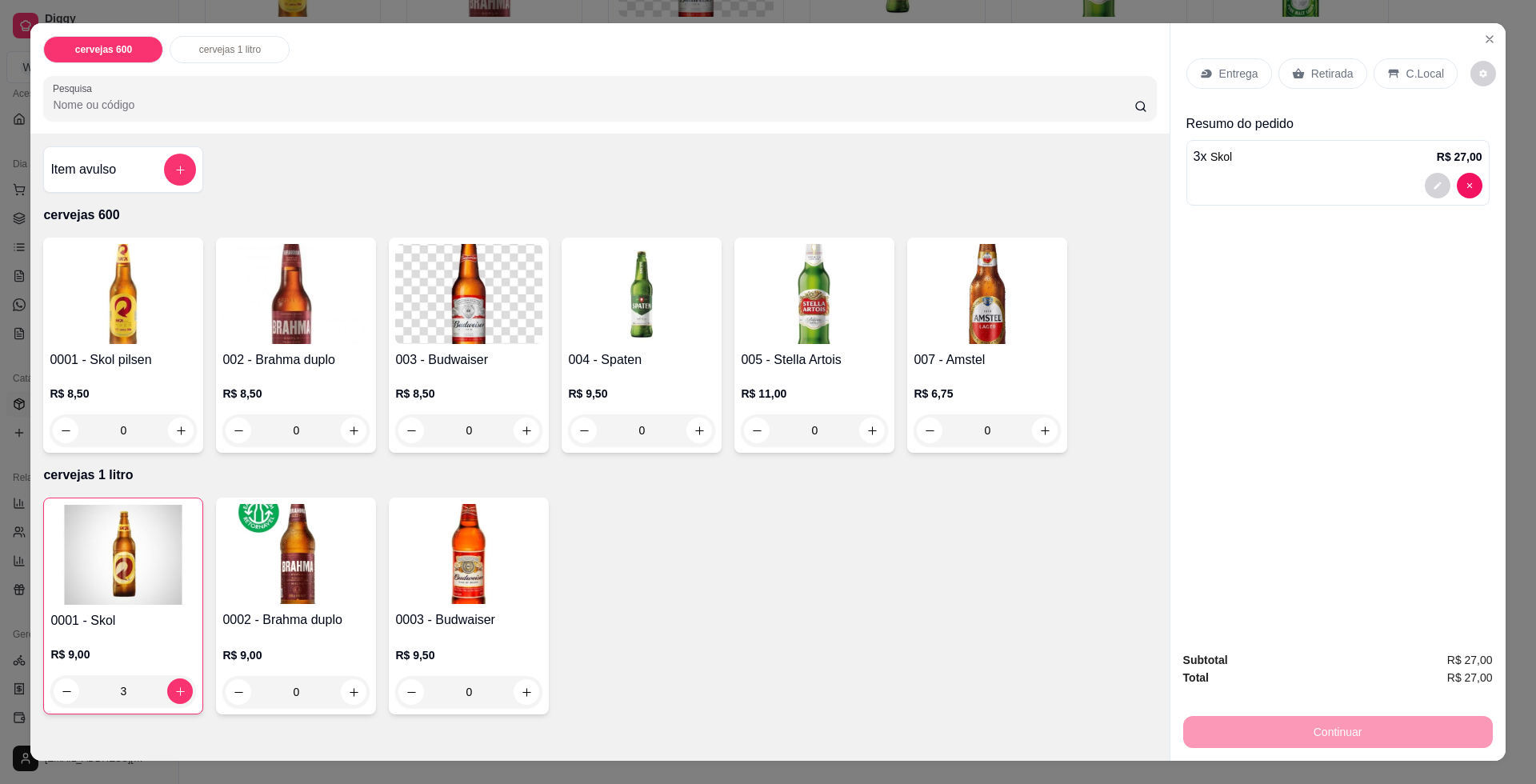
click at [1319, 80] on p "Retirada" at bounding box center [1332, 73] width 43 height 16
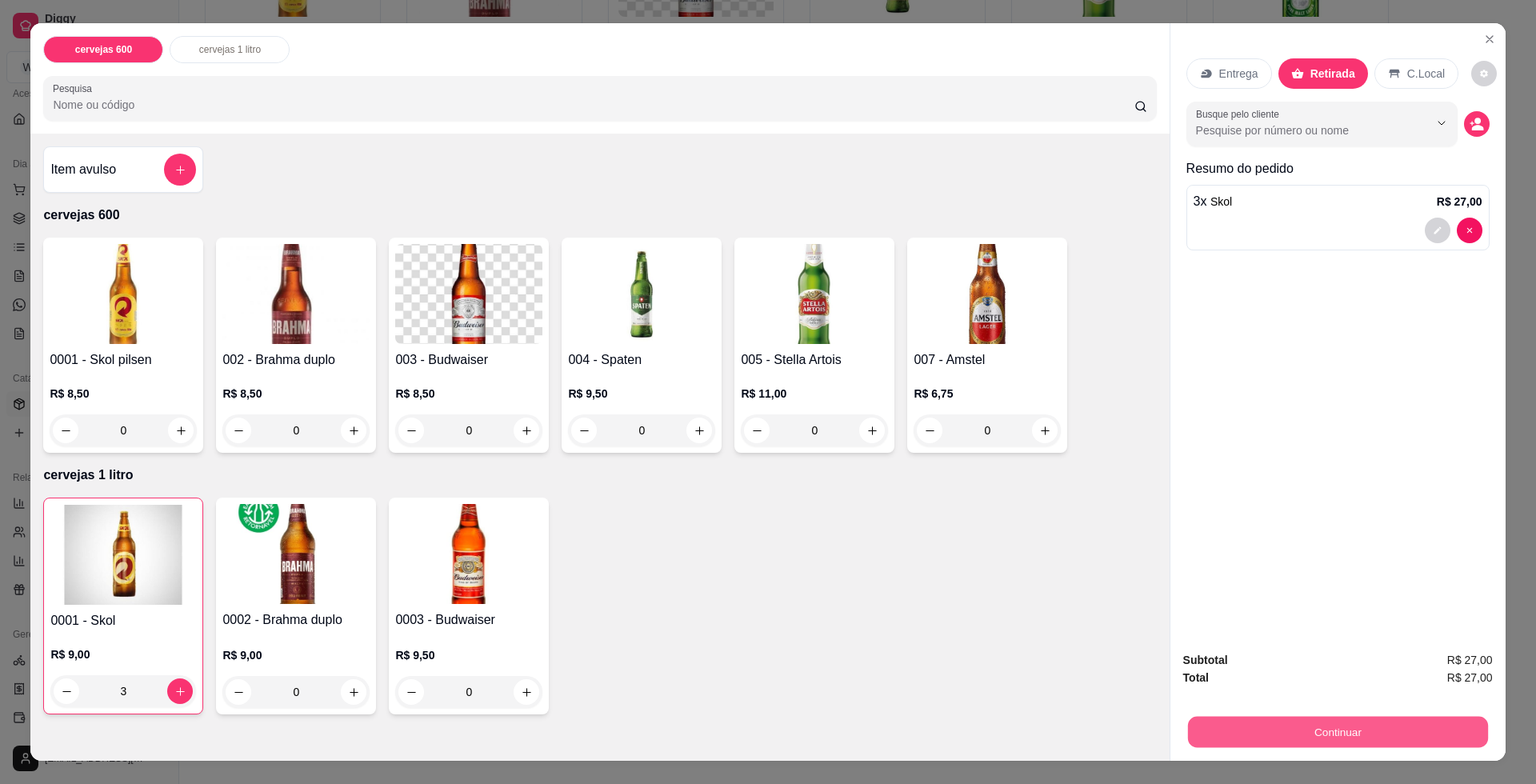
click at [1391, 718] on button "Continuar" at bounding box center [1337, 731] width 300 height 31
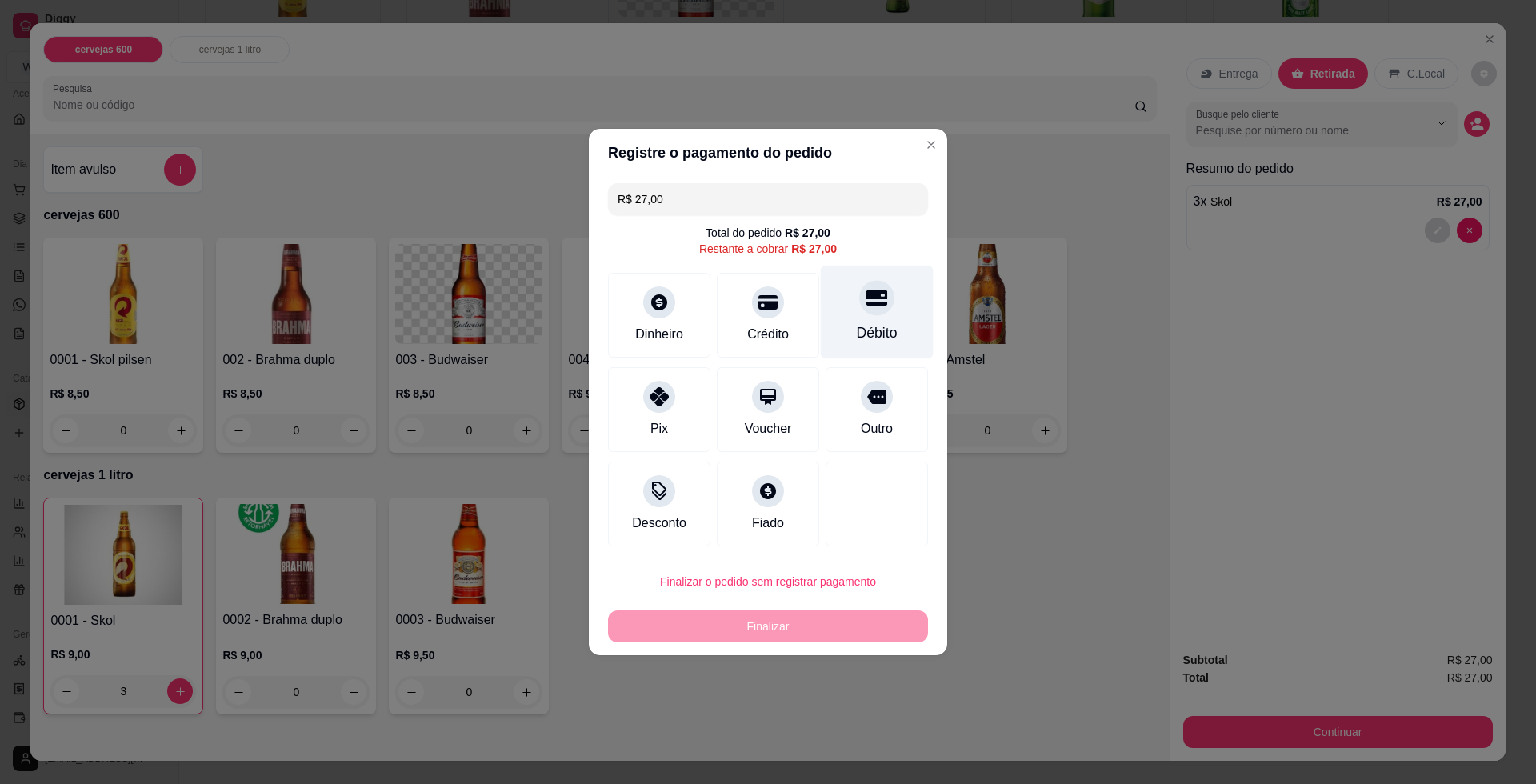
click at [886, 318] on div "Débito" at bounding box center [877, 313] width 113 height 94
type input "R$ 0,00"
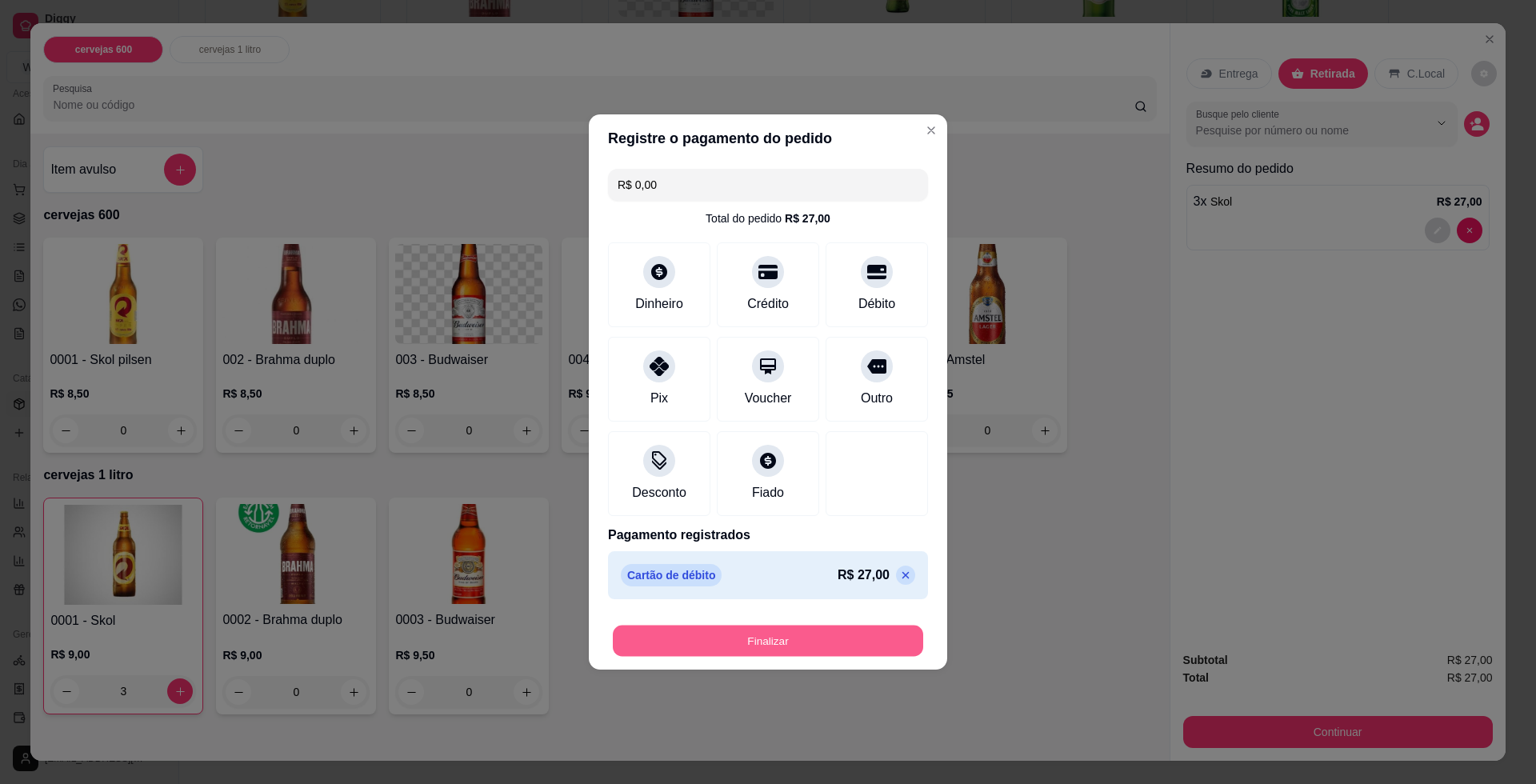
click at [791, 634] on button "Finalizar" at bounding box center [768, 640] width 310 height 31
type input "0"
type input "-R$ 27,00"
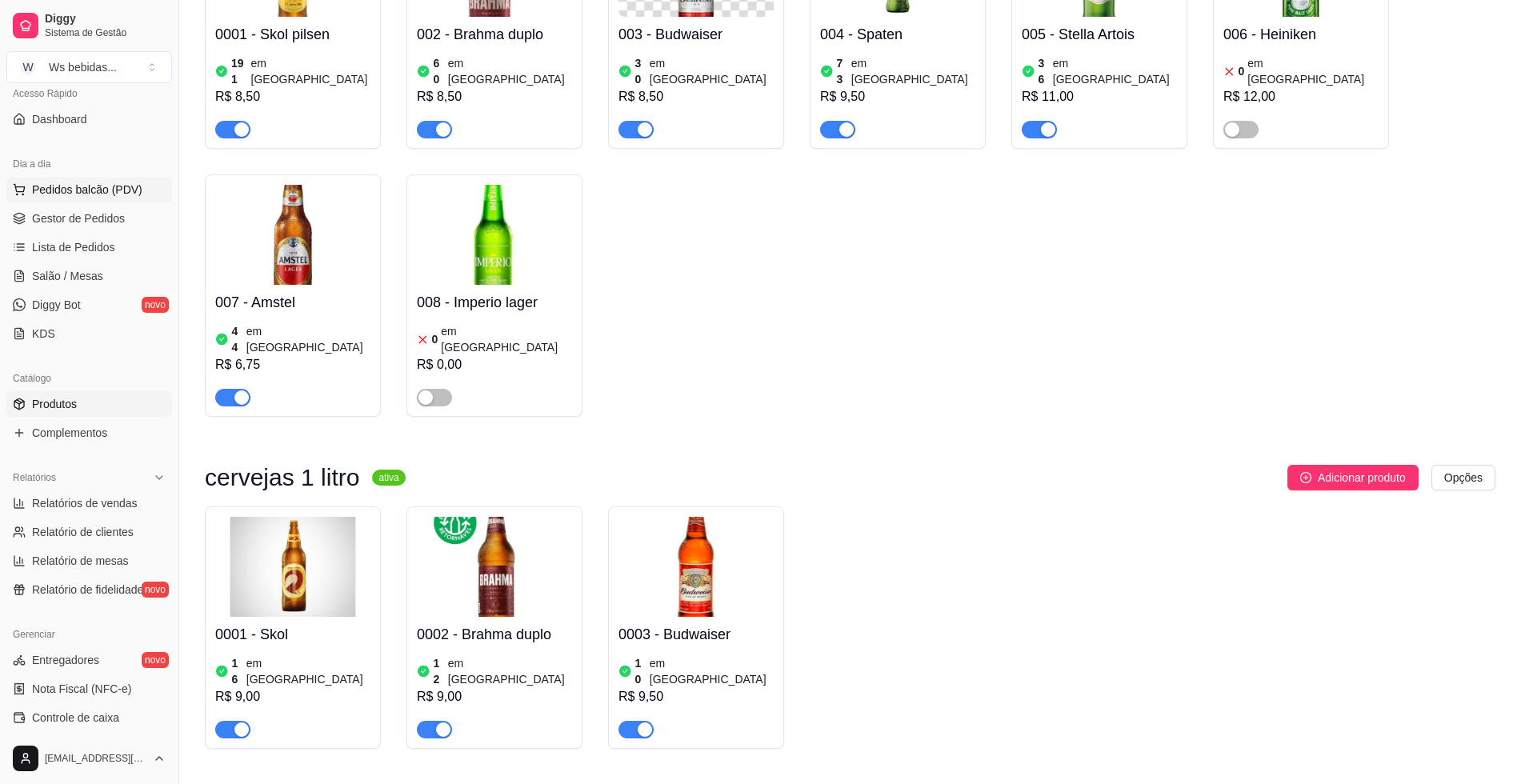
click at [70, 185] on span "Pedidos balcão (PDV)" at bounding box center [87, 189] width 110 height 16
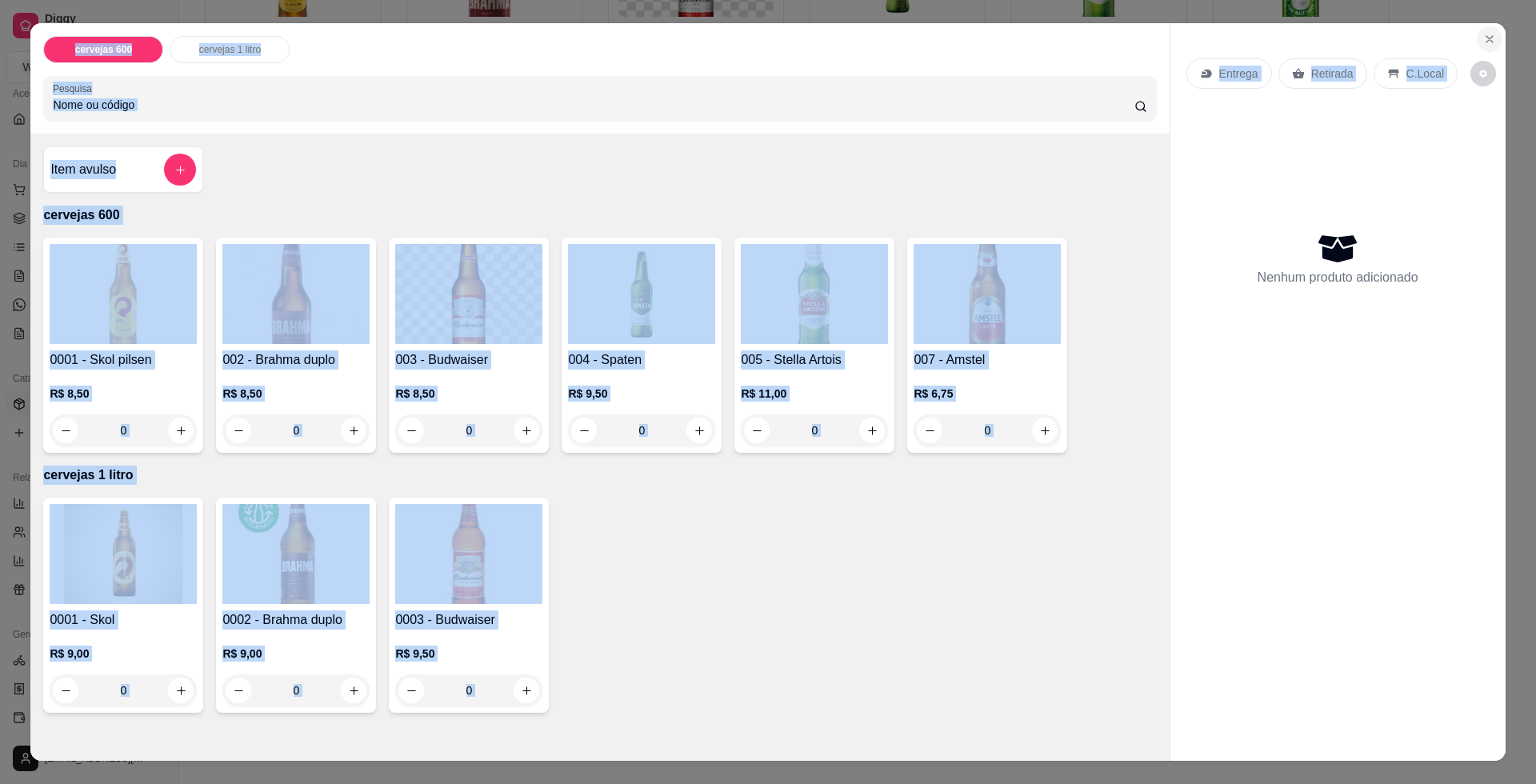
click at [1479, 32] on section "cervejas 600 cervejas 1 litro Pesquisa Item avulso cervejas 600 0001 - Skol pil…" at bounding box center [768, 391] width 1475 height 736
click at [1479, 32] on button "Close" at bounding box center [1489, 39] width 26 height 26
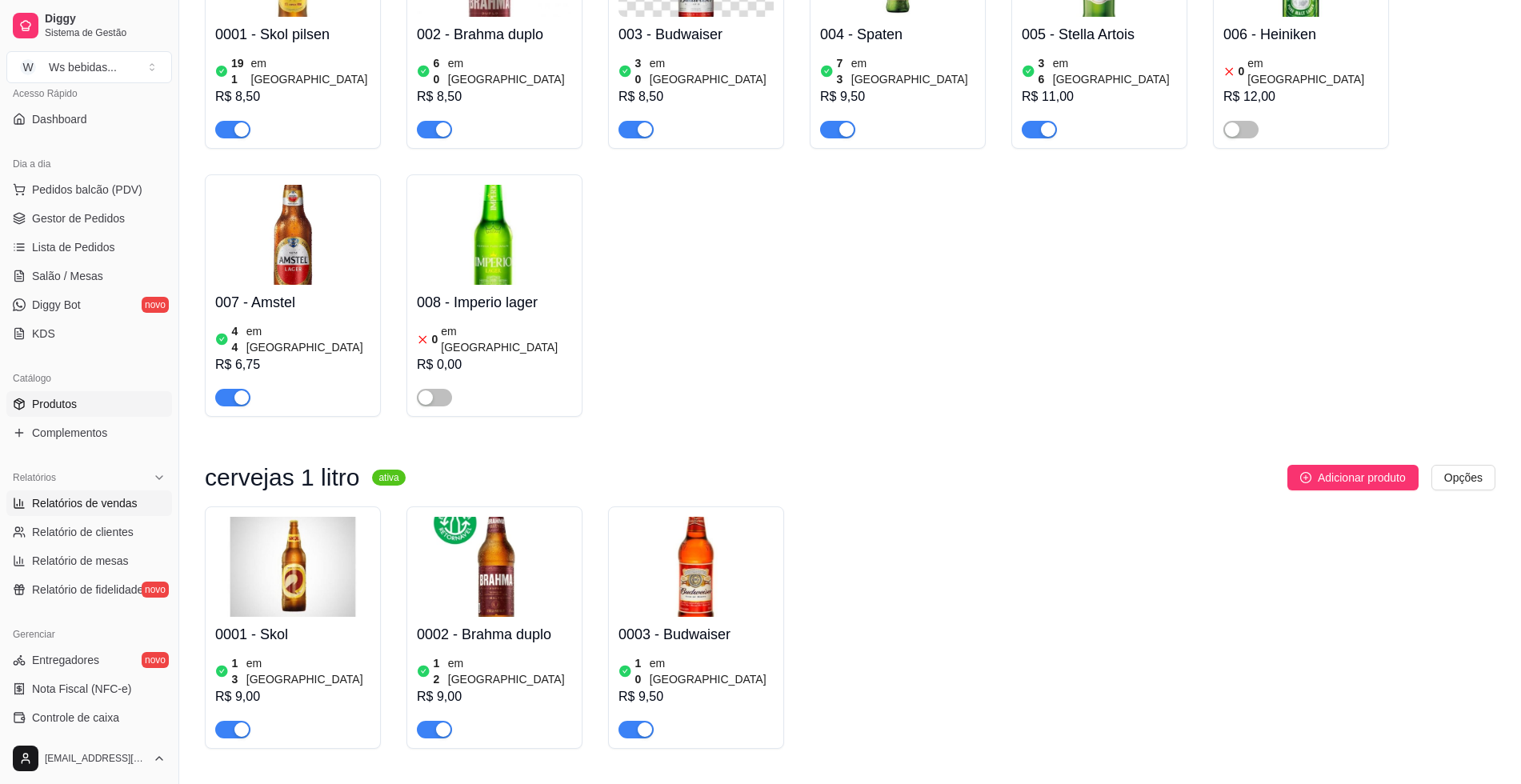
click at [95, 506] on span "Relatórios de vendas" at bounding box center [84, 502] width 105 height 16
select select "ALL"
select select "0"
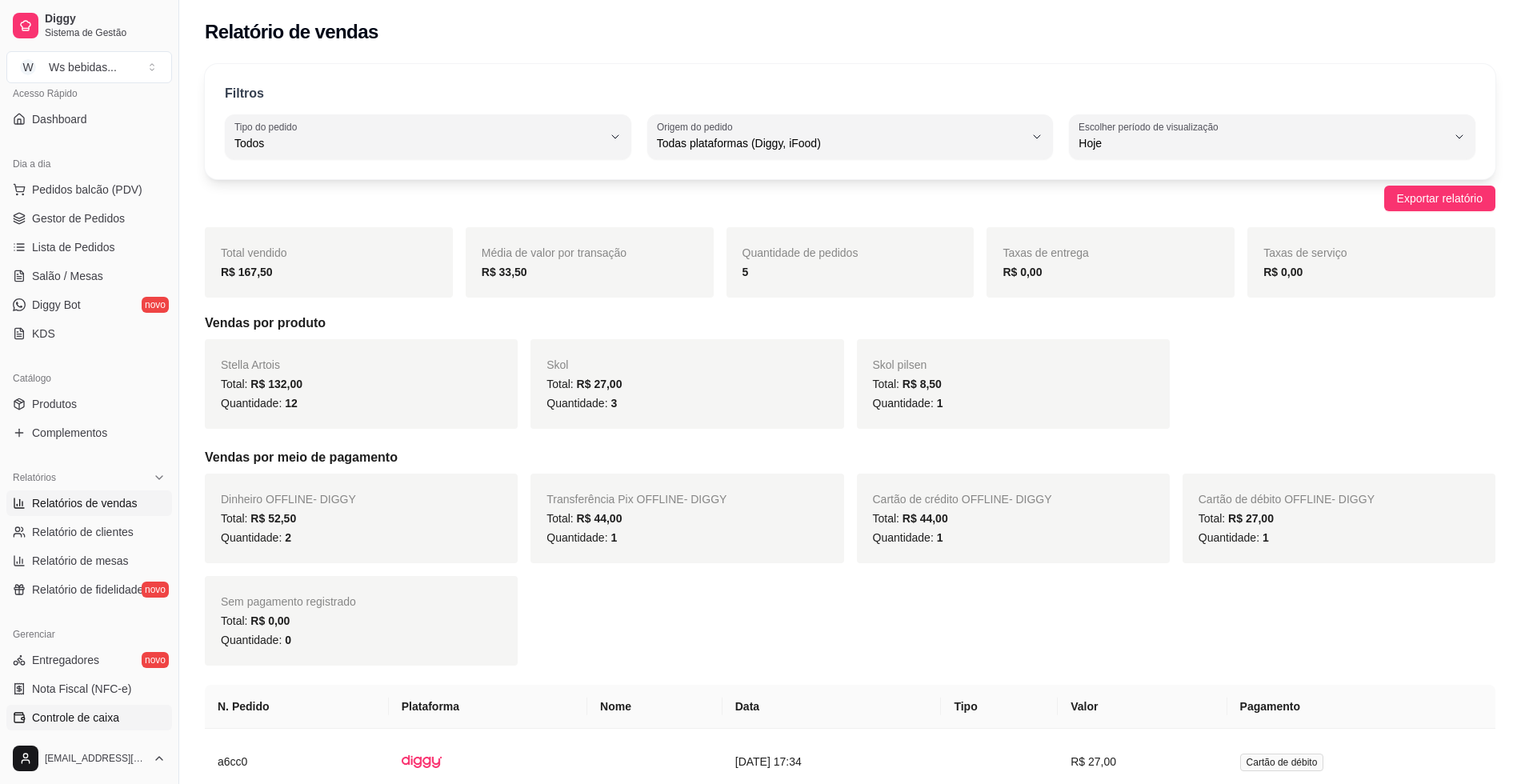
click at [77, 715] on span "Controle de caixa" at bounding box center [75, 717] width 87 height 16
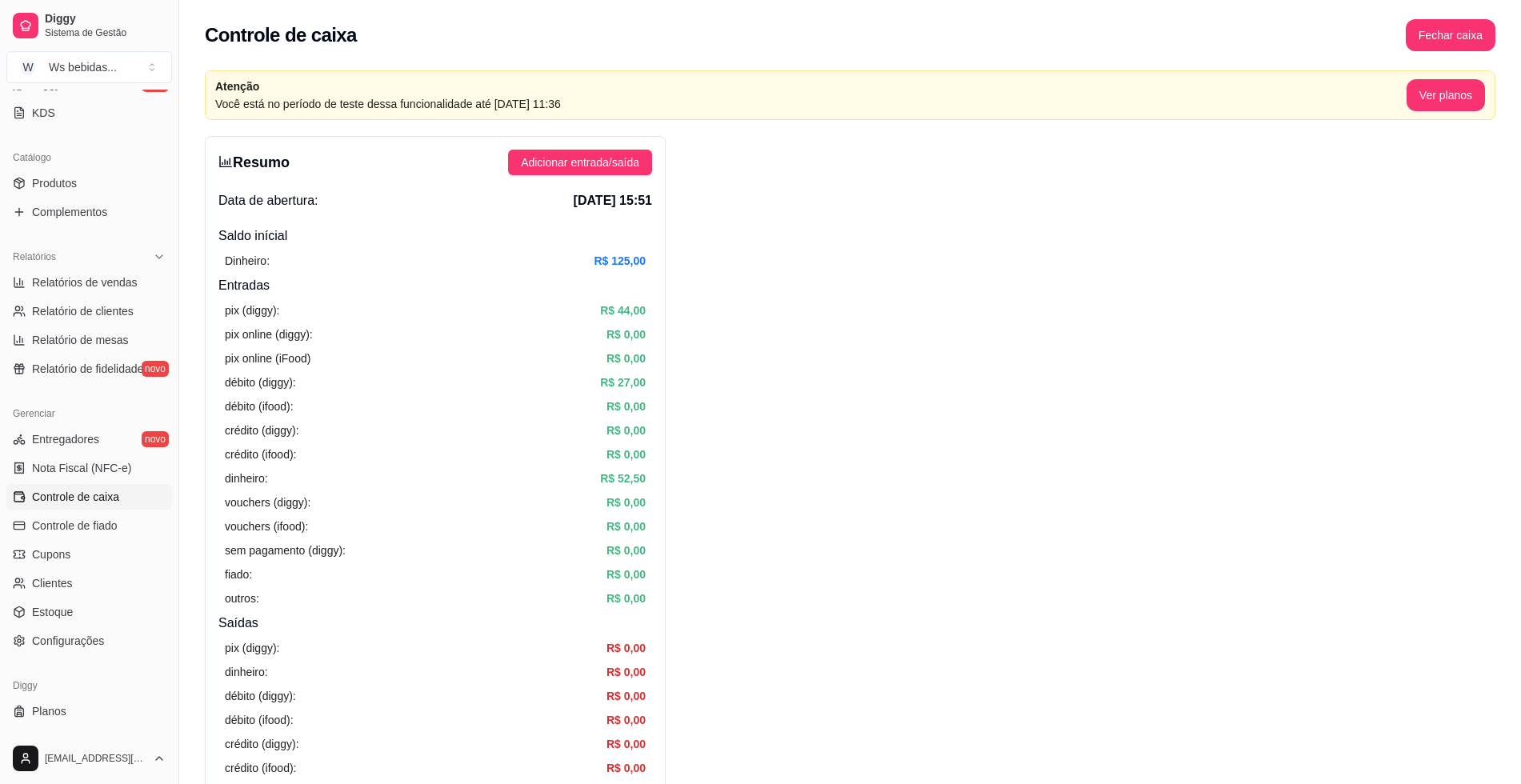
scroll to position [367, 0]
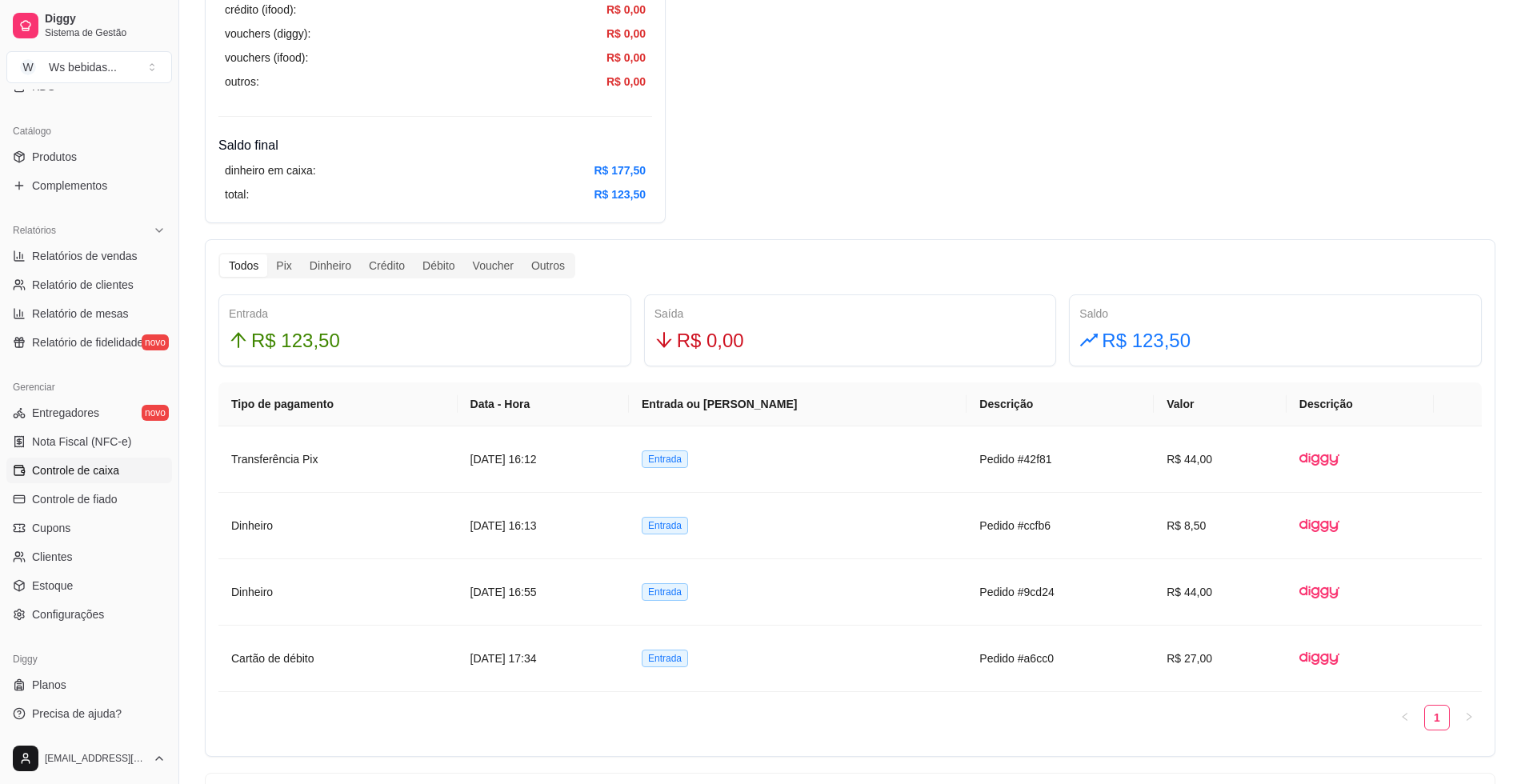
scroll to position [760, 0]
click at [1169, 504] on td "R$ 8,50" at bounding box center [1220, 524] width 133 height 66
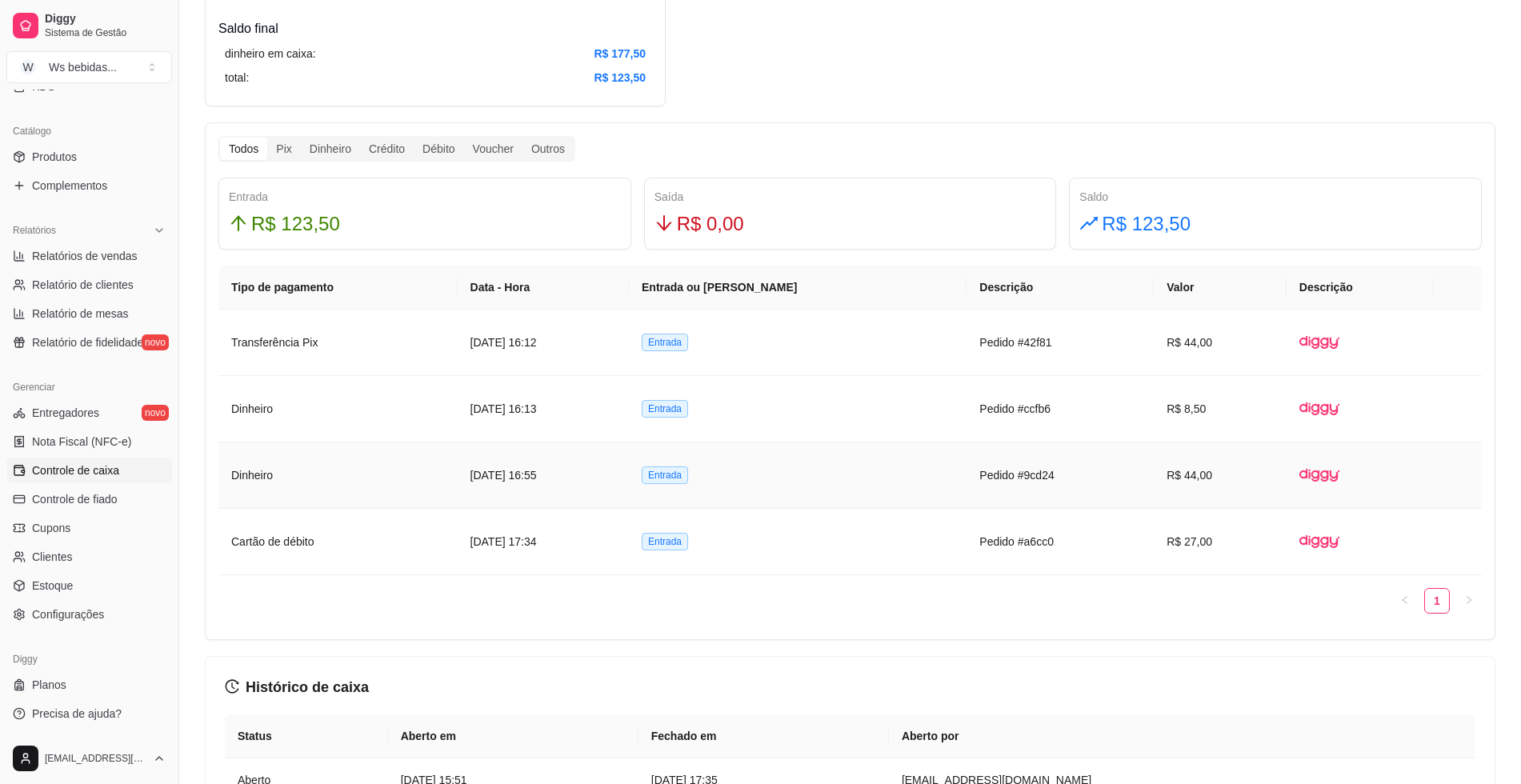
scroll to position [869, 0]
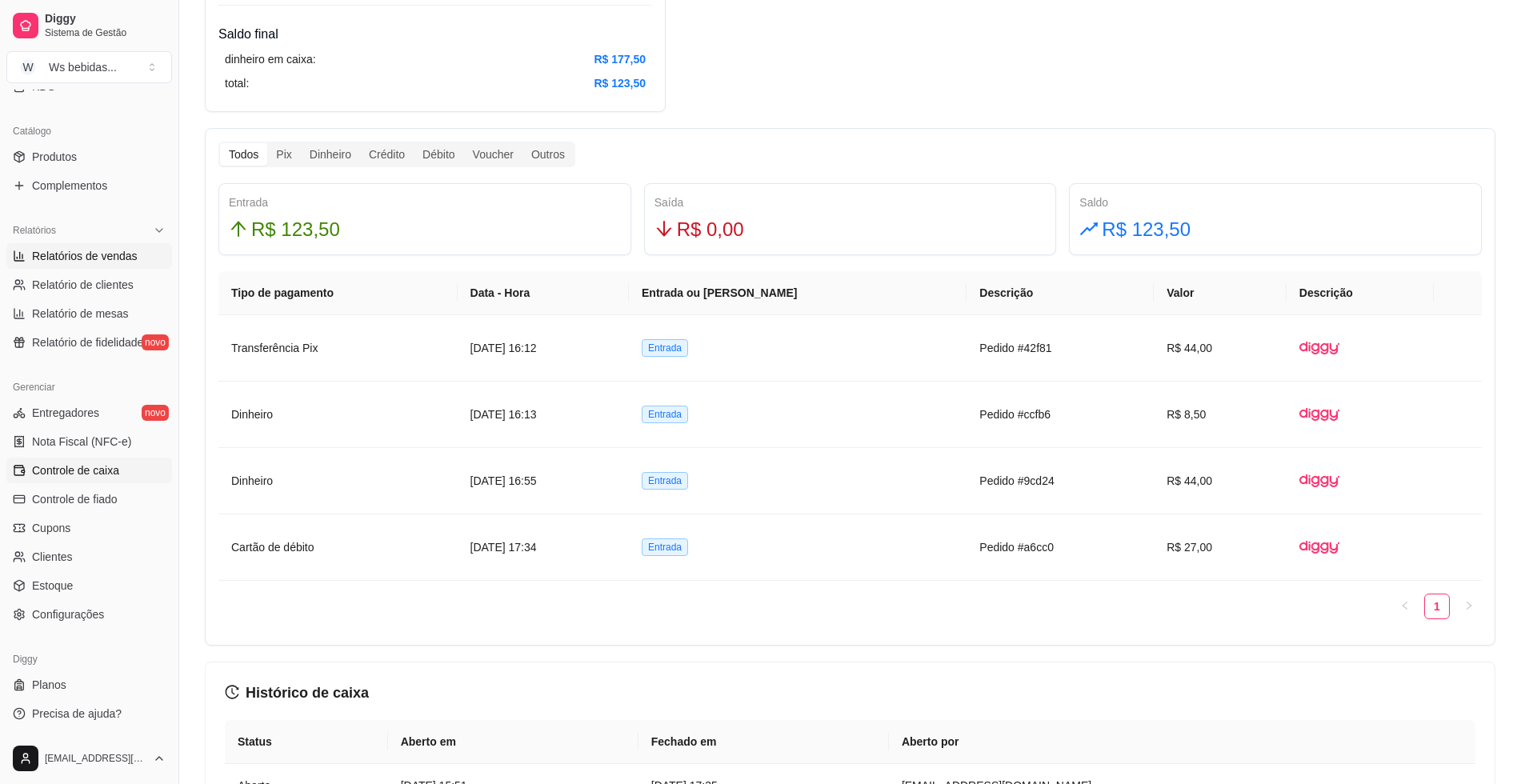
click at [98, 260] on span "Relatórios de vendas" at bounding box center [84, 256] width 105 height 16
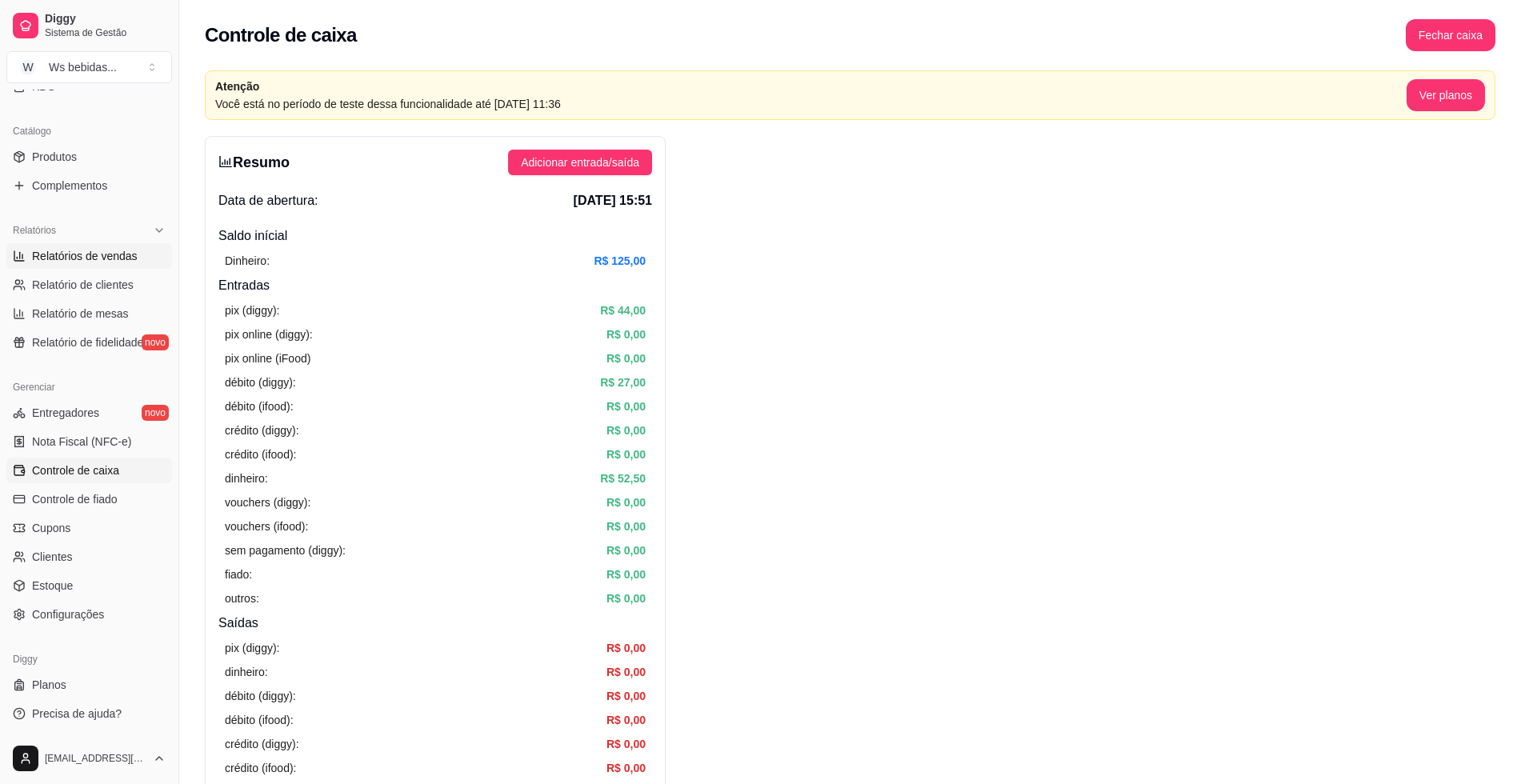
select select "ALL"
select select "0"
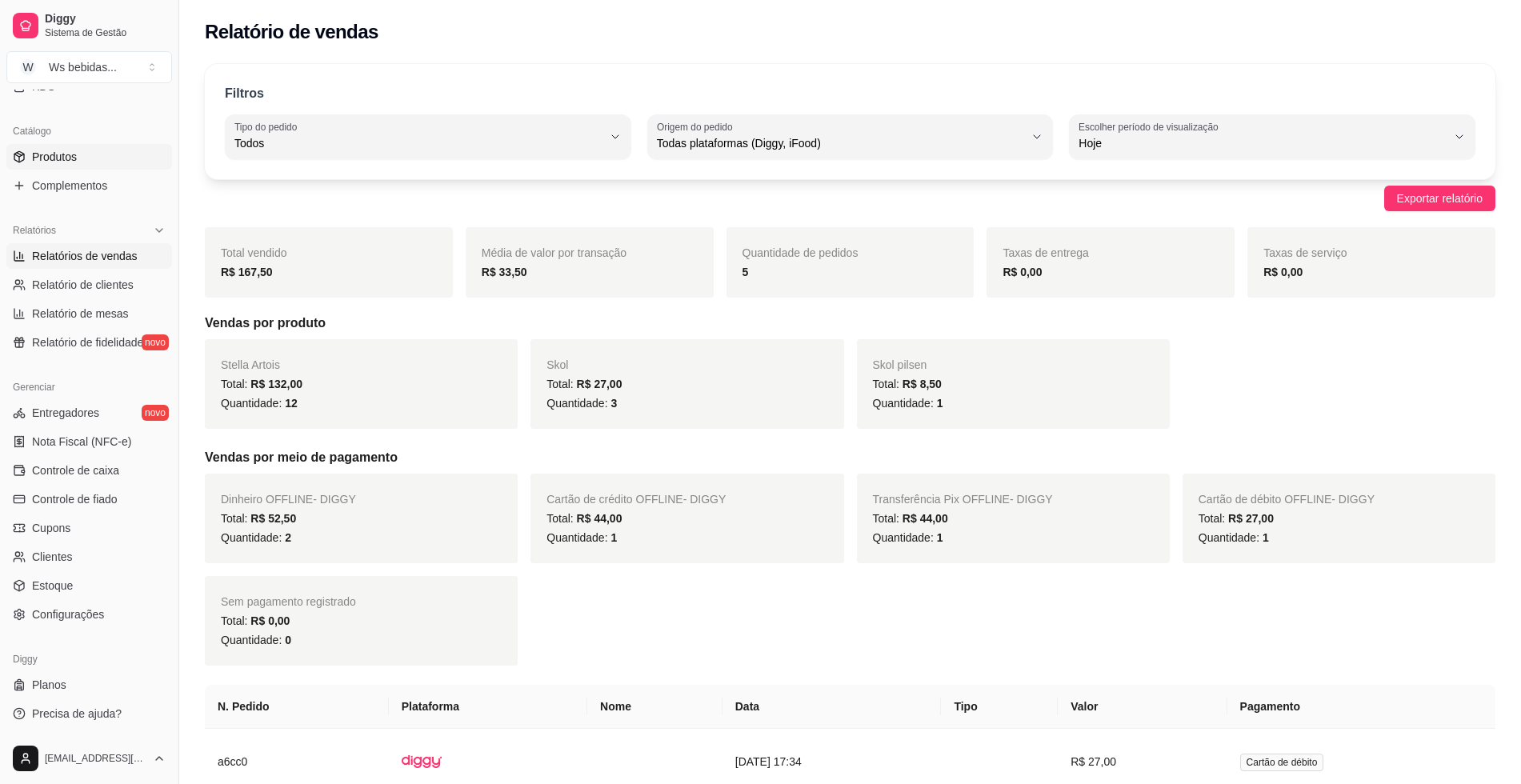
click at [41, 159] on span "Produtos" at bounding box center [54, 156] width 45 height 16
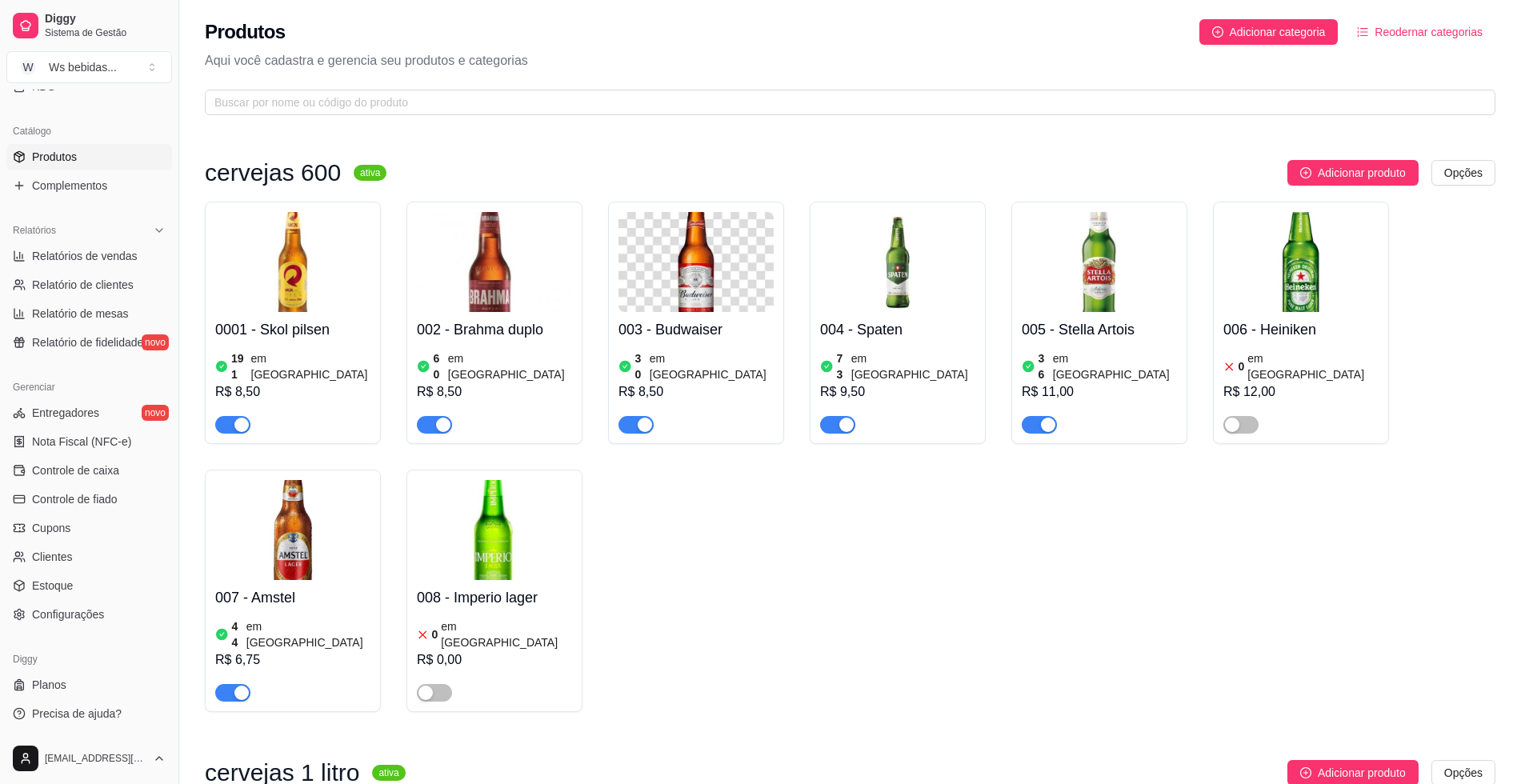
click at [41, 159] on span "Produtos" at bounding box center [54, 156] width 45 height 16
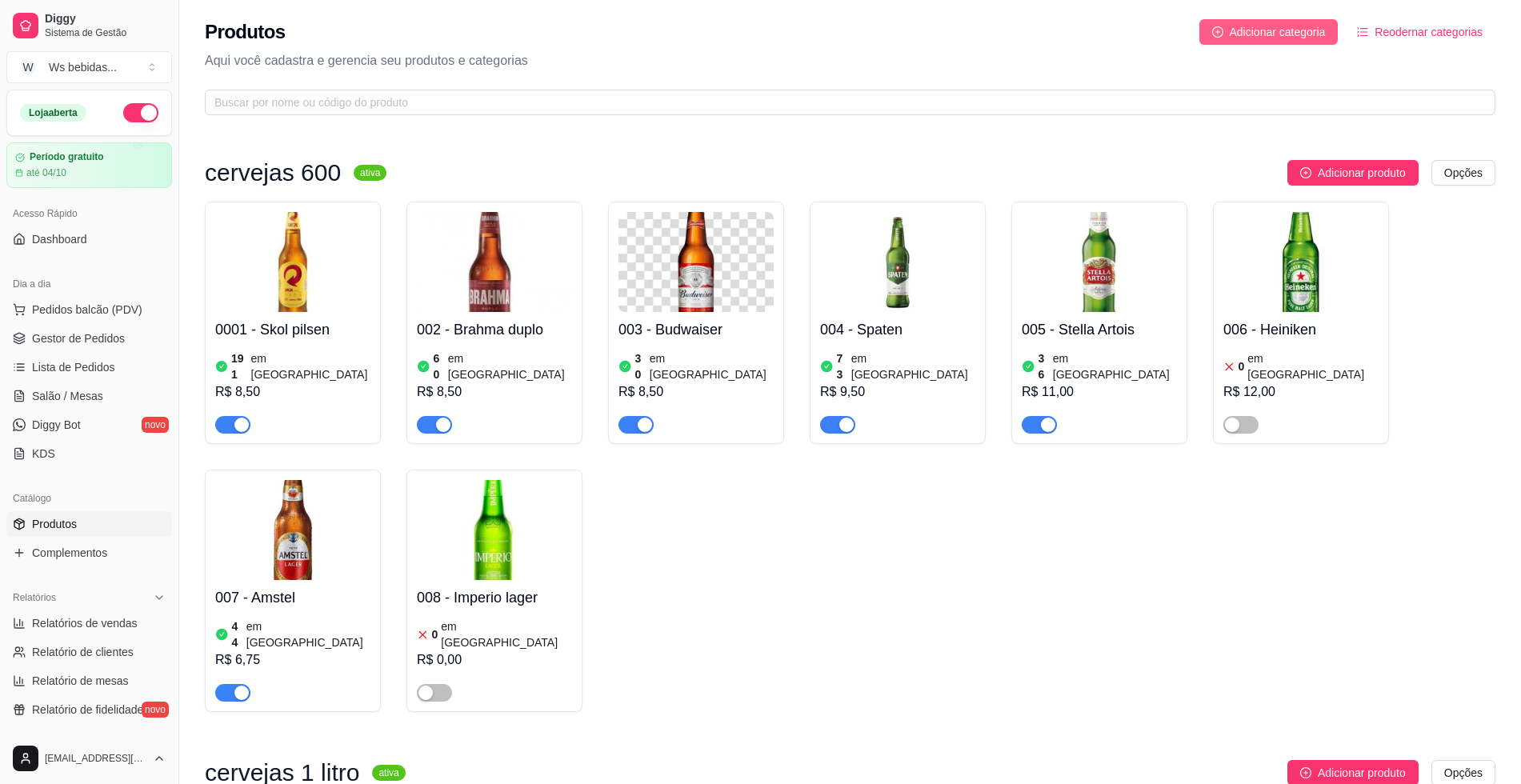
click at [1328, 40] on button "Adicionar categoria" at bounding box center [1268, 32] width 139 height 26
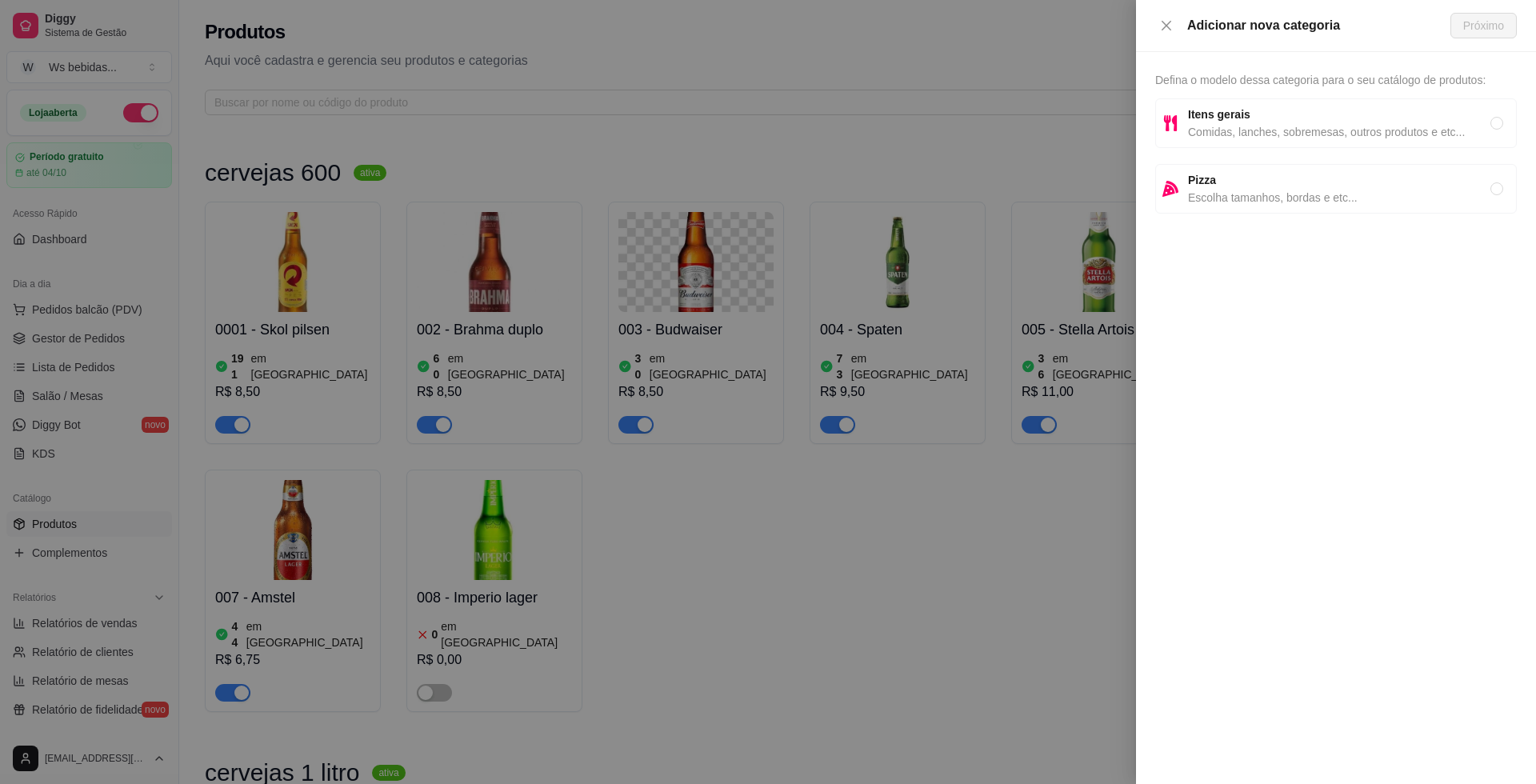
click at [1360, 132] on span "Comidas, lanches, sobremesas, outros produtos e etc..." at bounding box center [1340, 131] width 303 height 18
radio input "true"
click at [1474, 28] on span "Próximo" at bounding box center [1483, 25] width 41 height 18
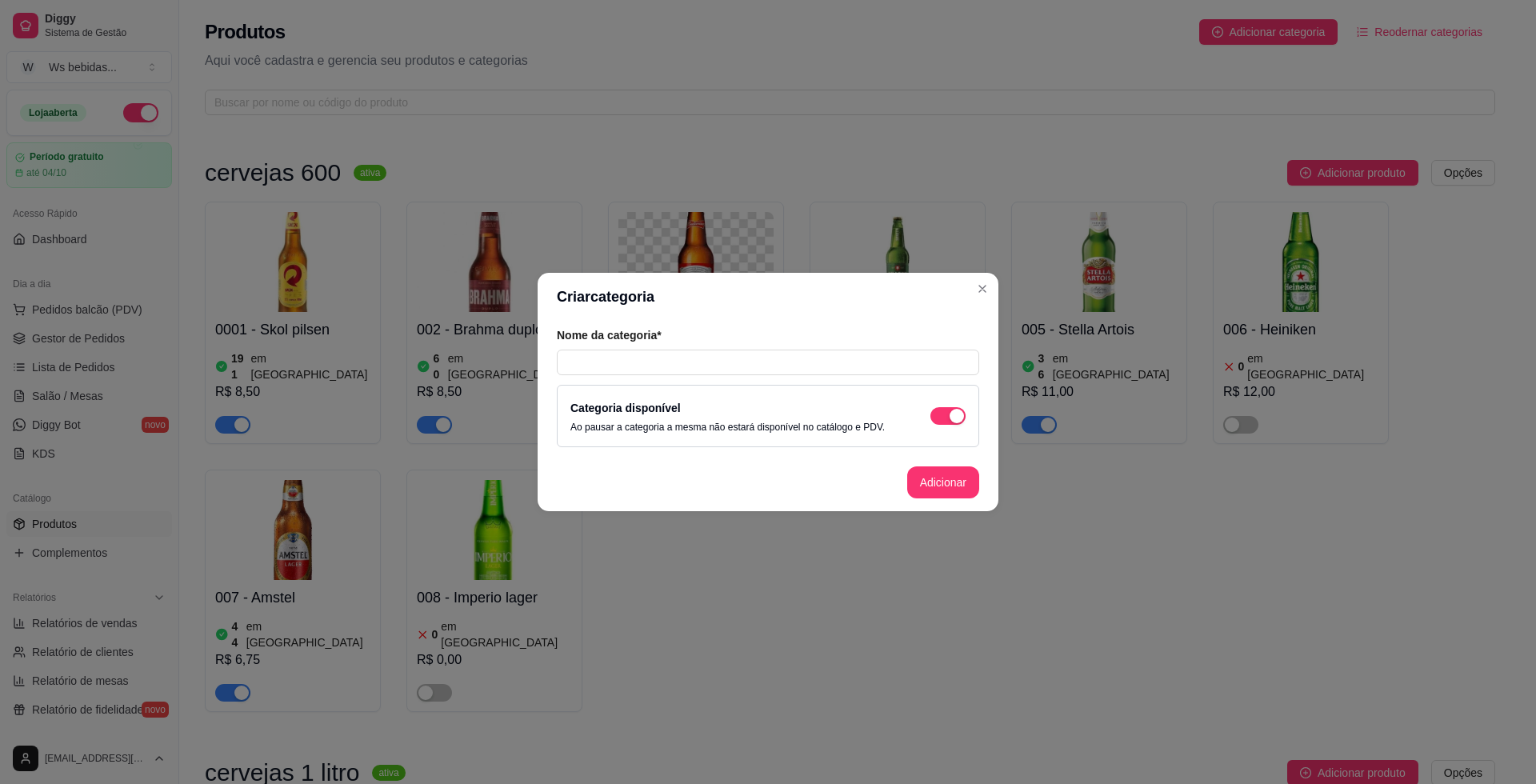
click at [601, 375] on div "Nome da categoria* Categoria disponível Ao pausar a categoria a mesma não estar…" at bounding box center [768, 387] width 461 height 133
click at [603, 366] on input "text" at bounding box center [768, 362] width 422 height 26
type input "l"
type input "n"
type input "Cervejas 300 ml"
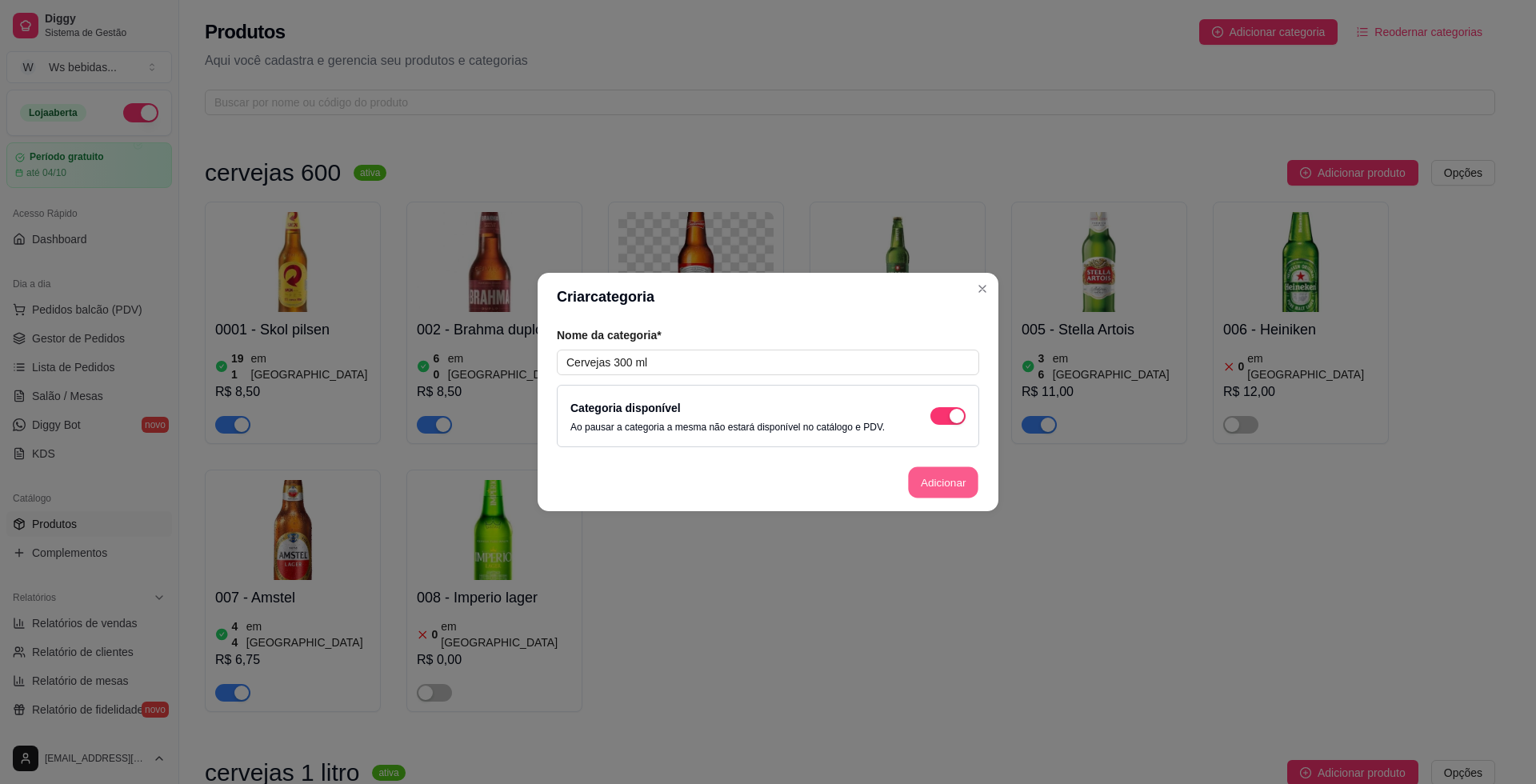
click at [936, 487] on button "Adicionar" at bounding box center [943, 482] width 70 height 31
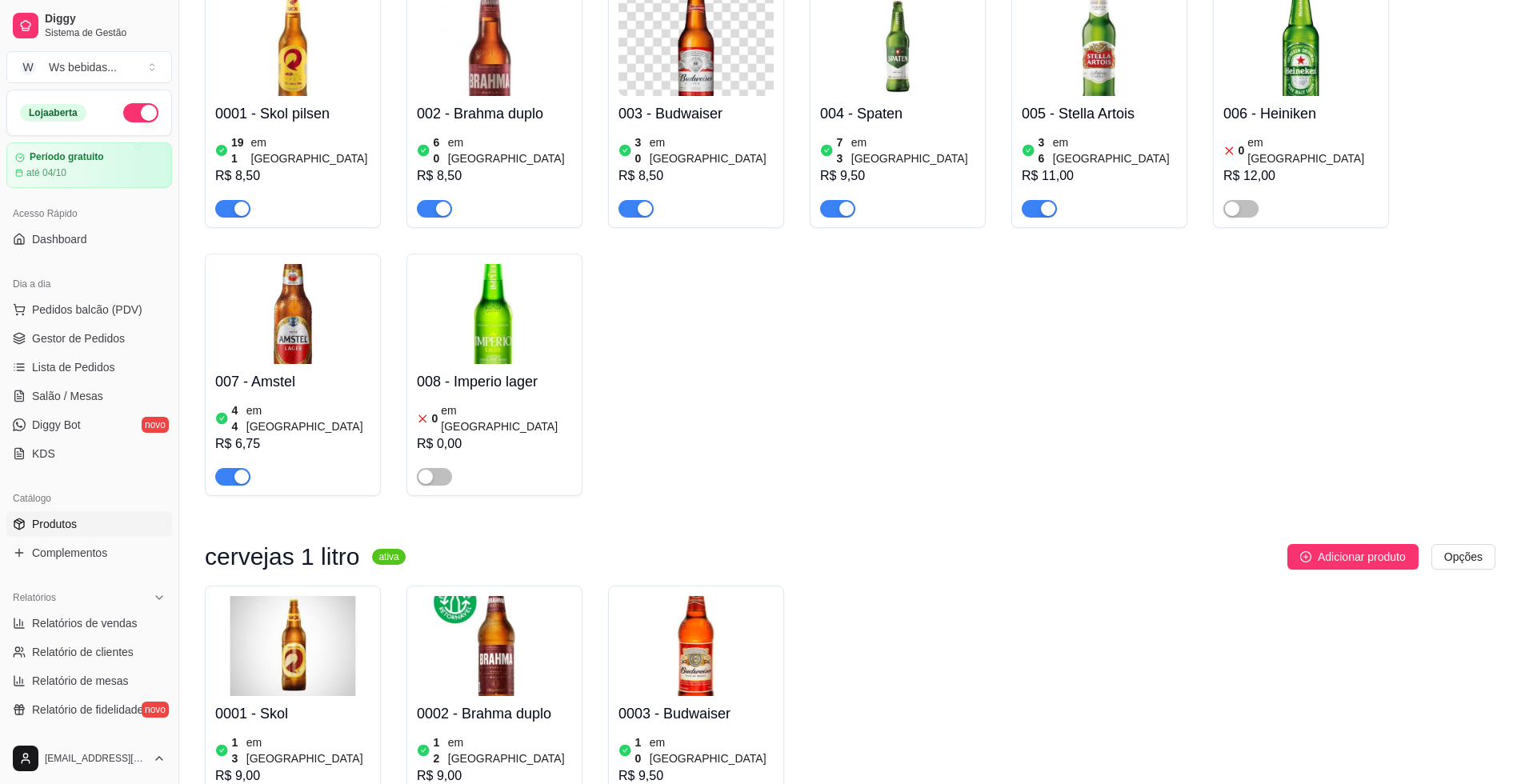
scroll to position [404, 0]
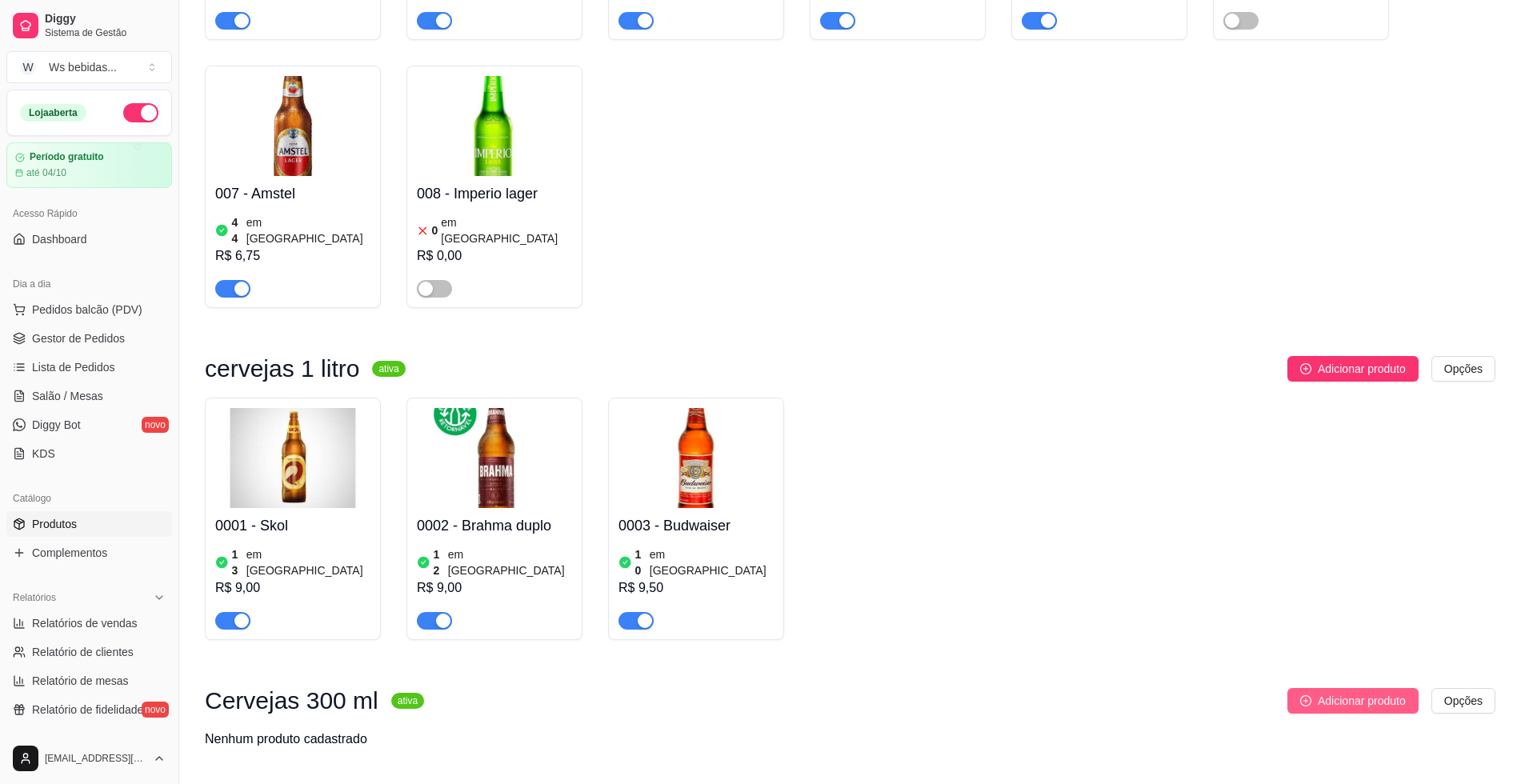
click at [1397, 688] on button "Adicionar produto" at bounding box center [1353, 700] width 131 height 26
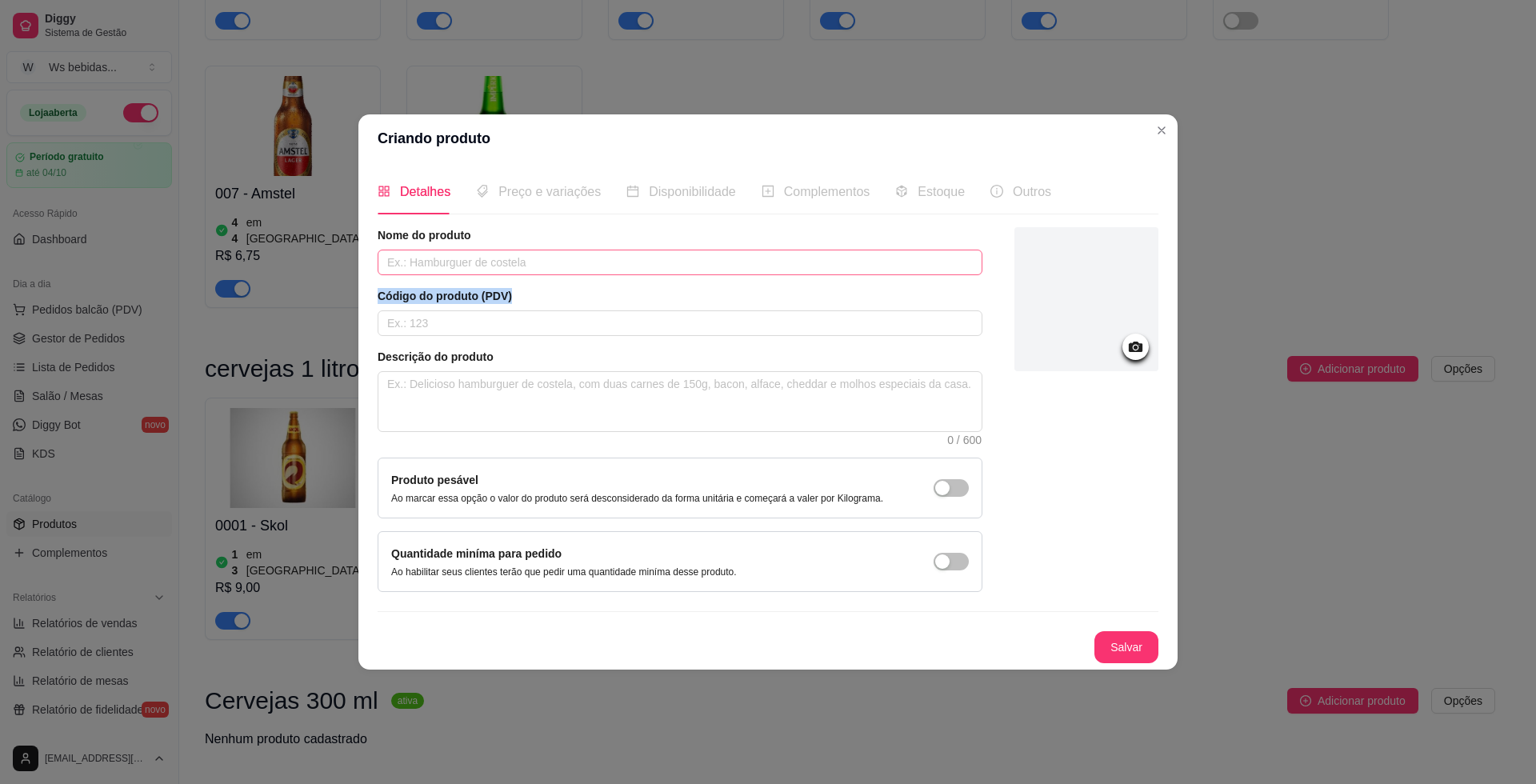
drag, startPoint x: 565, startPoint y: 276, endPoint x: 567, endPoint y: 268, distance: 8.2
click at [567, 268] on div "Nome do produto Código do produto (PDV) Descrição do produto 0 / 600 Produto pe…" at bounding box center [680, 410] width 605 height 364
click at [567, 268] on input "text" at bounding box center [680, 262] width 605 height 26
click at [567, 267] on input "text" at bounding box center [680, 262] width 605 height 26
type input "skol pilsen"
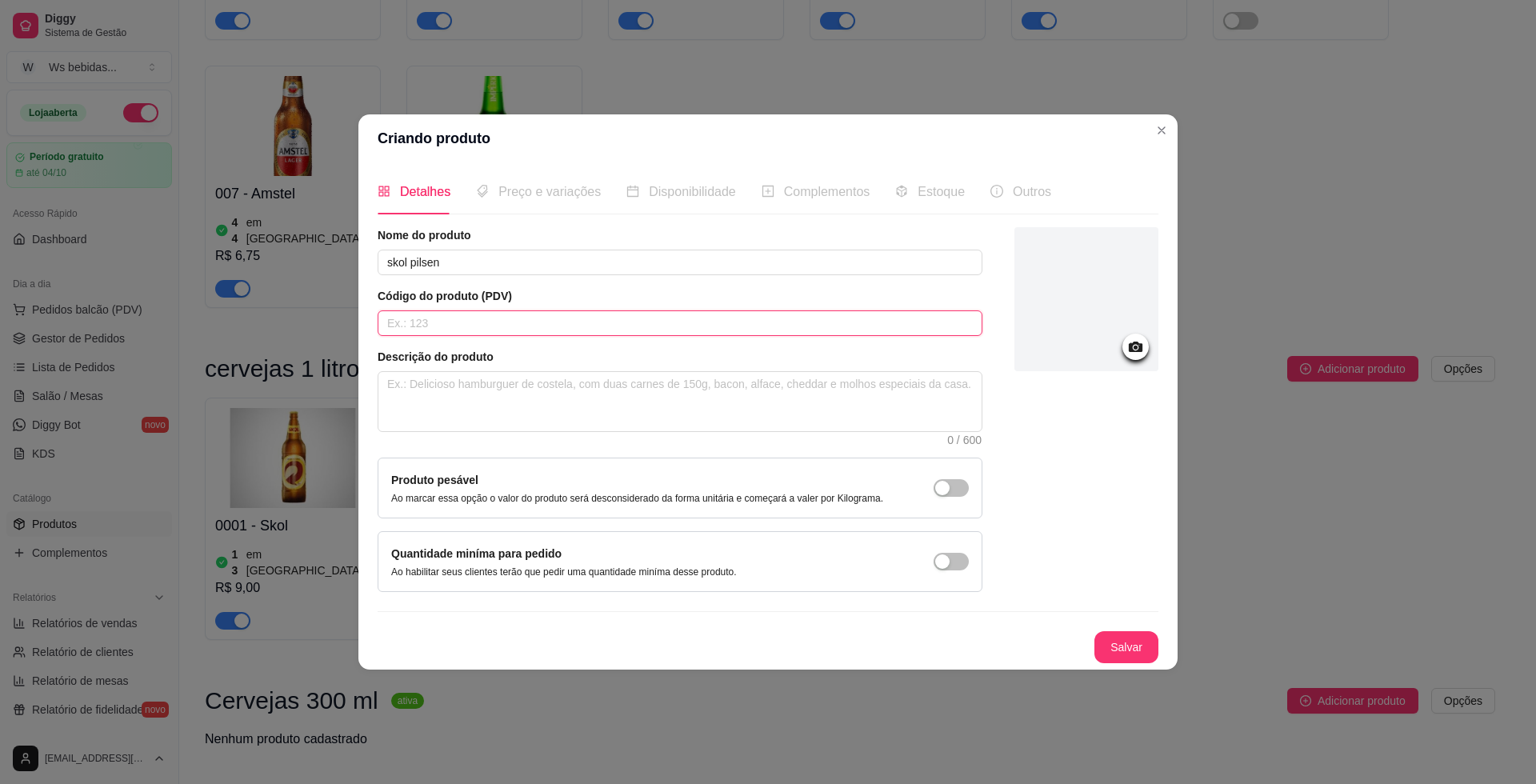
click at [567, 324] on input "text" at bounding box center [680, 323] width 605 height 26
type input "00001"
click at [467, 413] on textarea at bounding box center [680, 401] width 603 height 59
type textarea "c"
click at [467, 413] on textarea "c" at bounding box center [680, 401] width 603 height 59
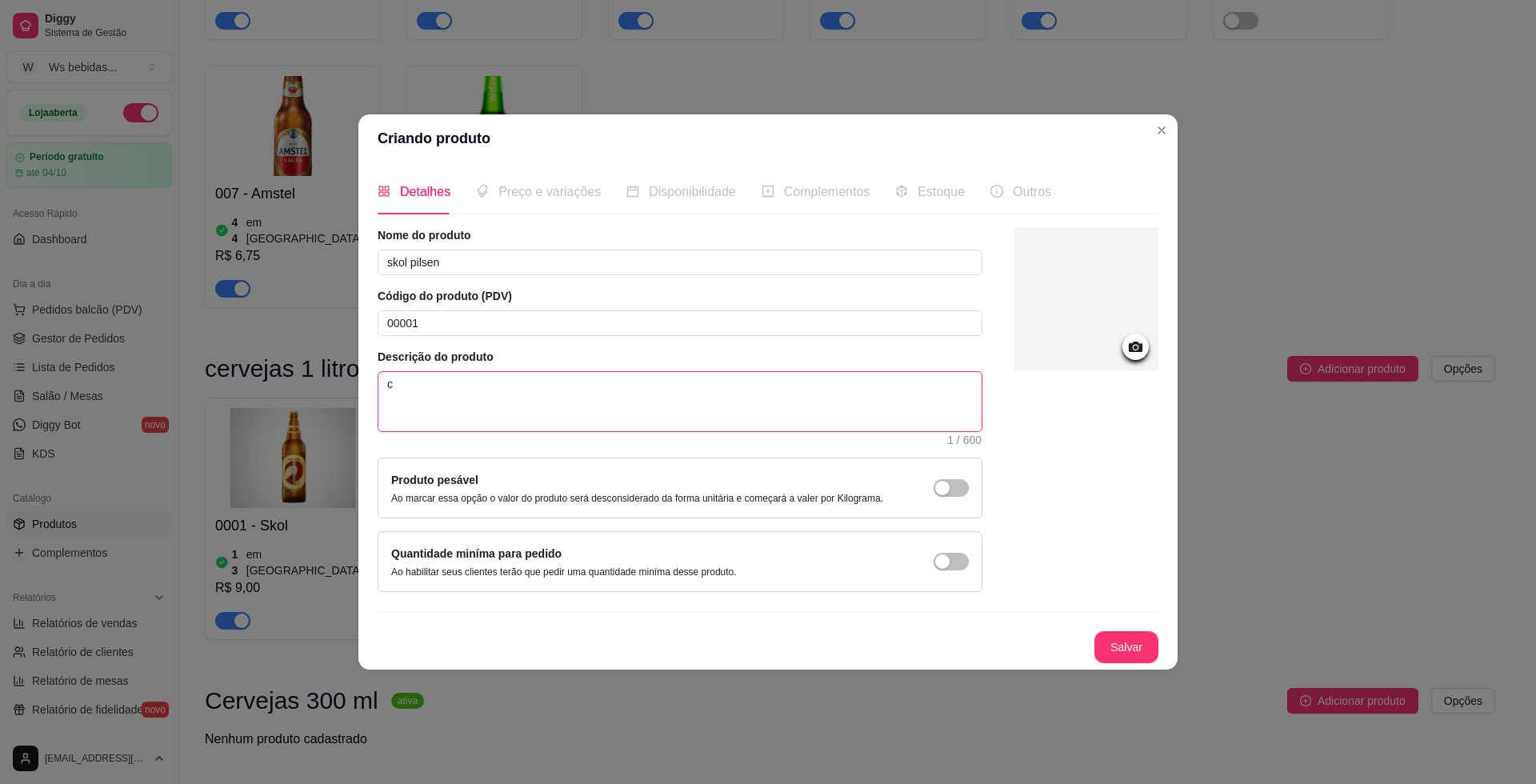
type textarea "ca"
type textarea "cas"
type textarea "casc"
type textarea "casco"
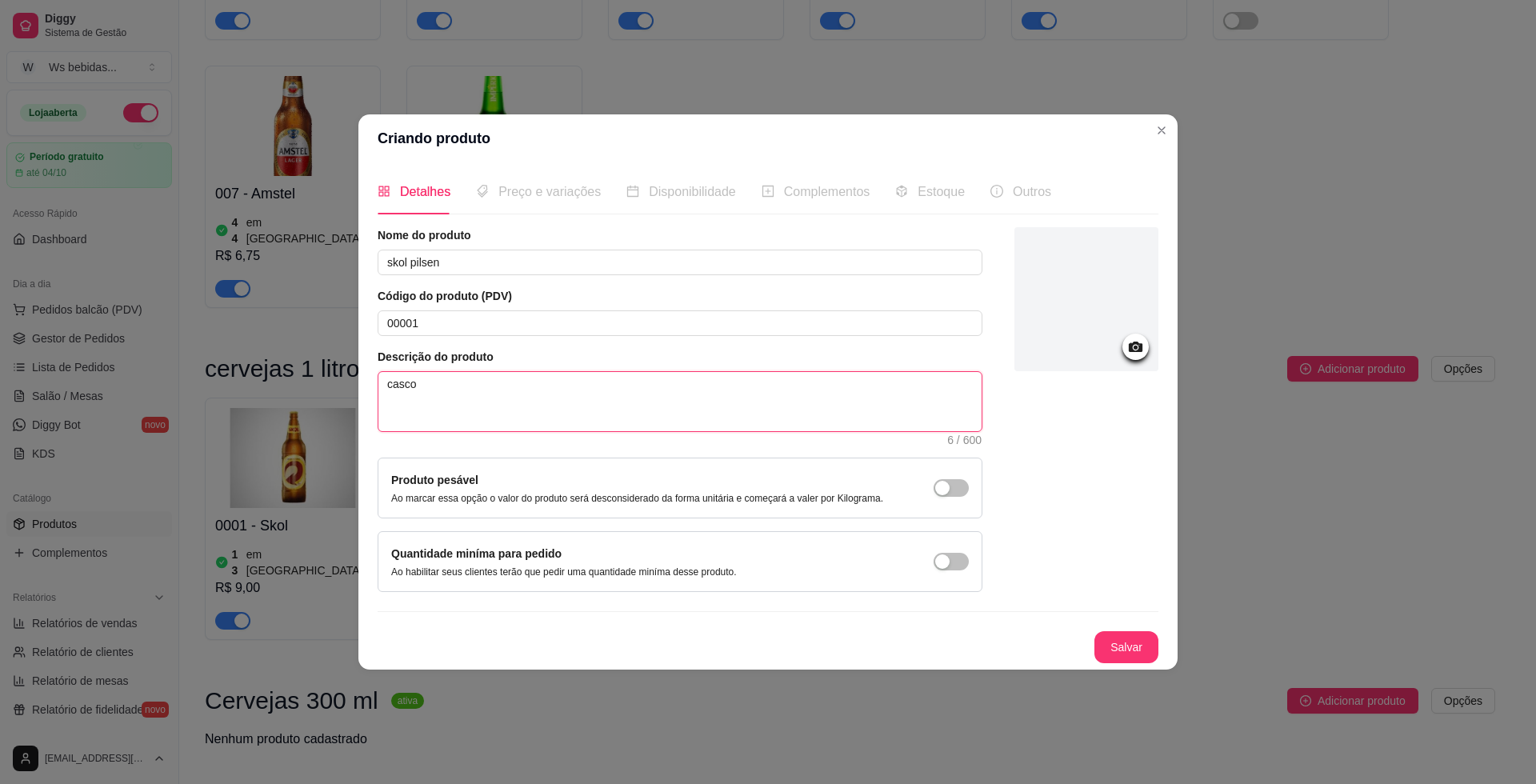
type textarea "casco r"
type textarea "casco re"
type textarea "casco ret"
type textarea "casco reto"
type textarea "casco retor"
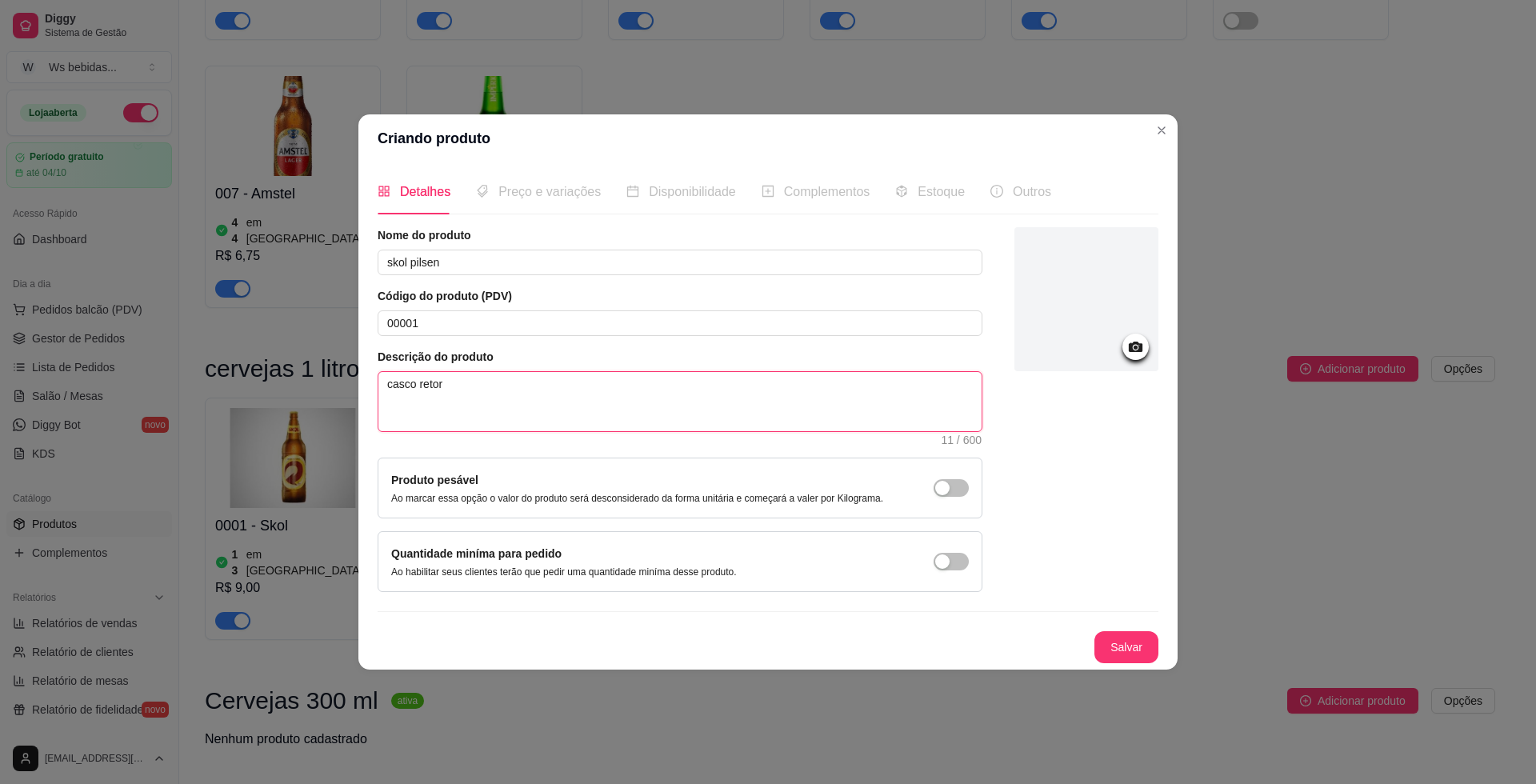
type textarea "casco retorn"
type textarea "casco retornav"
type textarea "casco retornavel"
click at [1141, 652] on button "Salvar" at bounding box center [1126, 647] width 63 height 31
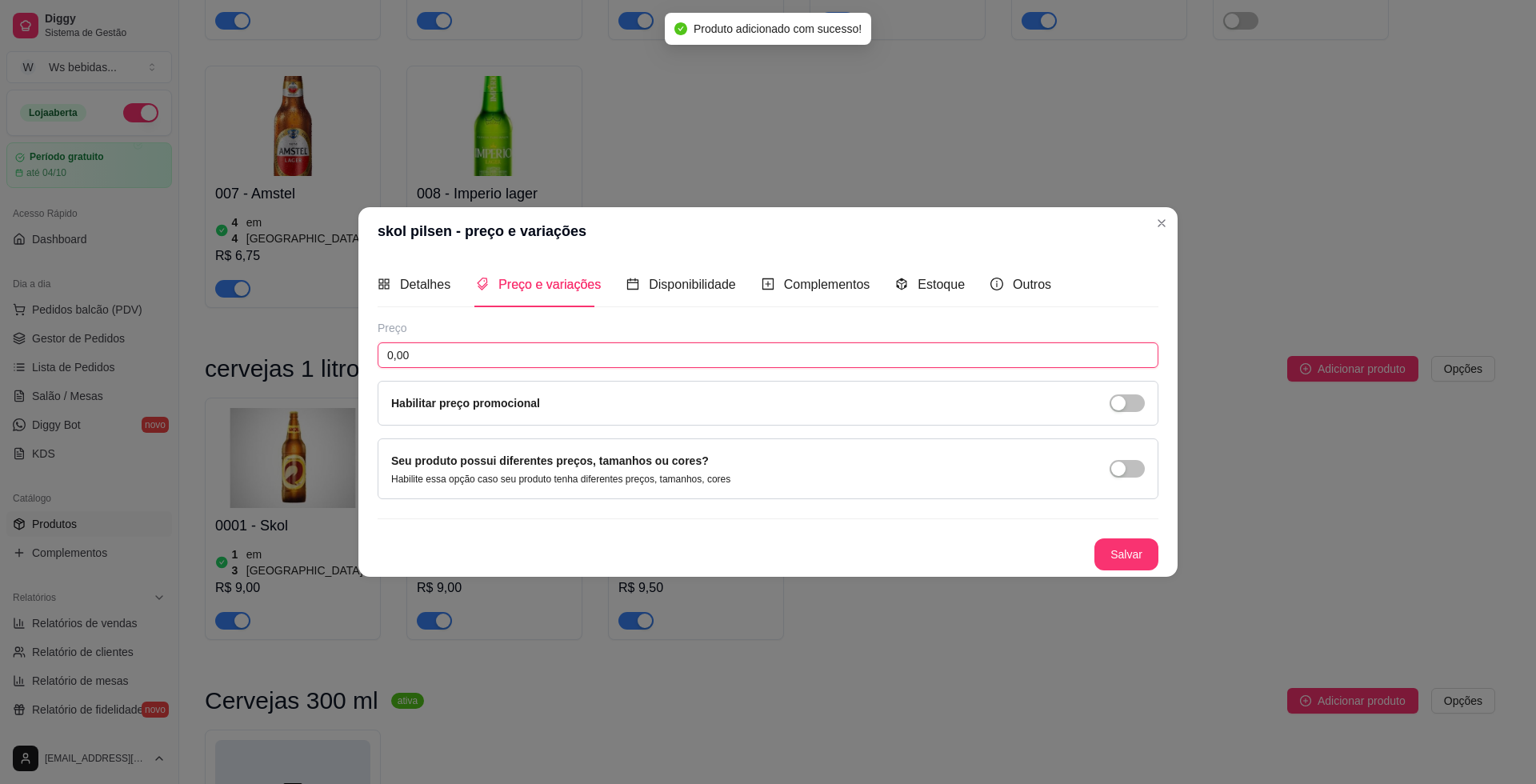
click at [538, 359] on input "0,00" at bounding box center [768, 355] width 781 height 26
type input "3,50"
click at [1124, 541] on button "Salvar" at bounding box center [1126, 554] width 63 height 31
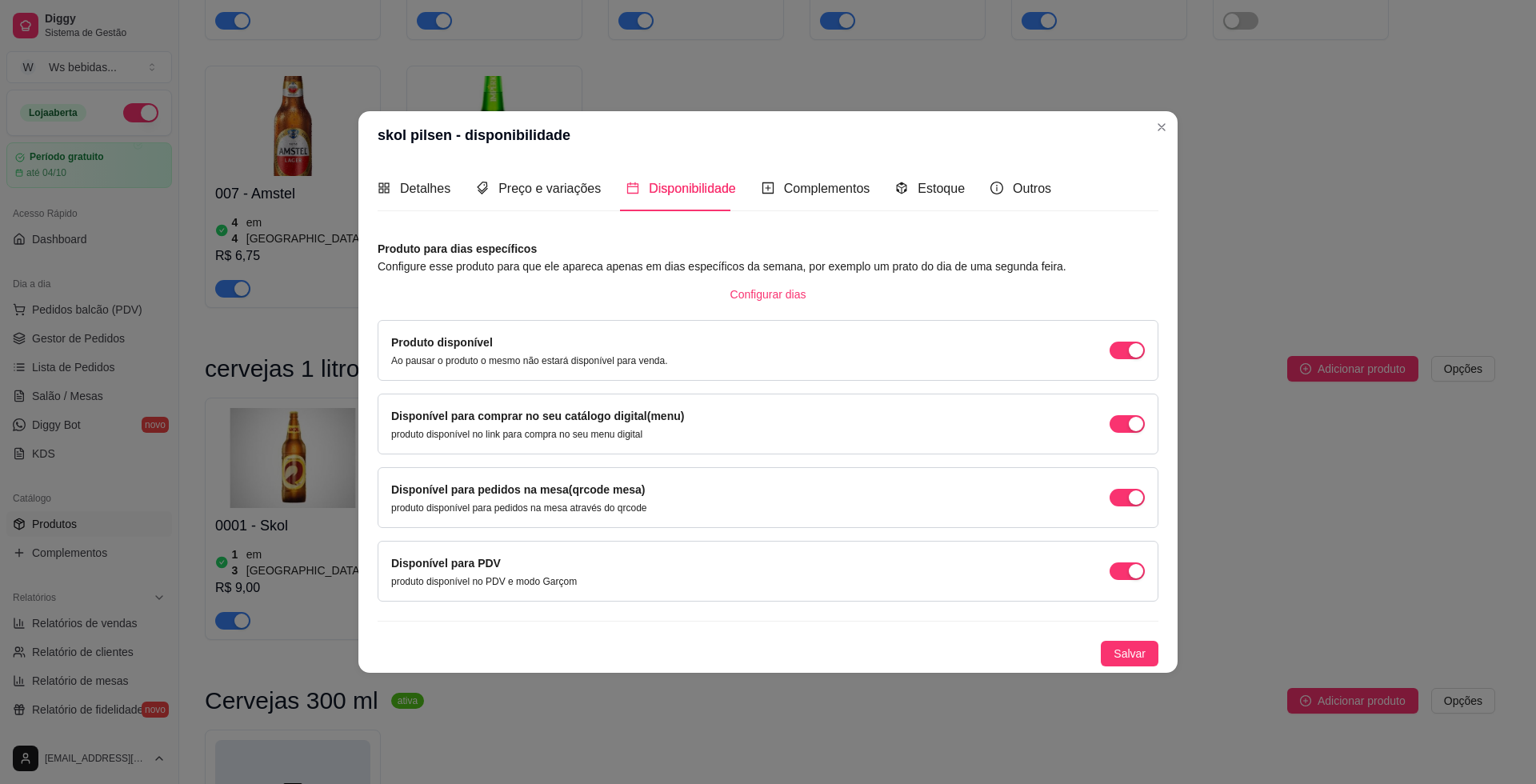
click at [1105, 352] on div "Produto disponível Ao pausar o produto o mesmo não estará disponível para venda." at bounding box center [768, 350] width 753 height 33
click at [1131, 489] on span "button" at bounding box center [1127, 497] width 35 height 18
click at [1136, 578] on div "button" at bounding box center [1135, 571] width 14 height 14
click at [1125, 424] on button "button" at bounding box center [1127, 424] width 35 height 18
click at [1122, 350] on span "button" at bounding box center [1127, 350] width 35 height 18
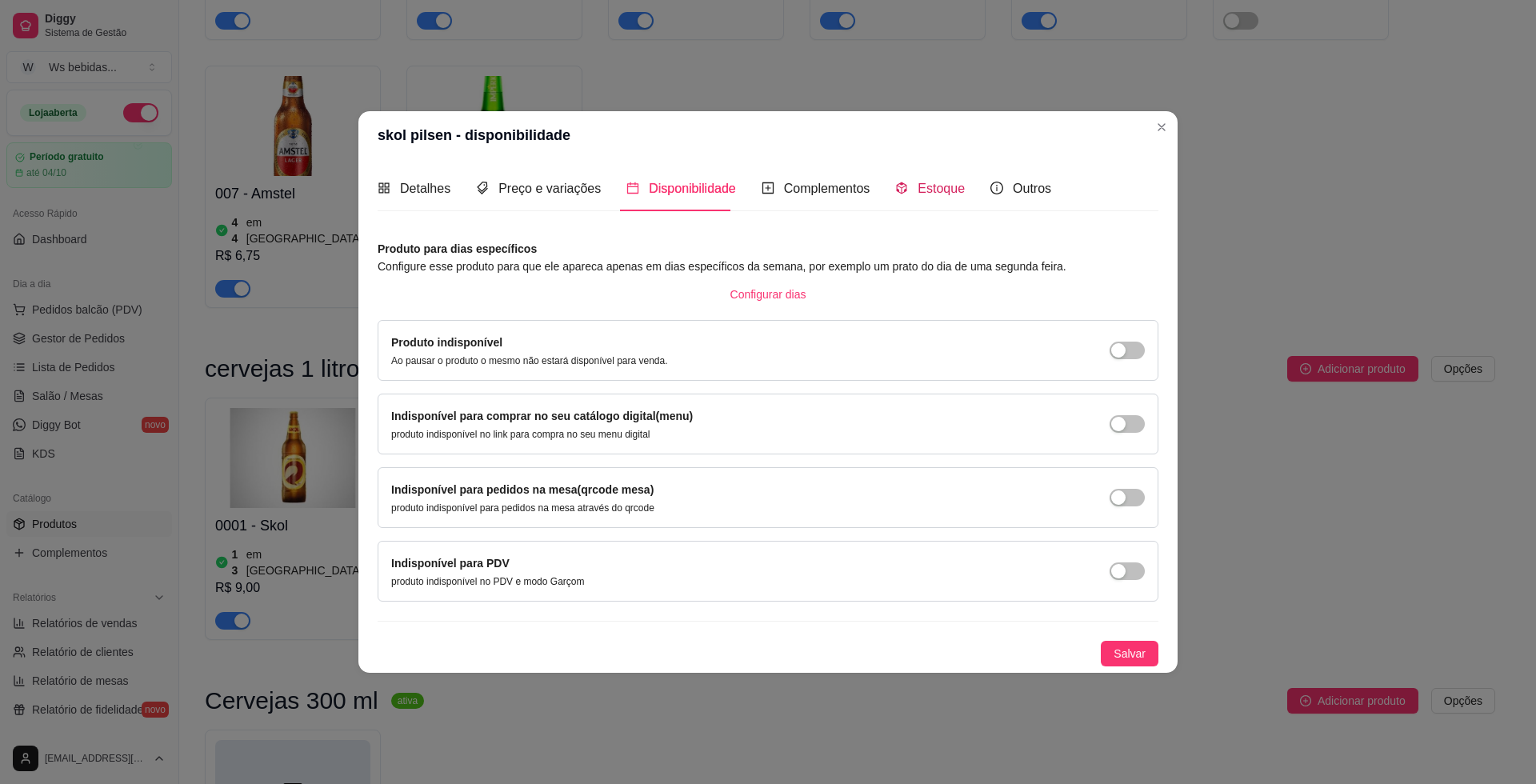
click at [919, 188] on span "Estoque" at bounding box center [942, 188] width 47 height 13
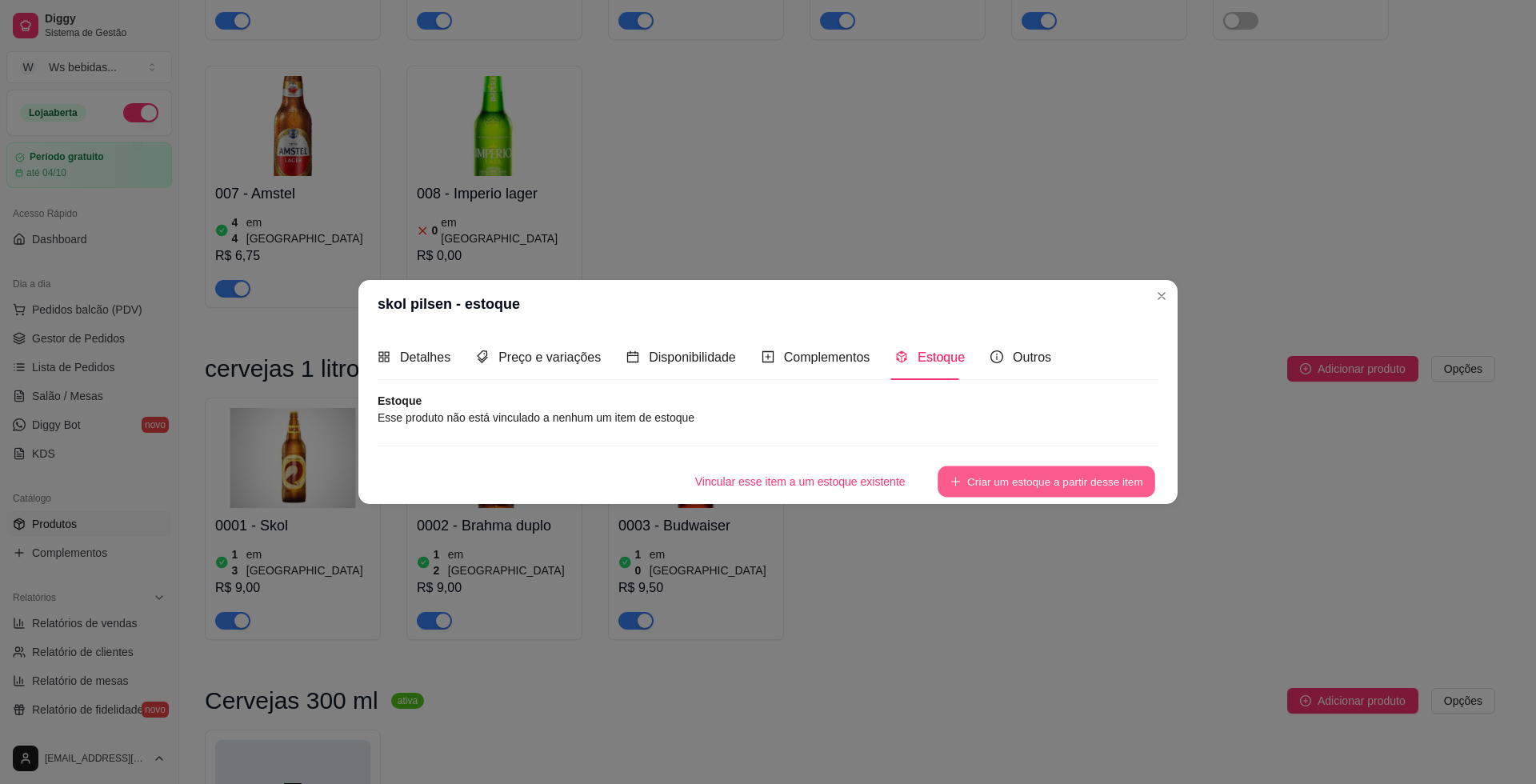
click at [984, 473] on button "Criar um estoque a partir desse item" at bounding box center [1046, 481] width 217 height 31
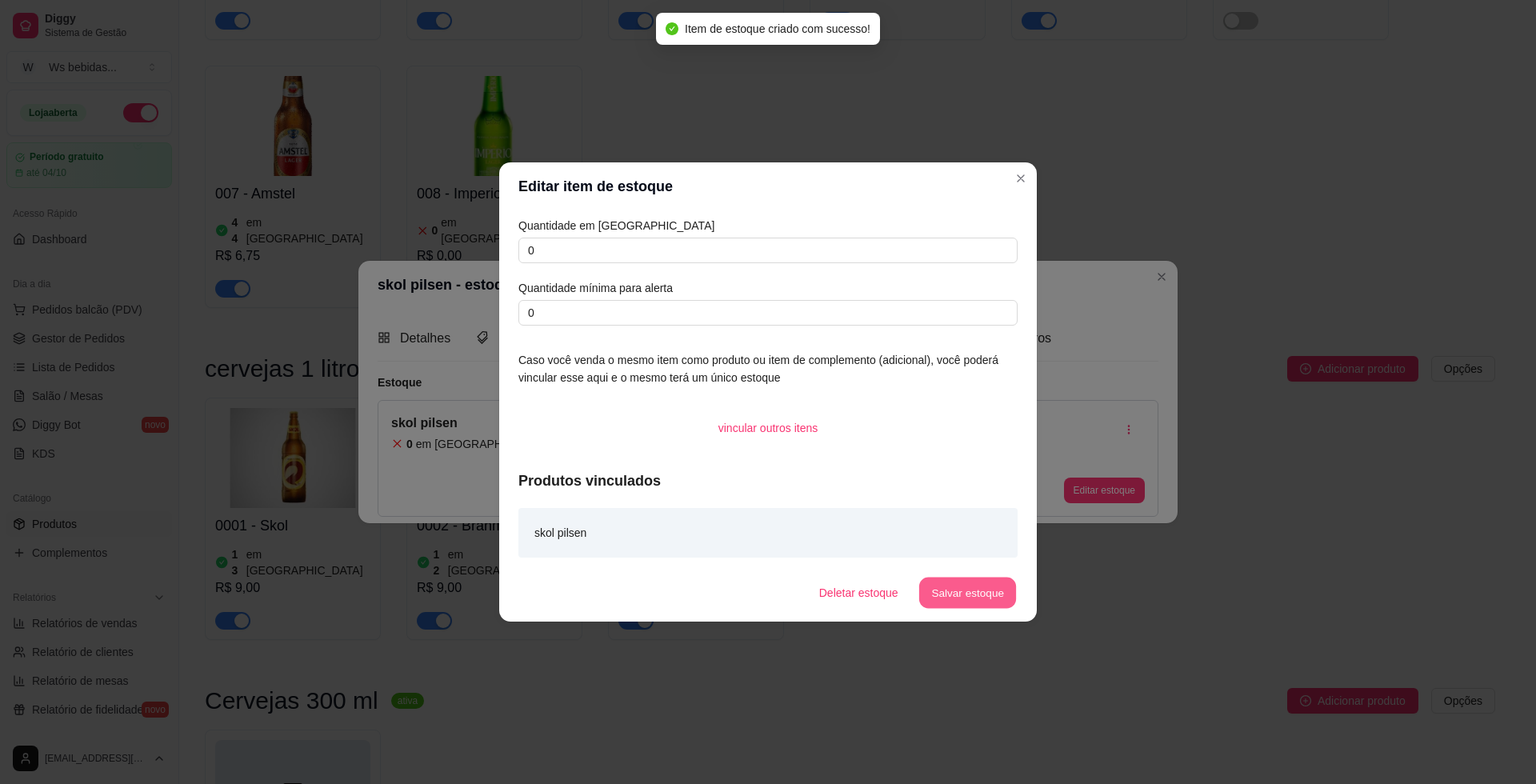
click at [942, 579] on button "Salvar estoque" at bounding box center [967, 593] width 98 height 31
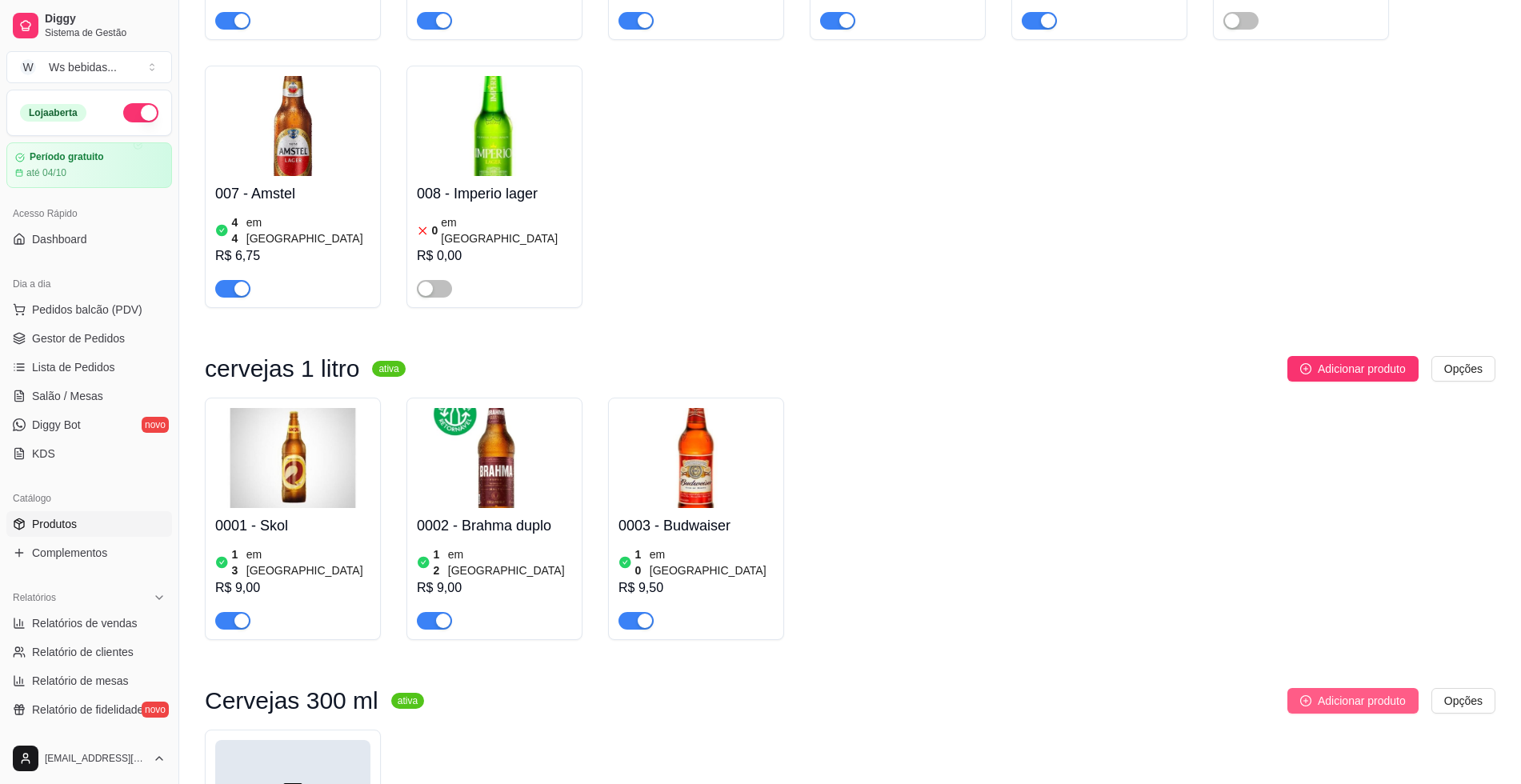
click at [1327, 692] on span "Adicionar produto" at bounding box center [1361, 700] width 88 height 18
click at [96, 308] on span "Pedidos balcão (PDV)" at bounding box center [87, 309] width 110 height 16
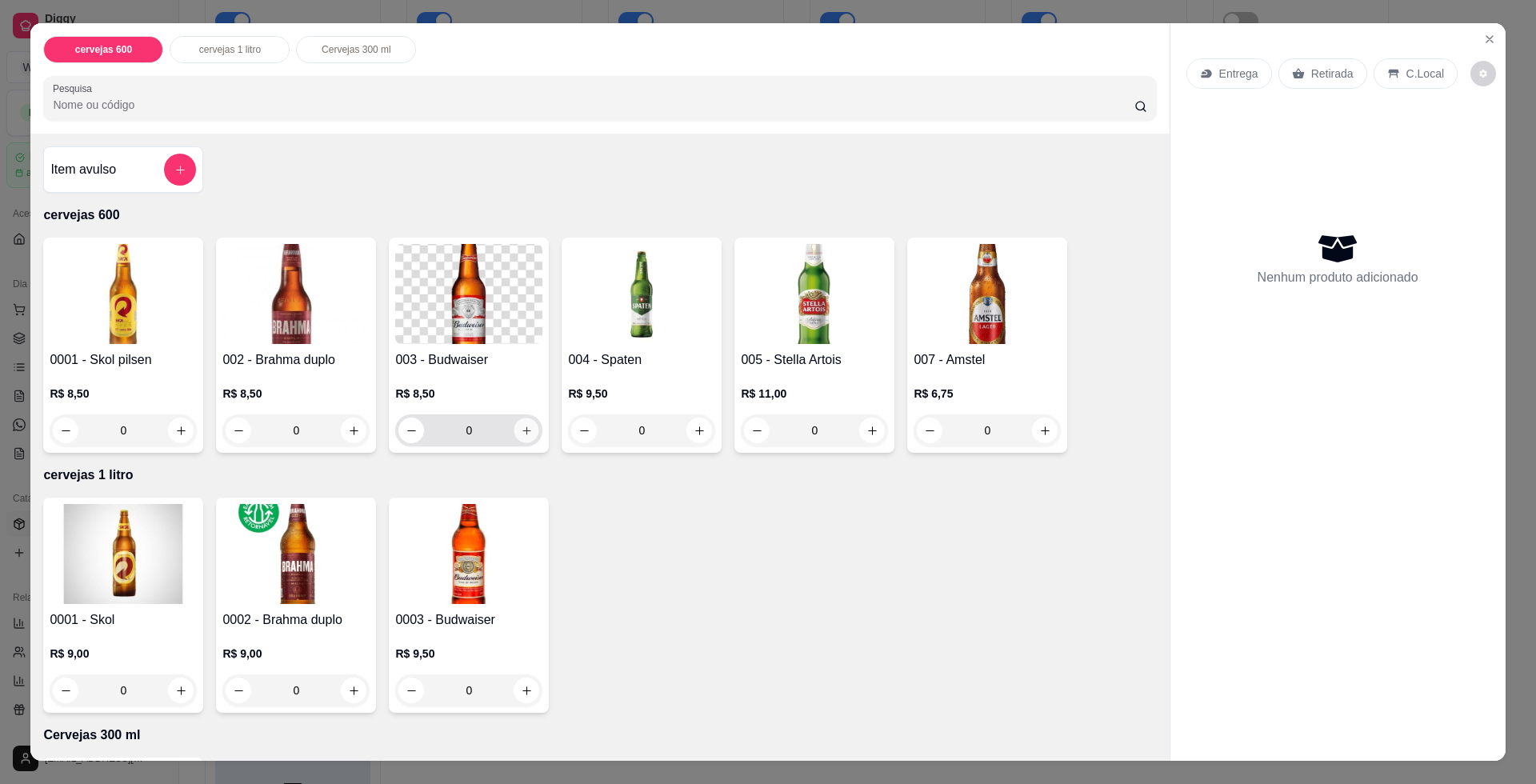
click at [530, 435] on button "increase-product-quantity" at bounding box center [527, 430] width 25 height 25
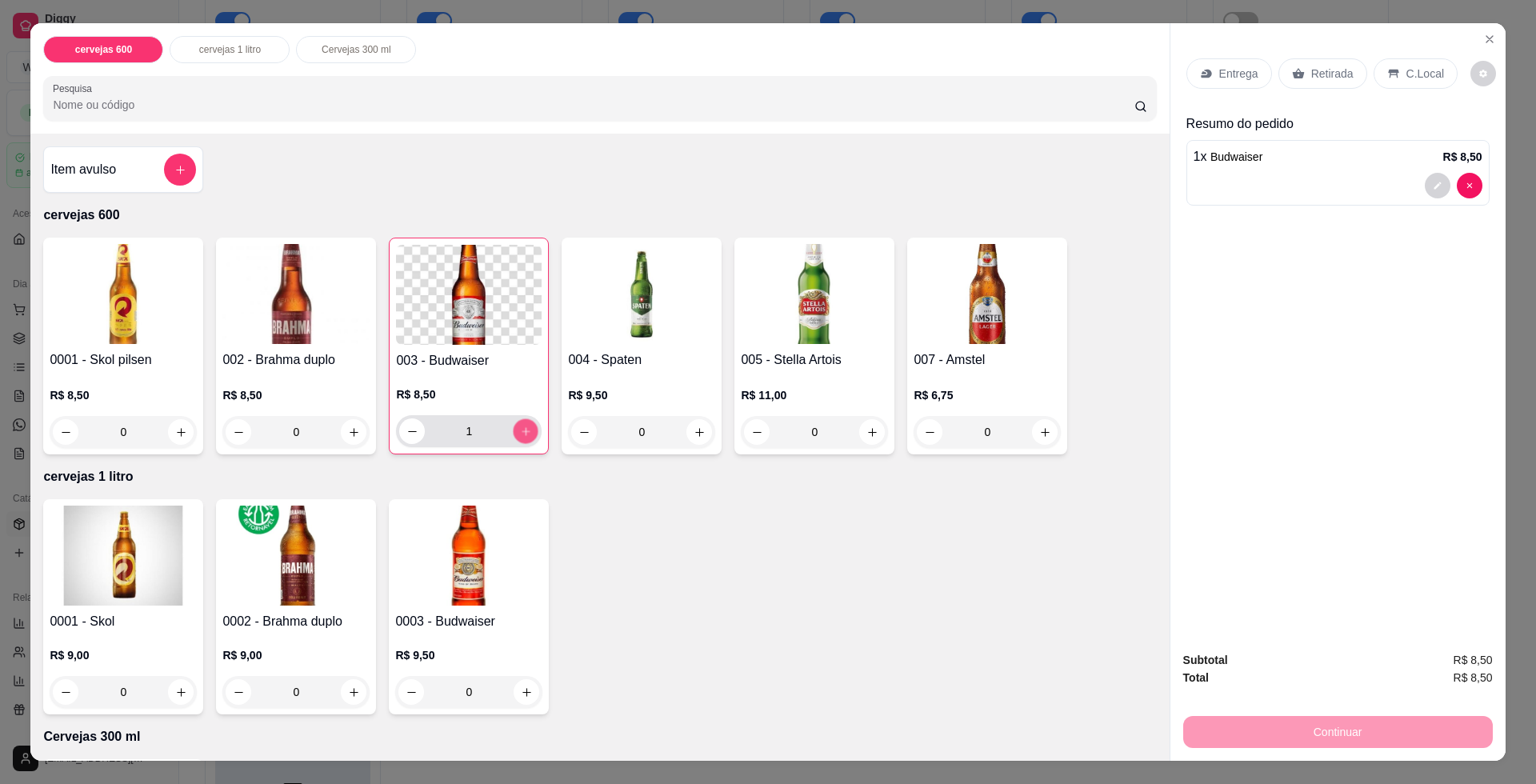
click at [530, 435] on div "1" at bounding box center [468, 431] width 139 height 32
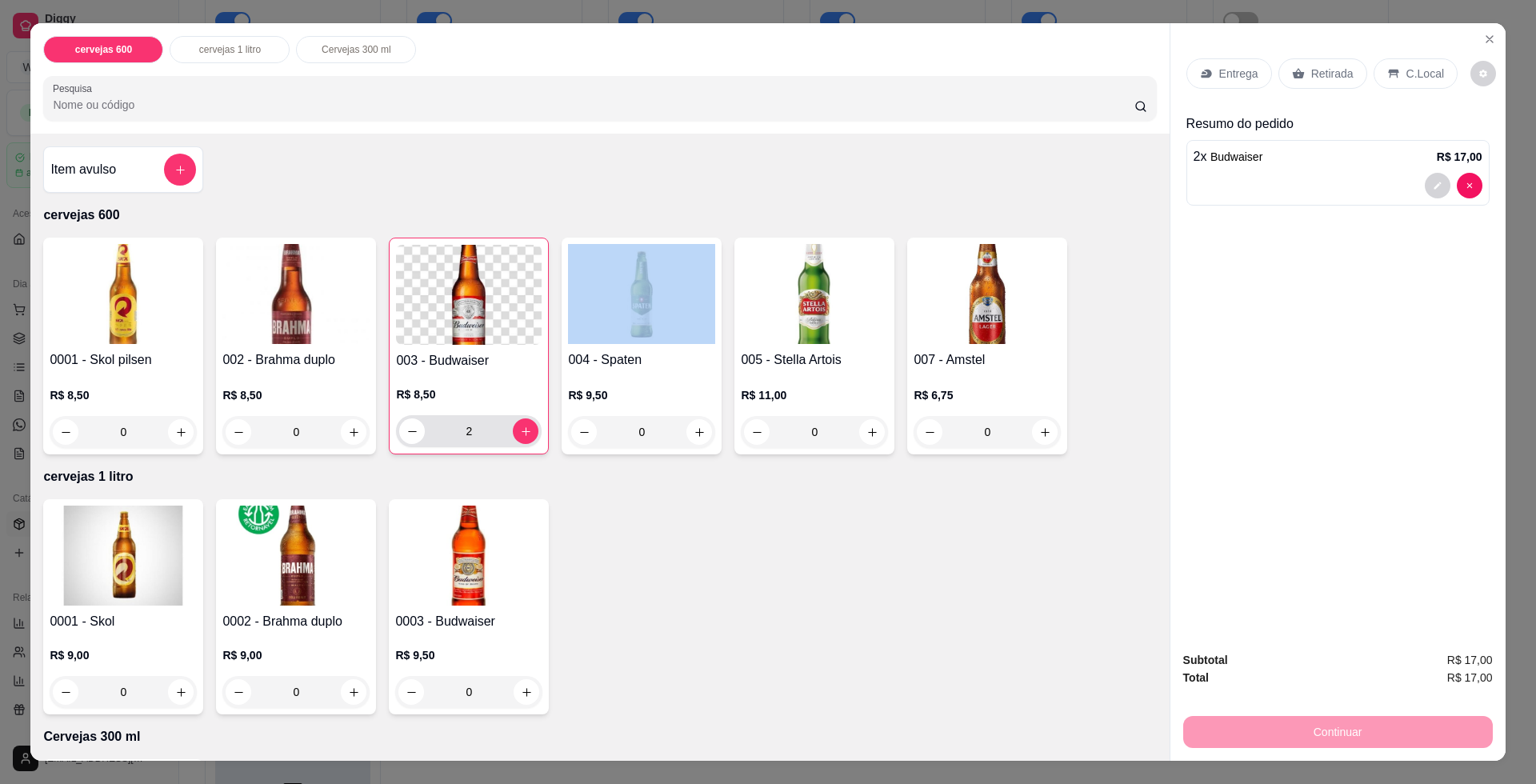
click at [530, 435] on div "2" at bounding box center [468, 431] width 139 height 32
click at [530, 435] on div "3" at bounding box center [468, 431] width 139 height 32
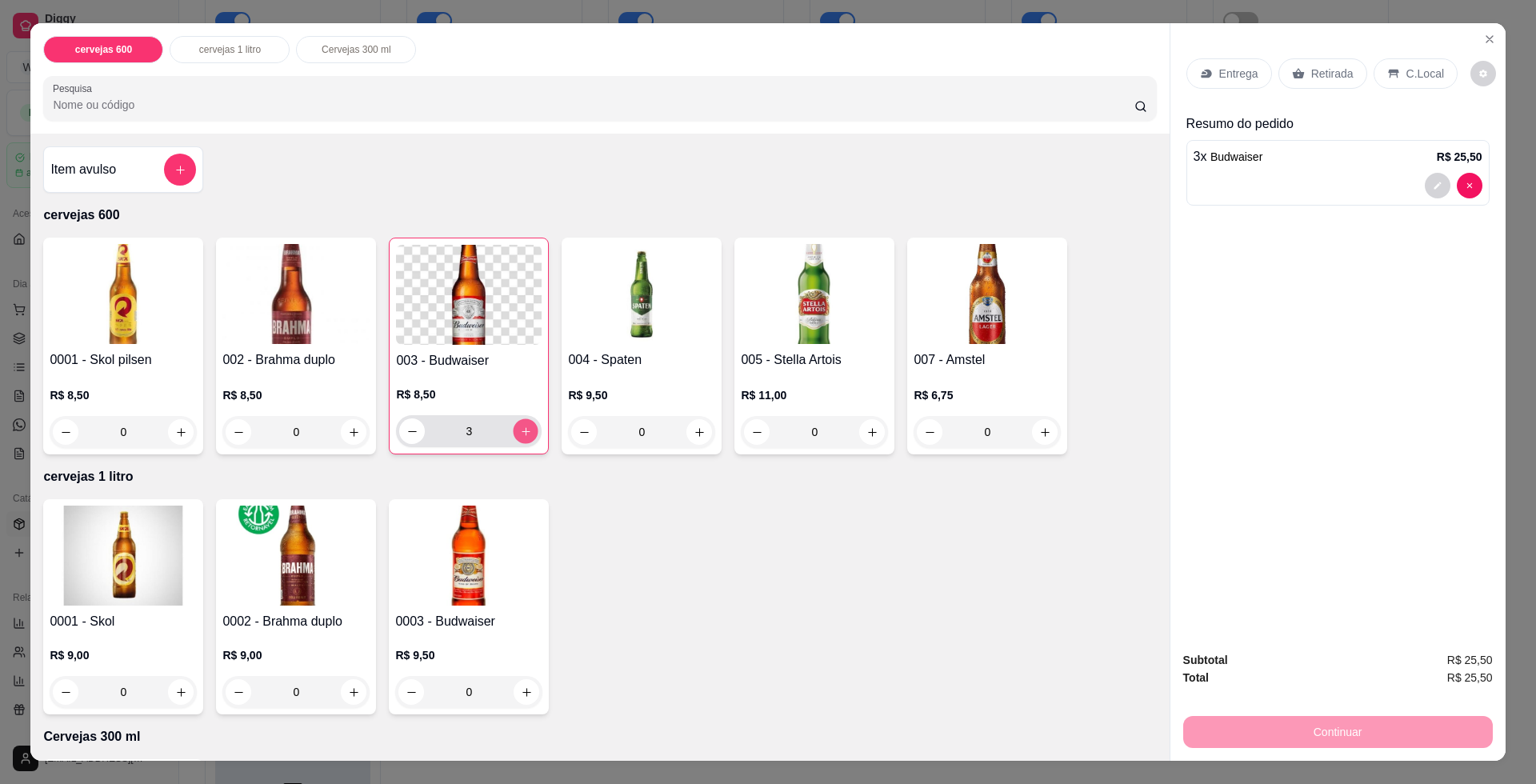
click at [530, 435] on div "3" at bounding box center [468, 431] width 139 height 32
click at [530, 435] on div "4" at bounding box center [468, 431] width 139 height 32
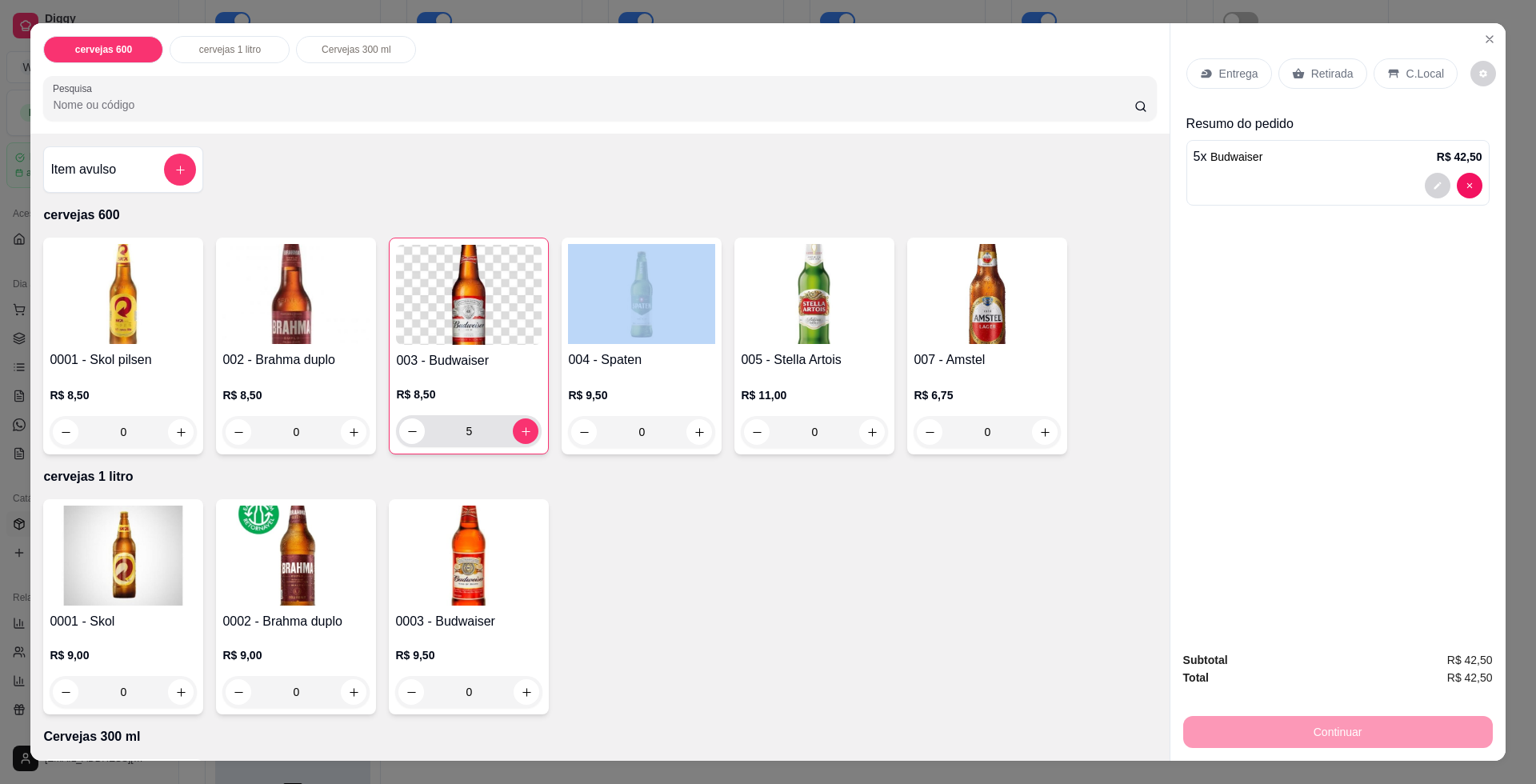
click at [530, 435] on div "5" at bounding box center [468, 431] width 139 height 32
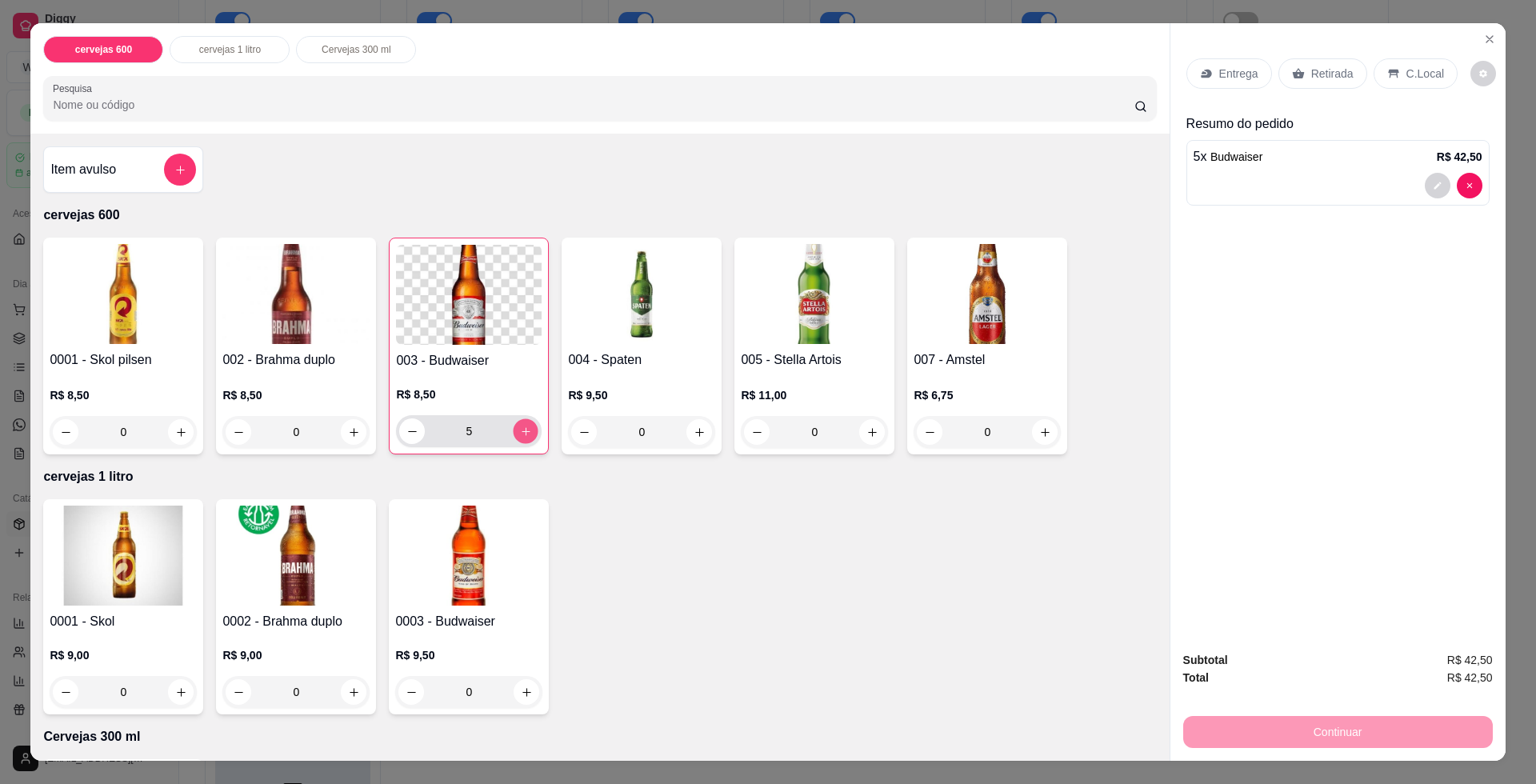
click at [520, 436] on icon "increase-product-quantity" at bounding box center [526, 431] width 12 height 12
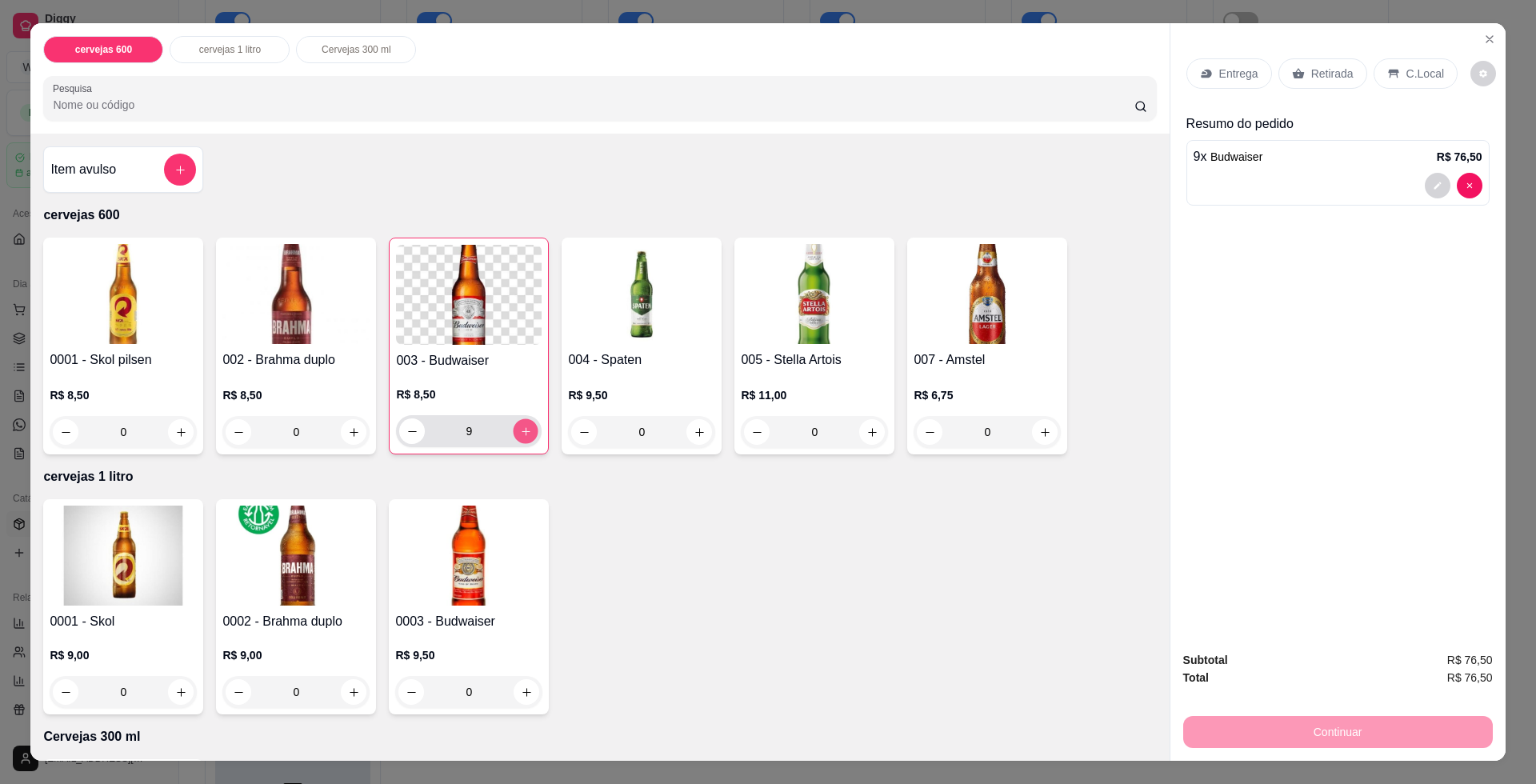
type input "10"
click at [1328, 79] on p "Retirada" at bounding box center [1332, 73] width 43 height 16
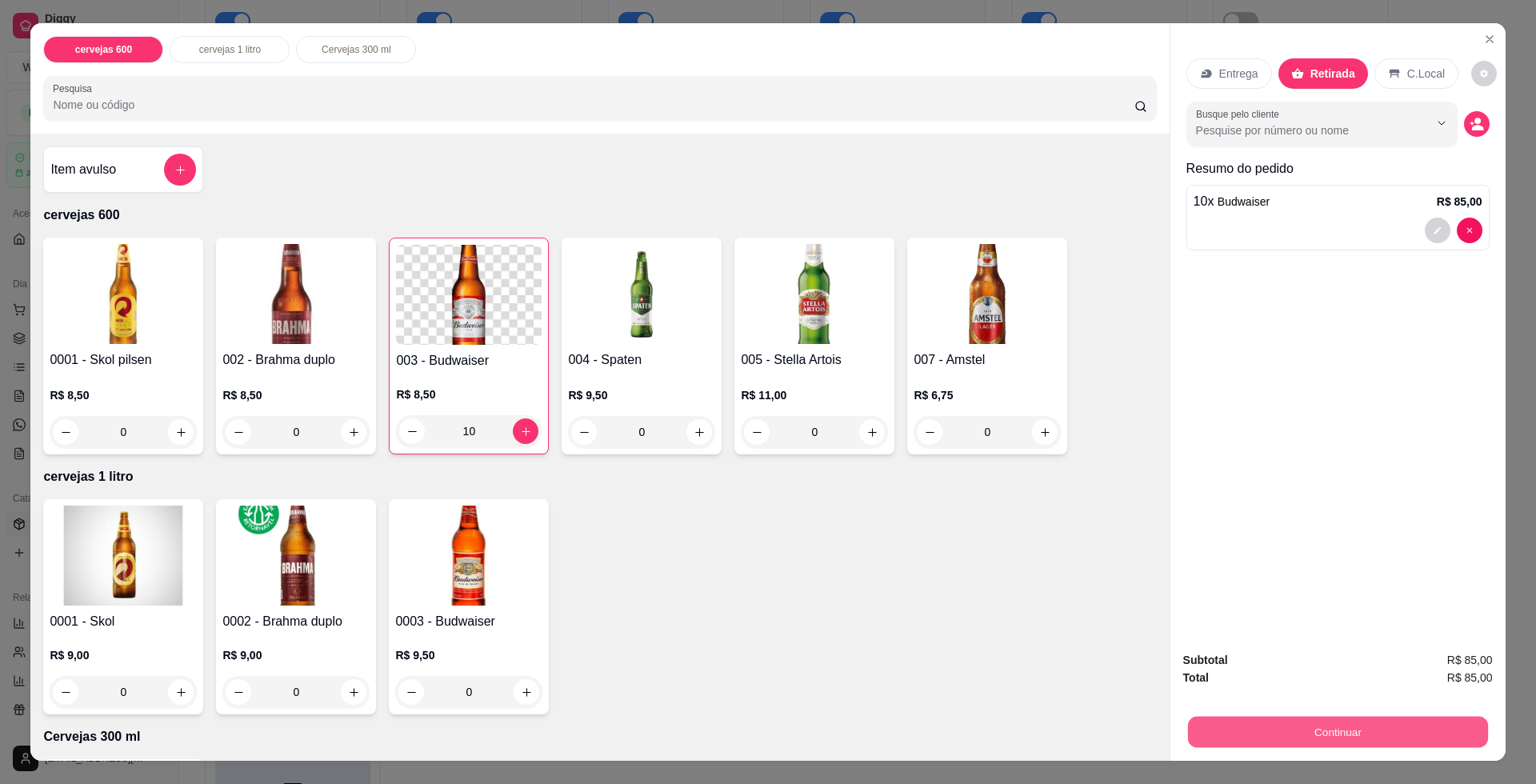
click at [1340, 731] on button "Continuar" at bounding box center [1337, 731] width 300 height 31
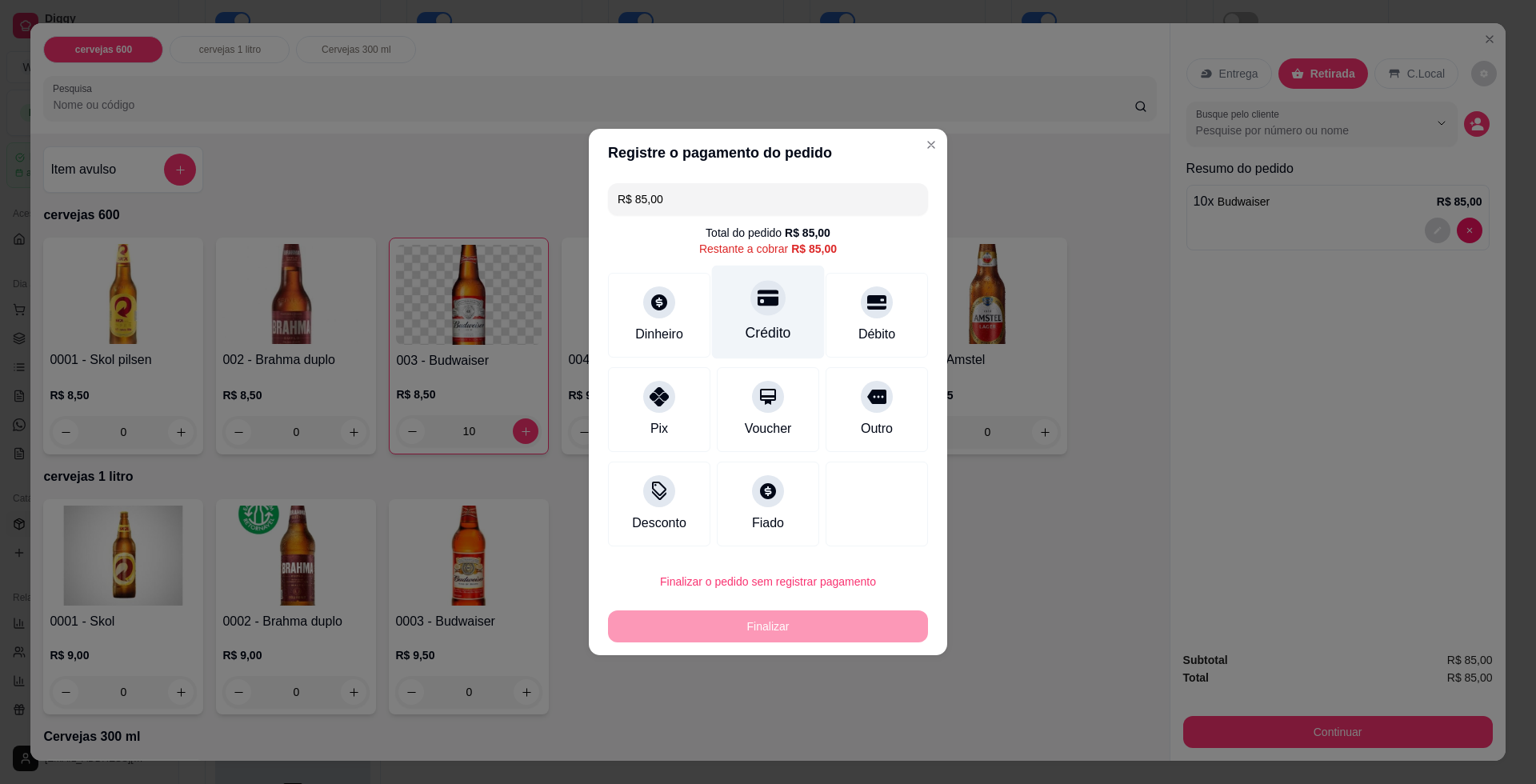
click at [762, 339] on div "Crédito" at bounding box center [768, 333] width 46 height 21
type input "R$ 0,00"
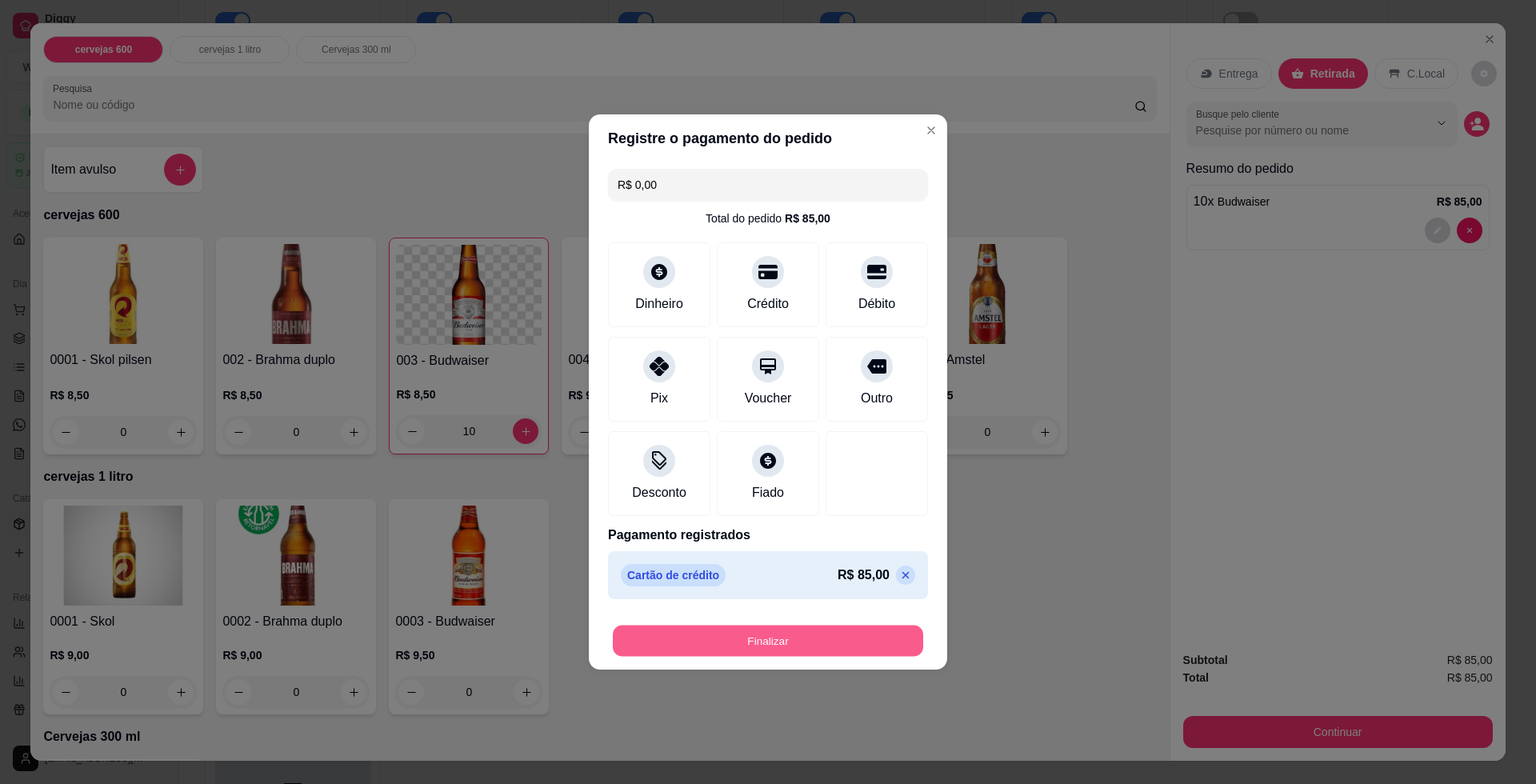
click at [788, 637] on button "Finalizar" at bounding box center [768, 640] width 310 height 31
type input "0"
type input "-R$ 85,00"
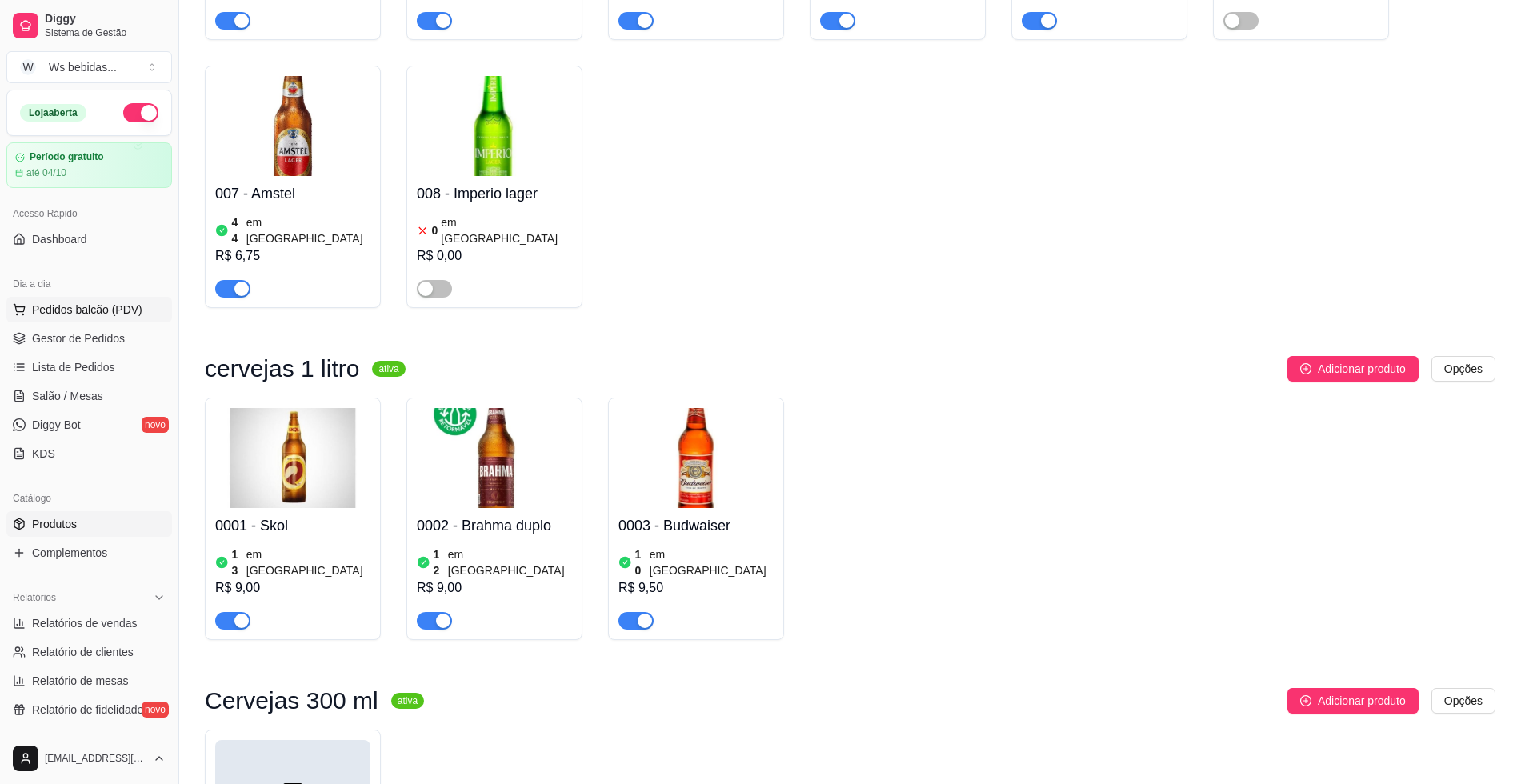
click at [77, 302] on span "Pedidos balcão (PDV)" at bounding box center [87, 309] width 110 height 16
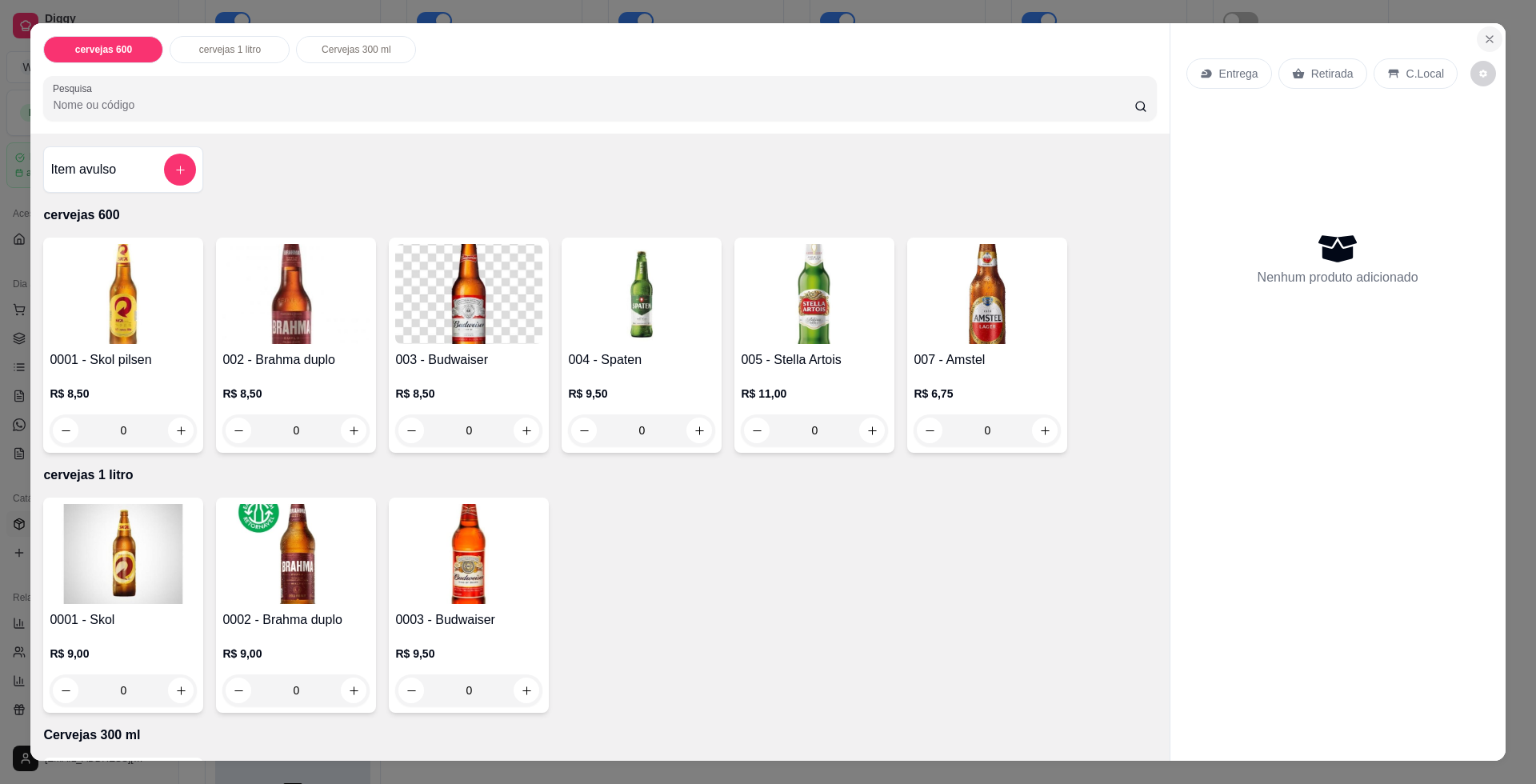
click at [1487, 40] on icon "Close" at bounding box center [1489, 38] width 13 height 13
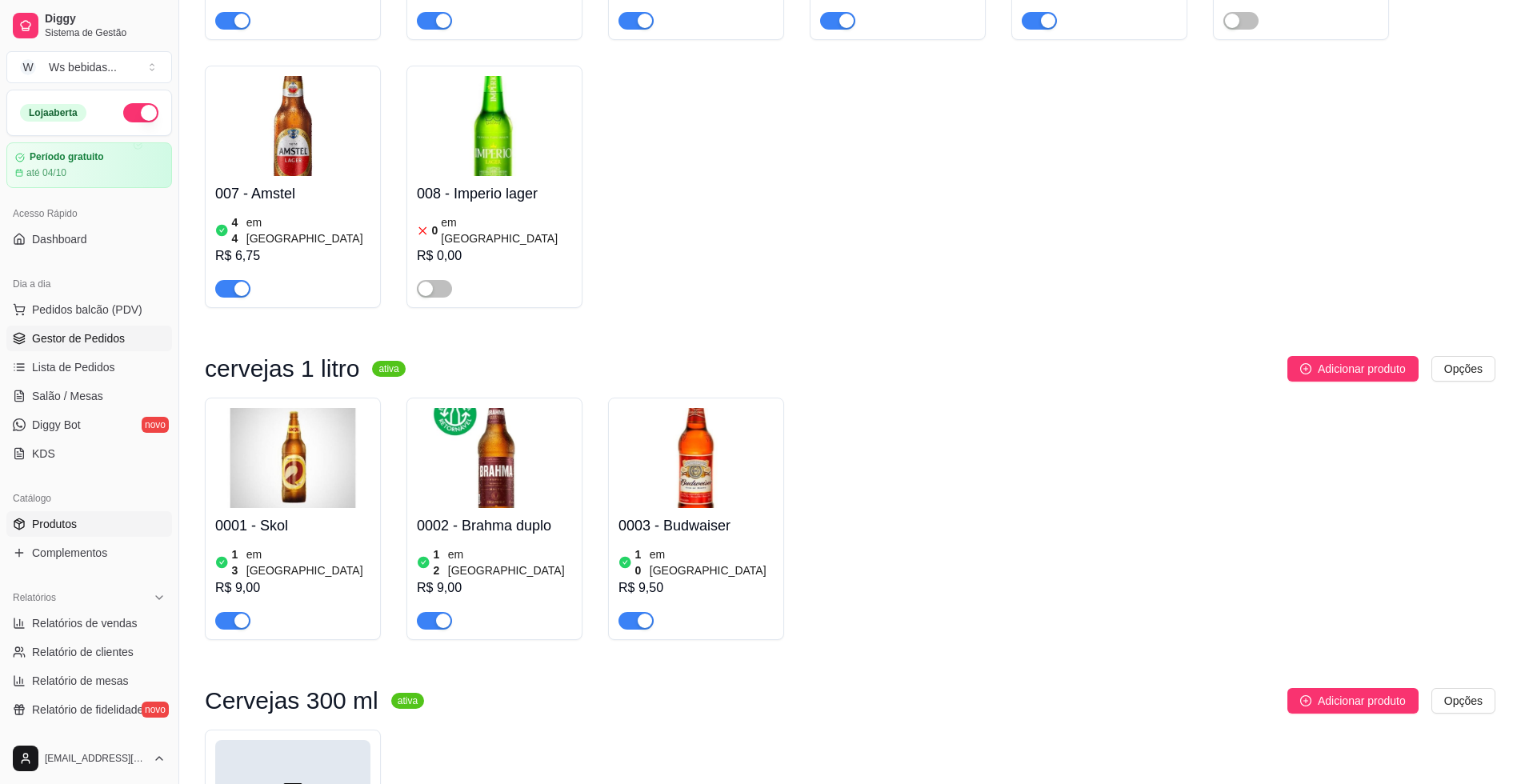
click at [102, 335] on span "Gestor de Pedidos" at bounding box center [78, 338] width 93 height 16
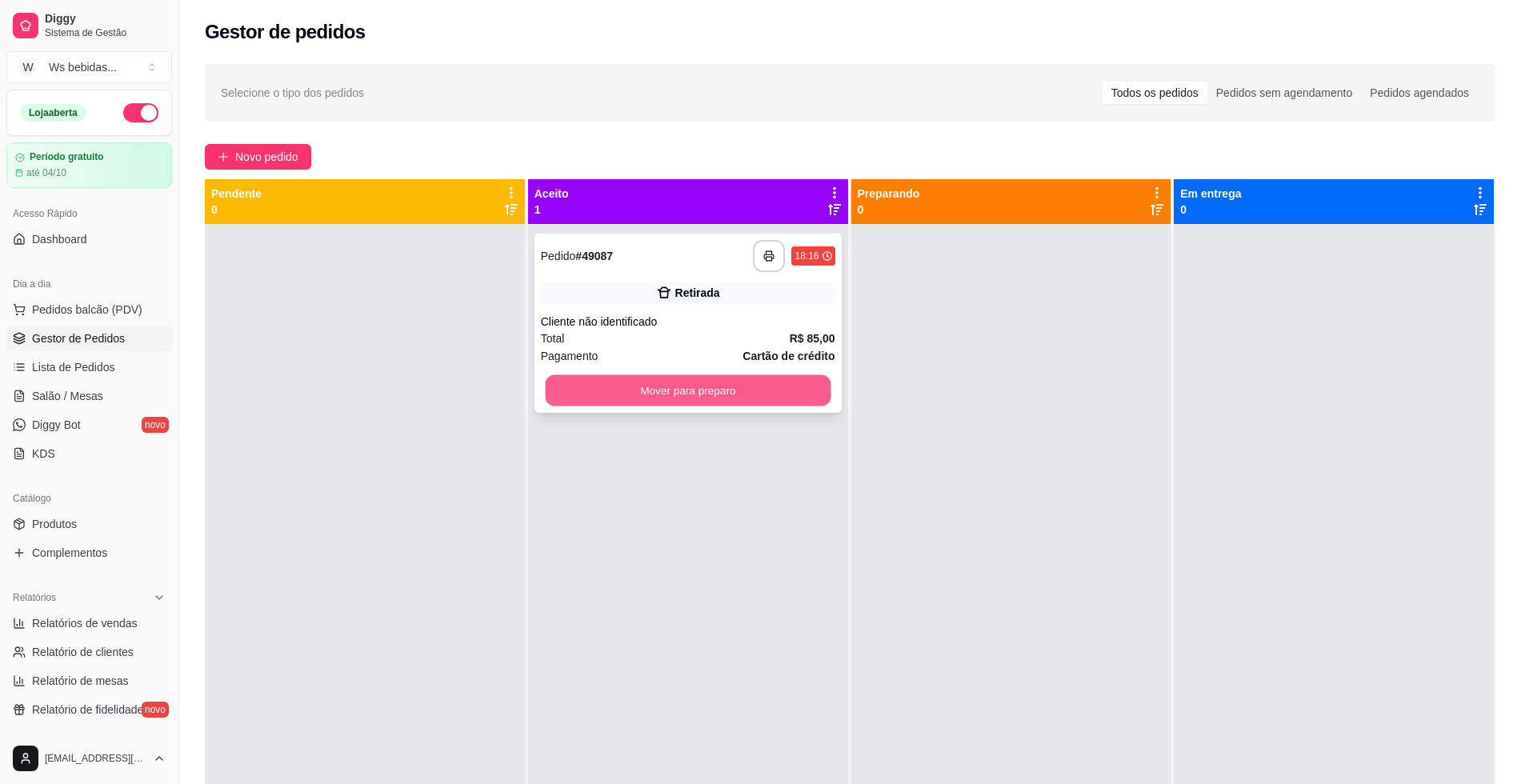
click at [638, 397] on button "Mover para preparo" at bounding box center [688, 390] width 286 height 31
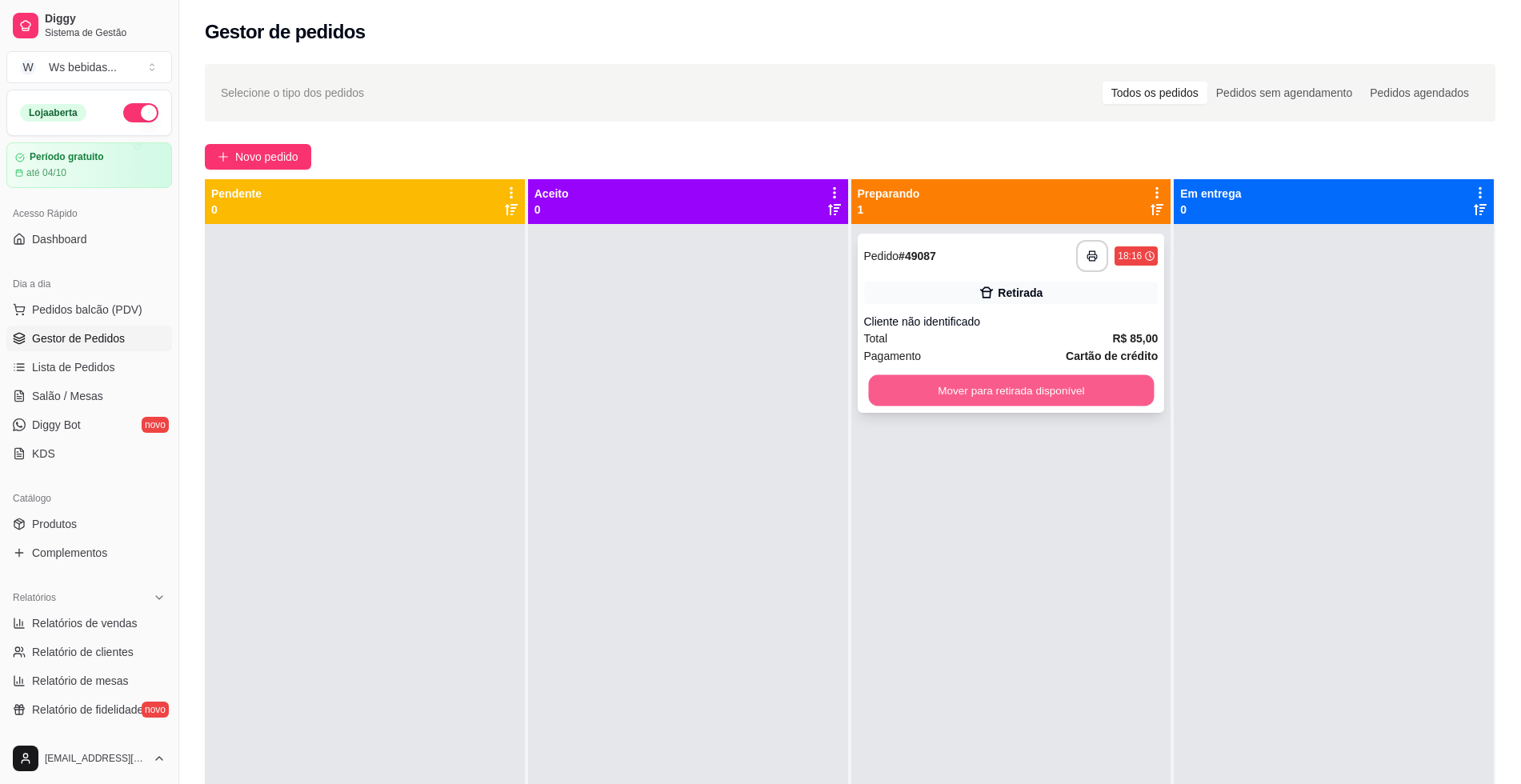
click at [901, 393] on button "Mover para retirada disponível" at bounding box center [1011, 390] width 286 height 31
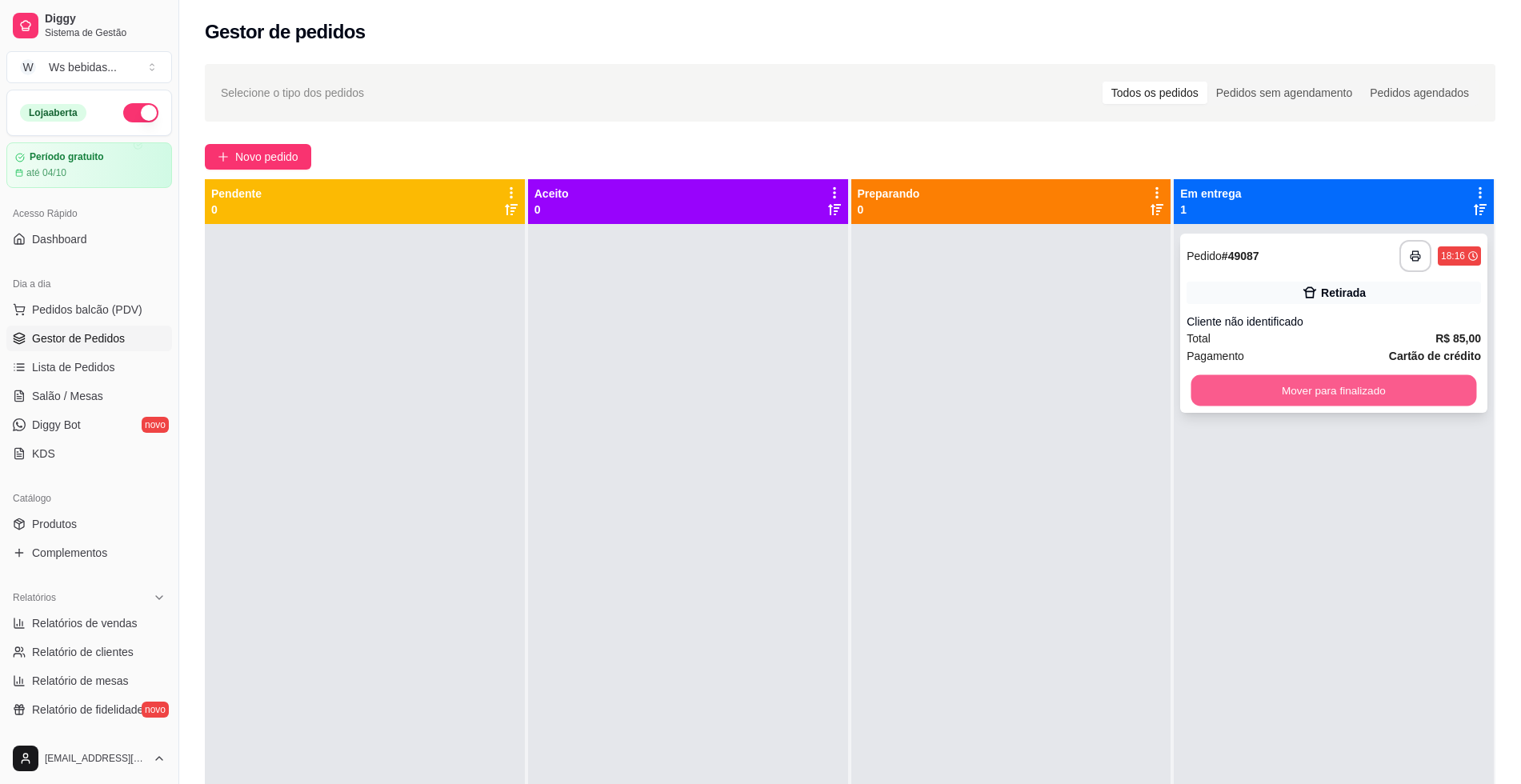
click at [1333, 400] on button "Mover para finalizado" at bounding box center [1335, 390] width 286 height 31
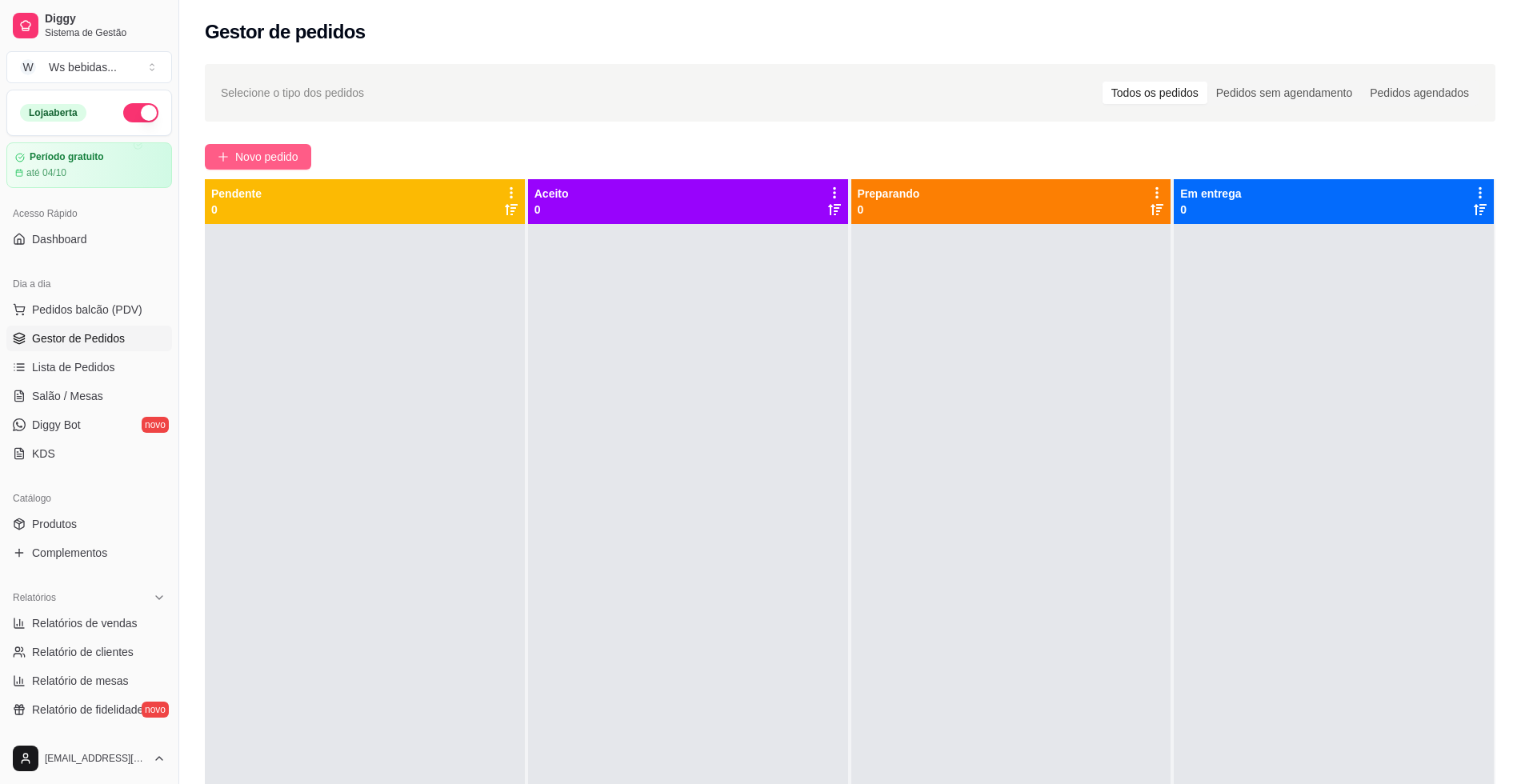
click at [271, 158] on span "Novo pedido" at bounding box center [267, 156] width 64 height 18
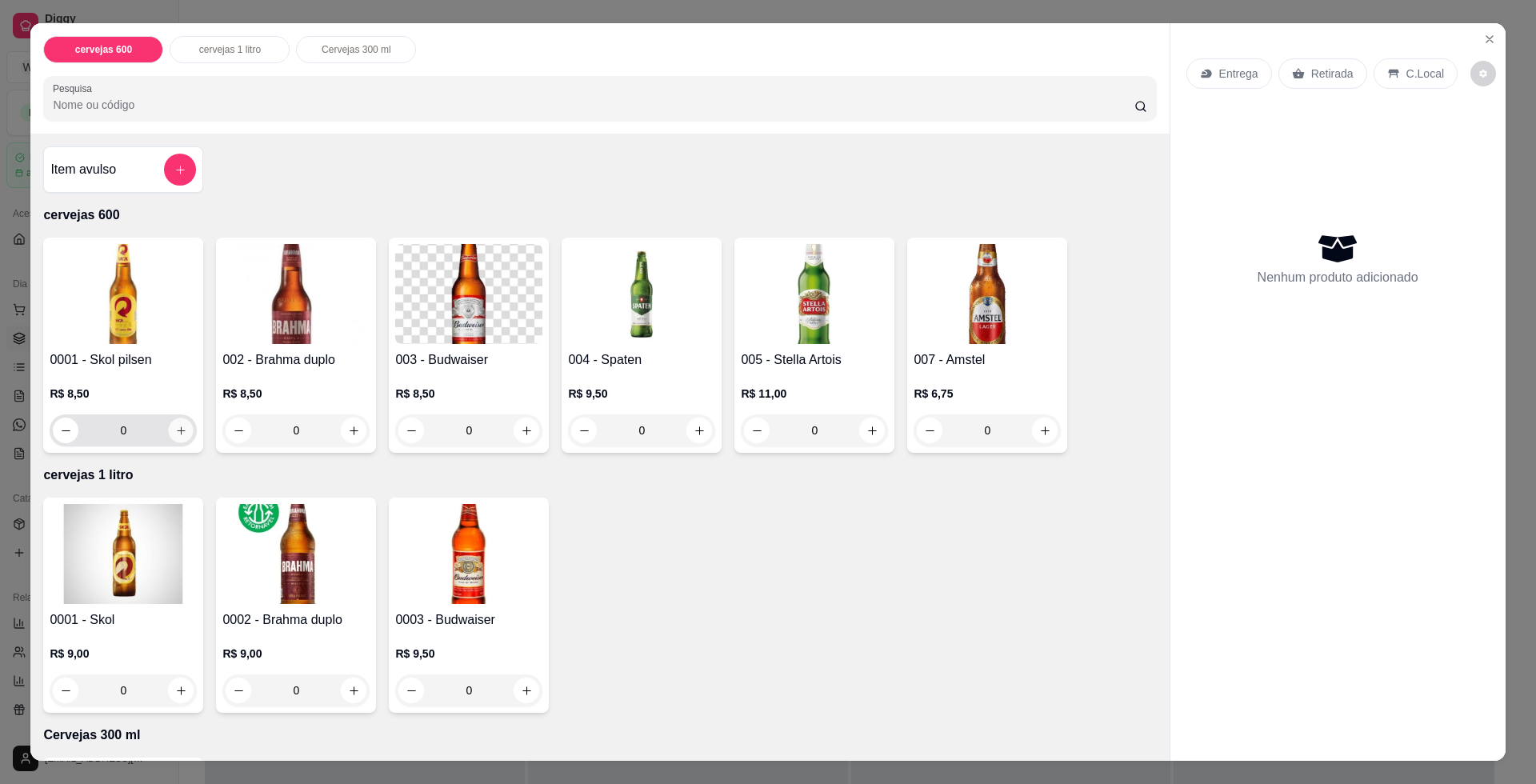
click at [169, 432] on button "increase-product-quantity" at bounding box center [181, 430] width 25 height 25
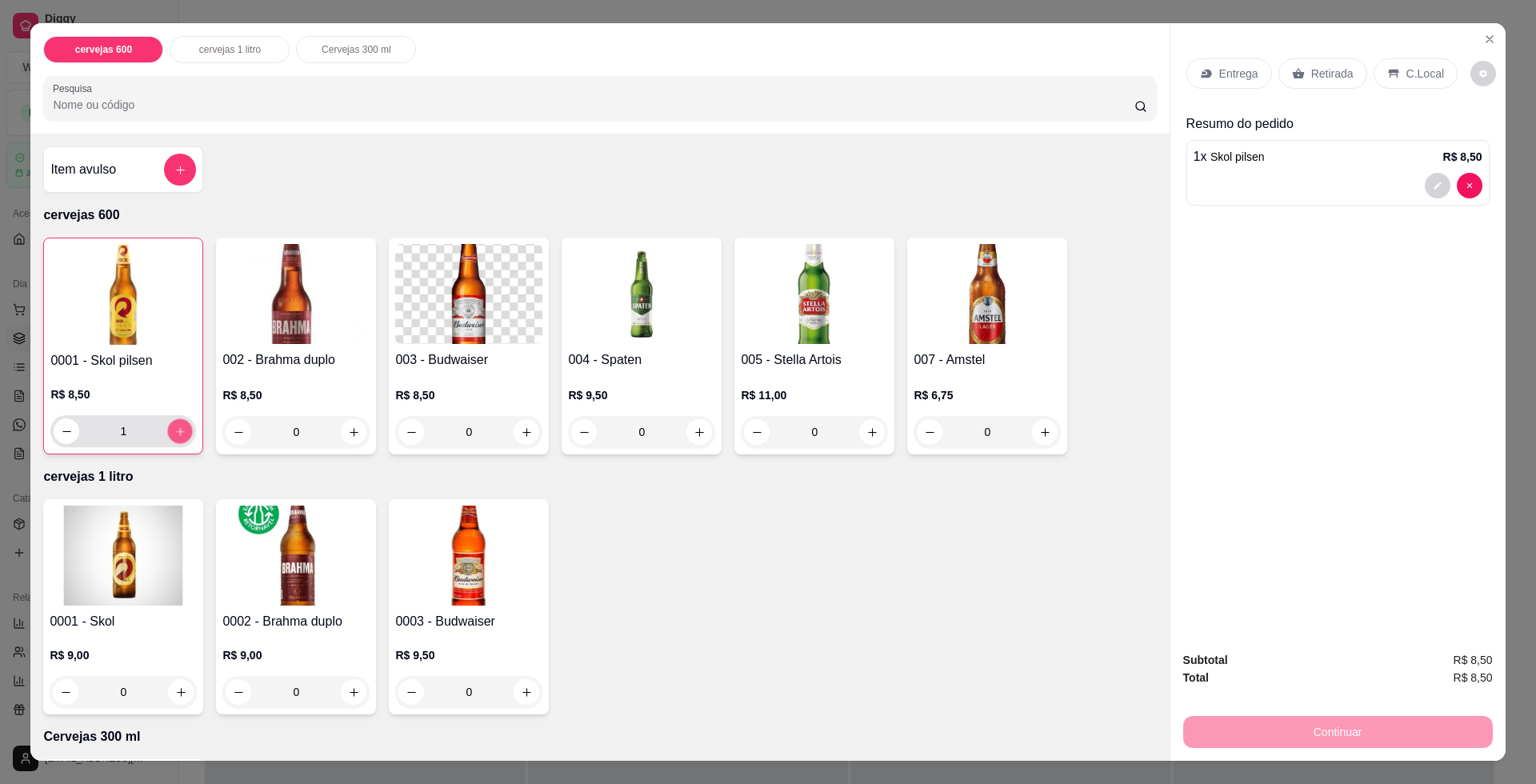
click at [168, 432] on button "increase-product-quantity" at bounding box center [181, 431] width 25 height 25
click at [65, 437] on button "decrease-product-quantity" at bounding box center [67, 431] width 25 height 25
type input "0"
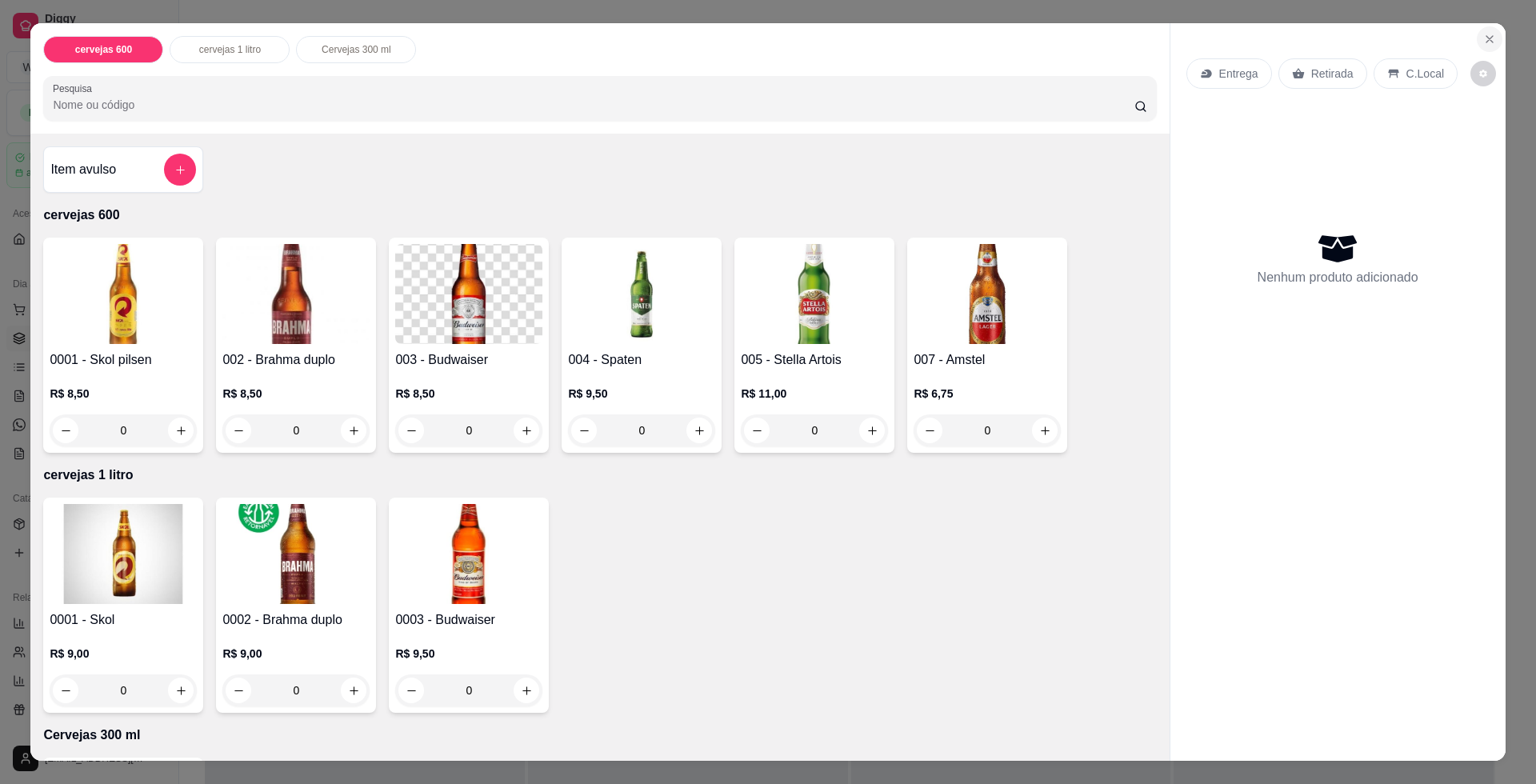
click at [1487, 36] on icon "Close" at bounding box center [1489, 38] width 13 height 13
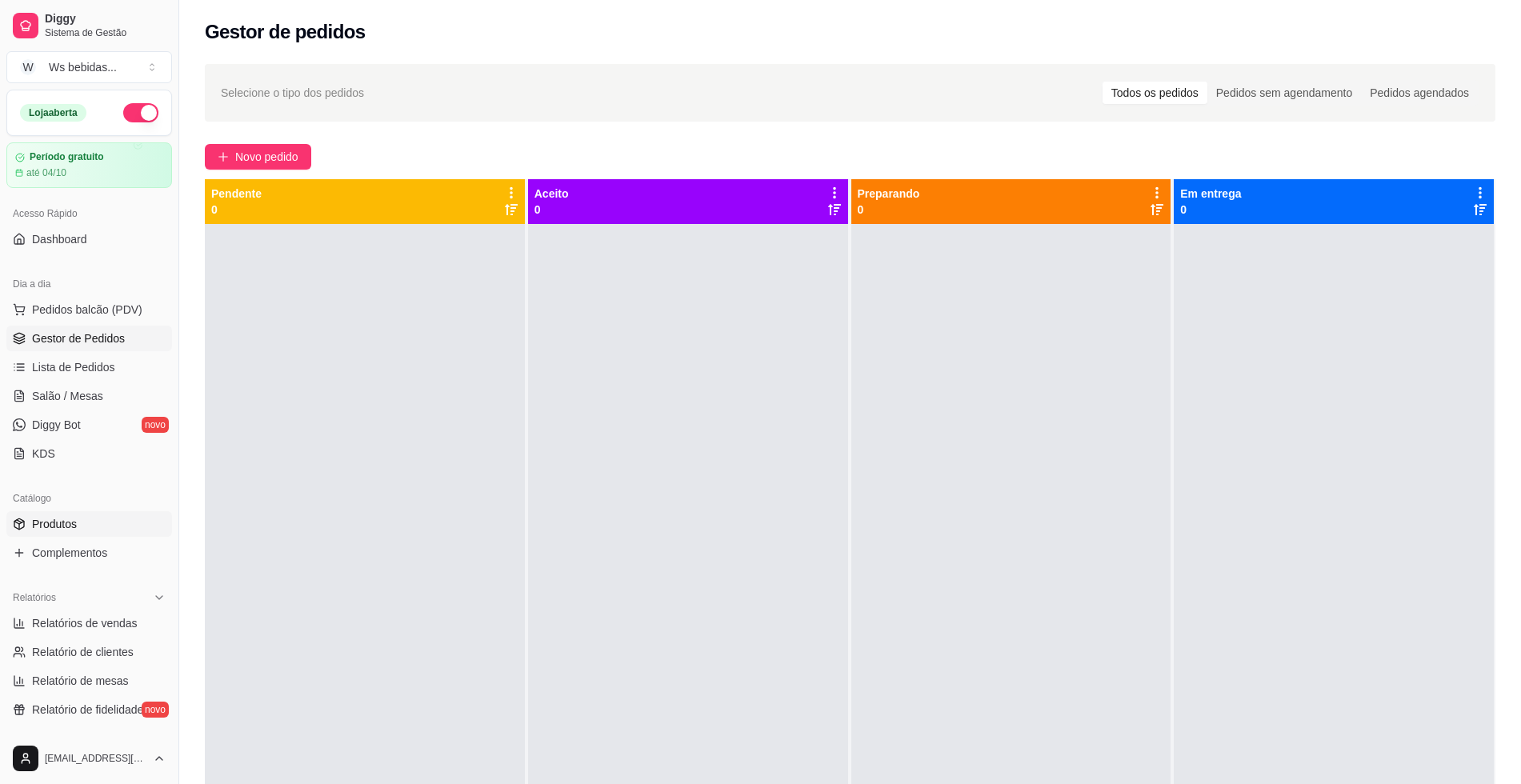
click at [108, 530] on link "Produtos" at bounding box center [89, 523] width 166 height 26
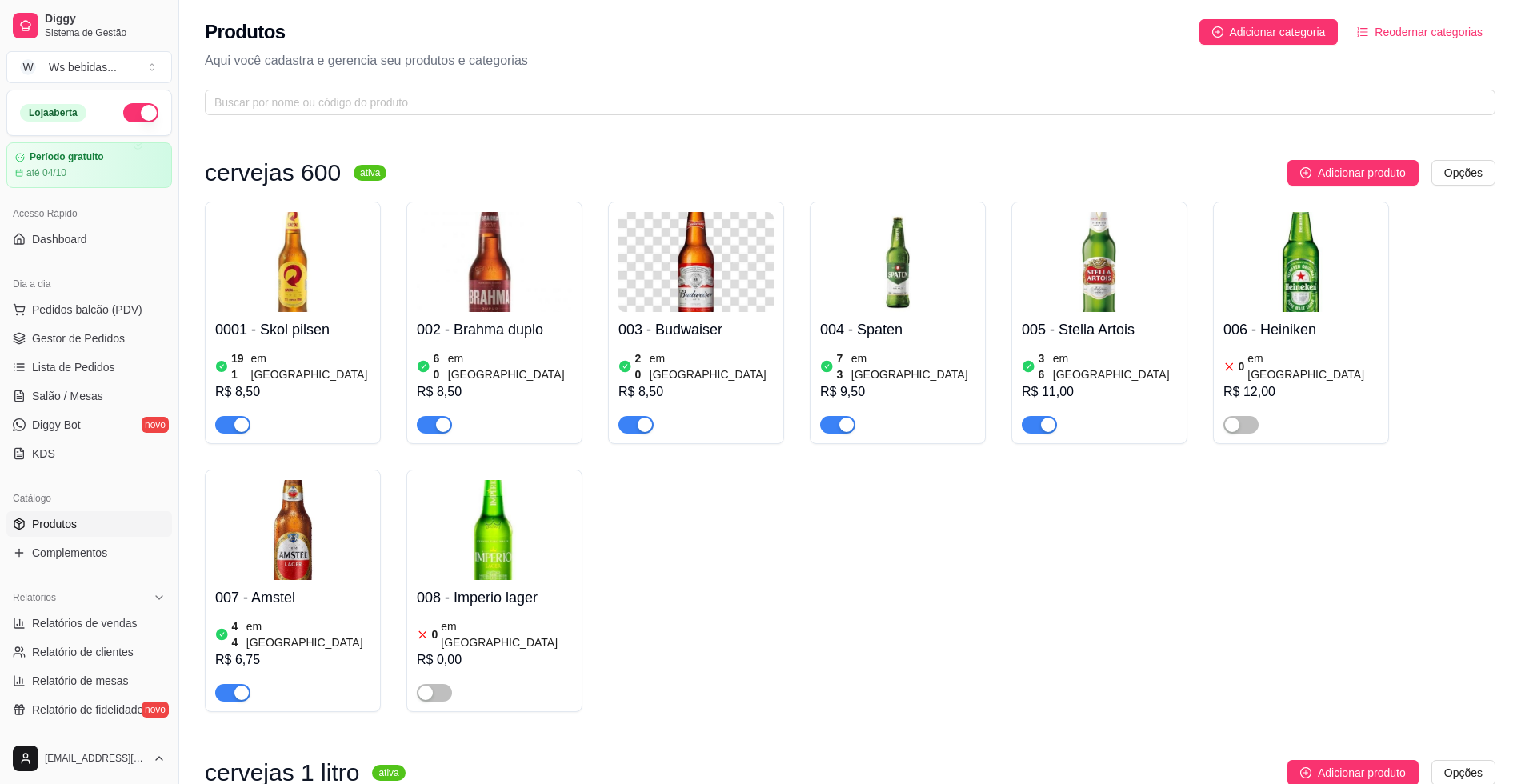
click at [263, 382] on div "R$ 8,50" at bounding box center [293, 391] width 156 height 19
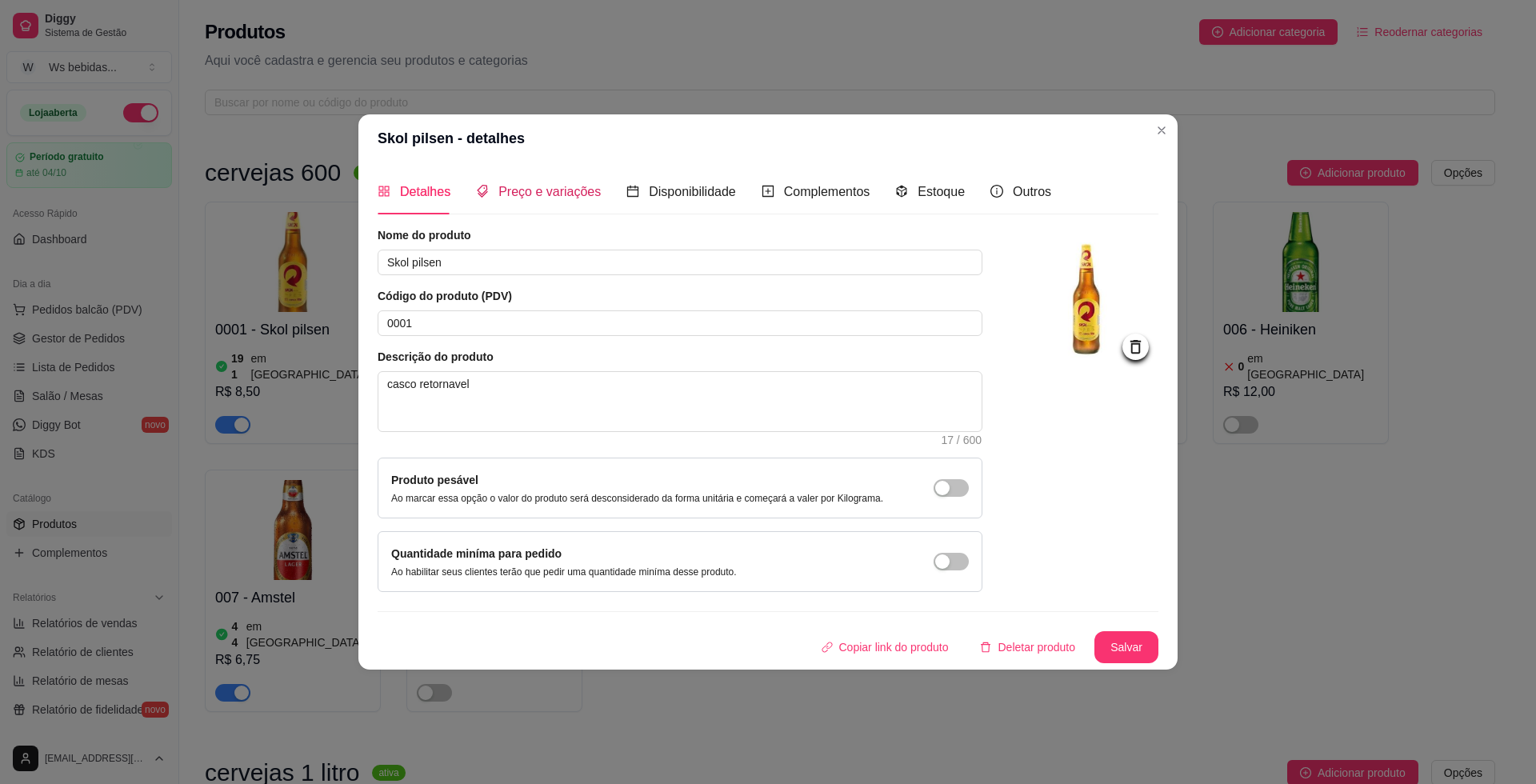
click at [572, 197] on span "Preço e variações" at bounding box center [549, 191] width 102 height 13
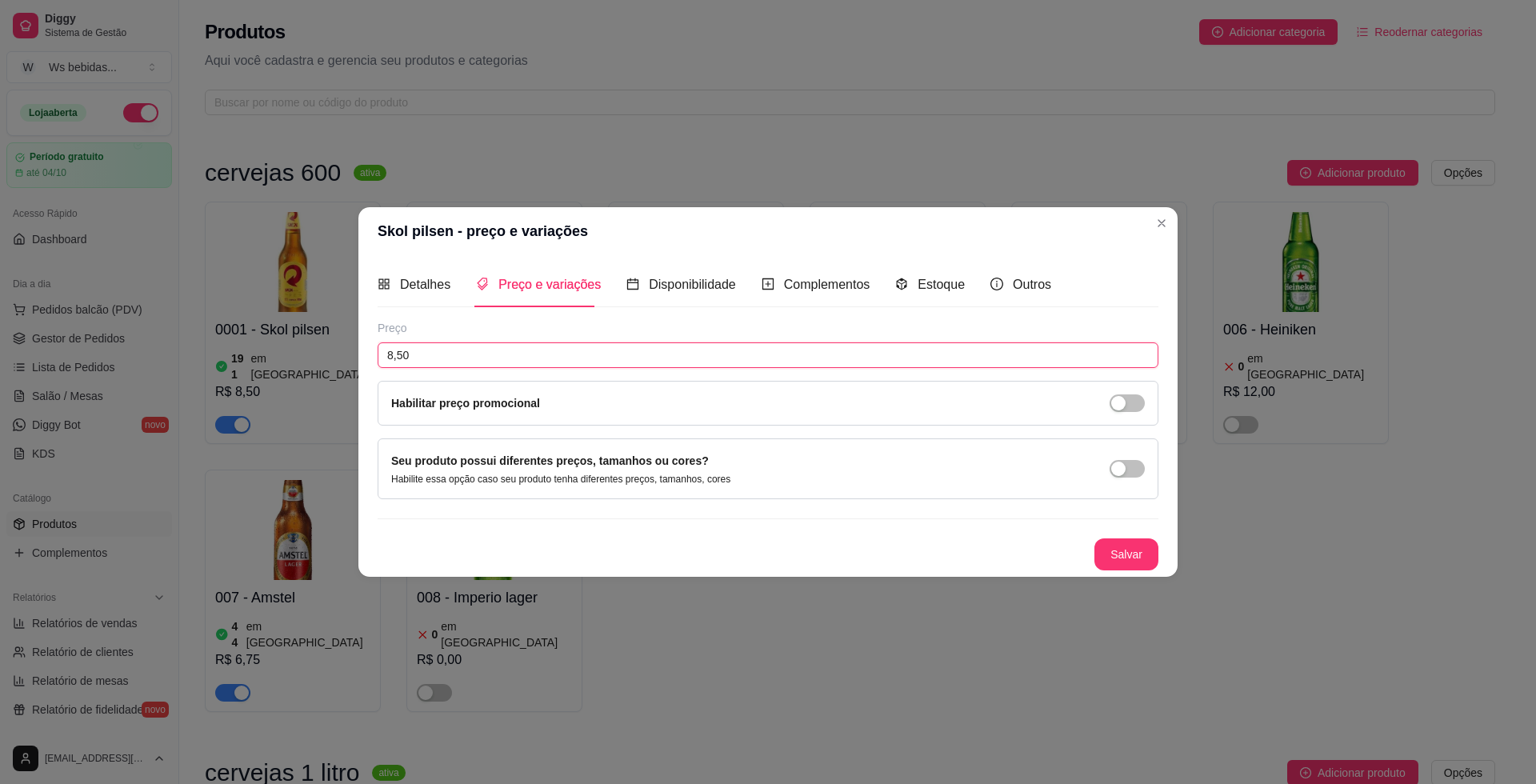
click at [418, 344] on input "8,50" at bounding box center [768, 355] width 781 height 26
type input "8,00"
click at [1135, 551] on button "Salvar" at bounding box center [1126, 554] width 63 height 31
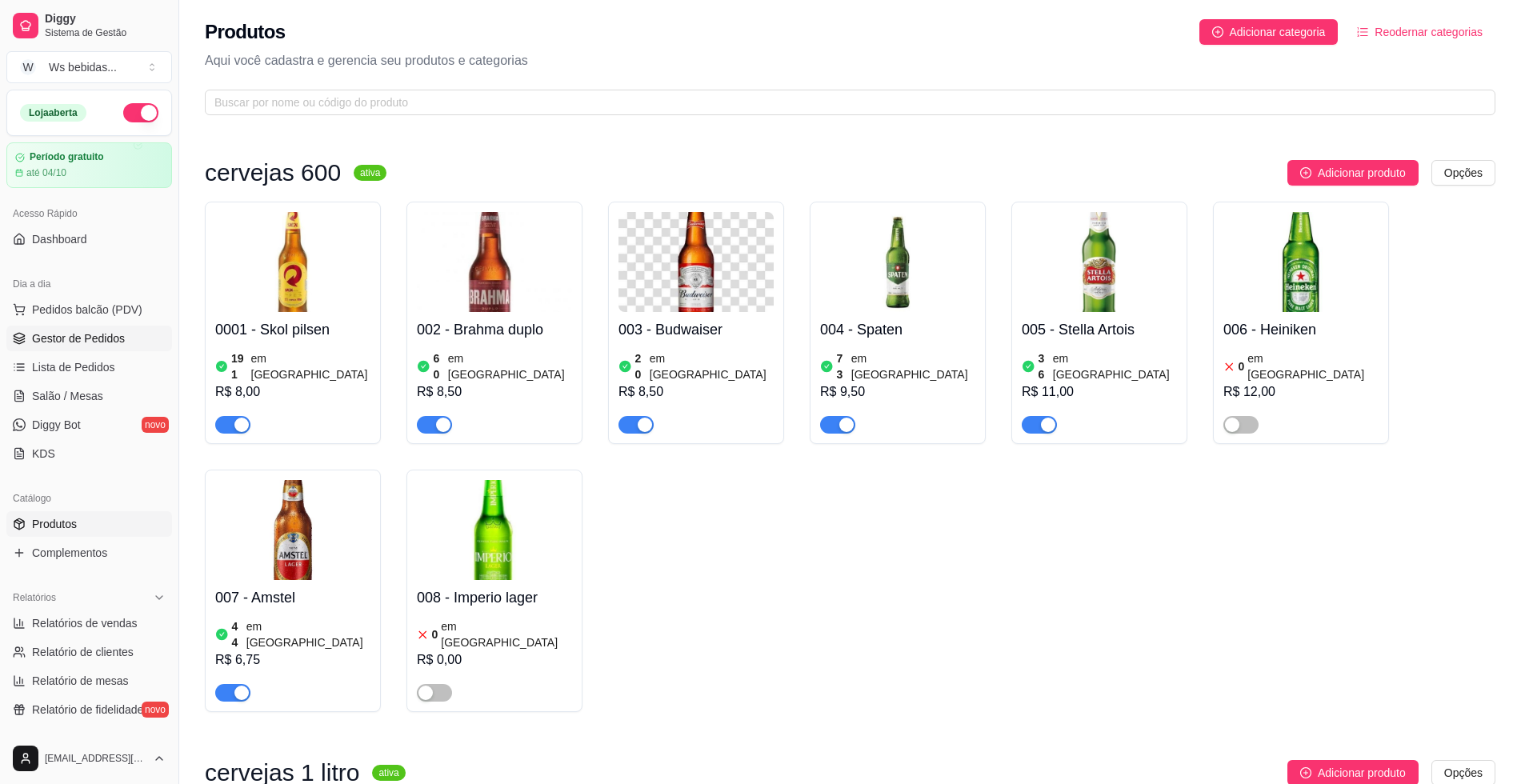
click at [48, 337] on span "Gestor de Pedidos" at bounding box center [78, 338] width 93 height 16
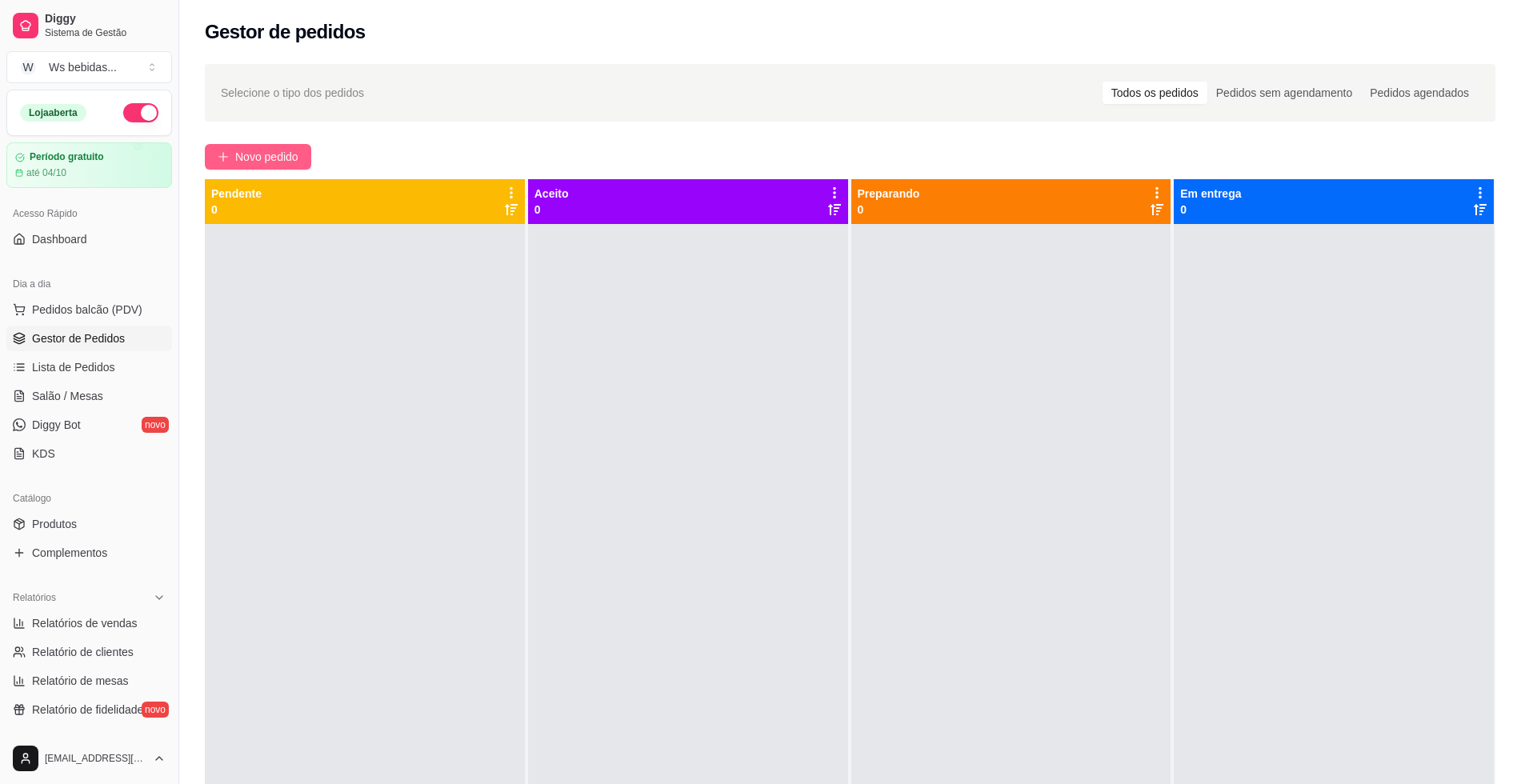
click at [223, 147] on button "Novo pedido" at bounding box center [258, 156] width 106 height 26
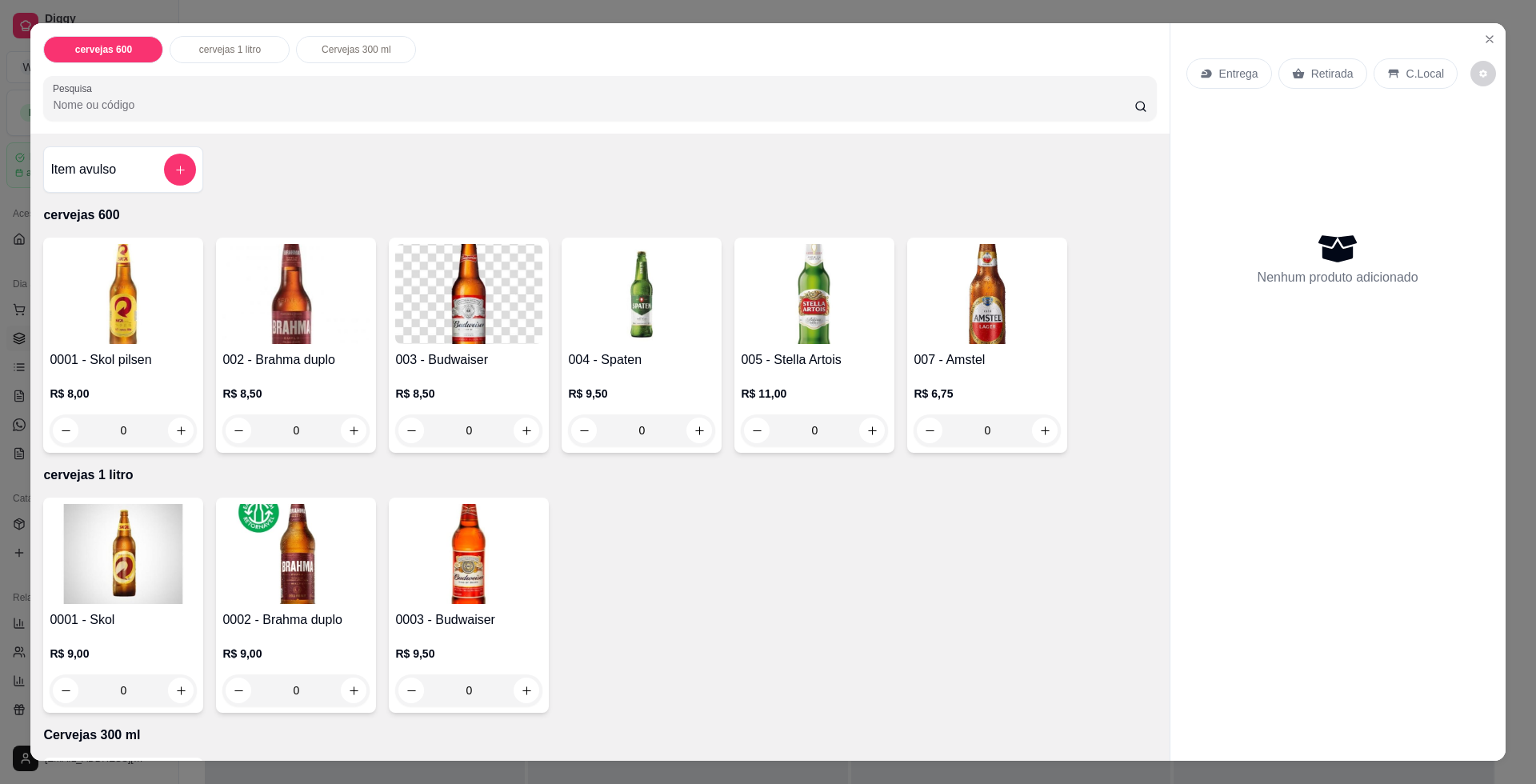
click at [163, 327] on img at bounding box center [123, 294] width 147 height 100
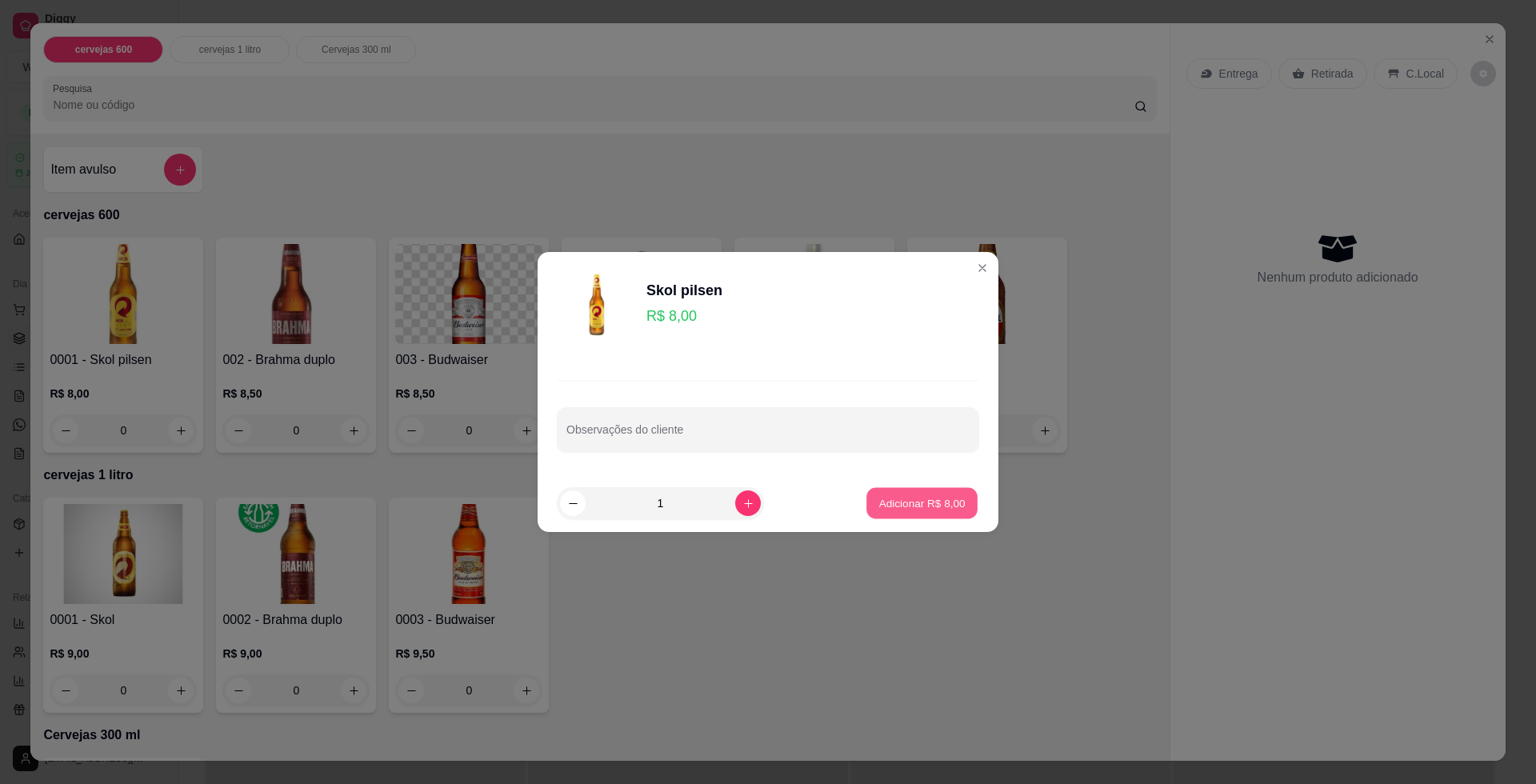
click at [942, 496] on p "Adicionar R$ 8,00" at bounding box center [921, 502] width 86 height 15
type input "1"
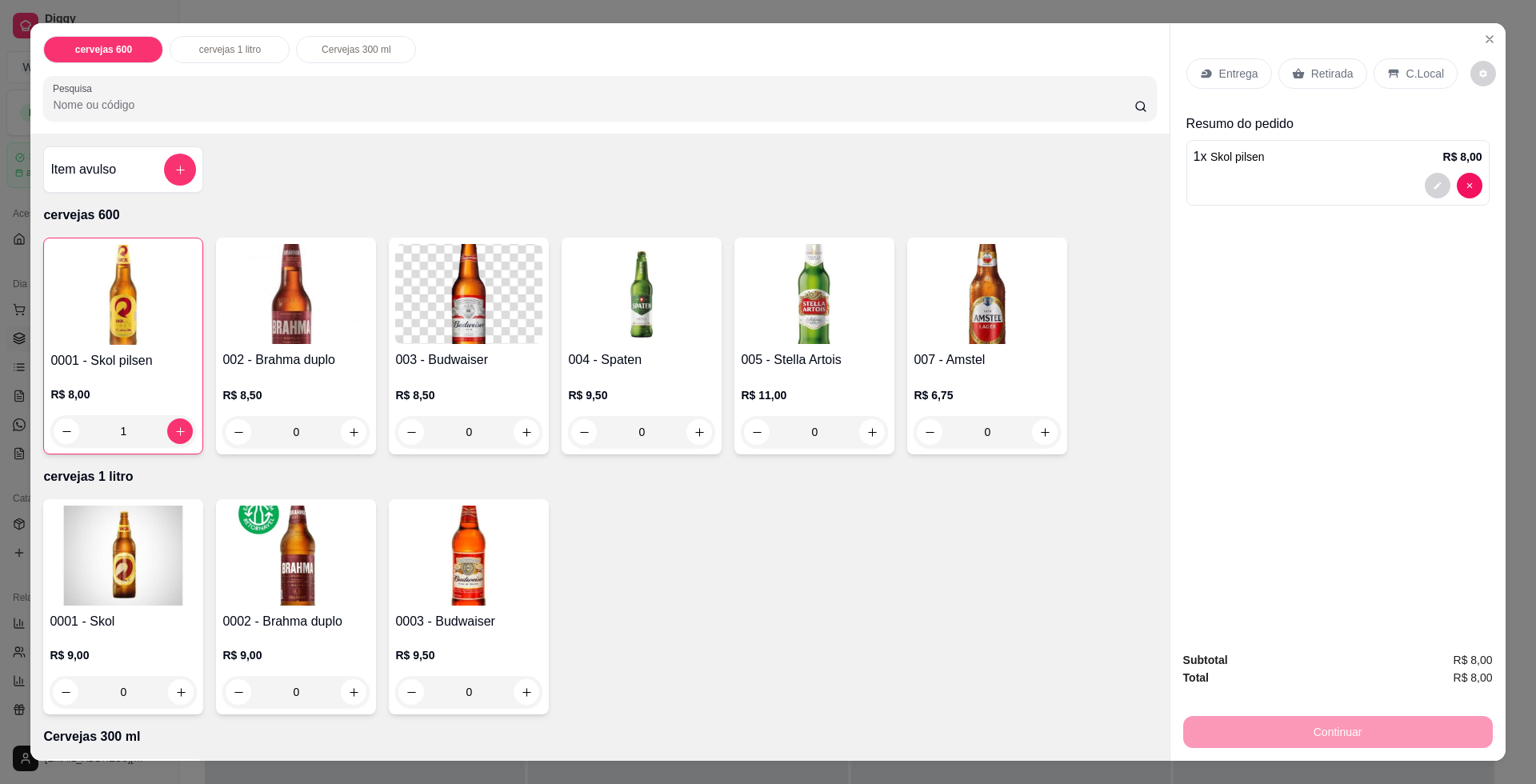
click at [1328, 73] on p "Retirada" at bounding box center [1332, 73] width 43 height 16
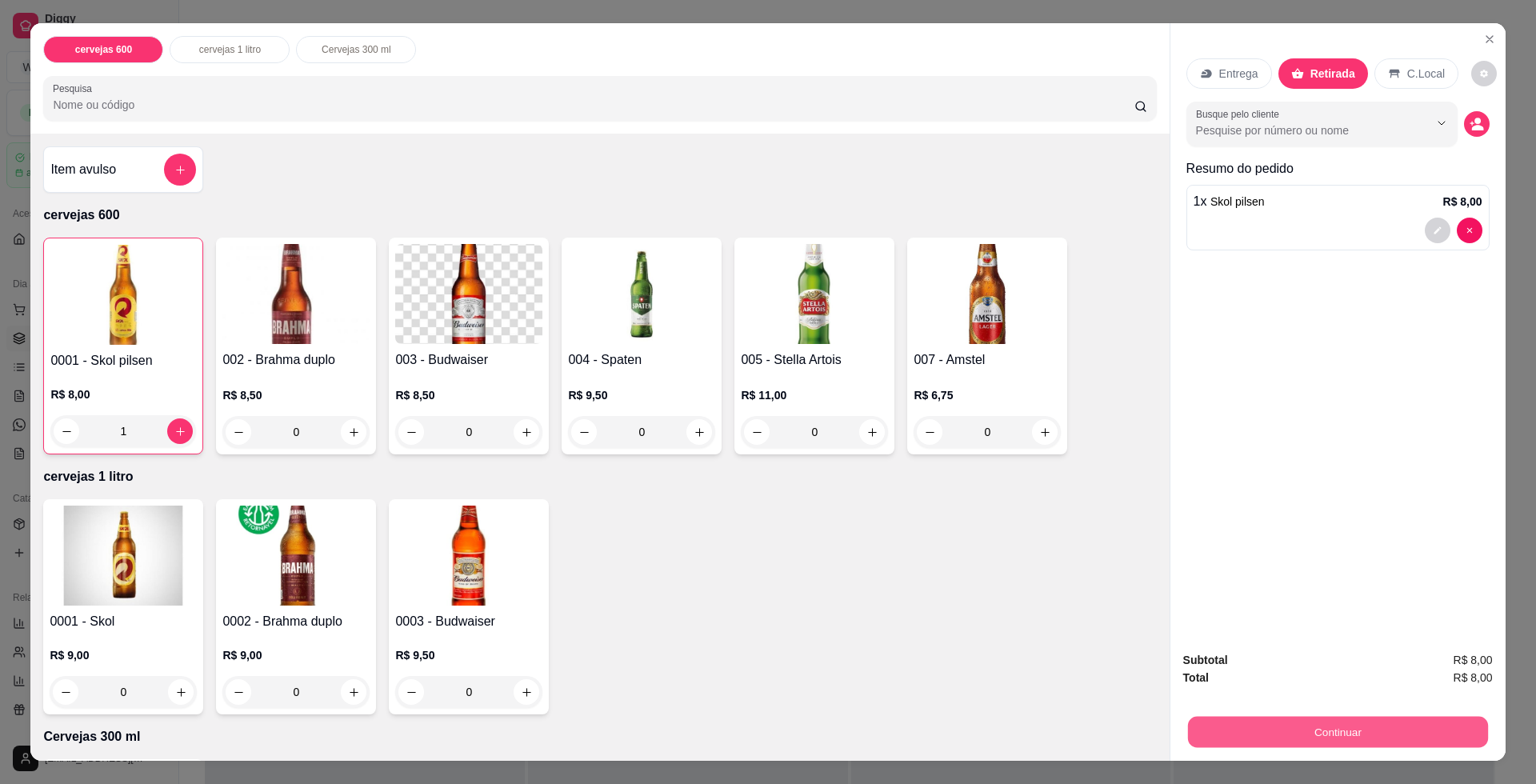
click at [1384, 729] on button "Continuar" at bounding box center [1337, 731] width 300 height 31
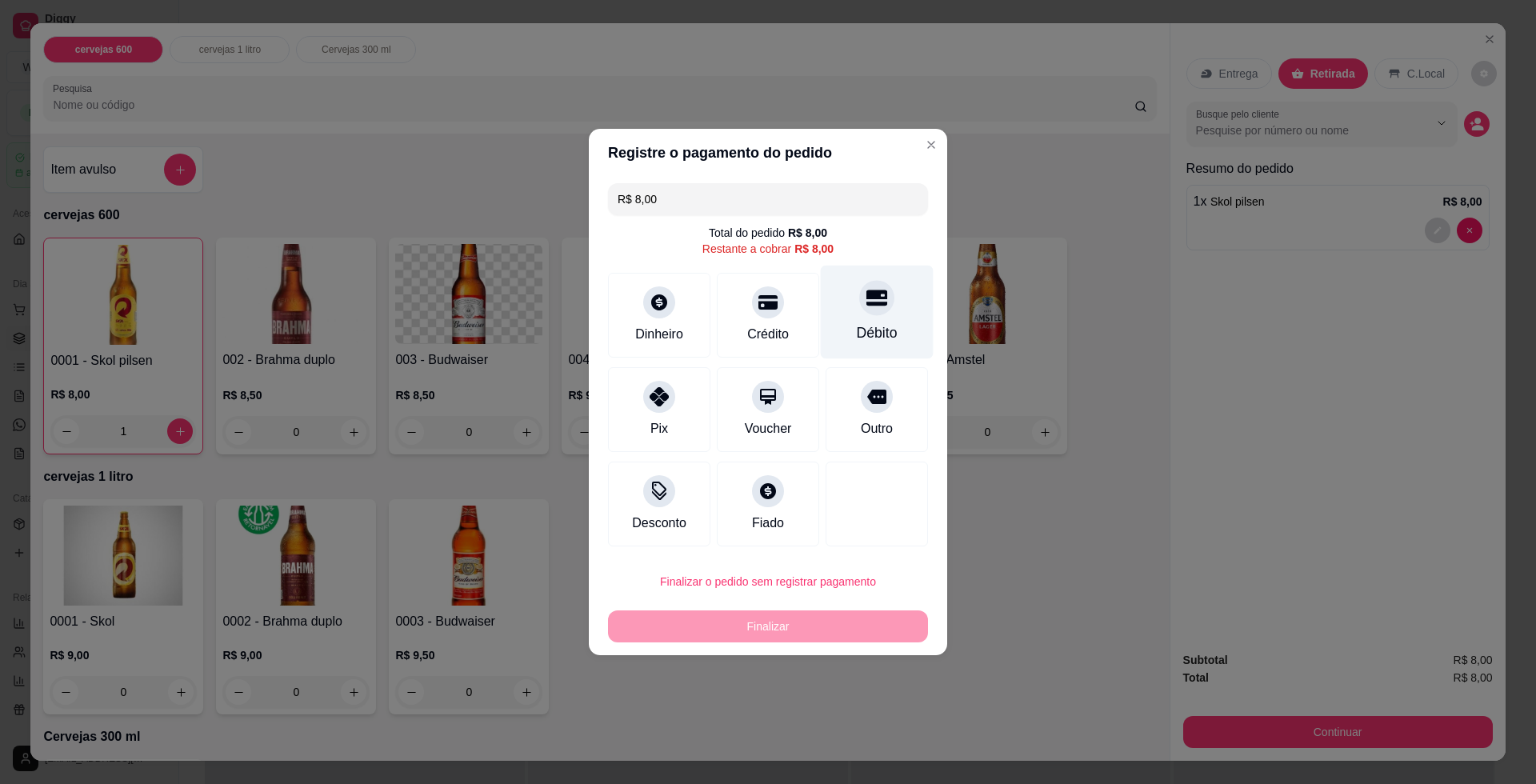
click at [883, 328] on div "Débito" at bounding box center [877, 333] width 41 height 21
type input "R$ 0,00"
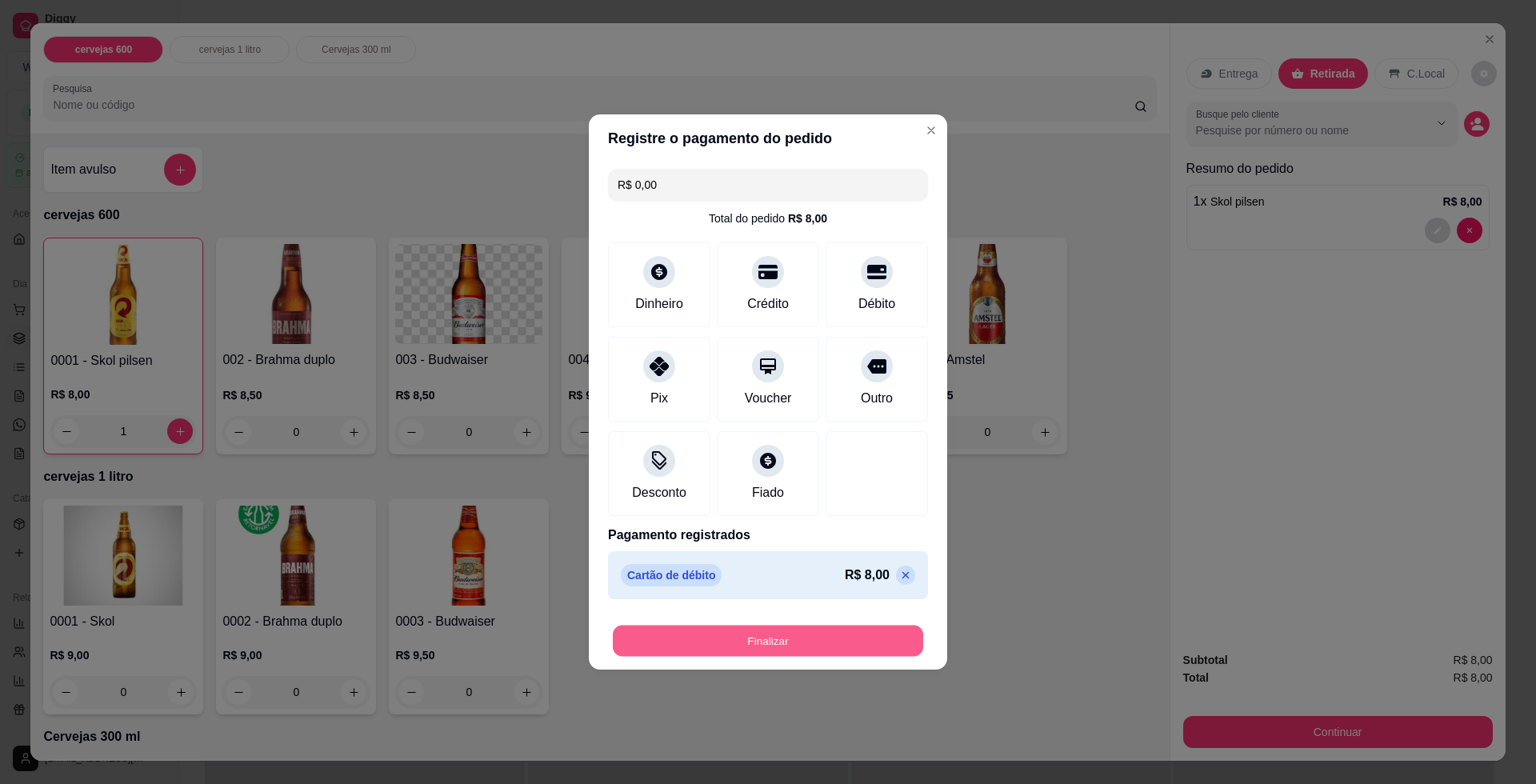
click at [810, 645] on button "Finalizar" at bounding box center [768, 640] width 310 height 31
type input "0"
type input "-R$ 8,00"
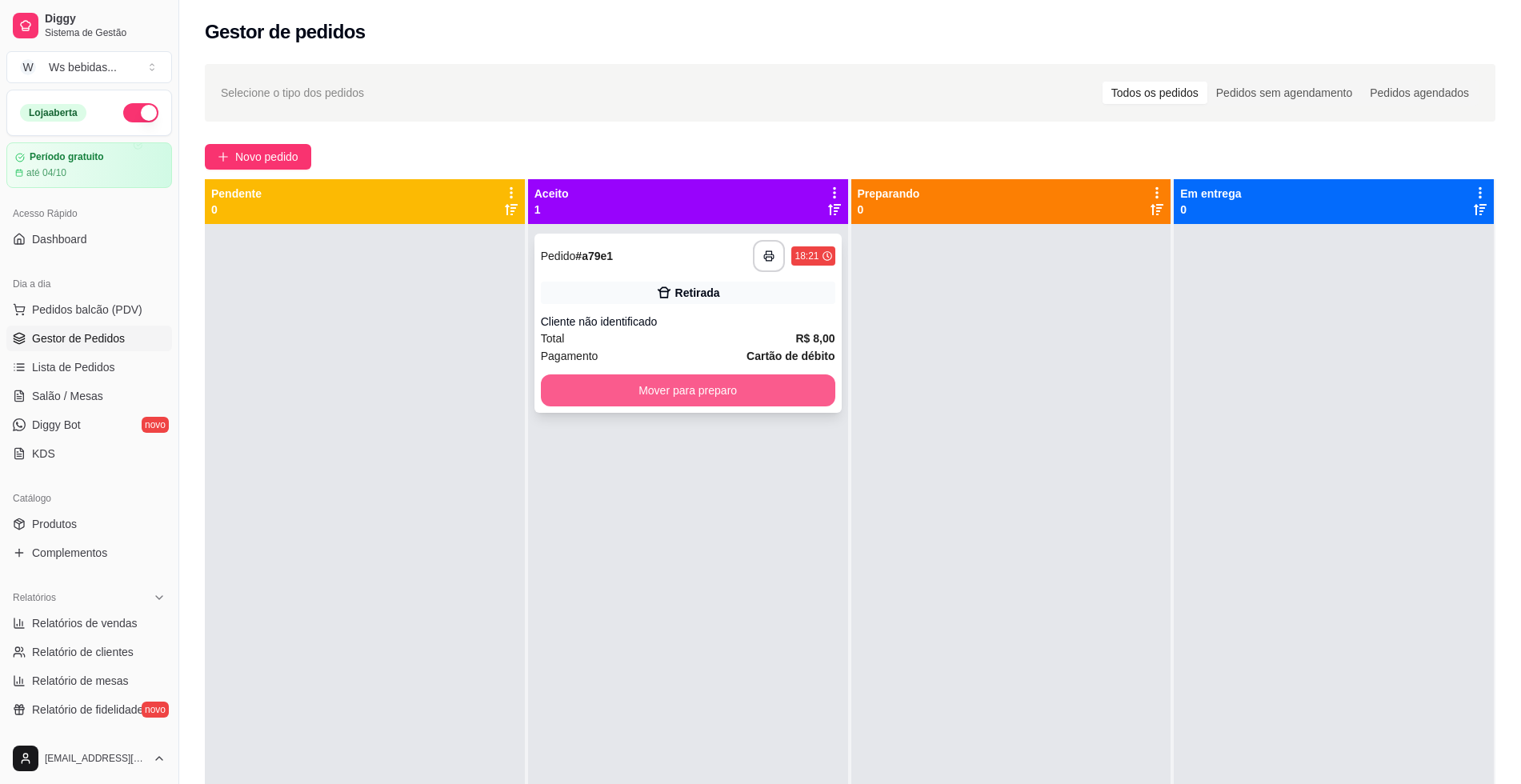
click at [652, 392] on button "Mover para preparo" at bounding box center [688, 390] width 294 height 32
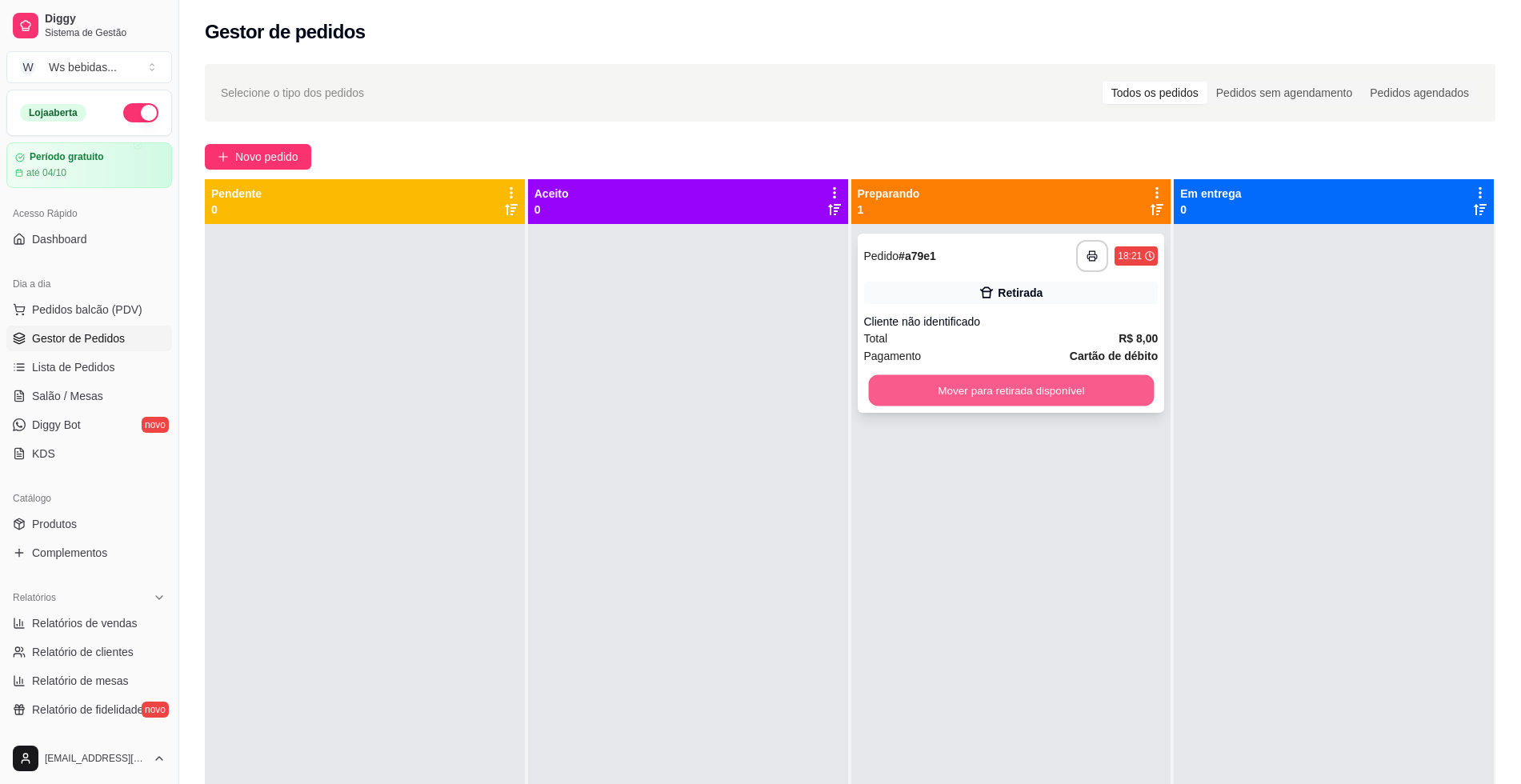
click at [1035, 392] on button "Mover para retirada disponível" at bounding box center [1011, 390] width 286 height 31
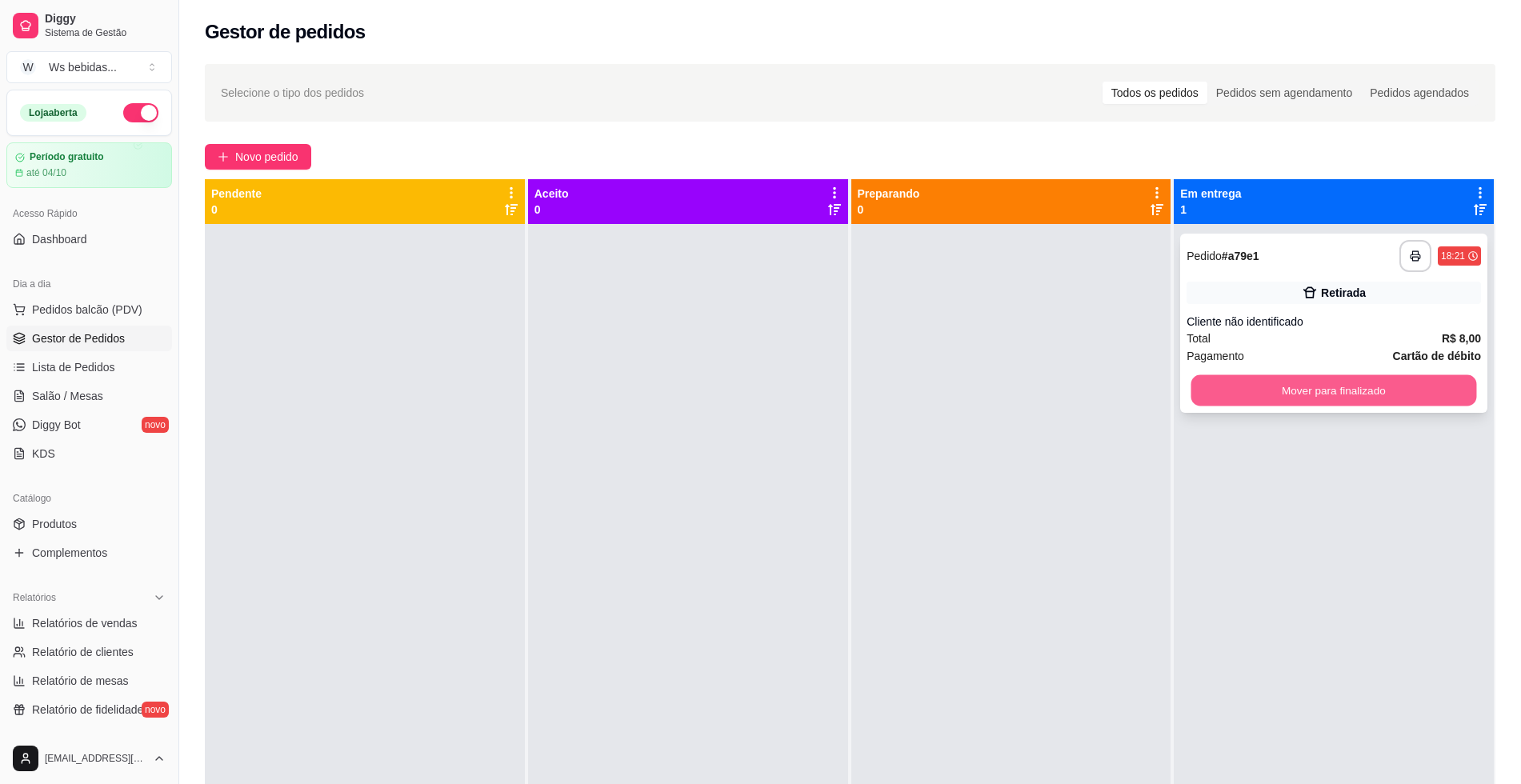
click at [1267, 395] on button "Mover para finalizado" at bounding box center [1335, 390] width 286 height 31
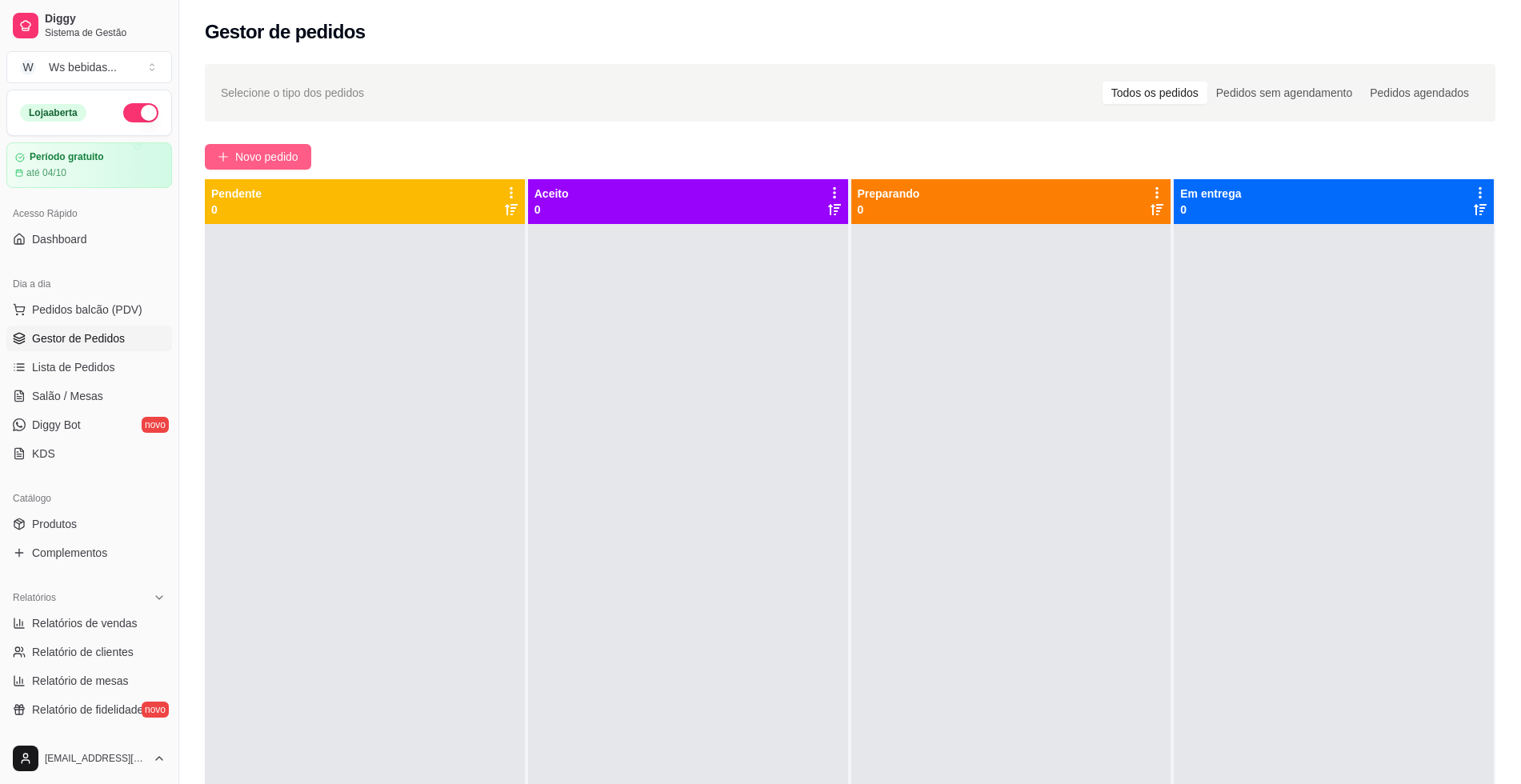
click at [269, 146] on button "Novo pedido" at bounding box center [258, 156] width 106 height 26
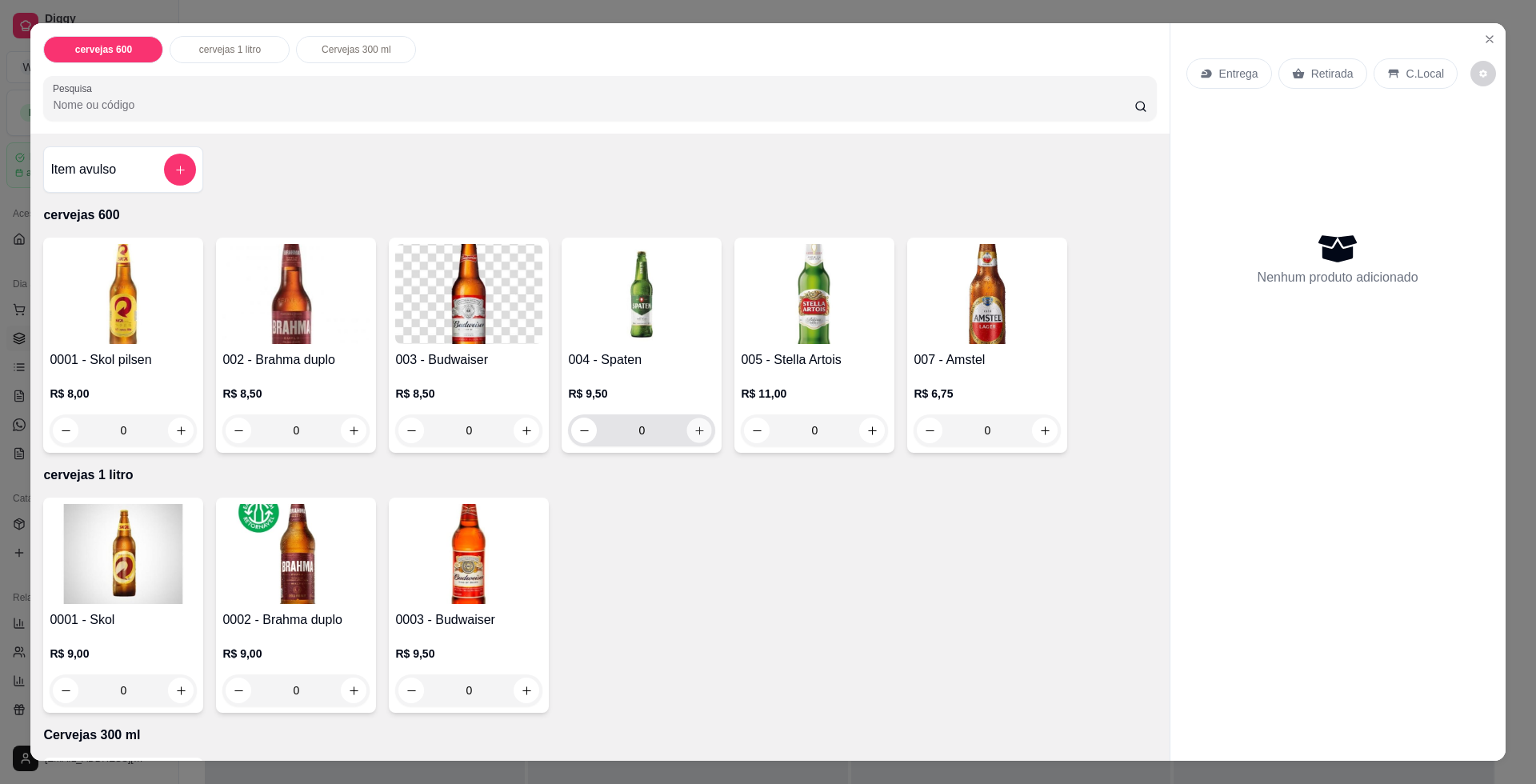
click at [694, 435] on icon "increase-product-quantity" at bounding box center [700, 430] width 12 height 12
type input "1"
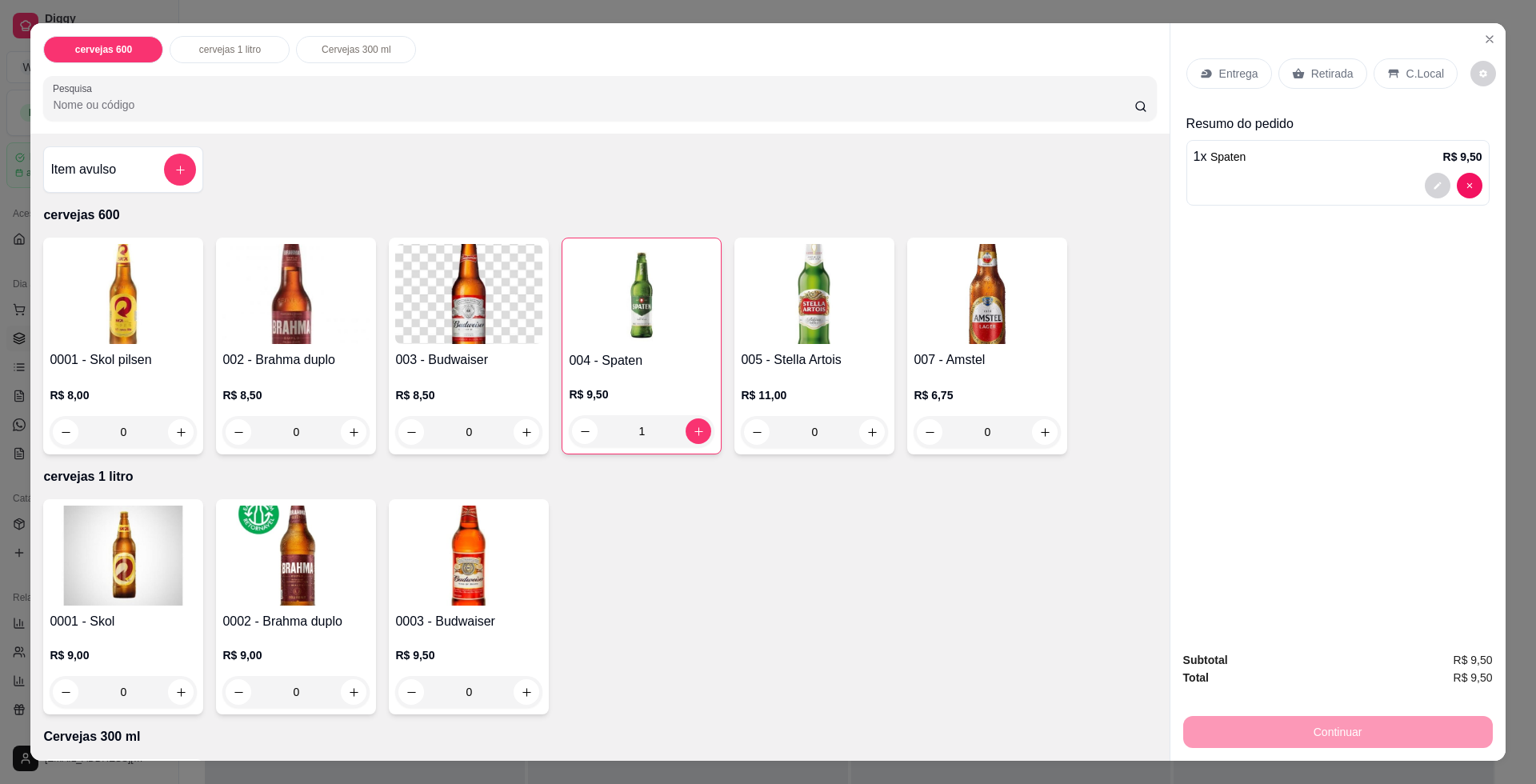
click at [644, 435] on input "1" at bounding box center [641, 431] width 88 height 32
click at [695, 431] on icon "increase-product-quantity" at bounding box center [699, 431] width 8 height 8
click at [579, 433] on icon "decrease-product-quantity" at bounding box center [585, 431] width 12 height 12
type input "72"
click at [1309, 65] on div "Retirada" at bounding box center [1323, 74] width 89 height 30
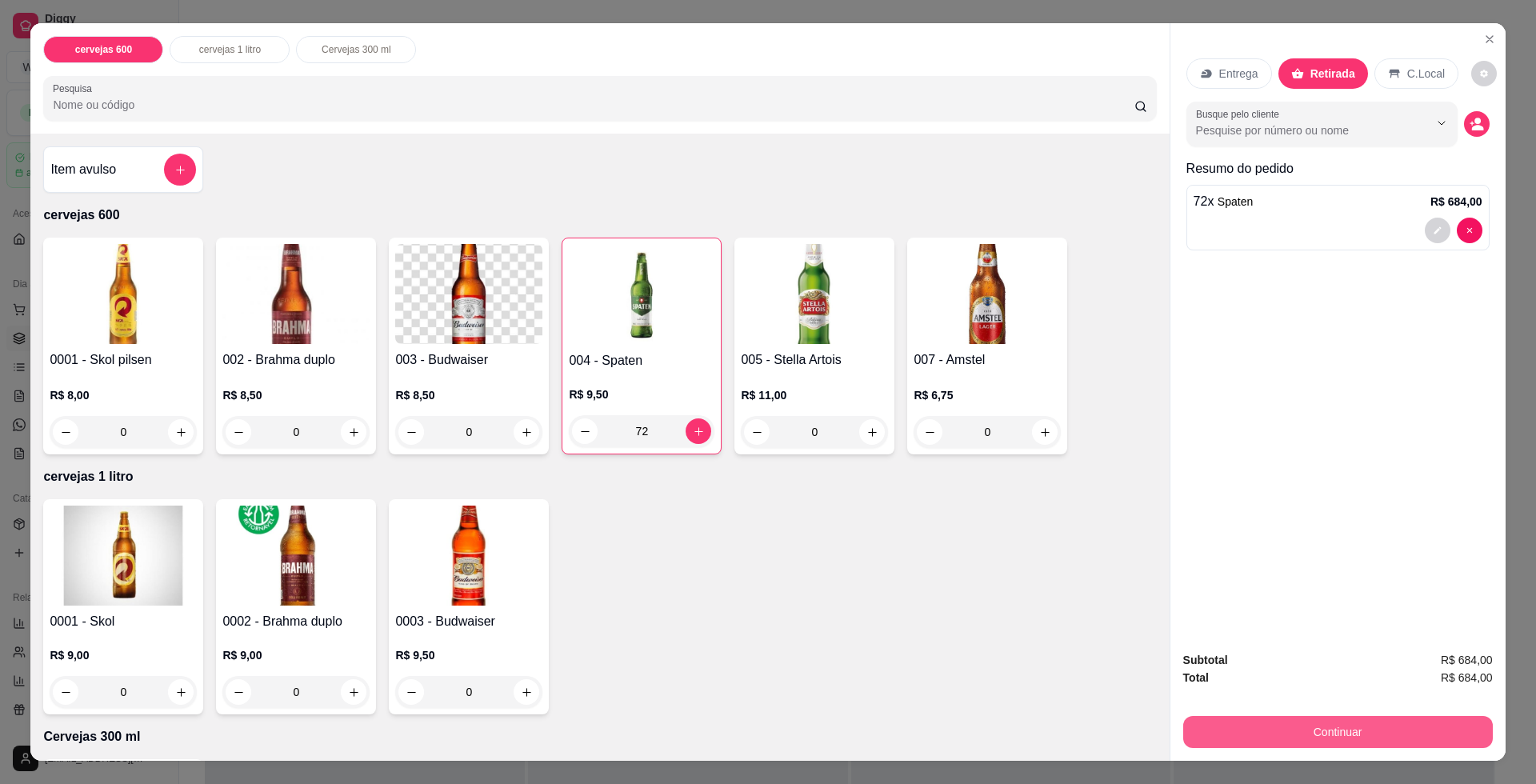
click at [1297, 725] on button "Continuar" at bounding box center [1338, 731] width 309 height 32
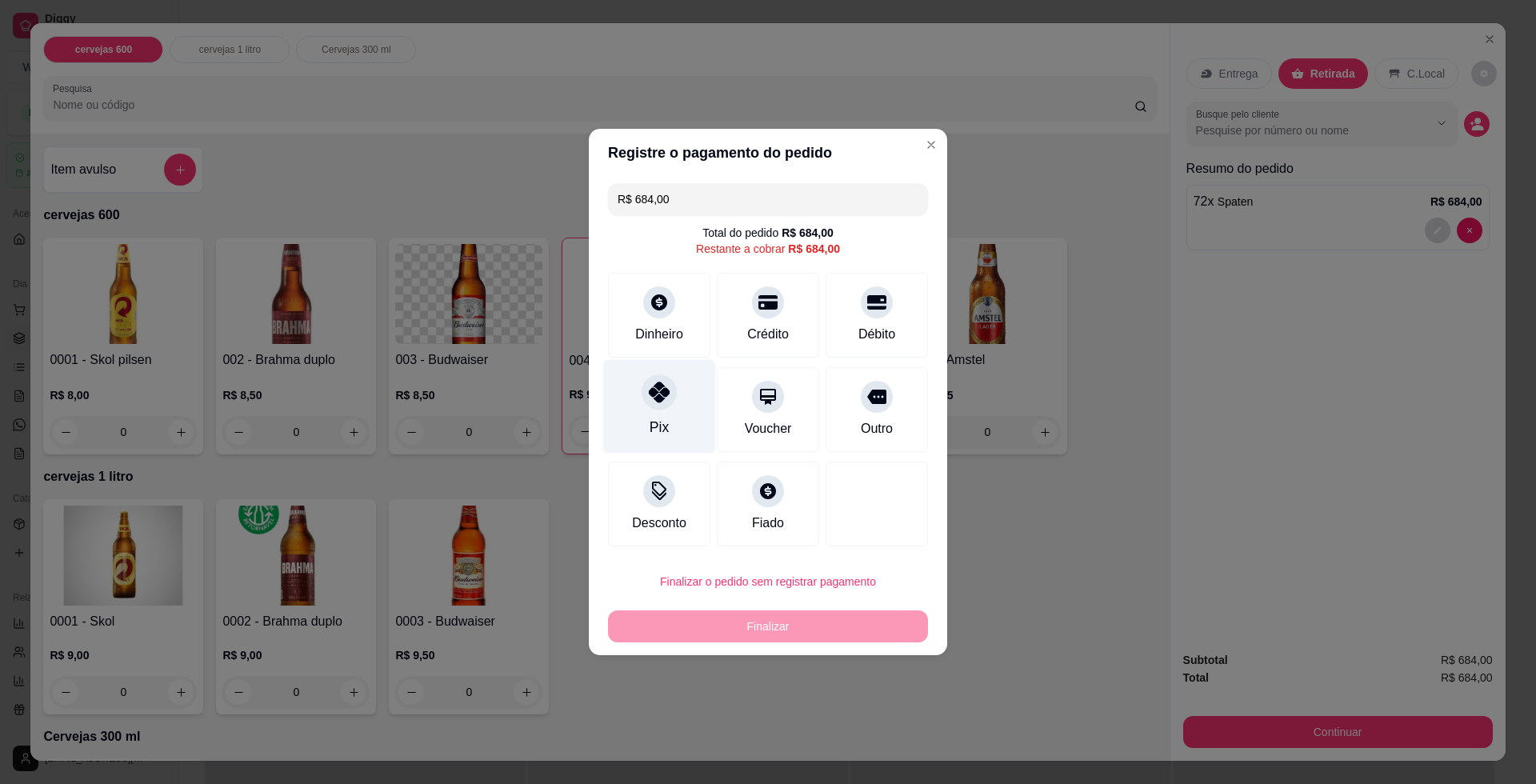
click at [659, 395] on icon at bounding box center [659, 391] width 21 height 21
type input "R$ 0,00"
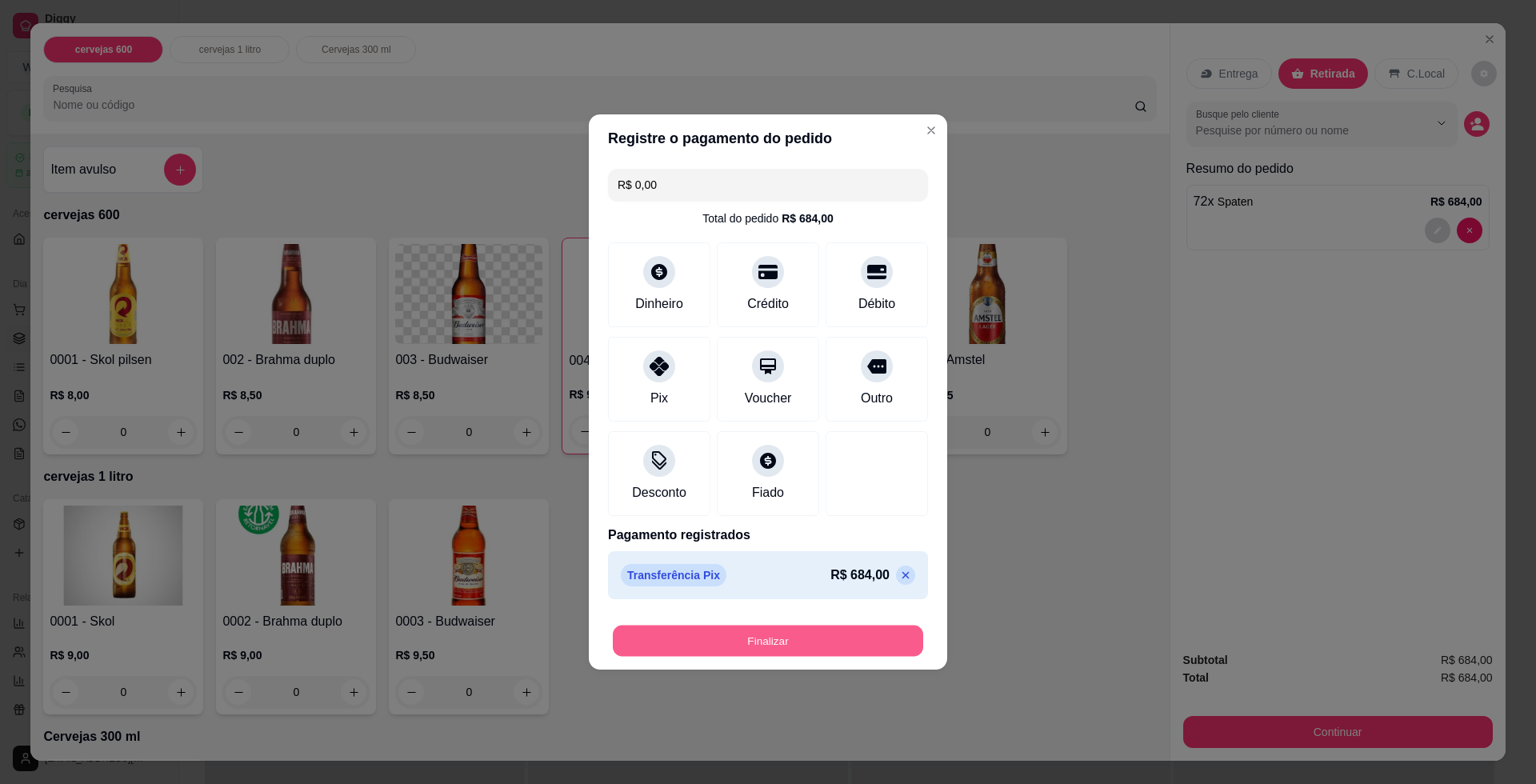
click at [762, 648] on button "Finalizar" at bounding box center [768, 640] width 310 height 31
type input "0"
type input "-R$ 684,00"
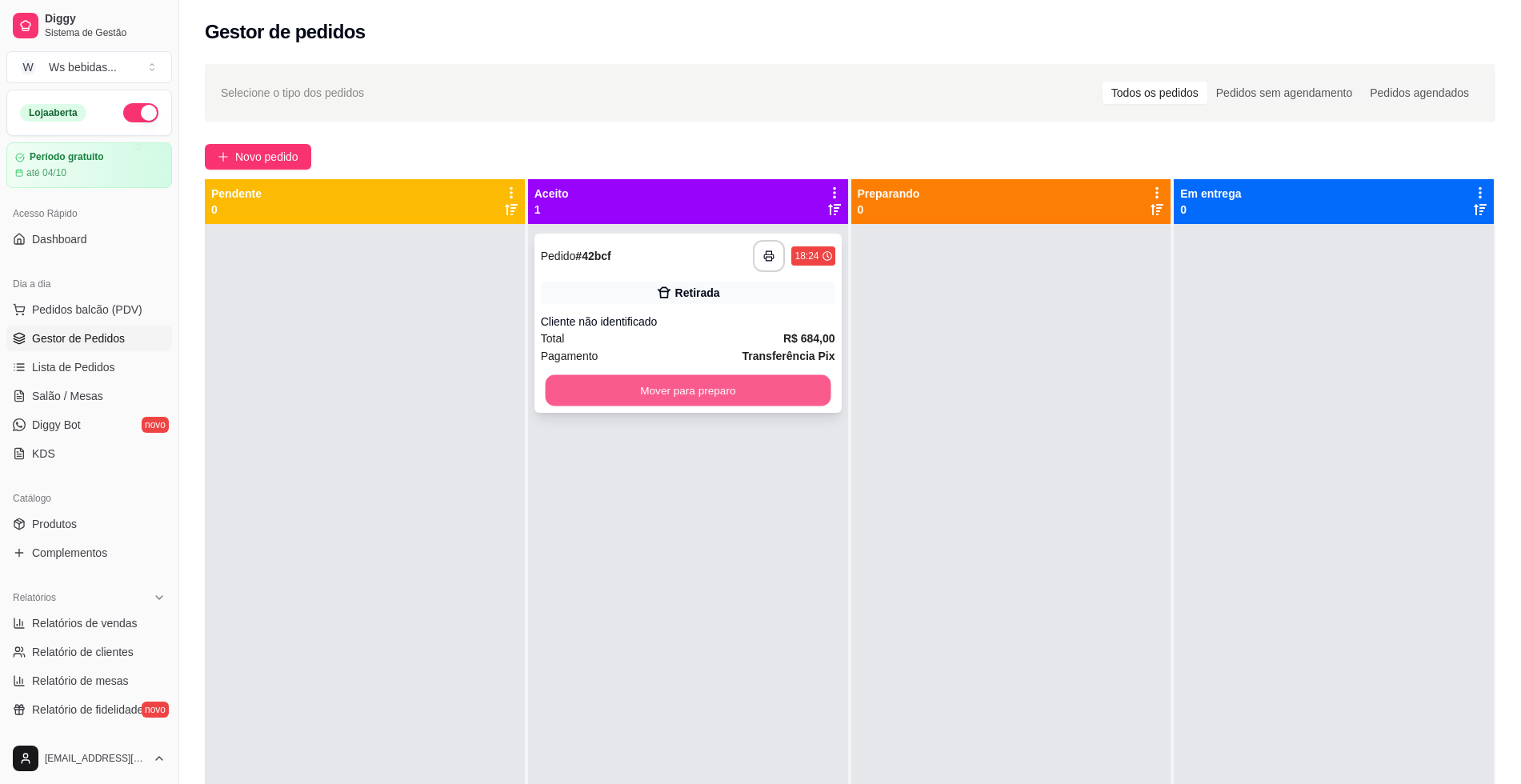
click at [788, 384] on button "Mover para preparo" at bounding box center [688, 390] width 286 height 31
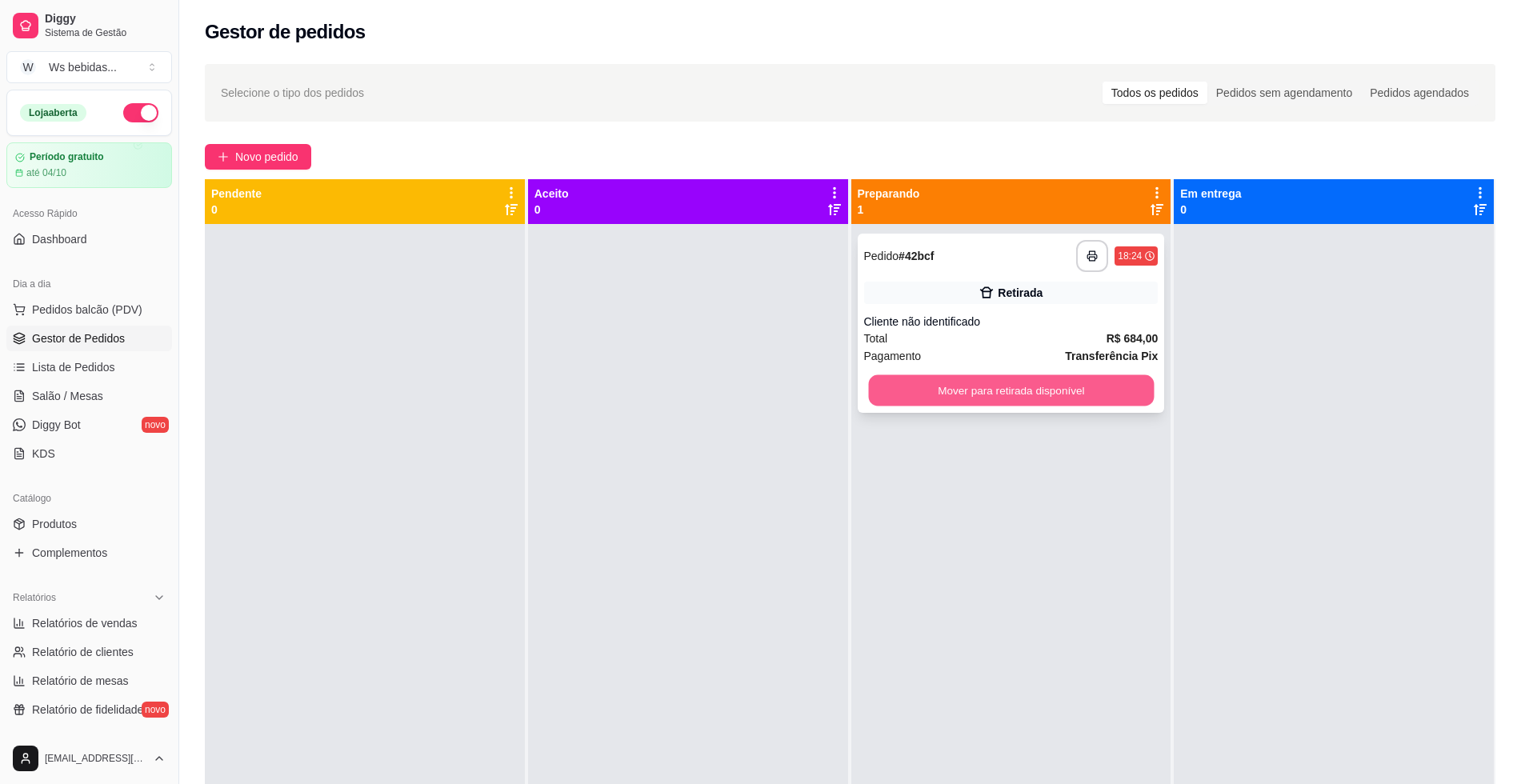
click at [1040, 385] on button "Mover para retirada disponível" at bounding box center [1011, 390] width 286 height 31
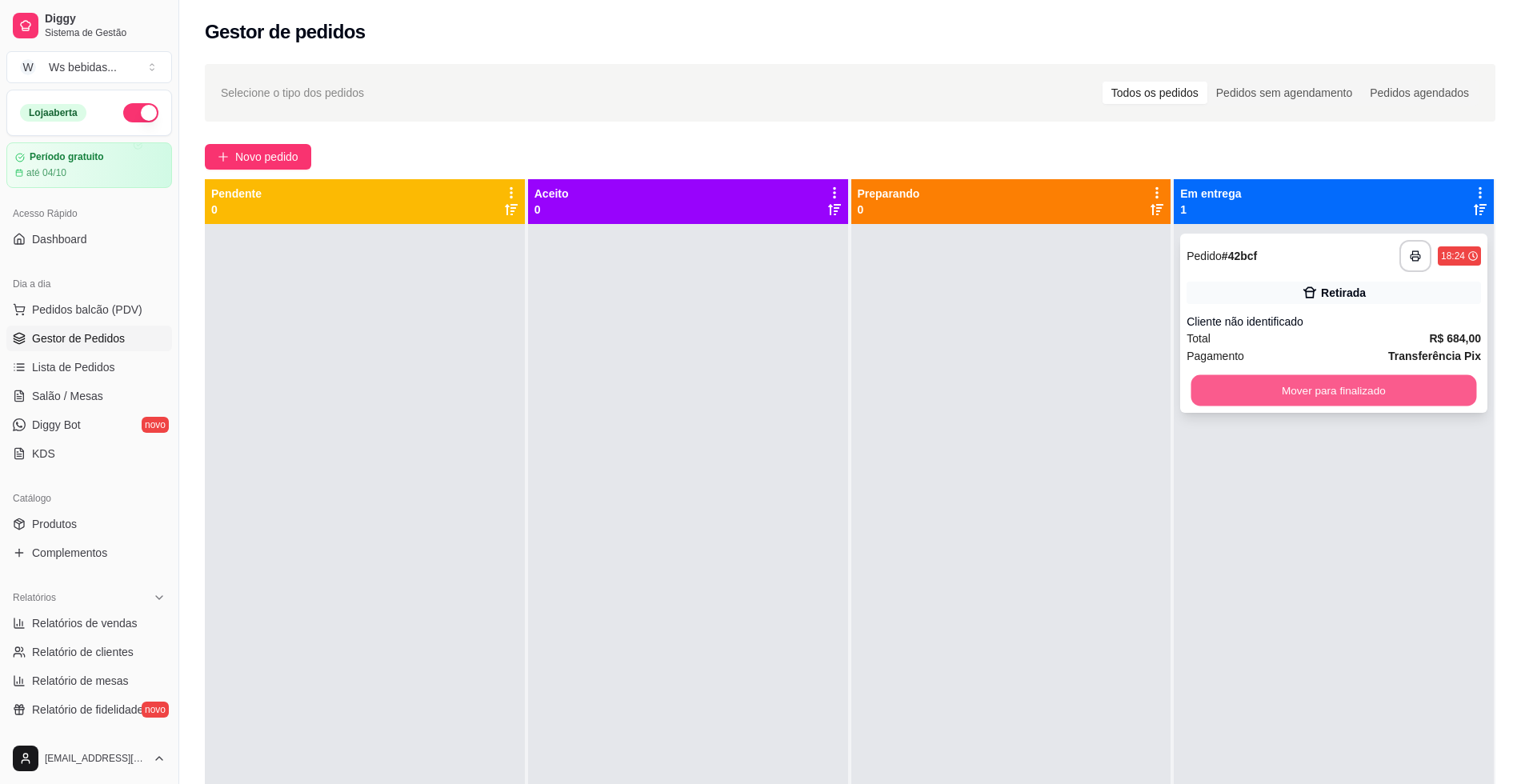
click at [1304, 391] on button "Mover para finalizado" at bounding box center [1335, 390] width 286 height 31
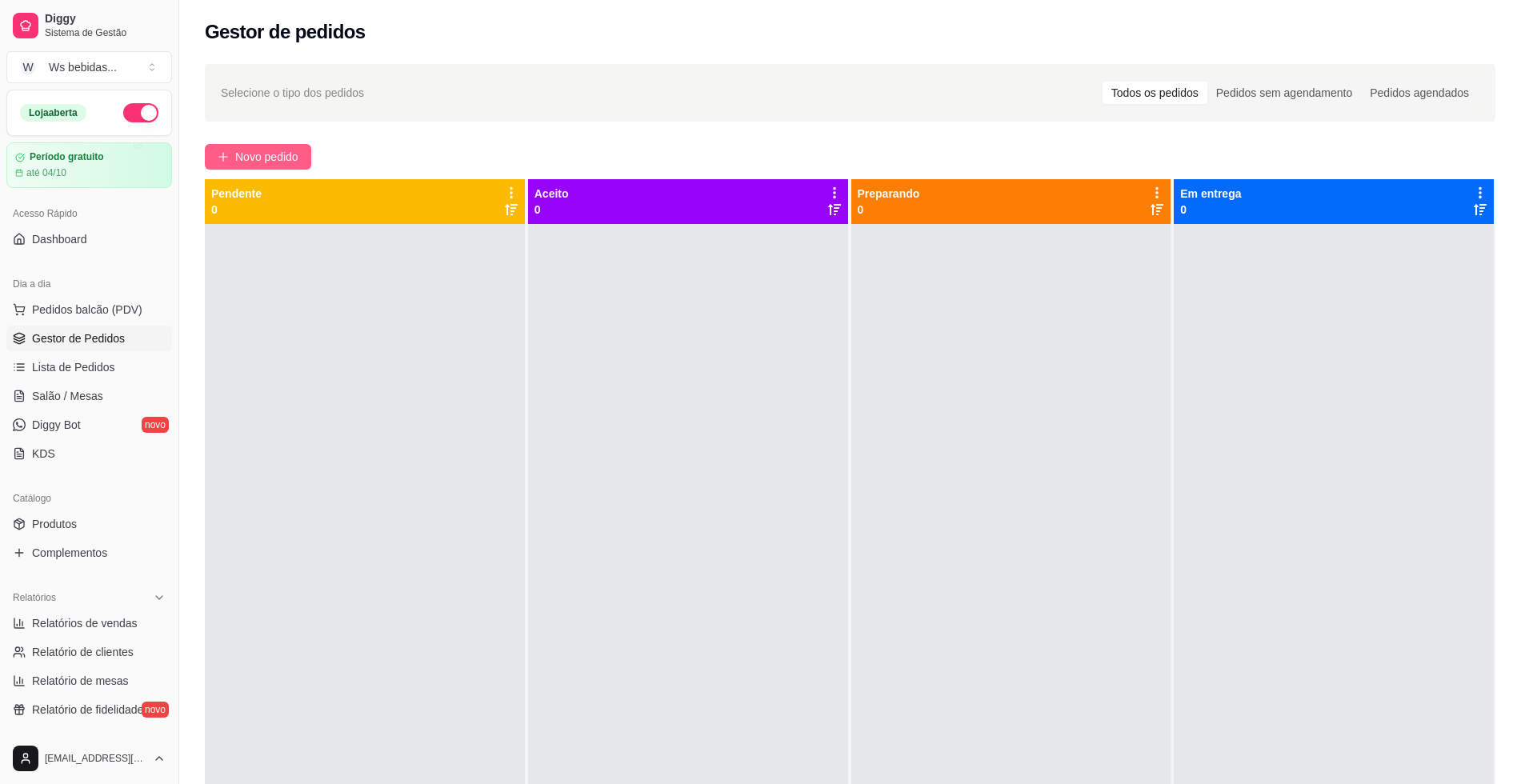
click at [253, 150] on span "Novo pedido" at bounding box center [267, 156] width 64 height 18
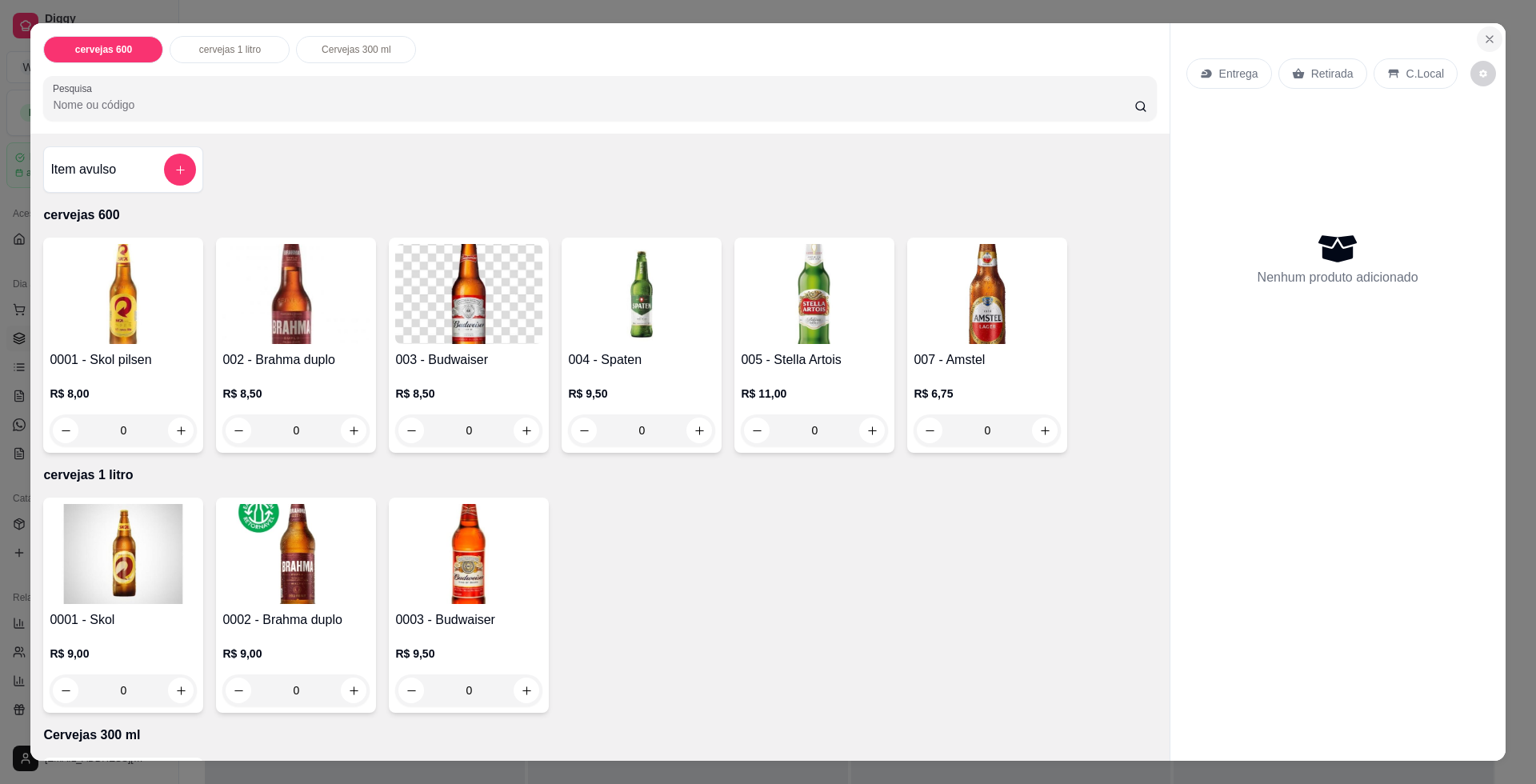
click at [1478, 31] on button "Close" at bounding box center [1489, 39] width 26 height 26
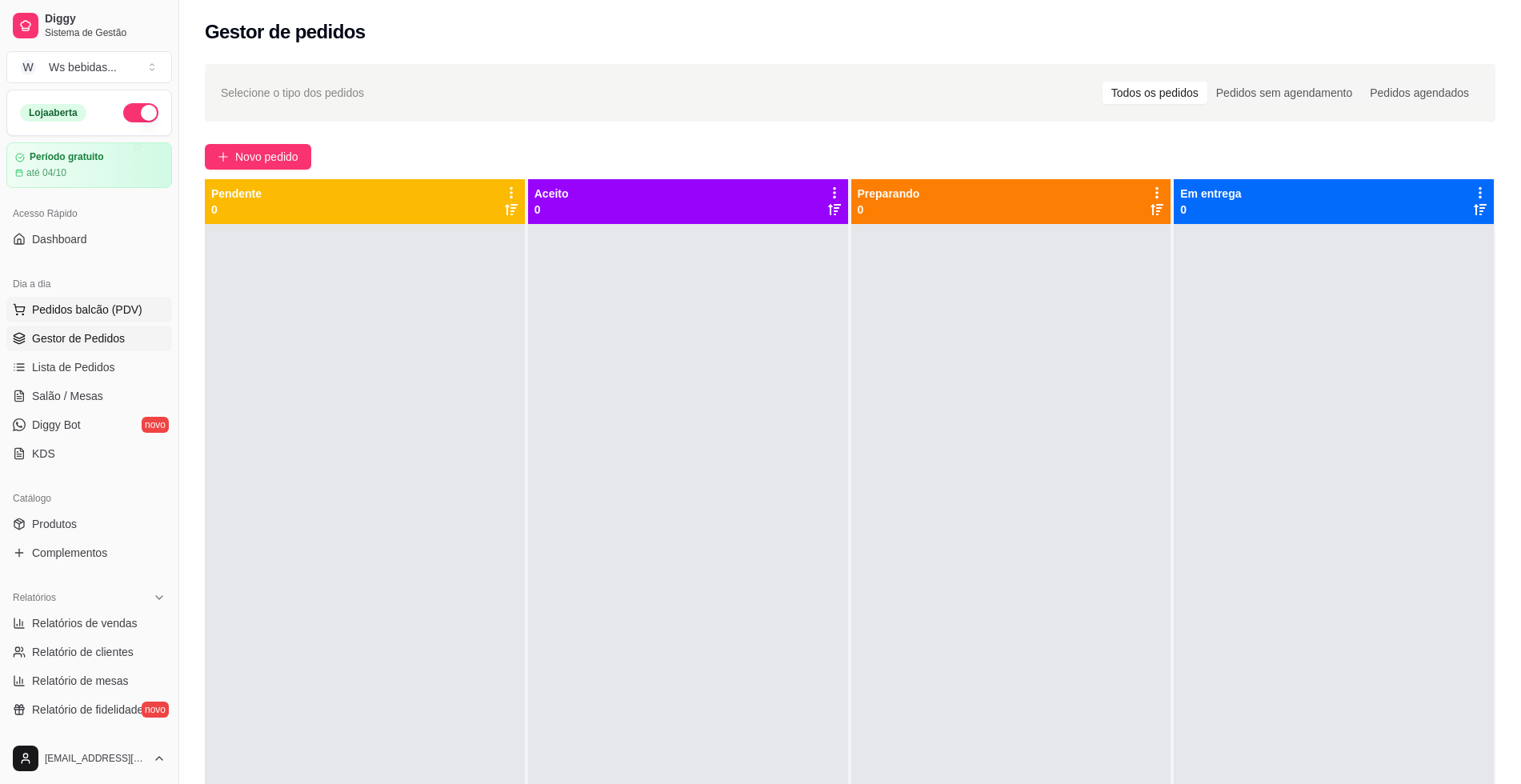
click at [89, 306] on span "Pedidos balcão (PDV)" at bounding box center [87, 309] width 110 height 16
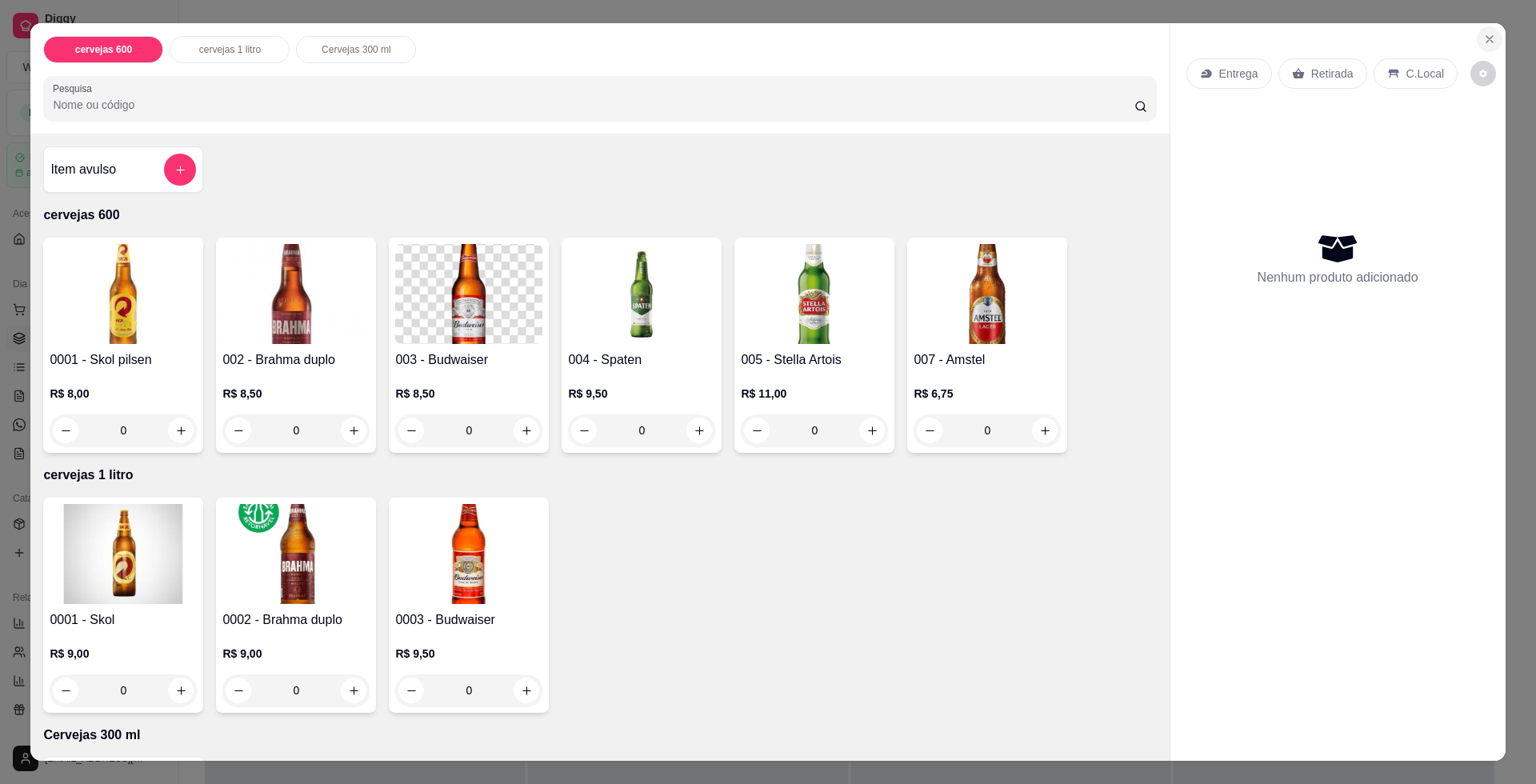
click at [1484, 39] on icon "Close" at bounding box center [1489, 38] width 13 height 13
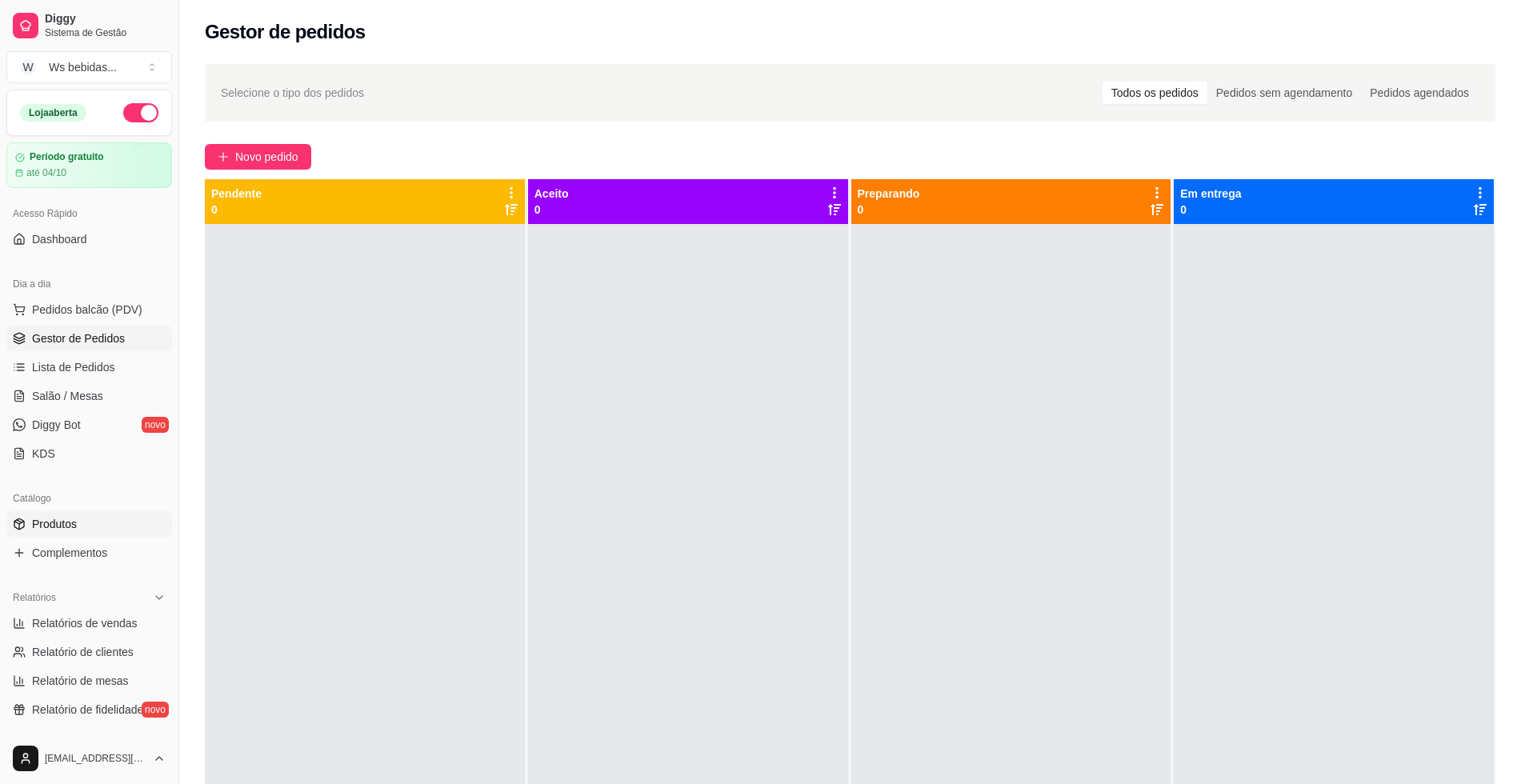
click at [70, 532] on link "Produtos" at bounding box center [89, 523] width 166 height 26
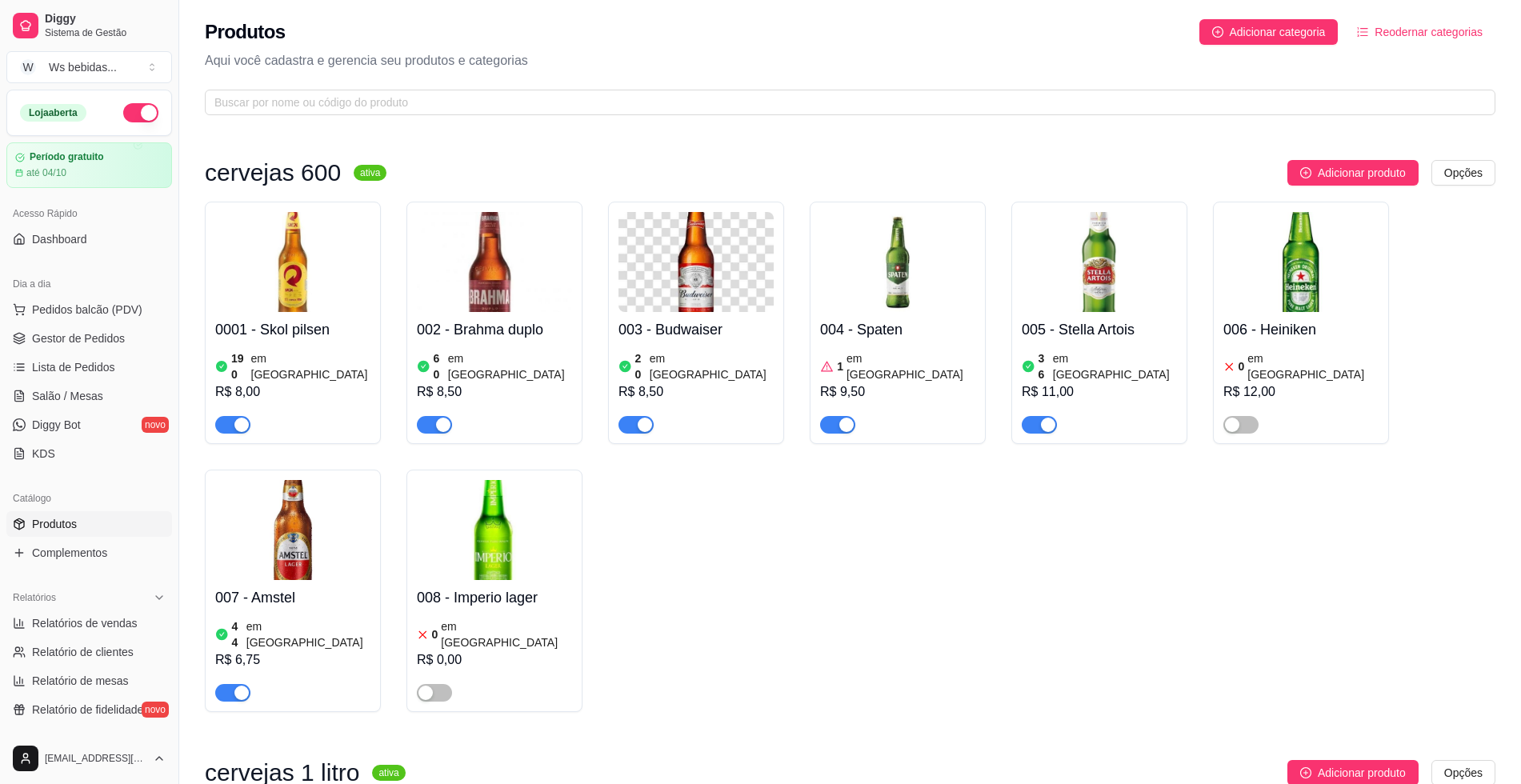
click at [1174, 488] on div "0001 - Skol pilsen 190 em estoque R$ 8,00 002 - Brahma duplo 60 em estoque R$ 8…" at bounding box center [850, 456] width 1290 height 510
click at [89, 315] on span "Pedidos balcão (PDV)" at bounding box center [87, 309] width 110 height 16
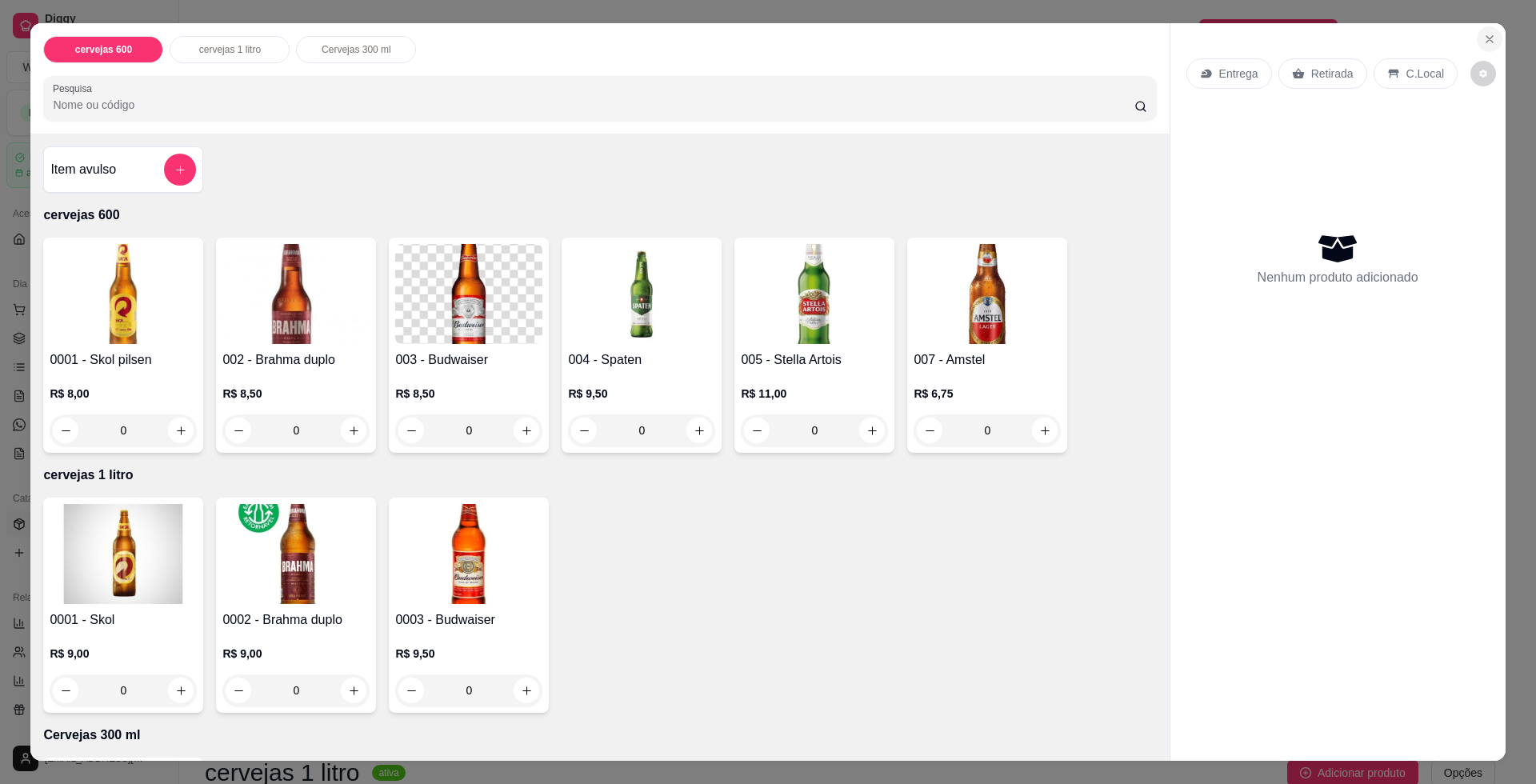
click at [1477, 32] on button "Close" at bounding box center [1489, 39] width 26 height 26
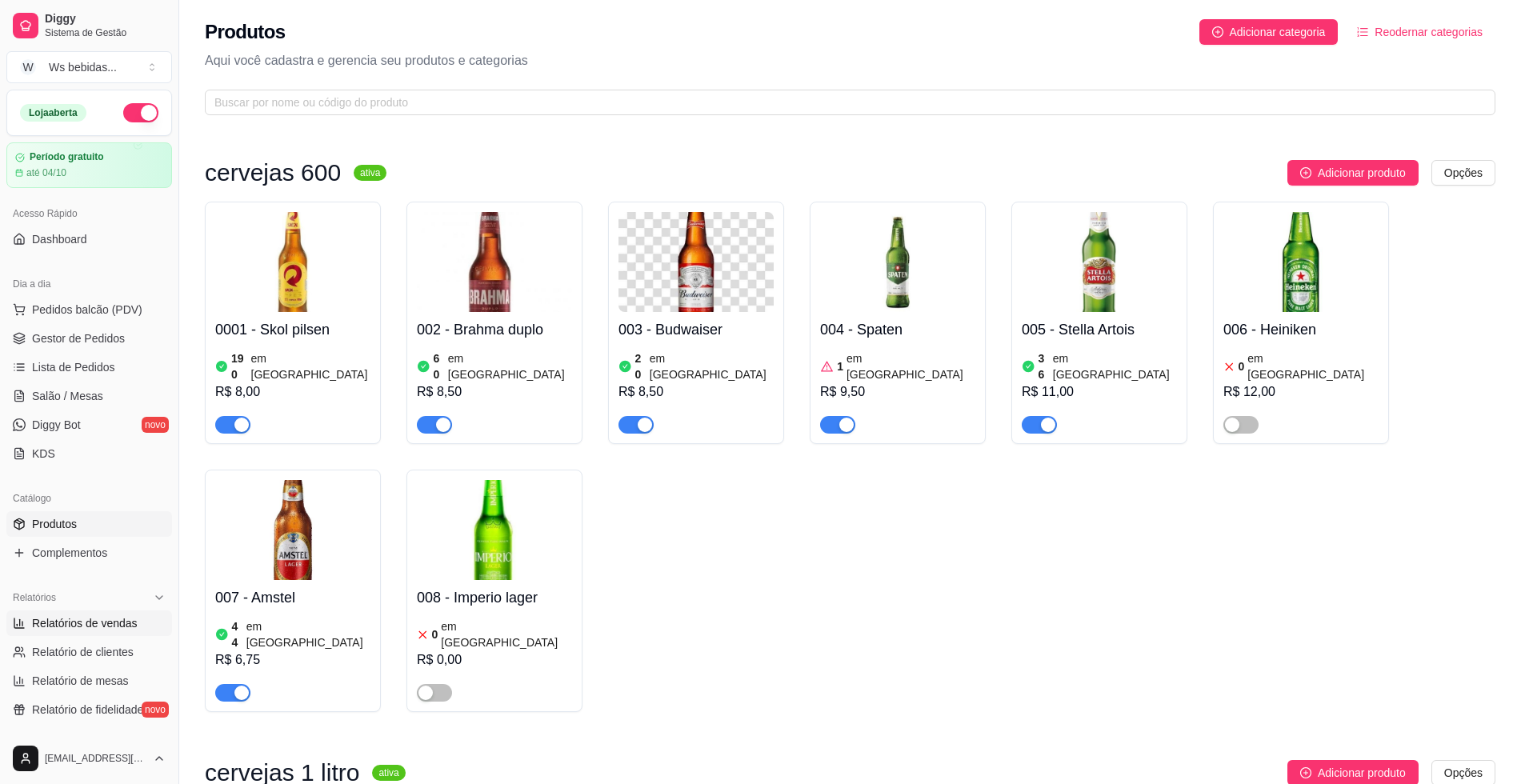
click at [108, 627] on span "Relatórios de vendas" at bounding box center [84, 623] width 105 height 16
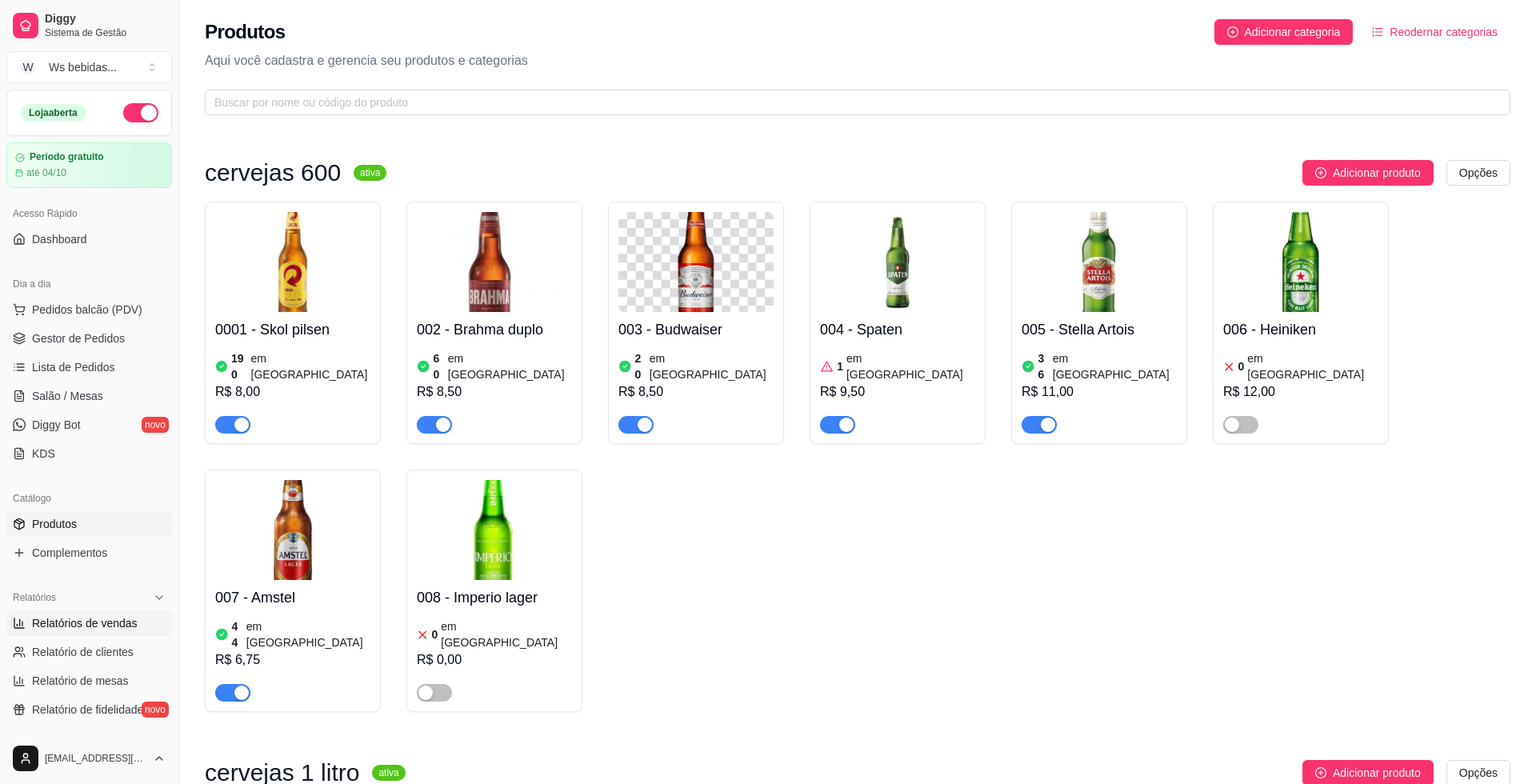
select select "ALL"
select select "0"
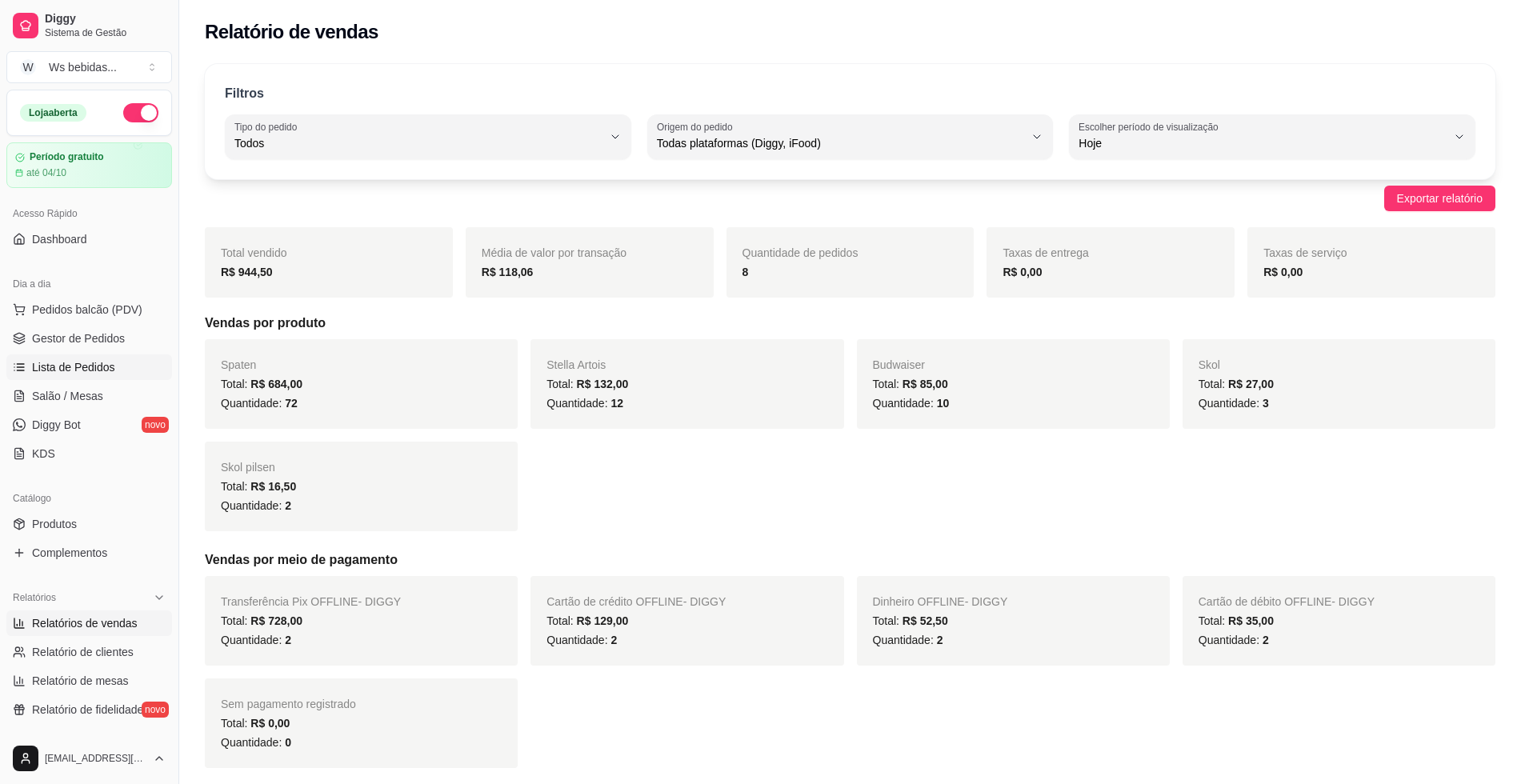
click at [49, 356] on link "Lista de Pedidos" at bounding box center [89, 367] width 166 height 26
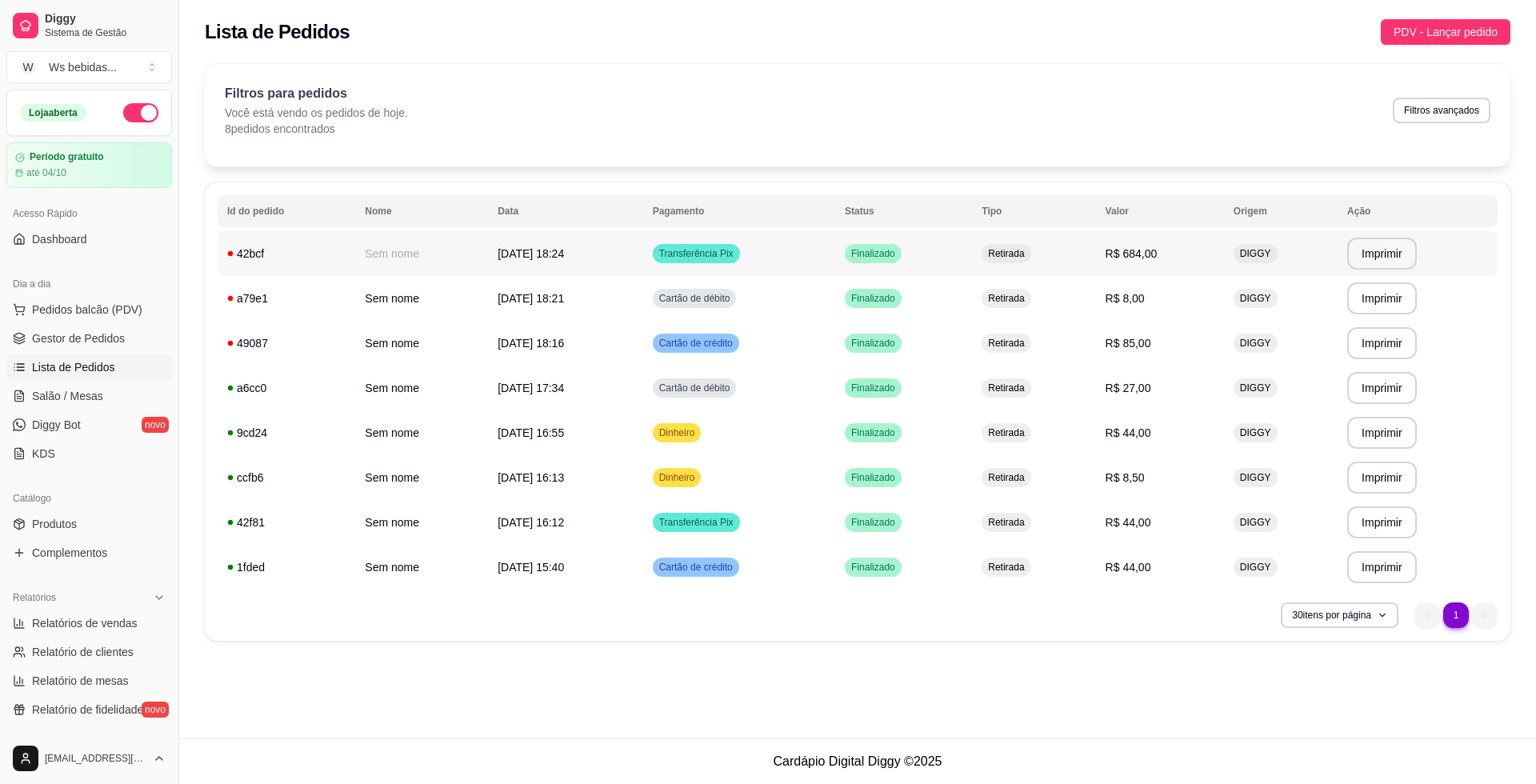
click at [576, 265] on td "05/09/25 às 18:24" at bounding box center [566, 254] width 156 height 45
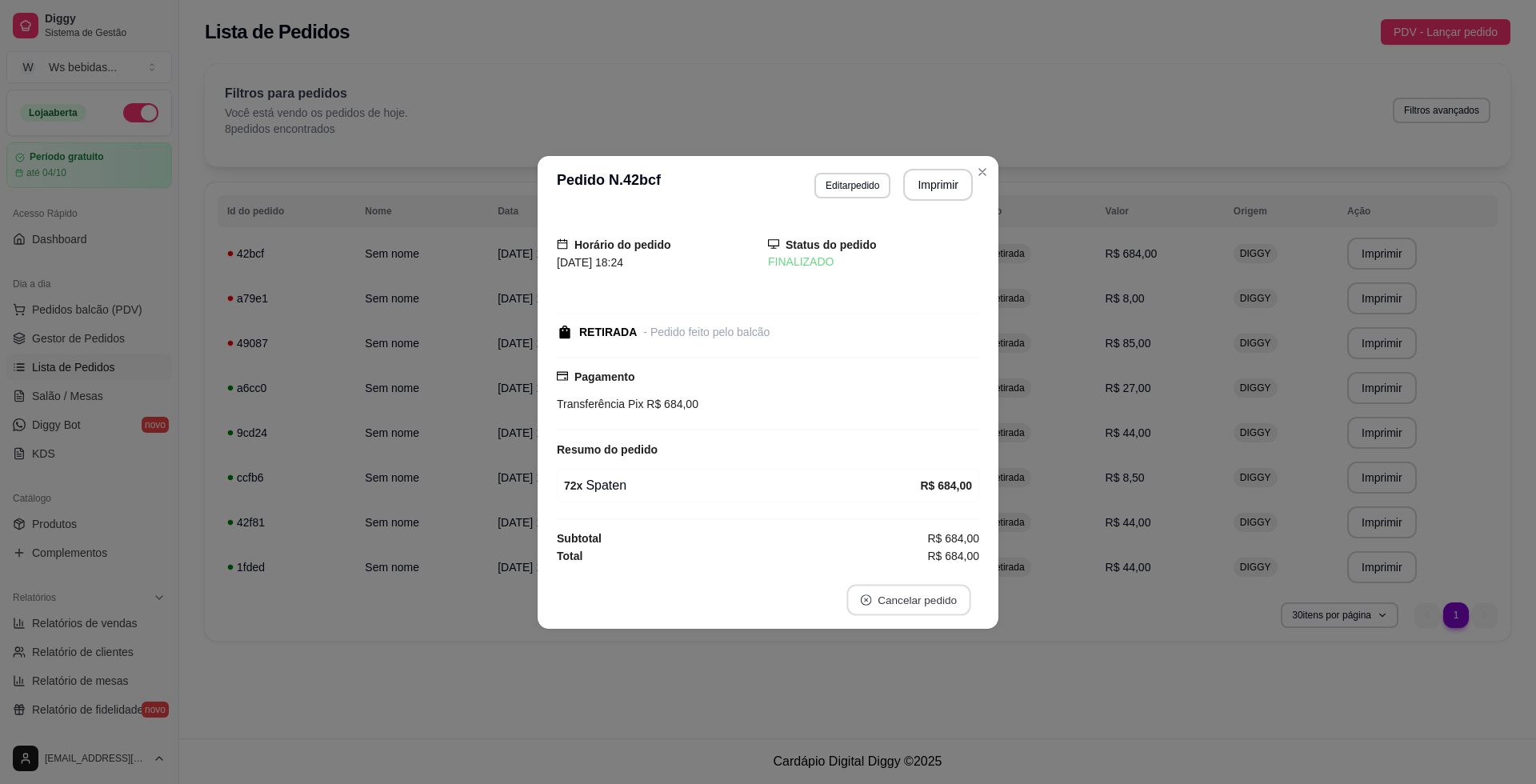
click at [901, 596] on button "Cancelar pedido" at bounding box center [908, 599] width 124 height 31
click at [977, 548] on div "não Sim" at bounding box center [916, 560] width 215 height 32
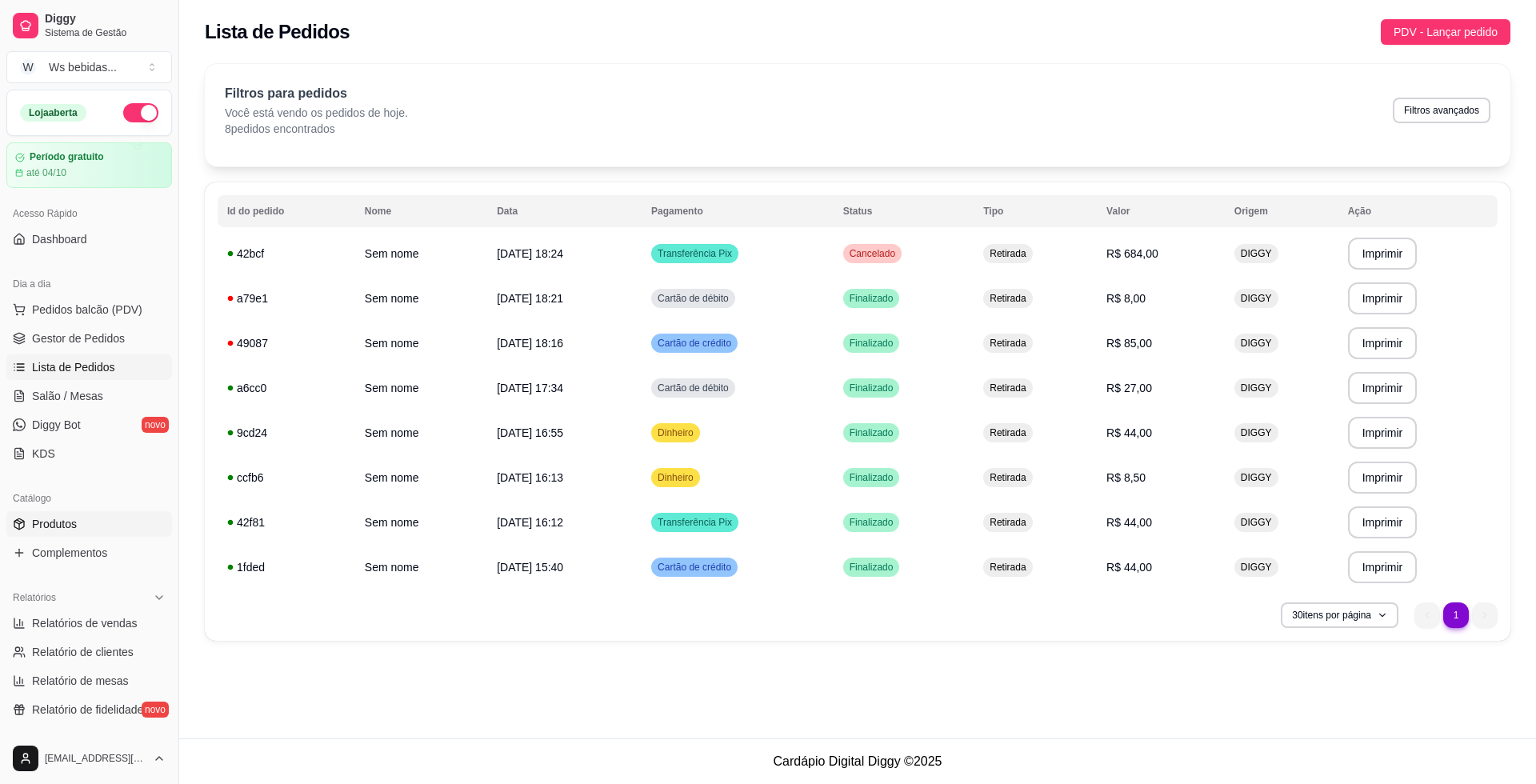
click at [52, 526] on span "Produtos" at bounding box center [54, 523] width 45 height 16
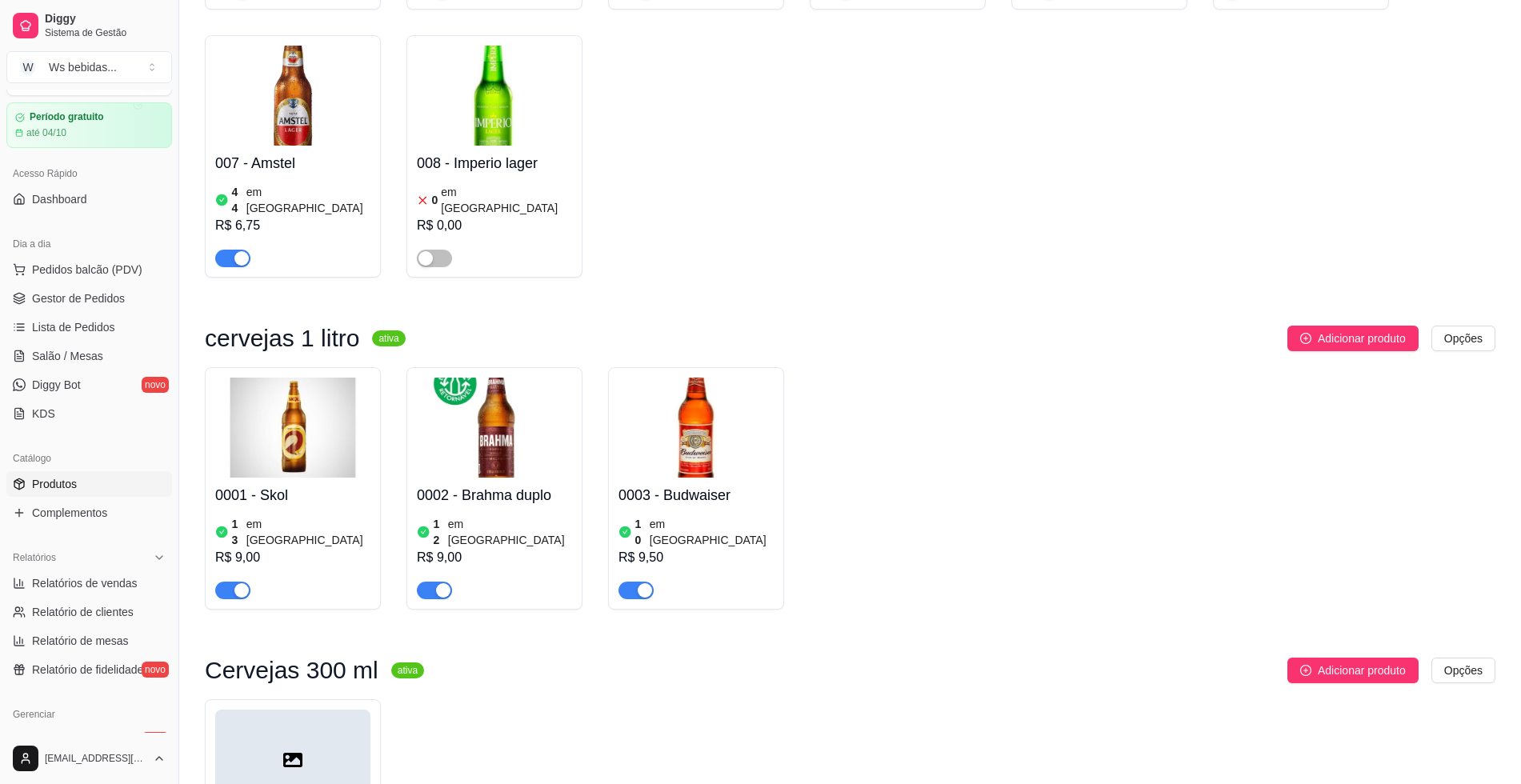
scroll to position [440, 0]
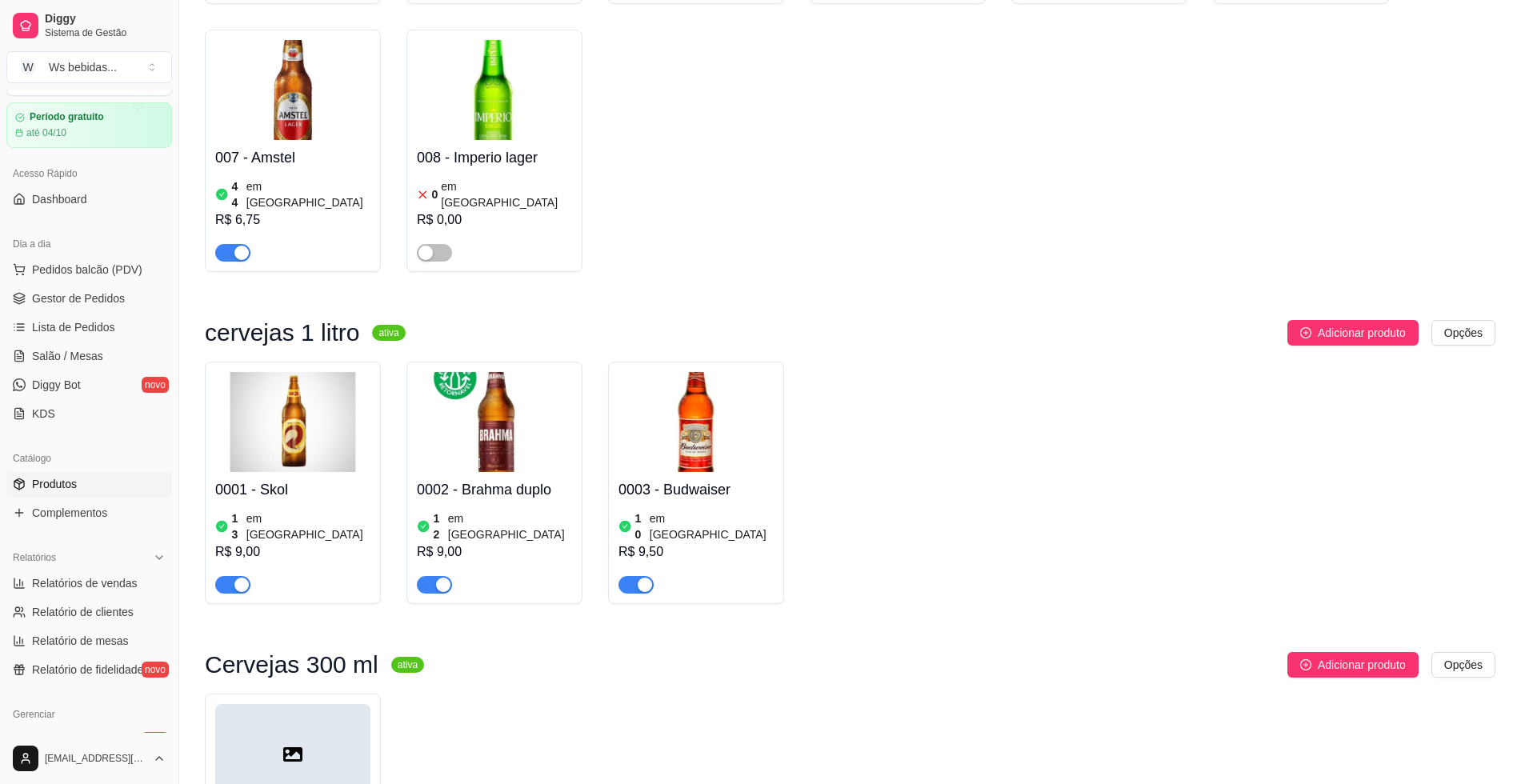
click at [477, 472] on div "0002 - Brahma duplo 12 em estoque R$ 9,00" at bounding box center [495, 532] width 156 height 121
click at [88, 288] on link "Gestor de Pedidos" at bounding box center [89, 298] width 166 height 26
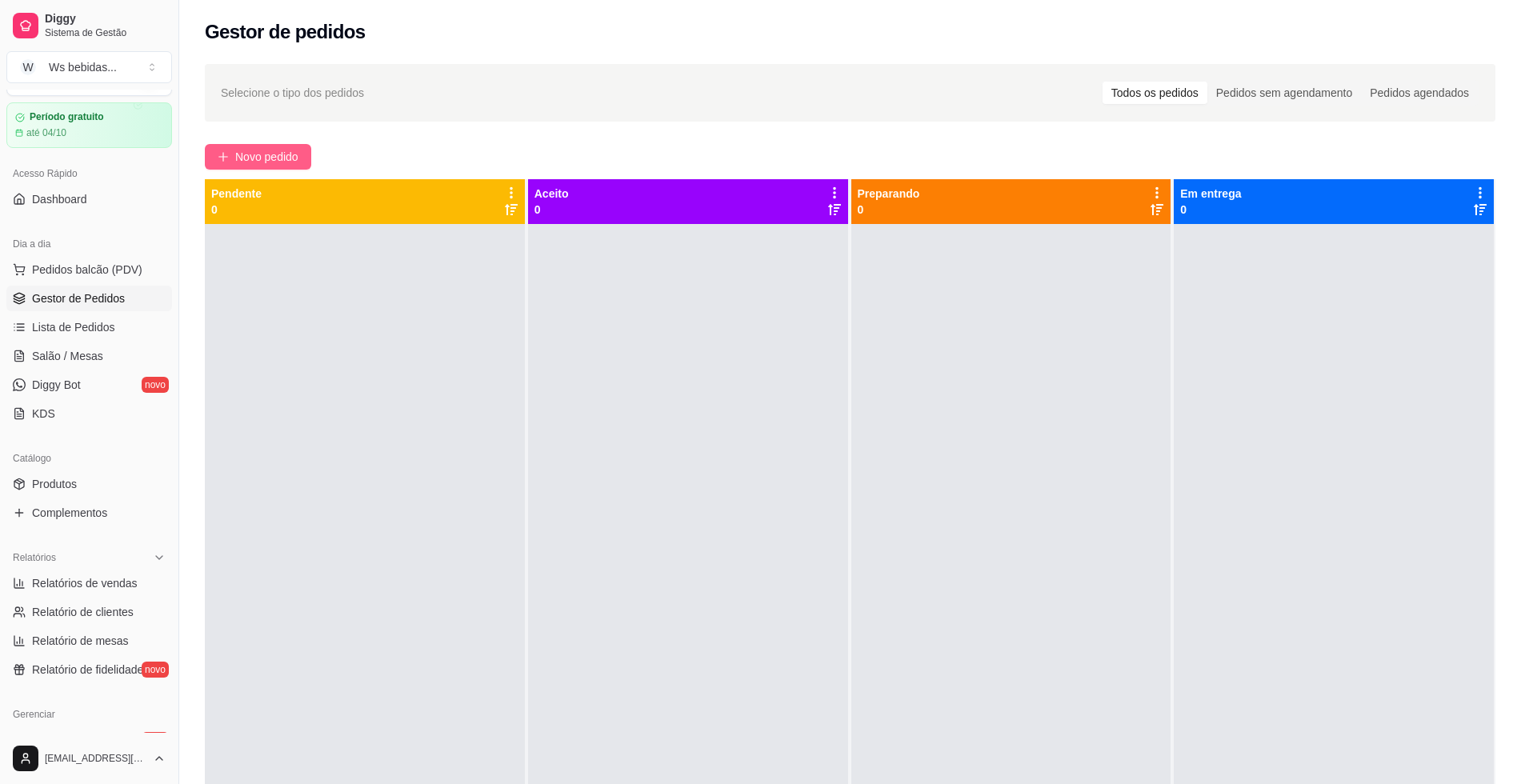
click at [242, 146] on button "Novo pedido" at bounding box center [258, 156] width 106 height 26
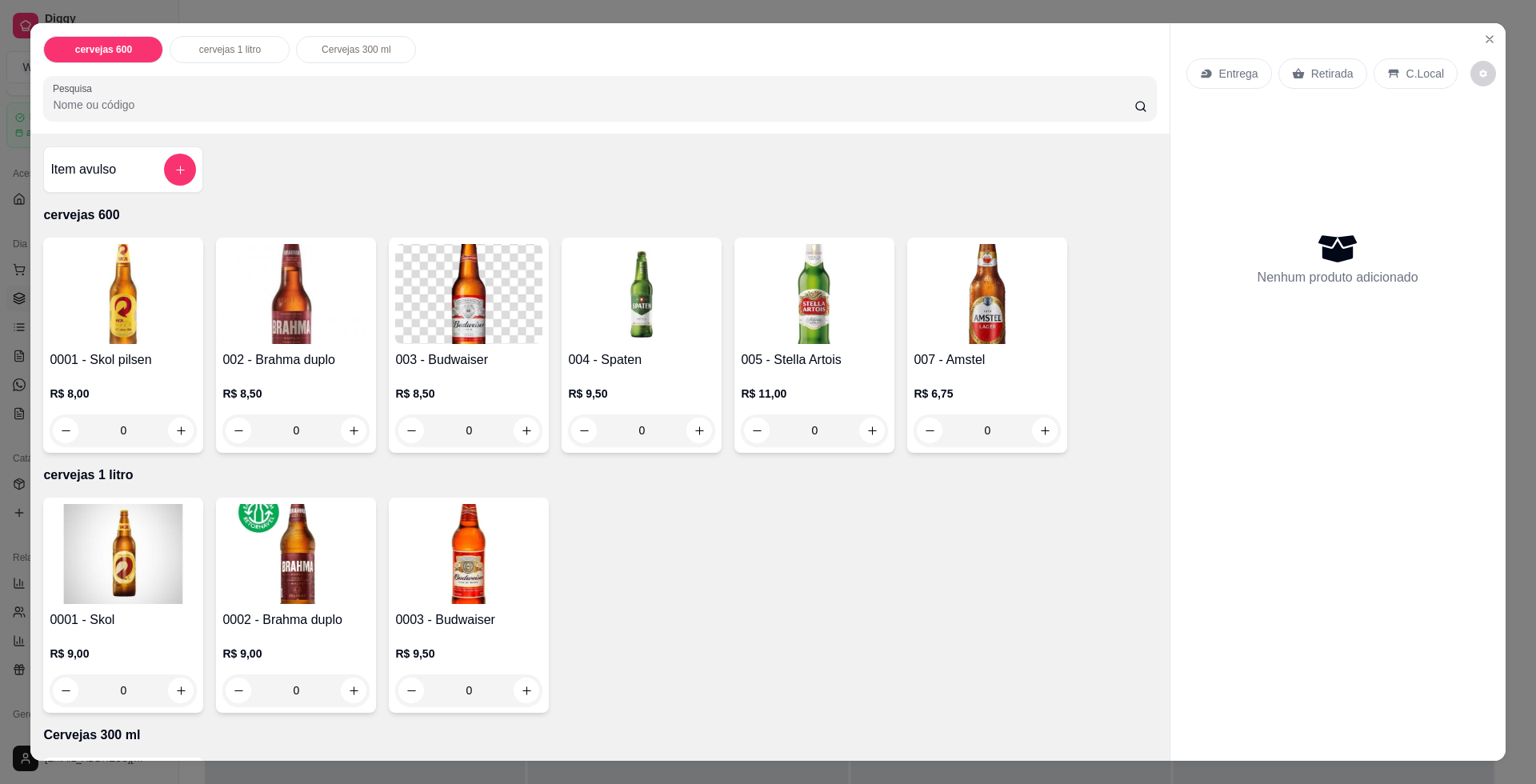
click at [306, 682] on input "0" at bounding box center [295, 690] width 89 height 32
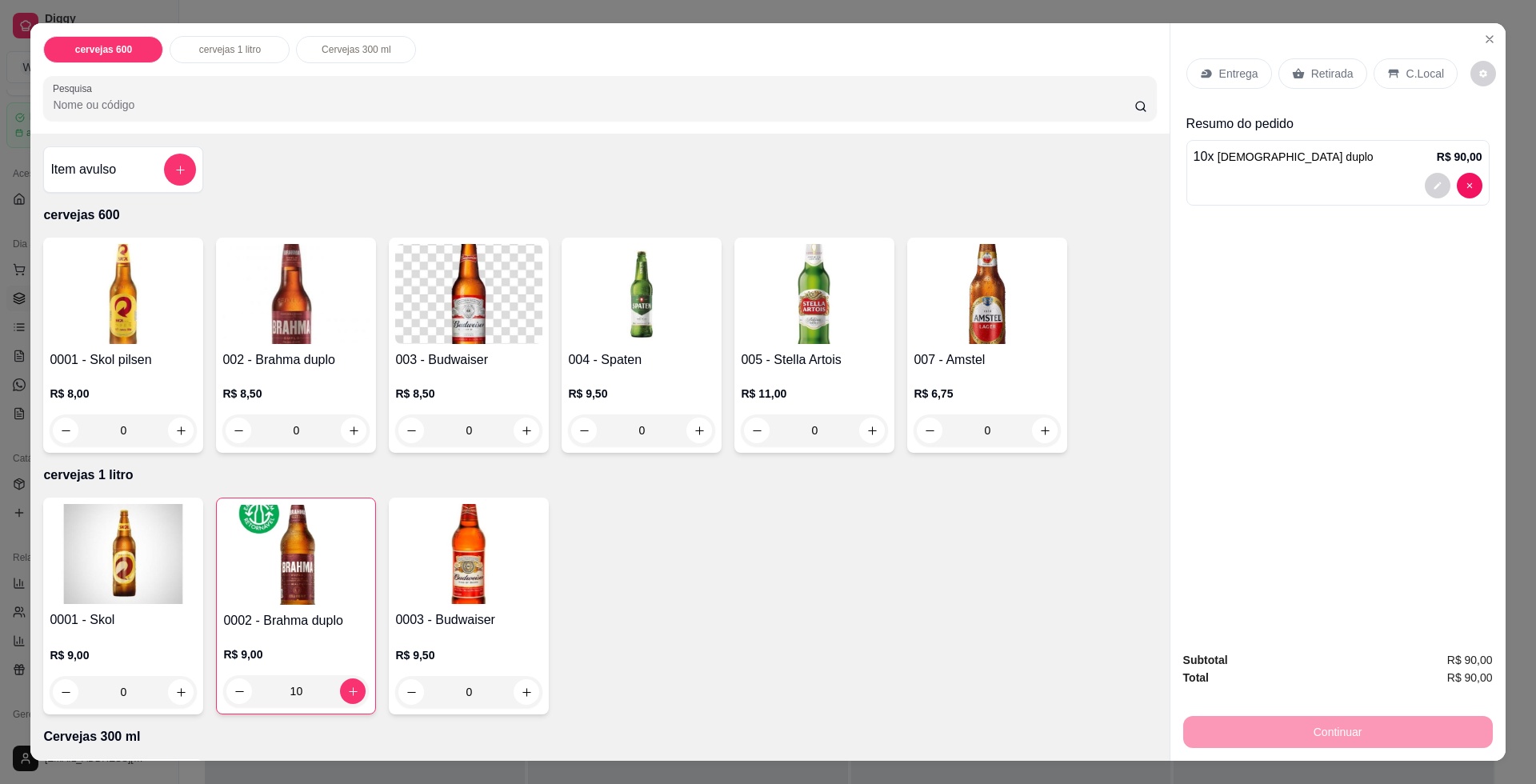
type input "10"
click at [1315, 69] on p "Retirada" at bounding box center [1332, 73] width 43 height 16
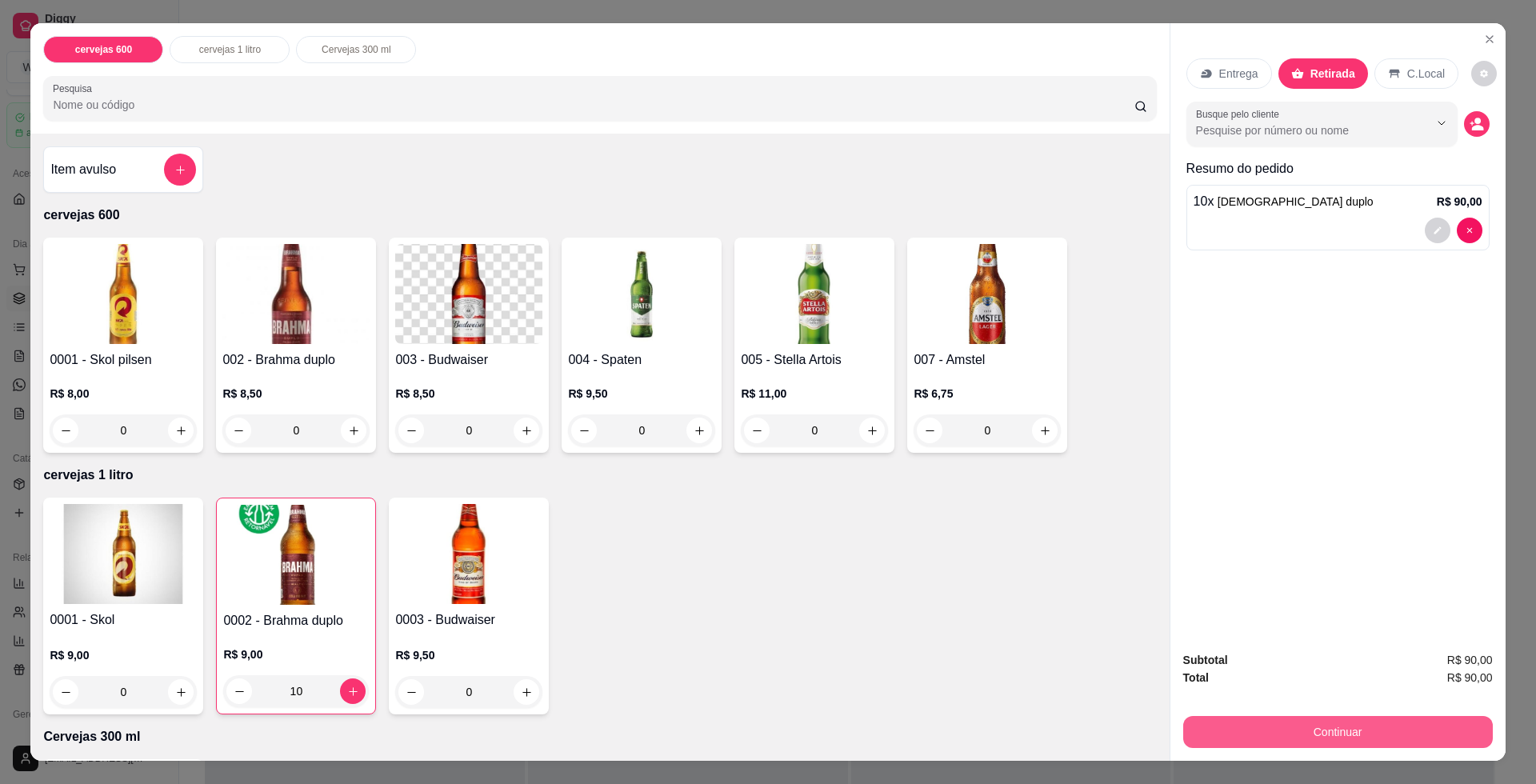
click at [1321, 737] on button "Continuar" at bounding box center [1338, 731] width 309 height 32
click at [1314, 736] on button "Continuar" at bounding box center [1337, 731] width 300 height 31
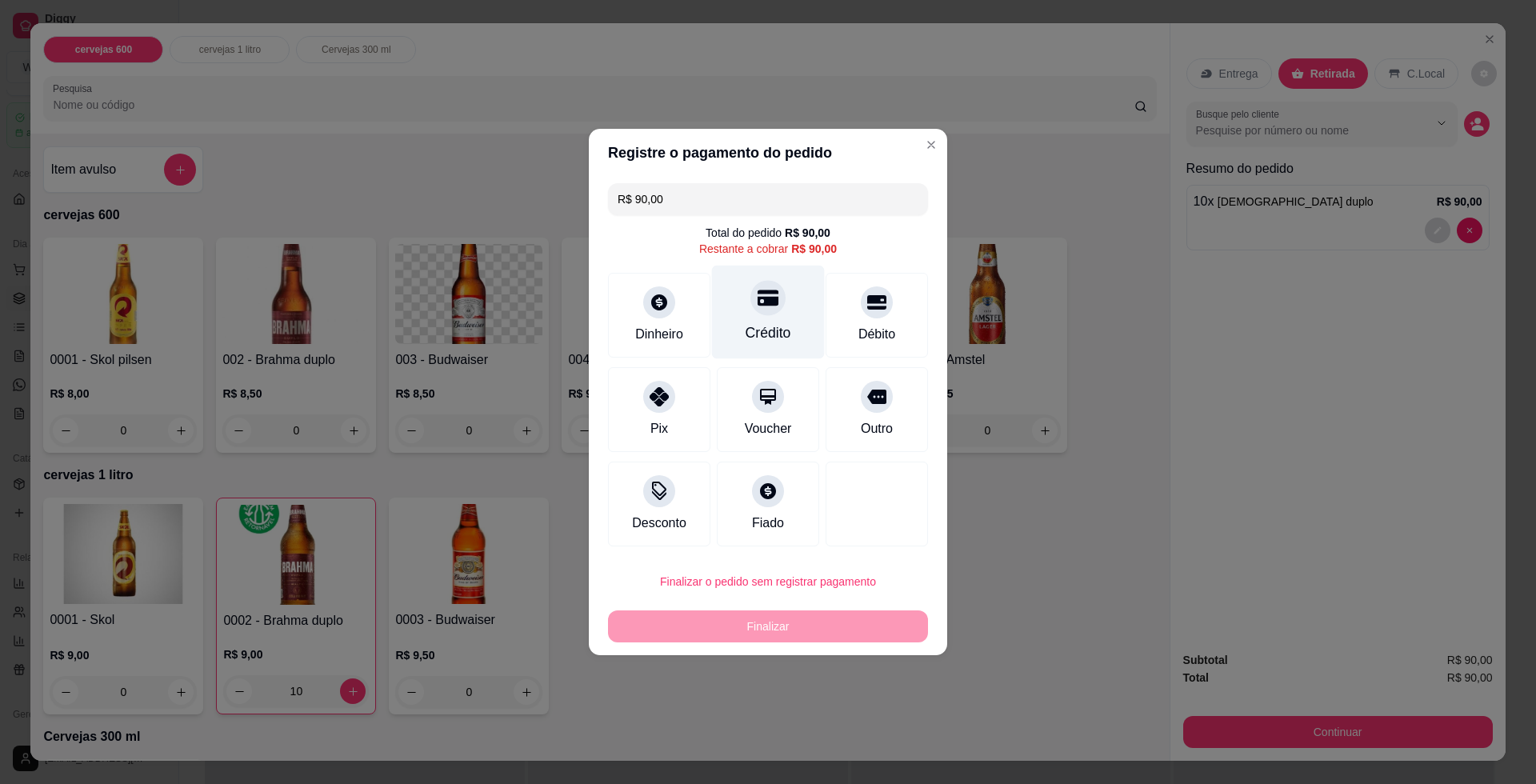
click at [728, 300] on div "Crédito" at bounding box center [768, 313] width 113 height 94
type input "R$ 0,00"
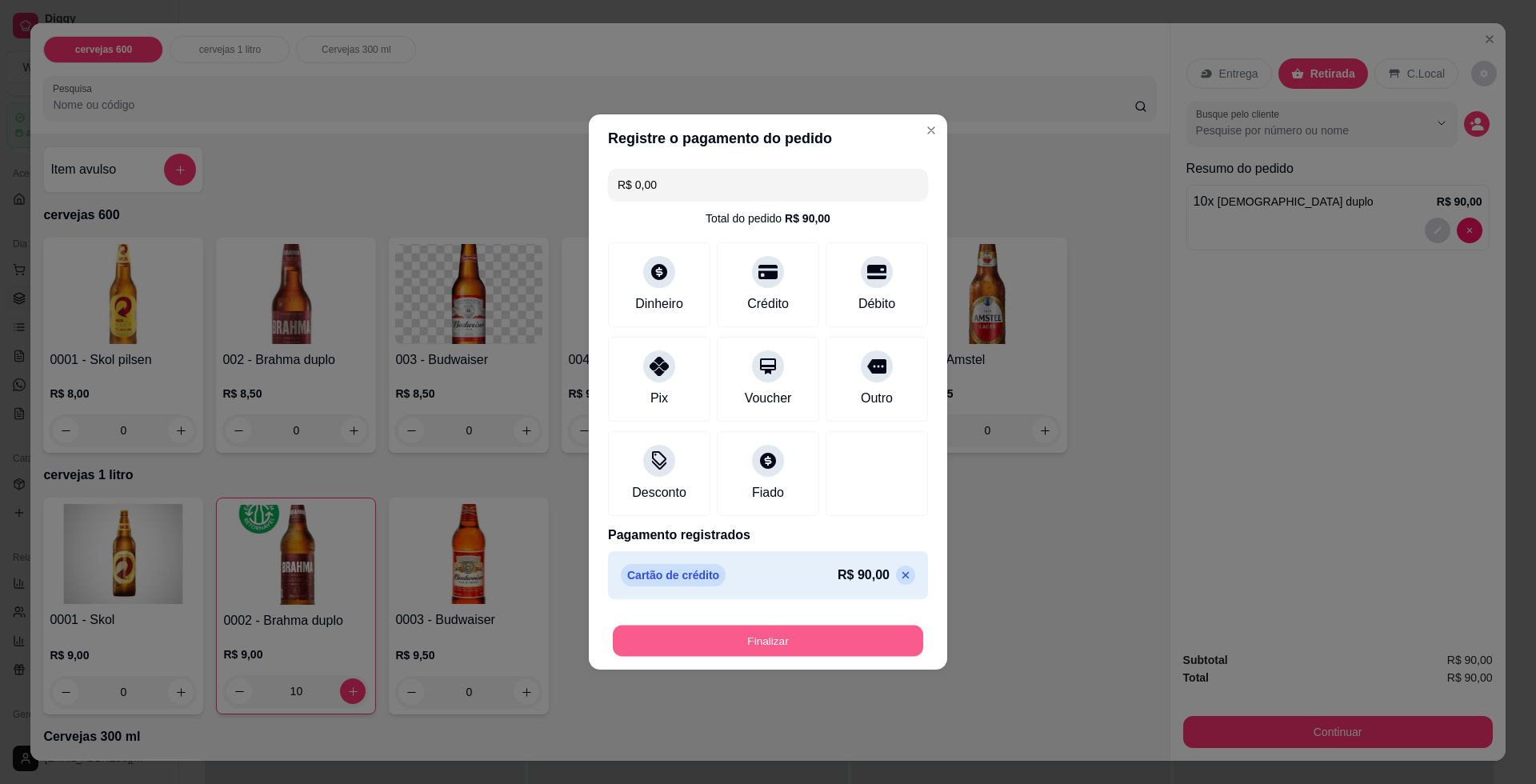
click at [732, 656] on button "Finalizar" at bounding box center [768, 640] width 310 height 31
type input "0"
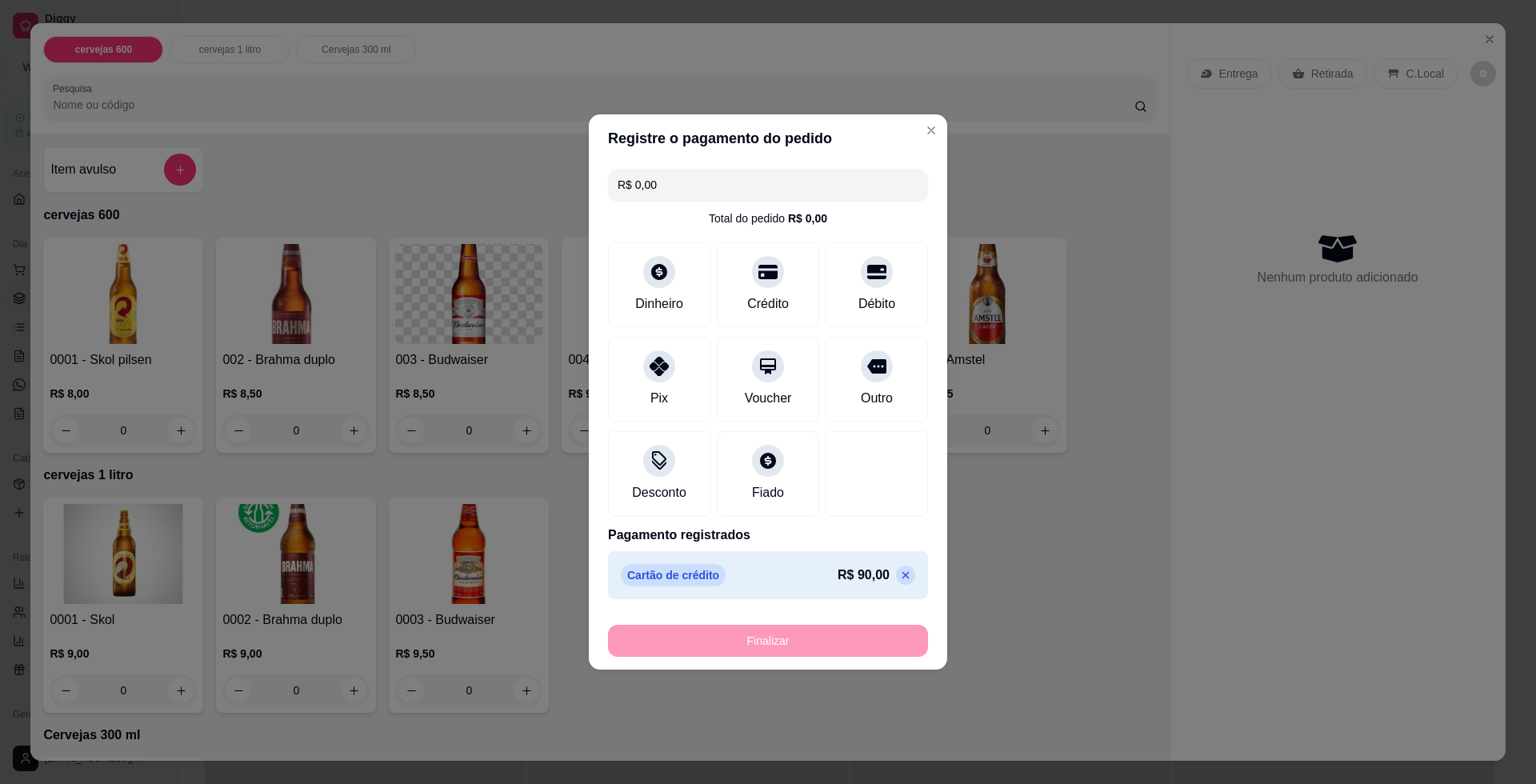
type input "-R$ 90,00"
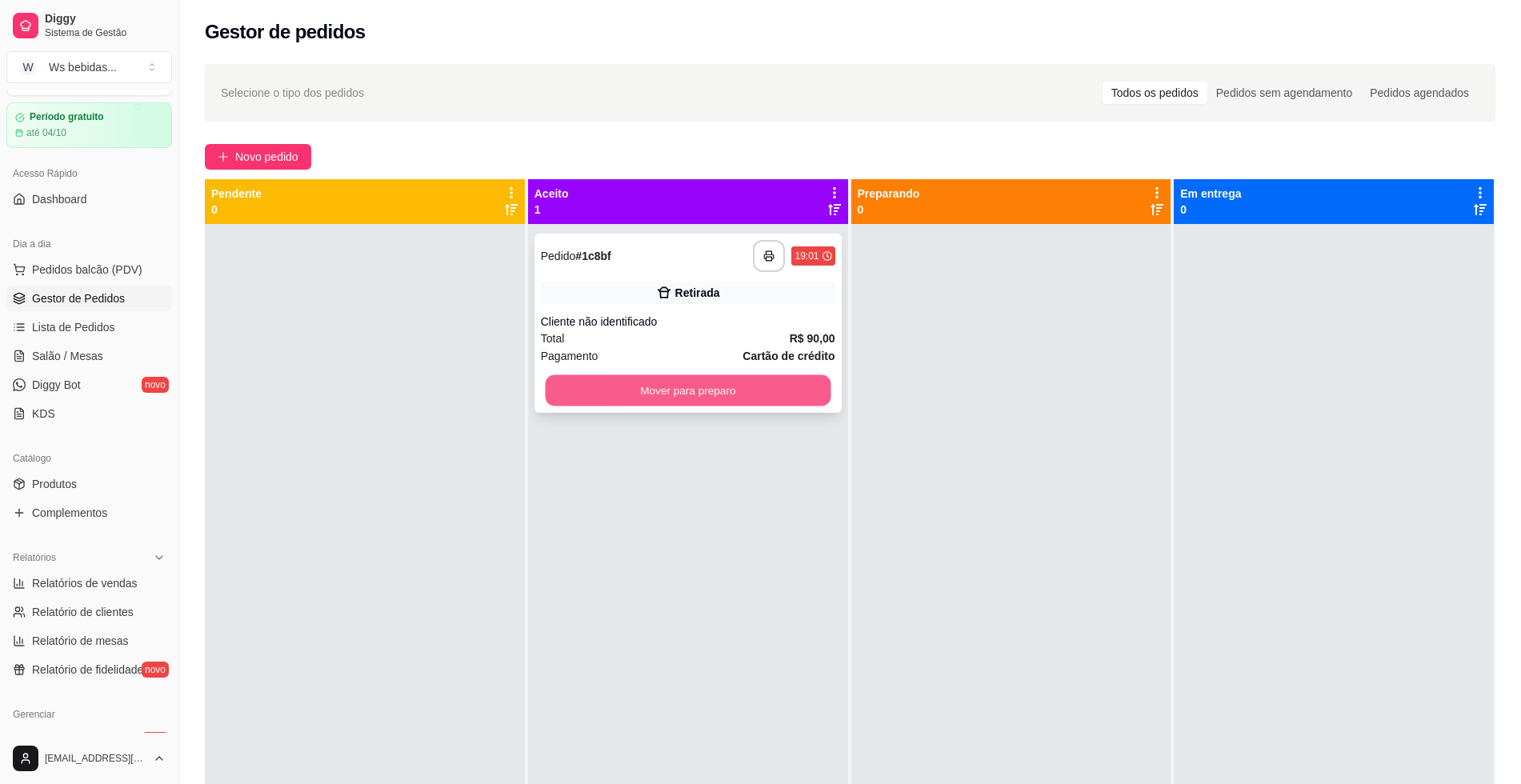
click at [742, 389] on button "Mover para preparo" at bounding box center [688, 390] width 286 height 31
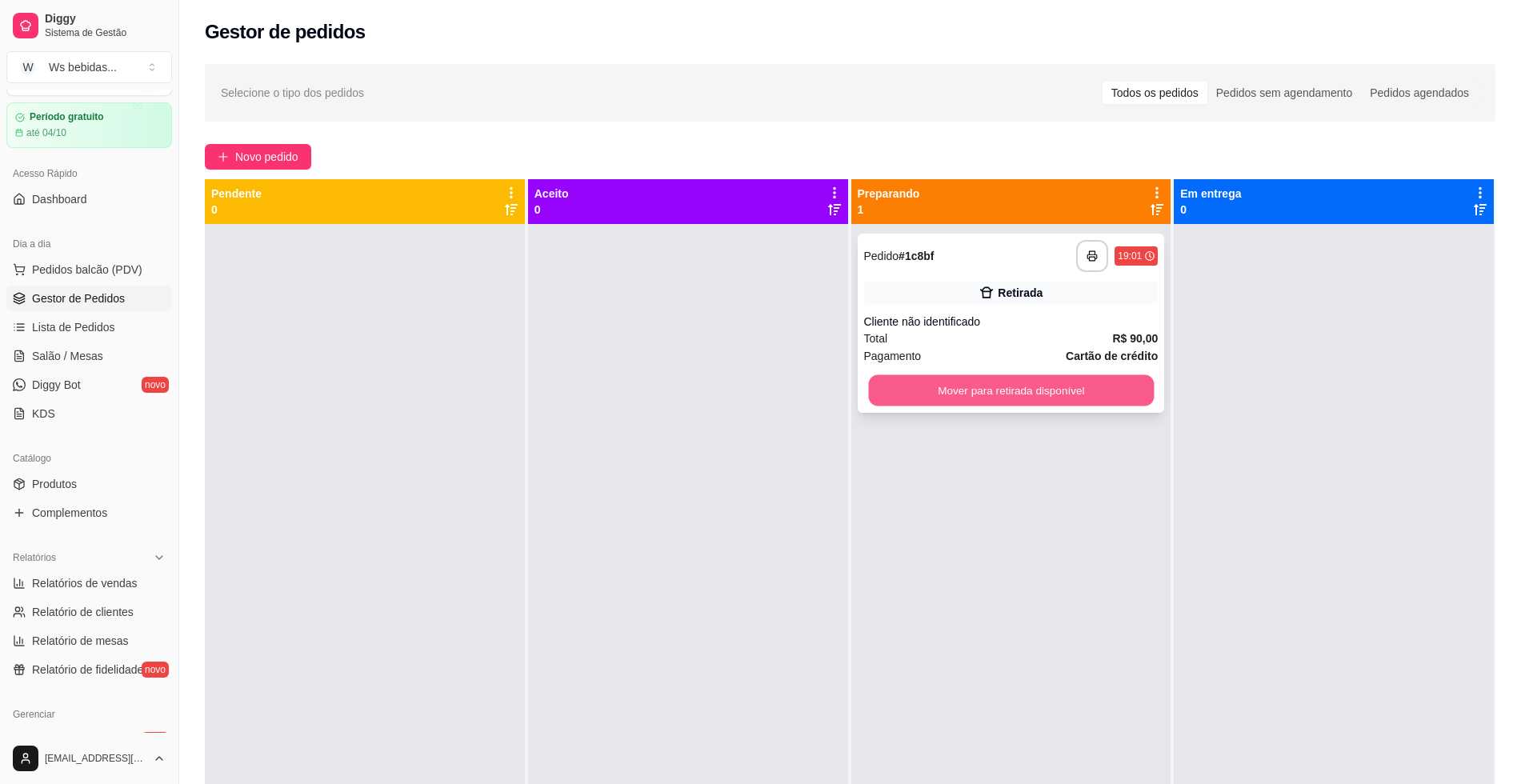
click at [921, 403] on button "Mover para retirada disponível" at bounding box center [1011, 390] width 286 height 31
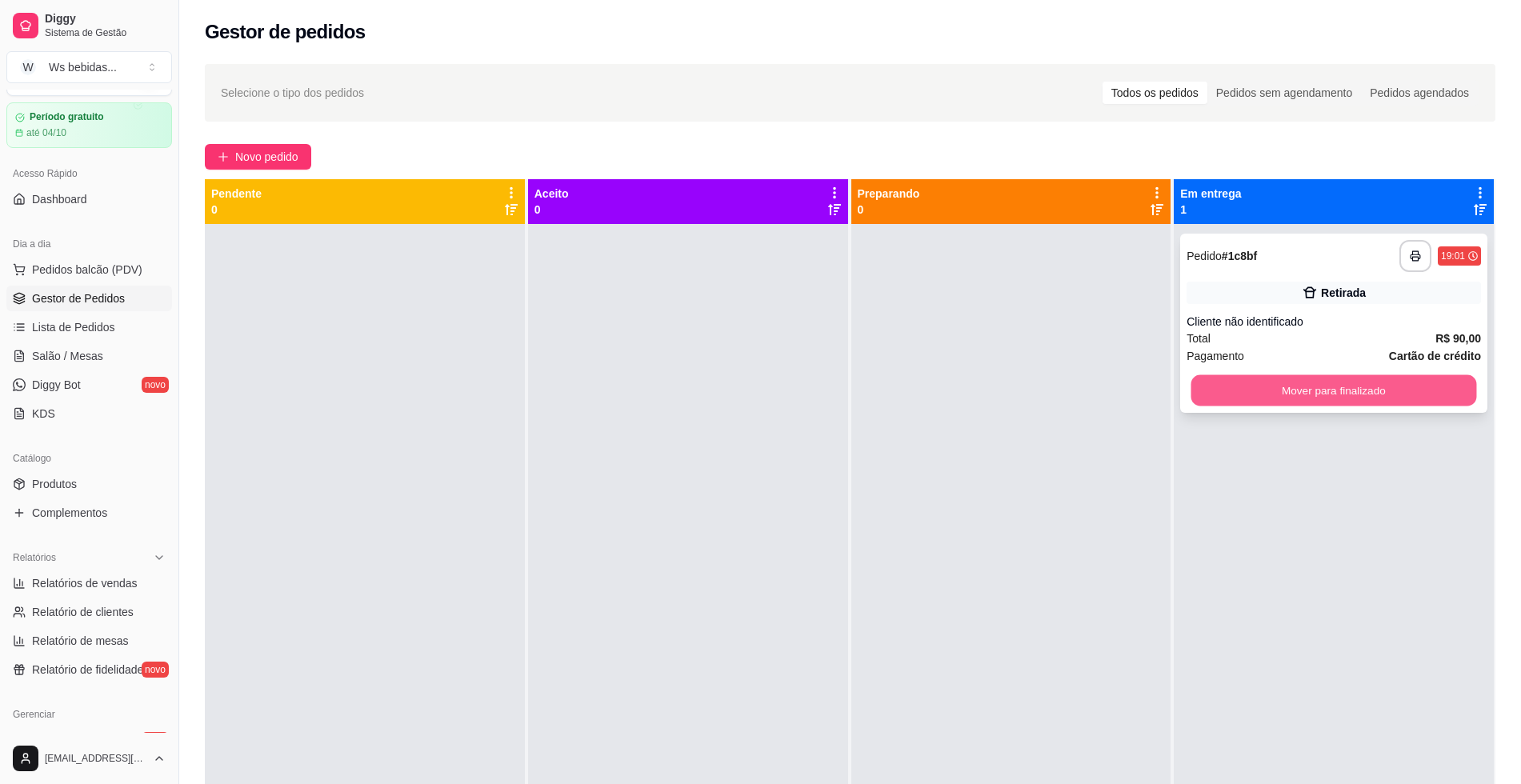
click at [1337, 391] on button "Mover para finalizado" at bounding box center [1335, 390] width 286 height 31
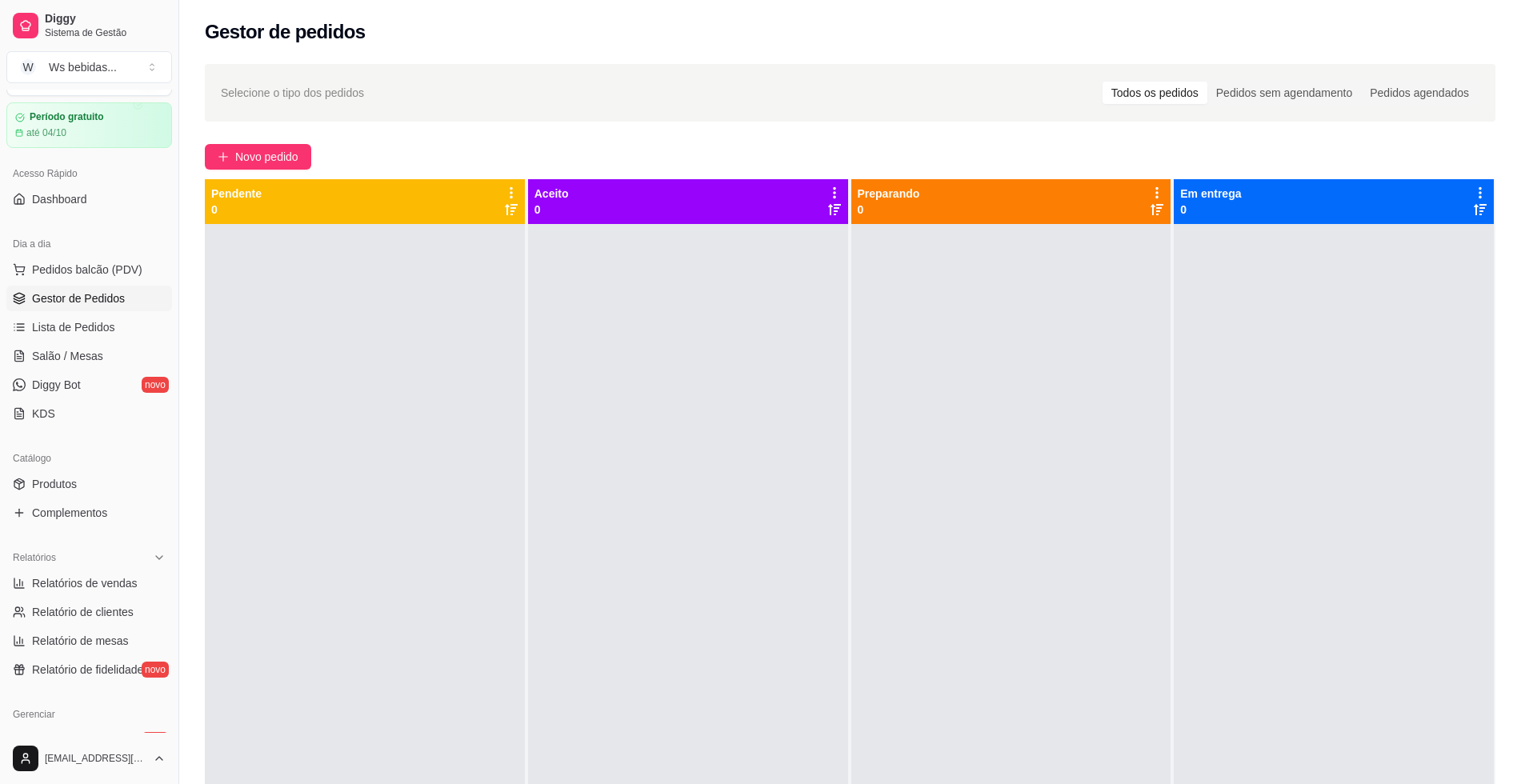
click at [281, 143] on div "Selecione o tipo dos pedidos Todos os pedidos Pedidos sem agendamento Pedidos a…" at bounding box center [850, 518] width 1342 height 928
click at [251, 141] on div "Selecione o tipo dos pedidos Todos os pedidos Pedidos sem agendamento Pedidos a…" at bounding box center [850, 518] width 1342 height 928
click at [251, 154] on span "Novo pedido" at bounding box center [267, 156] width 64 height 18
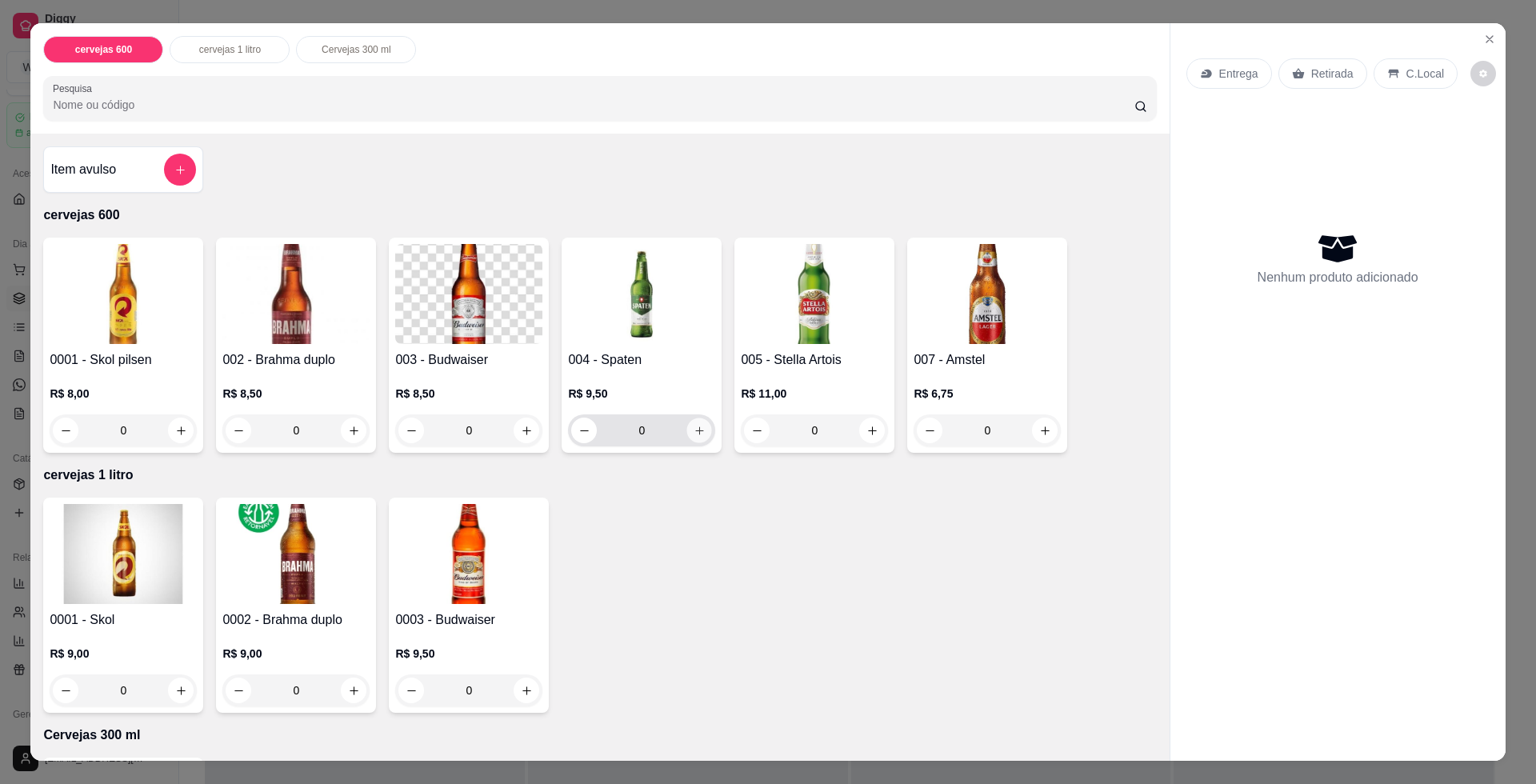
click at [695, 427] on icon "increase-product-quantity" at bounding box center [700, 430] width 12 height 12
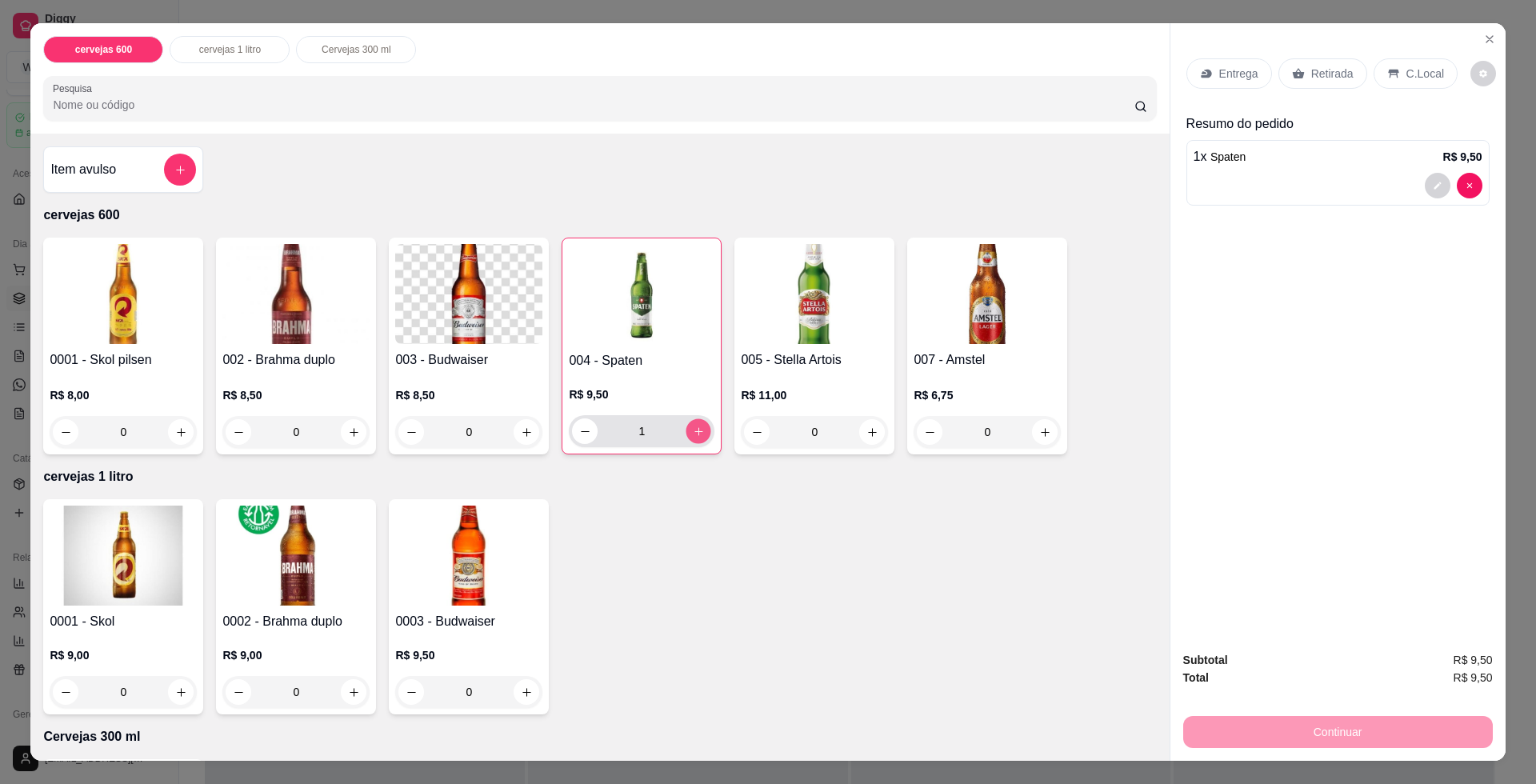
click at [695, 427] on icon "increase-product-quantity" at bounding box center [699, 431] width 12 height 12
type input "2"
click at [1327, 75] on p "Retirada" at bounding box center [1332, 73] width 43 height 16
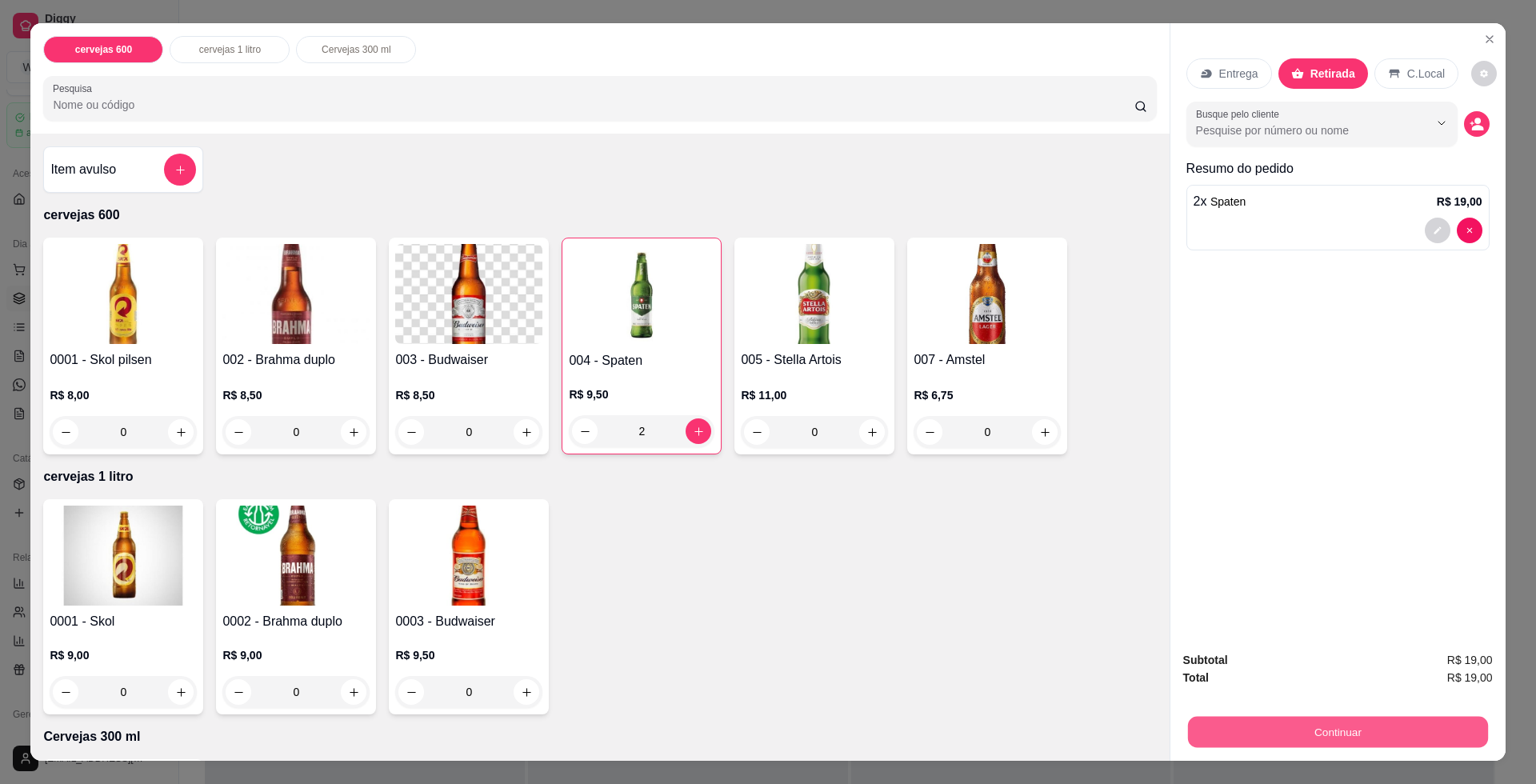
click at [1348, 731] on button "Continuar" at bounding box center [1337, 731] width 300 height 31
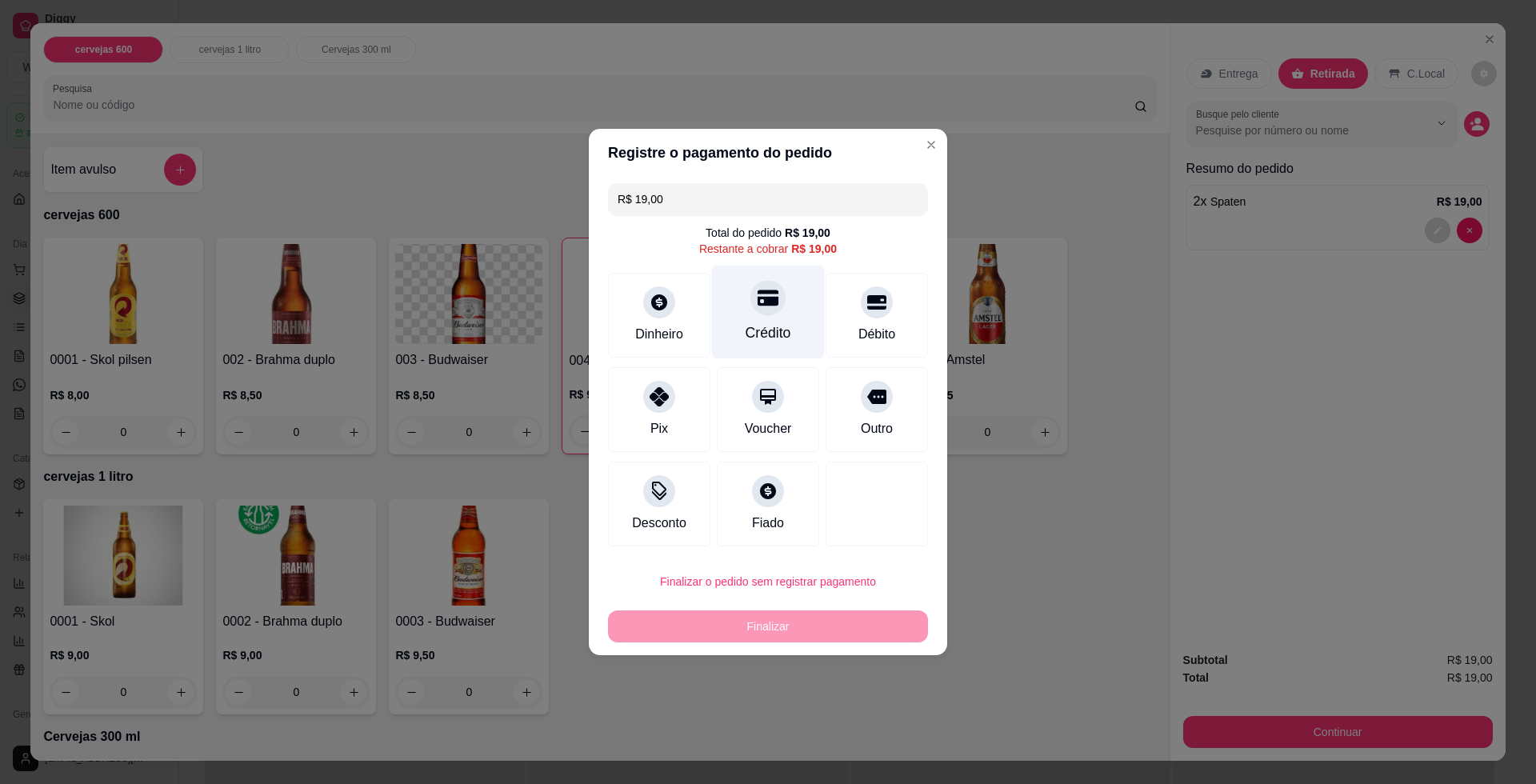
click at [718, 332] on div "Crédito" at bounding box center [768, 313] width 113 height 94
type input "R$ 0,00"
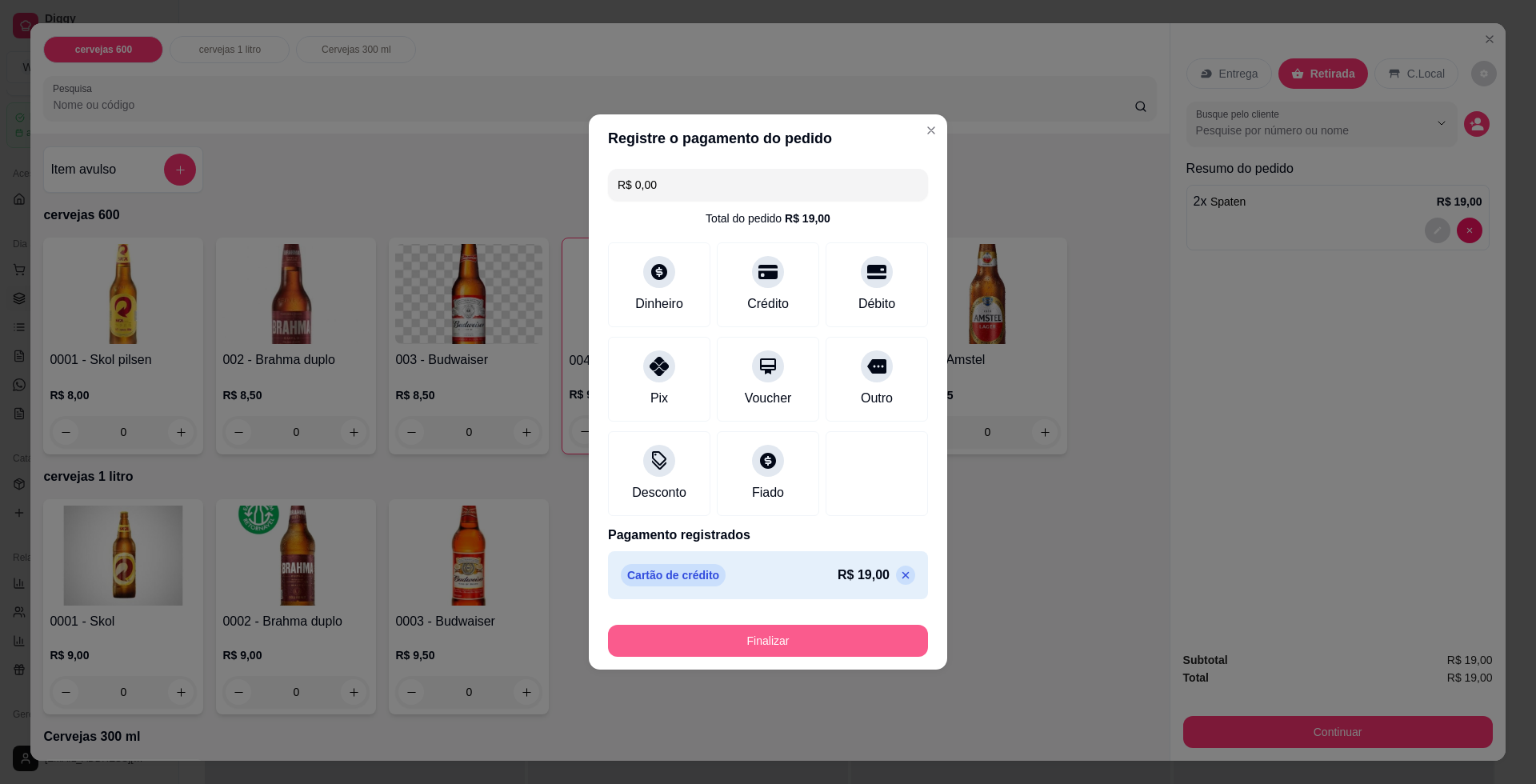
click at [783, 640] on button "Finalizar" at bounding box center [768, 640] width 320 height 32
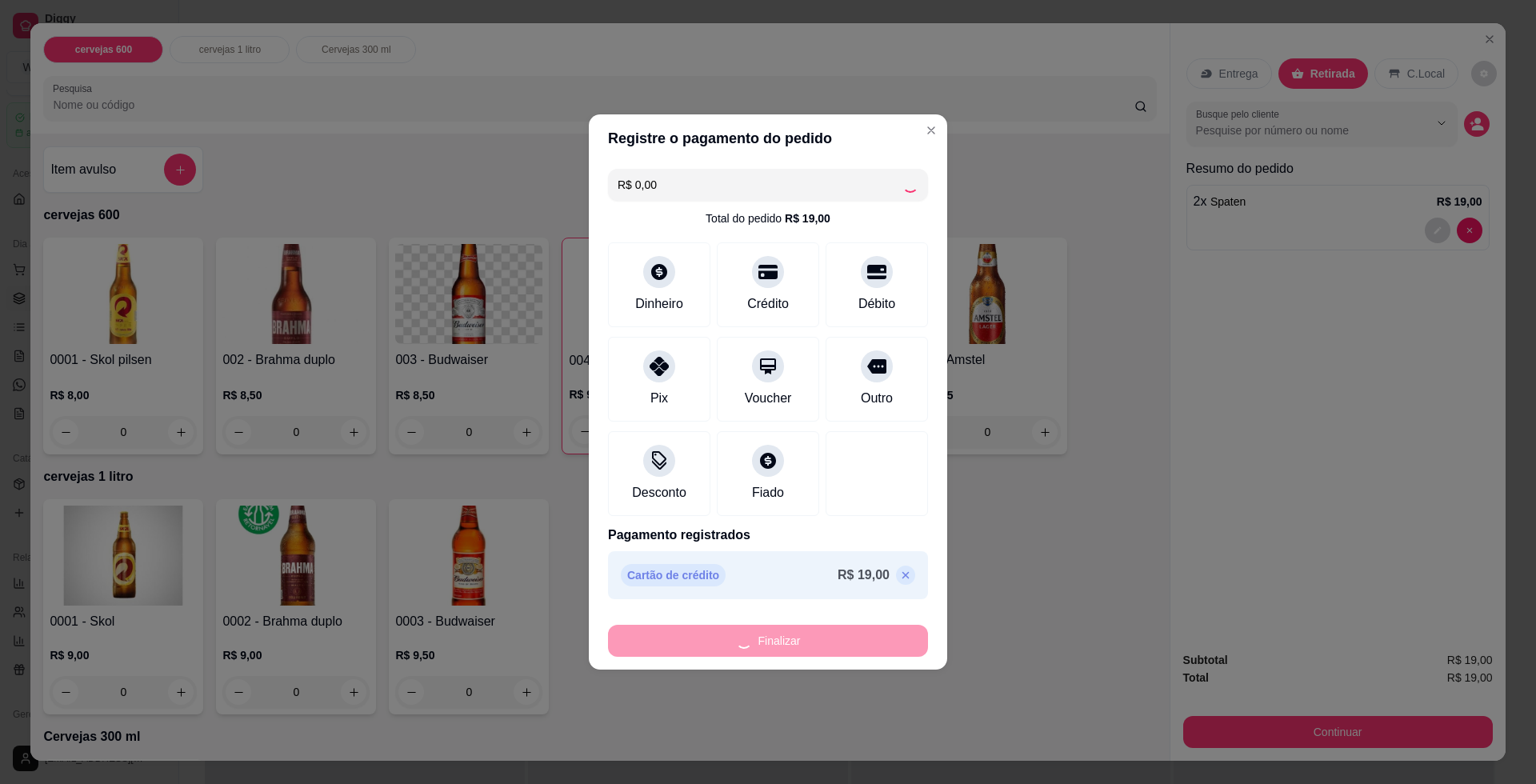
type input "0"
type input "-R$ 19,00"
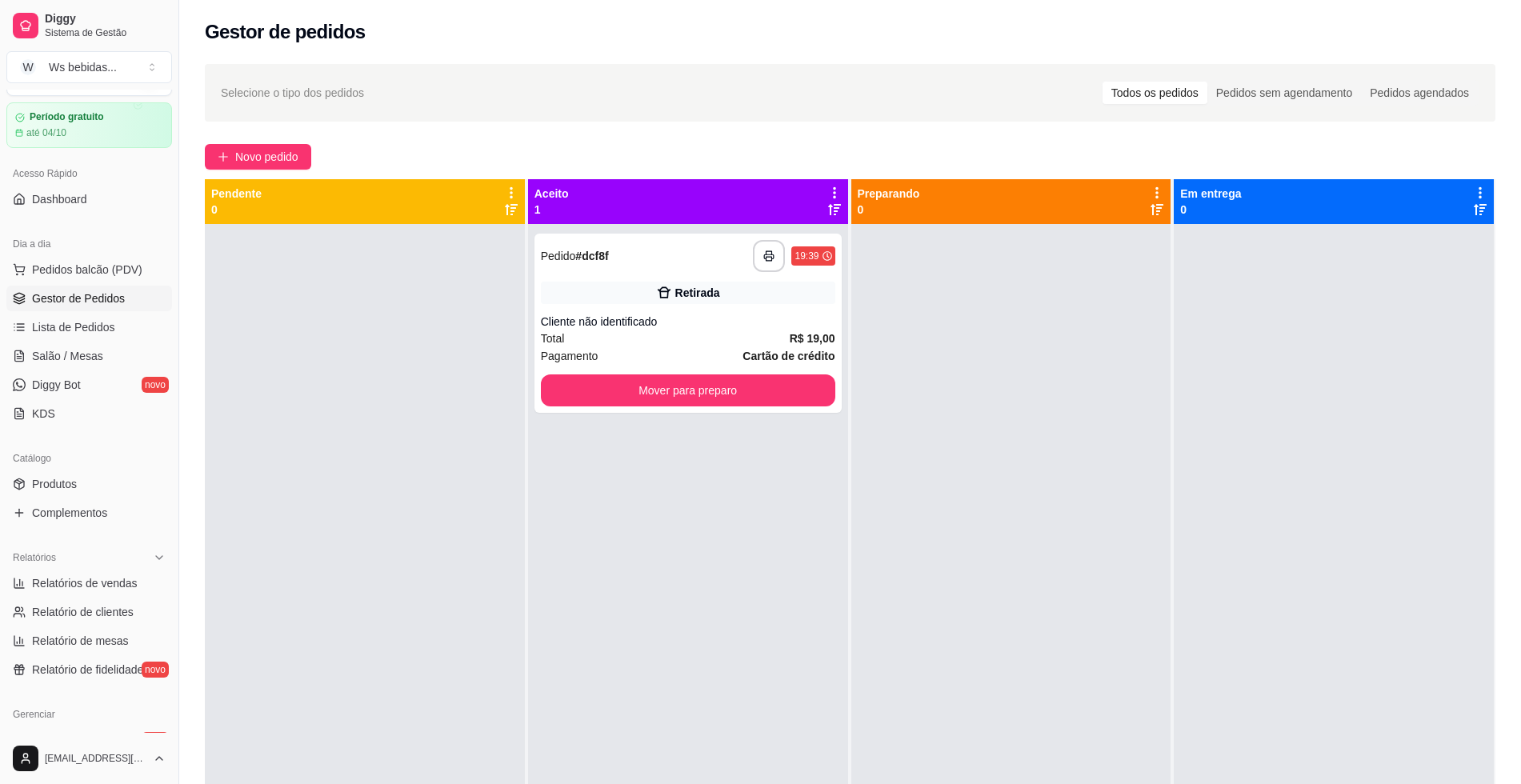
drag, startPoint x: 774, startPoint y: 399, endPoint x: 1182, endPoint y: 295, distance: 421.0
click at [1182, 295] on div at bounding box center [1334, 616] width 320 height 784
click at [814, 395] on button "Mover para preparo" at bounding box center [688, 390] width 286 height 31
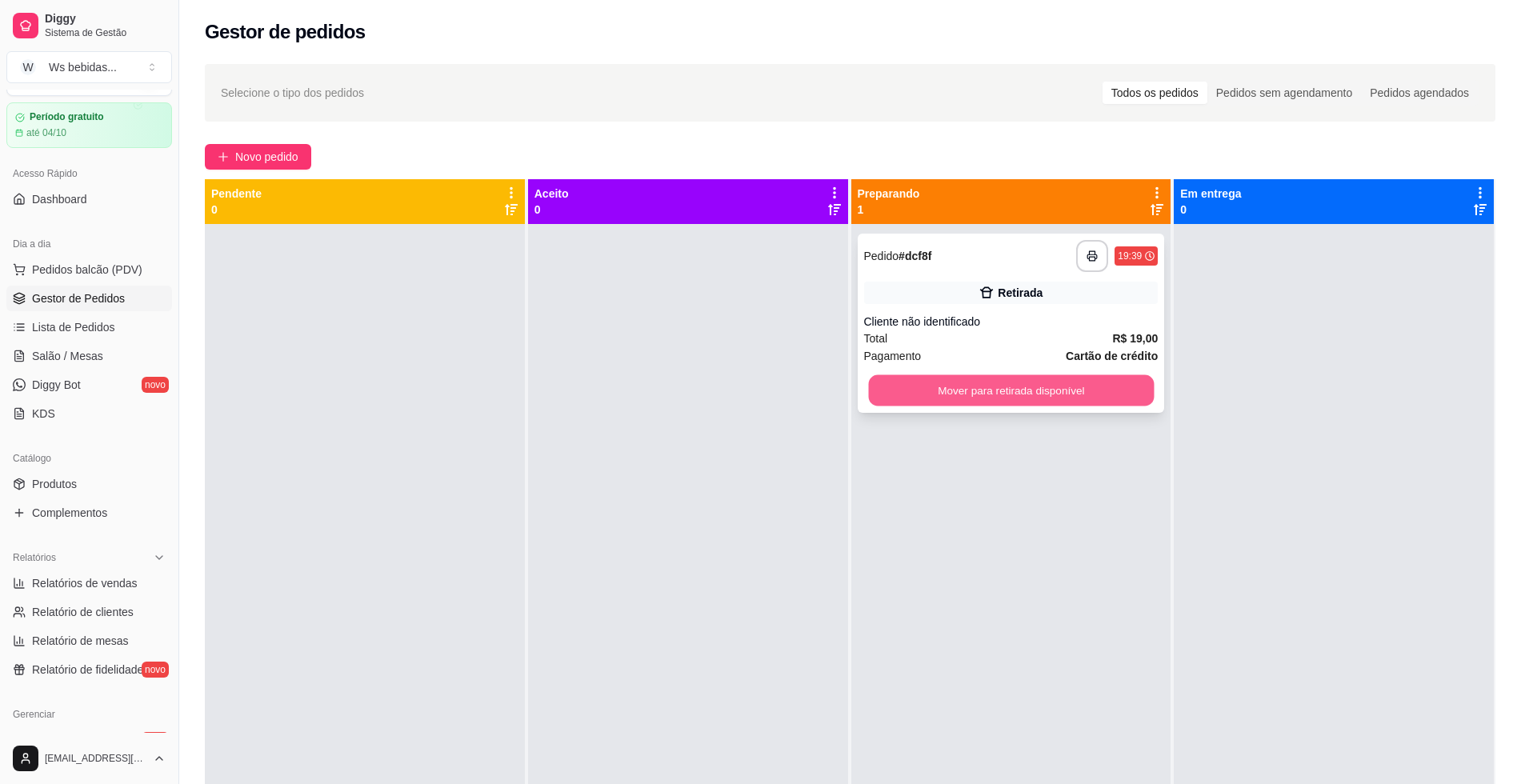
click at [1029, 389] on button "Mover para retirada disponível" at bounding box center [1011, 390] width 286 height 31
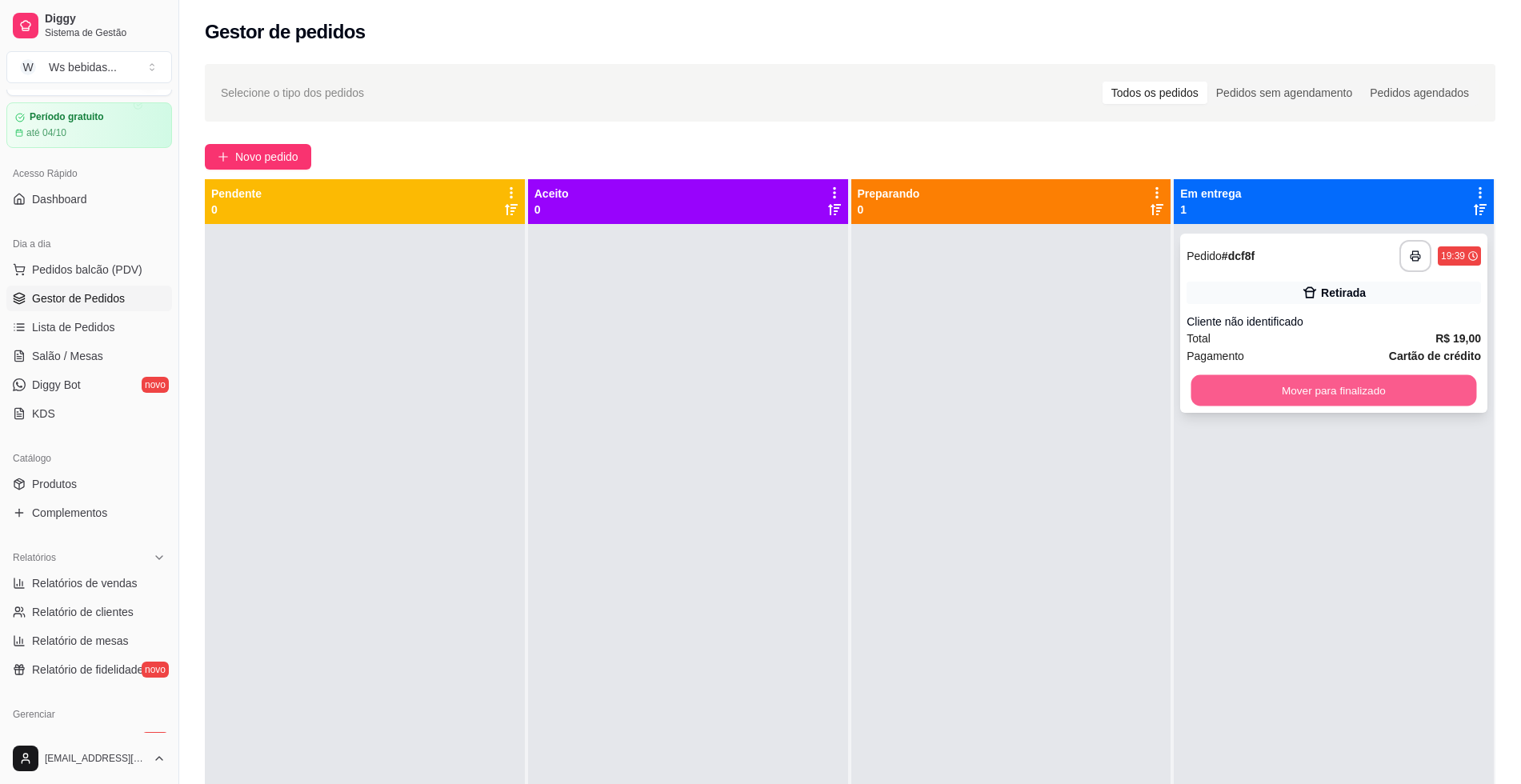
click at [1270, 389] on button "Mover para finalizado" at bounding box center [1335, 390] width 286 height 31
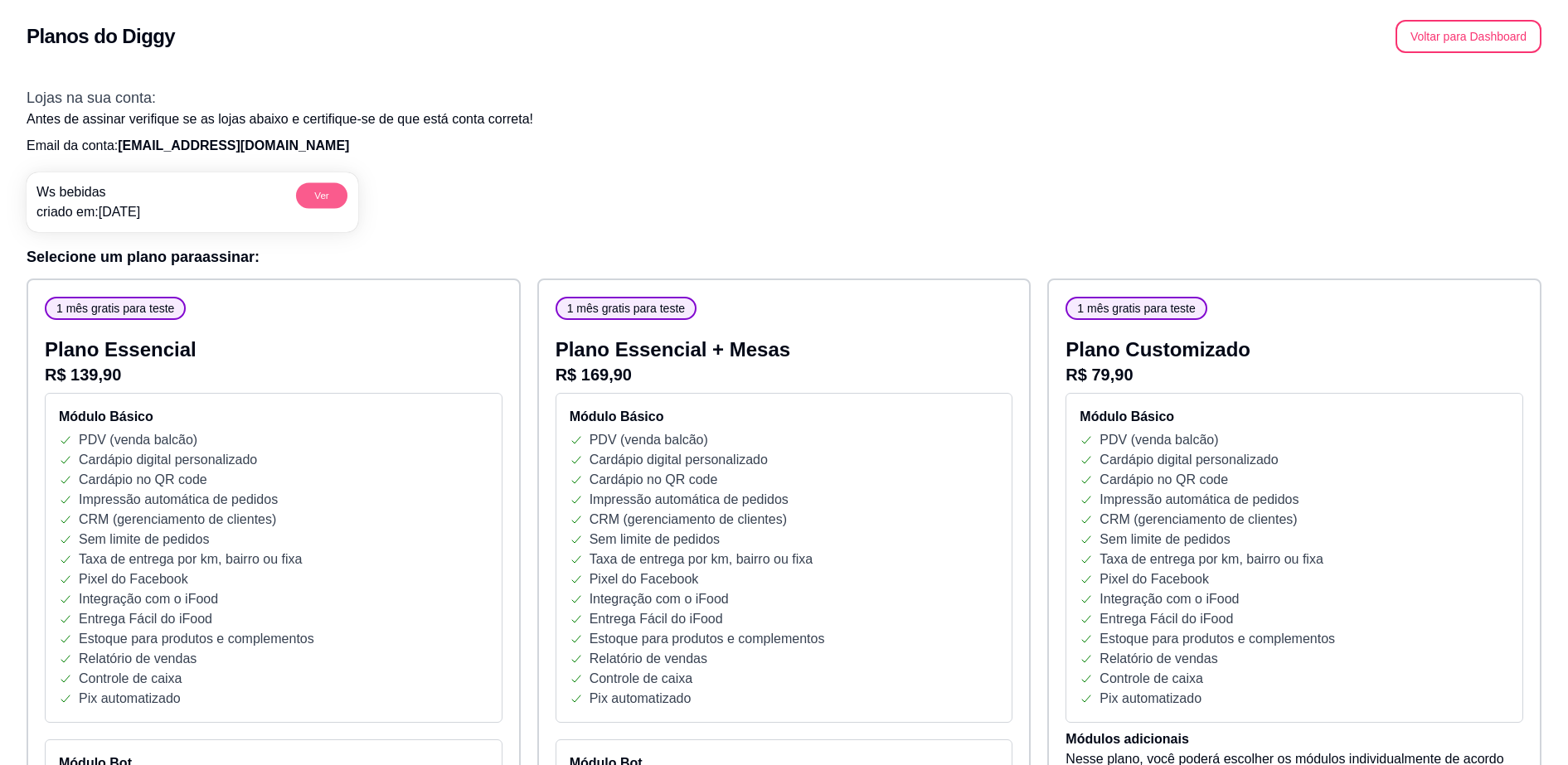
click at [330, 192] on button "Ver" at bounding box center [322, 196] width 51 height 26
